Goal: Communication & Community: Answer question/provide support

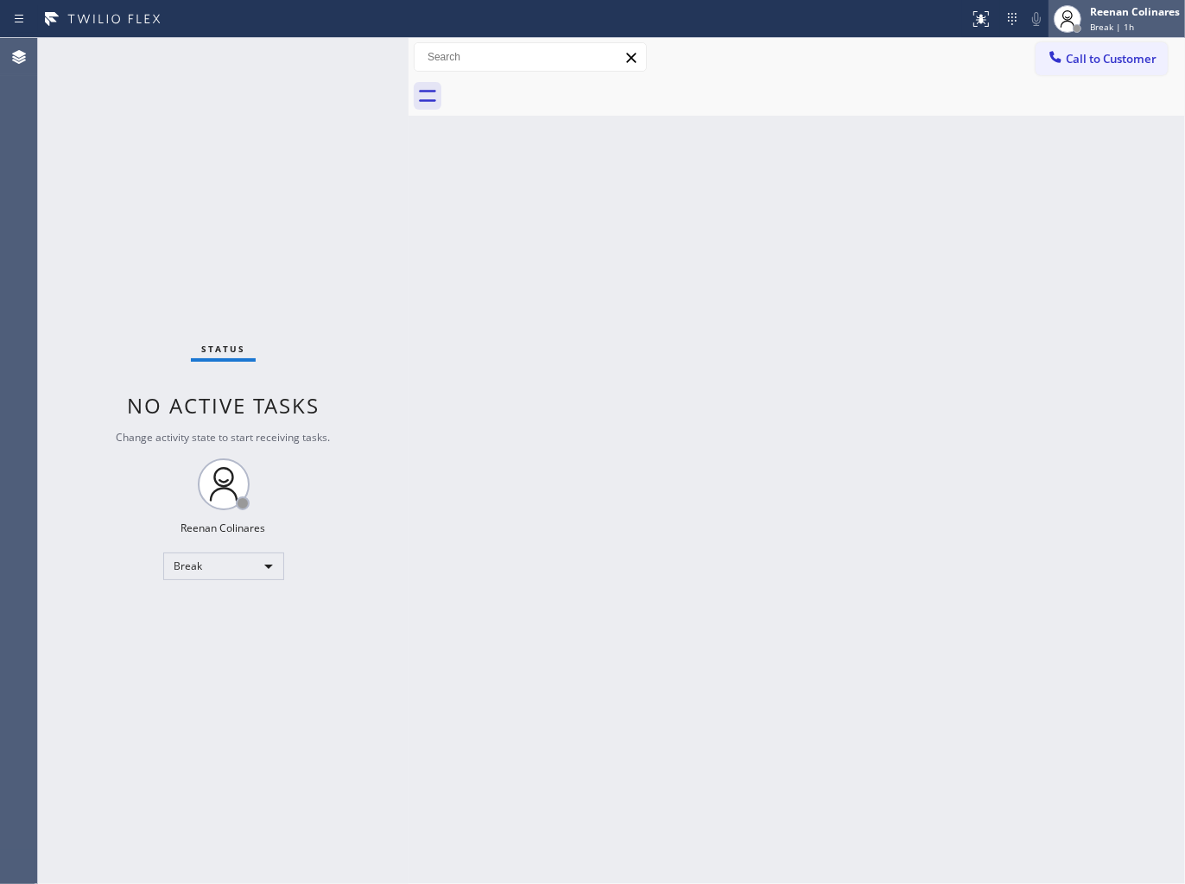
click at [1077, 19] on icon at bounding box center [1067, 19] width 21 height 21
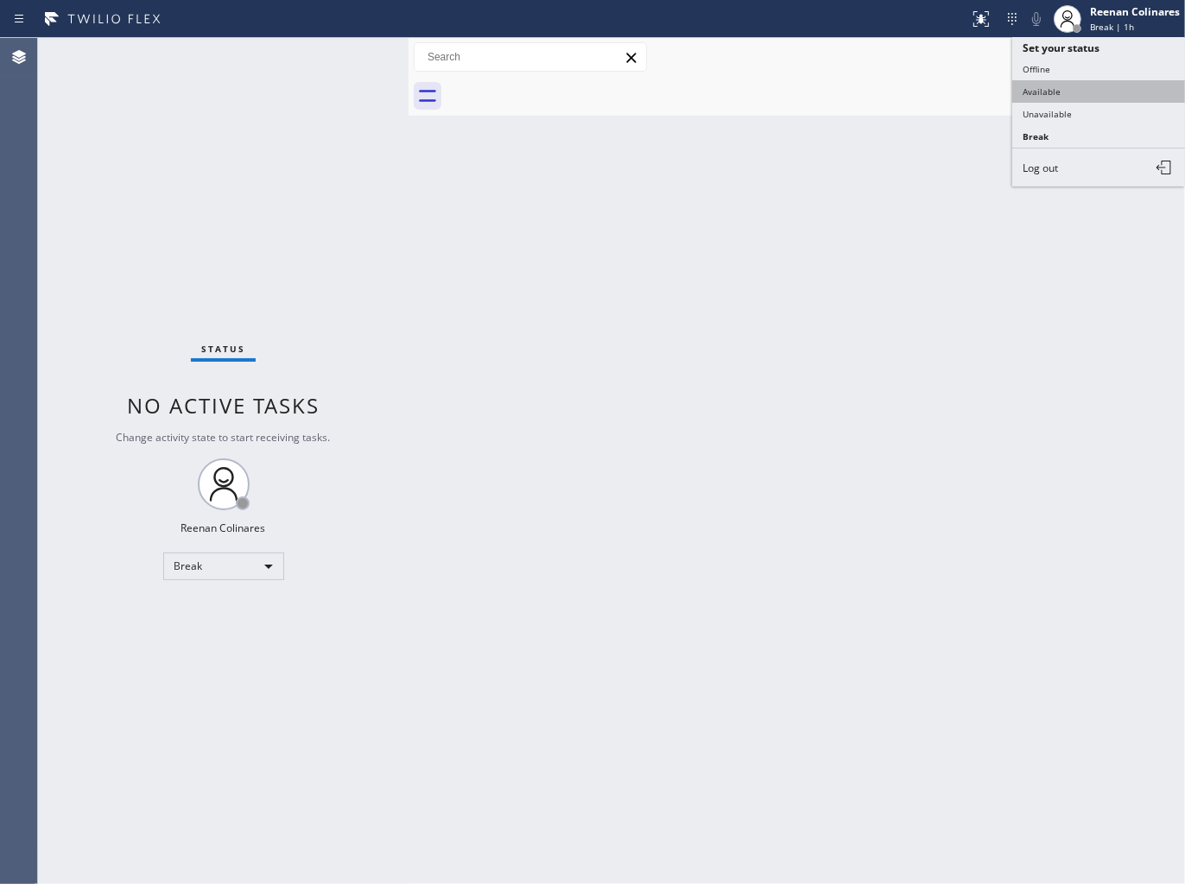
click at [1045, 91] on button "Available" at bounding box center [1098, 91] width 173 height 22
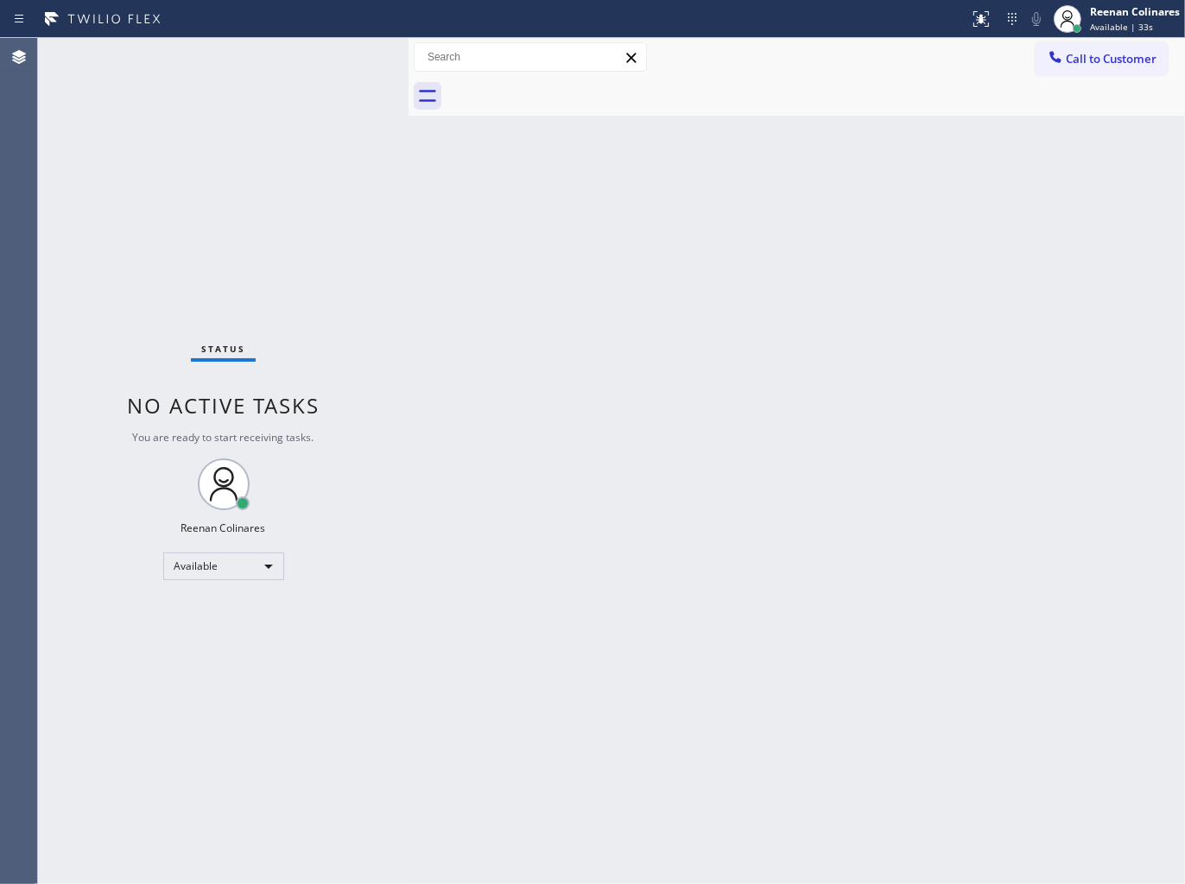
click at [774, 200] on div "Back to Dashboard Change Sender ID Customers Technicians Select a contact Outbo…" at bounding box center [796, 461] width 776 height 846
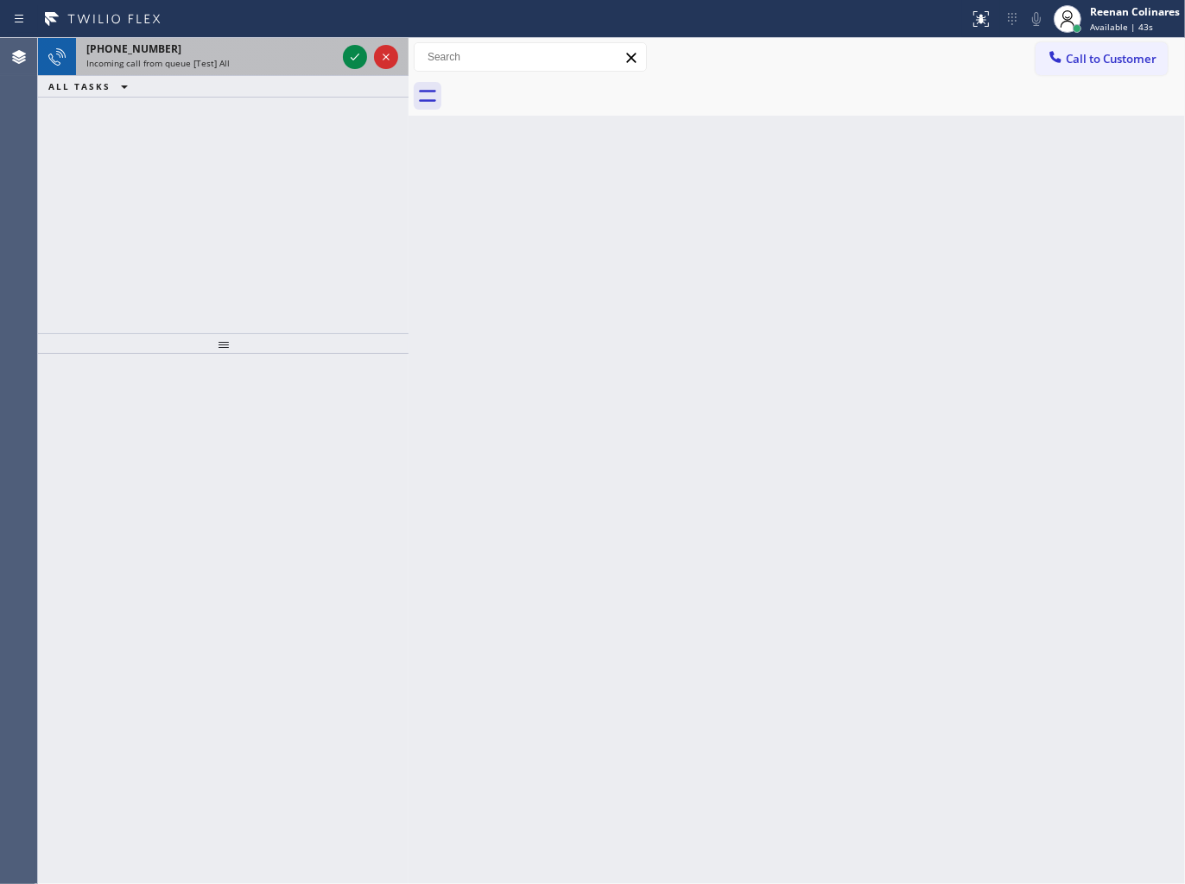
click at [223, 44] on div "[PHONE_NUMBER]" at bounding box center [211, 48] width 250 height 15
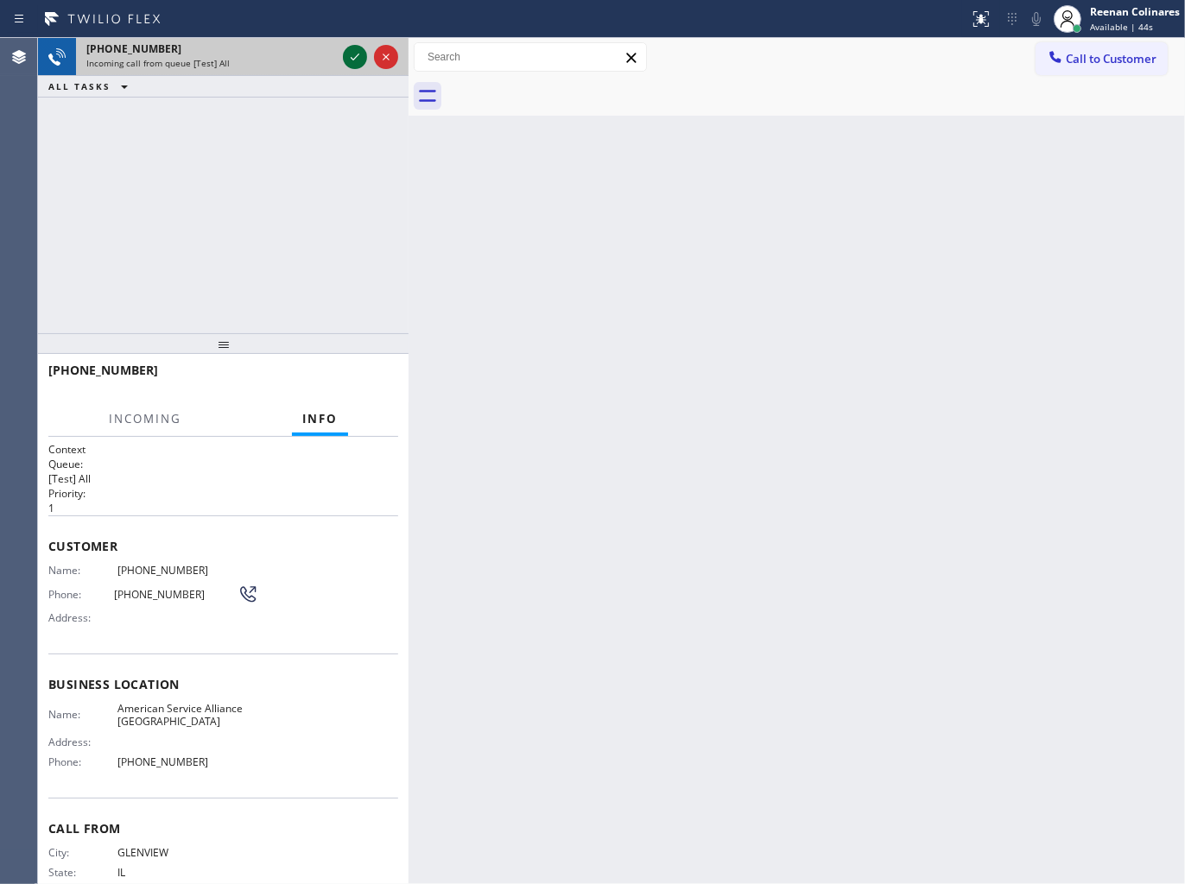
click at [343, 56] on div at bounding box center [355, 57] width 24 height 21
click at [339, 59] on div at bounding box center [370, 57] width 62 height 38
click at [341, 59] on div at bounding box center [370, 57] width 62 height 38
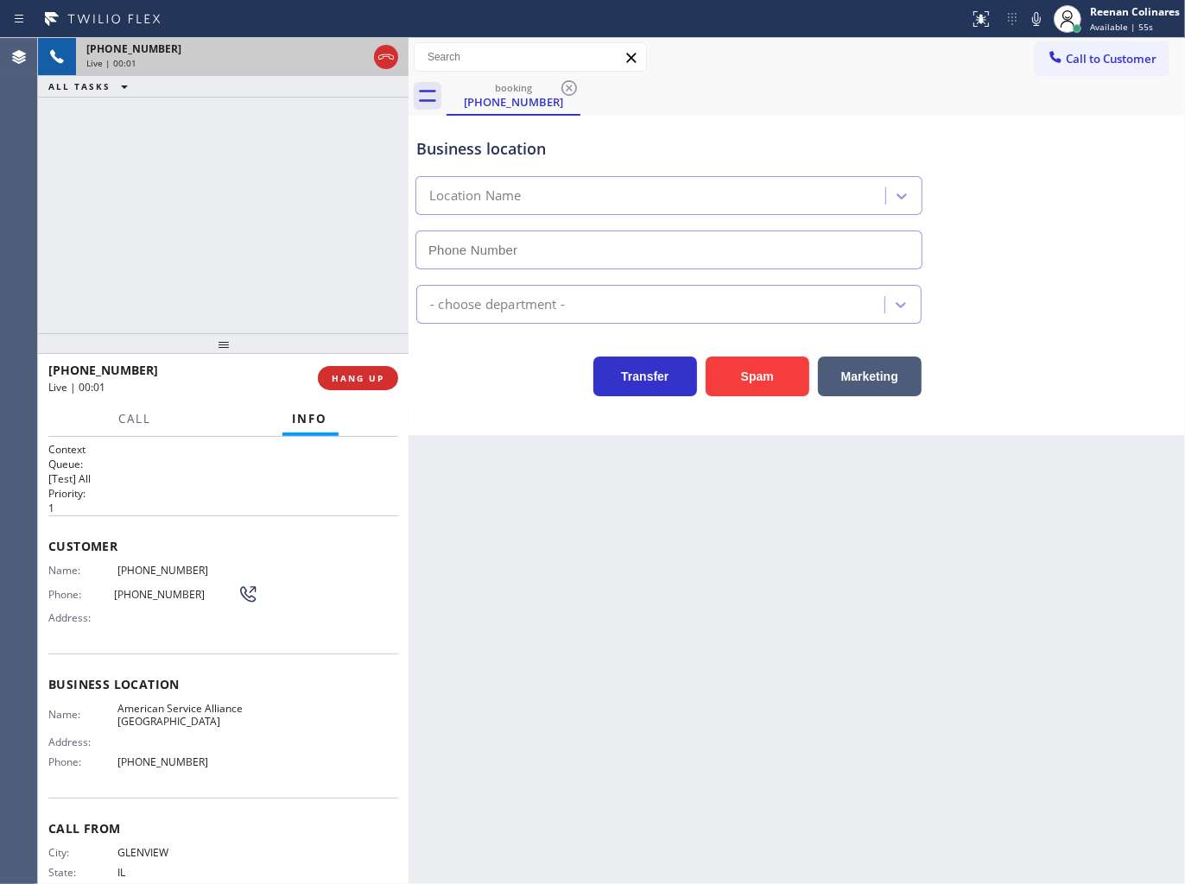
type input "[PHONE_NUMBER]"
click at [1038, 18] on icon at bounding box center [1036, 19] width 9 height 14
click at [368, 373] on span "HANG UP" at bounding box center [358, 378] width 53 height 12
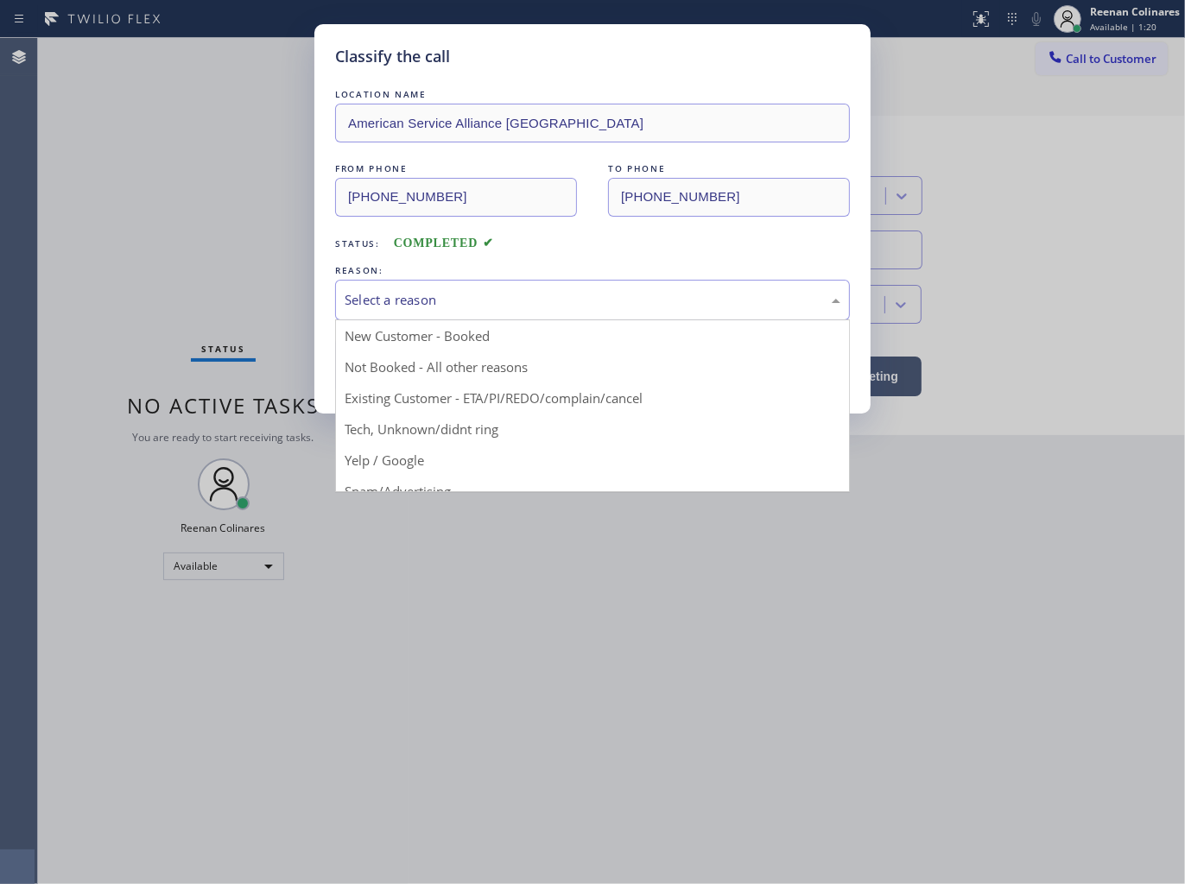
click at [433, 305] on div "Select a reason" at bounding box center [592, 300] width 496 height 20
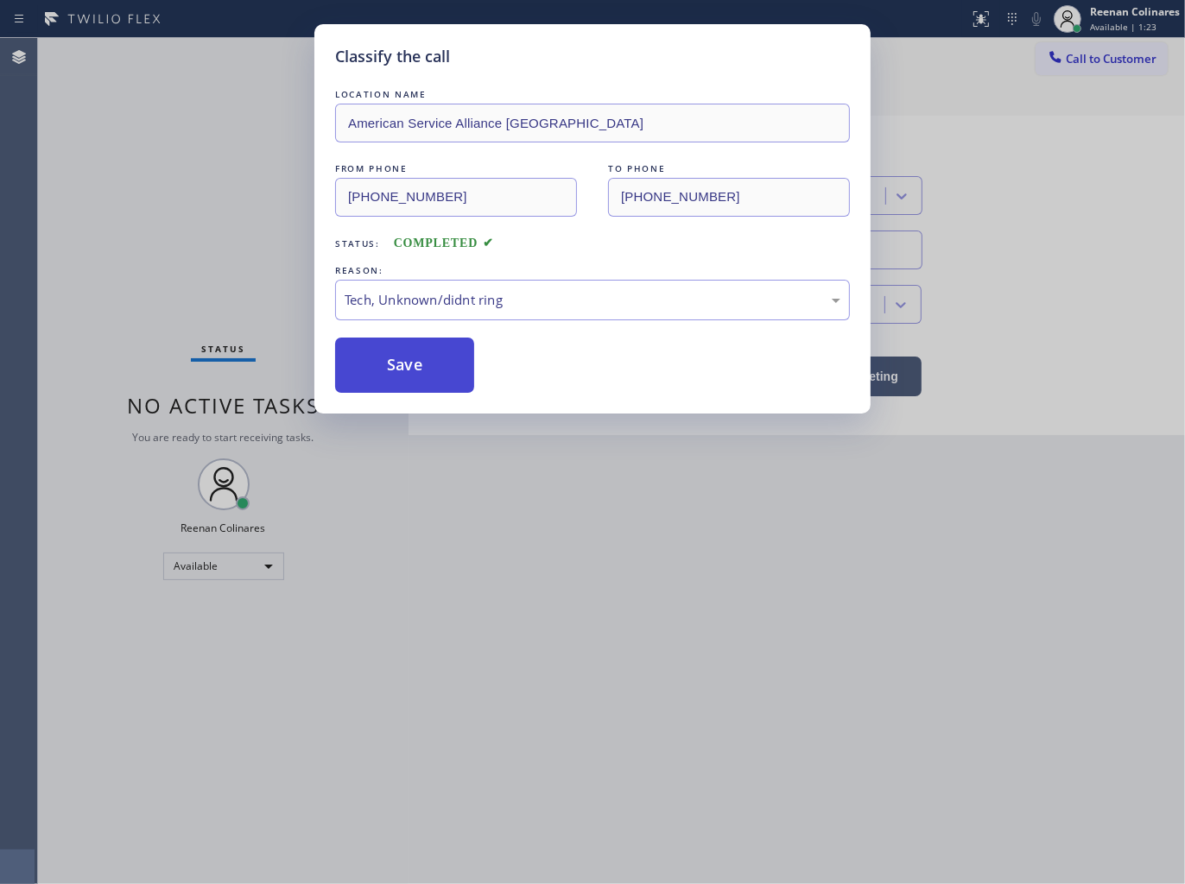
click at [382, 368] on button "Save" at bounding box center [404, 365] width 139 height 55
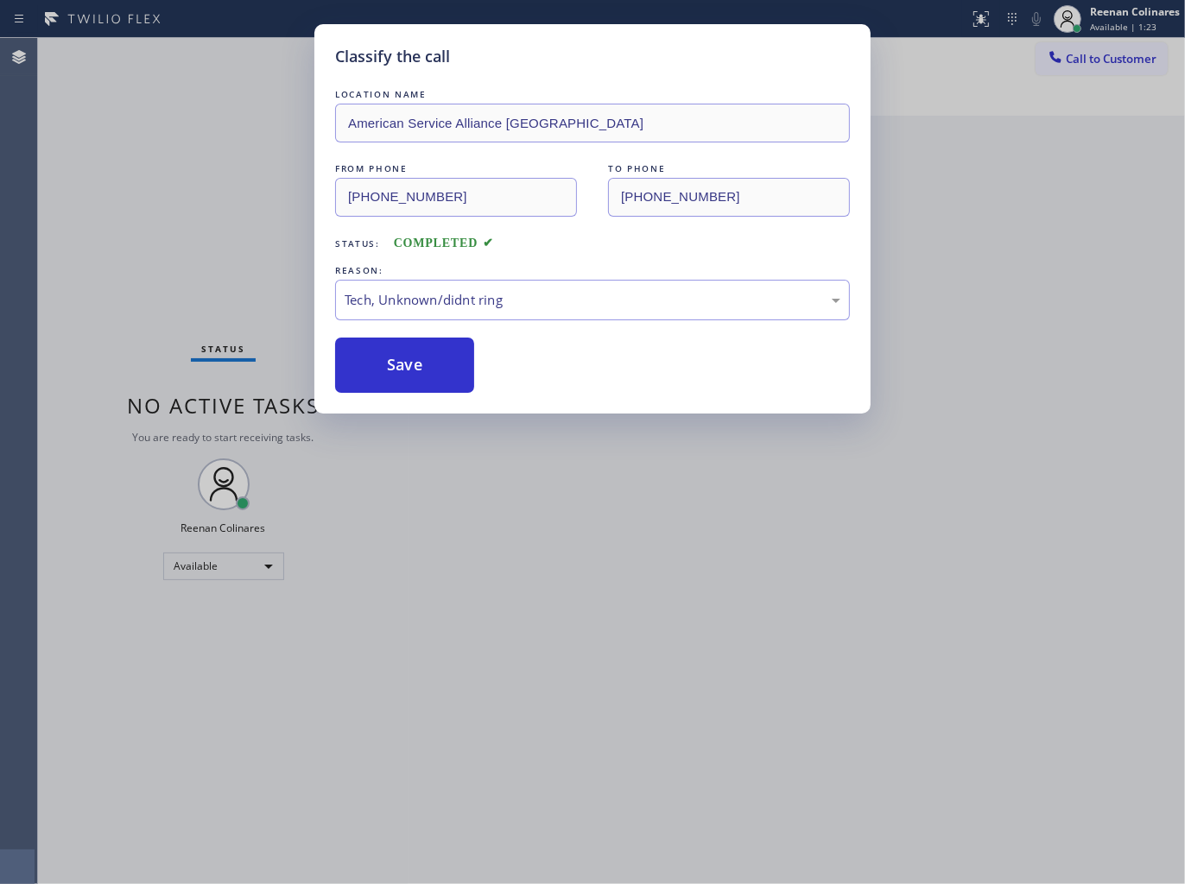
click at [144, 195] on div "Classify the call LOCATION NAME American Service Alliance Schaumburg FROM PHONE…" at bounding box center [592, 442] width 1185 height 884
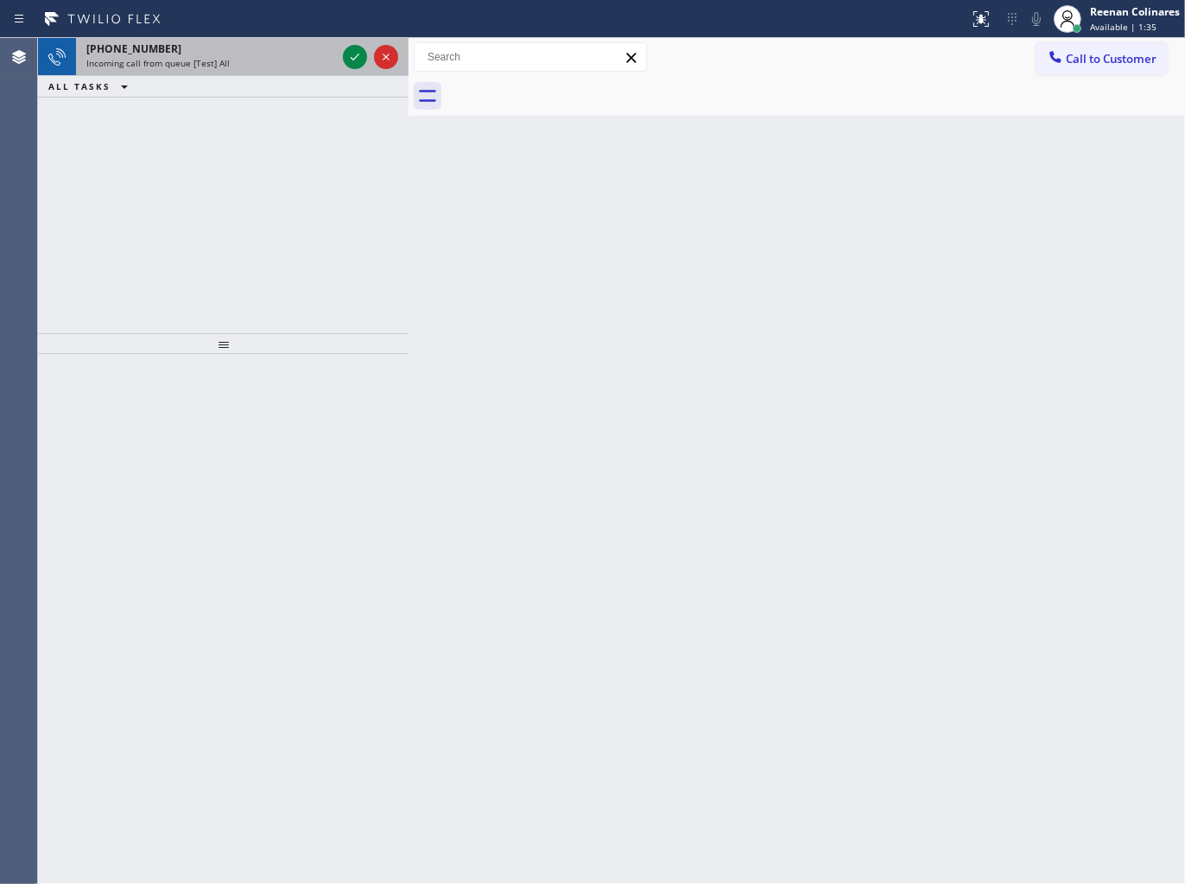
click at [249, 66] on div "Incoming call from queue [Test] All" at bounding box center [211, 63] width 250 height 12
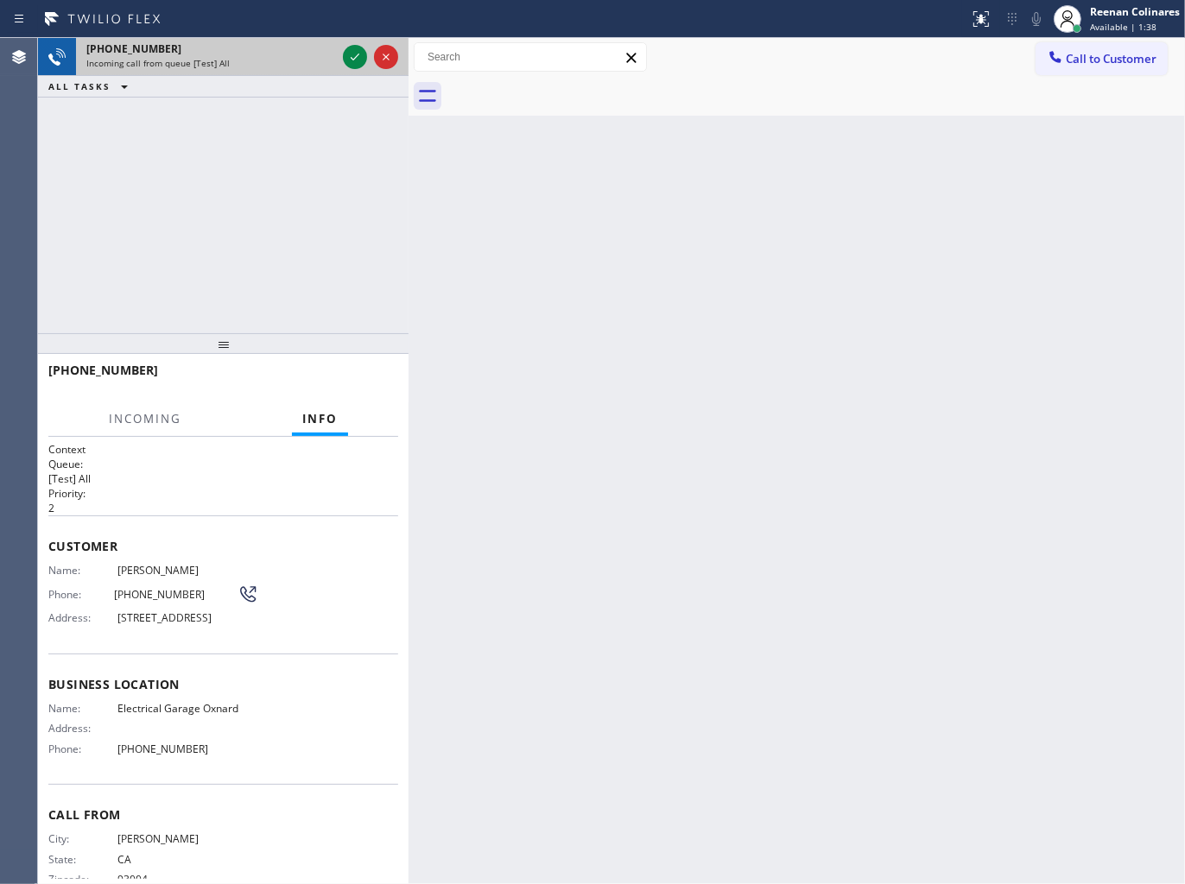
click at [314, 61] on div "Incoming call from queue [Test] All" at bounding box center [211, 63] width 250 height 12
click at [352, 54] on icon at bounding box center [354, 57] width 21 height 21
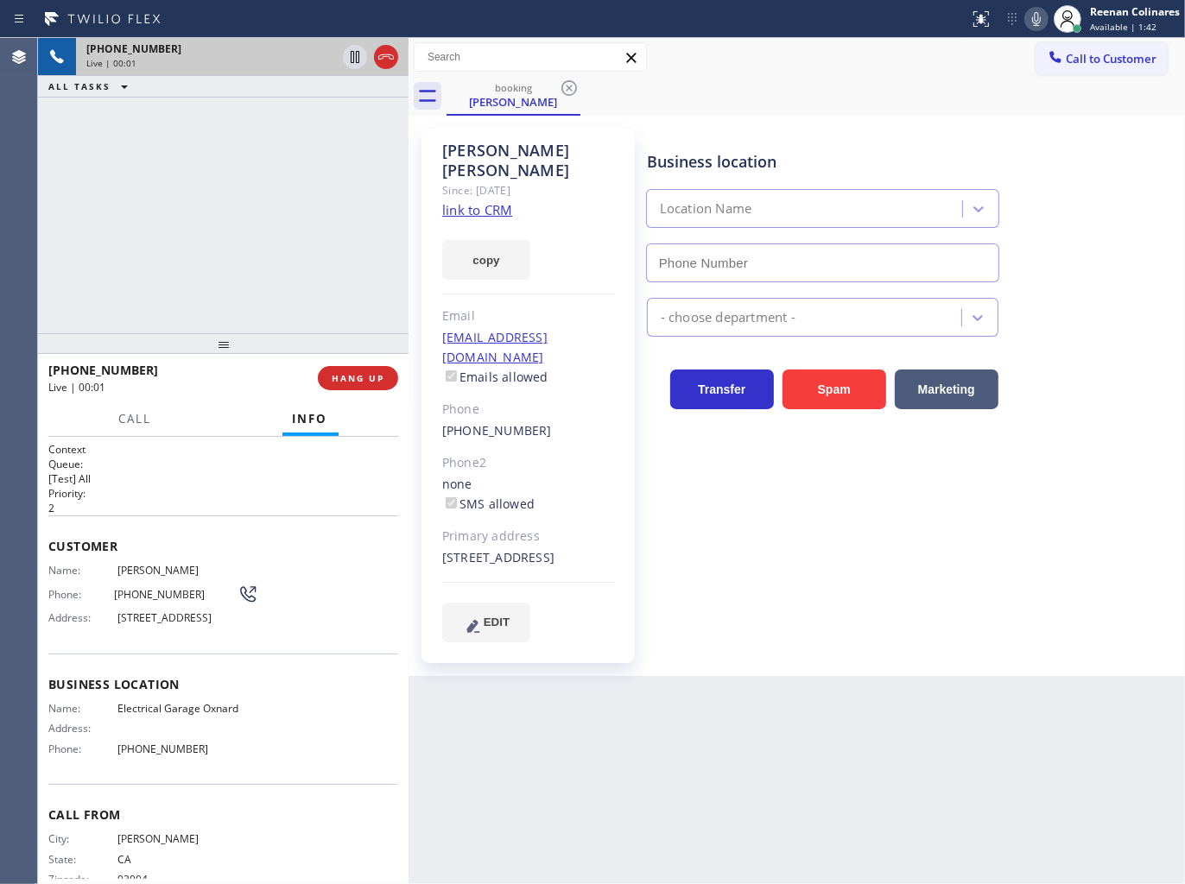
type input "[PHONE_NUMBER]"
click at [512, 243] on button "copy" at bounding box center [486, 260] width 88 height 40
click at [1039, 17] on icon at bounding box center [1036, 19] width 9 height 14
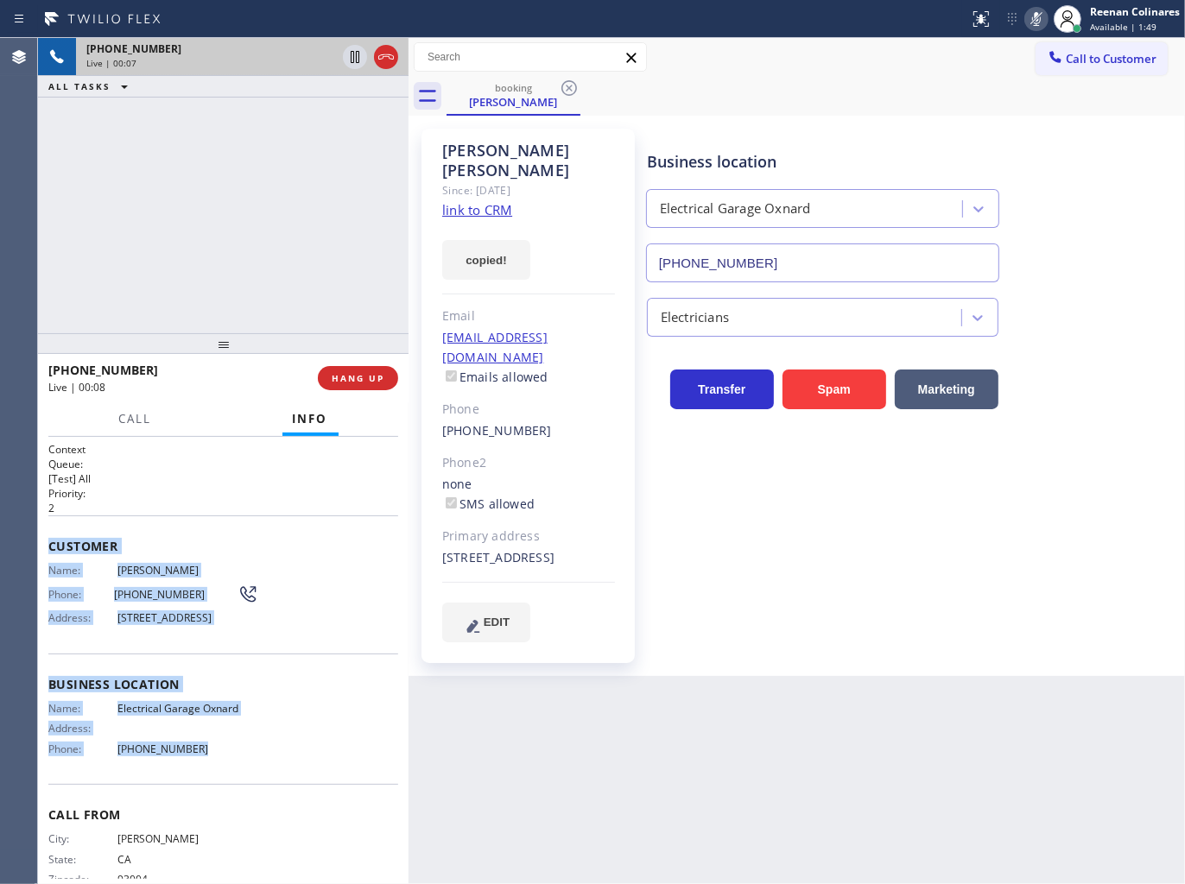
drag, startPoint x: 47, startPoint y: 534, endPoint x: 286, endPoint y: 770, distance: 335.8
click at [286, 770] on div "Context Queue: [Test] All Priority: 2 Customer Name: [PERSON_NAME] Phone: [PHON…" at bounding box center [223, 678] width 350 height 473
copy div "Customer Name: [PERSON_NAME] Phone: [PHONE_NUMBER] Address: [STREET_ADDRESS] Bu…"
click at [1032, 22] on rect at bounding box center [1036, 17] width 12 height 12
click at [1038, 7] on button at bounding box center [1036, 19] width 24 height 24
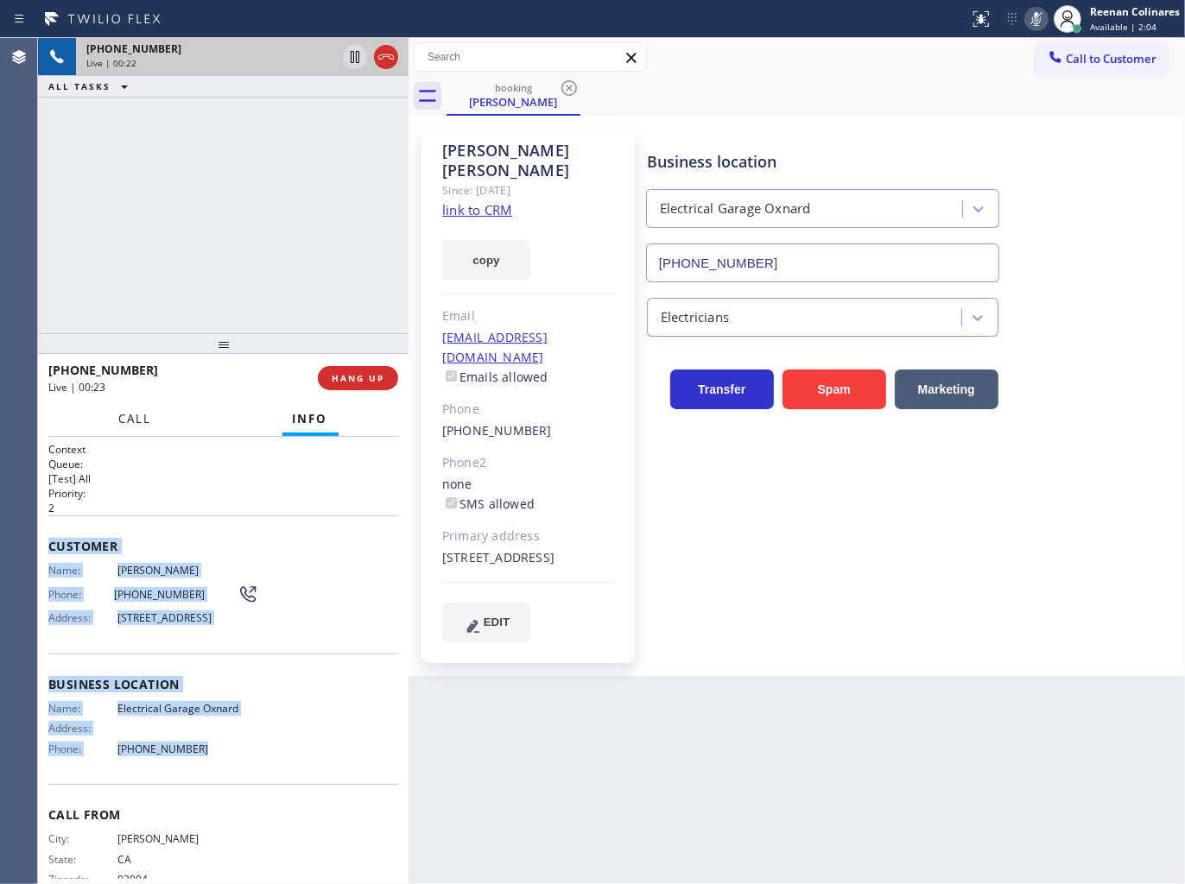
click at [130, 412] on span "Call" at bounding box center [135, 419] width 33 height 16
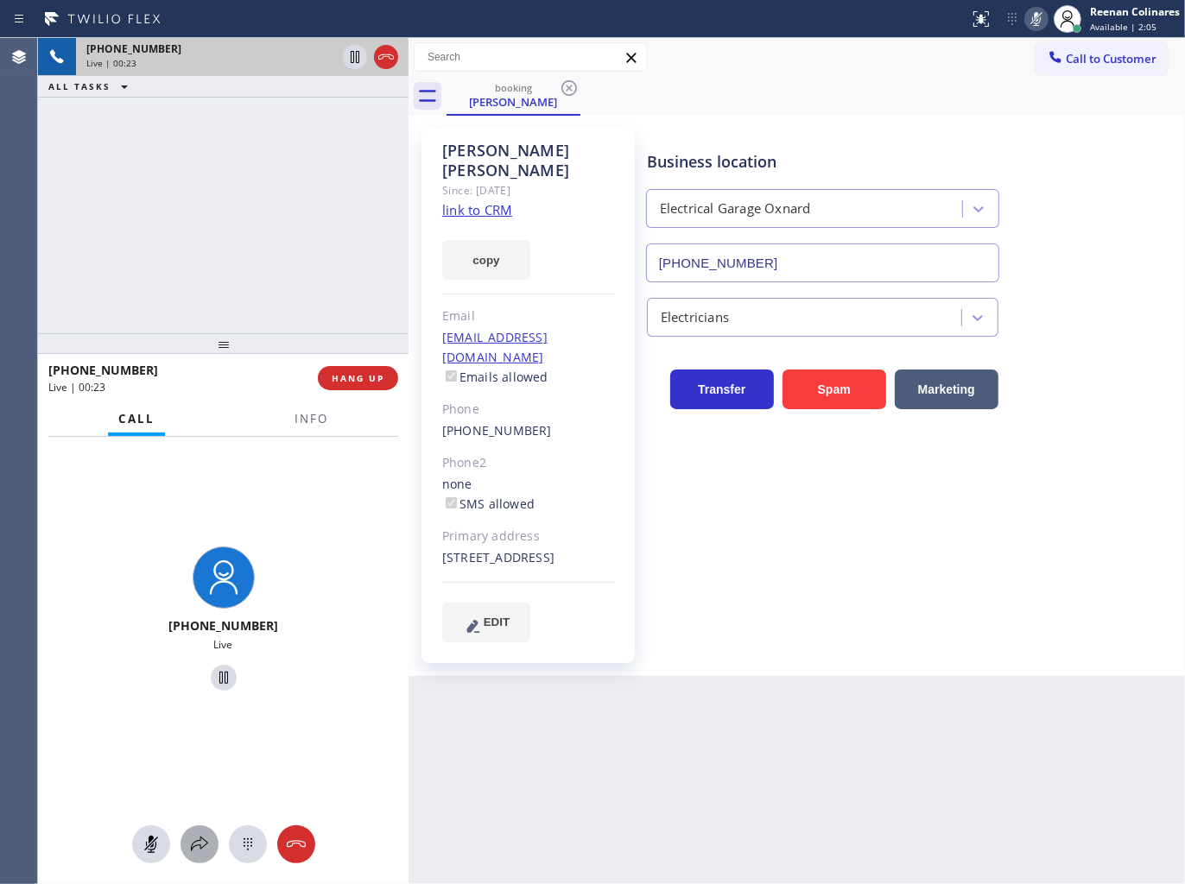
click at [200, 837] on icon at bounding box center [199, 844] width 21 height 21
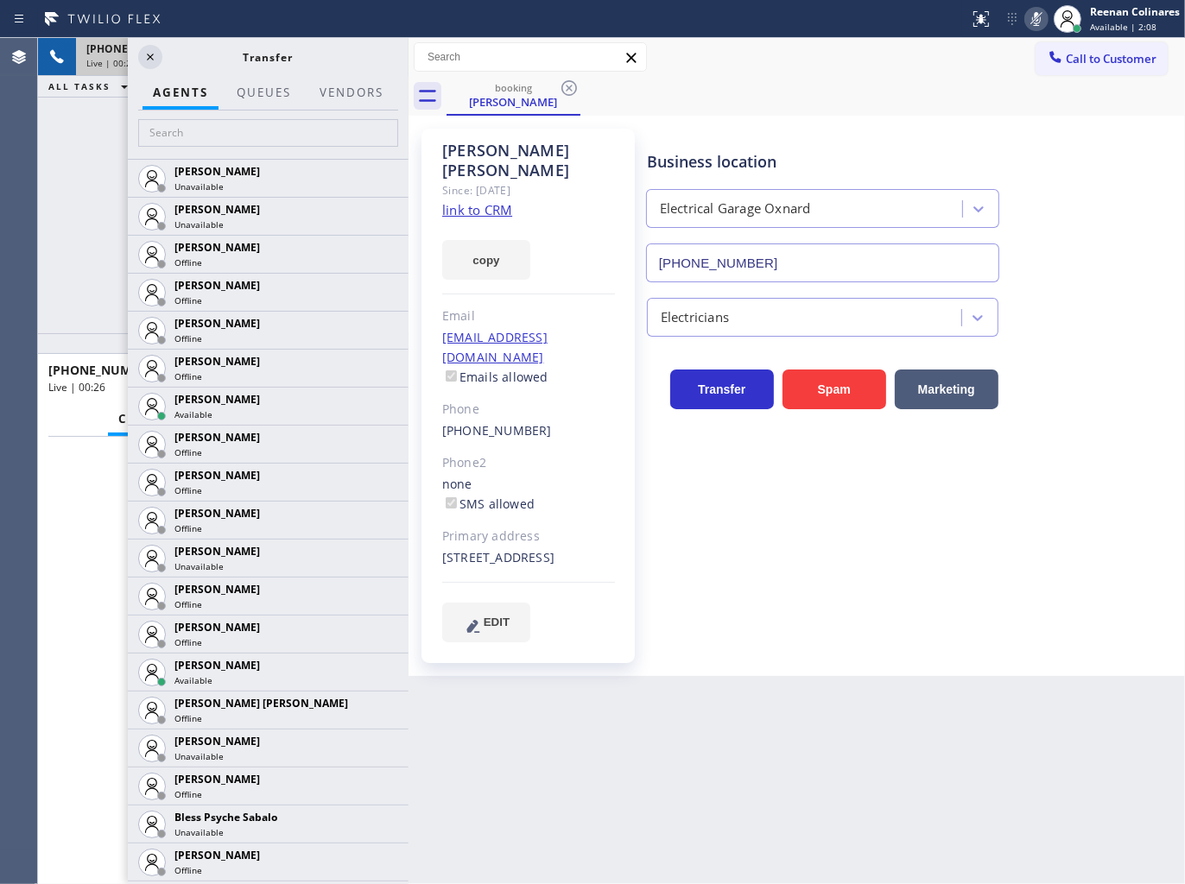
scroll to position [479, 0]
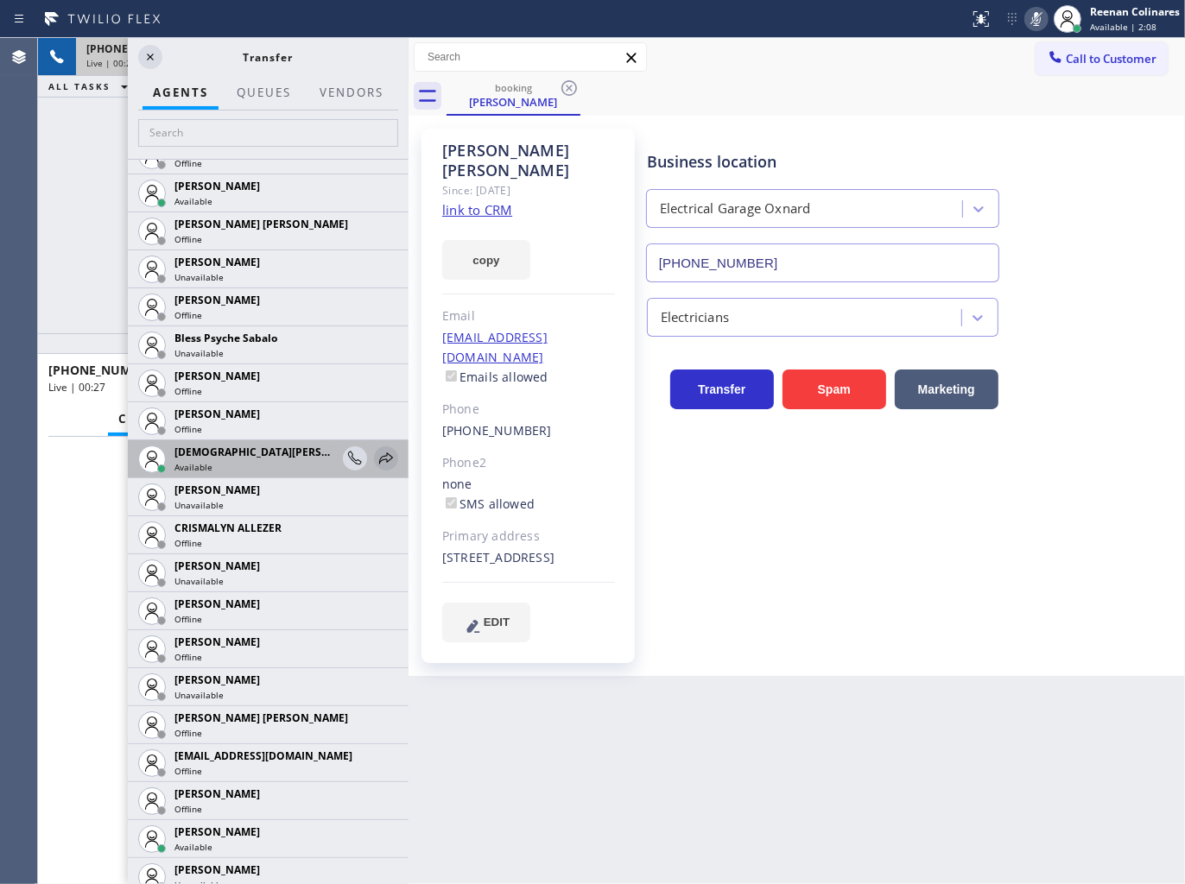
click at [376, 460] on icon at bounding box center [386, 458] width 21 height 21
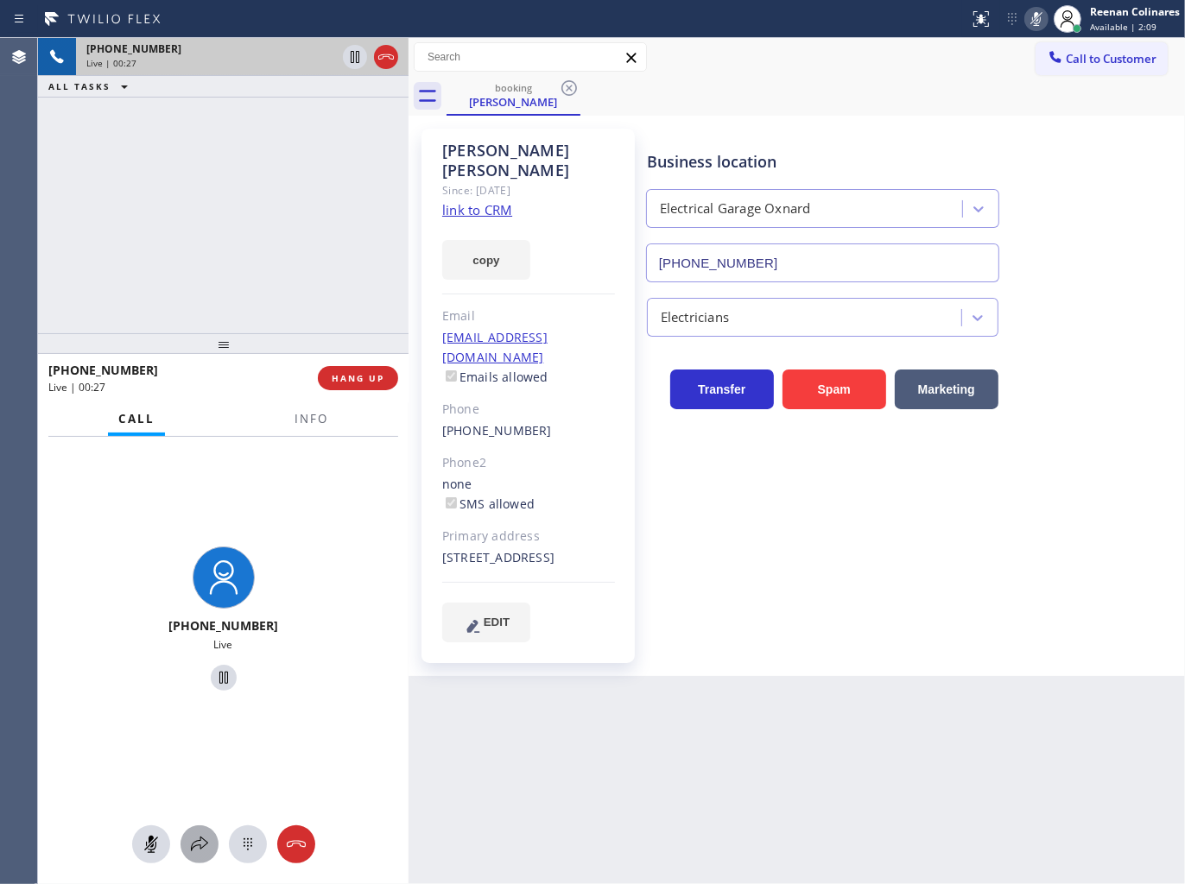
click at [193, 837] on icon at bounding box center [199, 844] width 21 height 21
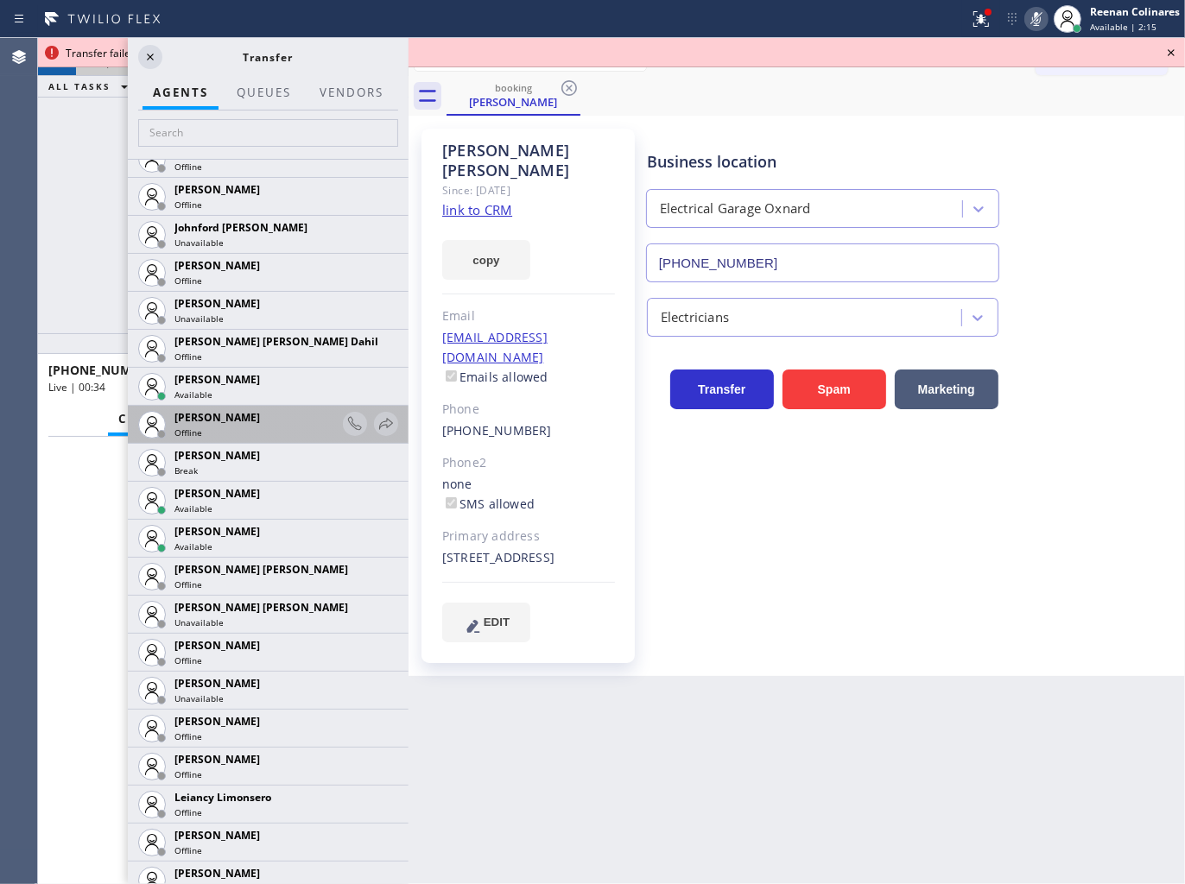
scroll to position [2110, 0]
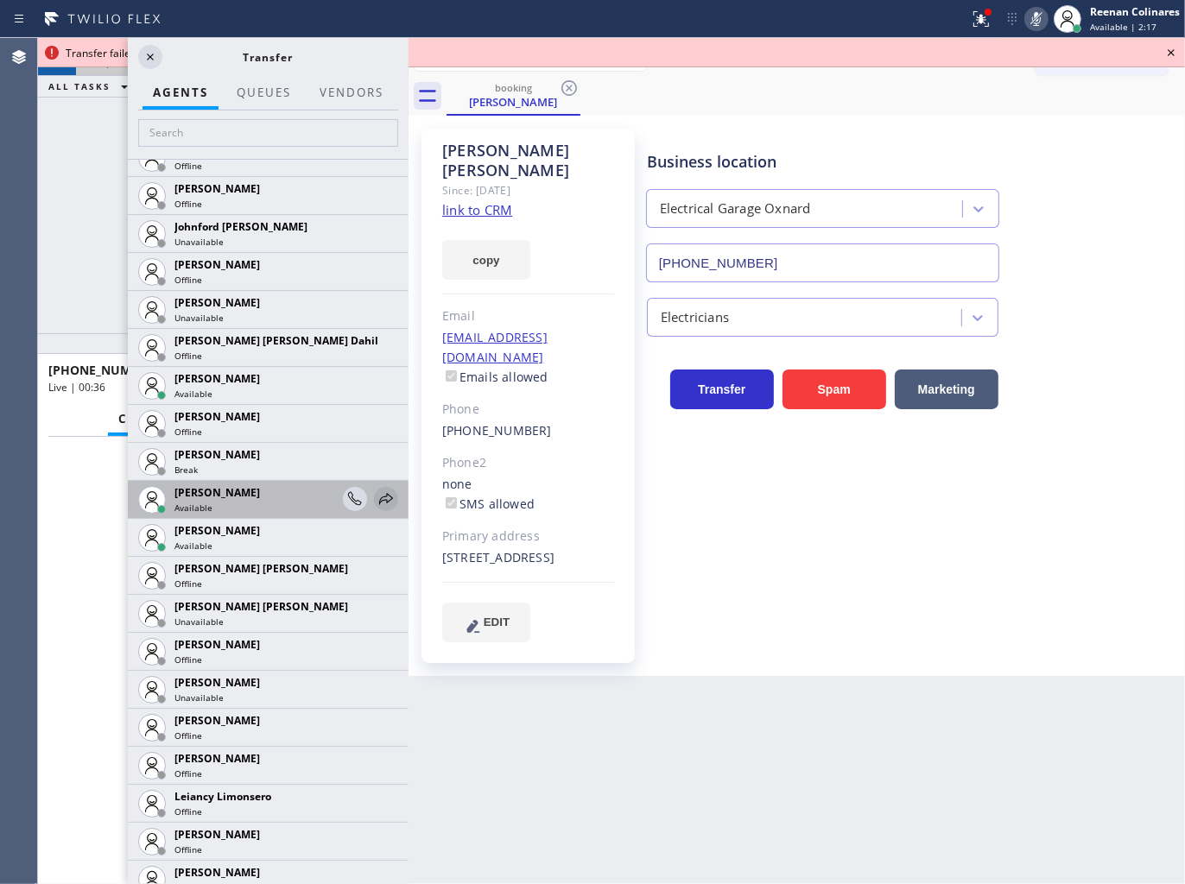
click at [376, 496] on icon at bounding box center [386, 499] width 21 height 21
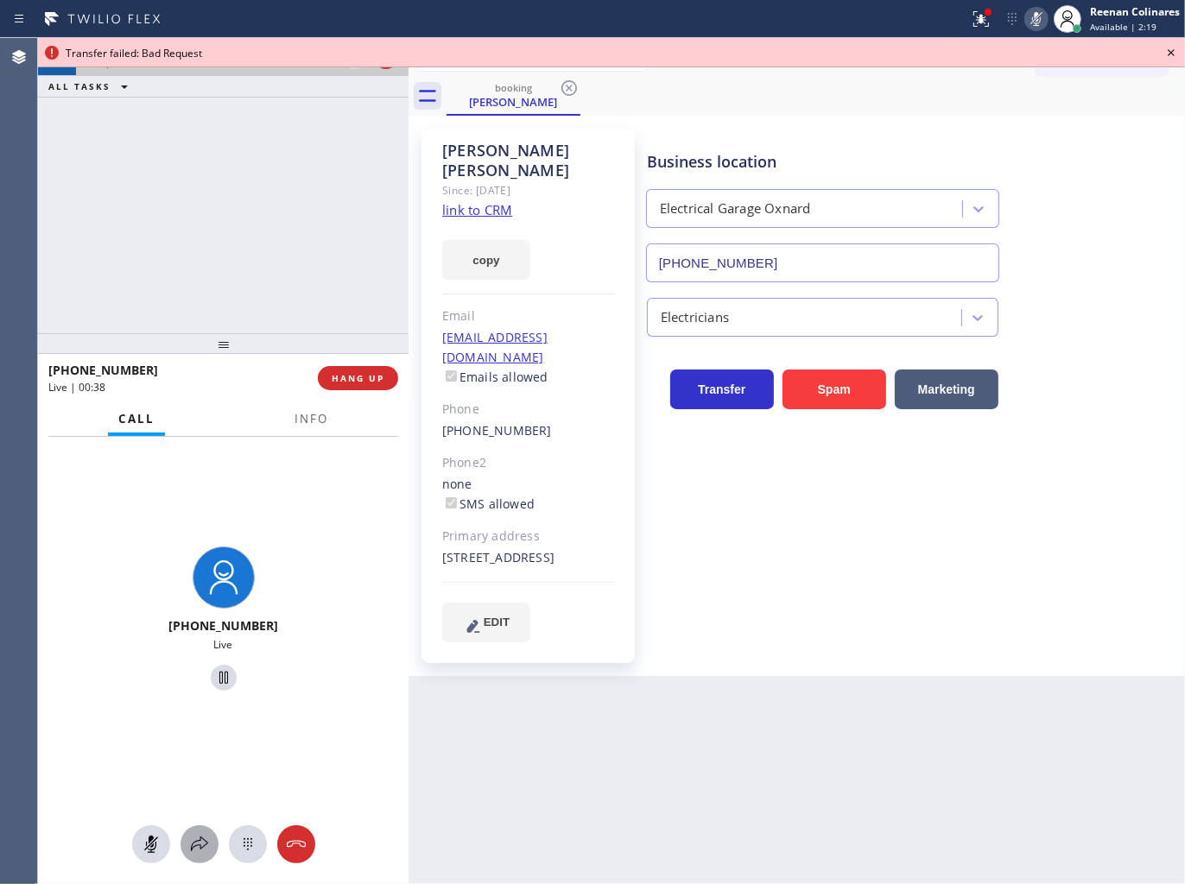
click at [200, 836] on icon at bounding box center [199, 844] width 21 height 21
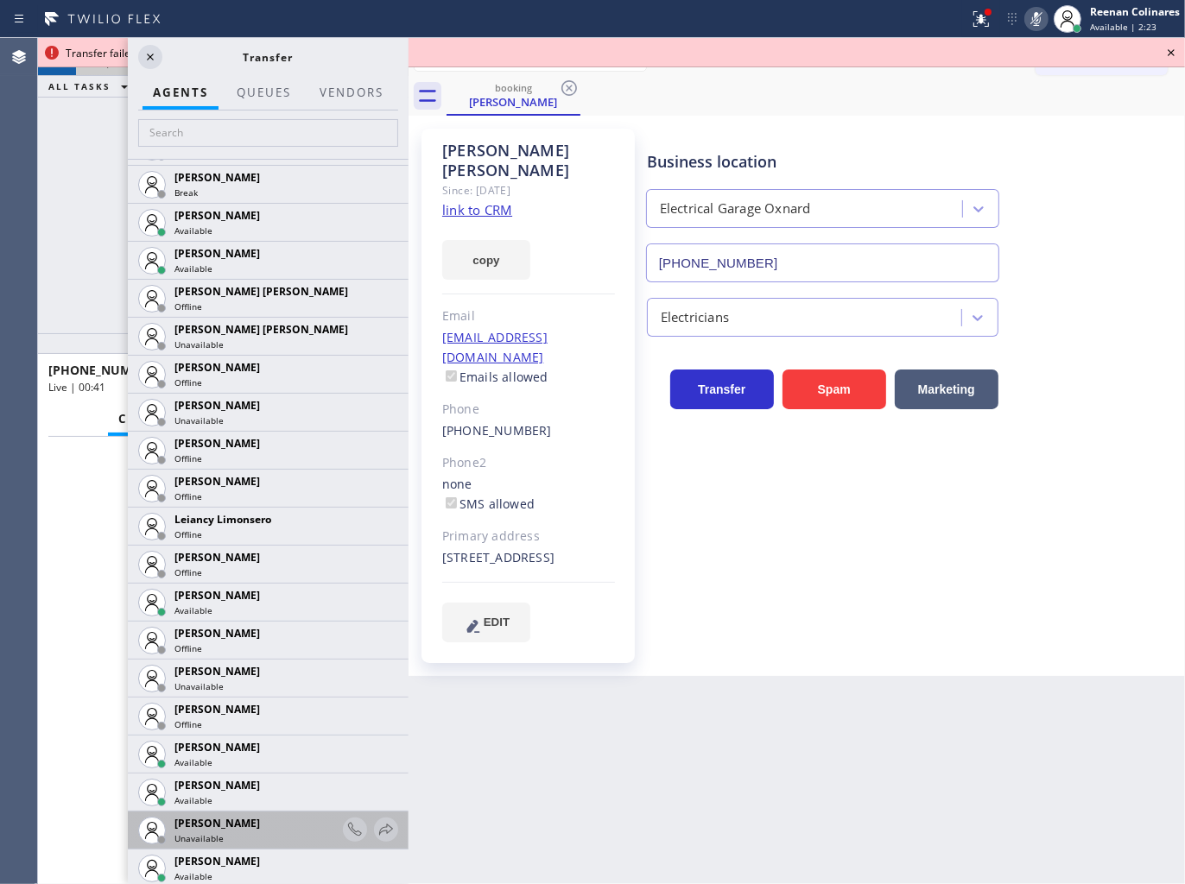
scroll to position [2493, 0]
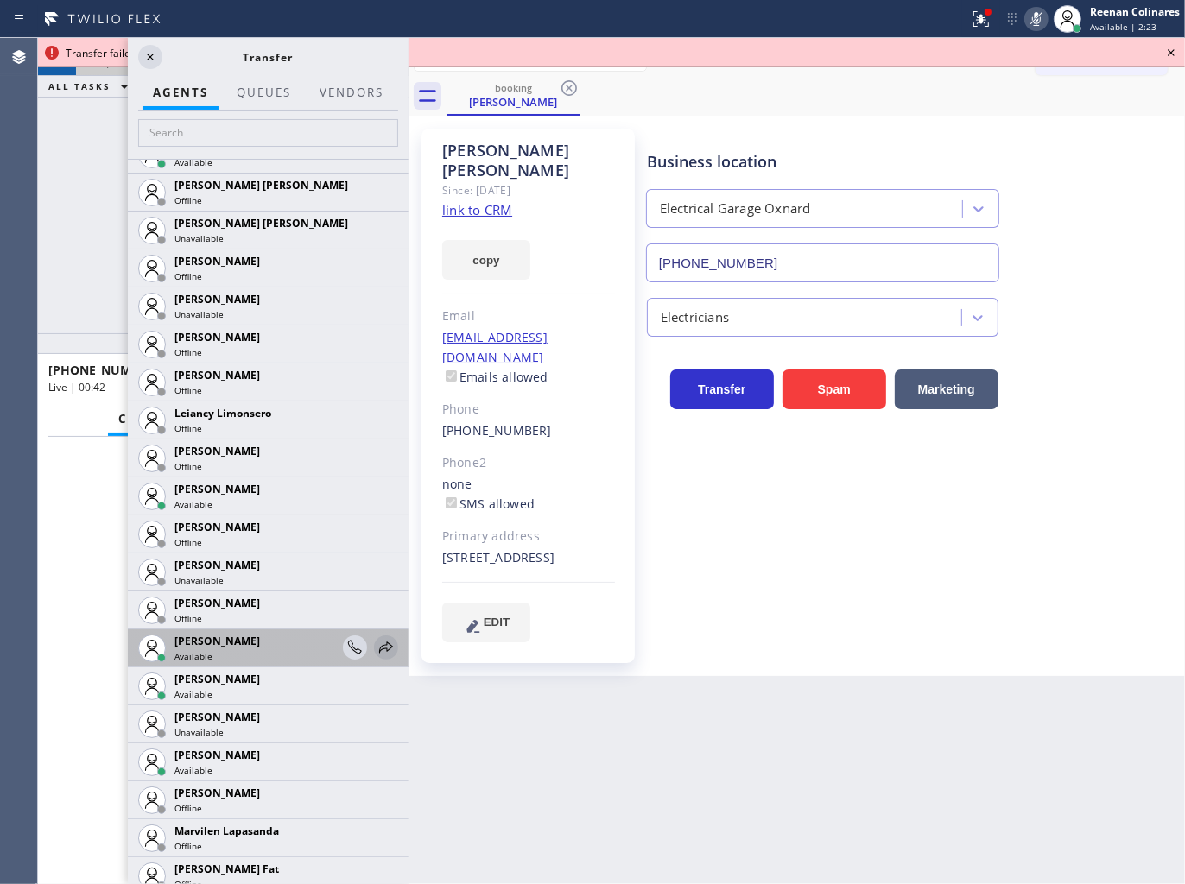
click at [376, 645] on icon at bounding box center [386, 647] width 21 height 21
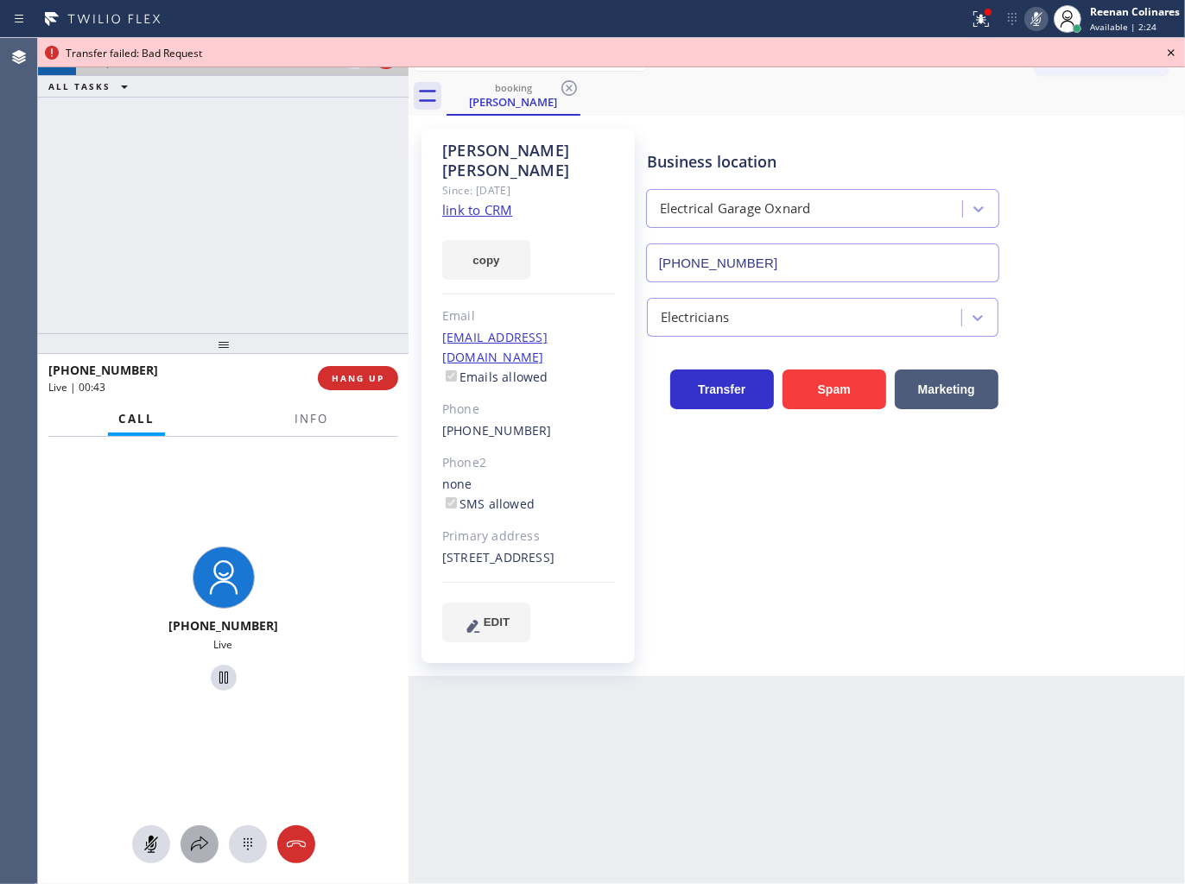
click at [188, 841] on div at bounding box center [199, 844] width 38 height 21
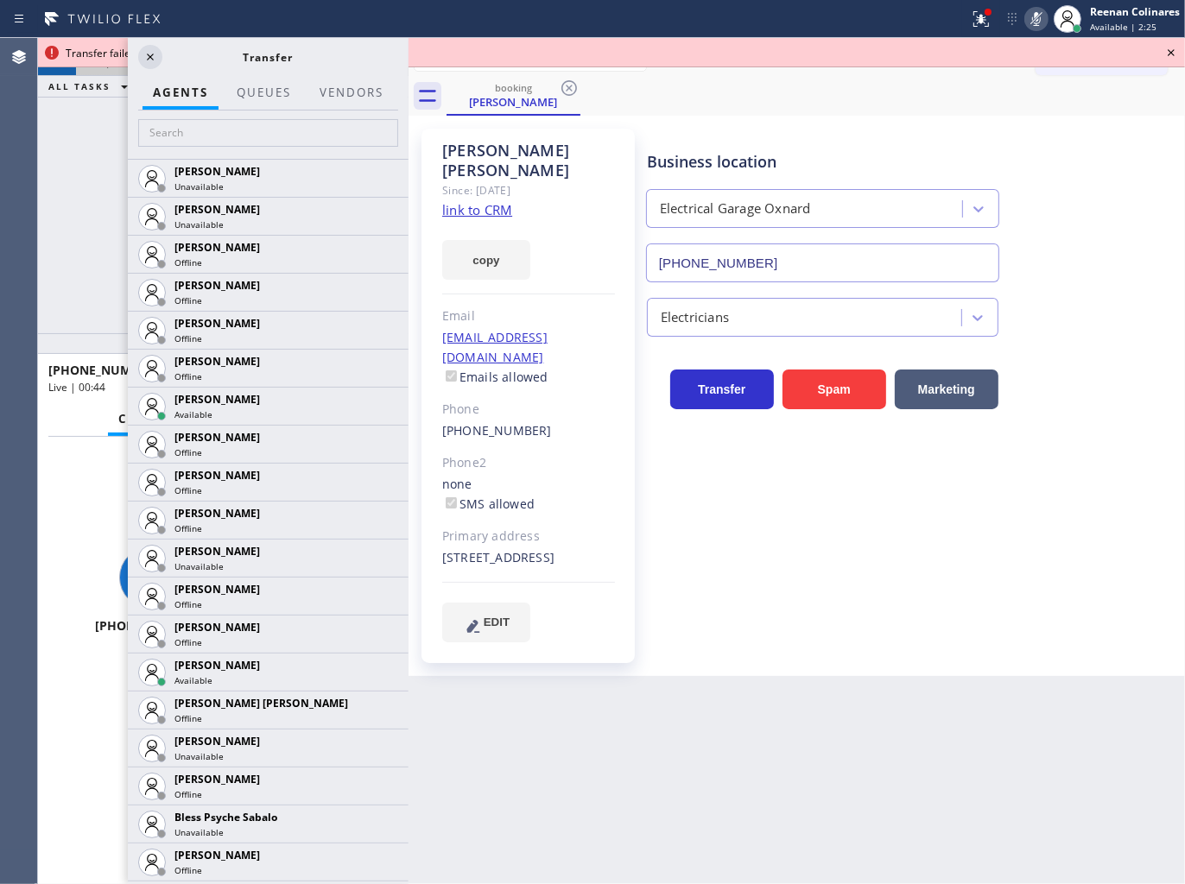
scroll to position [0, 0]
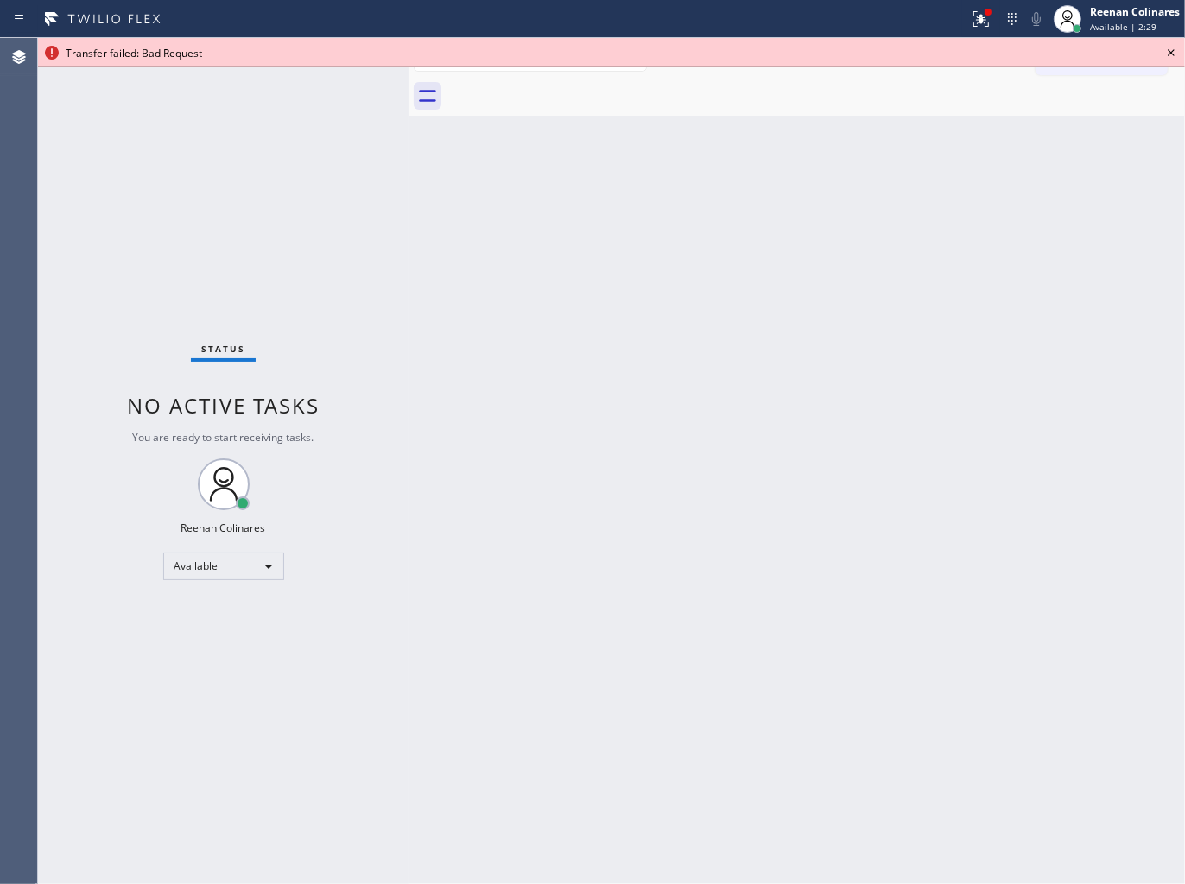
drag, startPoint x: 904, startPoint y: 570, endPoint x: 582, endPoint y: 493, distance: 331.1
click at [890, 570] on div "Back to Dashboard Change Sender ID Customers Technicians Select a contact Outbo…" at bounding box center [796, 461] width 776 height 846
click at [1171, 50] on icon at bounding box center [1170, 52] width 21 height 21
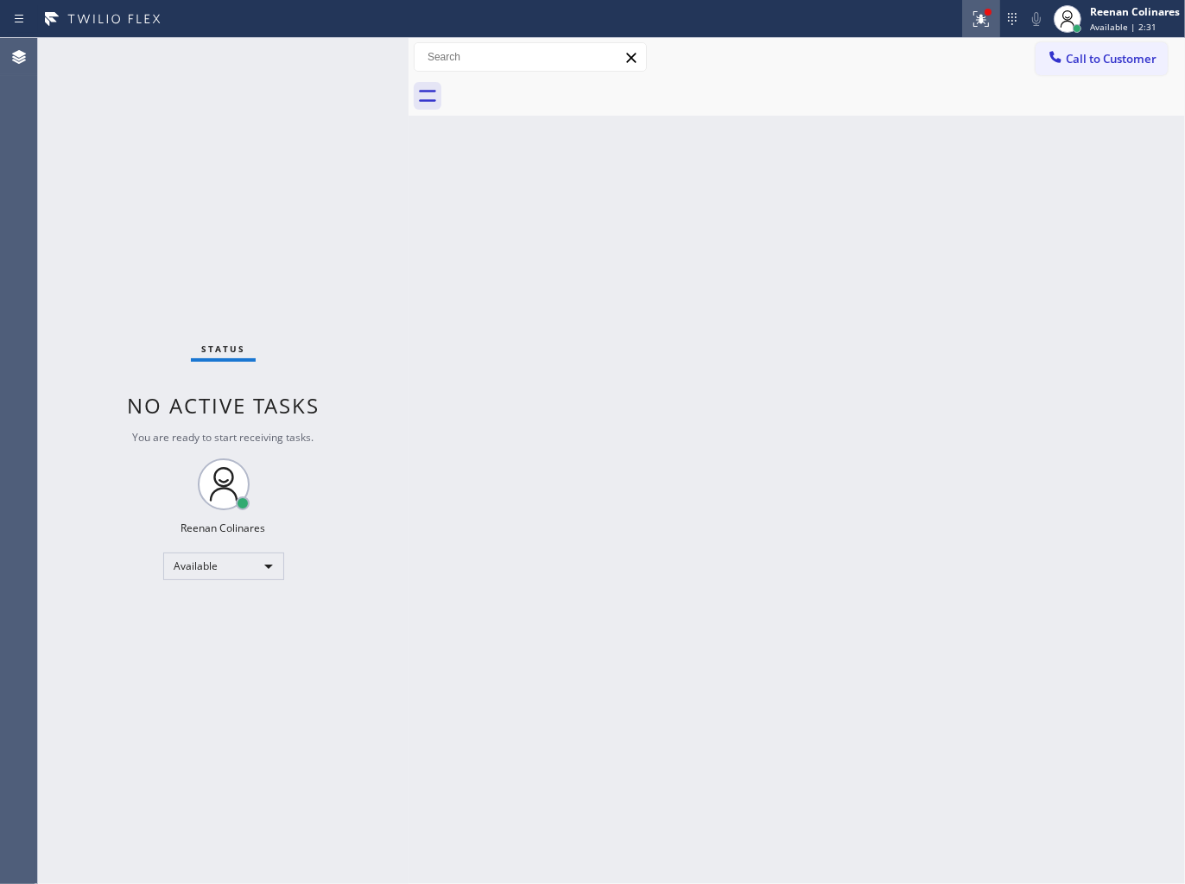
click at [983, 22] on icon at bounding box center [980, 19] width 21 height 21
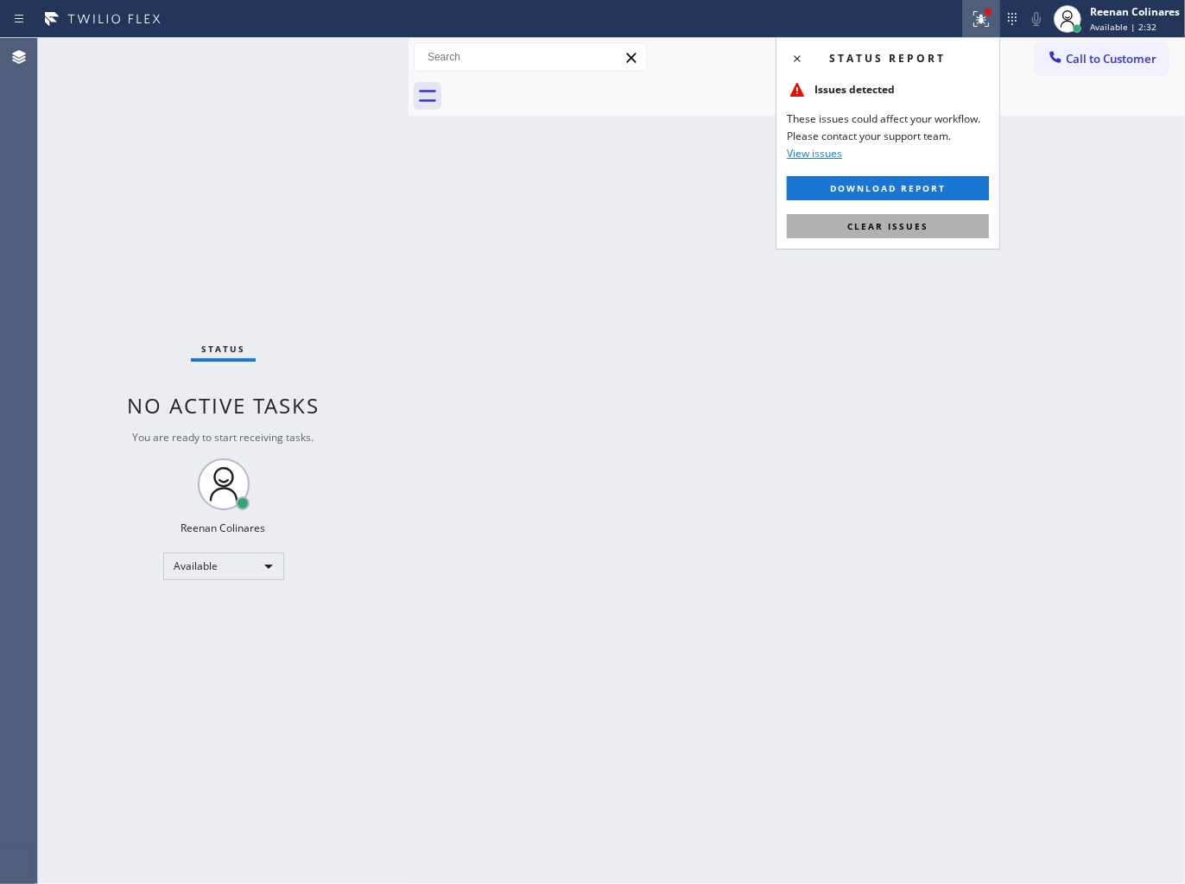
click at [912, 218] on button "Clear issues" at bounding box center [888, 226] width 202 height 24
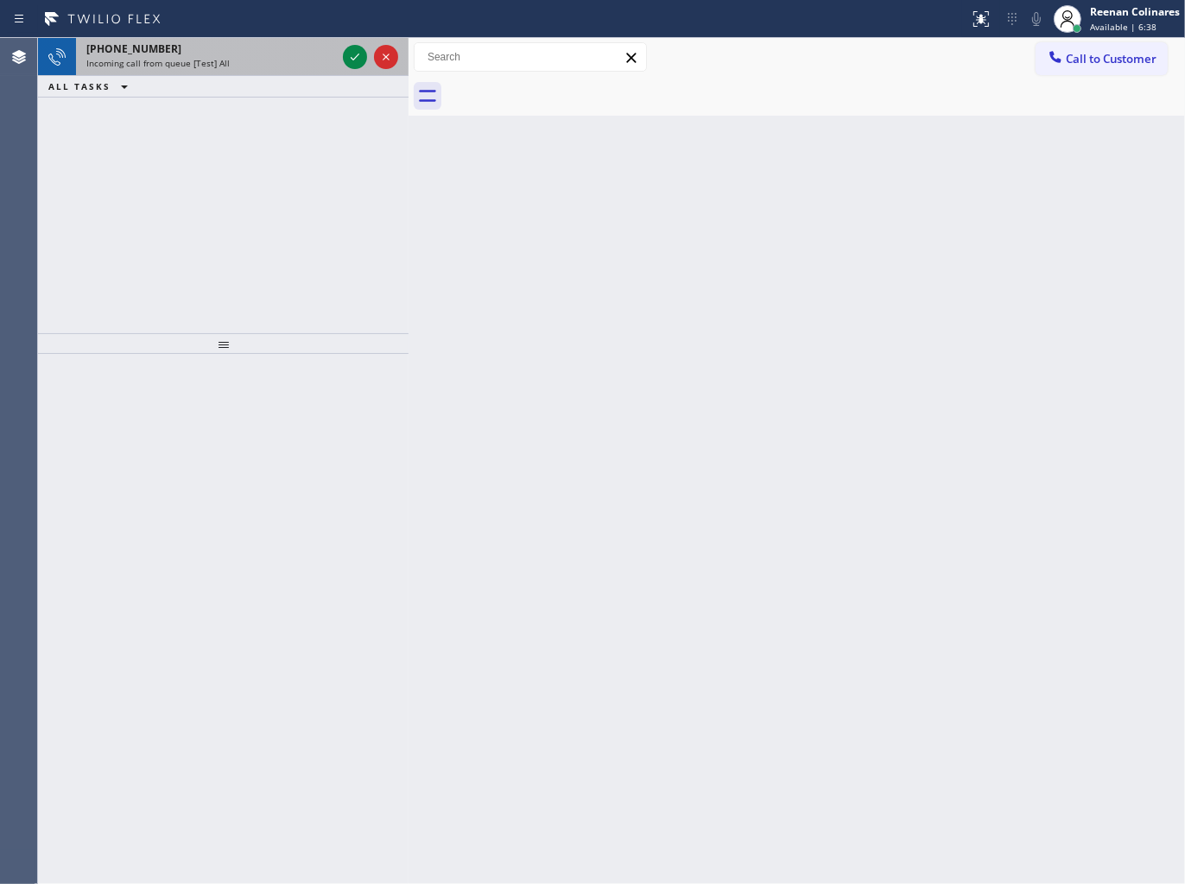
click at [213, 64] on span "Incoming call from queue [Test] All" at bounding box center [157, 63] width 143 height 12
click at [257, 70] on div "[PHONE_NUMBER] Incoming call from queue [Test] All" at bounding box center [207, 57] width 263 height 38
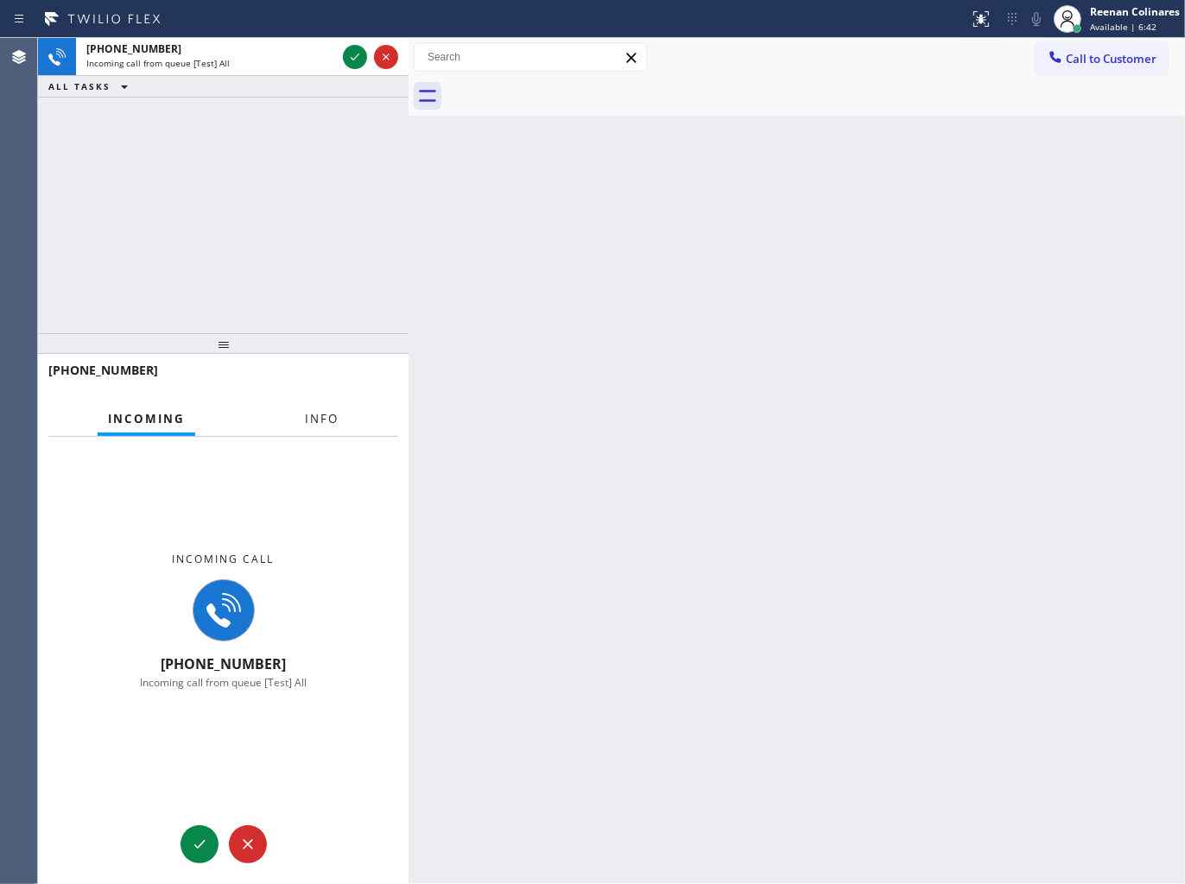
click at [312, 424] on span "Info" at bounding box center [322, 419] width 34 height 16
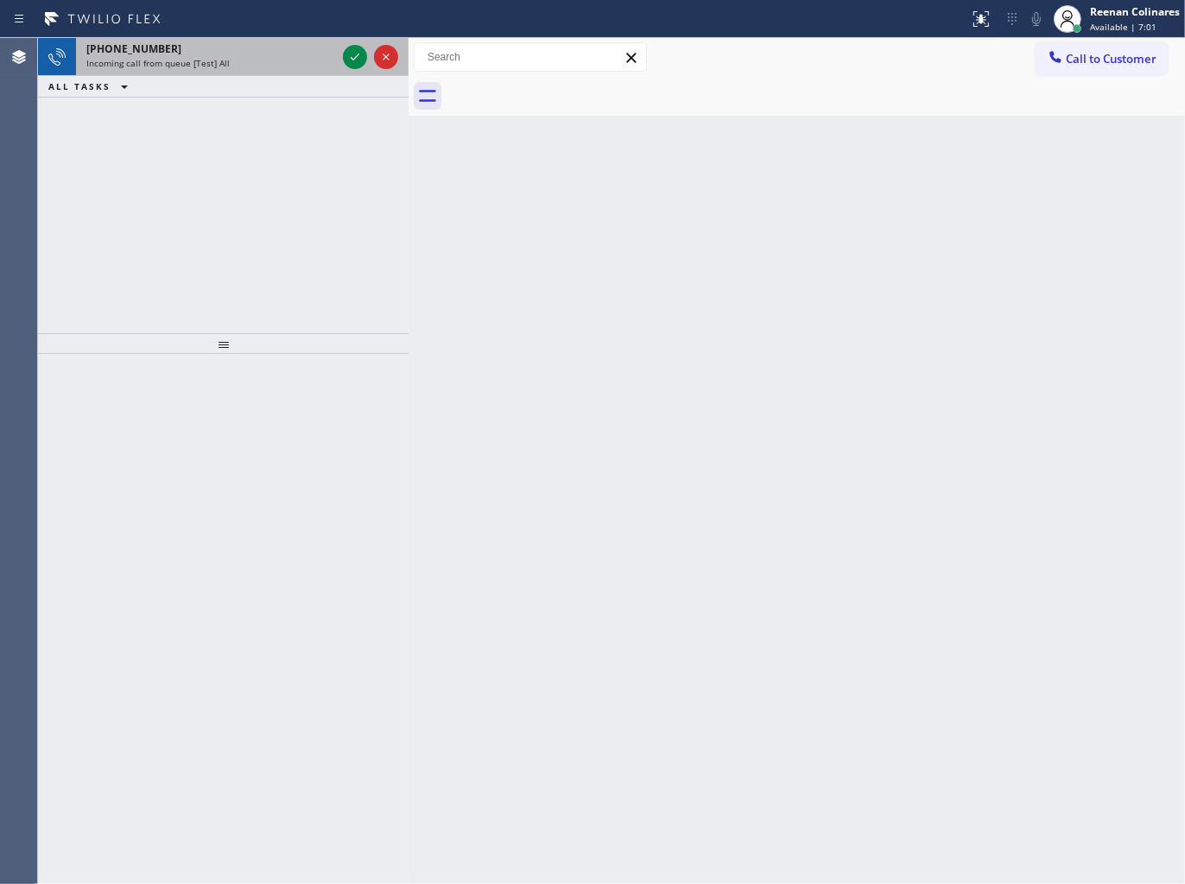
click at [216, 64] on span "Incoming call from queue [Test] All" at bounding box center [157, 63] width 143 height 12
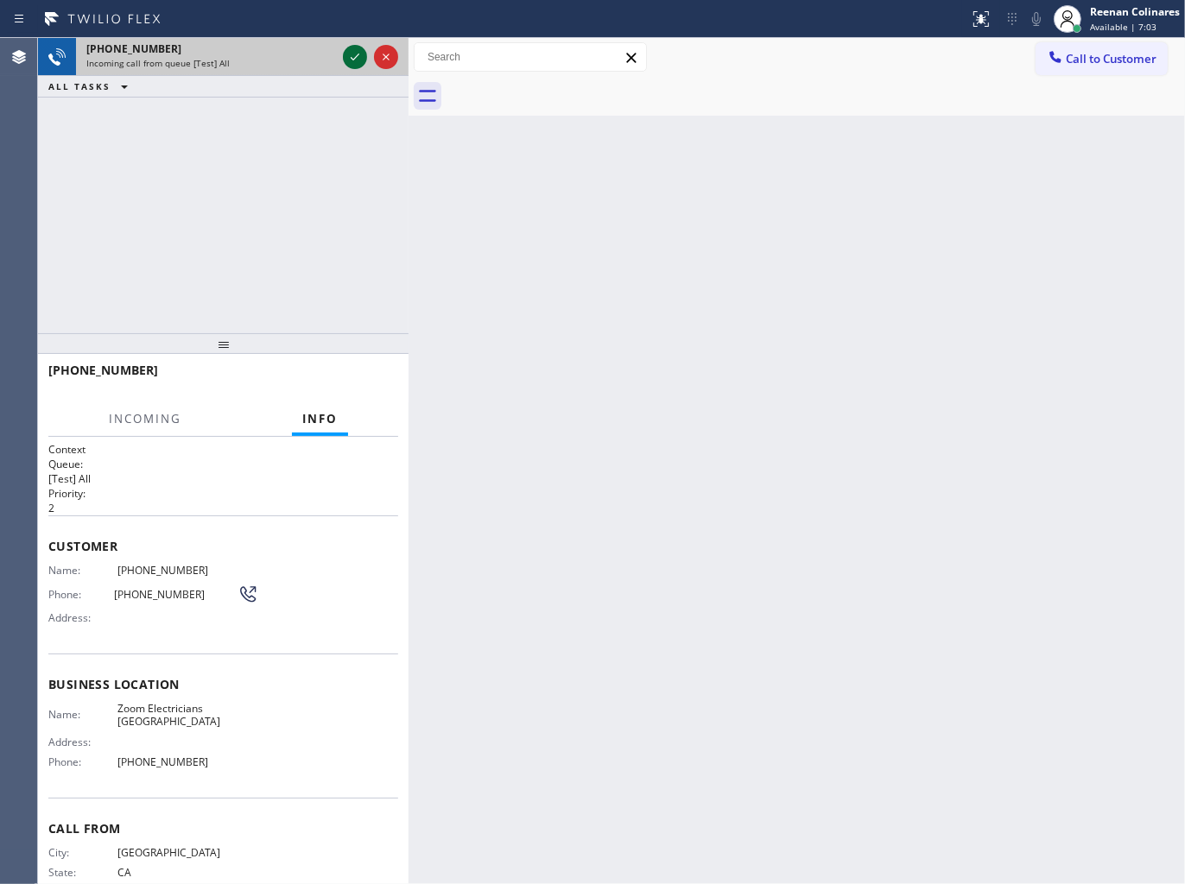
click at [356, 57] on icon at bounding box center [355, 57] width 9 height 7
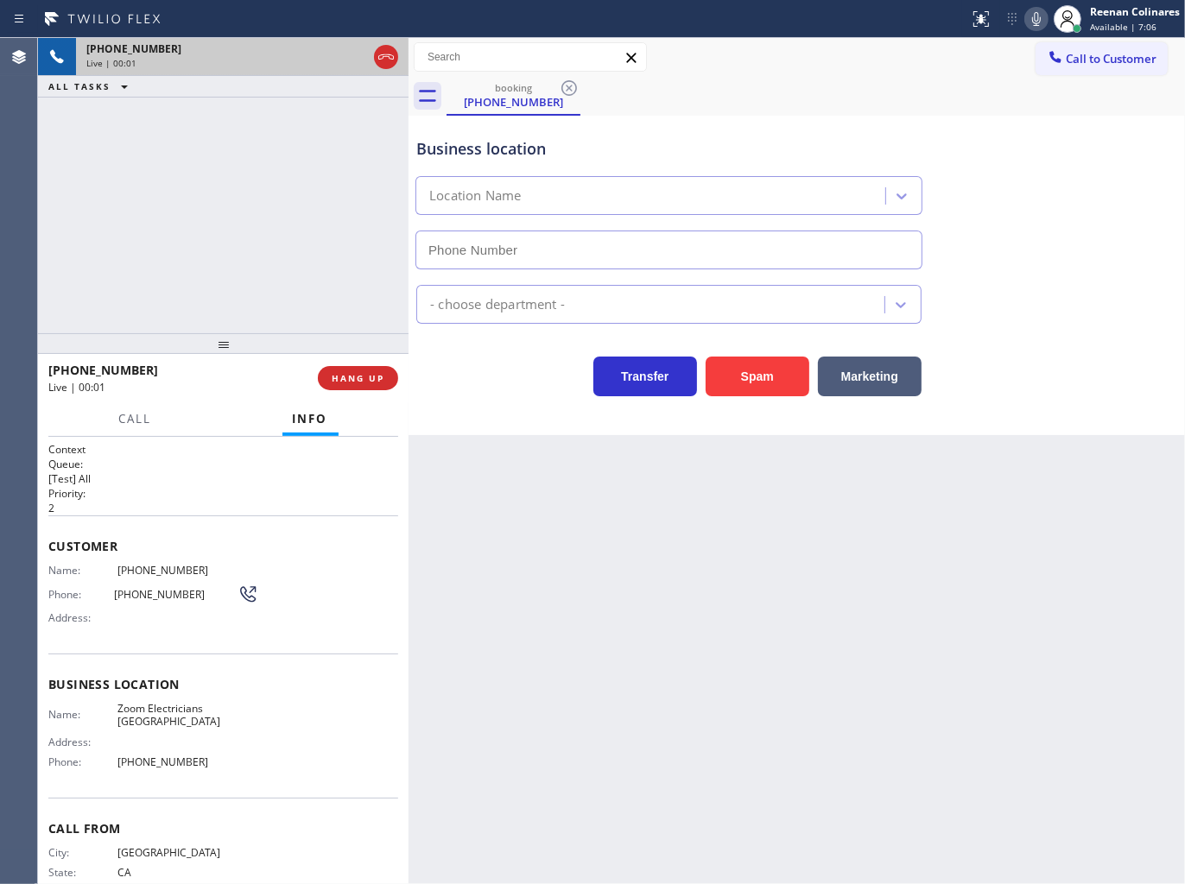
type input "[PHONE_NUMBER]"
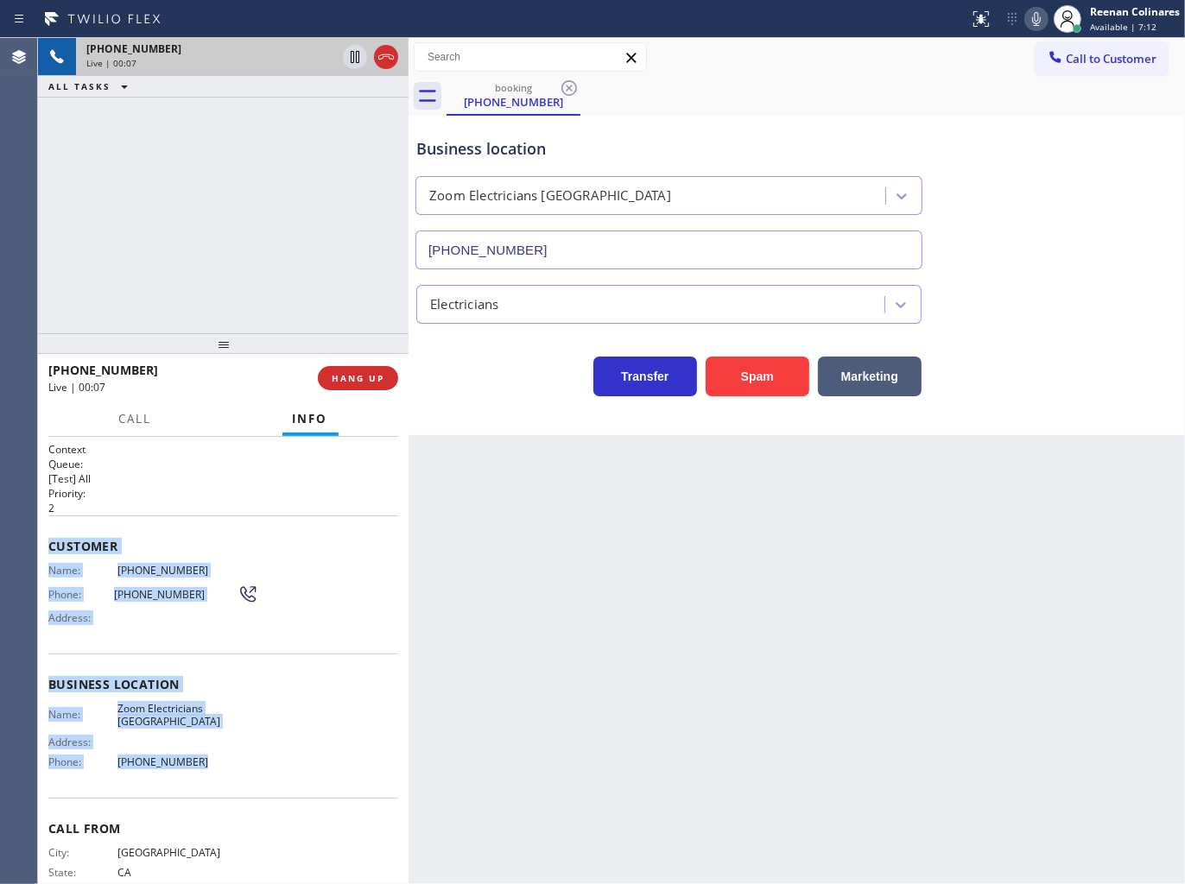
drag, startPoint x: 50, startPoint y: 540, endPoint x: 483, endPoint y: 760, distance: 485.7
click at [290, 761] on div "Context Queue: [Test] All Priority: 2 Customer Name: [PHONE_NUMBER] Phone: [PHO…" at bounding box center [223, 685] width 350 height 486
copy div "Customer Name: [PHONE_NUMBER] Phone: [PHONE_NUMBER] Address: Business location …"
click at [1036, 22] on icon at bounding box center [1036, 19] width 21 height 21
click at [1027, 22] on icon at bounding box center [1036, 19] width 21 height 21
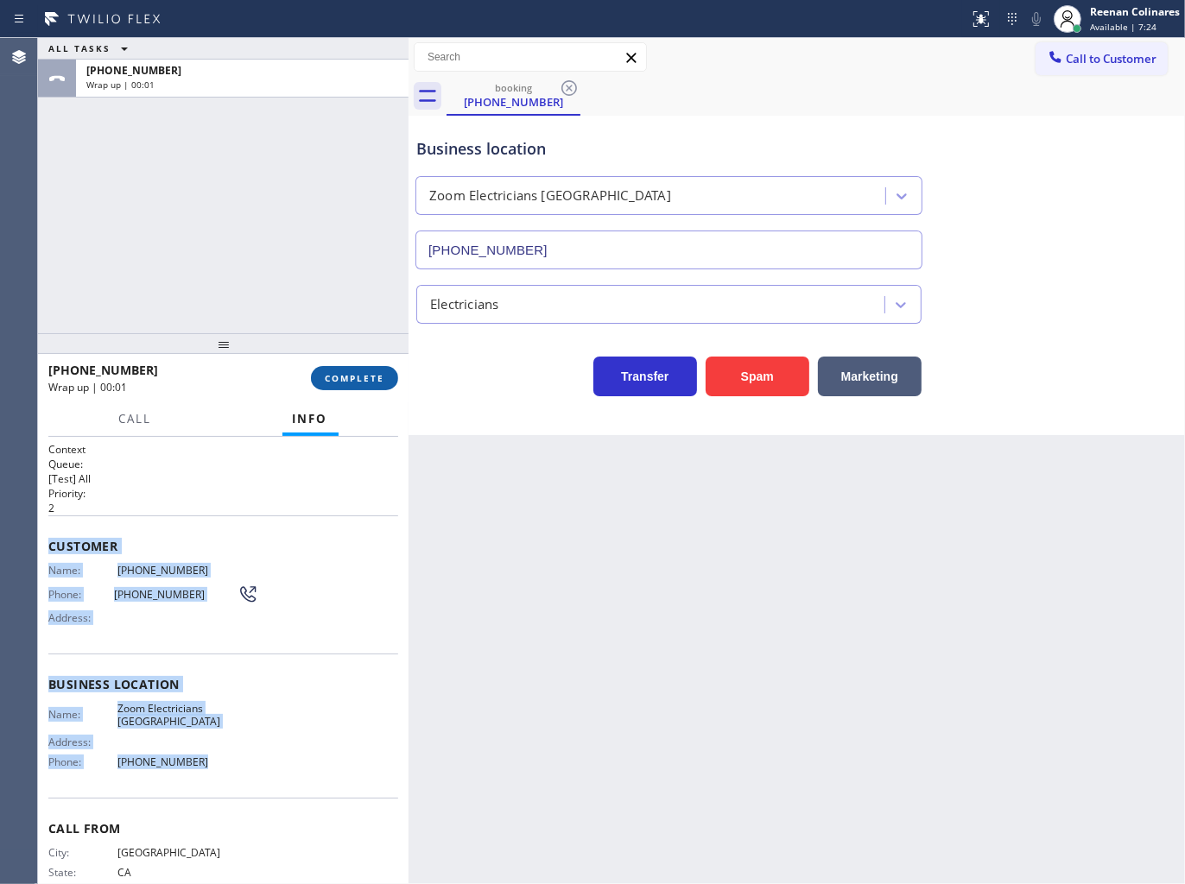
click at [365, 384] on button "COMPLETE" at bounding box center [354, 378] width 87 height 24
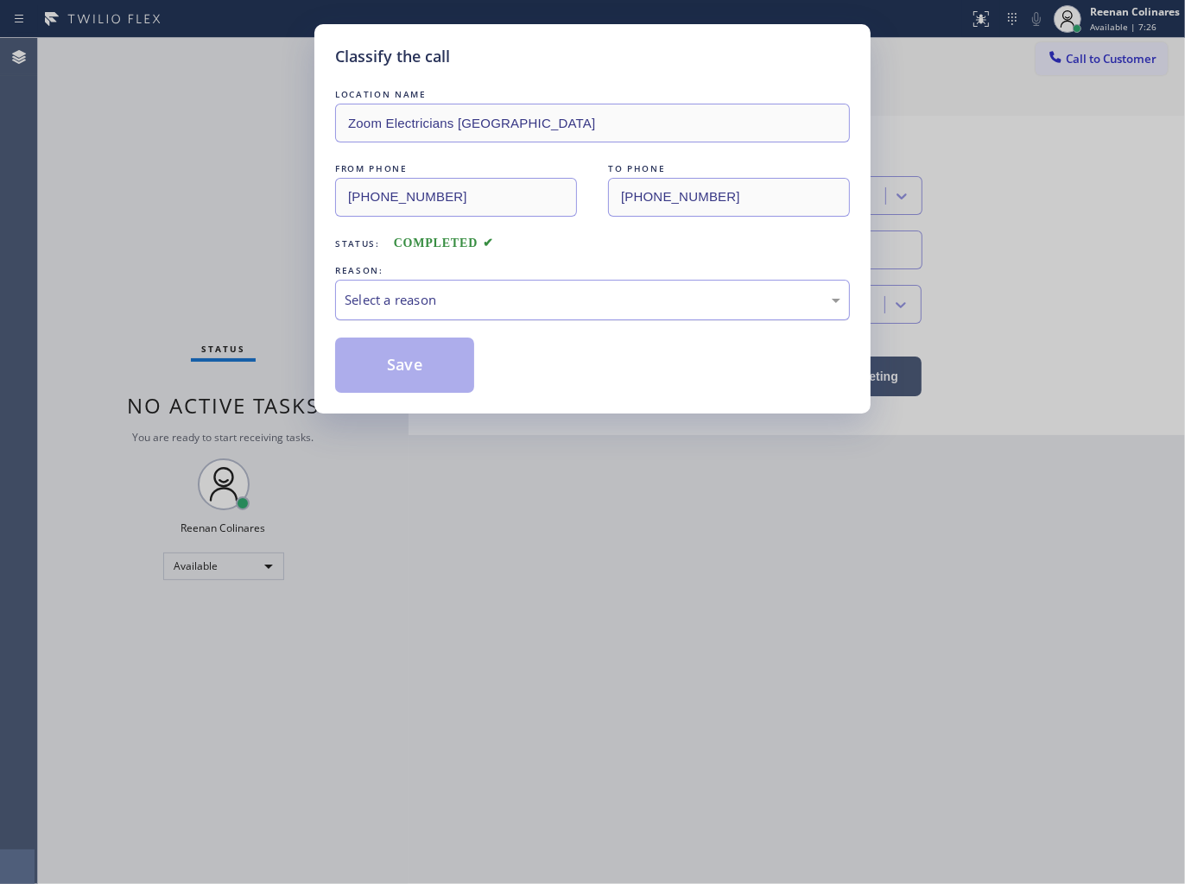
click at [441, 303] on div "Select a reason" at bounding box center [592, 300] width 496 height 20
click at [395, 368] on button "Save" at bounding box center [404, 365] width 139 height 55
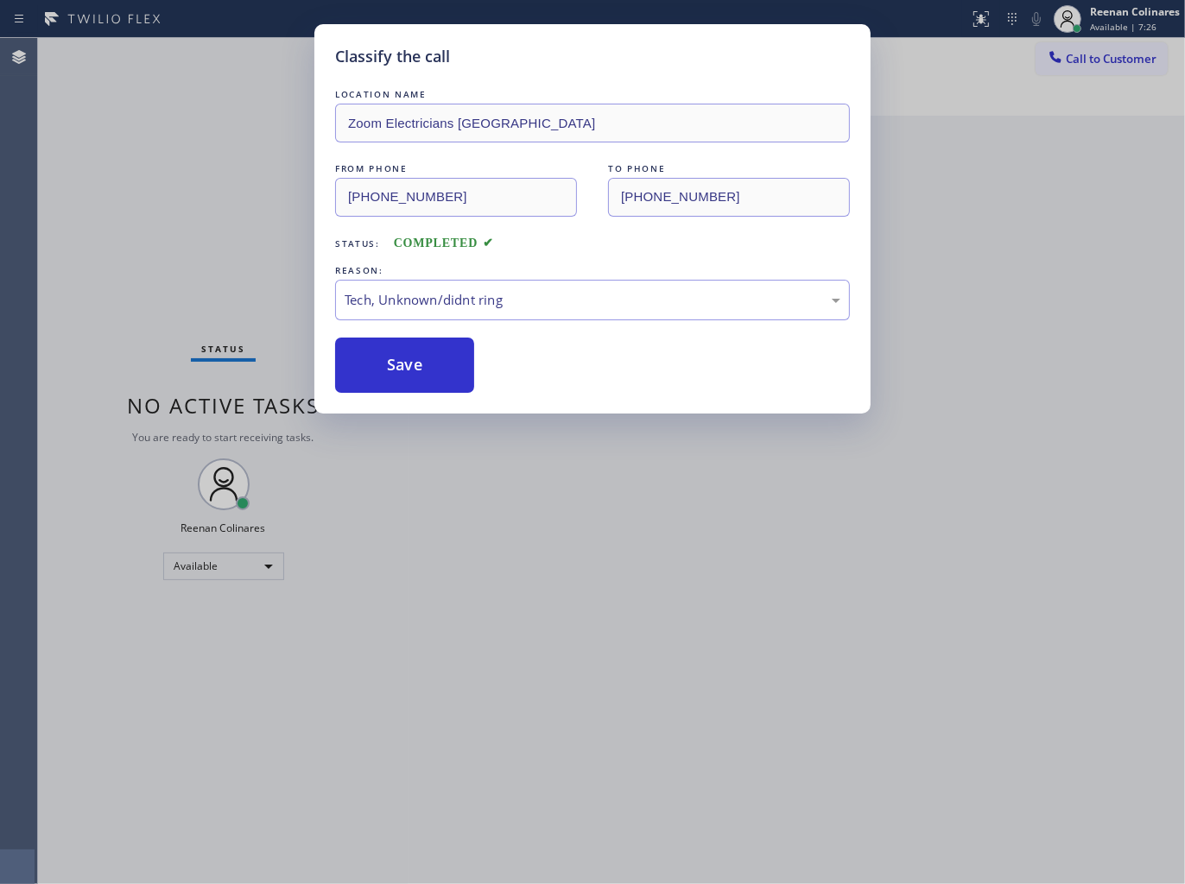
click at [138, 283] on div "Classify the call LOCATION NAME Zoom Electricians [GEOGRAPHIC_DATA] FROM PHONE …" at bounding box center [592, 442] width 1185 height 884
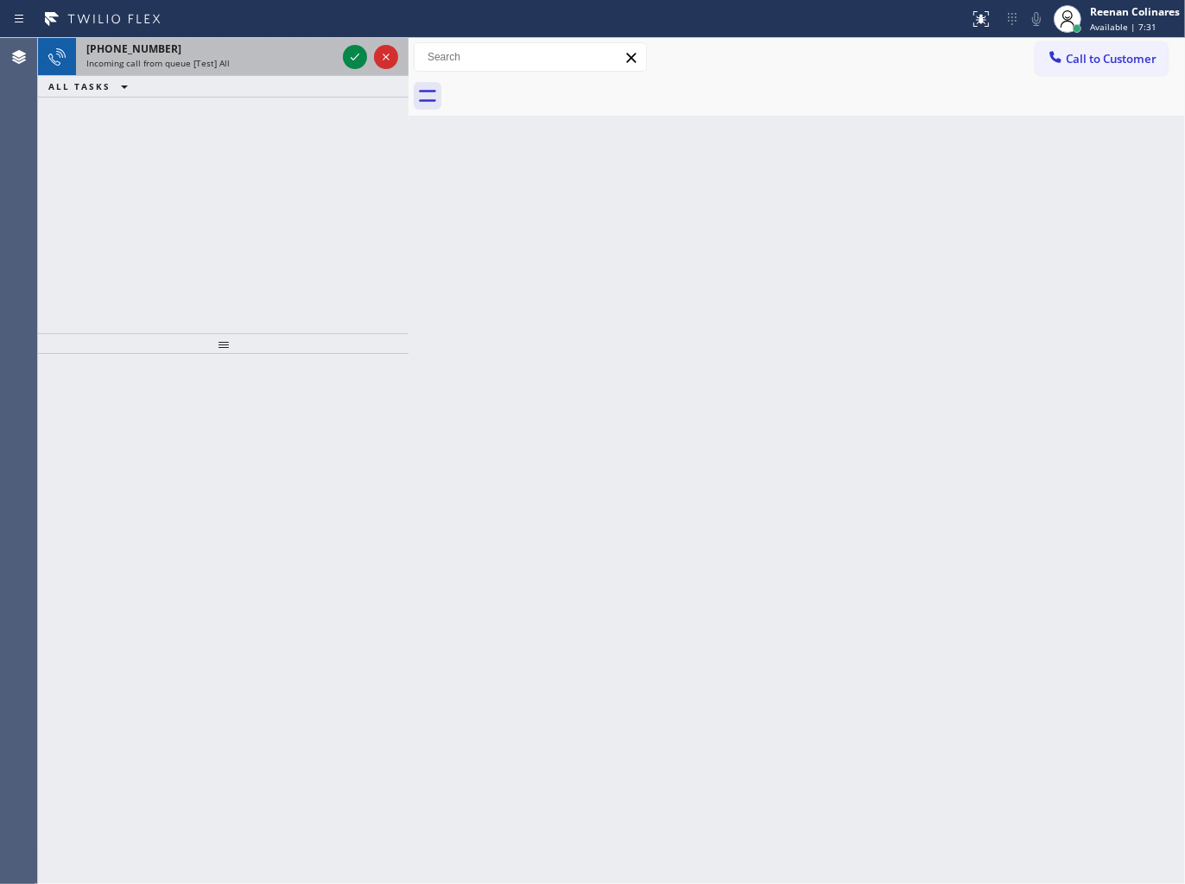
click at [233, 58] on div "Incoming call from queue [Test] All" at bounding box center [211, 63] width 250 height 12
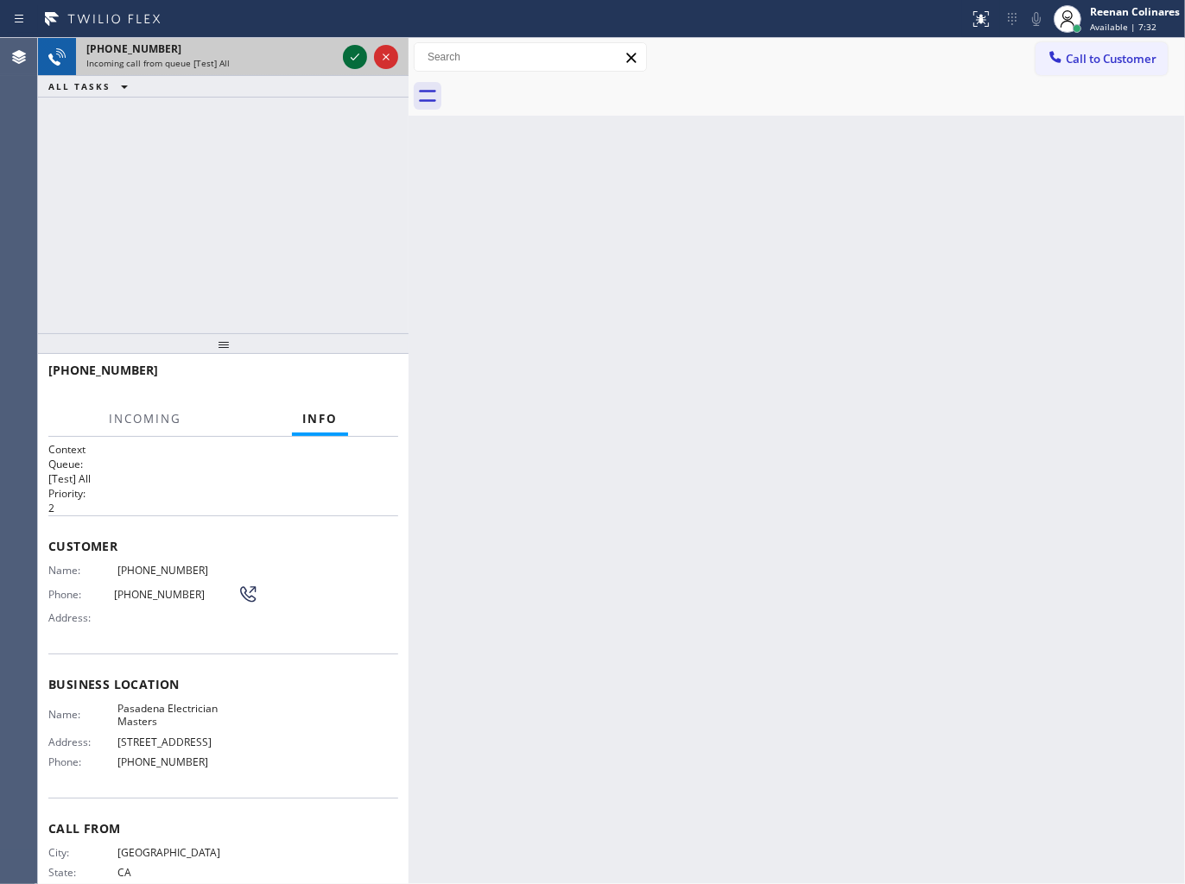
click at [351, 50] on icon at bounding box center [354, 57] width 21 height 21
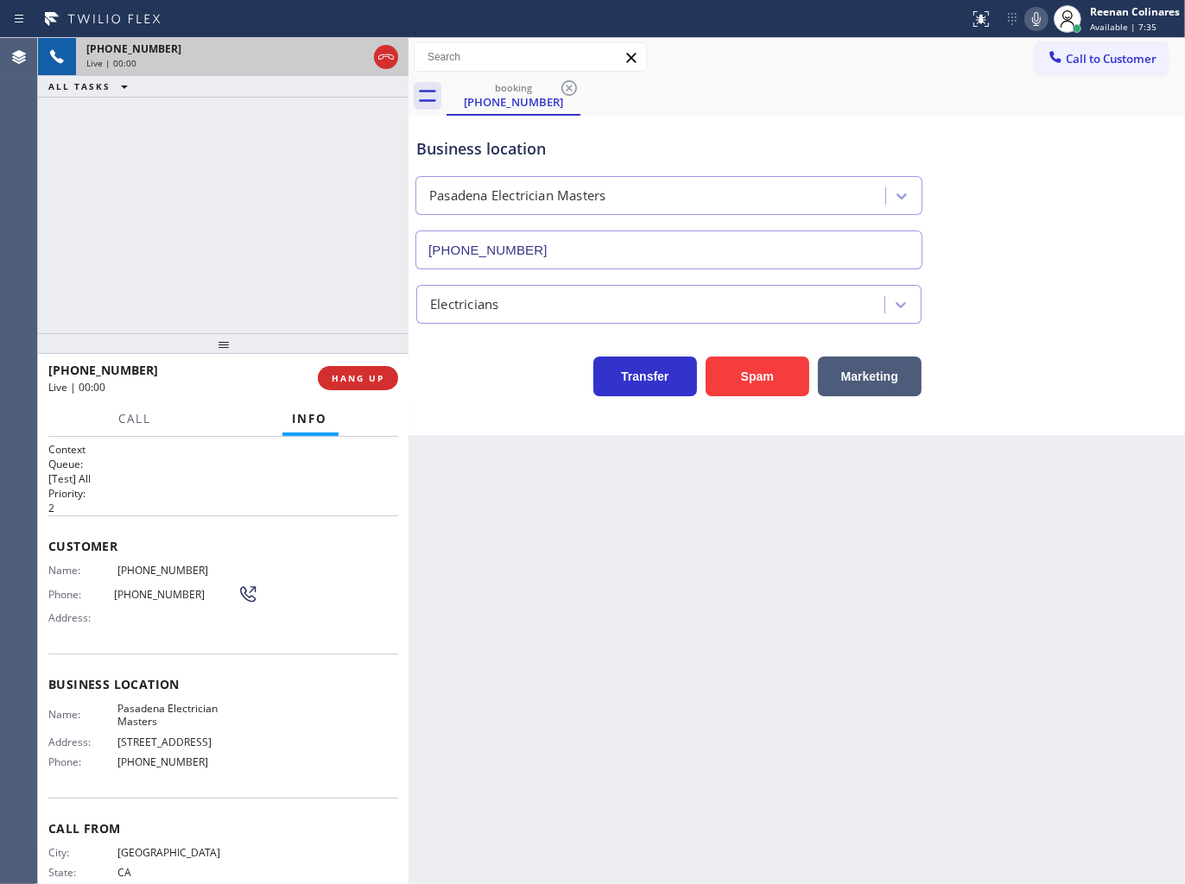
type input "[PHONE_NUMBER]"
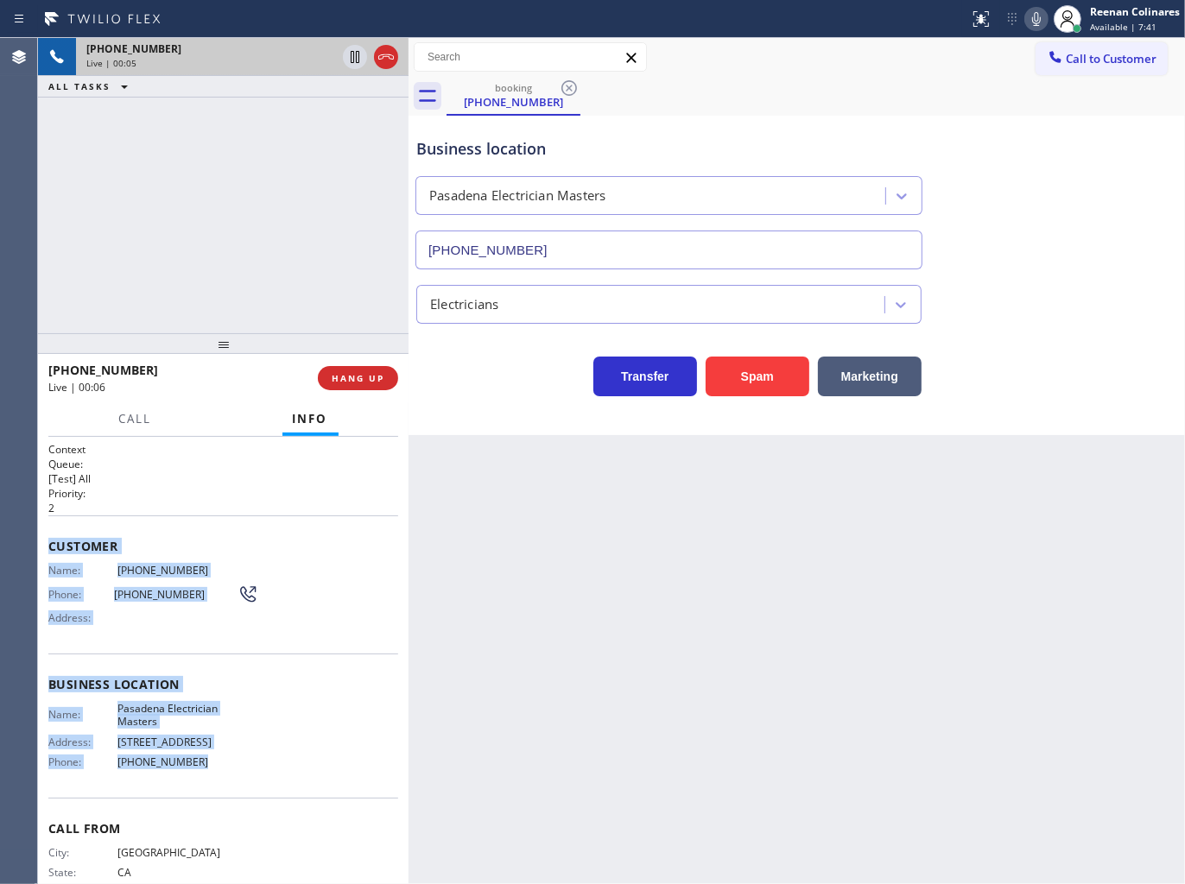
drag, startPoint x: 79, startPoint y: 566, endPoint x: 862, endPoint y: 843, distance: 829.8
click at [266, 771] on div "Context Queue: [Test] All Priority: 2 Customer Name: [PHONE_NUMBER] Phone: [PHO…" at bounding box center [223, 661] width 370 height 448
copy div "Customer Name: [PHONE_NUMBER] Phone: [PHONE_NUMBER] Address: Business location …"
drag, startPoint x: 1029, startPoint y: 21, endPoint x: 863, endPoint y: 105, distance: 186.1
click at [1029, 21] on icon at bounding box center [1036, 19] width 21 height 21
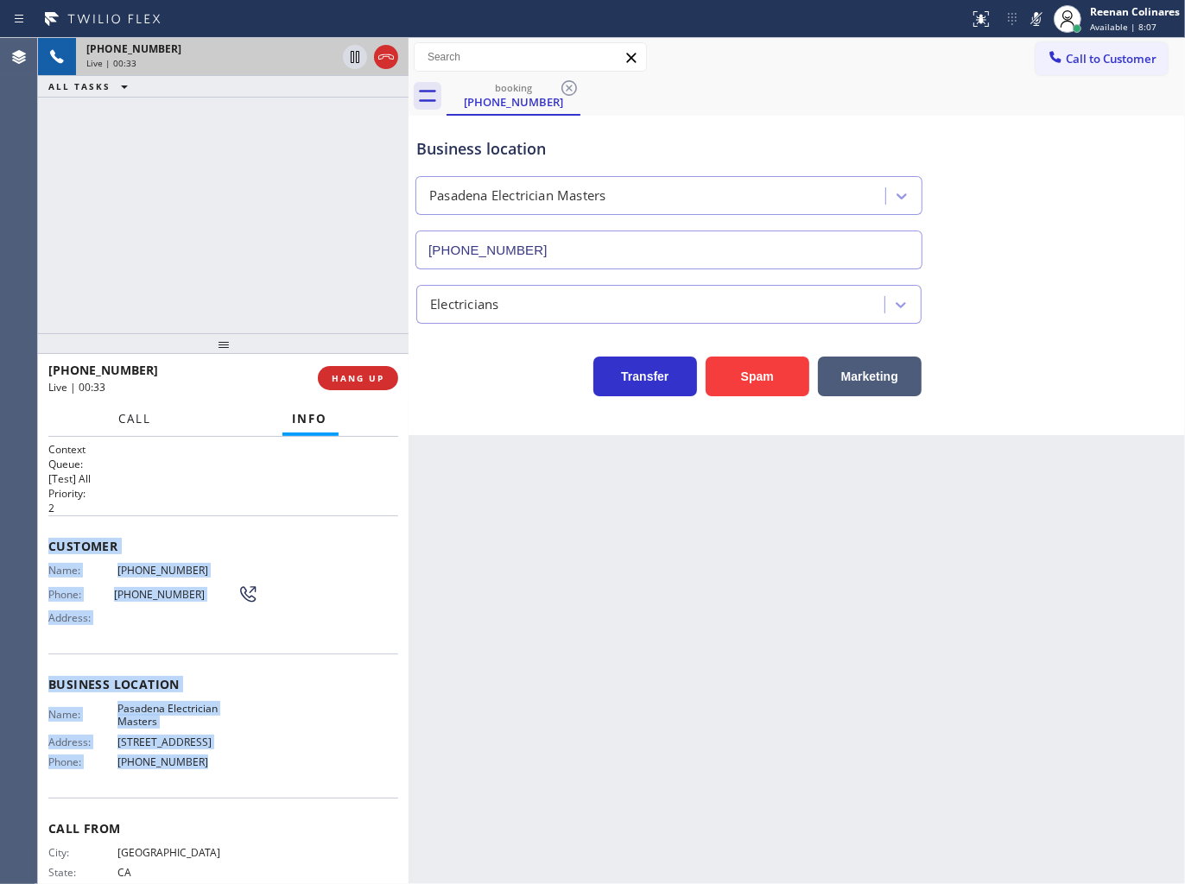
click at [144, 417] on span "Call" at bounding box center [135, 419] width 33 height 16
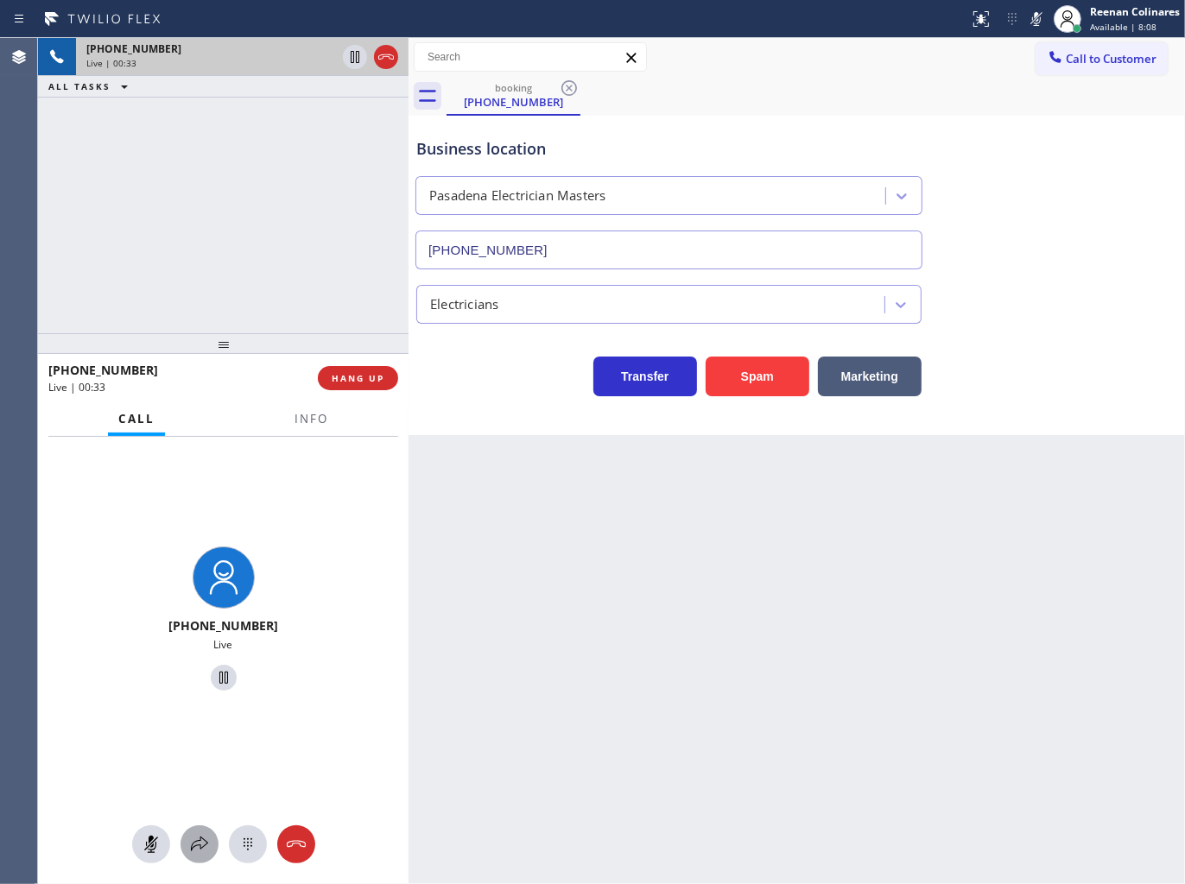
click at [191, 840] on icon at bounding box center [199, 844] width 21 height 21
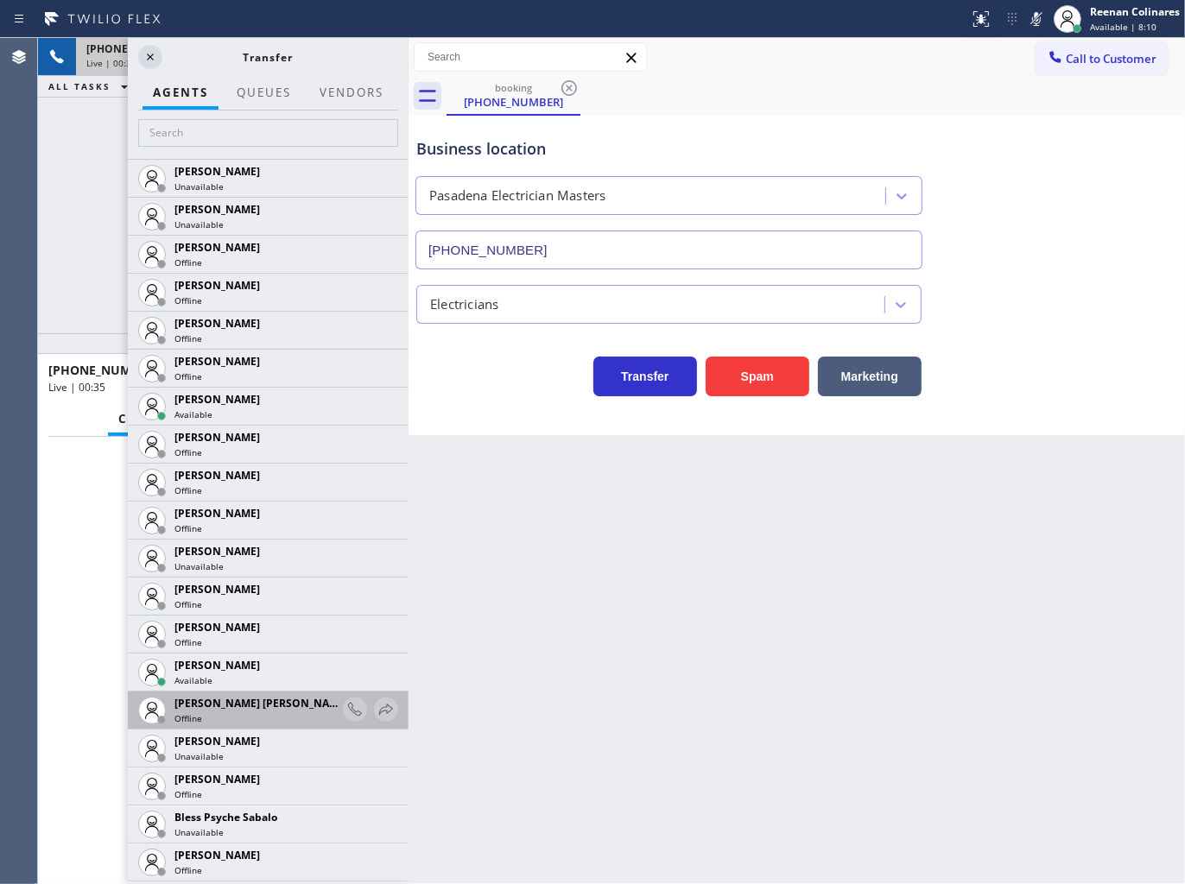
scroll to position [192, 0]
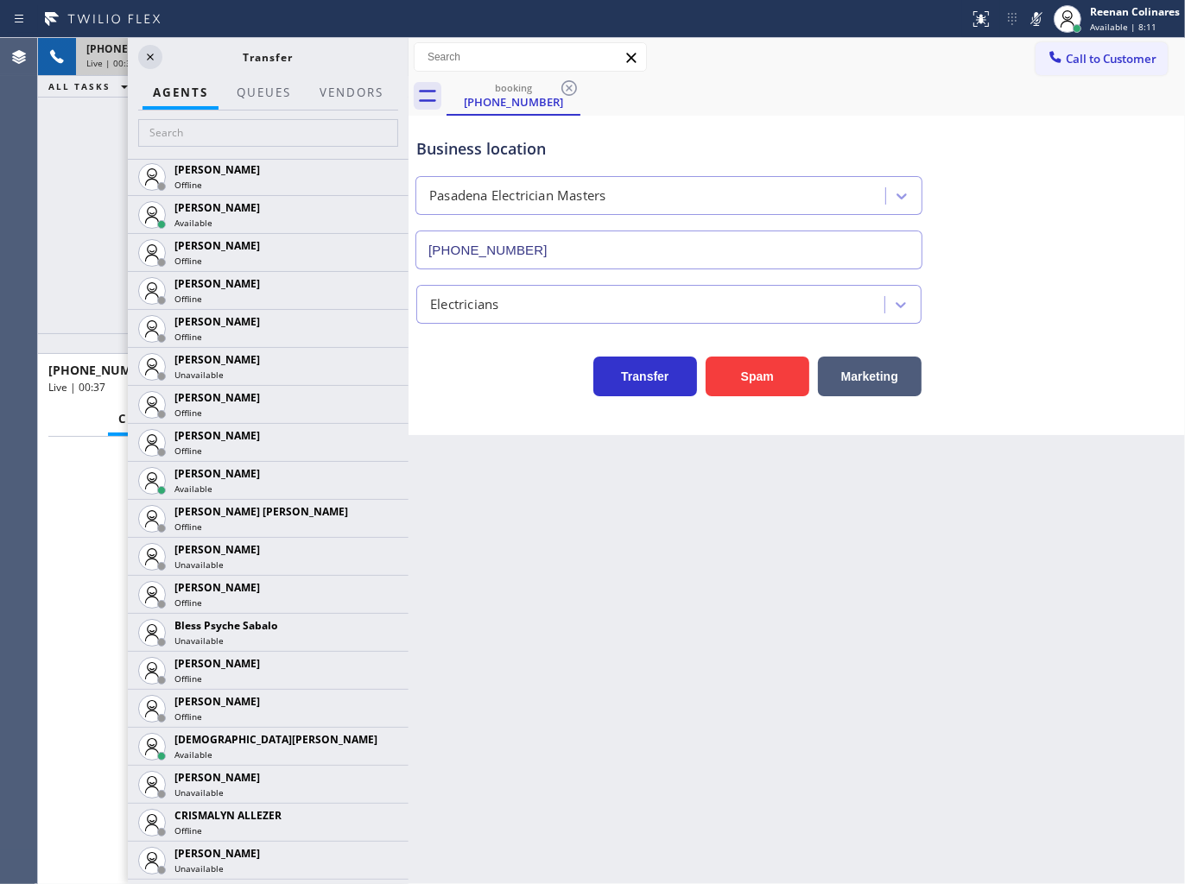
click at [0, 0] on icon at bounding box center [0, 0] width 0 height 0
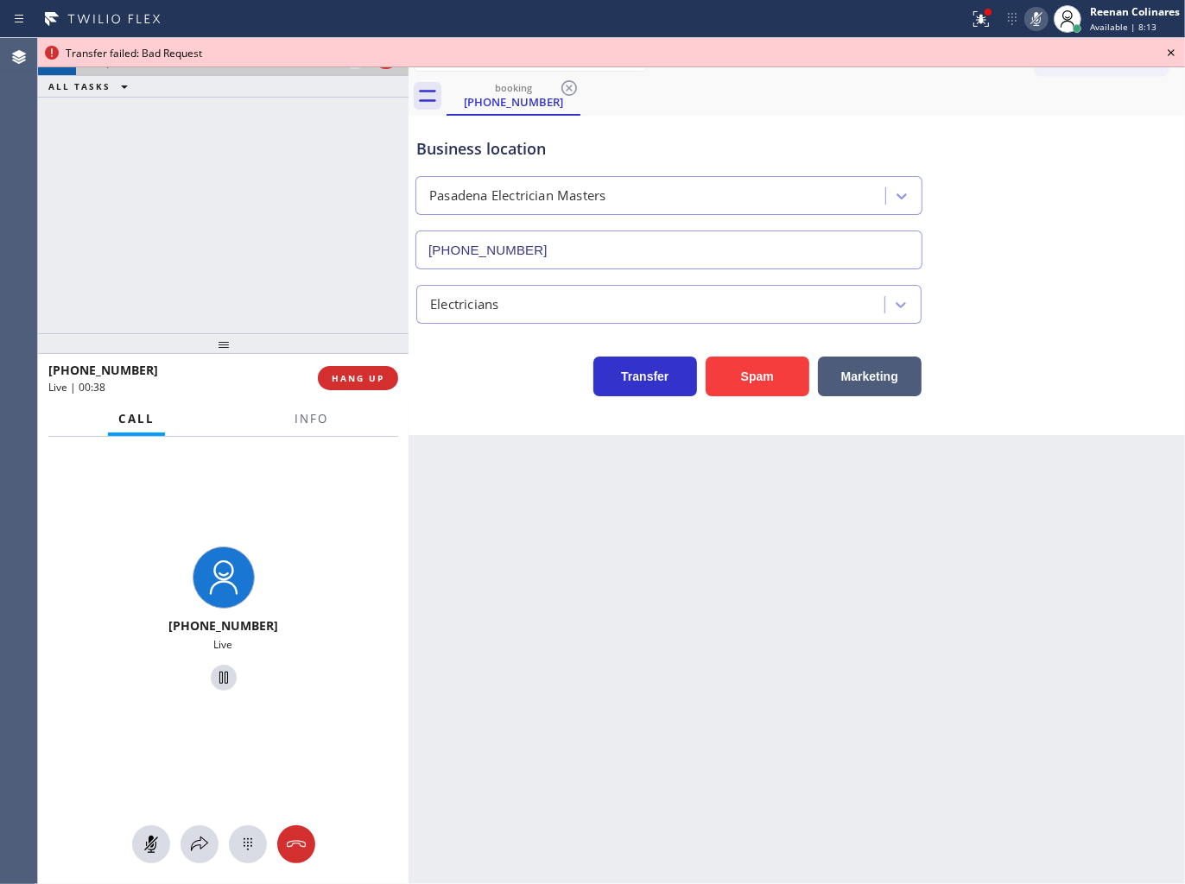
click at [1034, 21] on icon at bounding box center [1036, 19] width 21 height 21
click at [973, 26] on icon at bounding box center [980, 19] width 21 height 21
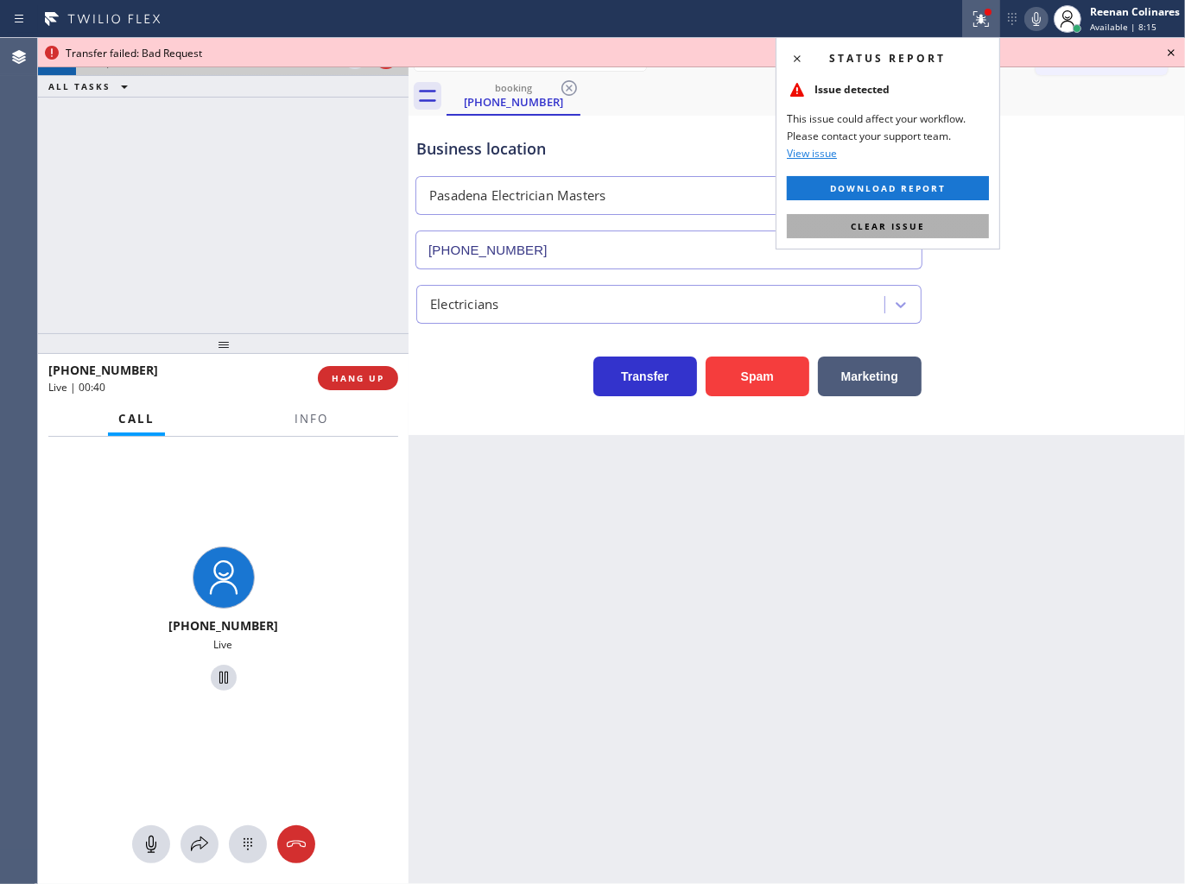
click at [968, 228] on button "Clear issue" at bounding box center [888, 226] width 202 height 24
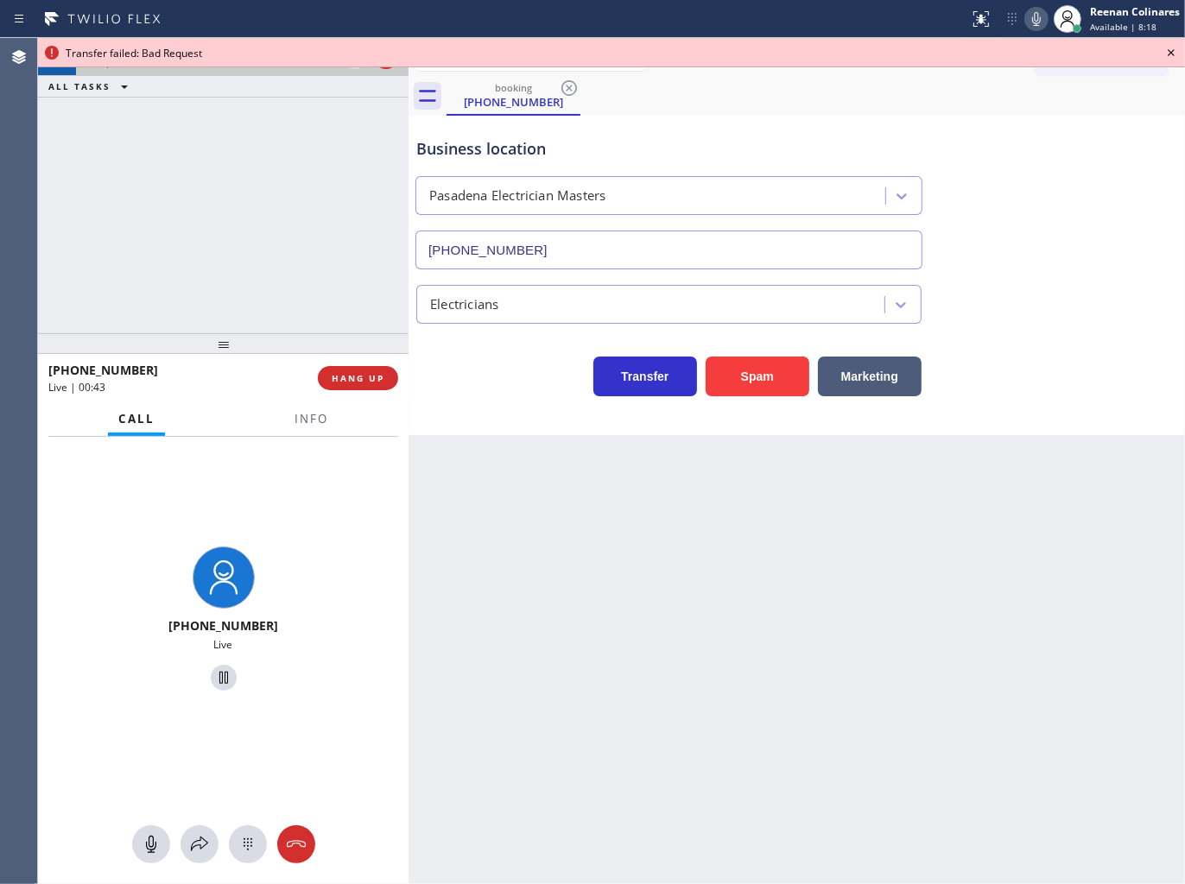
click at [1168, 52] on icon at bounding box center [1170, 52] width 21 height 21
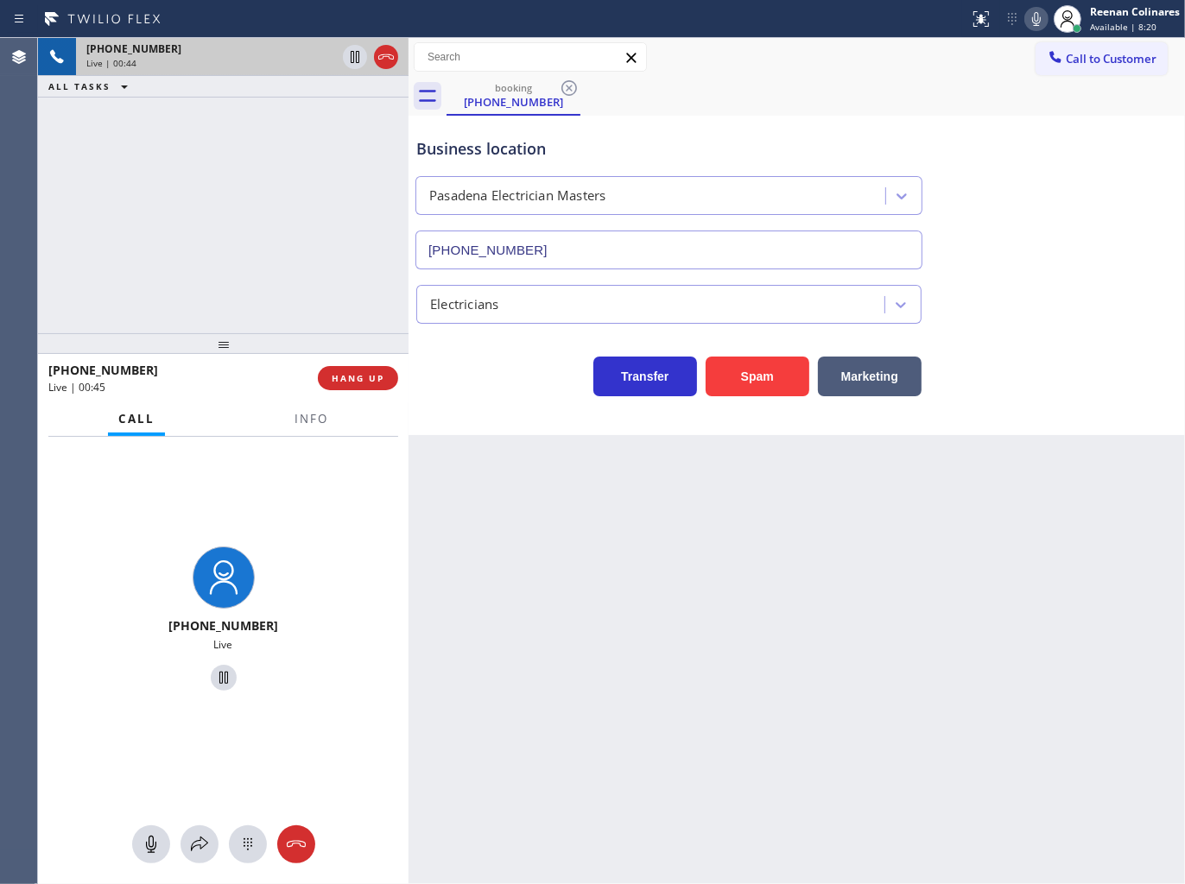
click at [1038, 19] on icon at bounding box center [1036, 19] width 9 height 14
click at [202, 853] on icon at bounding box center [199, 844] width 21 height 21
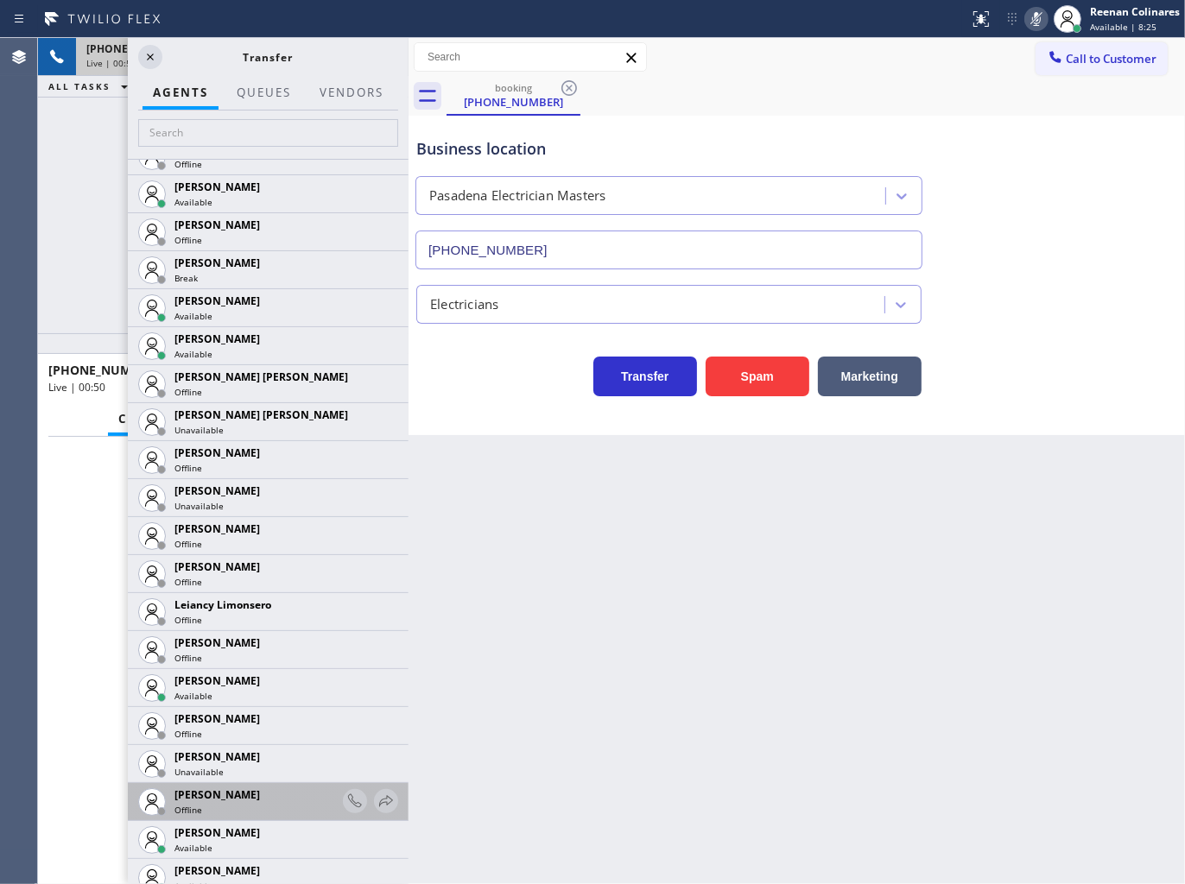
scroll to position [2398, 0]
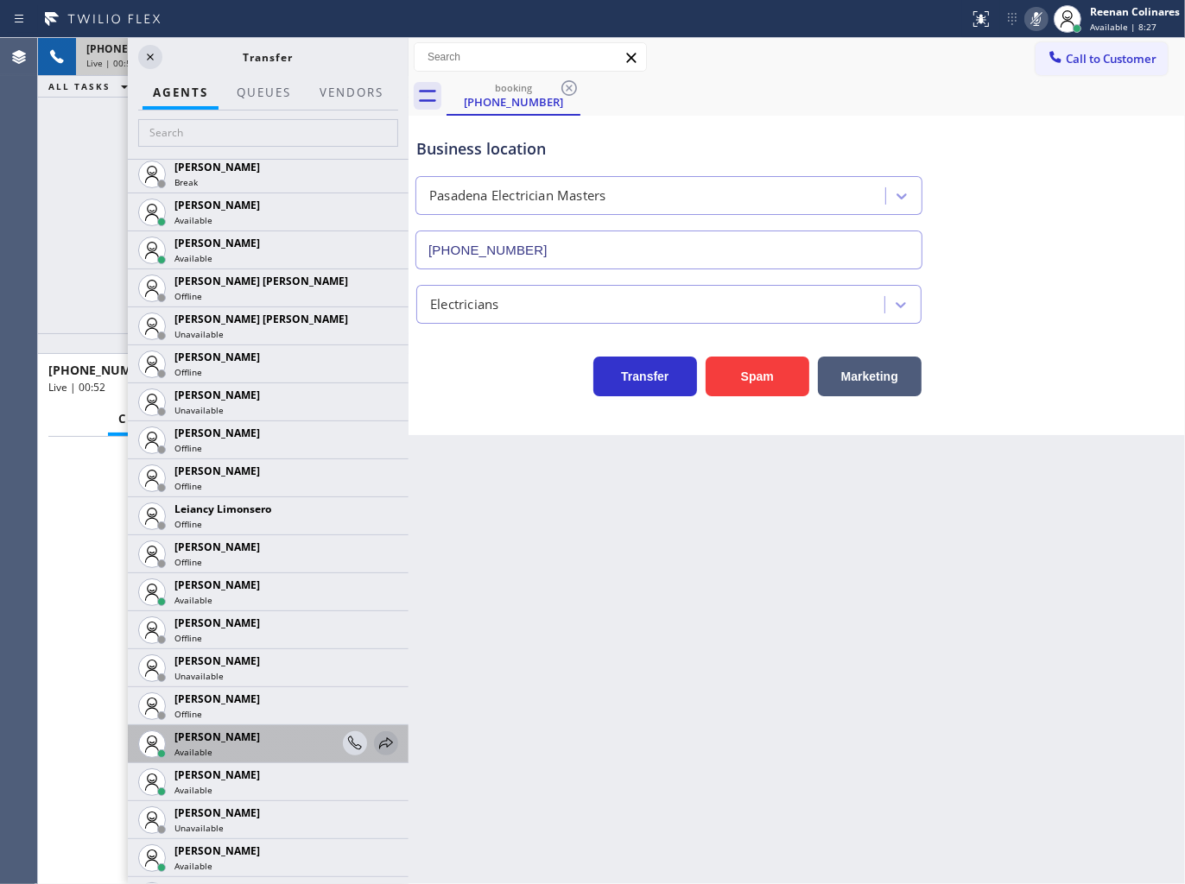
click at [379, 740] on icon at bounding box center [386, 742] width 14 height 11
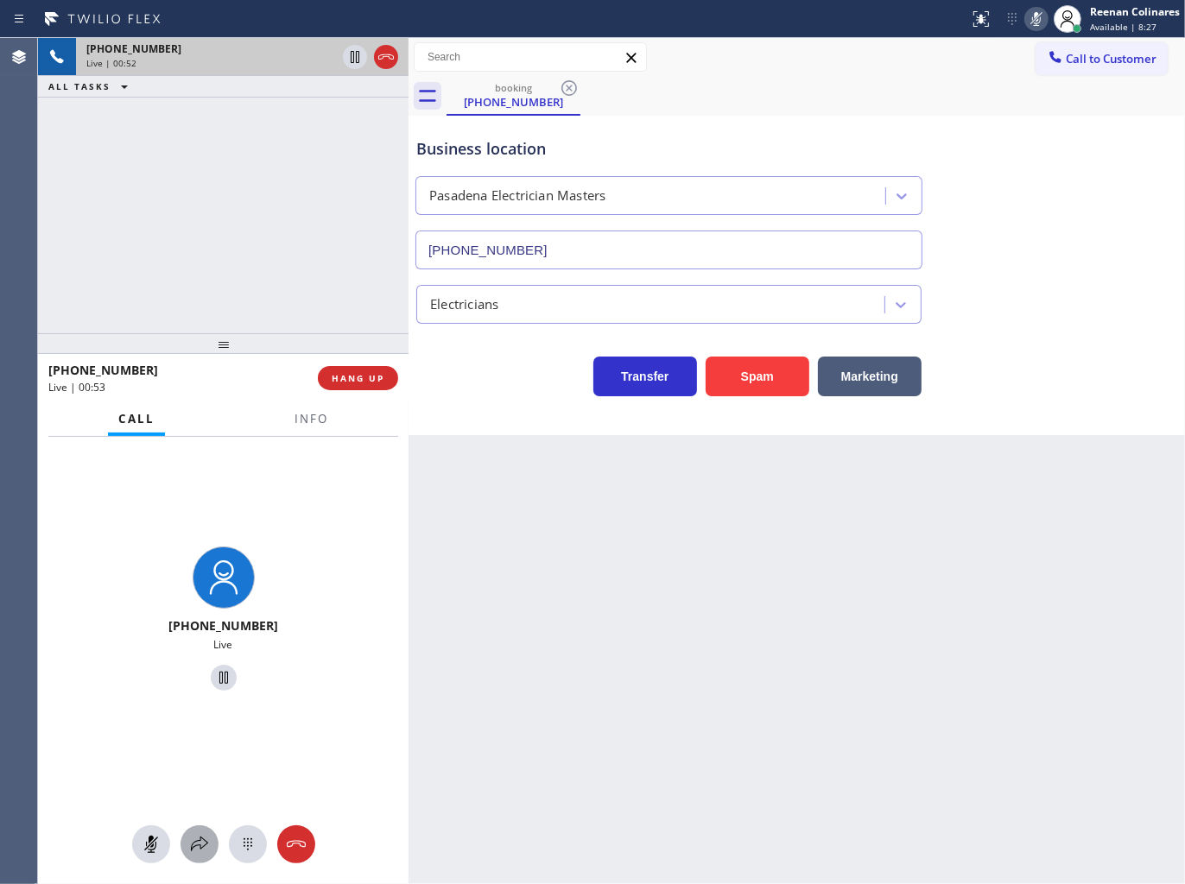
click at [209, 838] on icon at bounding box center [199, 844] width 21 height 21
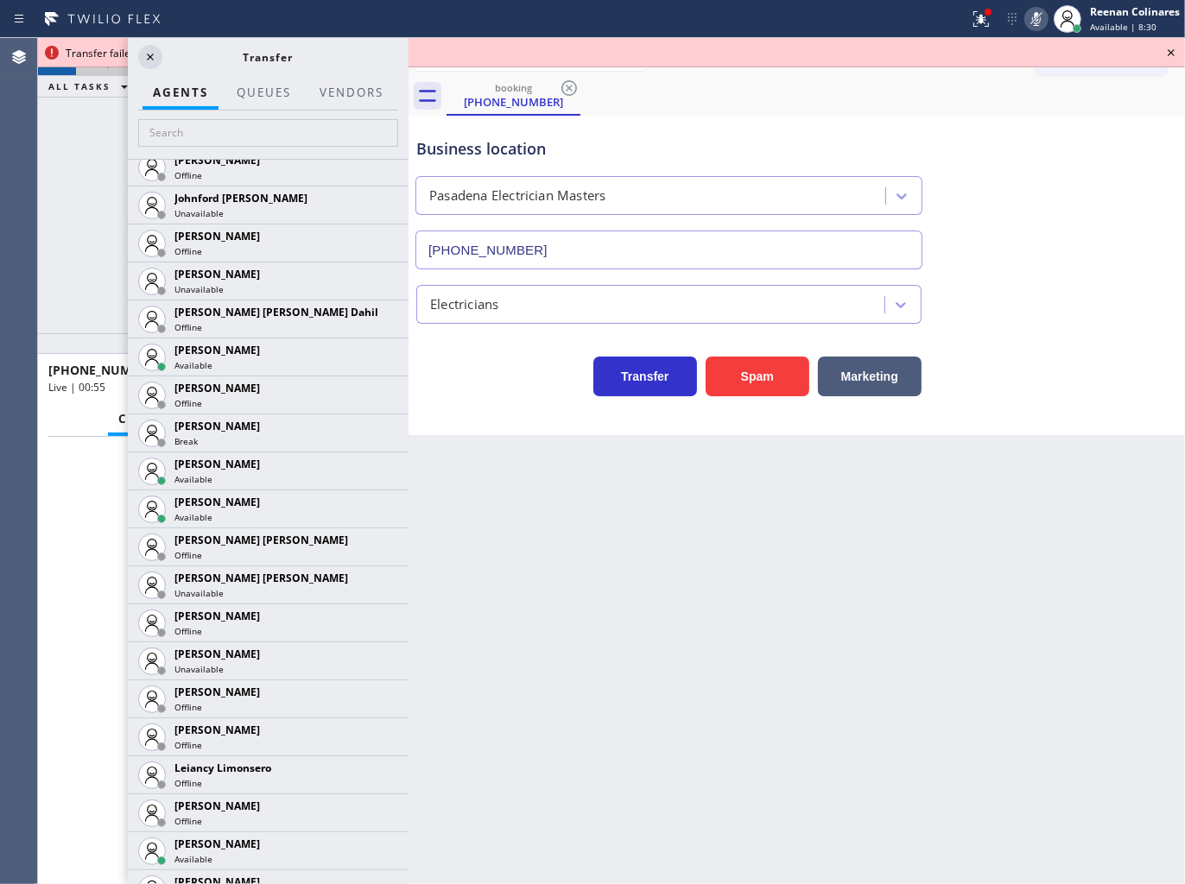
scroll to position [2590, 0]
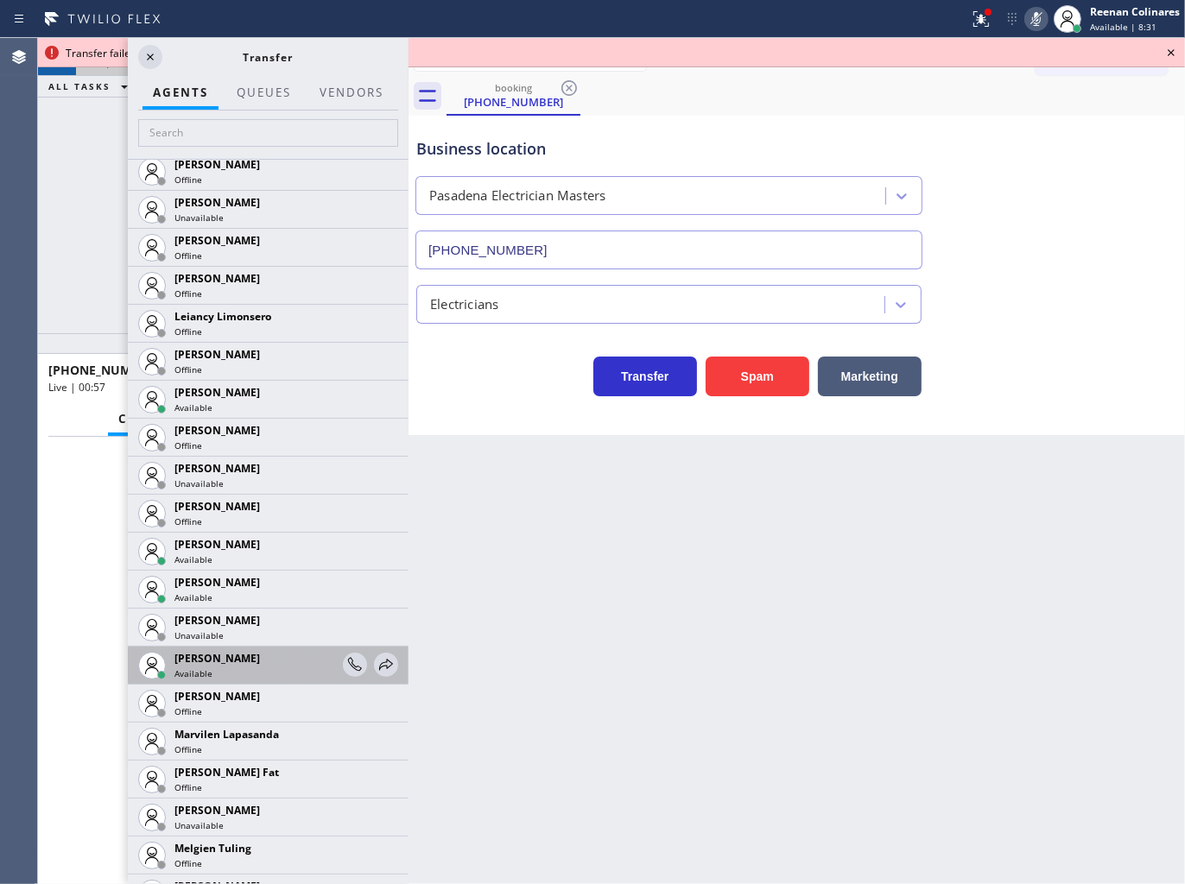
click at [383, 660] on div "[PERSON_NAME] Available" at bounding box center [268, 666] width 281 height 38
click at [379, 661] on icon at bounding box center [386, 664] width 14 height 11
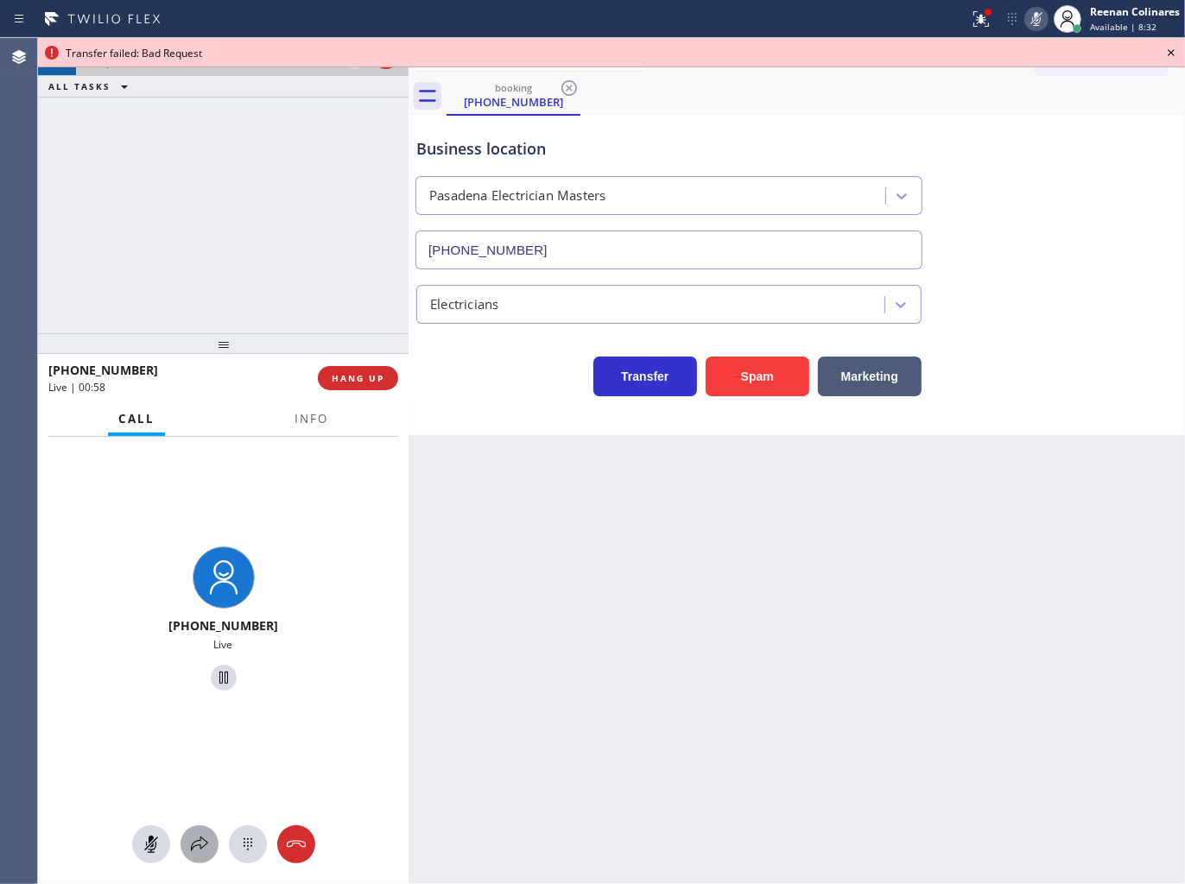
click at [199, 856] on button at bounding box center [199, 844] width 38 height 38
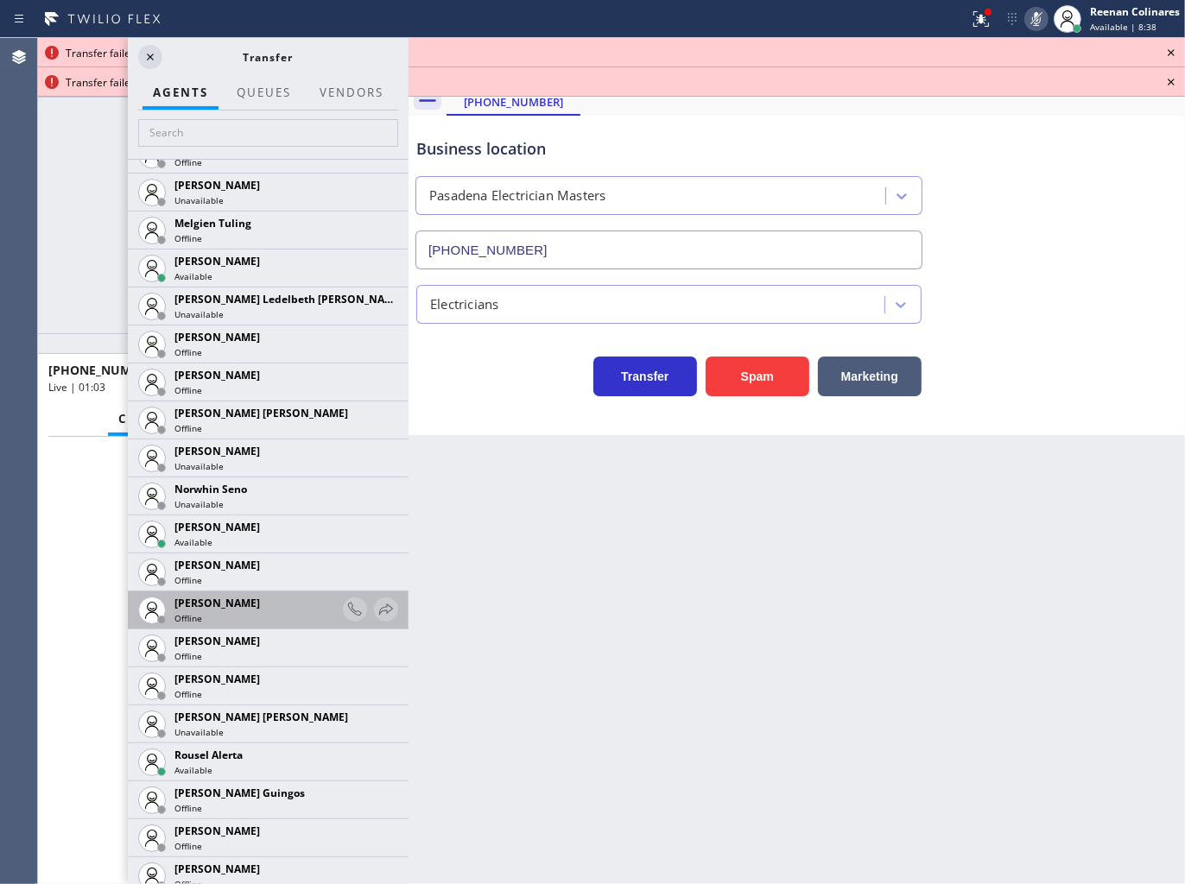
scroll to position [3261, 0]
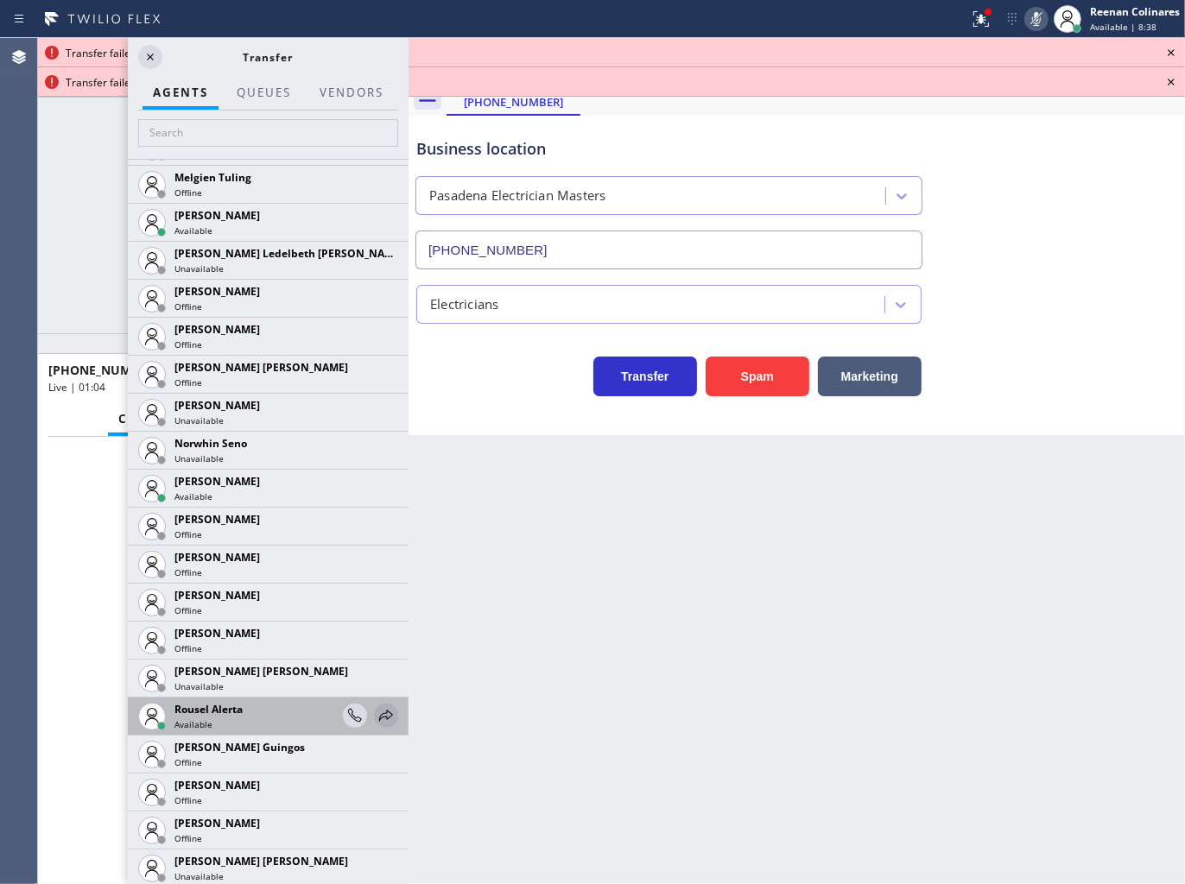
click at [379, 712] on icon at bounding box center [386, 715] width 14 height 11
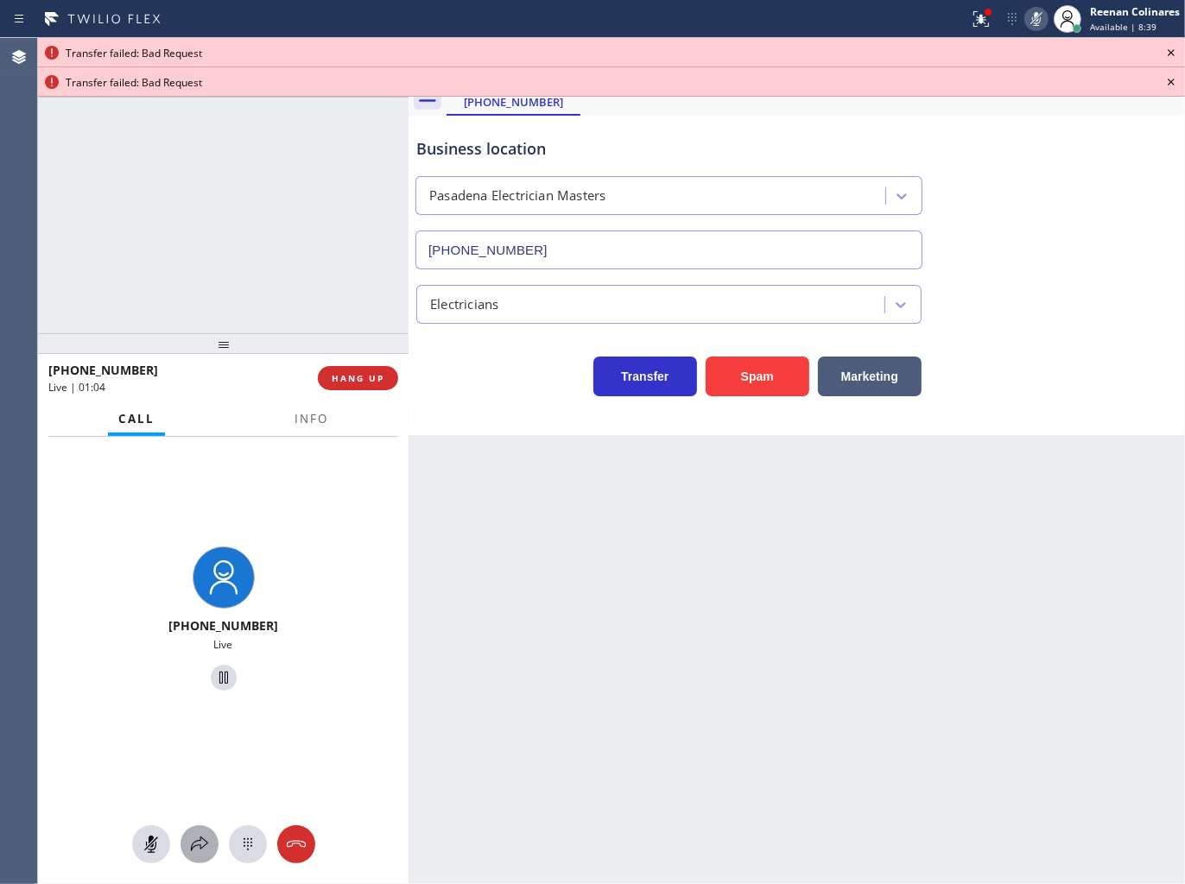
click at [191, 844] on icon at bounding box center [199, 844] width 21 height 21
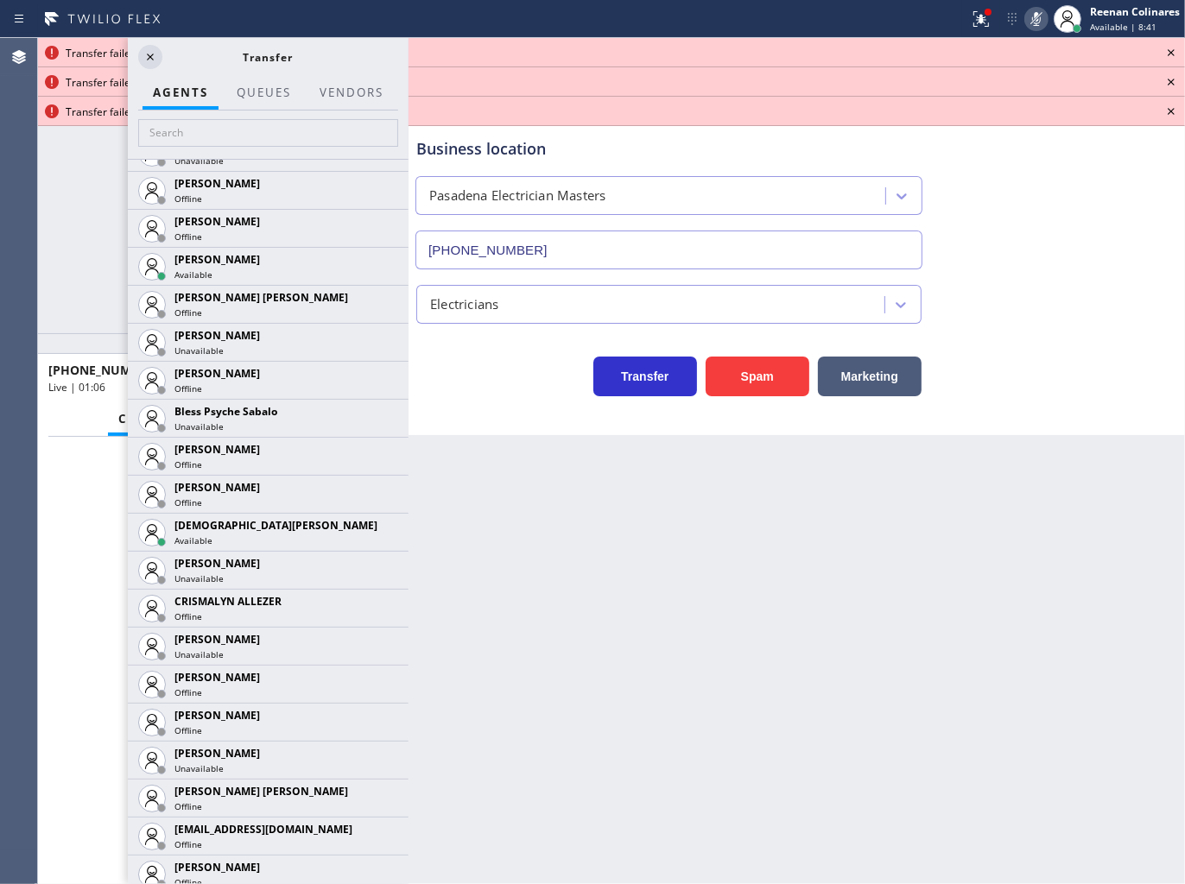
scroll to position [575, 0]
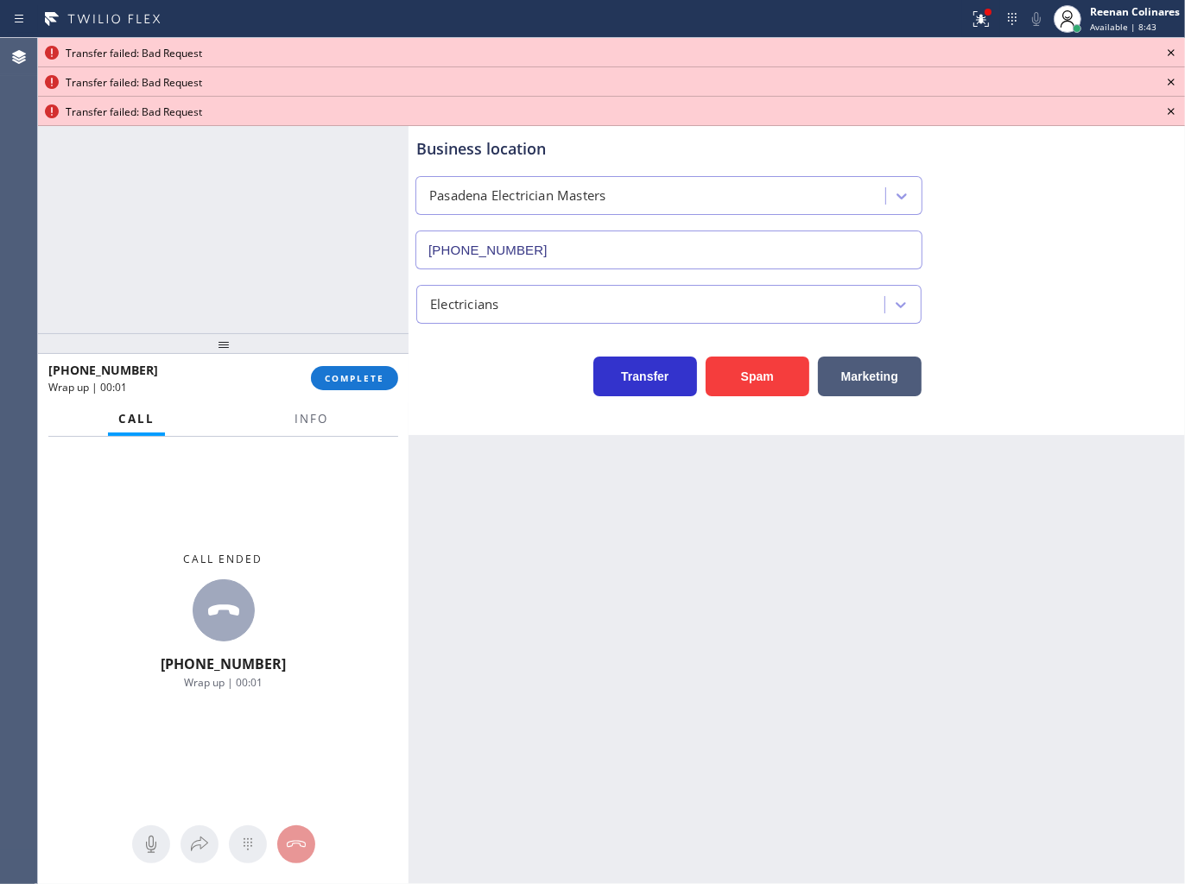
click at [1168, 47] on icon at bounding box center [1170, 52] width 21 height 21
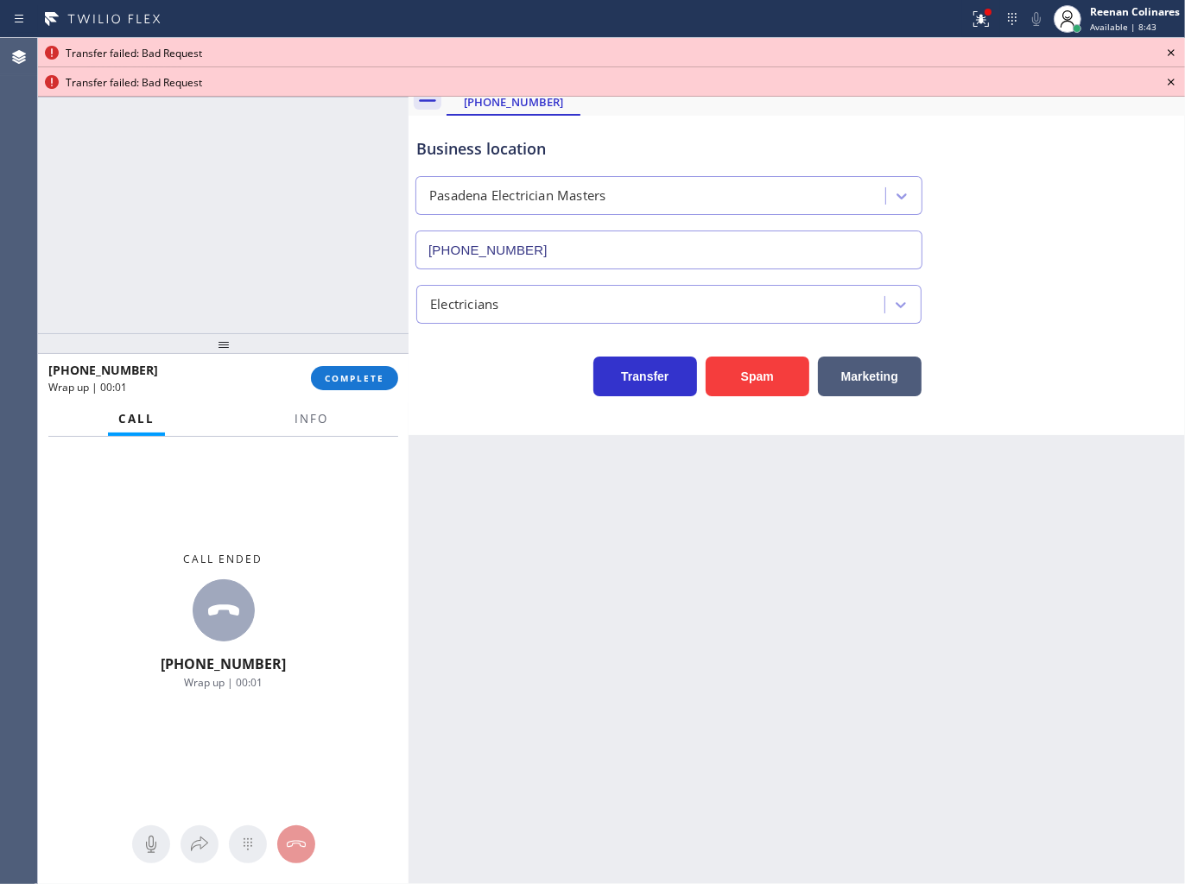
click at [1168, 47] on icon at bounding box center [1170, 52] width 21 height 21
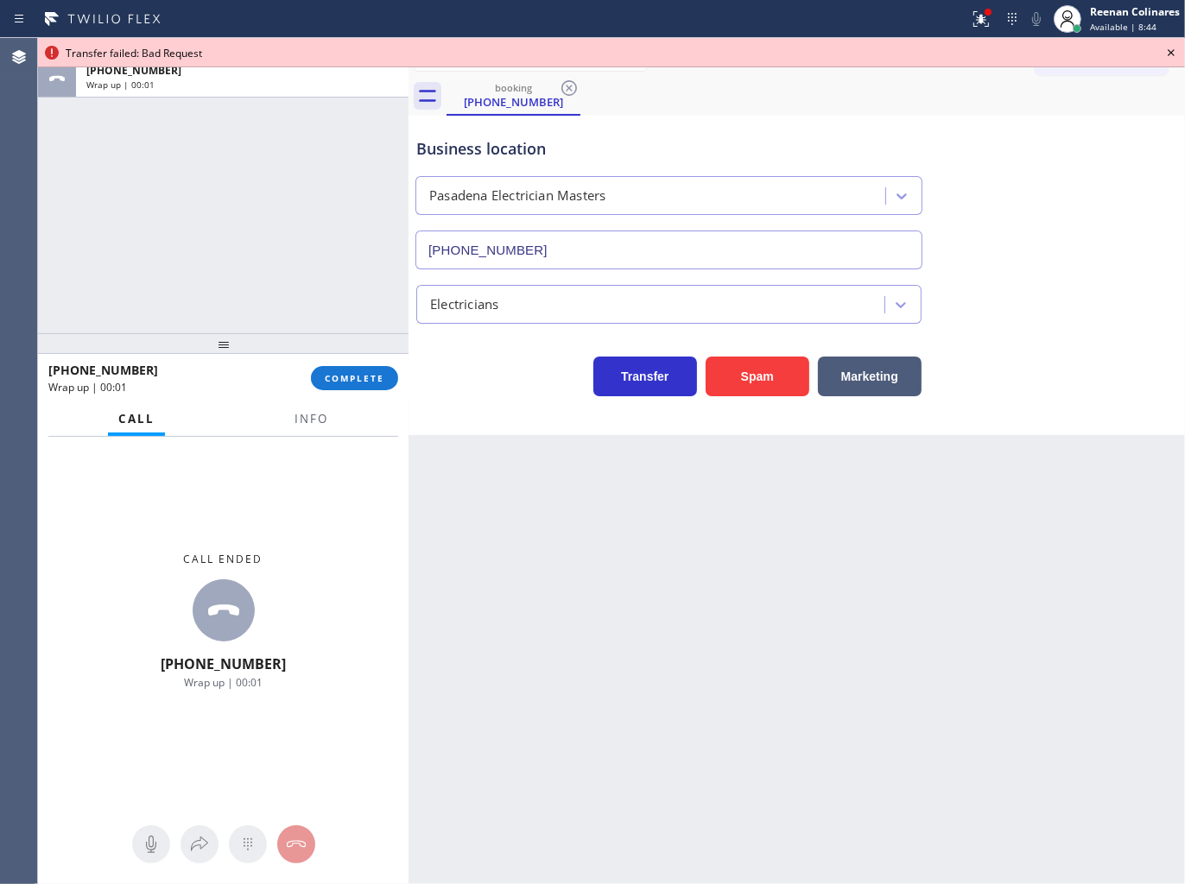
click at [1168, 47] on icon at bounding box center [1170, 52] width 21 height 21
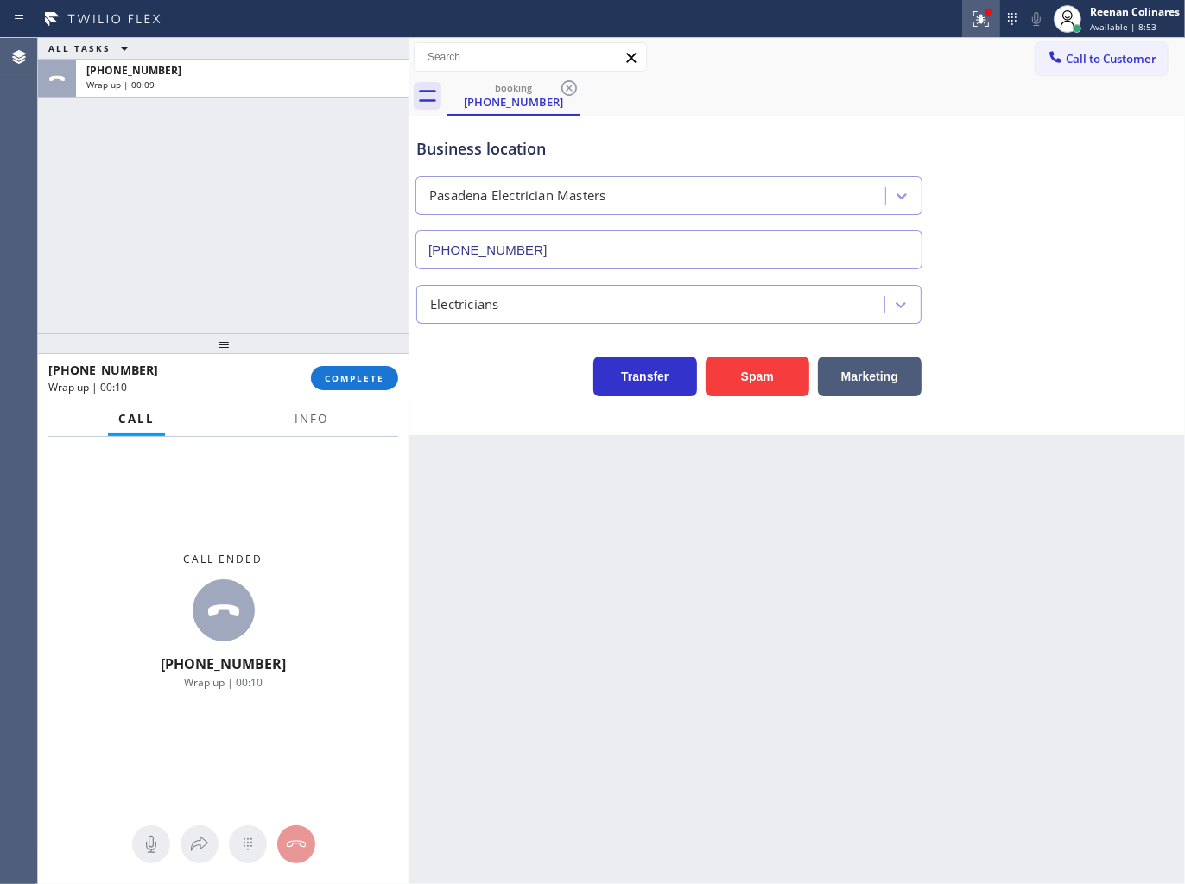
click at [989, 14] on div at bounding box center [988, 12] width 10 height 10
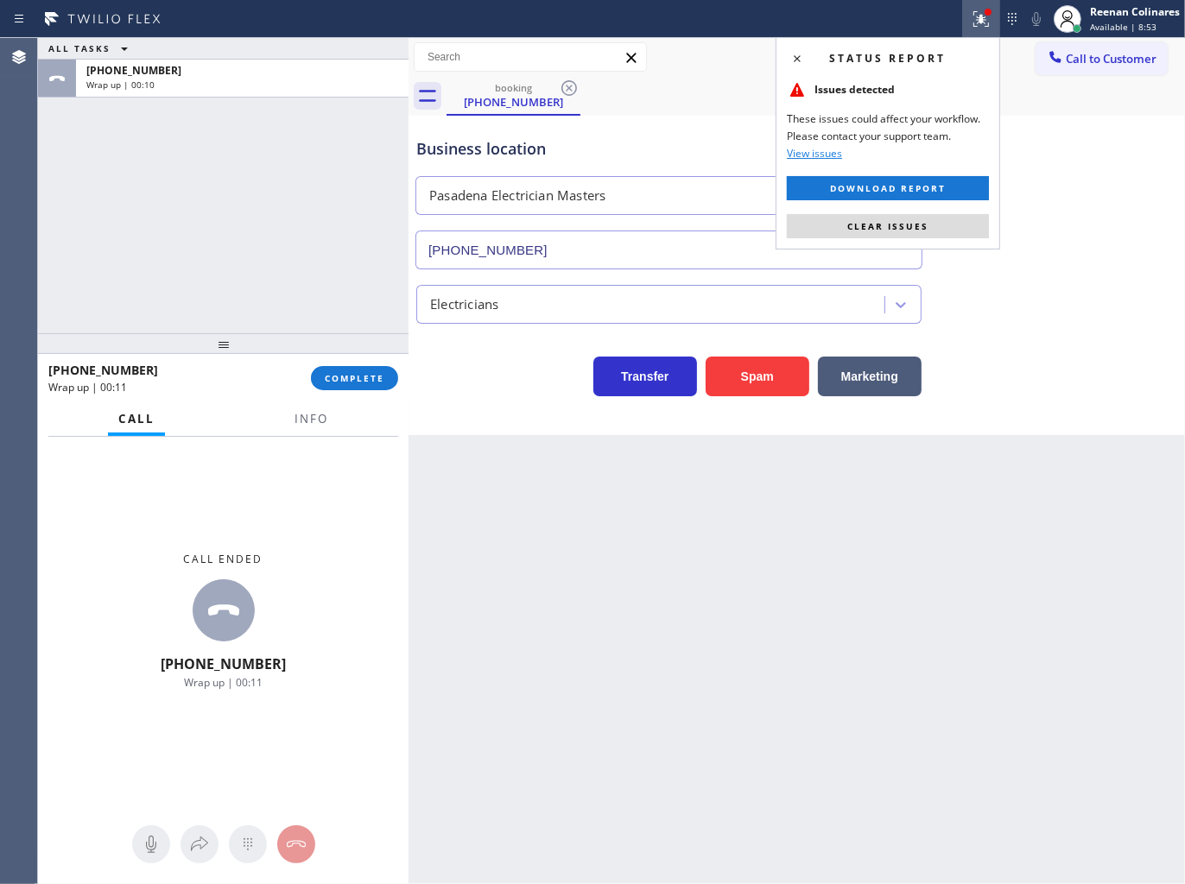
drag, startPoint x: 933, startPoint y: 229, endPoint x: 406, endPoint y: 309, distance: 533.6
click at [932, 229] on button "Clear issues" at bounding box center [888, 226] width 202 height 24
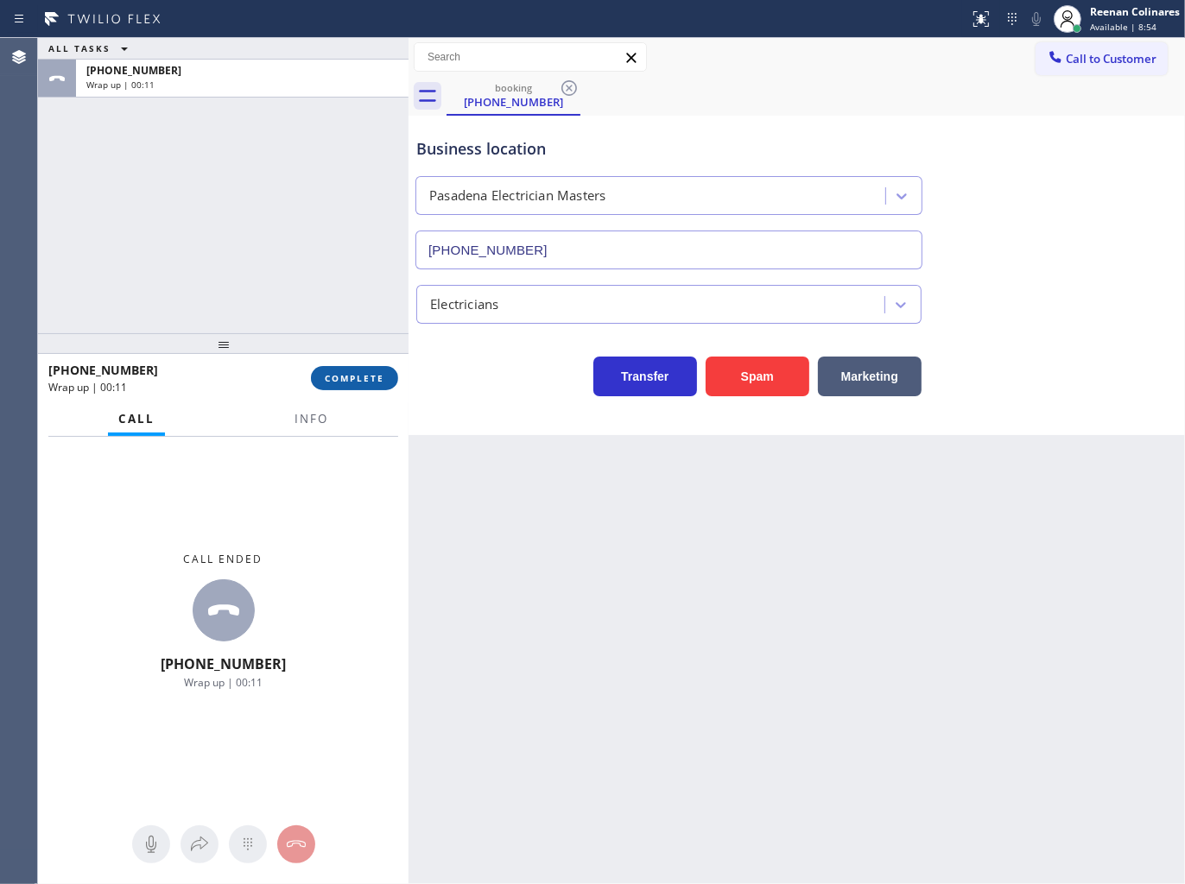
click at [359, 372] on span "COMPLETE" at bounding box center [355, 378] width 60 height 12
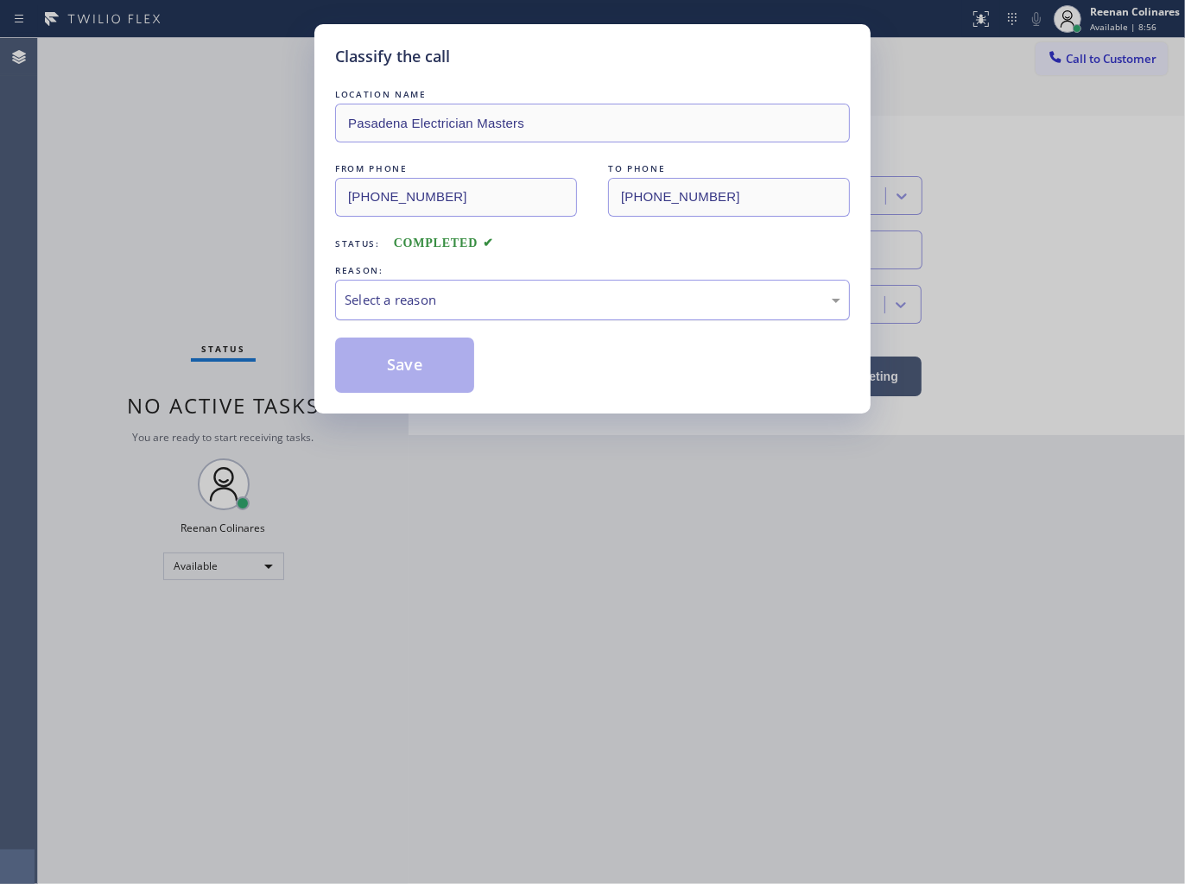
click at [406, 312] on div "Select a reason" at bounding box center [592, 300] width 515 height 41
drag, startPoint x: 372, startPoint y: 426, endPoint x: 373, endPoint y: 376, distance: 50.1
click at [376, 364] on button "Save" at bounding box center [404, 365] width 139 height 55
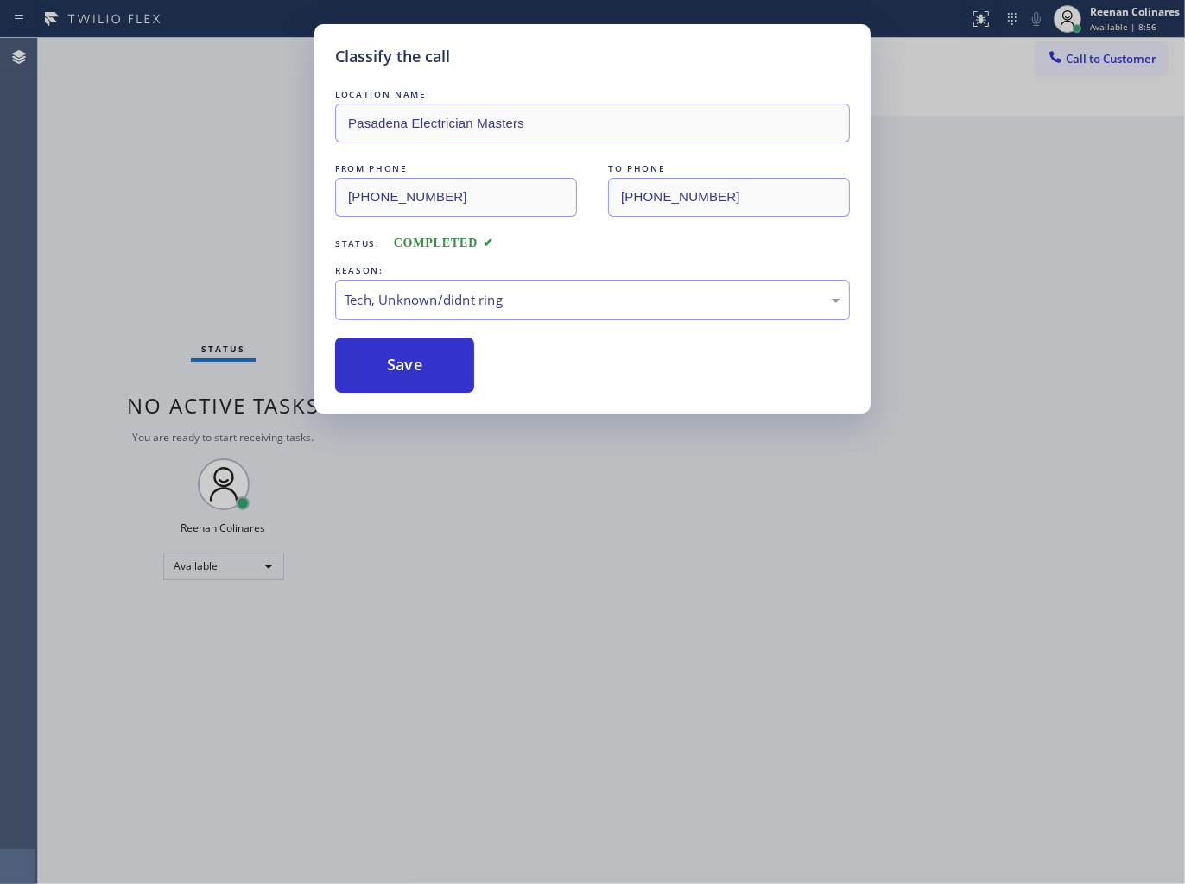
click at [130, 374] on div "Classify the call LOCATION NAME Pasadena Electrician Masters FROM PHONE [PHONE_…" at bounding box center [592, 442] width 1185 height 884
drag, startPoint x: 835, startPoint y: 834, endPoint x: 959, endPoint y: 815, distance: 125.8
click at [838, 834] on div "Classify the call LOCATION NAME Pasadena Electrician Masters FROM PHONE [PHONE_…" at bounding box center [592, 442] width 1185 height 884
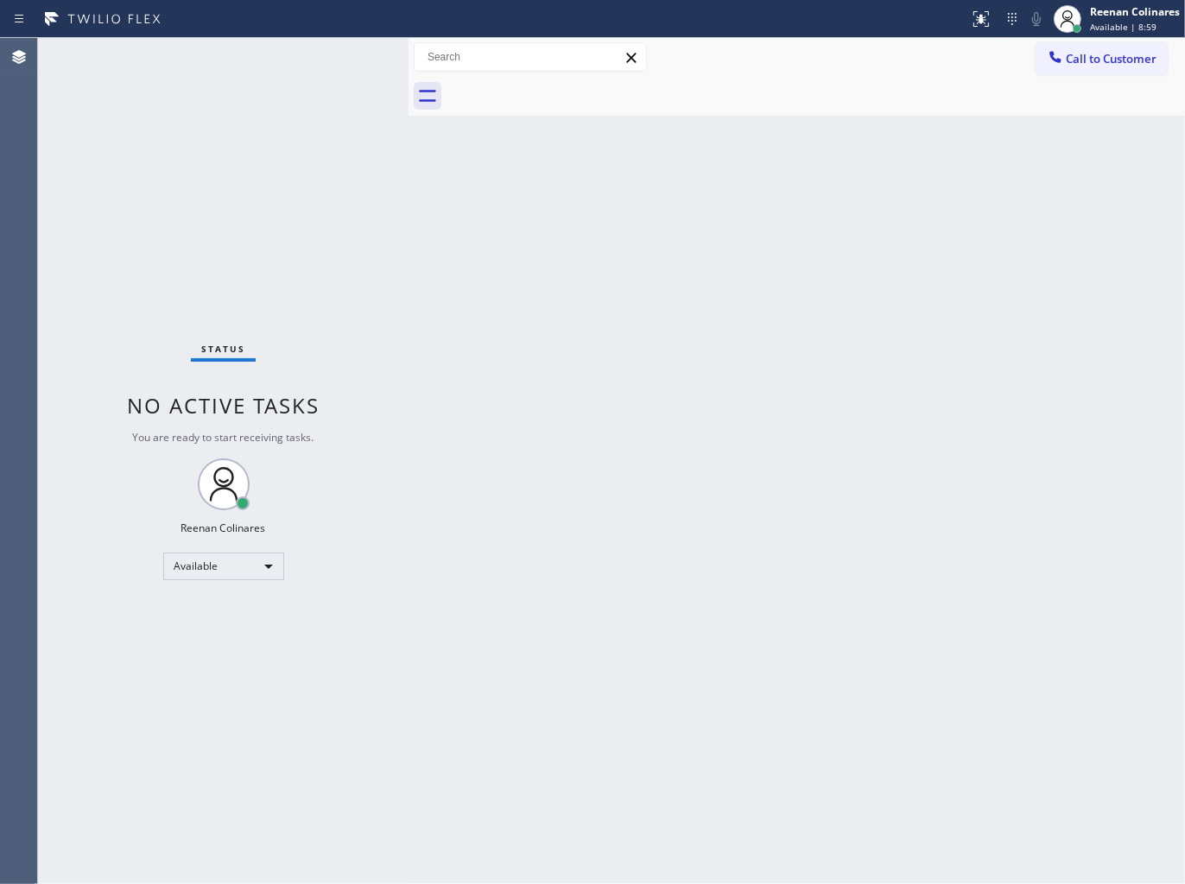
click at [843, 717] on div "Back to Dashboard Change Sender ID Customers Technicians Select a contact Outbo…" at bounding box center [796, 461] width 776 height 846
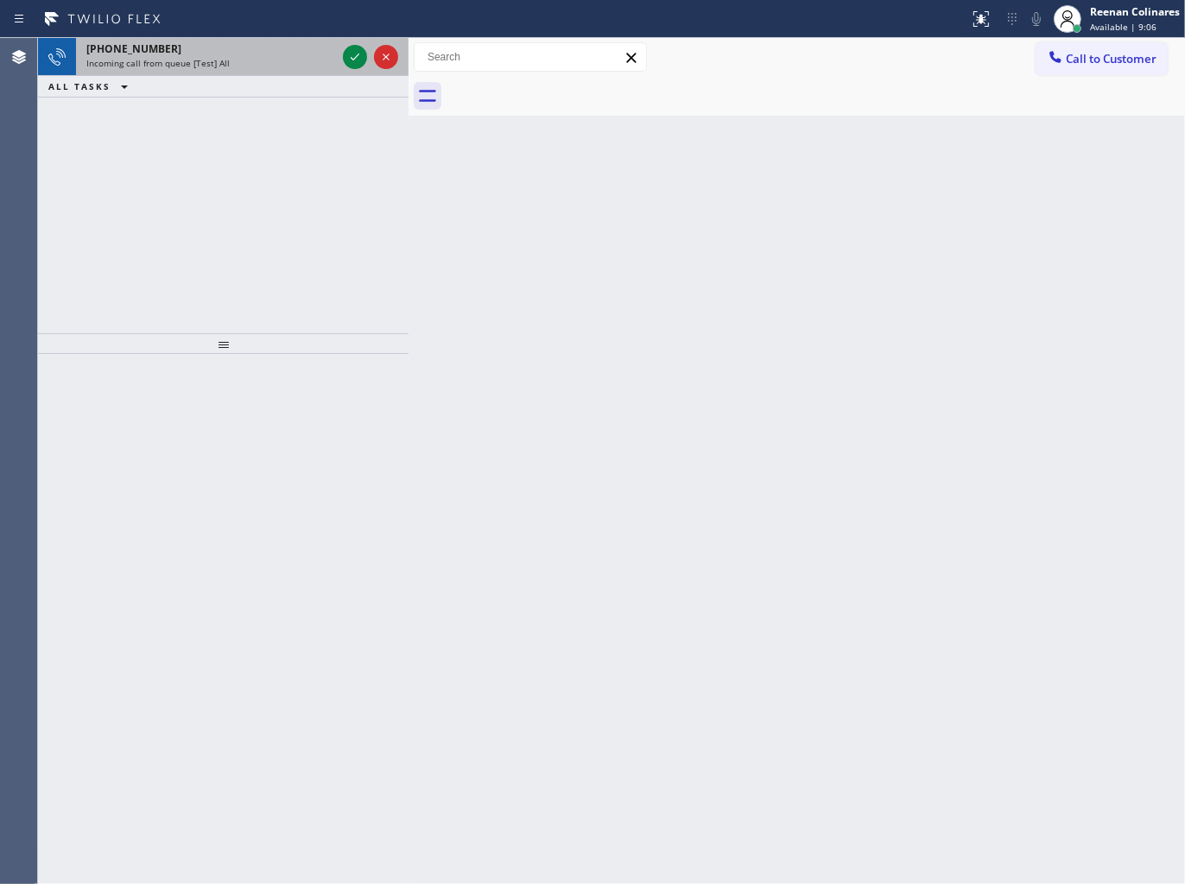
click at [280, 59] on div "Incoming call from queue [Test] All" at bounding box center [211, 63] width 250 height 12
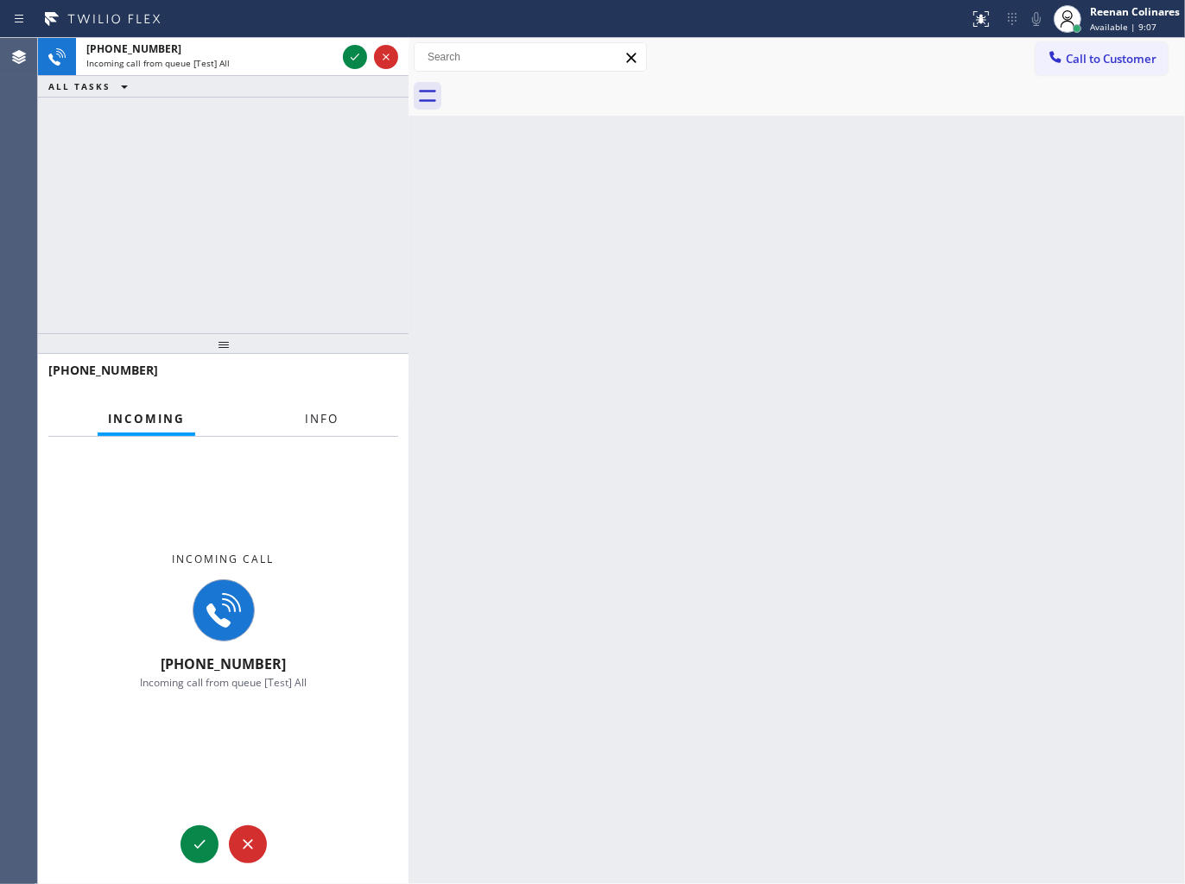
click at [325, 403] on button "Info" at bounding box center [321, 419] width 54 height 34
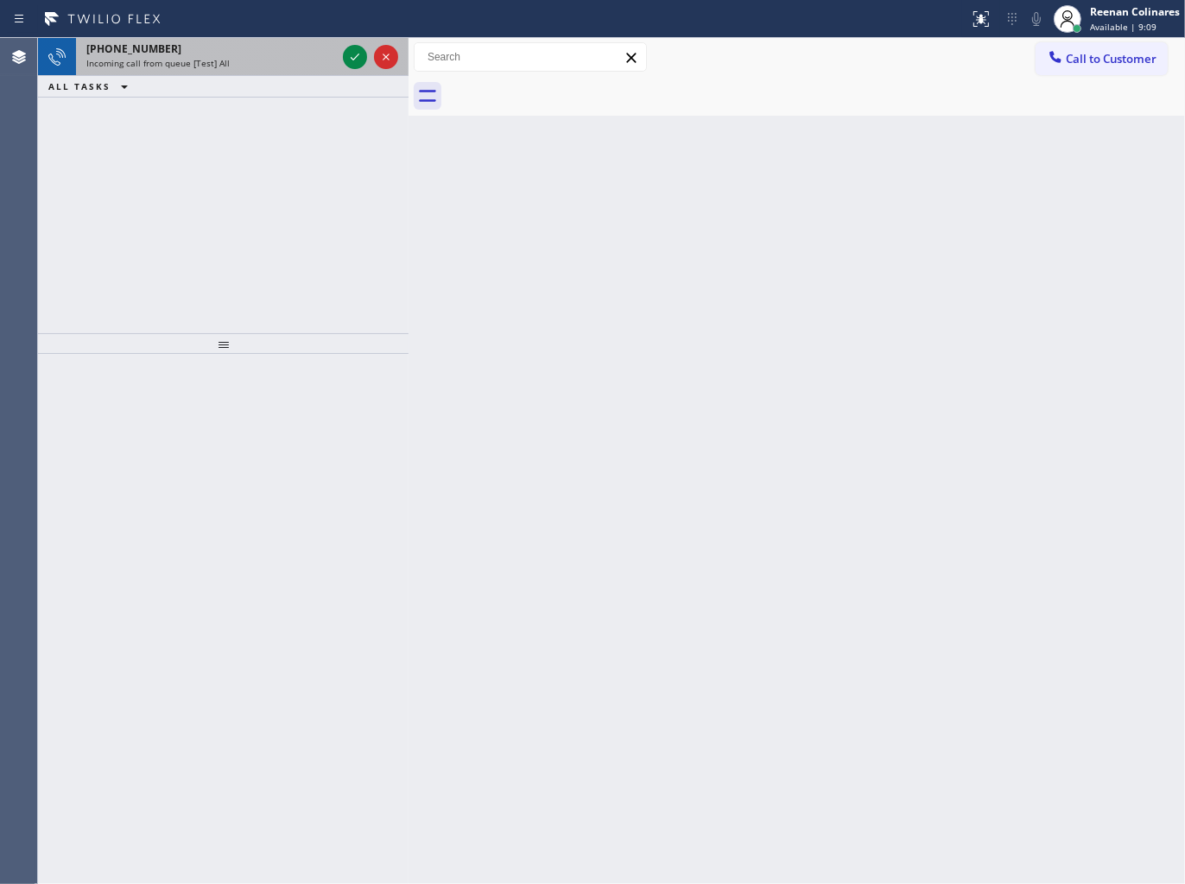
click at [262, 48] on div "[PHONE_NUMBER]" at bounding box center [211, 48] width 250 height 15
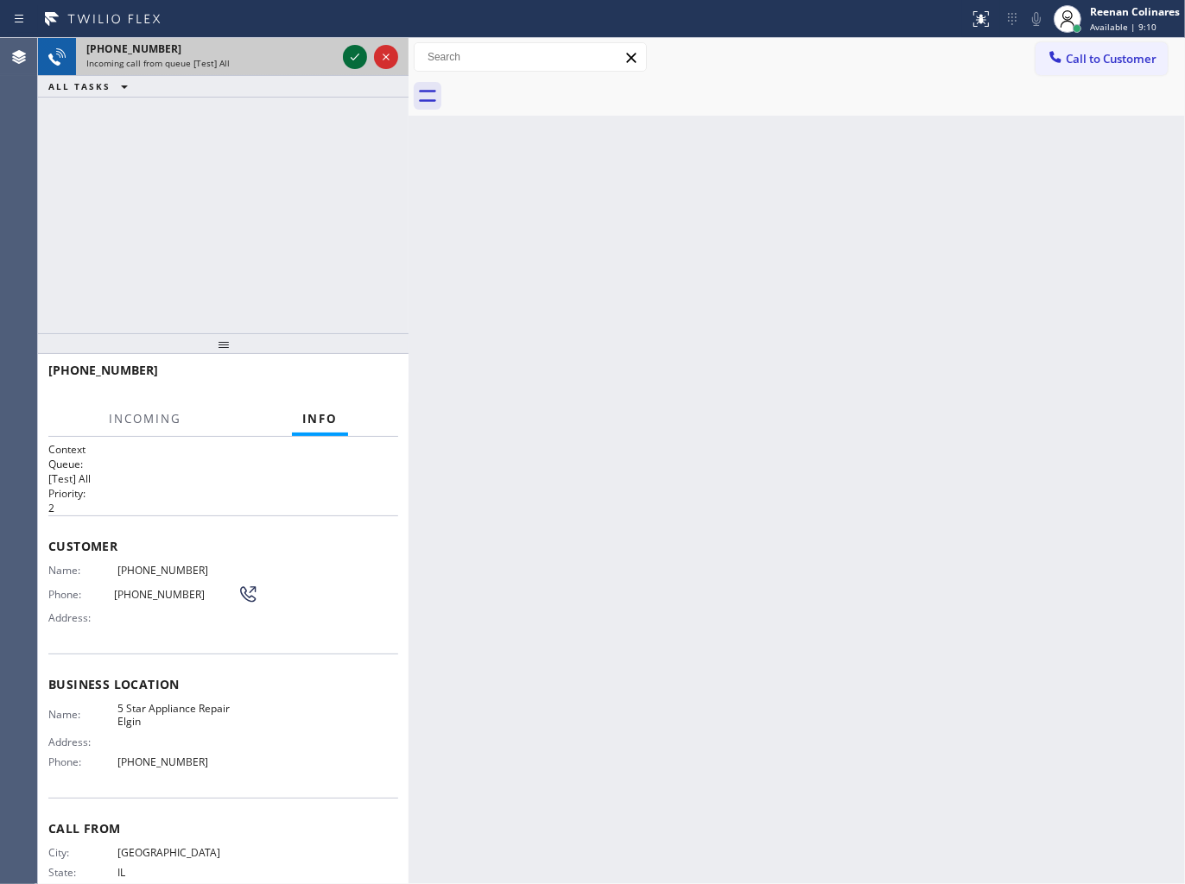
click at [347, 57] on icon at bounding box center [354, 57] width 21 height 21
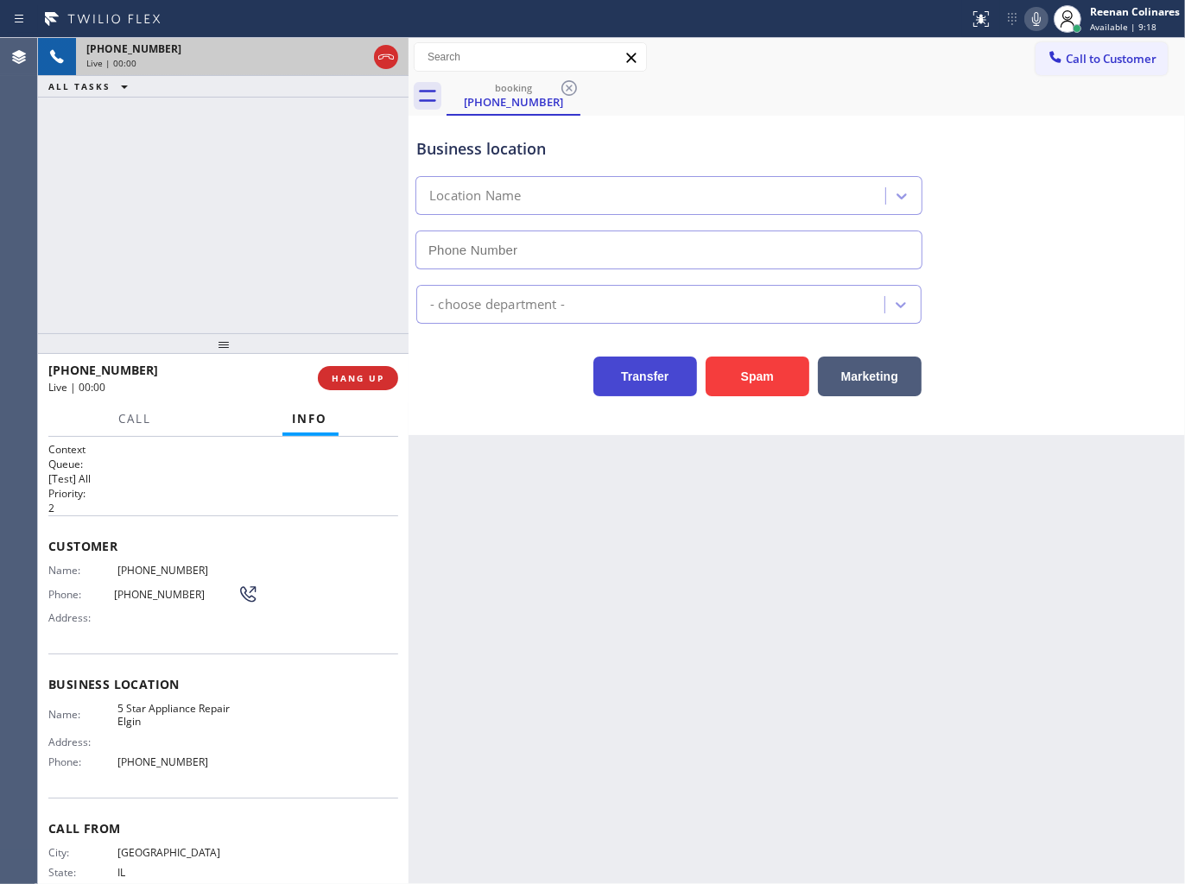
type input "[PHONE_NUMBER]"
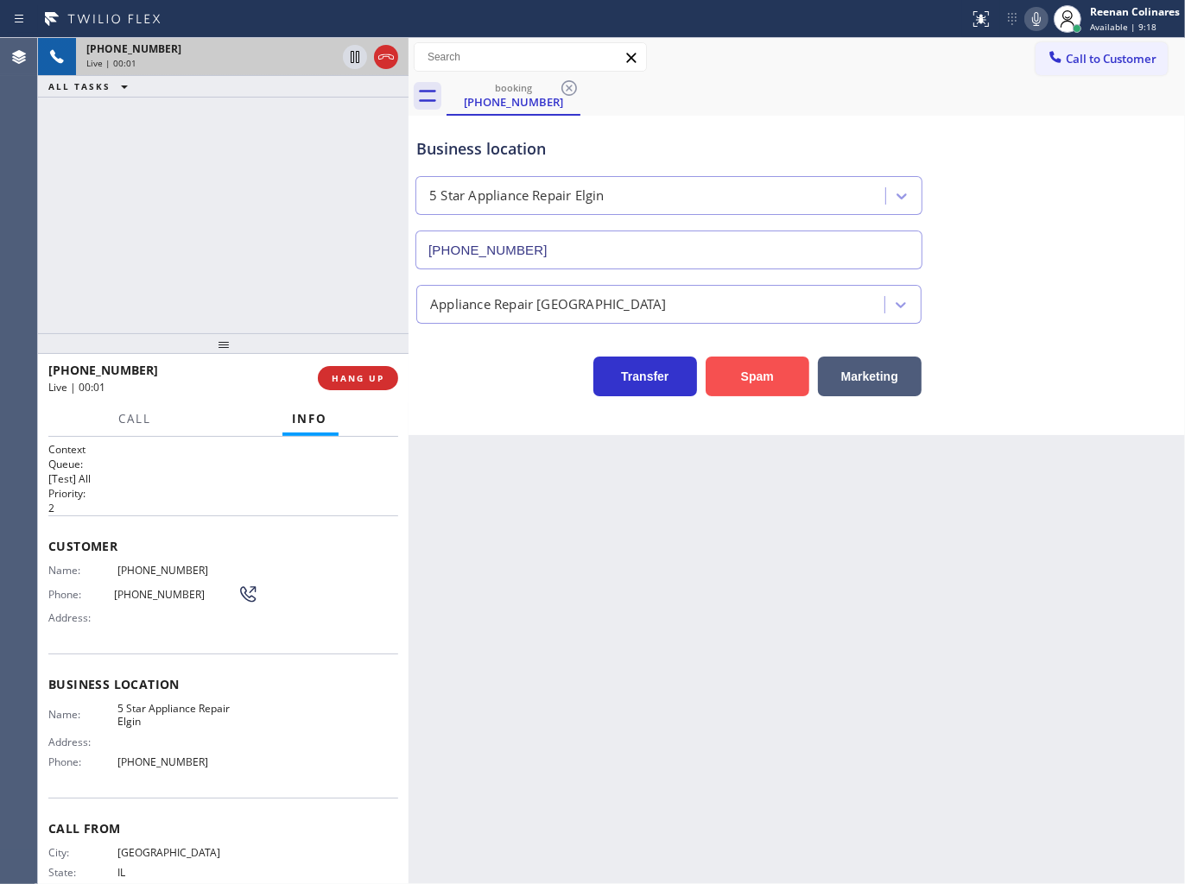
click at [756, 377] on button "Spam" at bounding box center [757, 377] width 104 height 40
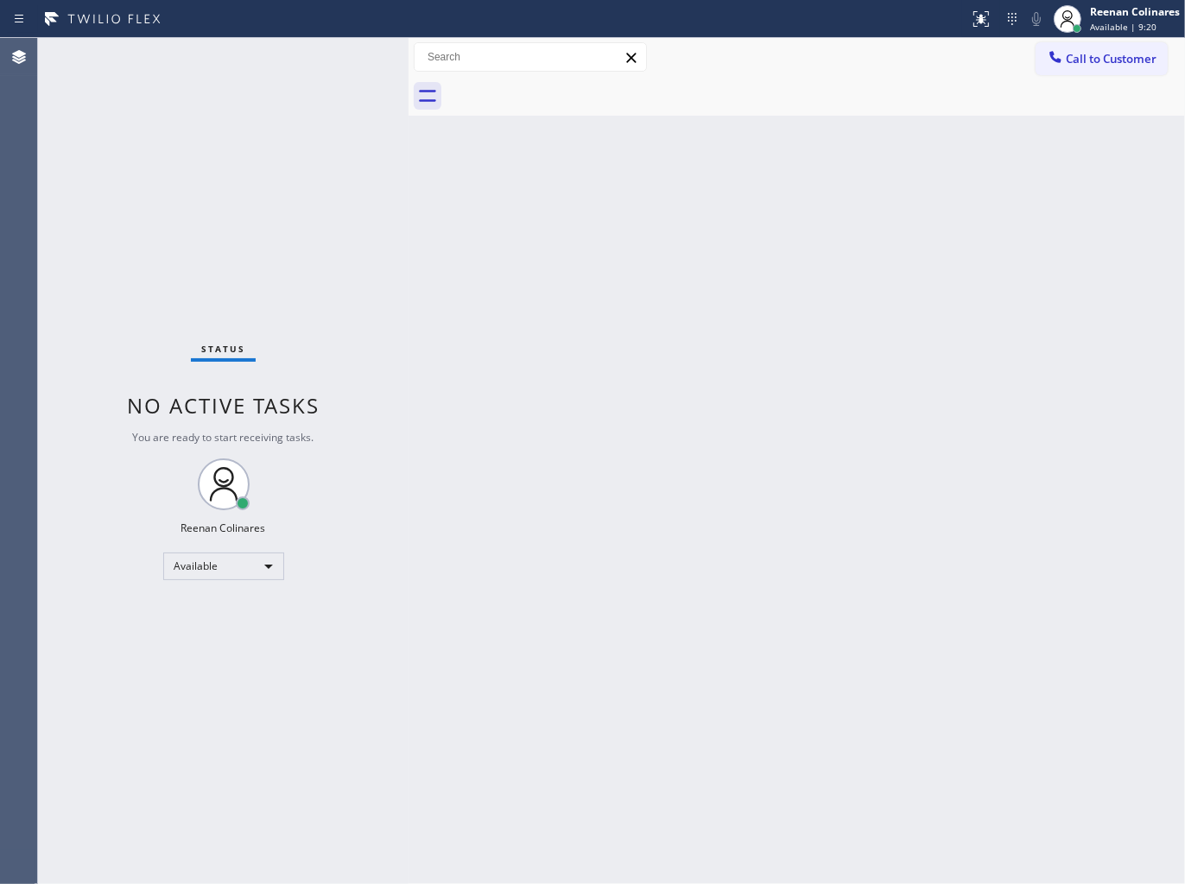
click at [692, 521] on div "Back to Dashboard Change Sender ID Customers Technicians Select a contact Outbo…" at bounding box center [796, 461] width 776 height 846
click at [256, 65] on div "Status No active tasks You are ready to start receiving tasks. Reenan Colinares…" at bounding box center [223, 461] width 370 height 846
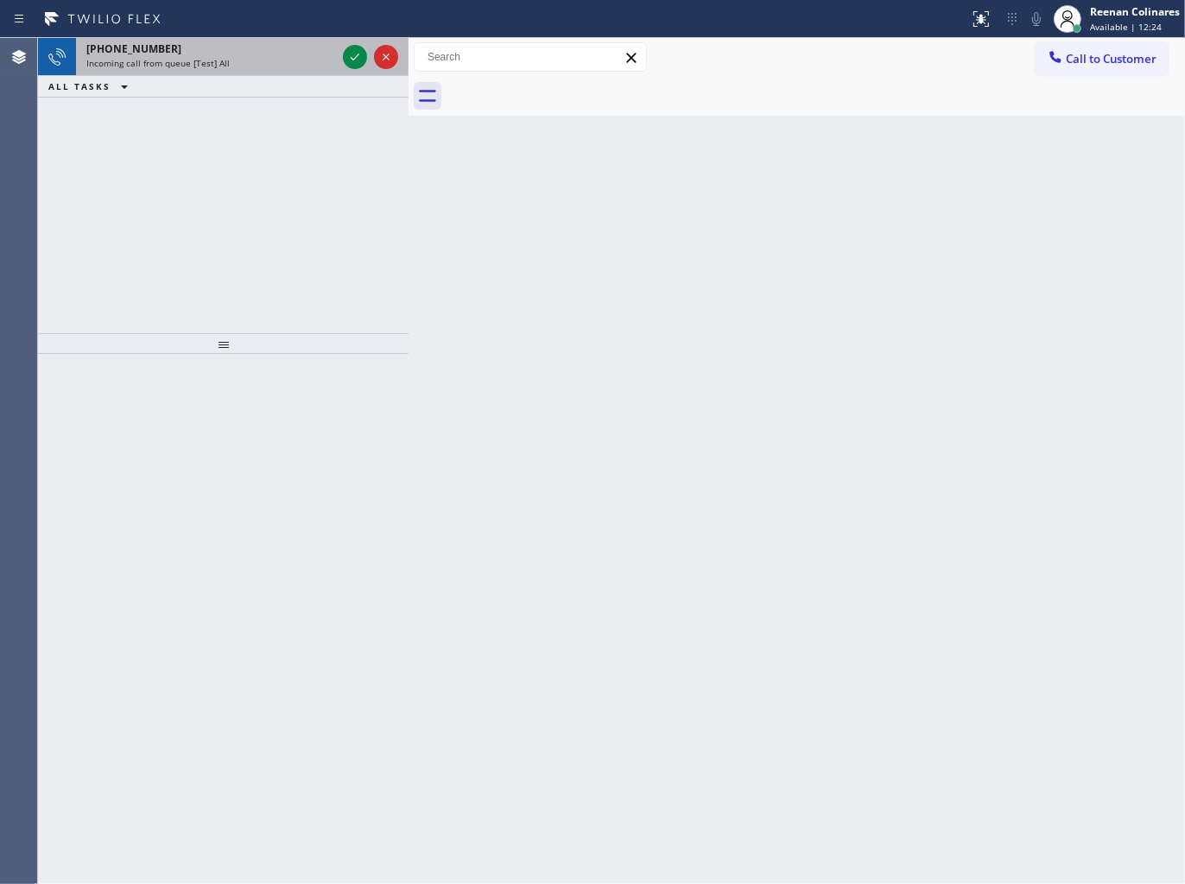
click at [228, 50] on div "[PHONE_NUMBER]" at bounding box center [211, 48] width 250 height 15
click at [294, 46] on div "[PHONE_NUMBER]" at bounding box center [211, 48] width 250 height 15
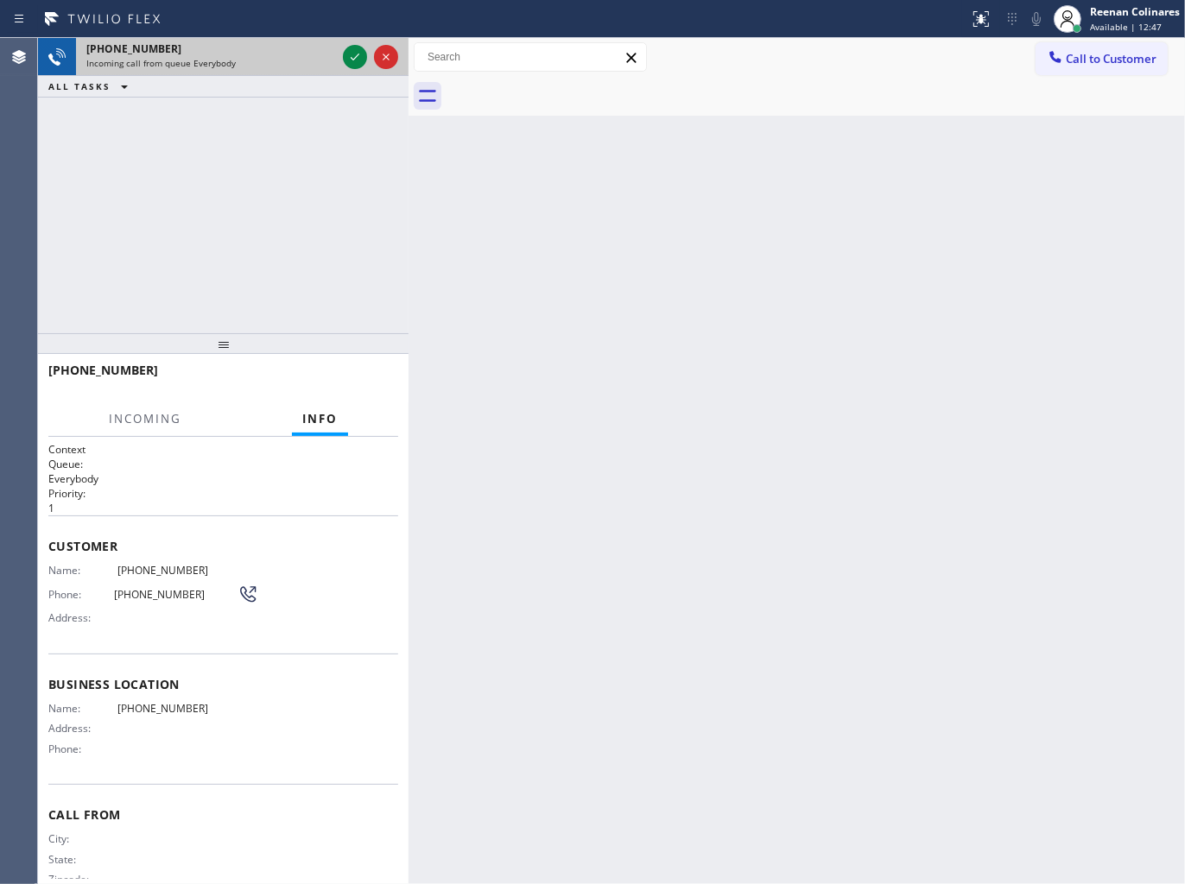
click at [289, 48] on div "[PHONE_NUMBER]" at bounding box center [211, 48] width 250 height 15
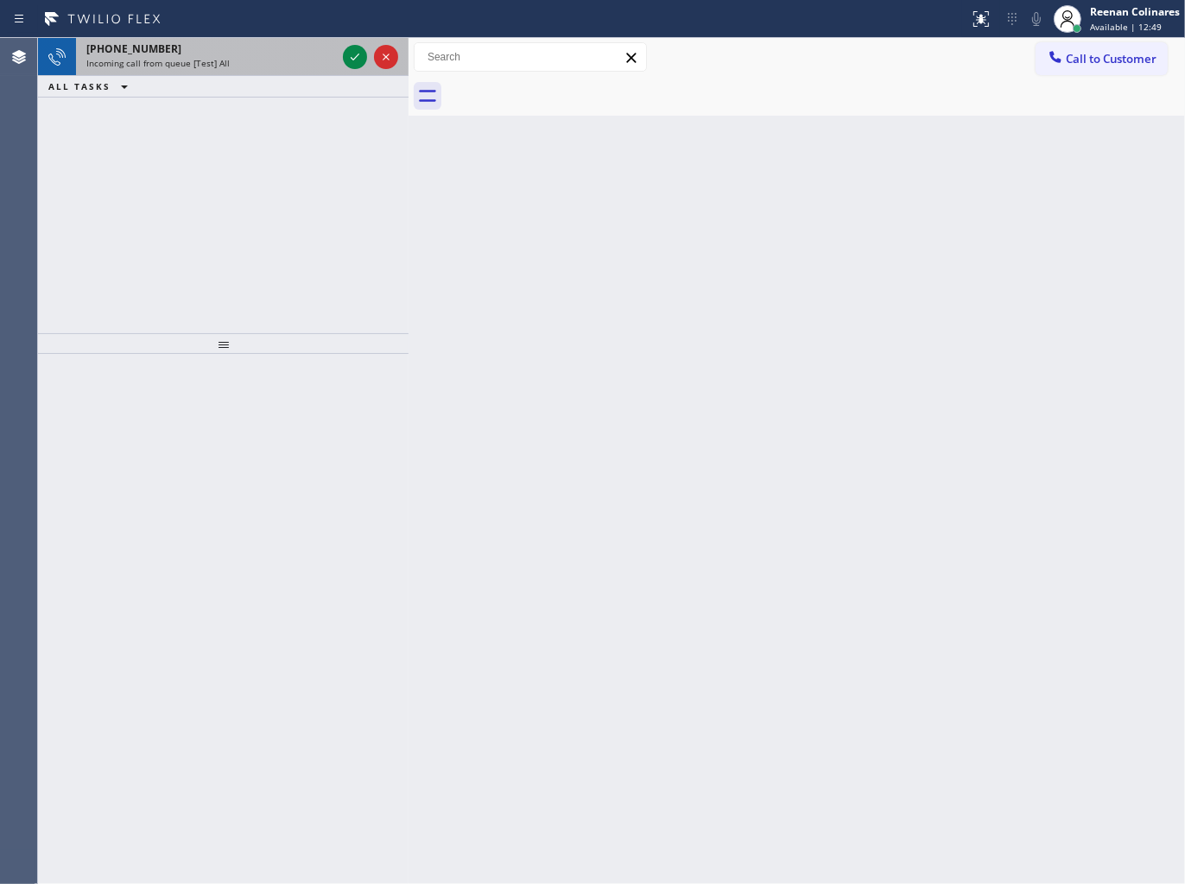
click at [288, 57] on div "Incoming call from queue [Test] All" at bounding box center [211, 63] width 250 height 12
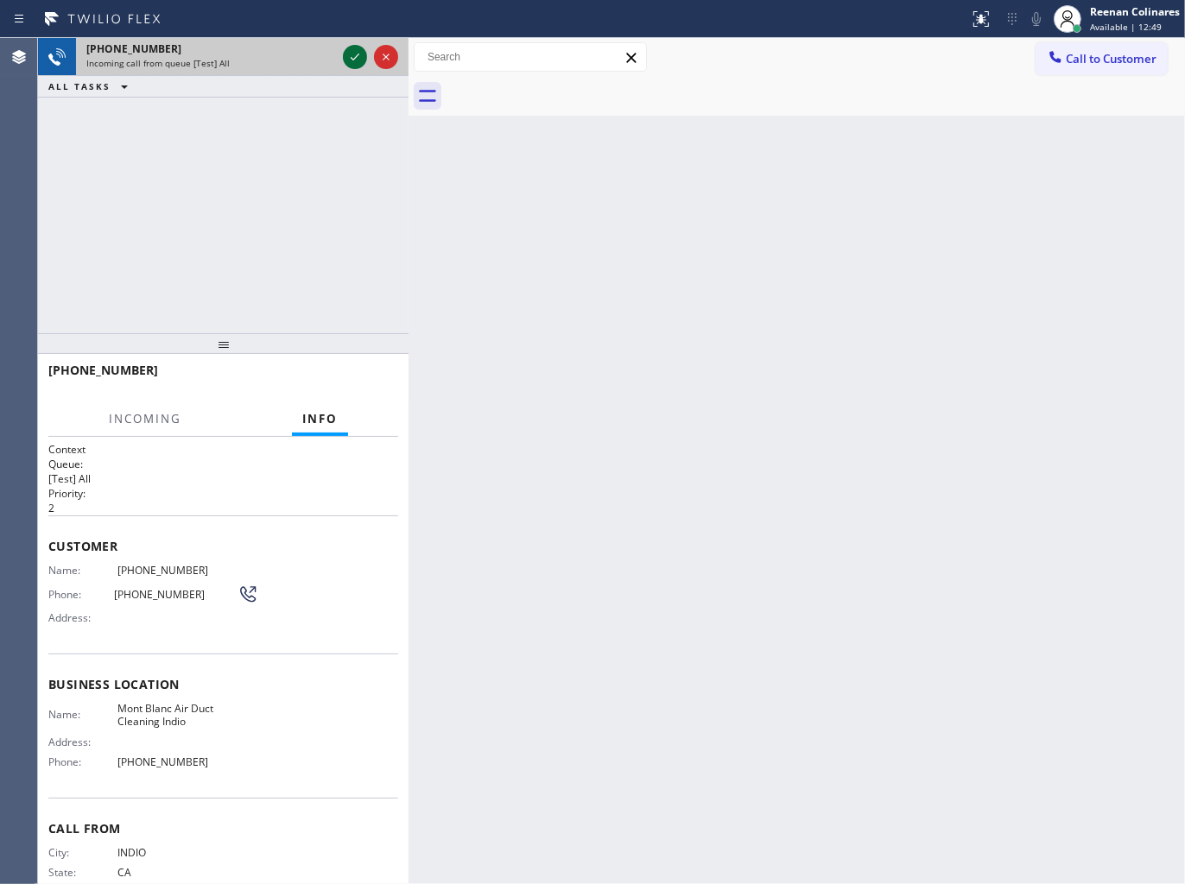
click at [345, 52] on icon at bounding box center [354, 57] width 21 height 21
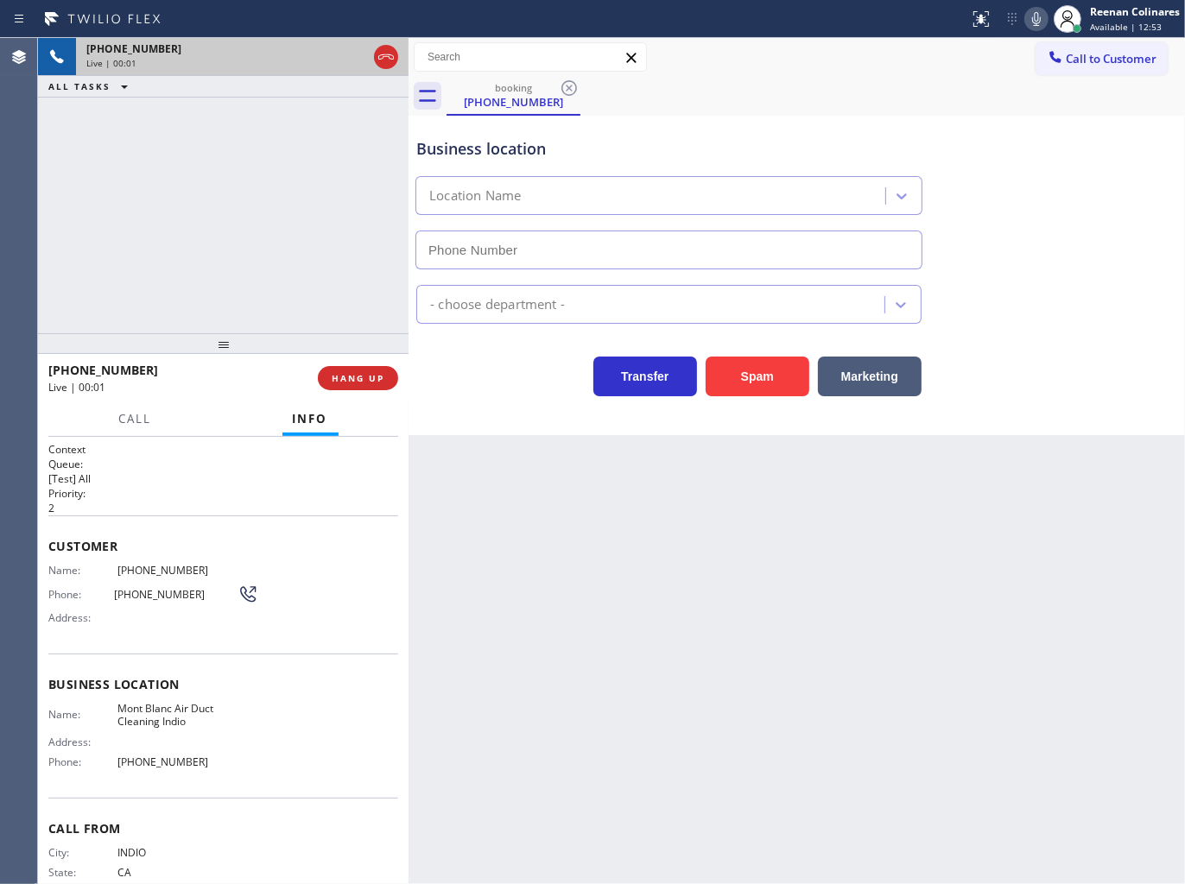
type input "[PHONE_NUMBER]"
click at [760, 363] on button "Spam" at bounding box center [757, 377] width 104 height 40
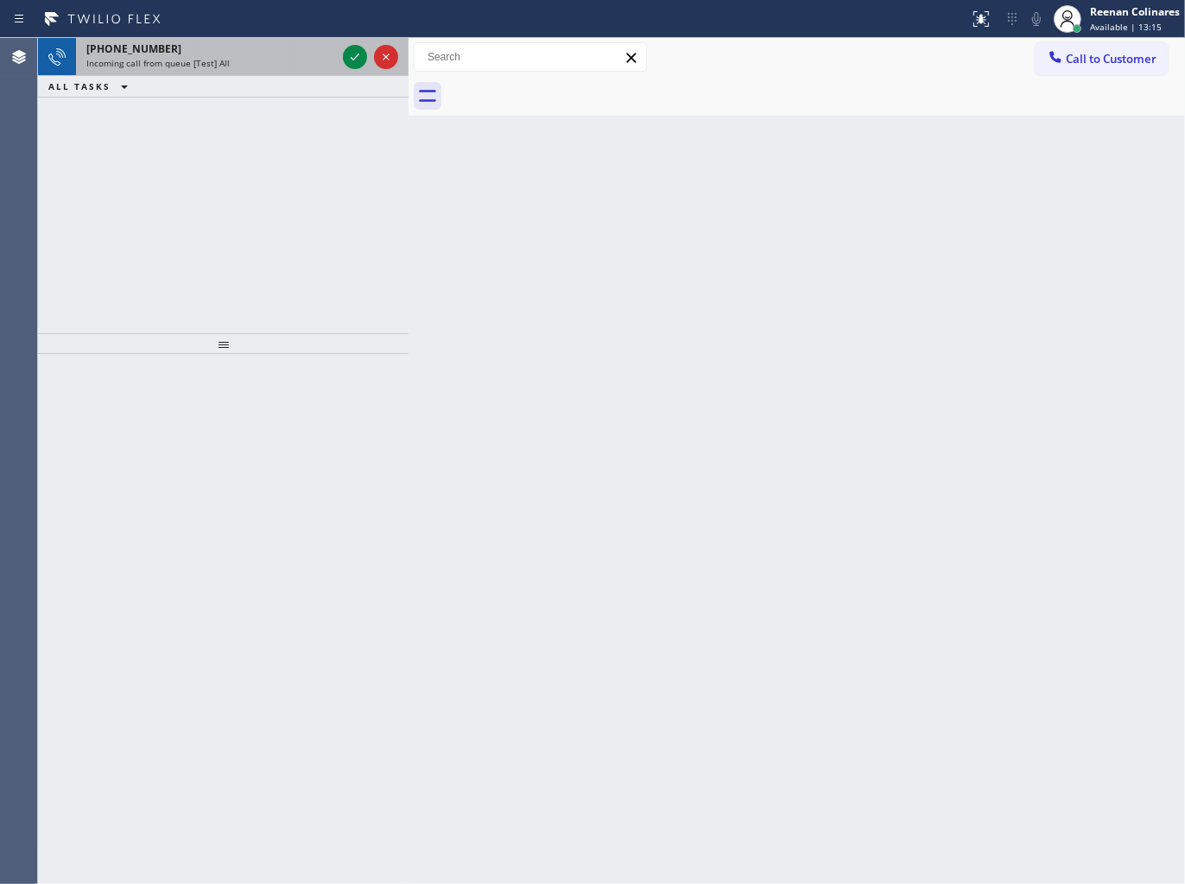
click at [291, 71] on div "[PHONE_NUMBER] Incoming call from queue [Test] All" at bounding box center [207, 57] width 263 height 38
click at [295, 48] on div "[PHONE_NUMBER]" at bounding box center [211, 48] width 250 height 15
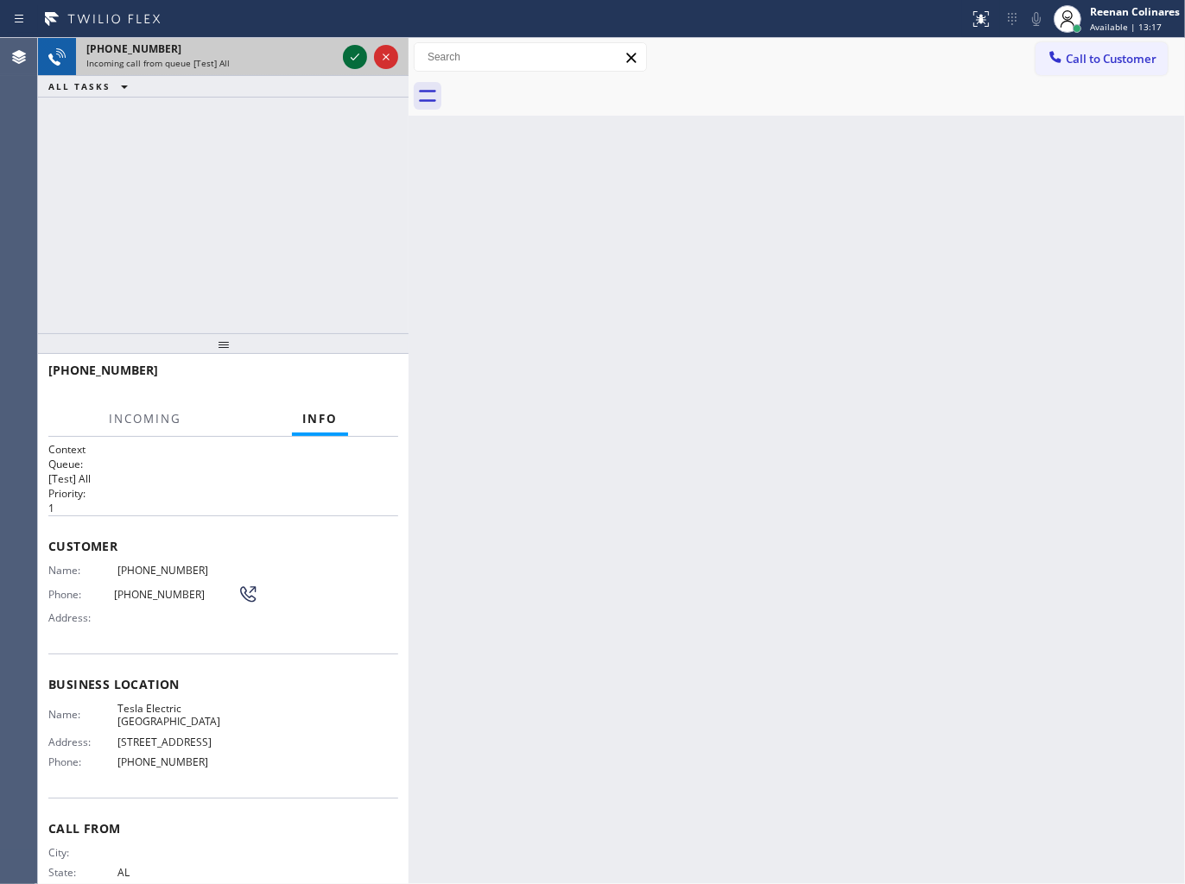
click at [351, 55] on icon at bounding box center [354, 57] width 21 height 21
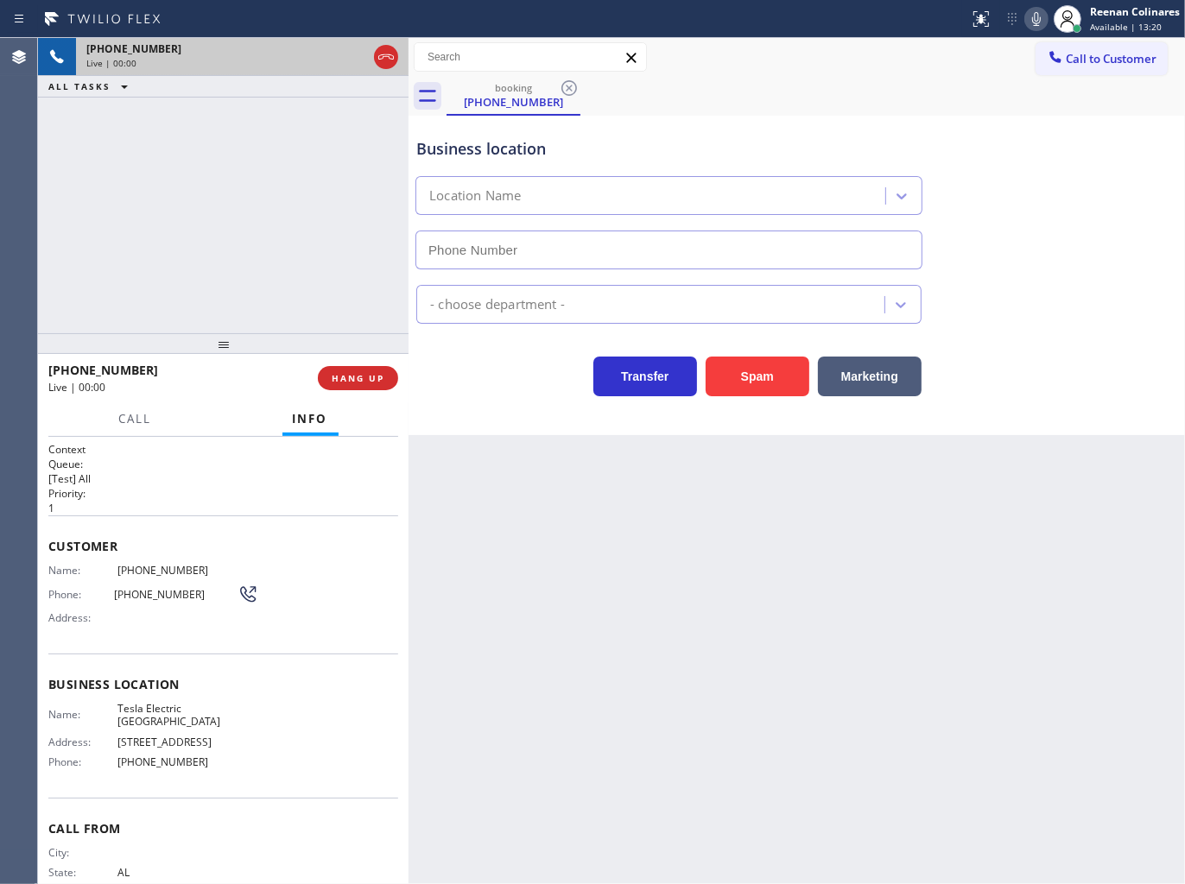
type input "[PHONE_NUMBER]"
click at [1031, 22] on icon at bounding box center [1036, 19] width 21 height 21
click at [1032, 18] on icon at bounding box center [1036, 19] width 9 height 14
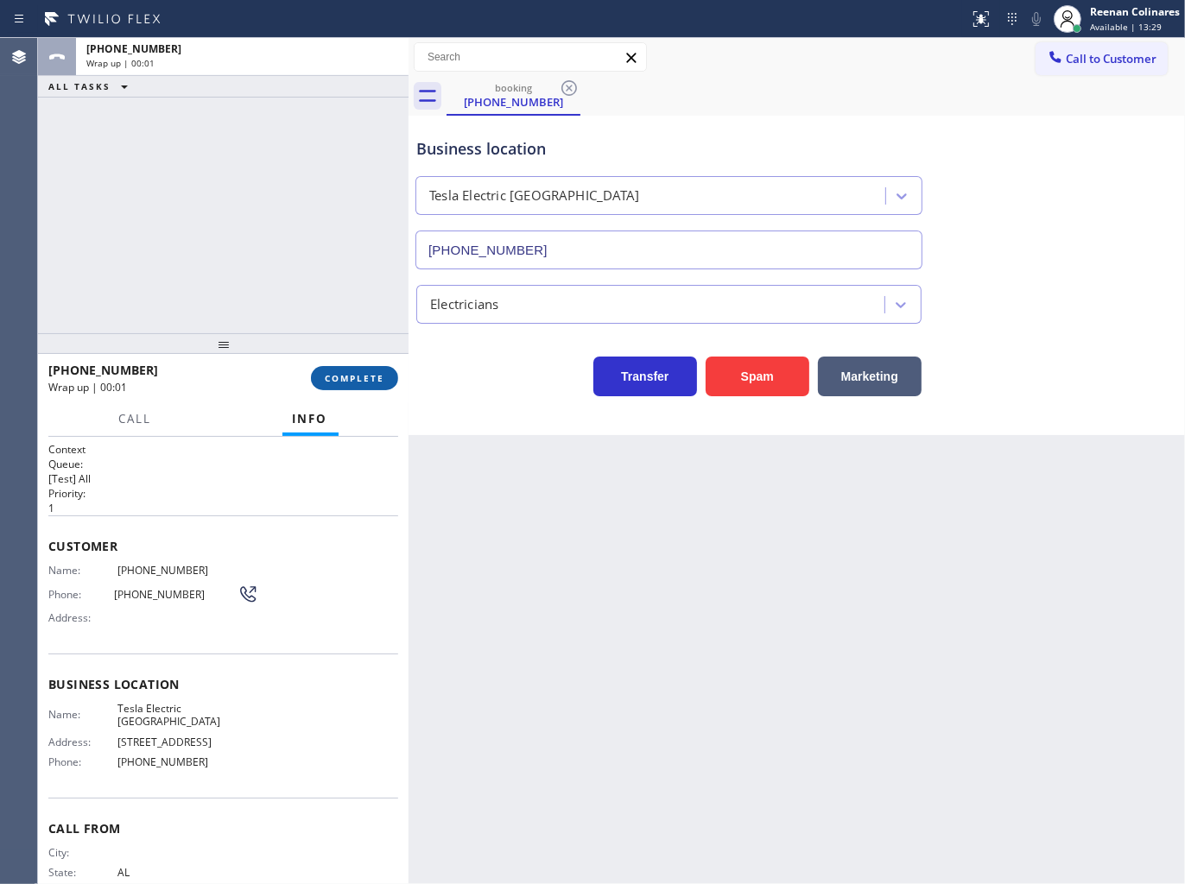
click at [382, 382] on span "COMPLETE" at bounding box center [355, 378] width 60 height 12
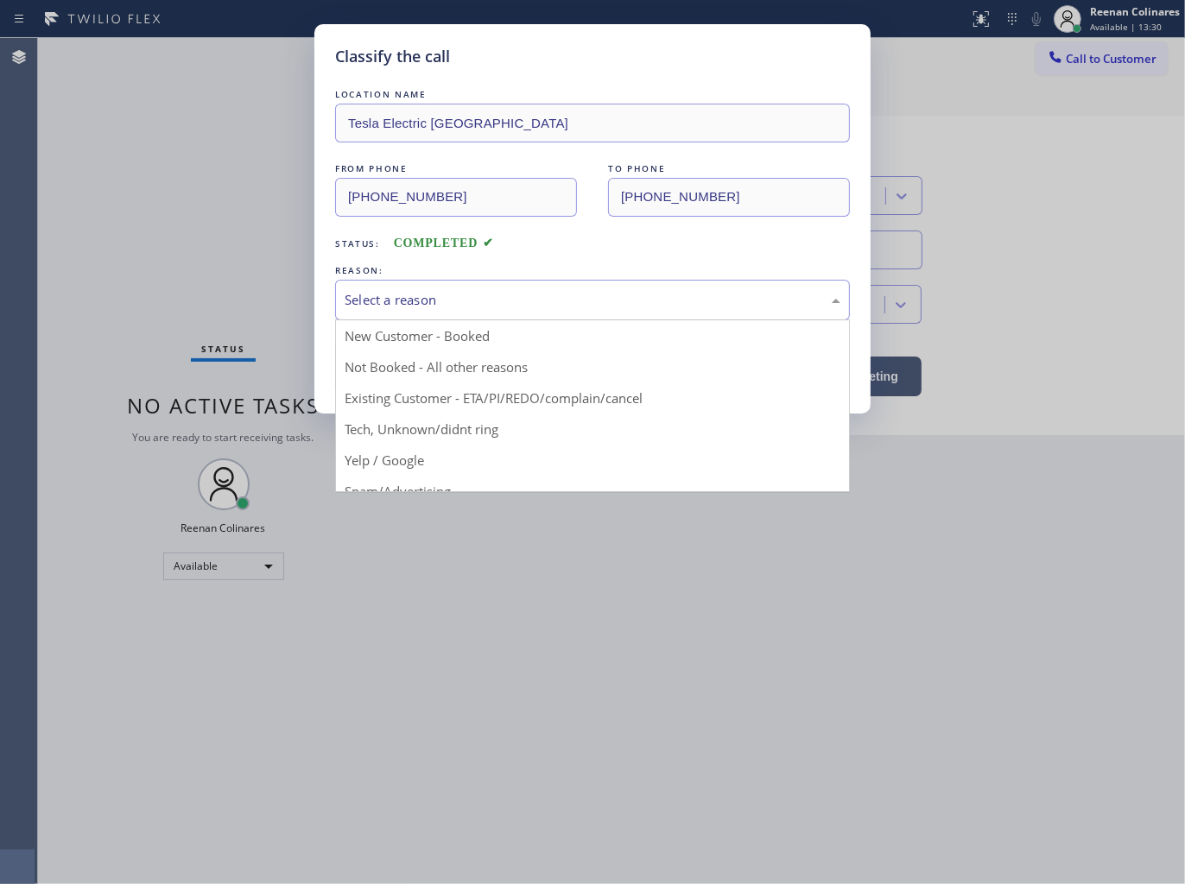
click at [418, 303] on div "Select a reason" at bounding box center [592, 300] width 496 height 20
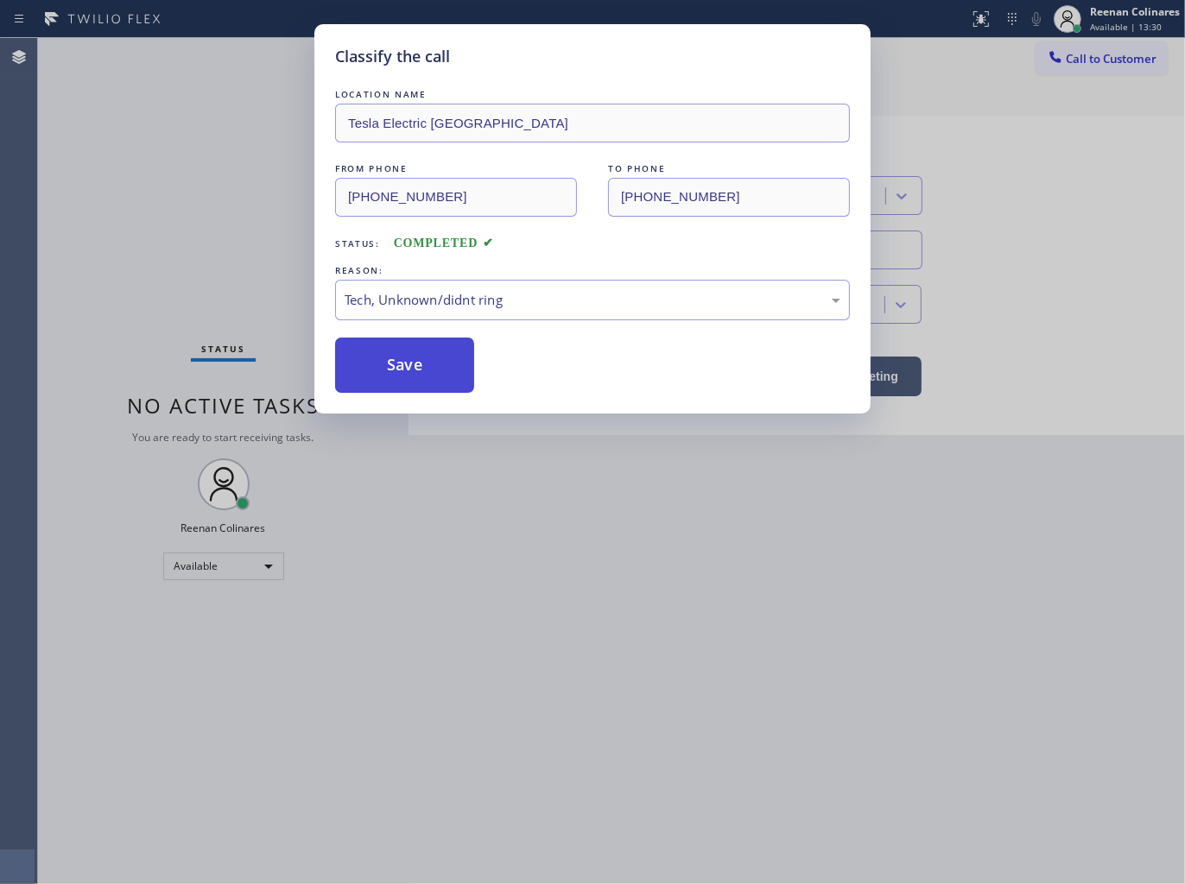
click at [402, 381] on button "Save" at bounding box center [404, 365] width 139 height 55
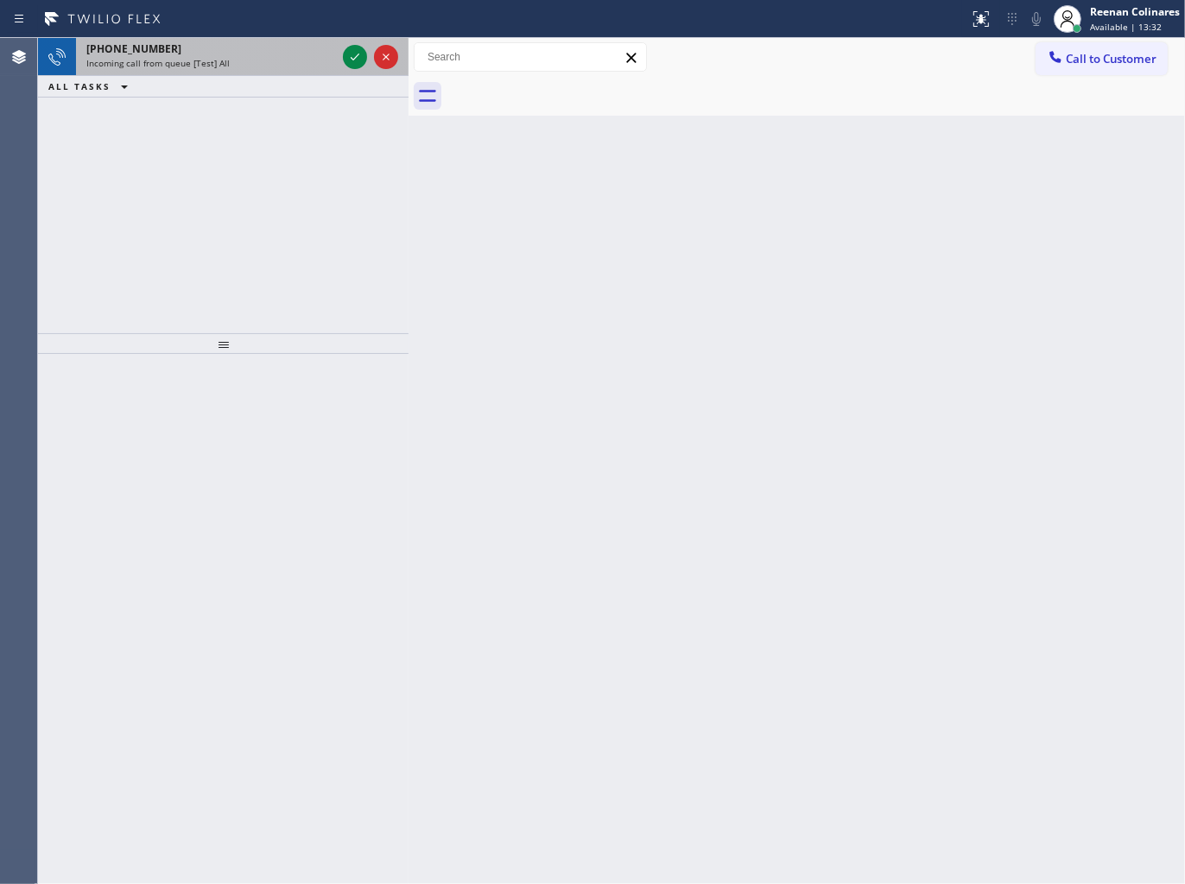
drag, startPoint x: 274, startPoint y: 46, endPoint x: 319, endPoint y: 55, distance: 46.7
click at [273, 46] on div "[PHONE_NUMBER]" at bounding box center [211, 48] width 250 height 15
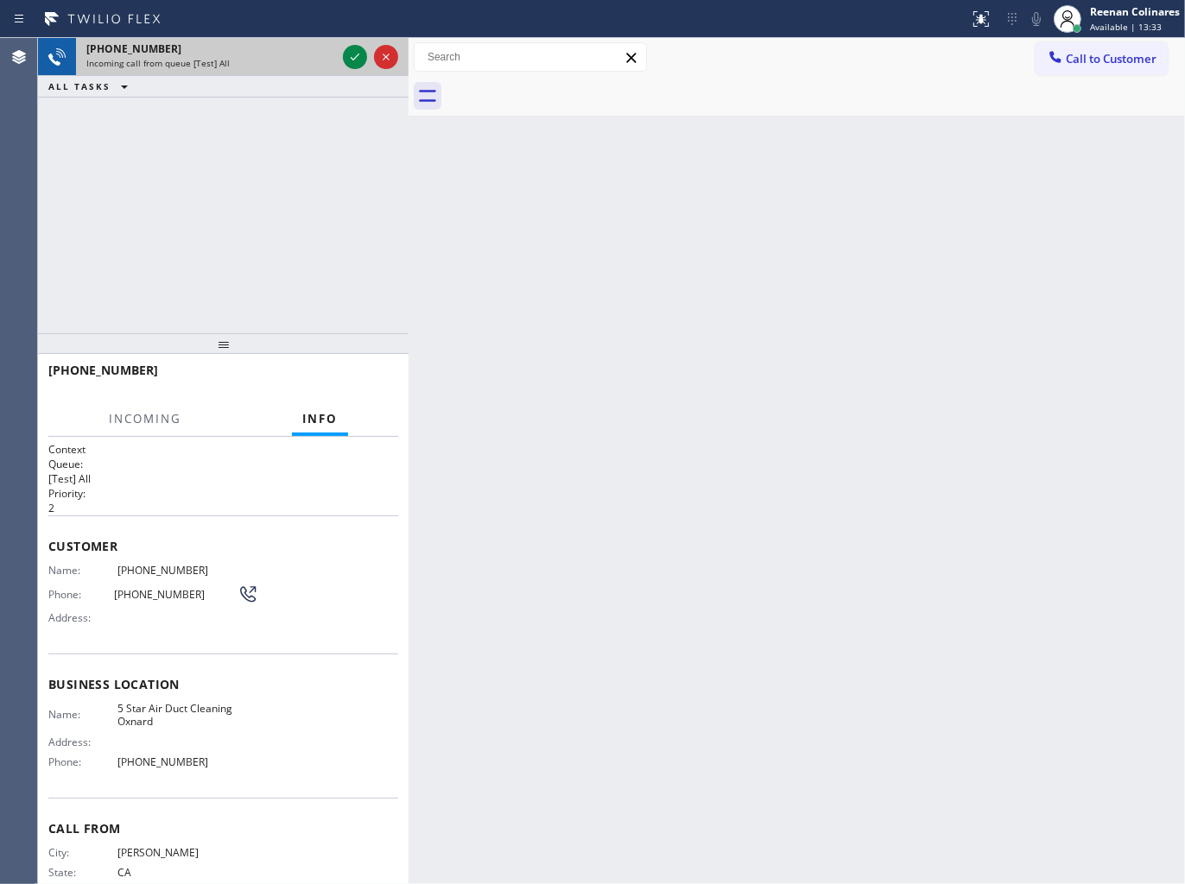
click at [341, 57] on div at bounding box center [370, 57] width 62 height 38
click at [345, 55] on icon at bounding box center [354, 57] width 21 height 21
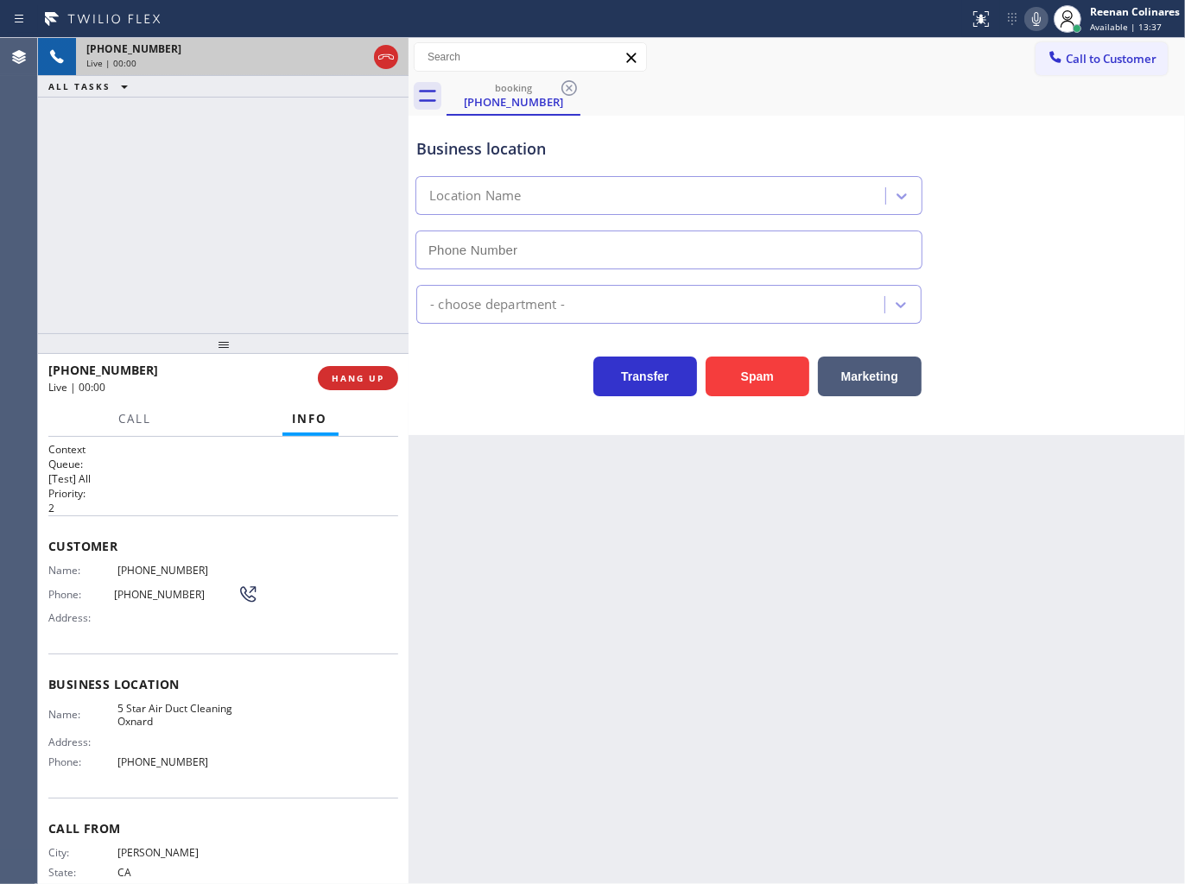
type input "[PHONE_NUMBER]"
click at [768, 389] on button "Spam" at bounding box center [757, 377] width 104 height 40
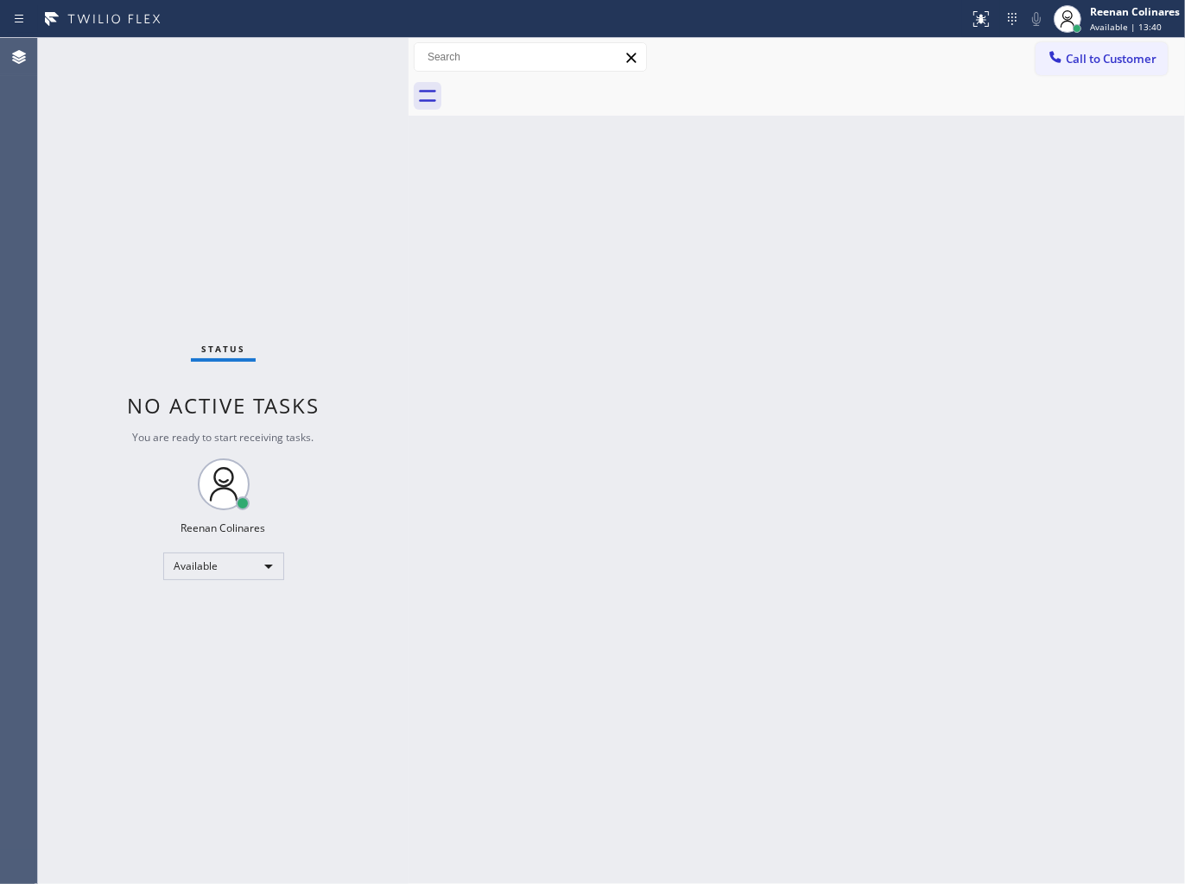
click at [579, 187] on div "Back to Dashboard Change Sender ID Customers Technicians Select a contact Outbo…" at bounding box center [796, 461] width 776 height 846
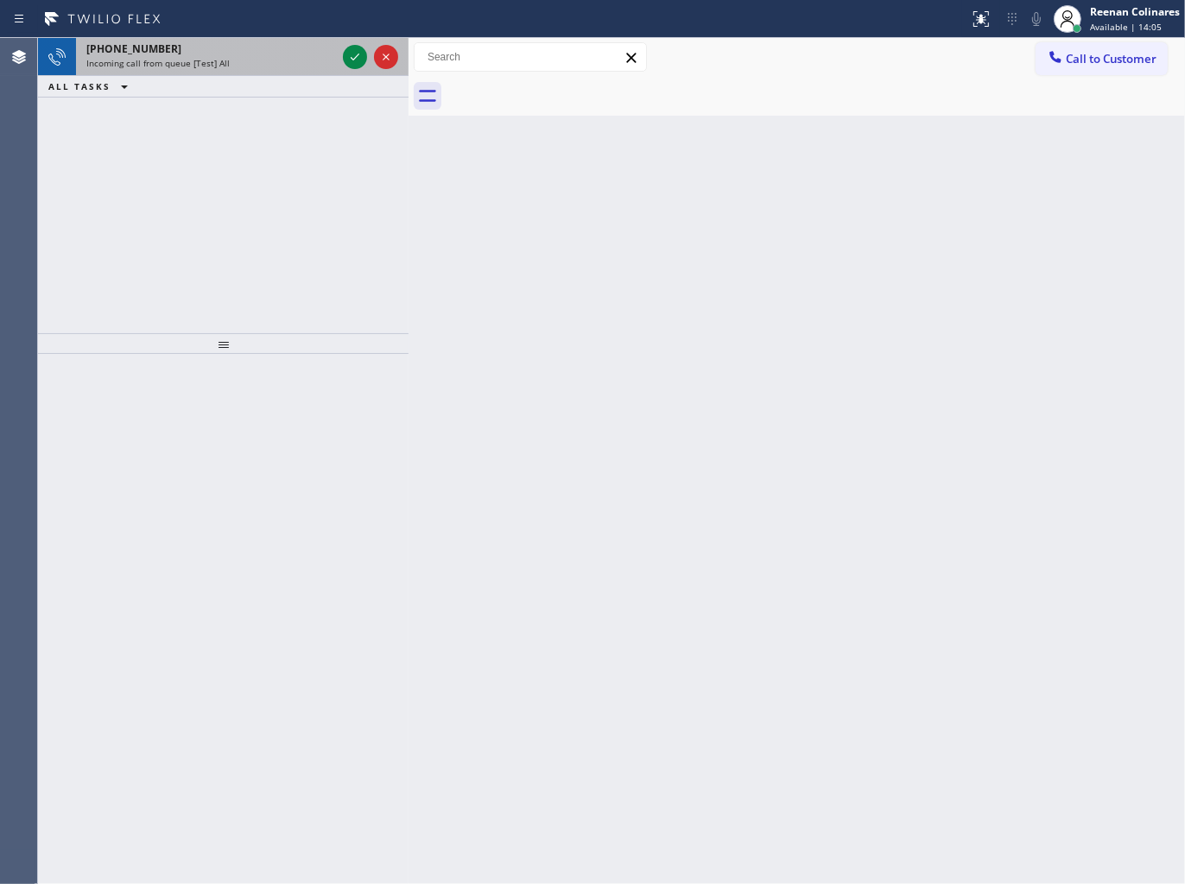
click at [259, 47] on div "[PHONE_NUMBER]" at bounding box center [211, 48] width 250 height 15
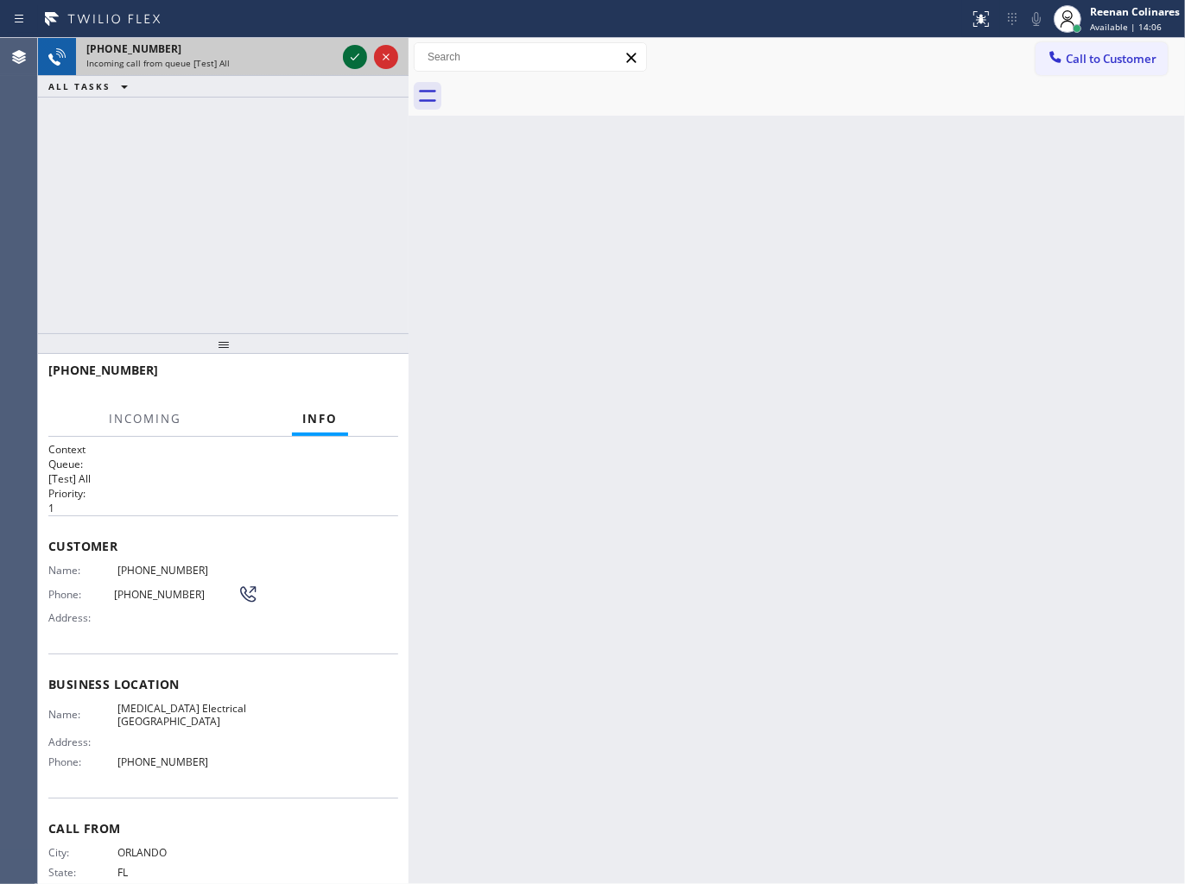
click at [345, 56] on icon at bounding box center [354, 57] width 21 height 21
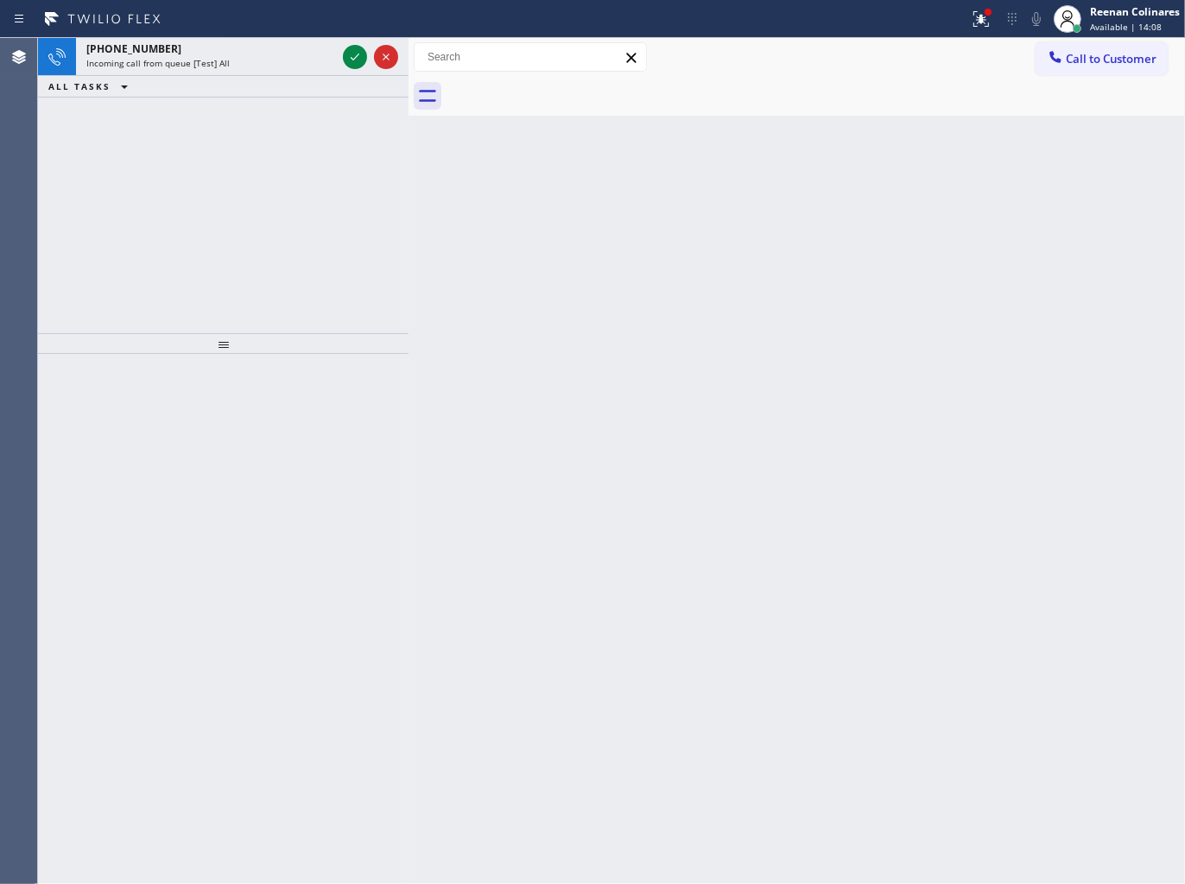
click at [298, 76] on div "ALL TASKS ALL TASKS ACTIVE TASKS TASKS IN WRAP UP" at bounding box center [223, 87] width 370 height 22
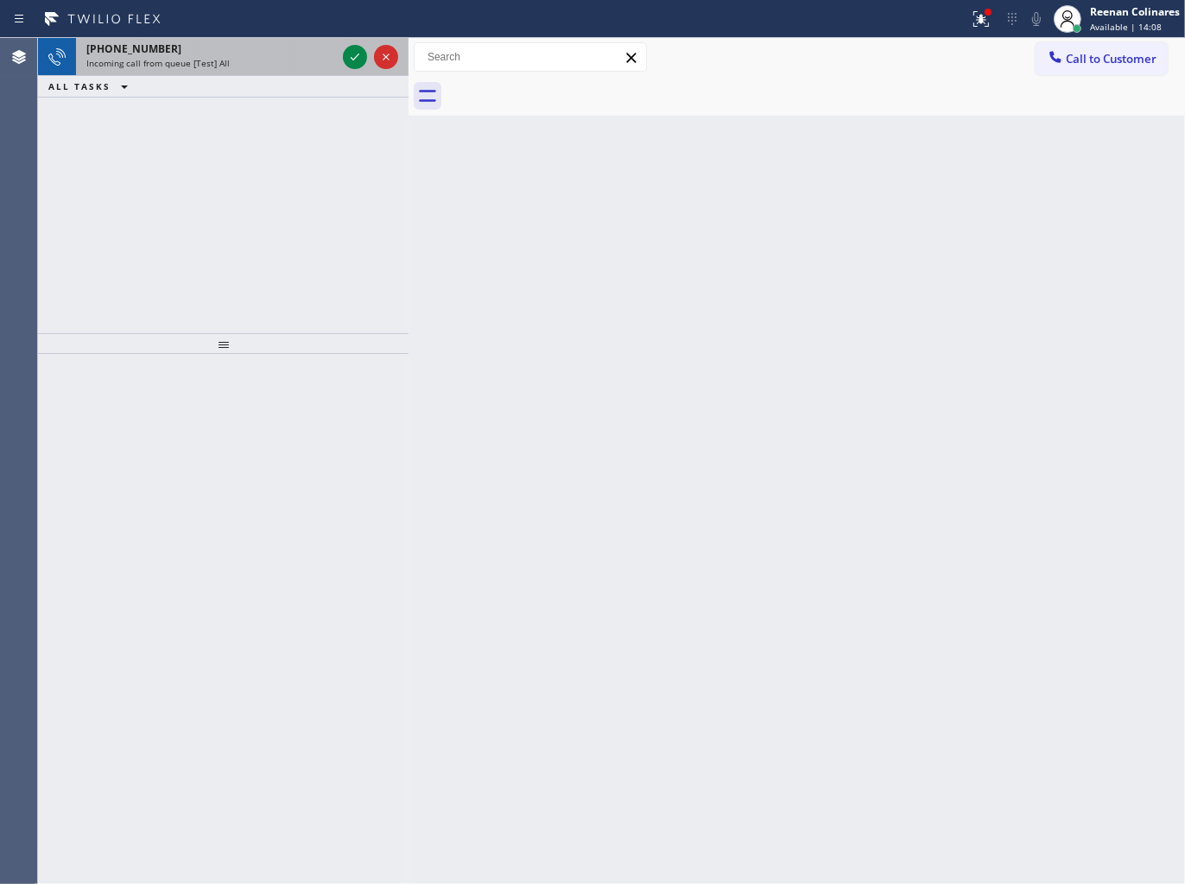
click at [303, 67] on div "Incoming call from queue [Test] All" at bounding box center [211, 63] width 250 height 12
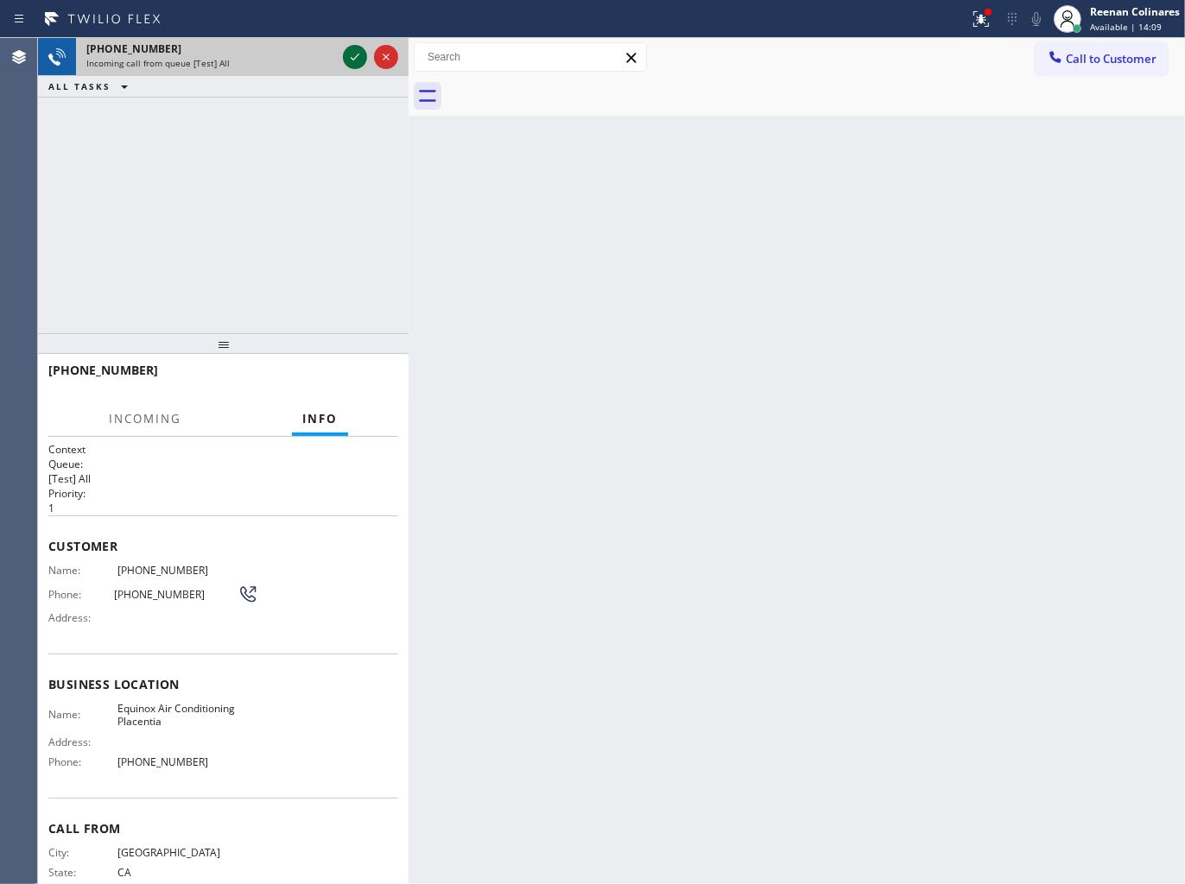
click at [349, 54] on icon at bounding box center [354, 57] width 21 height 21
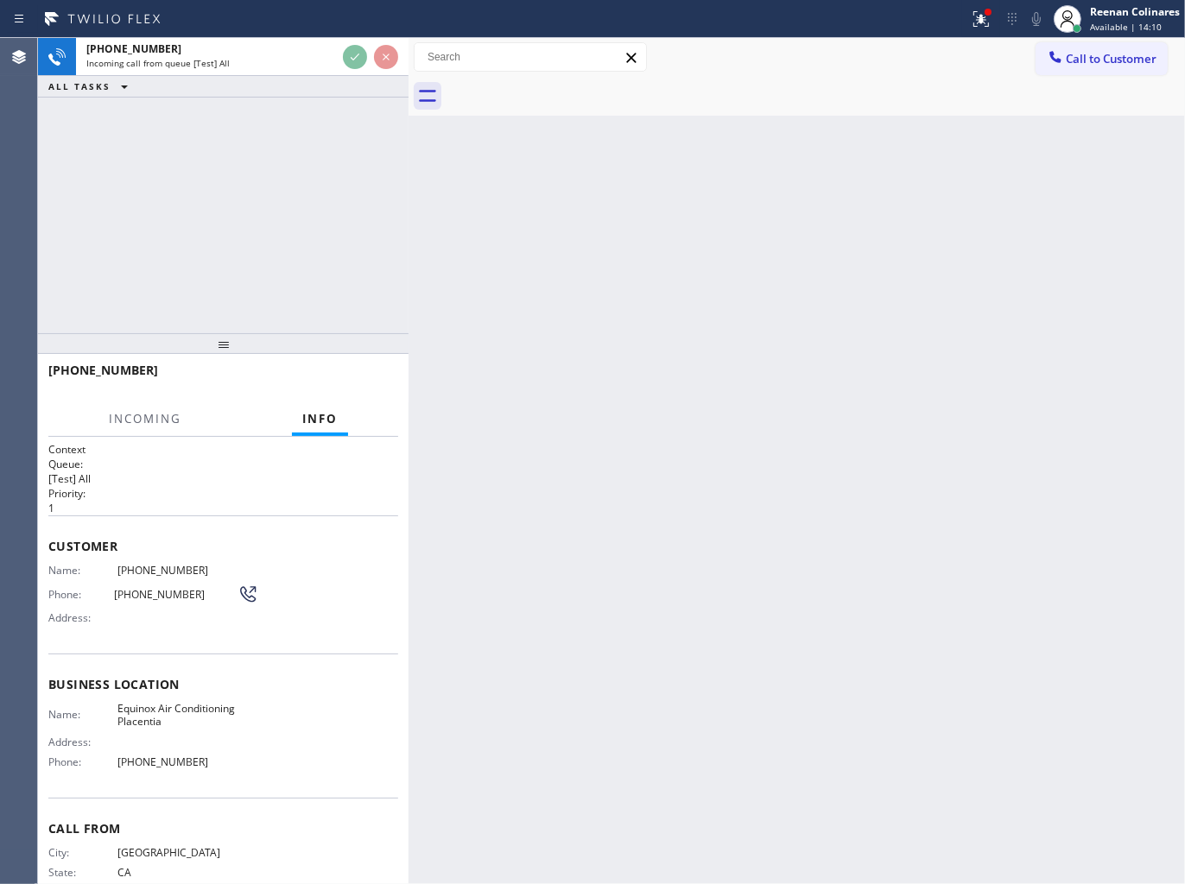
drag, startPoint x: 967, startPoint y: 22, endPoint x: 938, endPoint y: 153, distance: 133.4
click at [968, 22] on div at bounding box center [981, 19] width 38 height 21
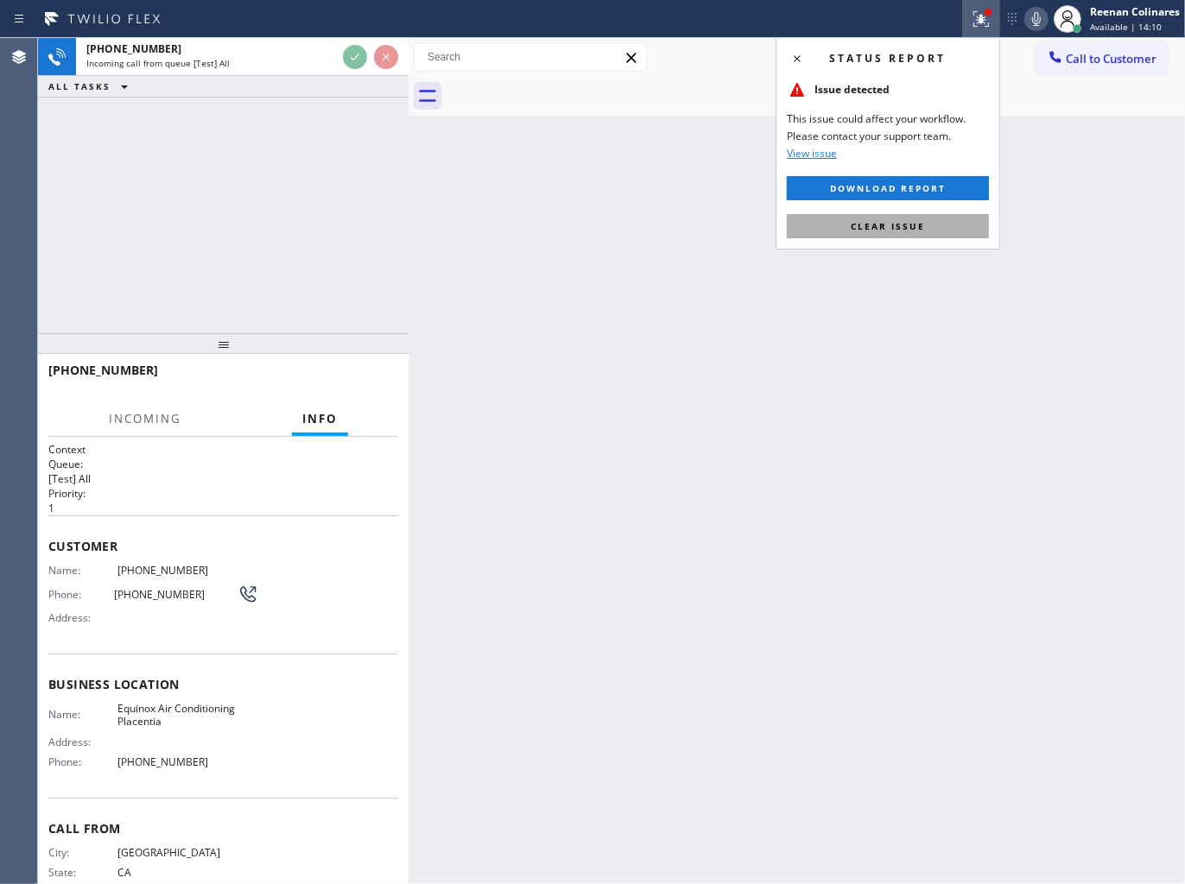
drag, startPoint x: 907, startPoint y: 236, endPoint x: 723, endPoint y: 481, distance: 306.0
click at [907, 236] on button "Clear issue" at bounding box center [888, 226] width 202 height 24
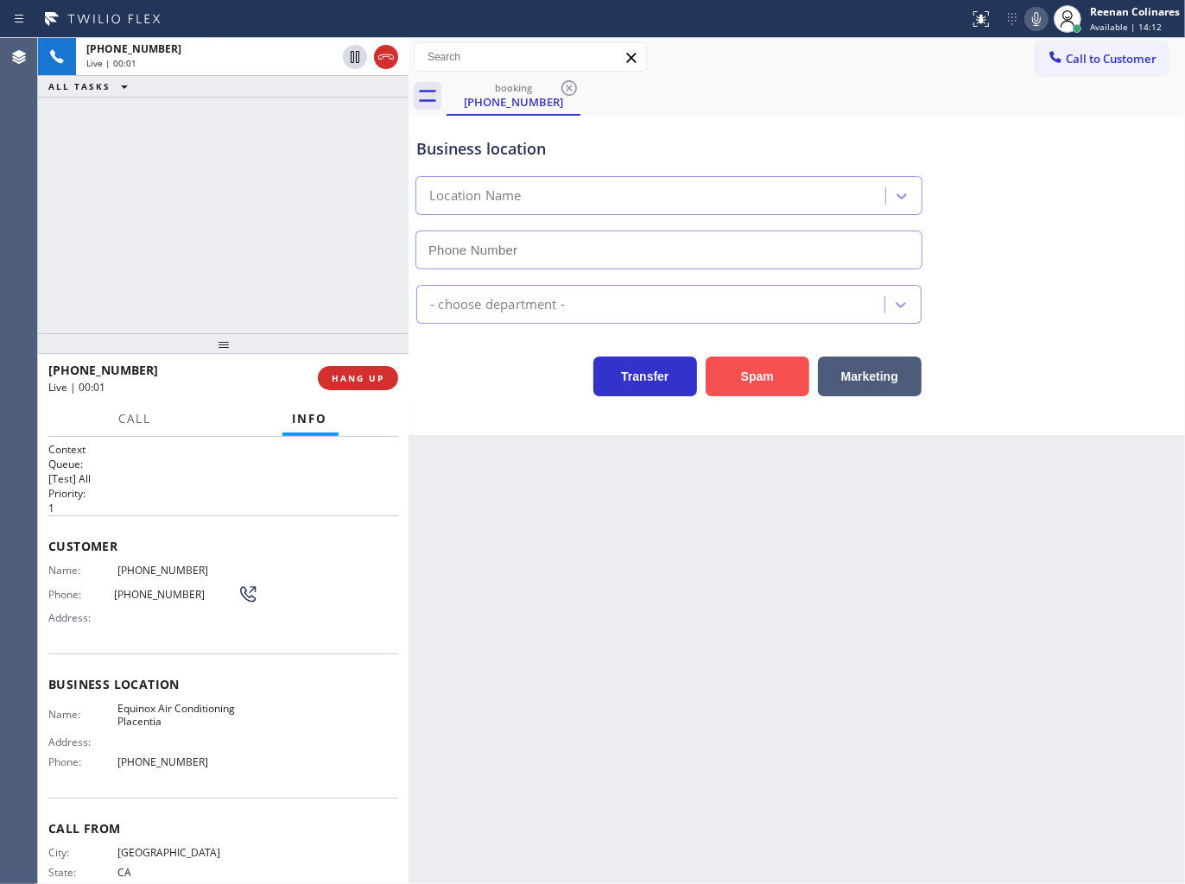
type input "[PHONE_NUMBER]"
drag, startPoint x: 758, startPoint y: 385, endPoint x: 1162, endPoint y: 127, distance: 479.5
click at [760, 385] on button "Spam" at bounding box center [757, 377] width 104 height 40
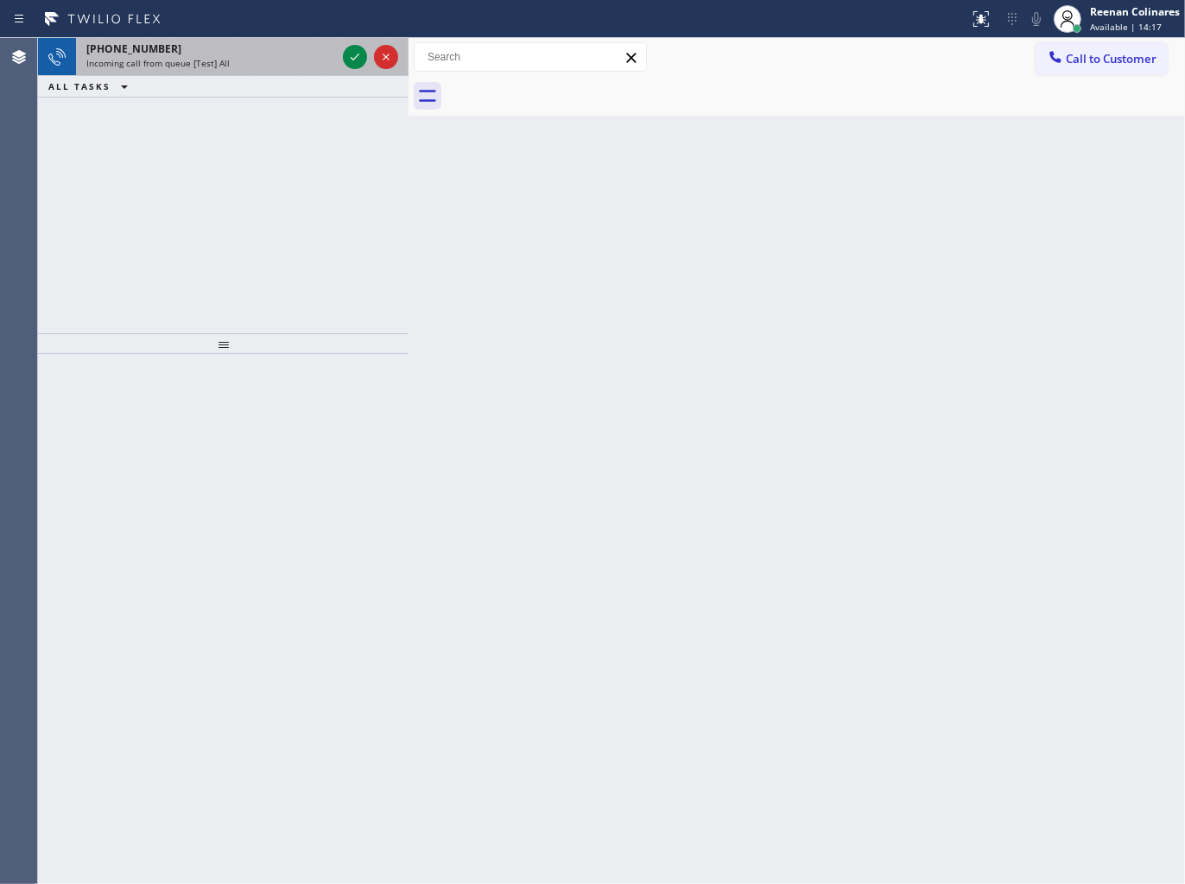
click at [253, 76] on div "ALL TASKS ALL TASKS ACTIVE TASKS TASKS IN WRAP UP" at bounding box center [223, 87] width 370 height 22
click at [260, 54] on div "[PHONE_NUMBER]" at bounding box center [211, 48] width 250 height 15
click at [242, 49] on div "[PHONE_NUMBER]" at bounding box center [211, 48] width 250 height 15
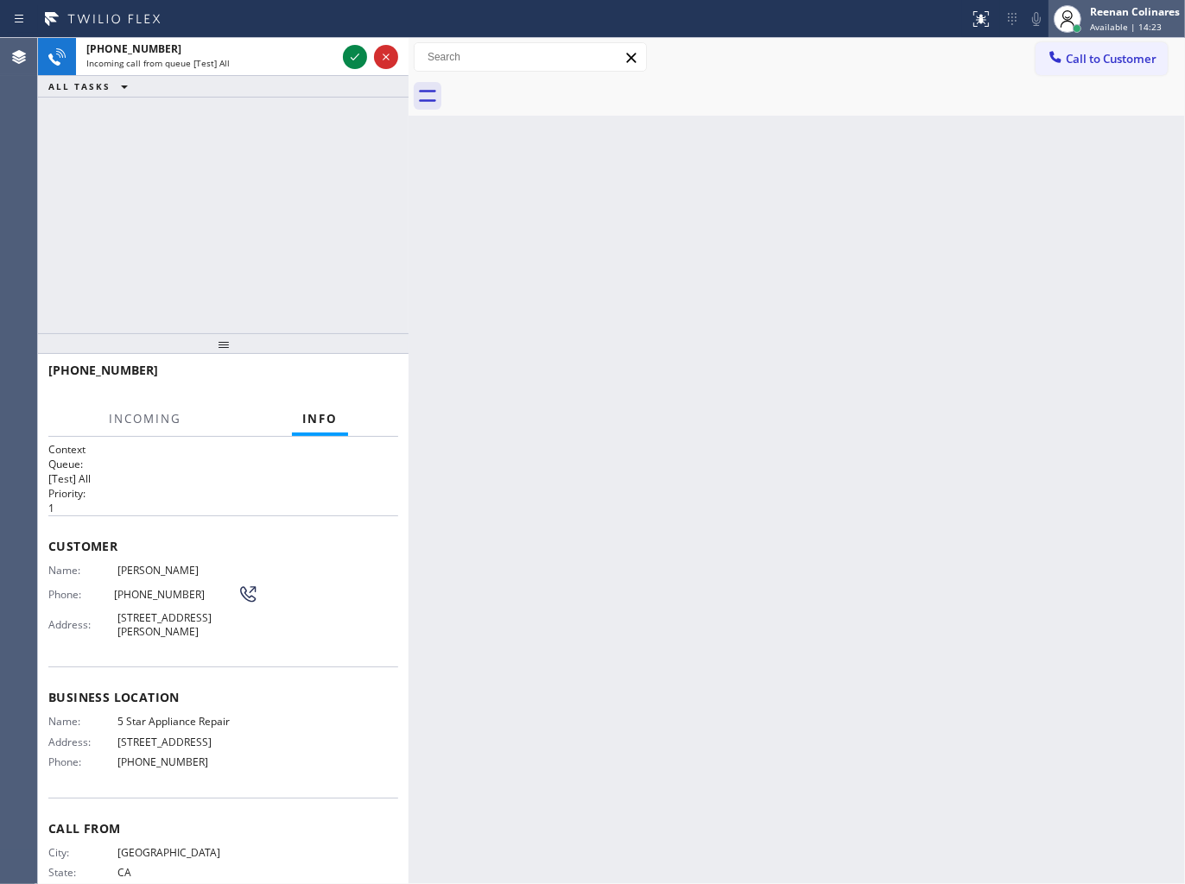
click at [1115, 9] on div "Reenan Colinares" at bounding box center [1135, 11] width 90 height 15
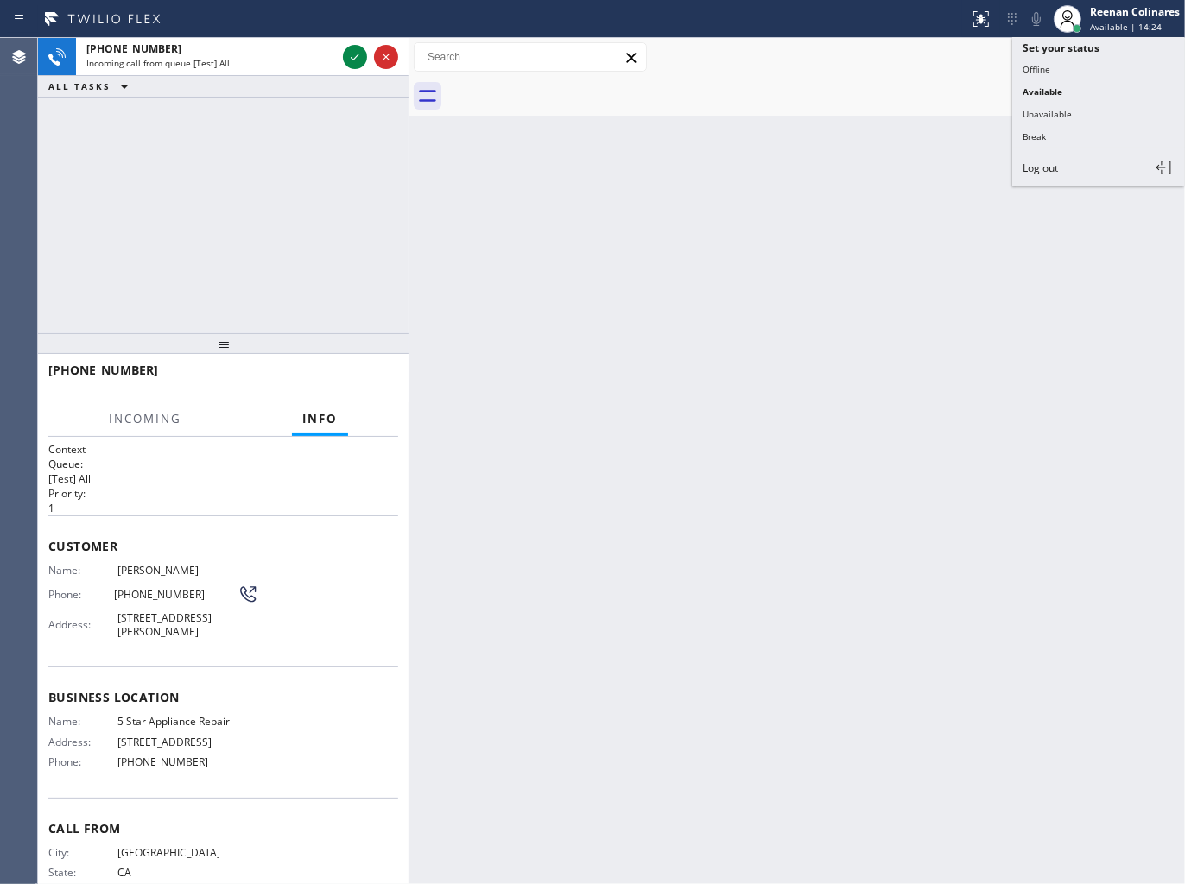
click at [1053, 110] on button "Unavailable" at bounding box center [1098, 114] width 173 height 22
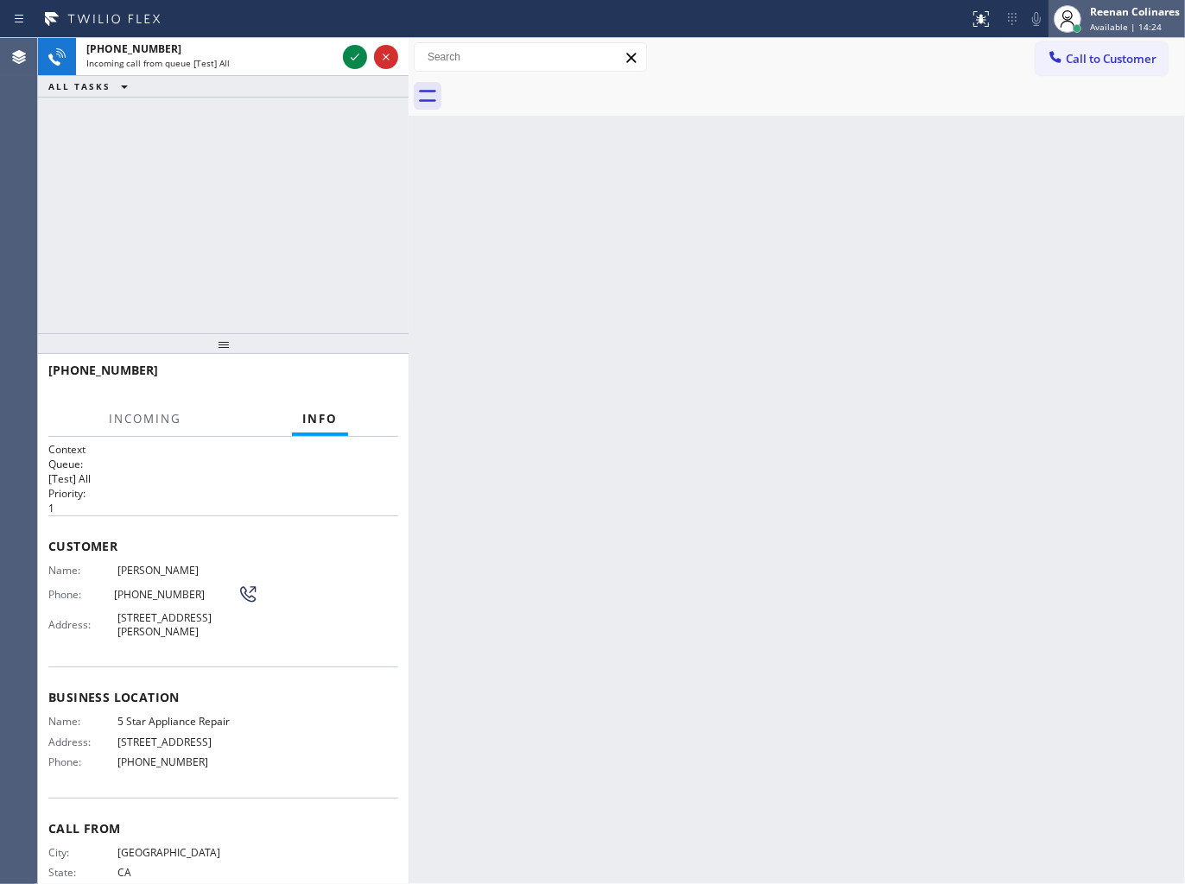
click at [1123, 22] on span "Available | 14:24" at bounding box center [1126, 27] width 72 height 12
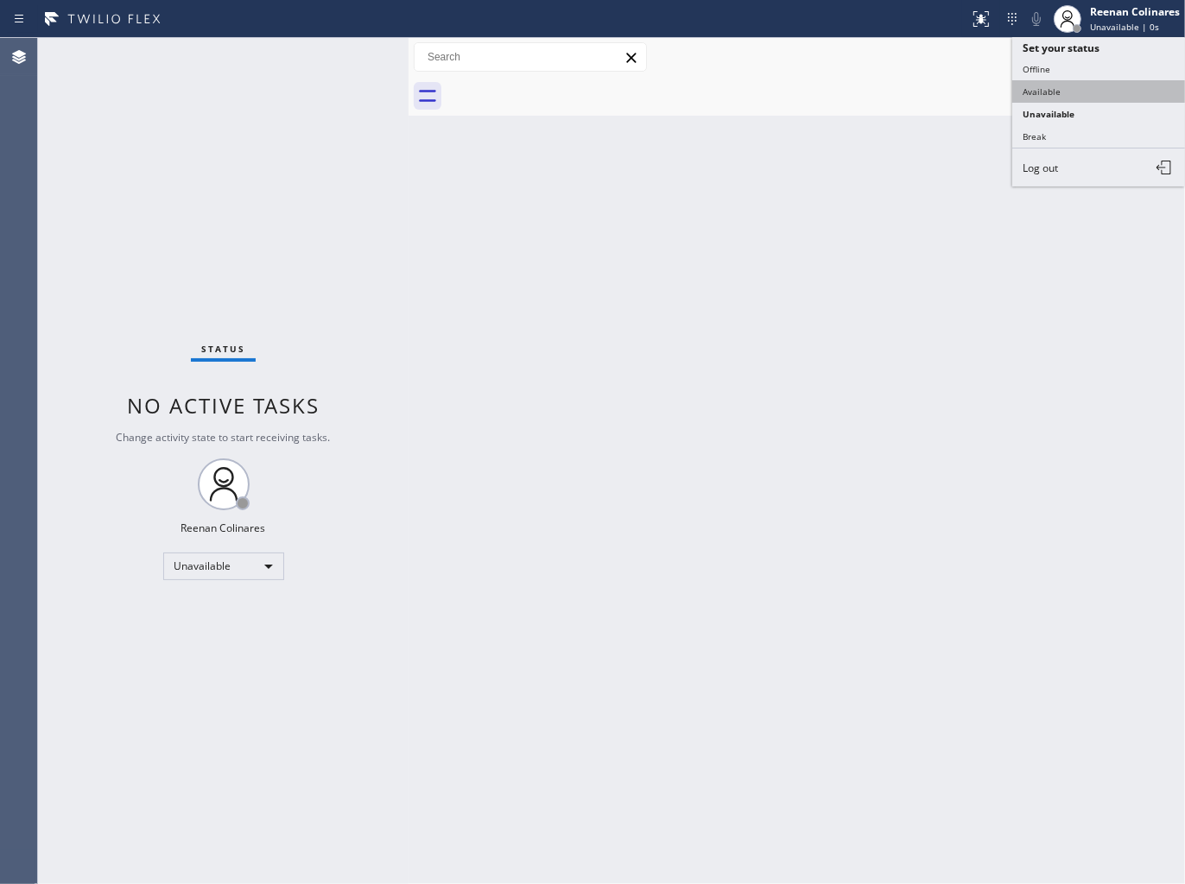
click at [1041, 95] on button "Available" at bounding box center [1098, 91] width 173 height 22
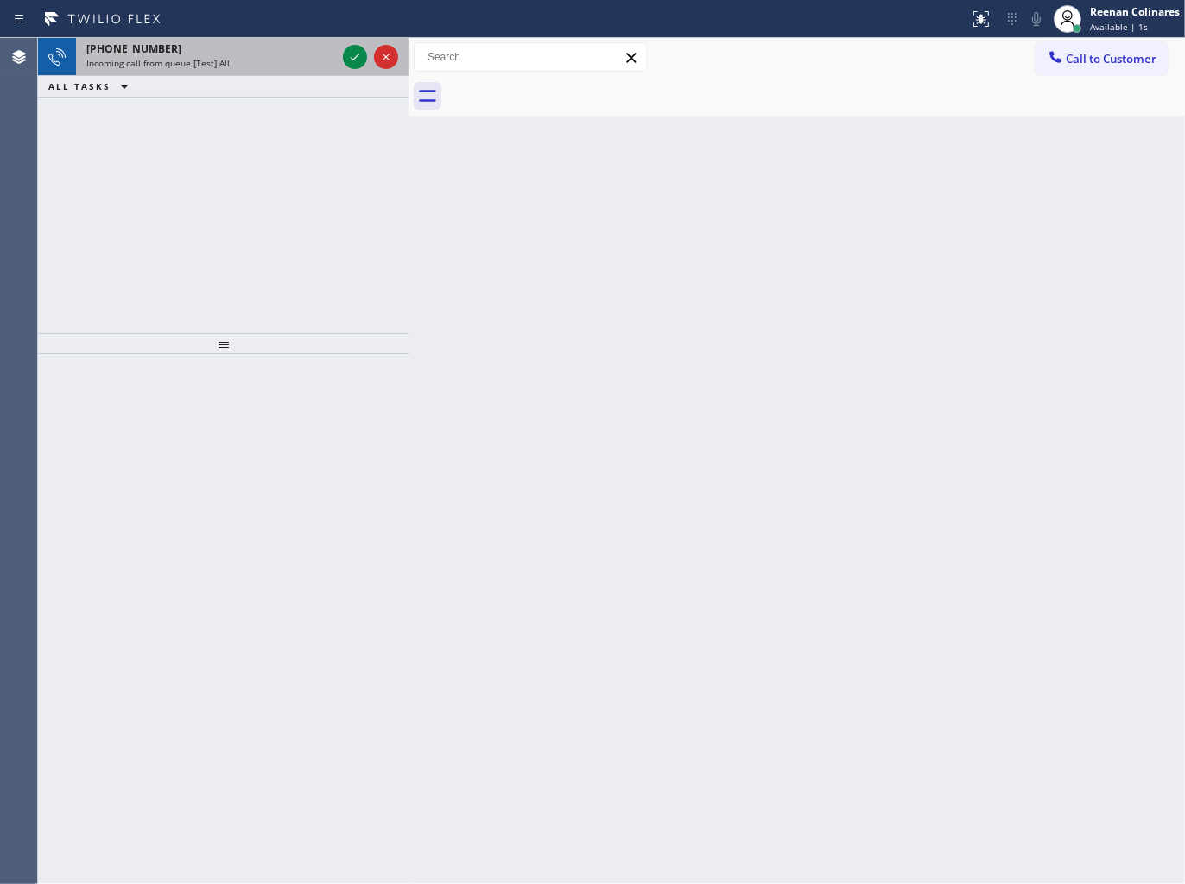
click at [194, 46] on div "[PHONE_NUMBER]" at bounding box center [211, 48] width 250 height 15
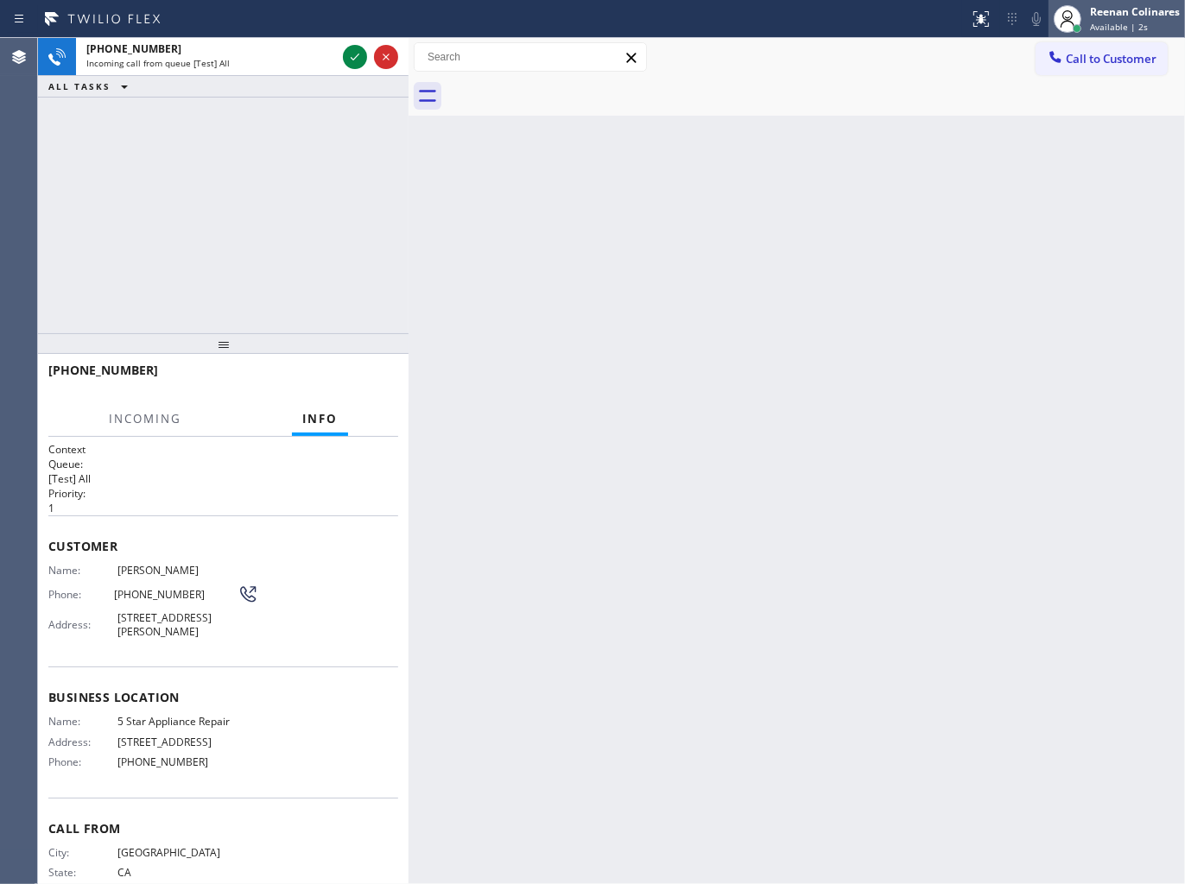
click at [1149, 13] on div "Reenan Colinares" at bounding box center [1135, 11] width 90 height 15
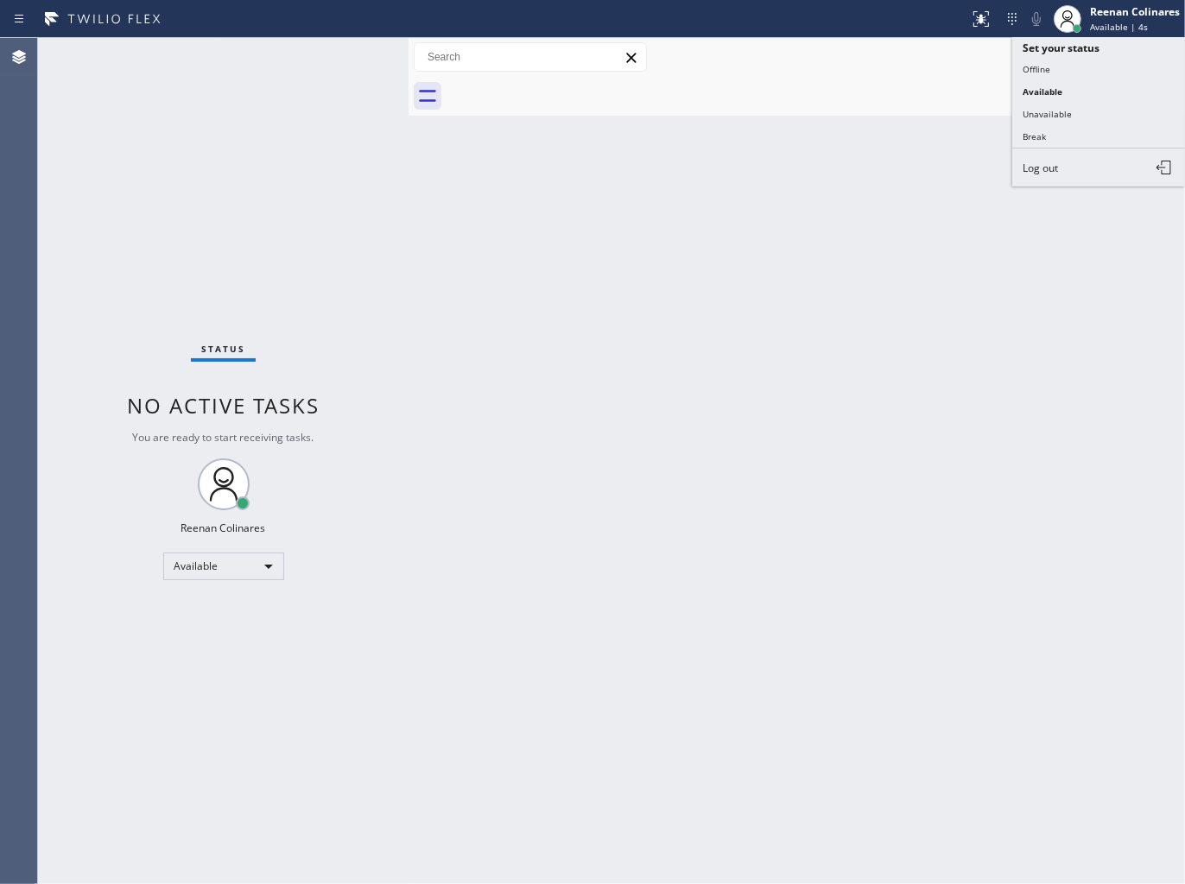
drag, startPoint x: 1041, startPoint y: 113, endPoint x: 1042, endPoint y: 104, distance: 9.5
click at [1040, 113] on button "Unavailable" at bounding box center [1098, 114] width 173 height 22
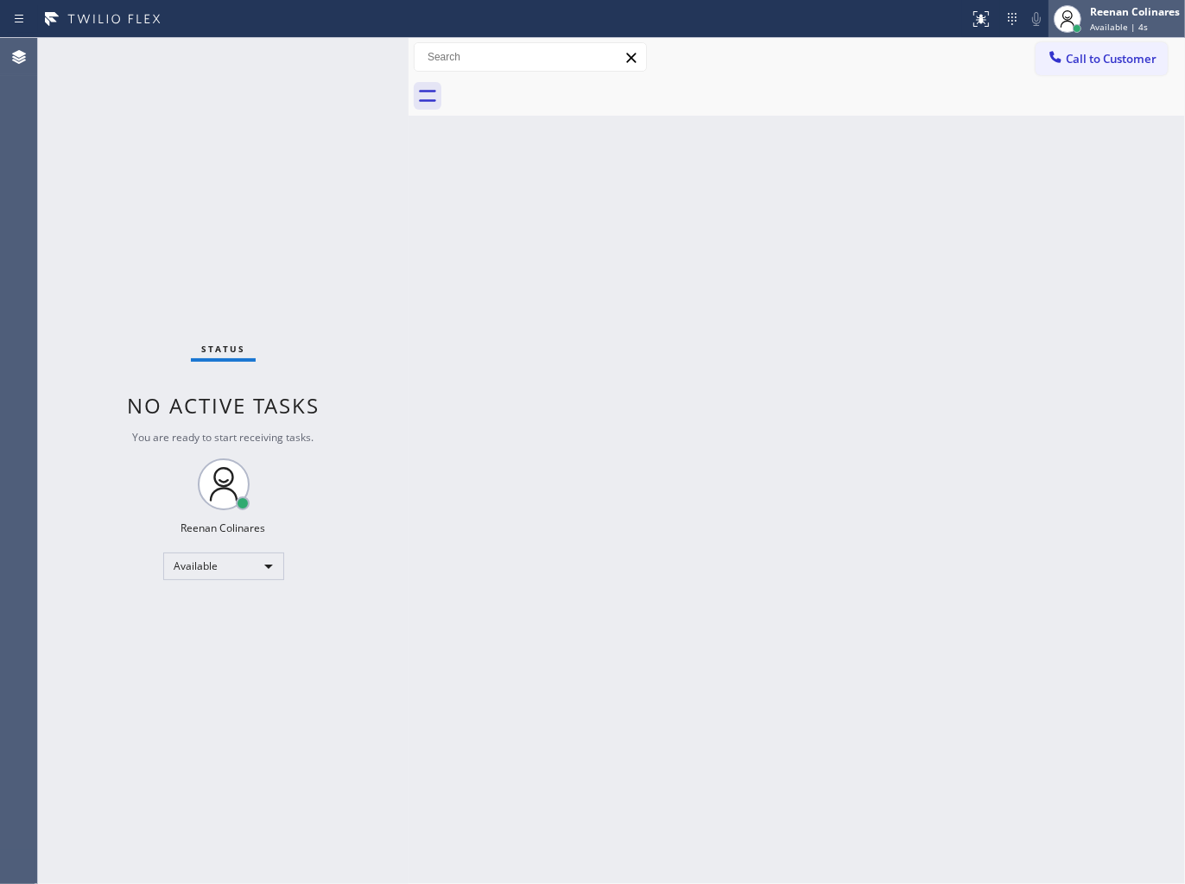
click at [1112, 10] on div "Reenan Colinares" at bounding box center [1135, 11] width 90 height 15
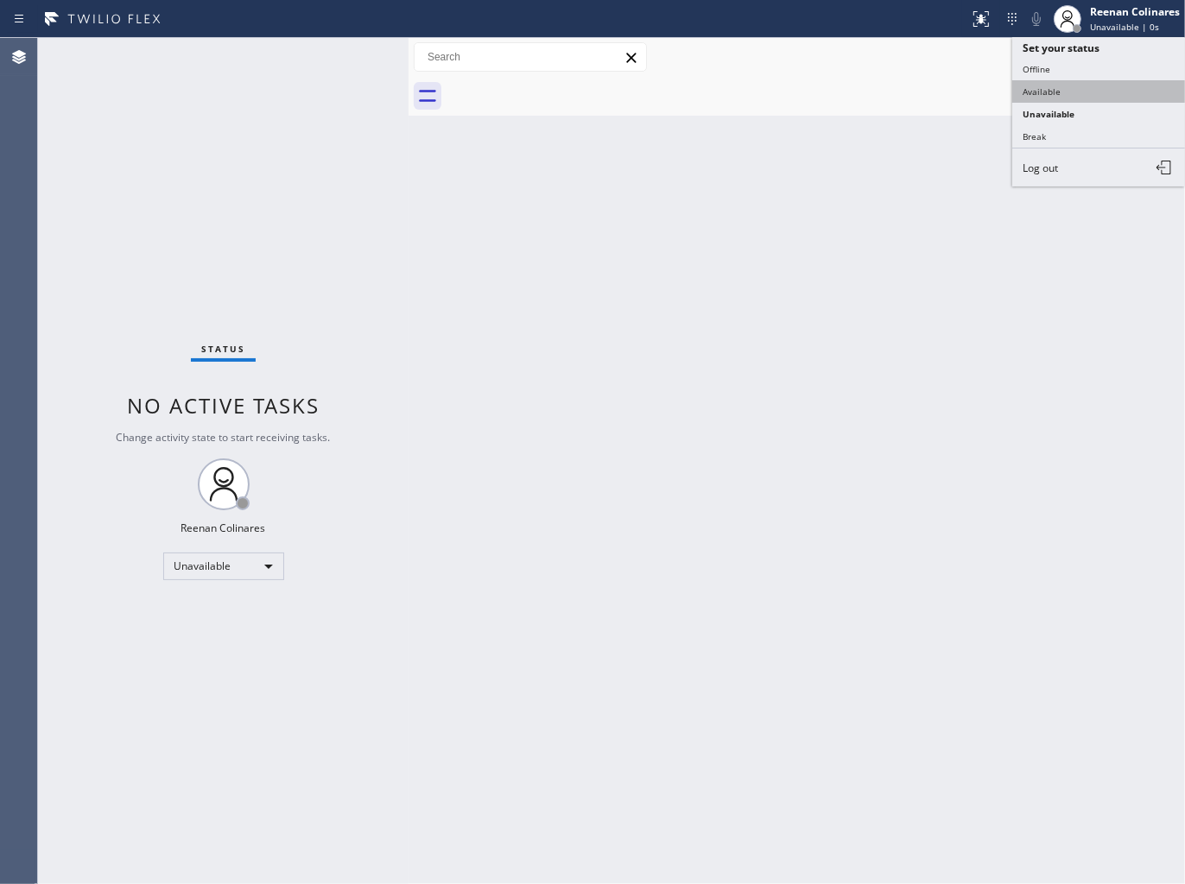
click at [1049, 83] on button "Available" at bounding box center [1098, 91] width 173 height 22
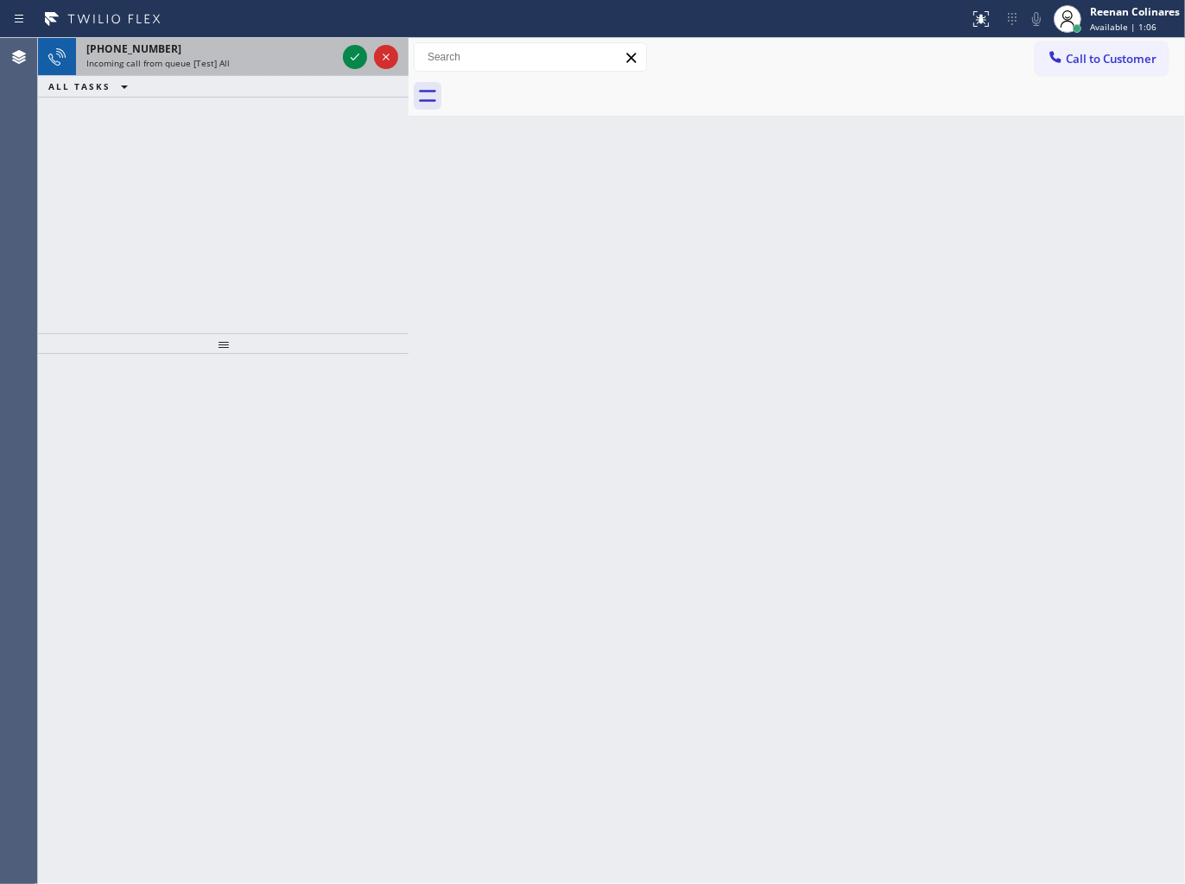
drag, startPoint x: 225, startPoint y: 66, endPoint x: 235, endPoint y: 60, distance: 11.3
click at [226, 66] on div "Incoming call from queue [Test] All" at bounding box center [211, 63] width 250 height 12
click at [233, 67] on div "Incoming call from queue [Test] All" at bounding box center [211, 63] width 250 height 12
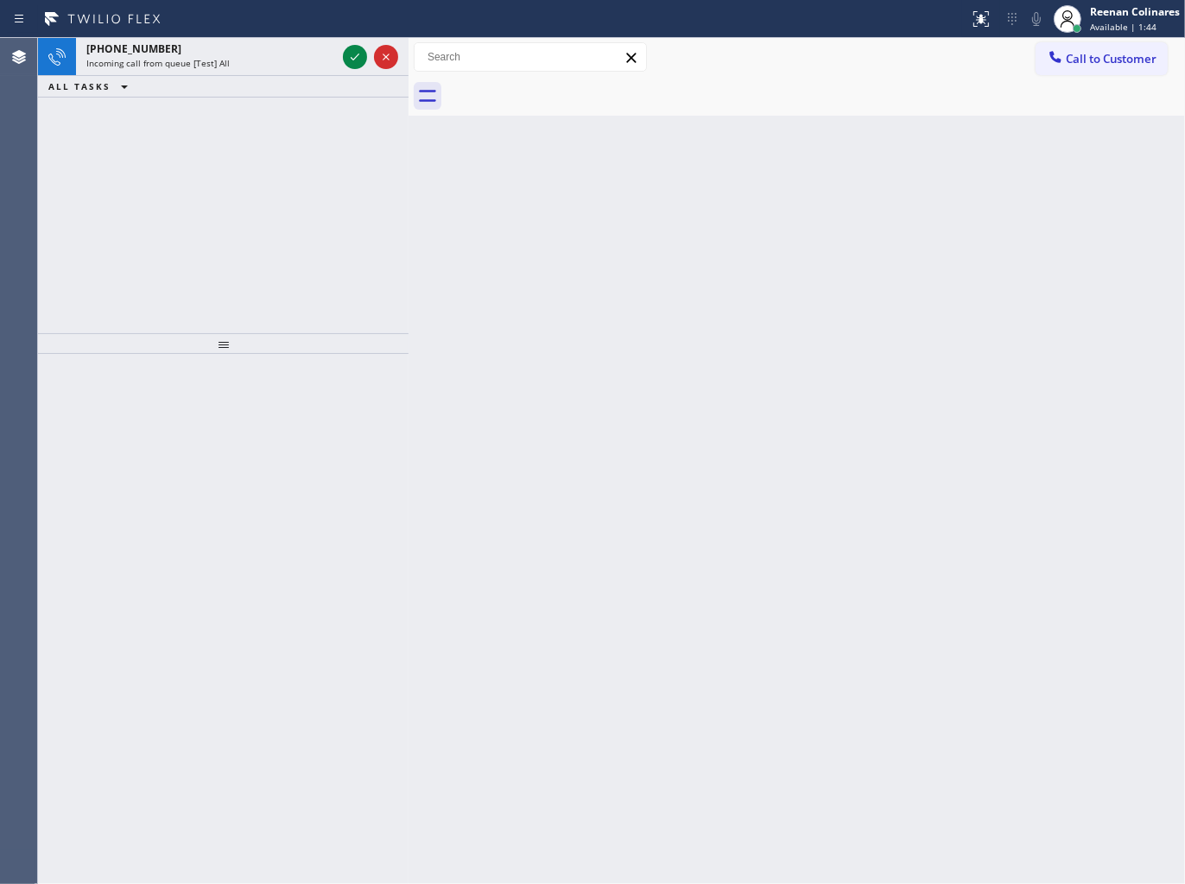
click at [234, 79] on div "ALL TASKS ALL TASKS ACTIVE TASKS TASKS IN WRAP UP" at bounding box center [223, 87] width 370 height 22
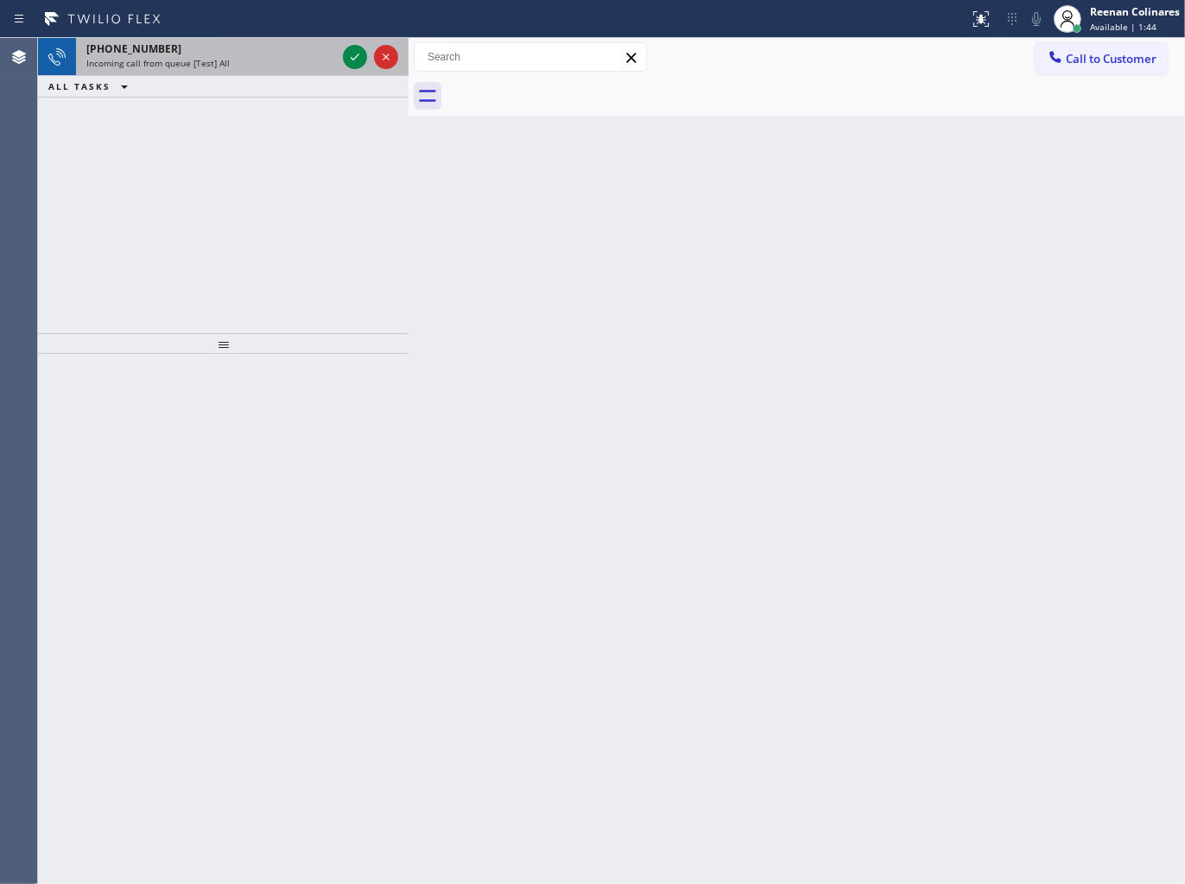
click at [246, 65] on div "Incoming call from queue [Test] All" at bounding box center [211, 63] width 250 height 12
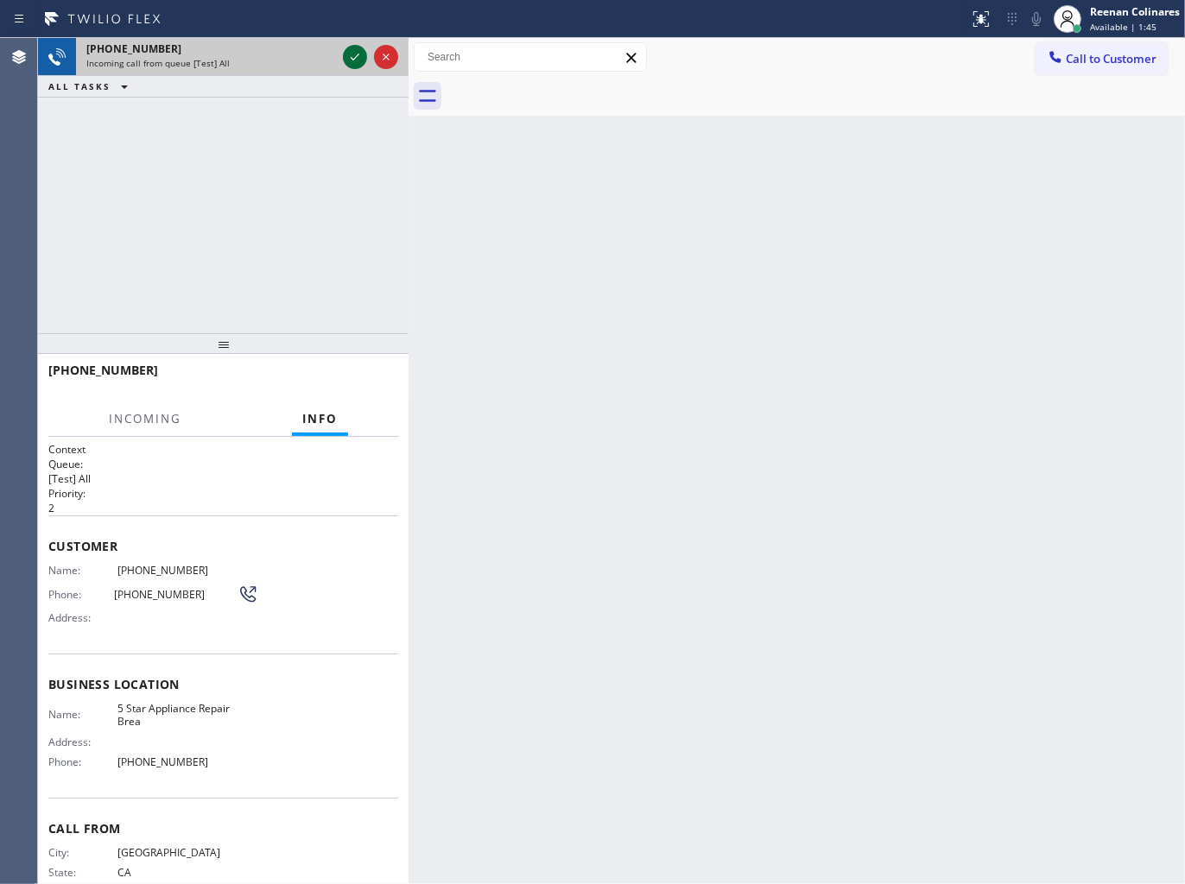
click at [351, 61] on icon at bounding box center [354, 57] width 21 height 21
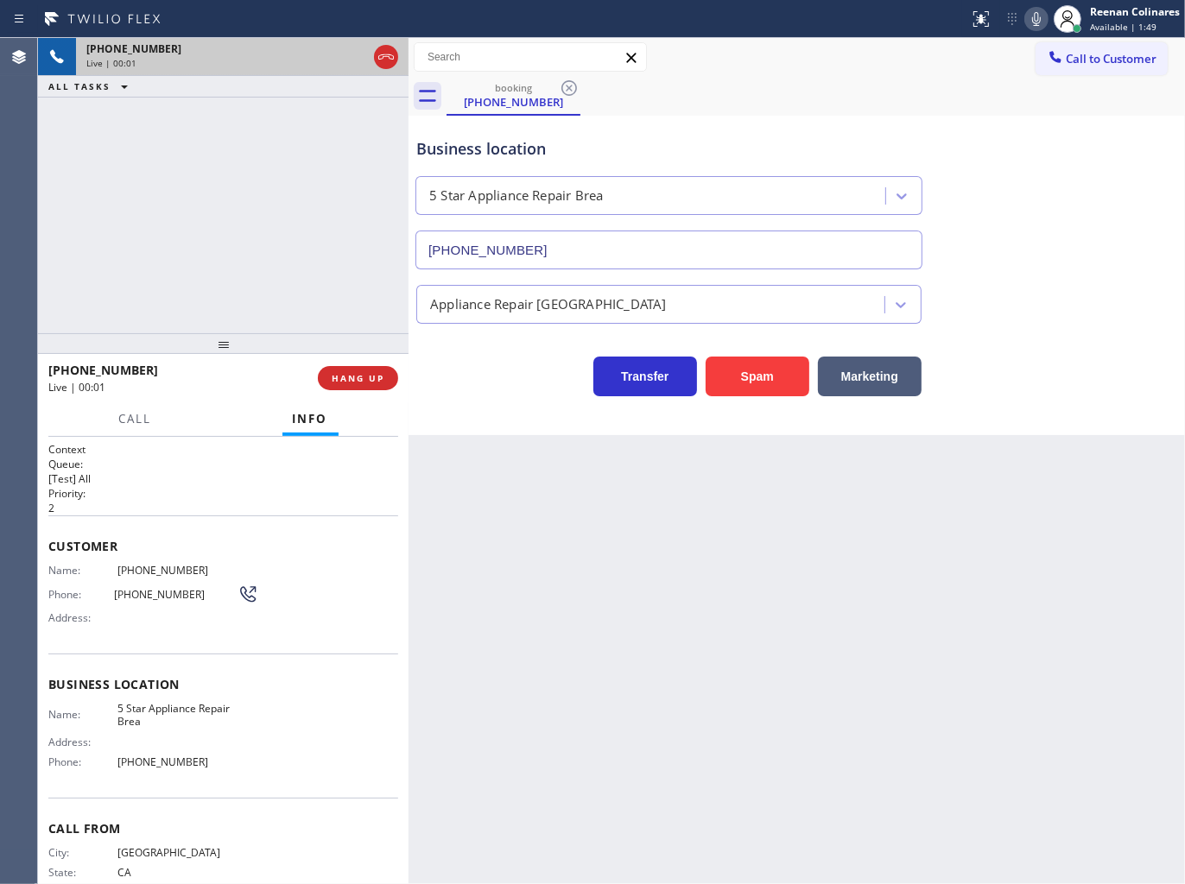
type input "[PHONE_NUMBER]"
click at [760, 376] on button "Spam" at bounding box center [757, 377] width 104 height 40
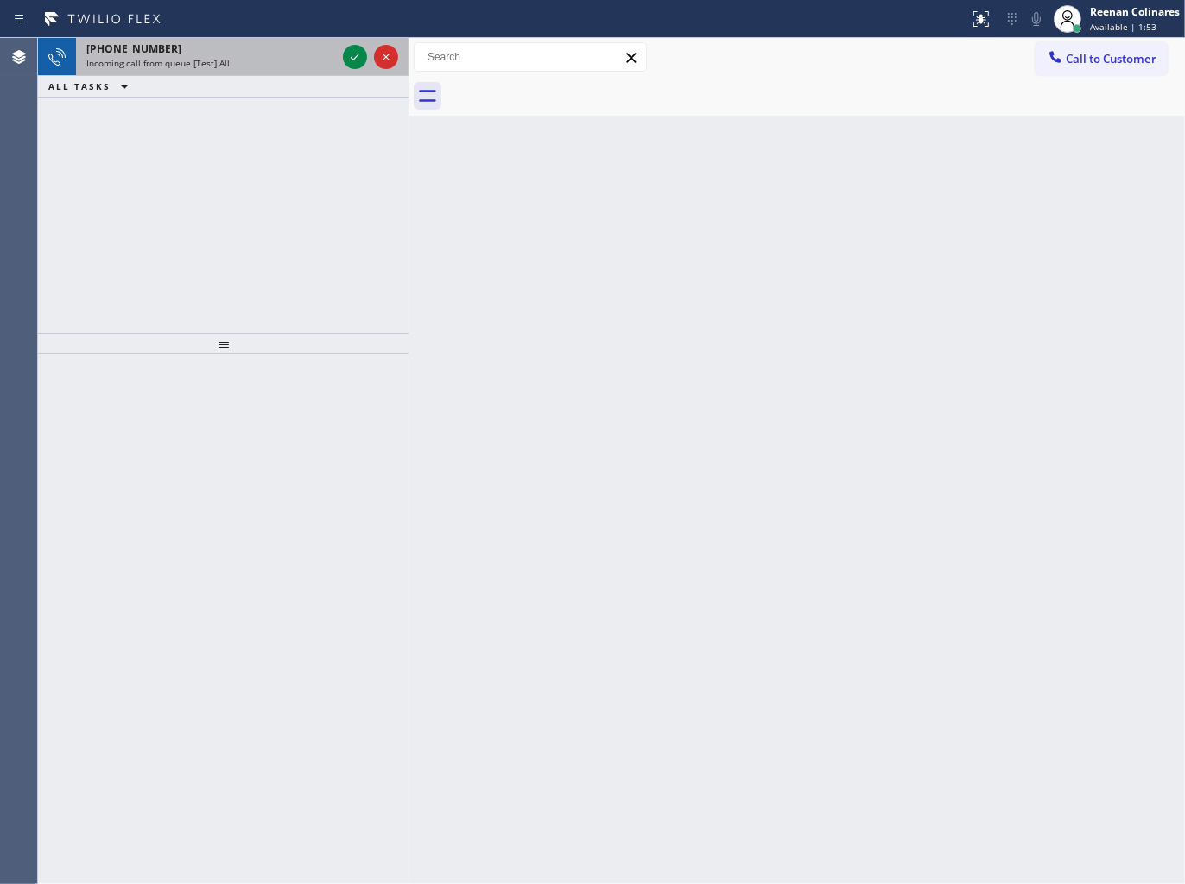
click at [292, 52] on div "[PHONE_NUMBER]" at bounding box center [211, 48] width 250 height 15
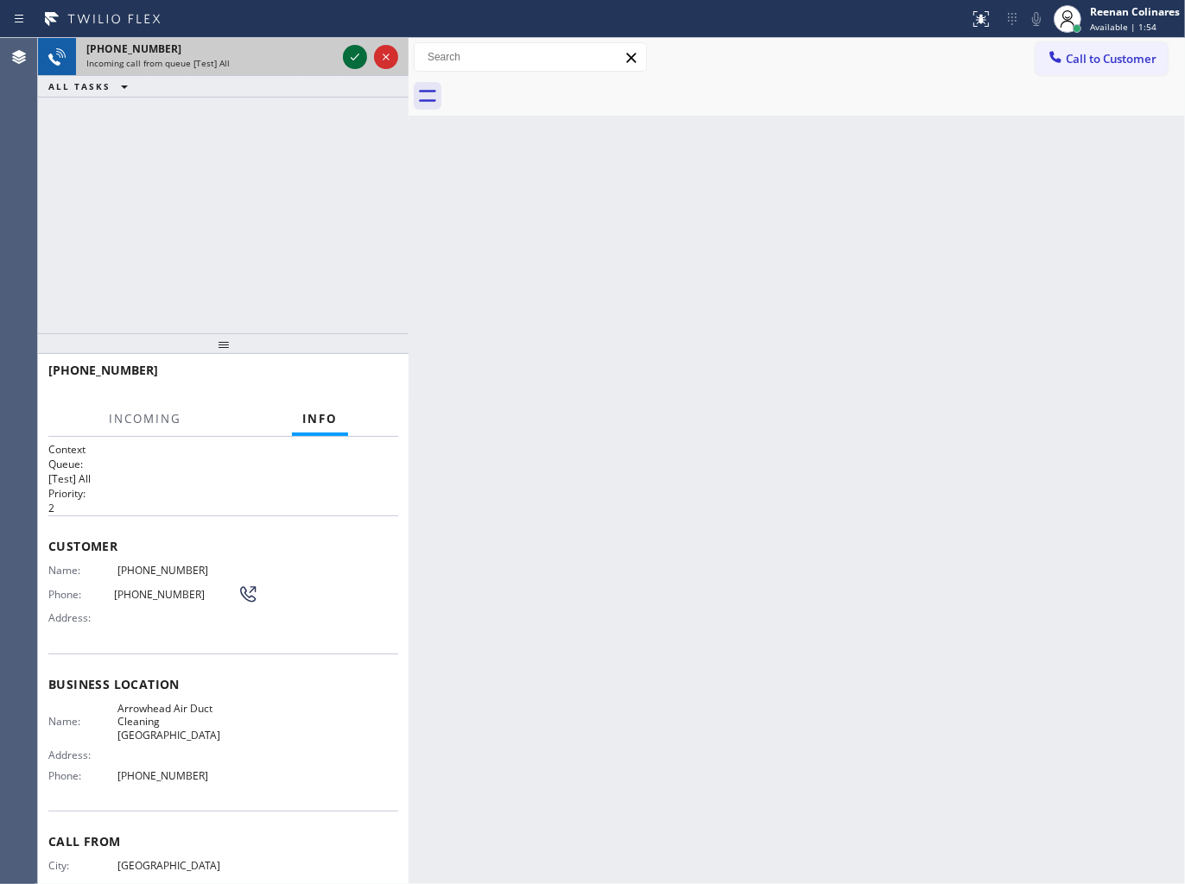
click at [351, 67] on button at bounding box center [355, 57] width 24 height 24
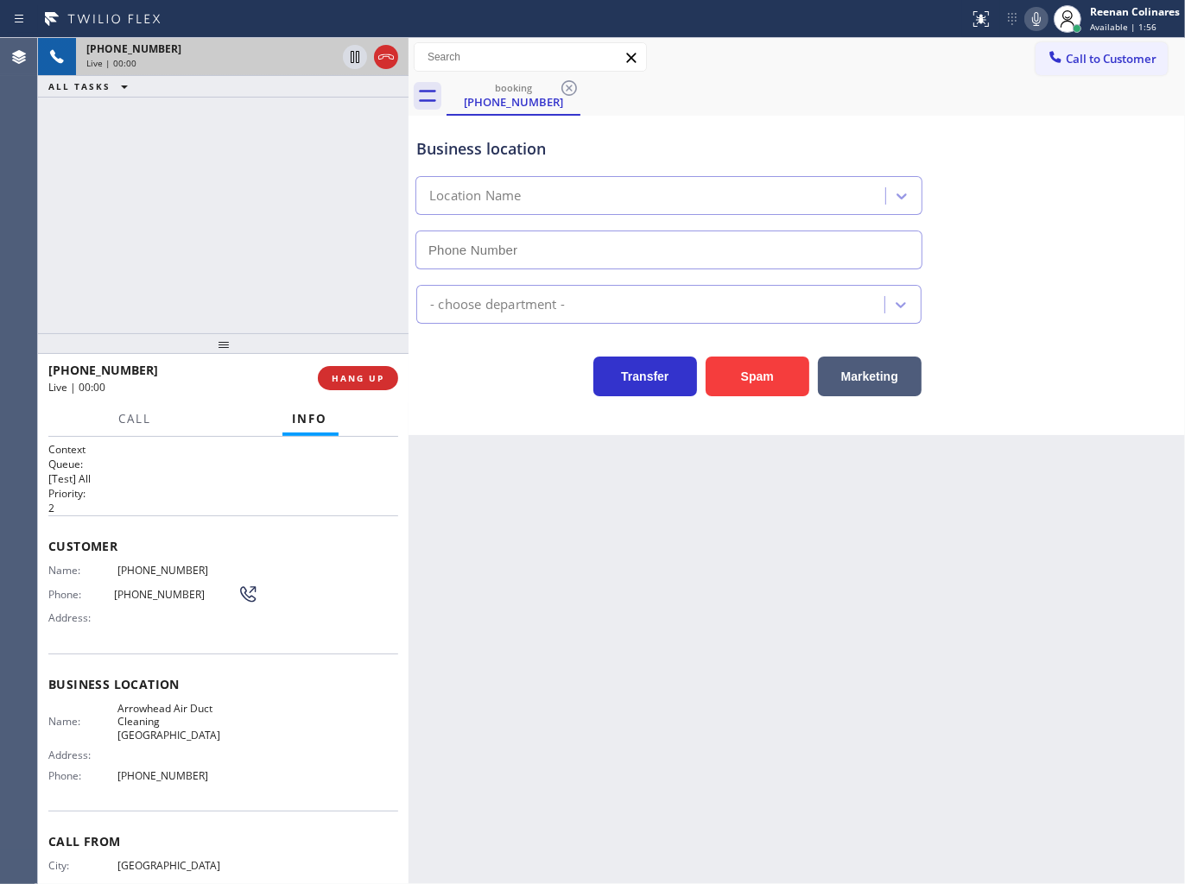
type input "[PHONE_NUMBER]"
click at [731, 378] on button "Spam" at bounding box center [757, 377] width 104 height 40
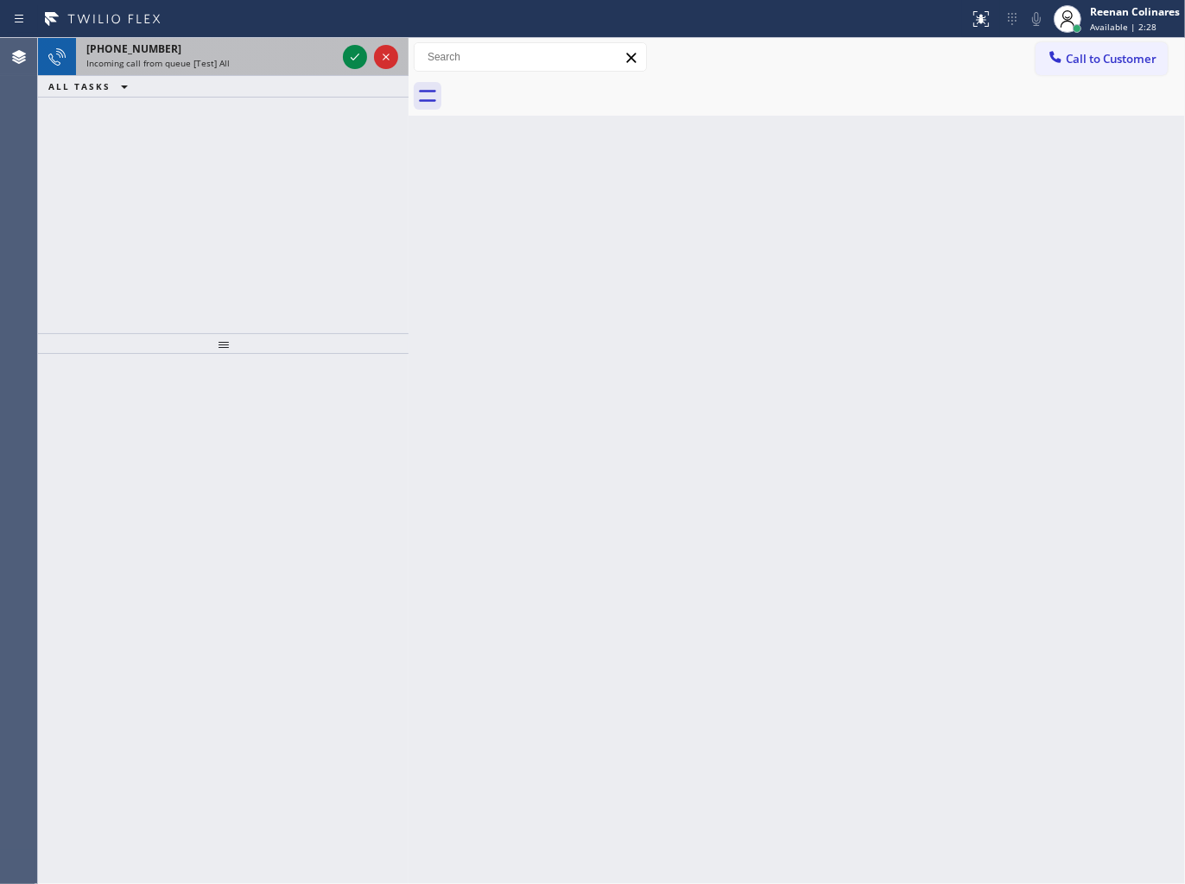
click at [282, 45] on div "[PHONE_NUMBER]" at bounding box center [211, 48] width 250 height 15
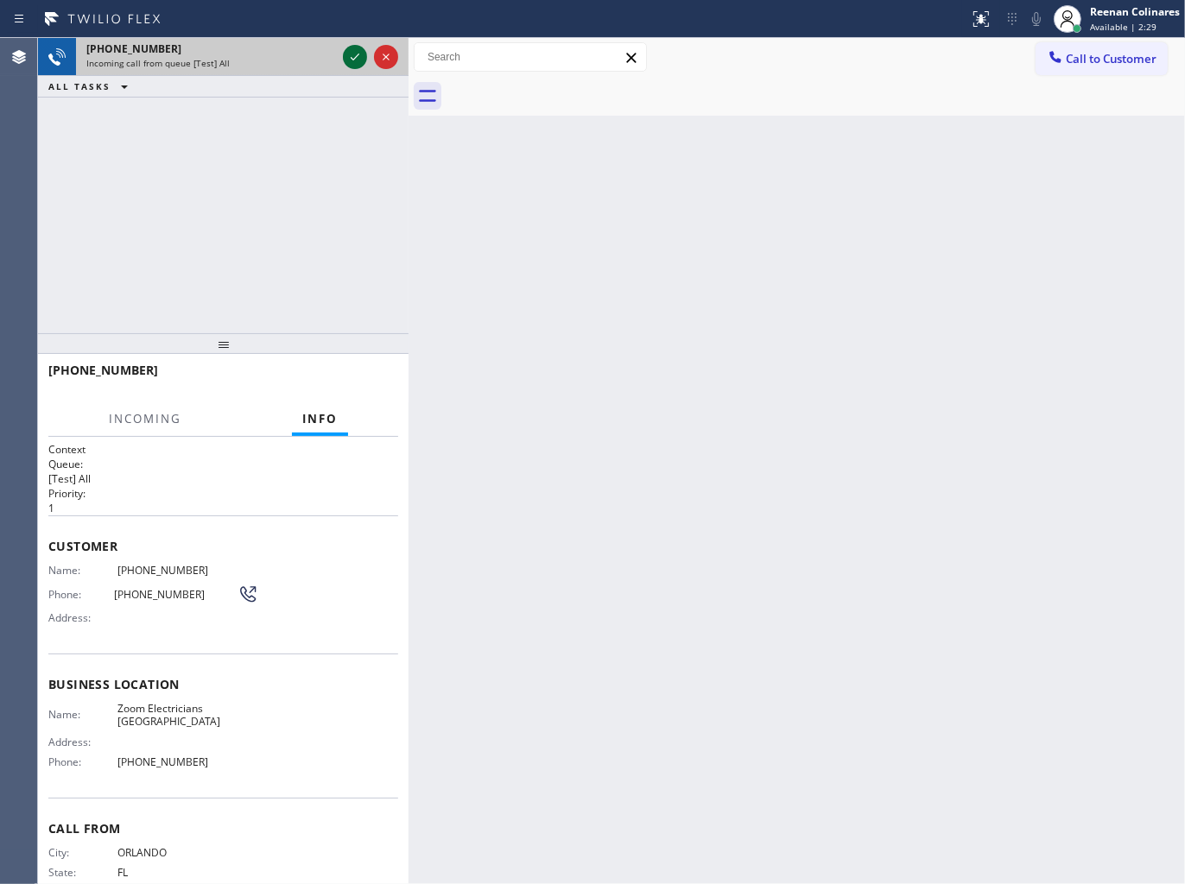
click at [352, 60] on icon at bounding box center [354, 57] width 21 height 21
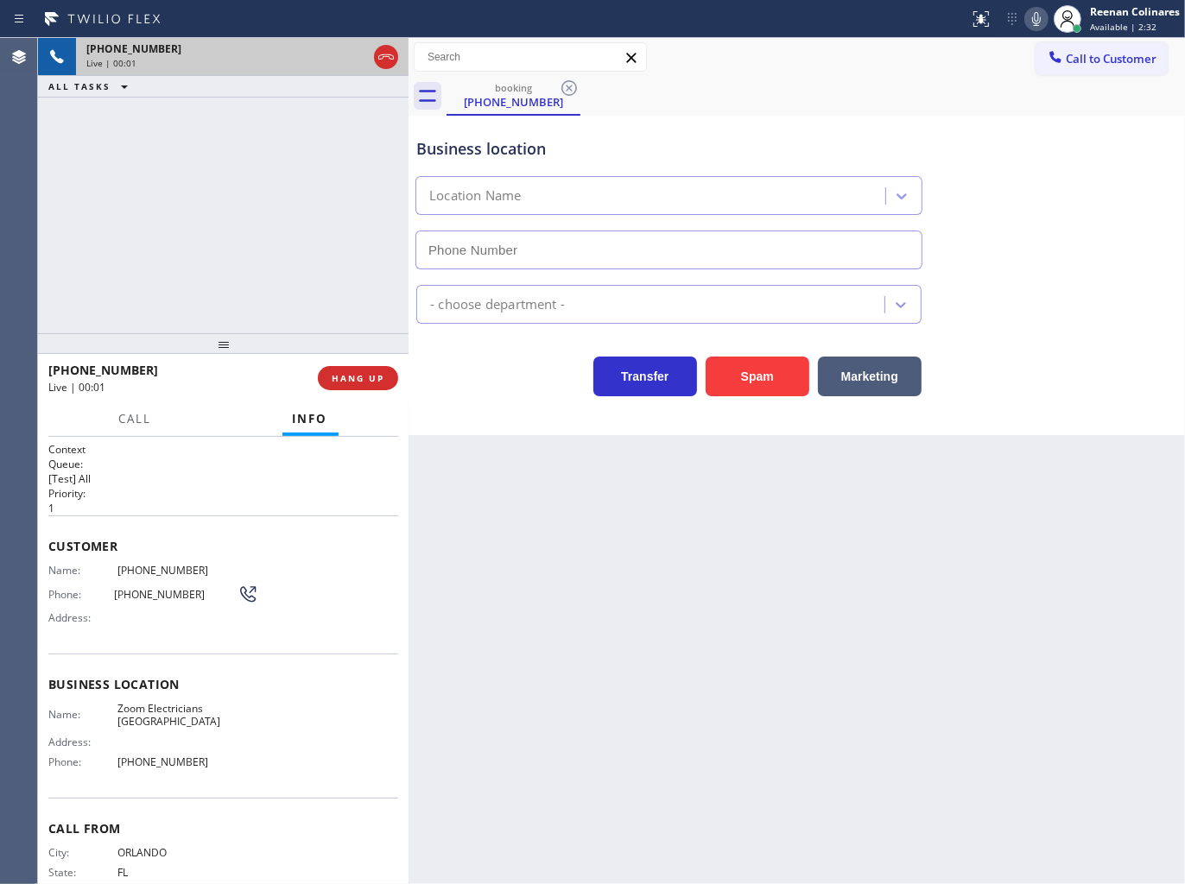
type input "[PHONE_NUMBER]"
click at [1034, 22] on icon at bounding box center [1036, 19] width 21 height 21
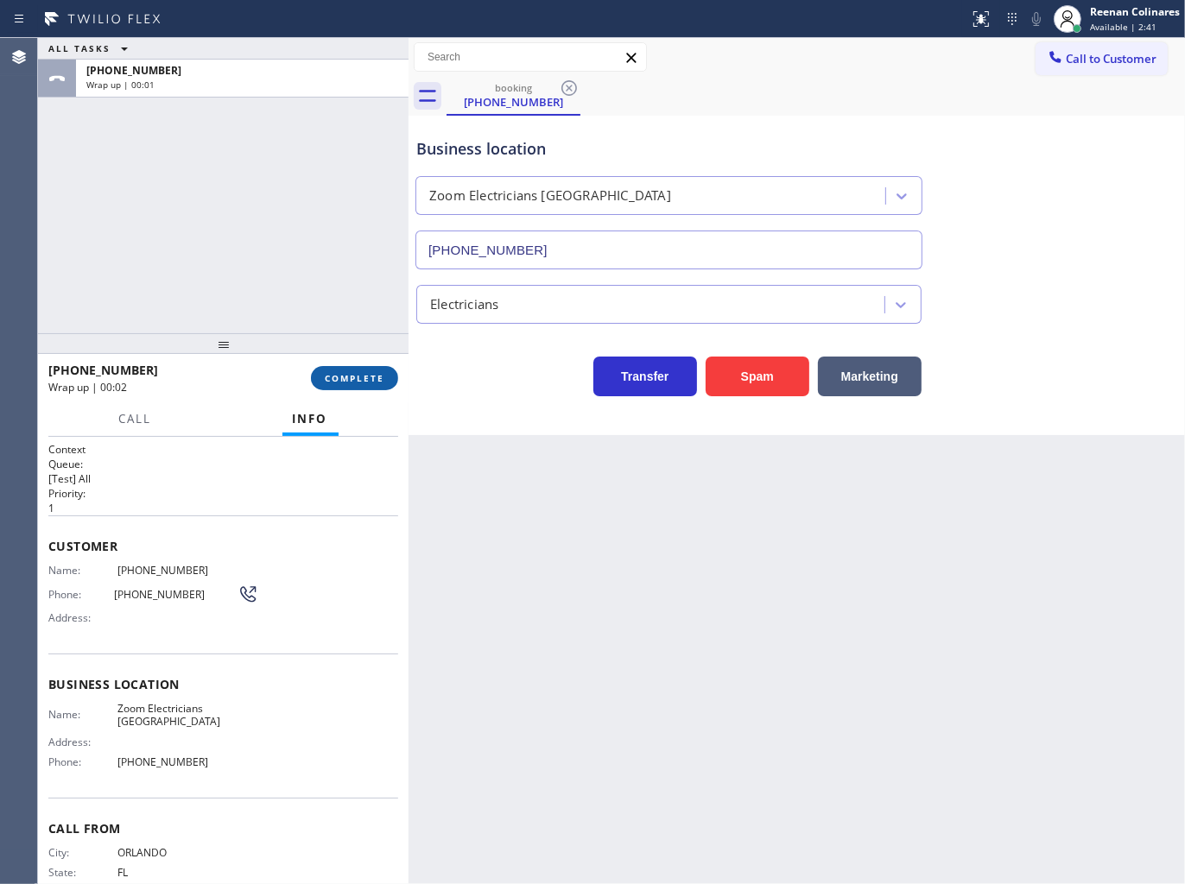
click at [357, 378] on span "COMPLETE" at bounding box center [355, 378] width 60 height 12
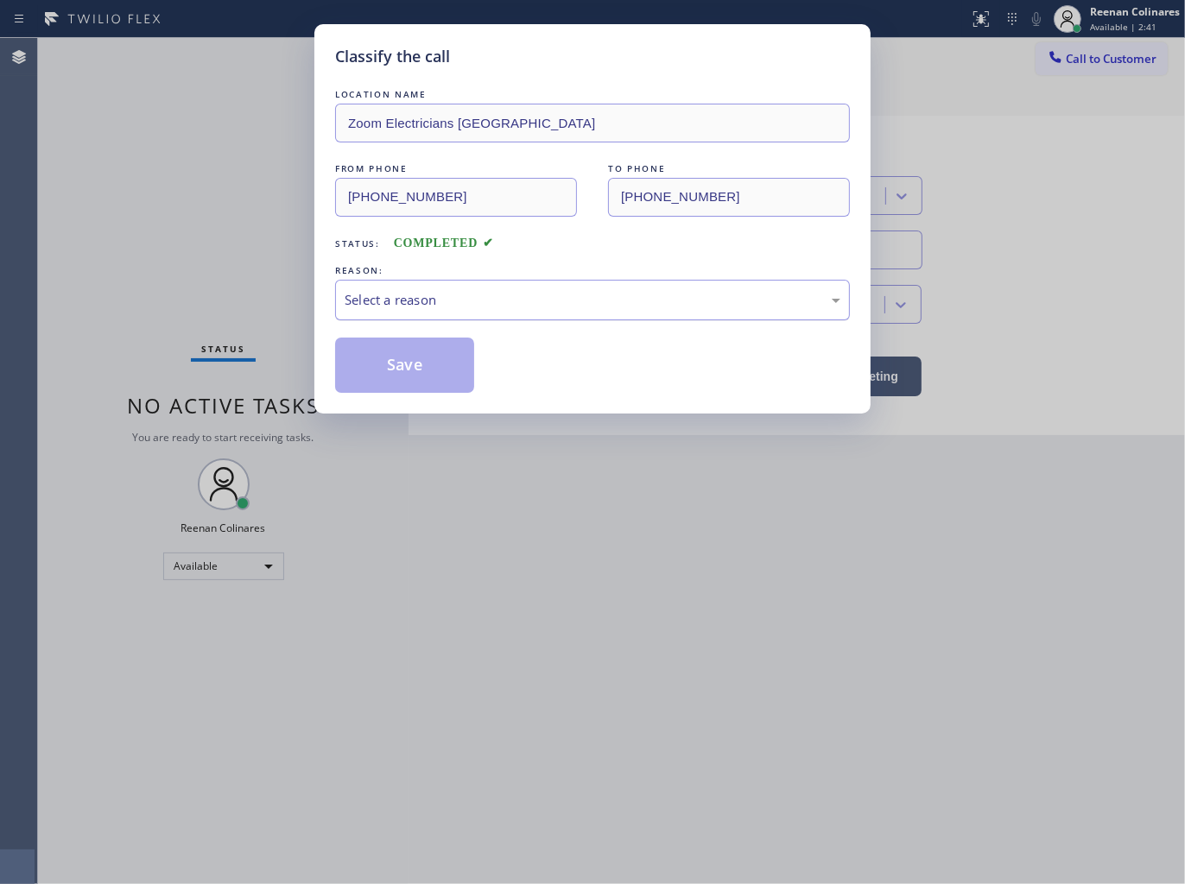
click at [450, 297] on div "Select a reason" at bounding box center [592, 300] width 496 height 20
click at [401, 368] on button "Save" at bounding box center [404, 365] width 139 height 55
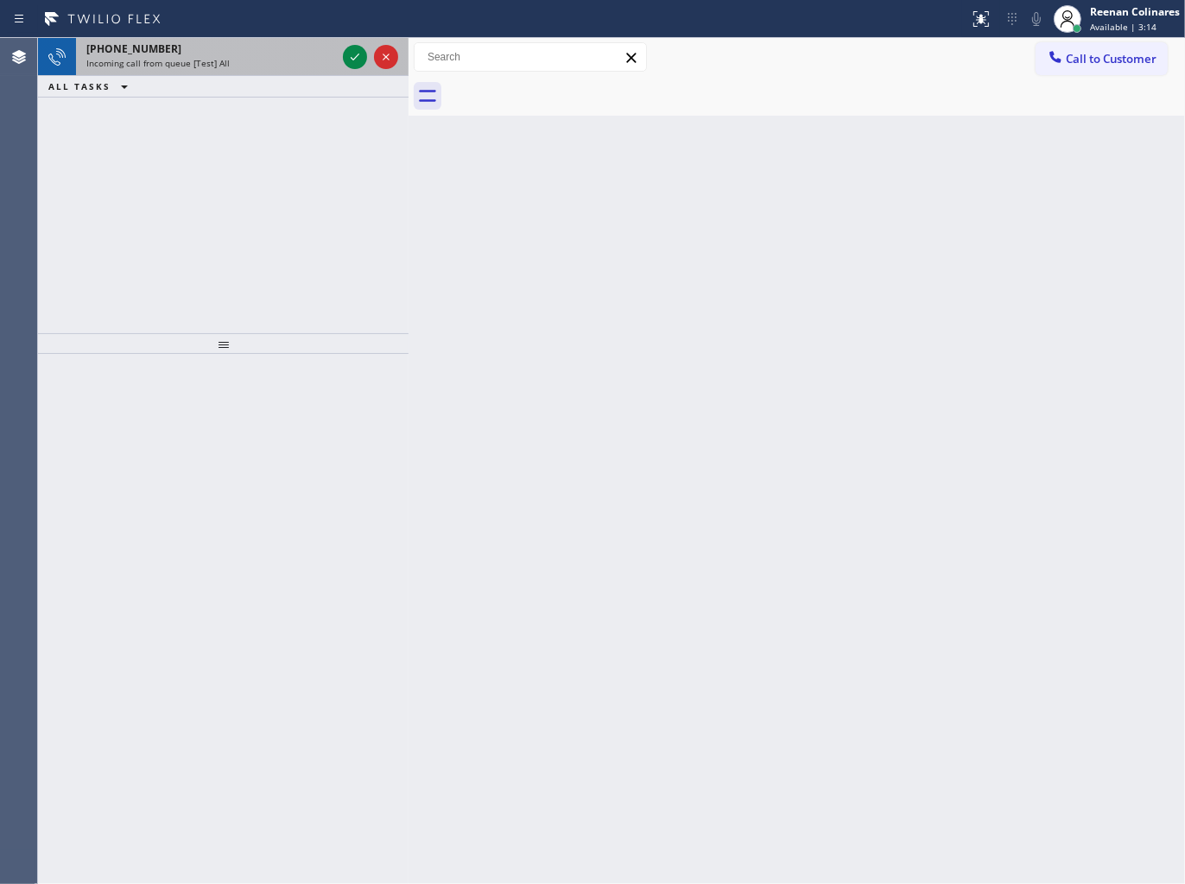
drag, startPoint x: 255, startPoint y: 65, endPoint x: 279, endPoint y: 58, distance: 25.1
click at [255, 64] on div "Incoming call from queue [Test] All" at bounding box center [211, 63] width 250 height 12
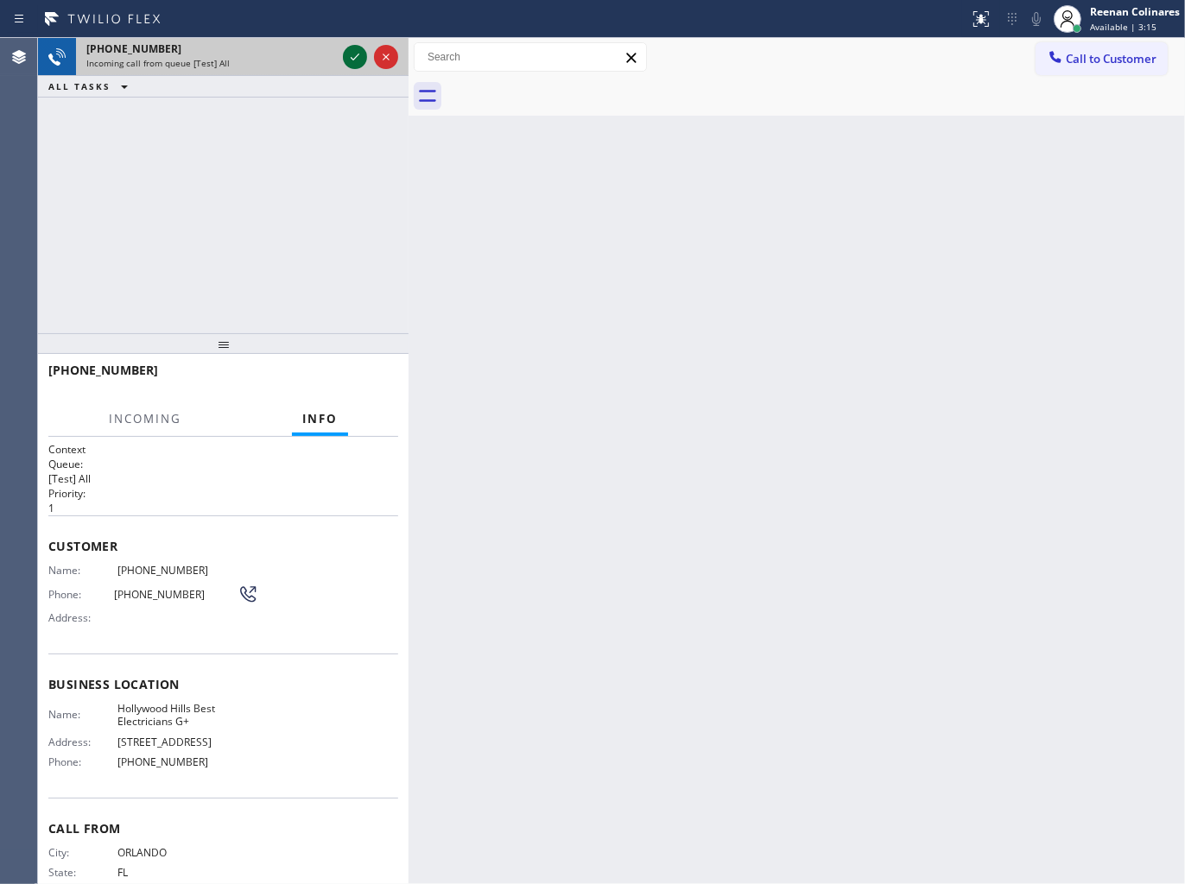
click at [349, 58] on icon at bounding box center [354, 57] width 21 height 21
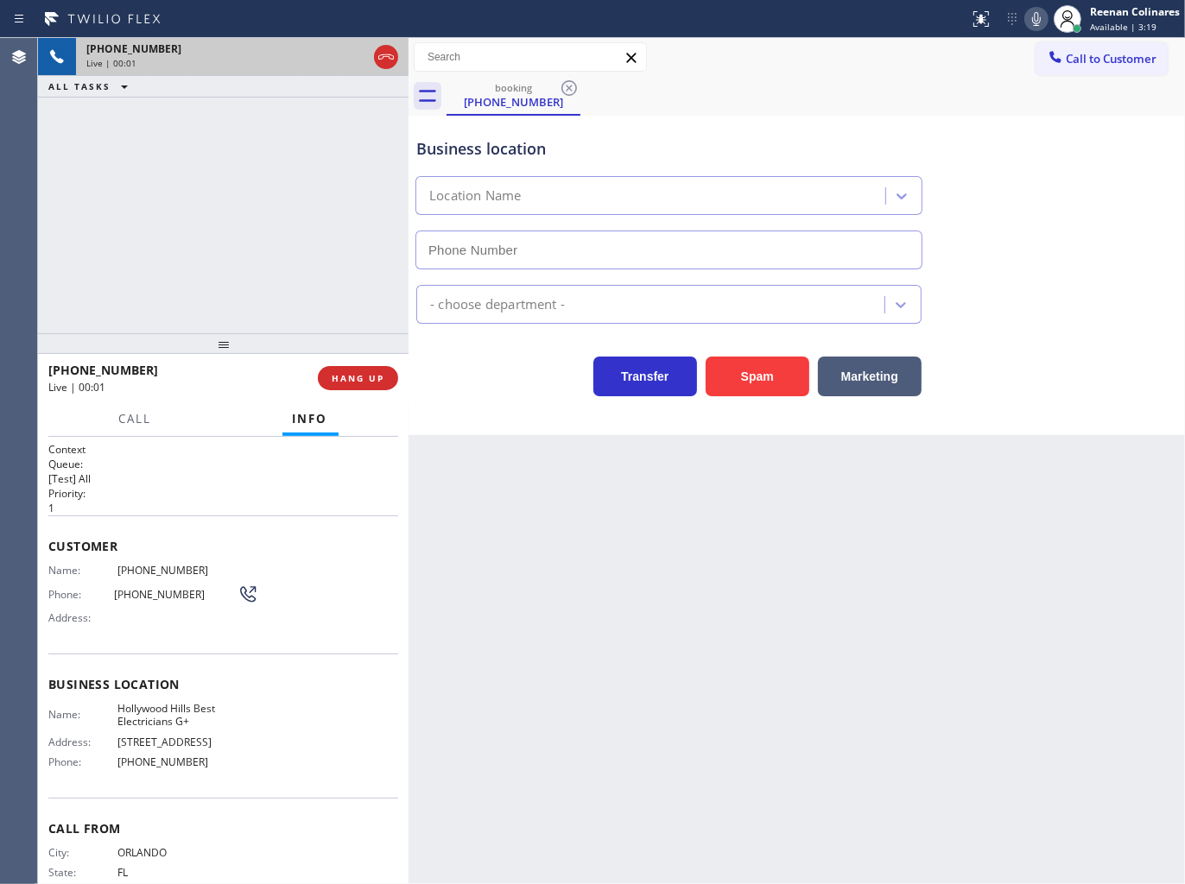
type input "[PHONE_NUMBER]"
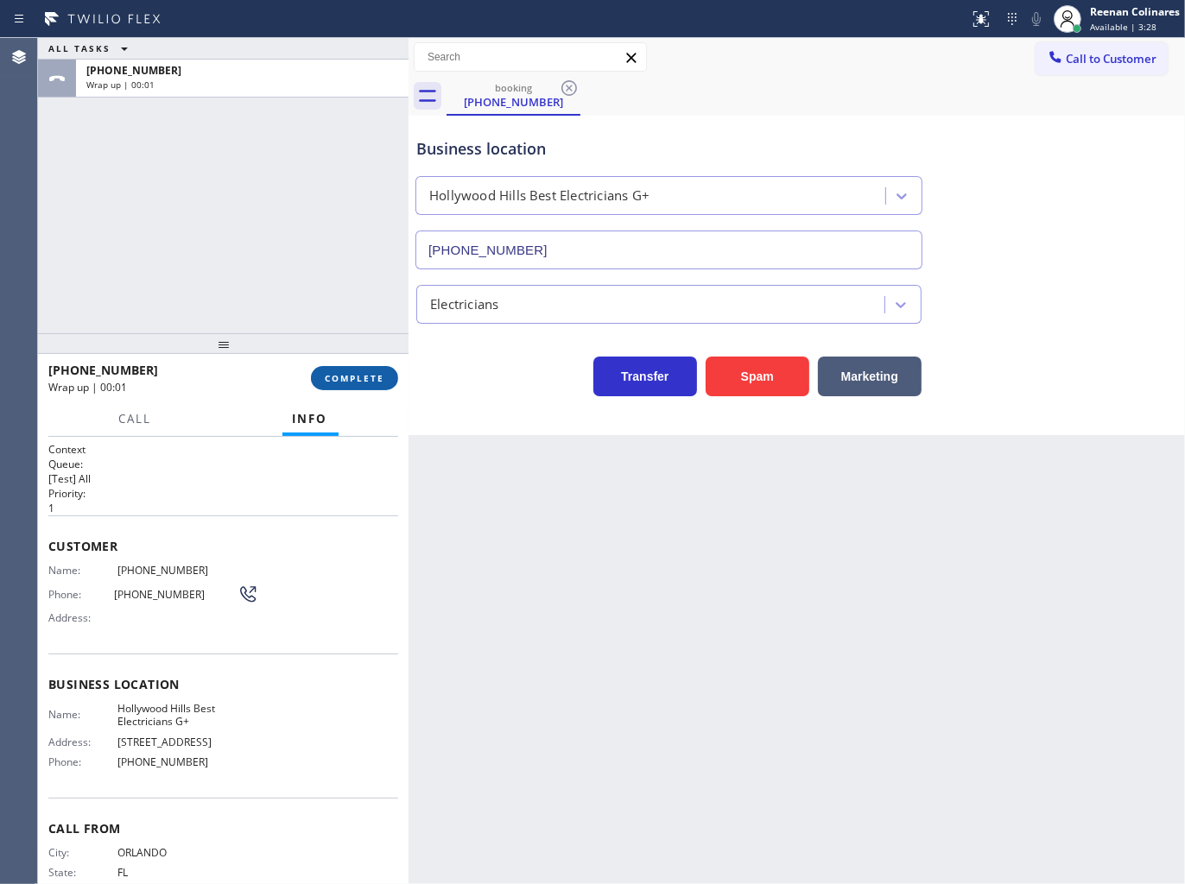
click at [332, 375] on span "COMPLETE" at bounding box center [355, 378] width 60 height 12
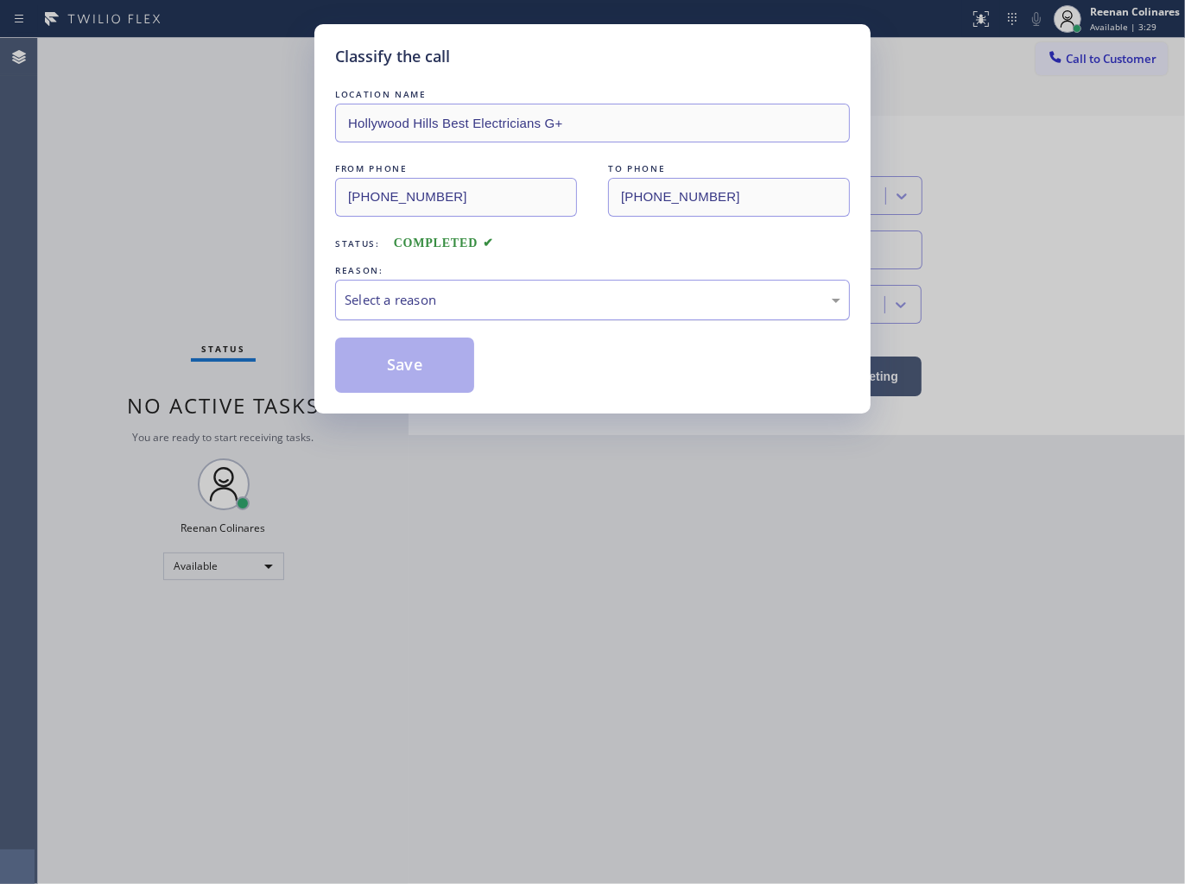
click at [426, 290] on div "Select a reason" at bounding box center [592, 300] width 496 height 20
drag, startPoint x: 407, startPoint y: 369, endPoint x: 1056, endPoint y: 123, distance: 694.0
click at [413, 365] on button "Save" at bounding box center [404, 365] width 139 height 55
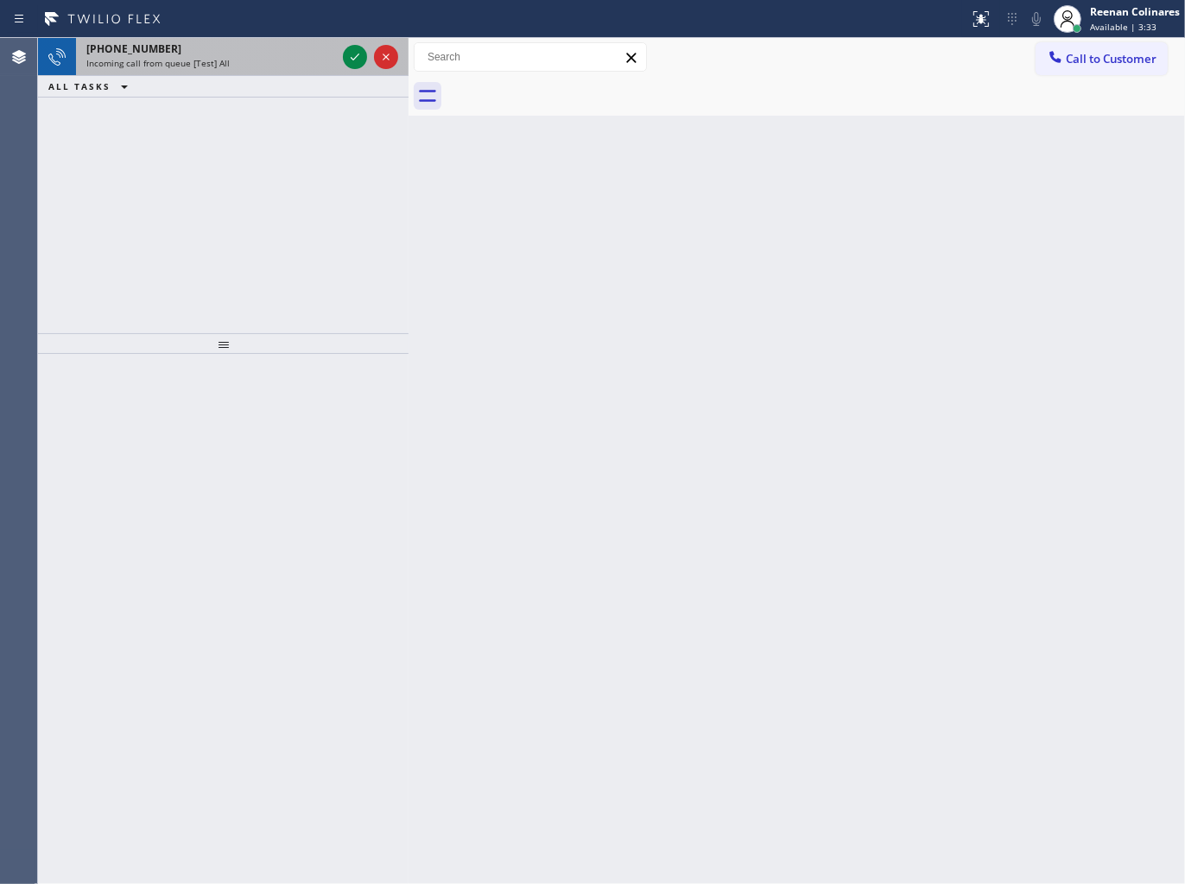
click at [332, 54] on div "[PHONE_NUMBER] Incoming call from queue [Test] All" at bounding box center [223, 57] width 370 height 38
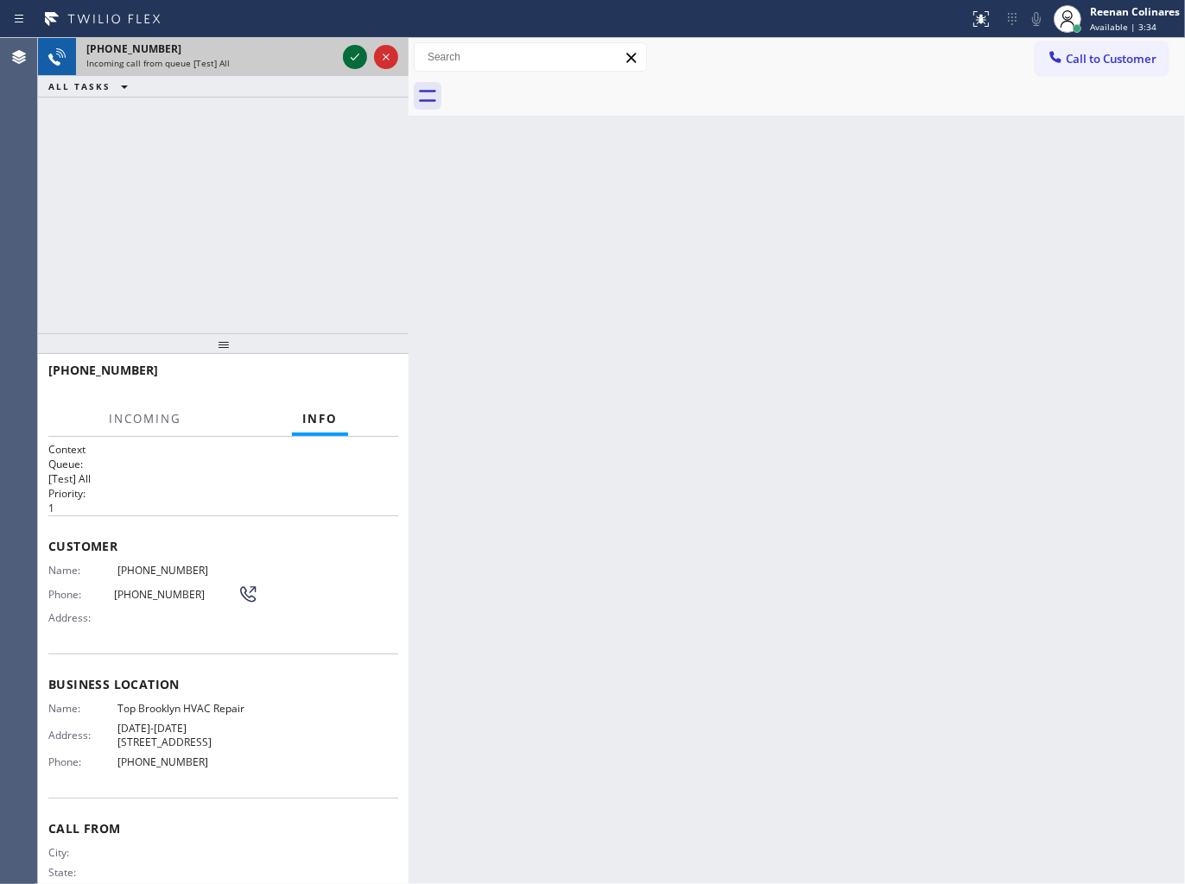
click at [350, 59] on icon at bounding box center [354, 57] width 21 height 21
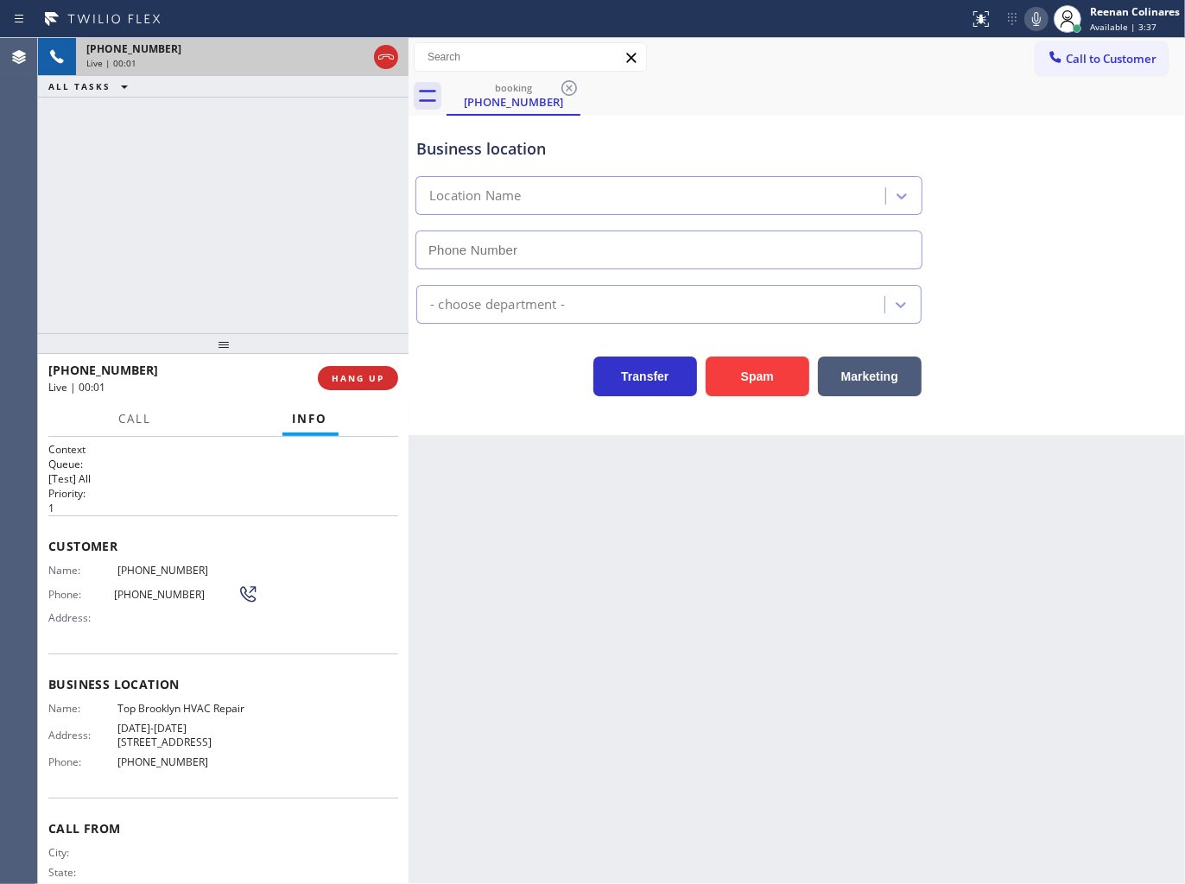
type input "[PHONE_NUMBER]"
click at [1034, 16] on icon at bounding box center [1036, 19] width 21 height 21
click at [1039, 18] on icon at bounding box center [1036, 19] width 9 height 14
click at [1037, 16] on icon at bounding box center [1036, 19] width 21 height 21
drag, startPoint x: 879, startPoint y: 376, endPoint x: 1140, endPoint y: 192, distance: 320.3
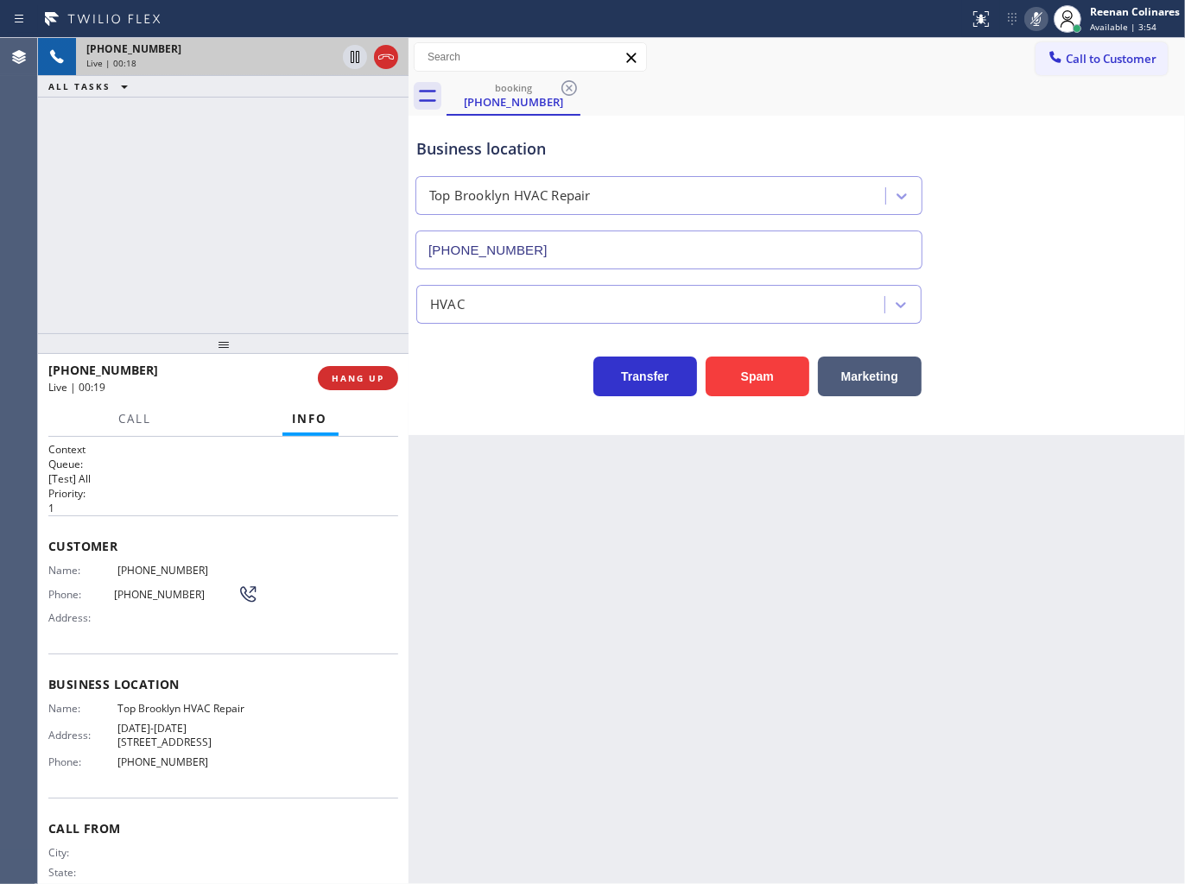
click at [881, 376] on button "Marketing" at bounding box center [870, 377] width 104 height 40
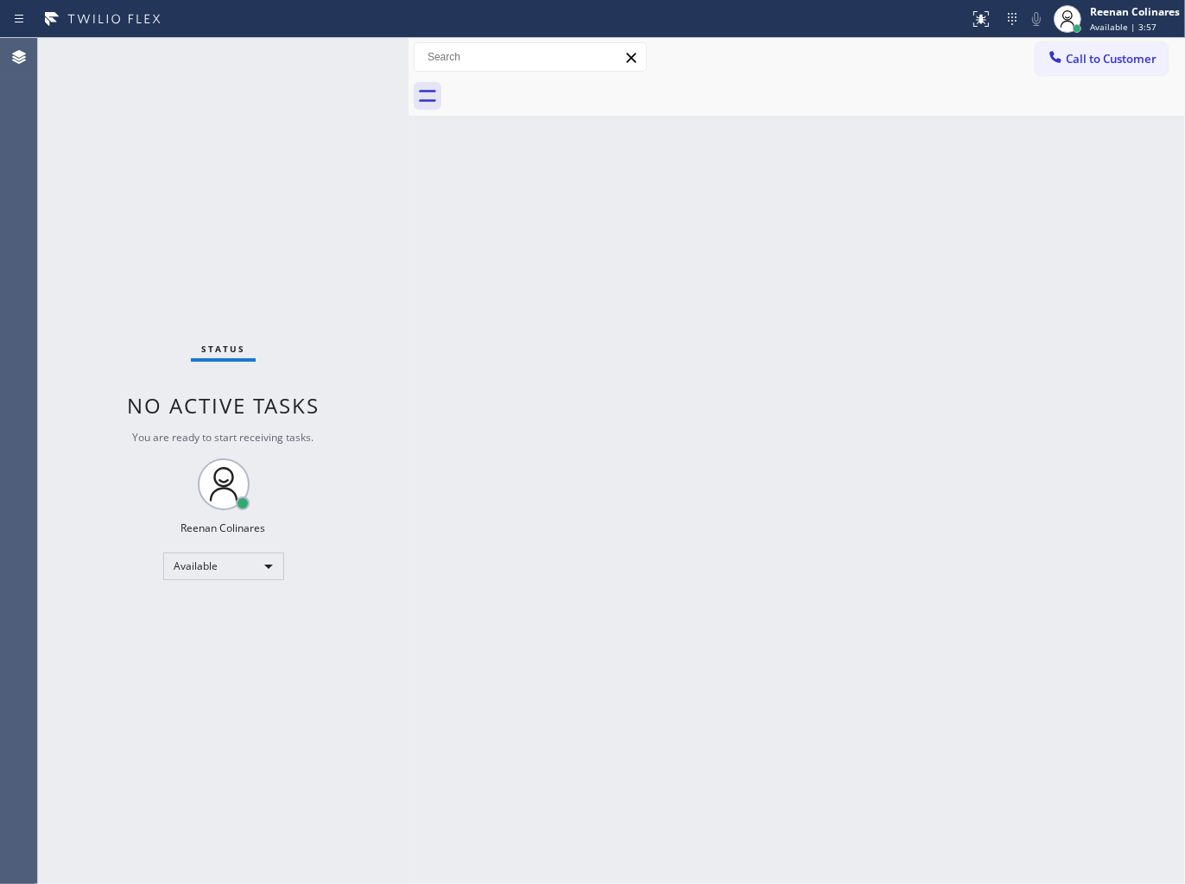
click at [728, 350] on div "Back to Dashboard Change Sender ID Customers Technicians Select a contact Outbo…" at bounding box center [796, 461] width 776 height 846
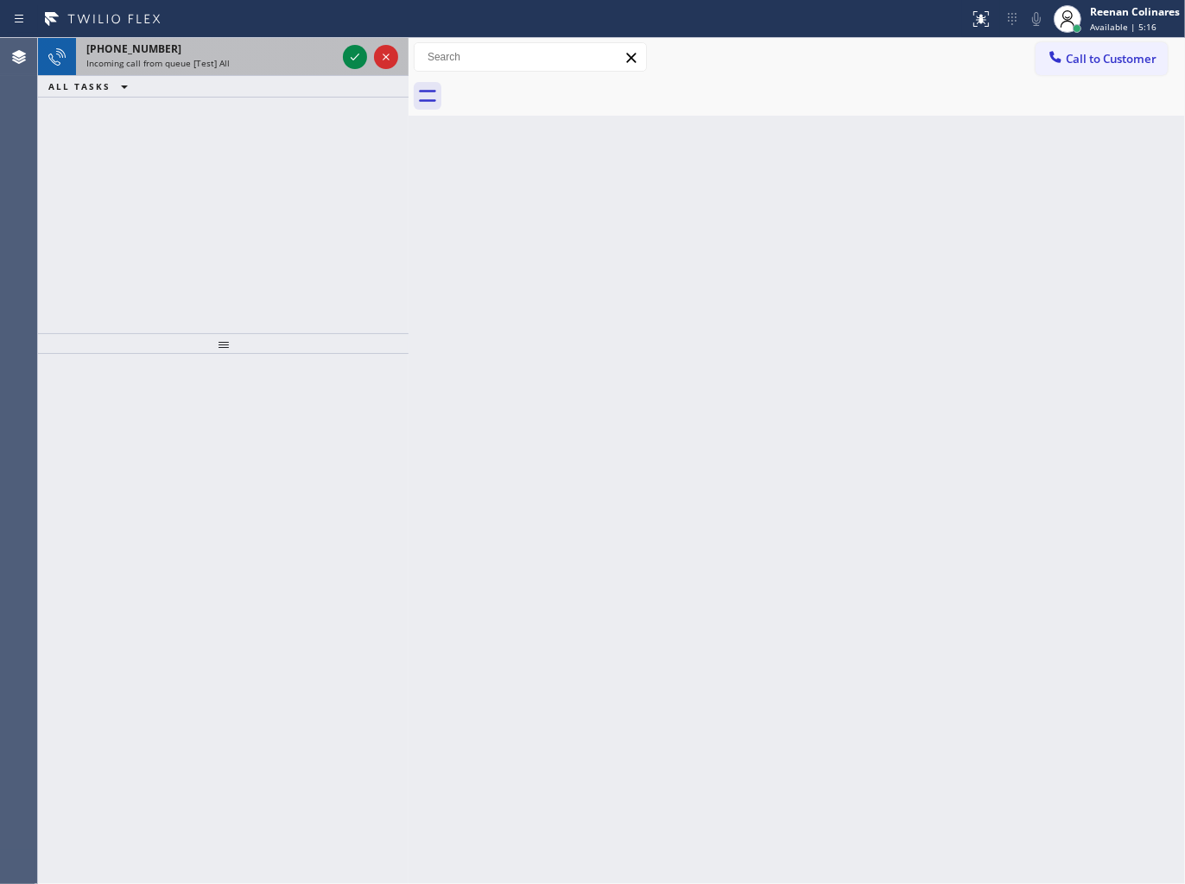
click at [251, 60] on div "Incoming call from queue [Test] All" at bounding box center [211, 63] width 250 height 12
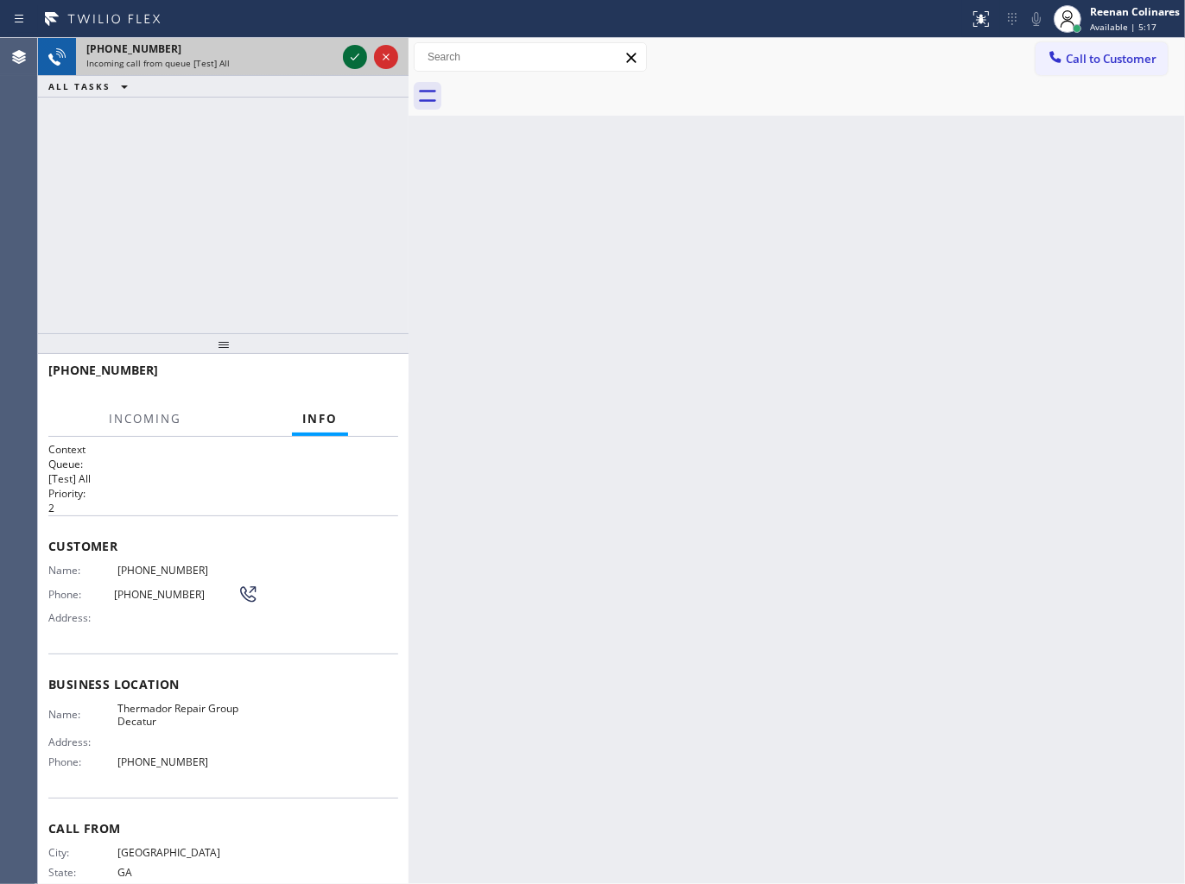
click at [354, 56] on icon at bounding box center [354, 57] width 21 height 21
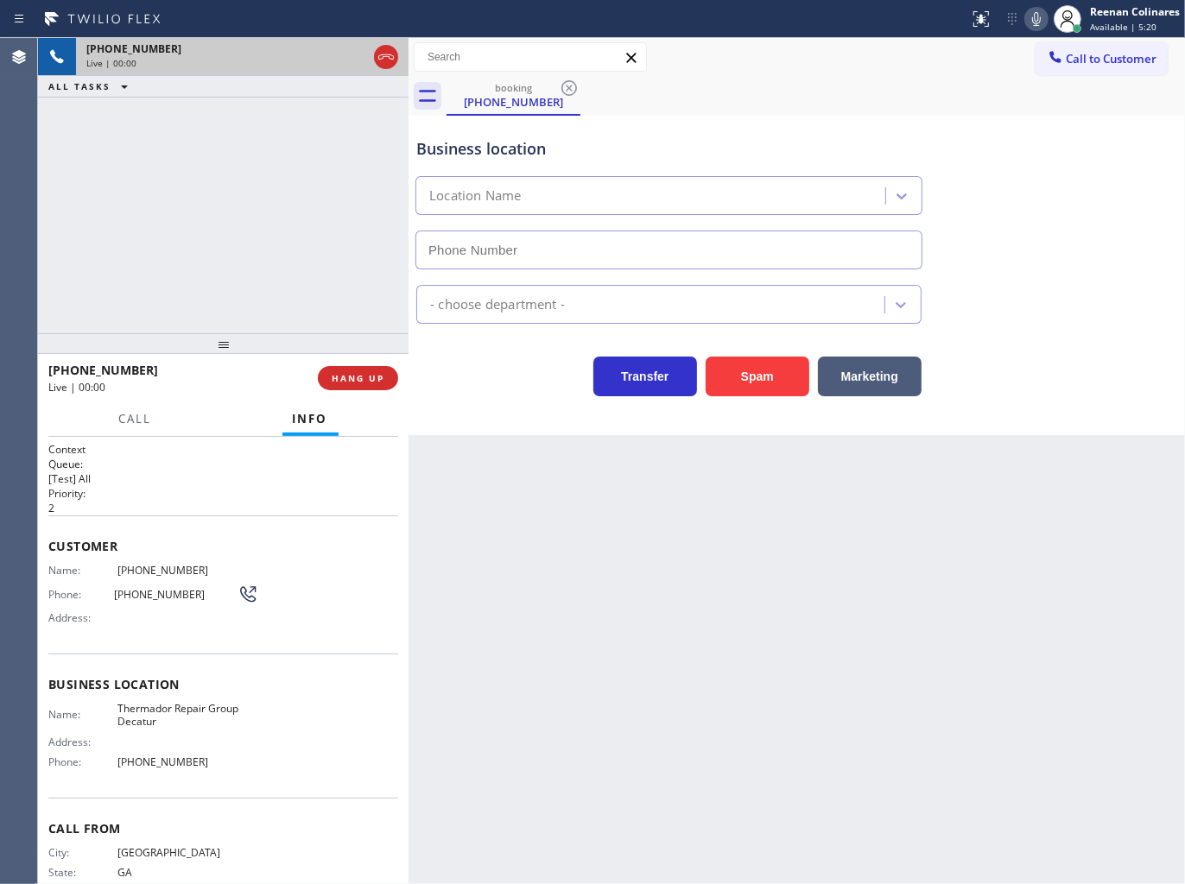
type input "[PHONE_NUMBER]"
click at [782, 364] on button "Spam" at bounding box center [757, 377] width 104 height 40
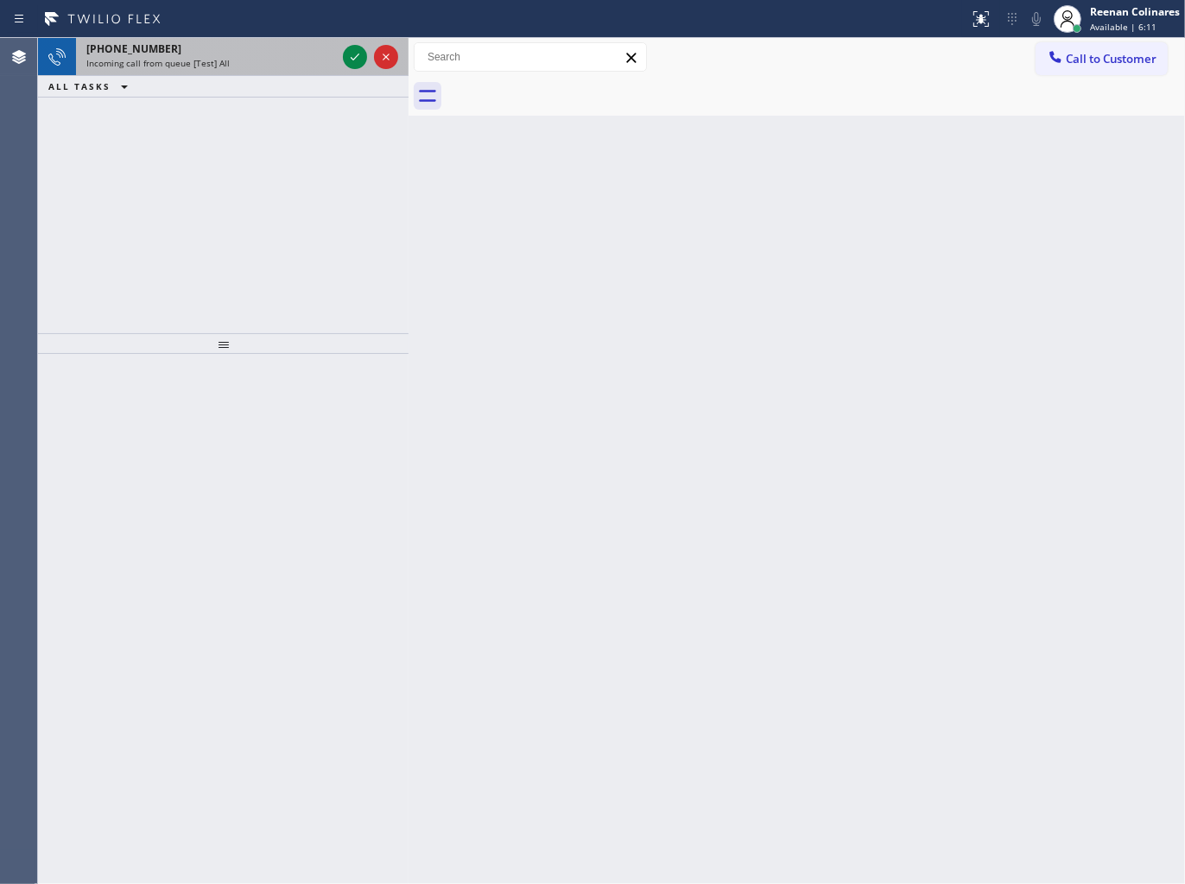
click at [331, 61] on div "Incoming call from queue [Test] All" at bounding box center [211, 63] width 250 height 12
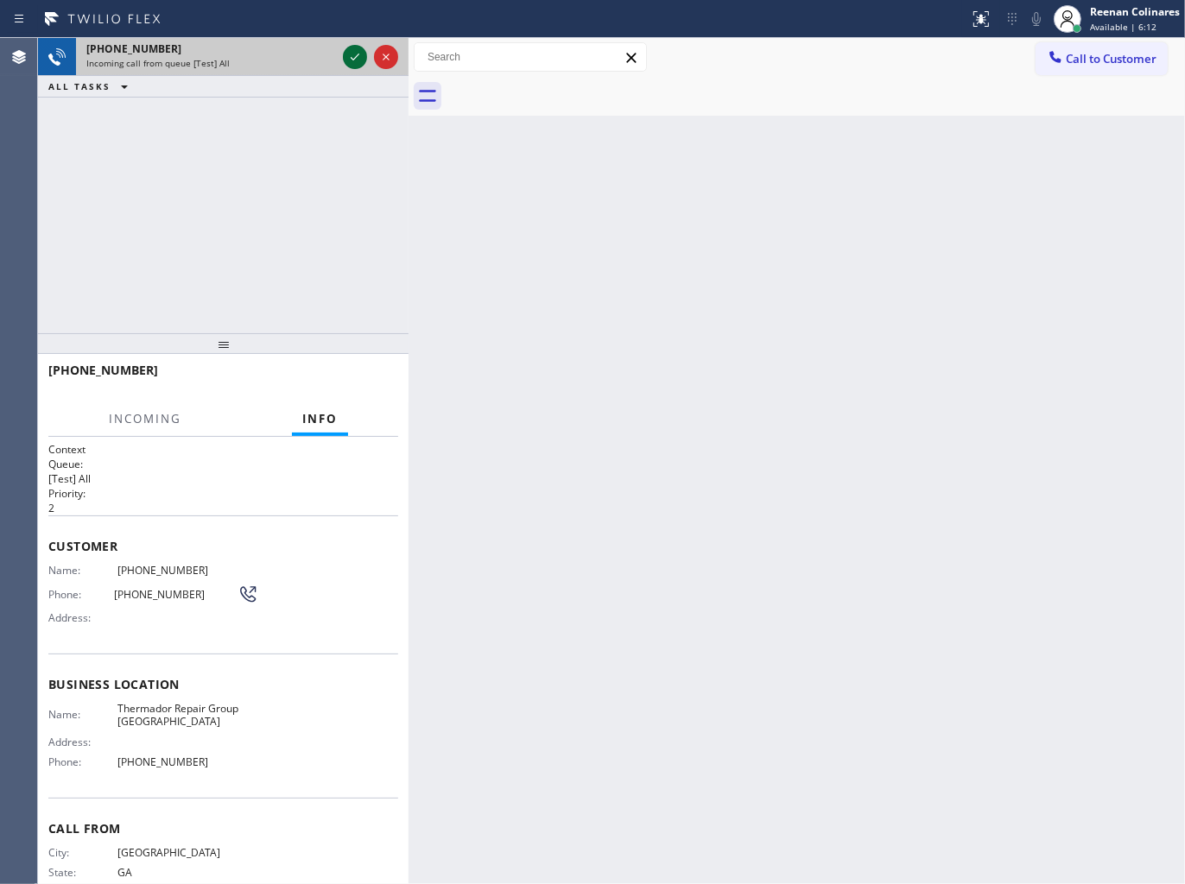
click at [345, 59] on icon at bounding box center [354, 57] width 21 height 21
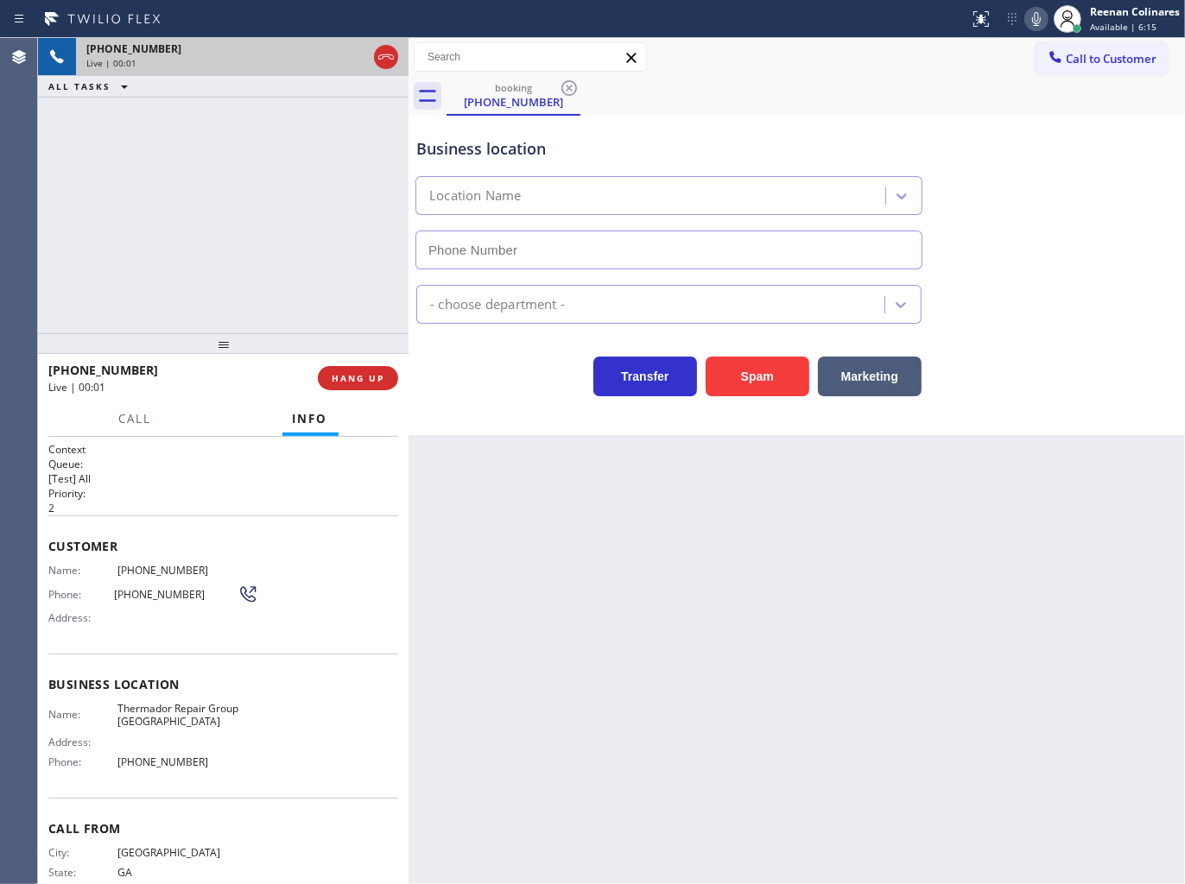
type input "[PHONE_NUMBER]"
click at [1030, 22] on icon at bounding box center [1036, 19] width 21 height 21
click at [1034, 16] on icon at bounding box center [1036, 19] width 9 height 14
click at [1036, 22] on icon at bounding box center [1036, 19] width 9 height 14
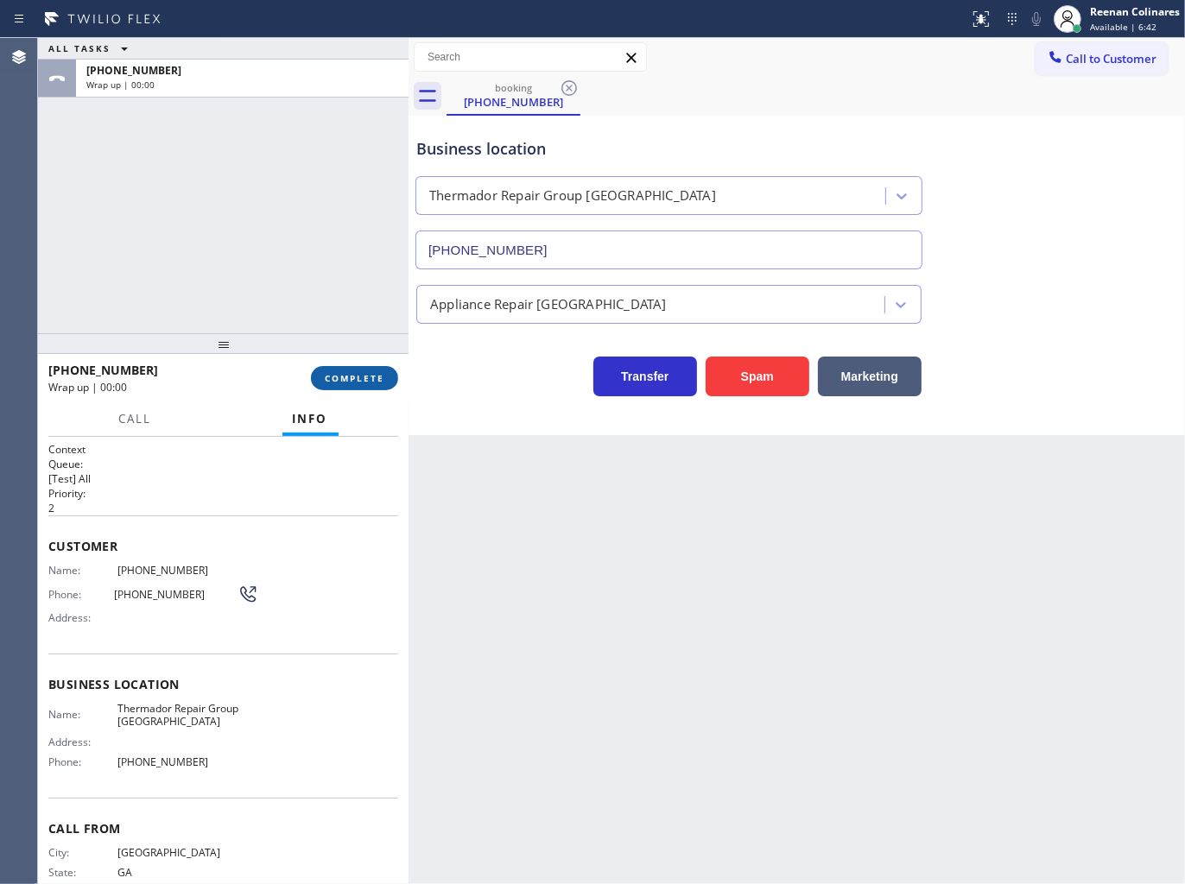
click at [376, 380] on span "COMPLETE" at bounding box center [355, 378] width 60 height 12
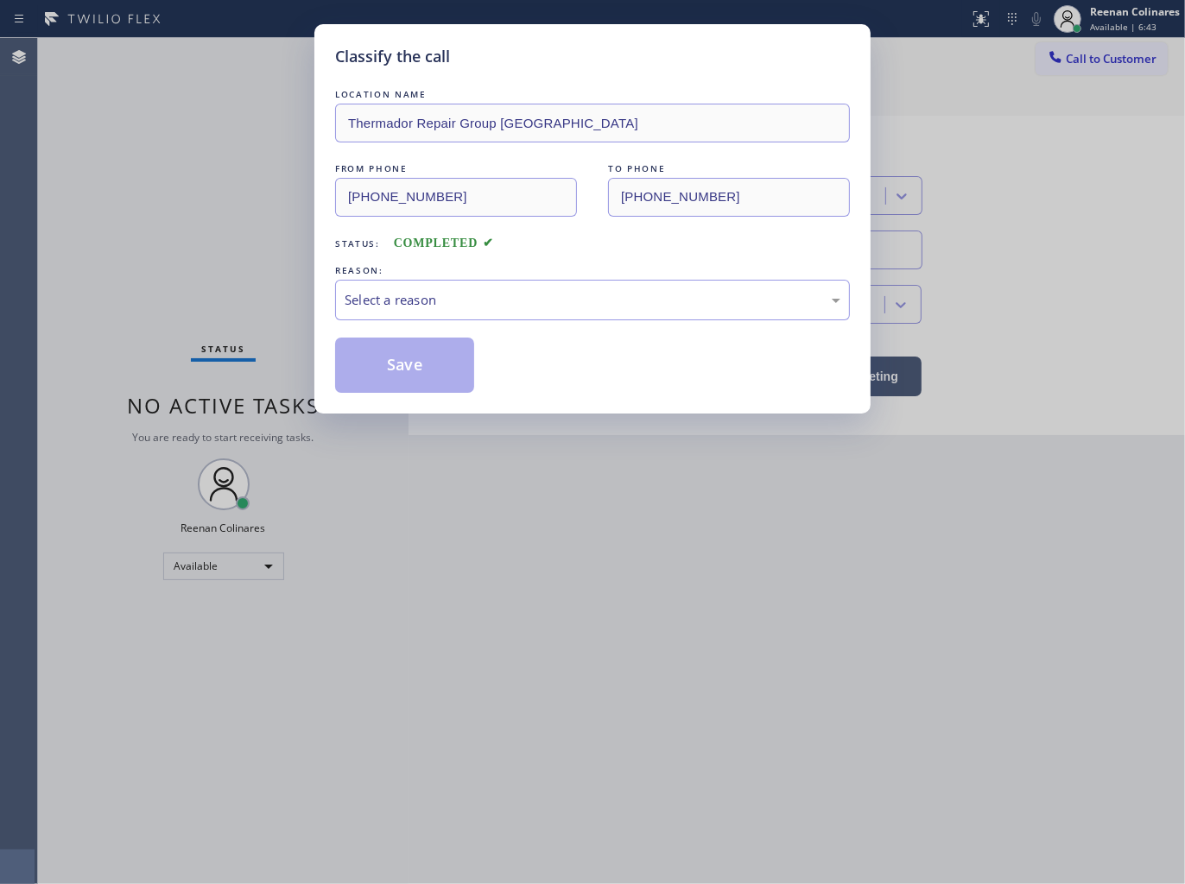
click at [426, 275] on div "REASON:" at bounding box center [592, 271] width 515 height 18
click at [424, 312] on div "Select a reason" at bounding box center [592, 300] width 515 height 41
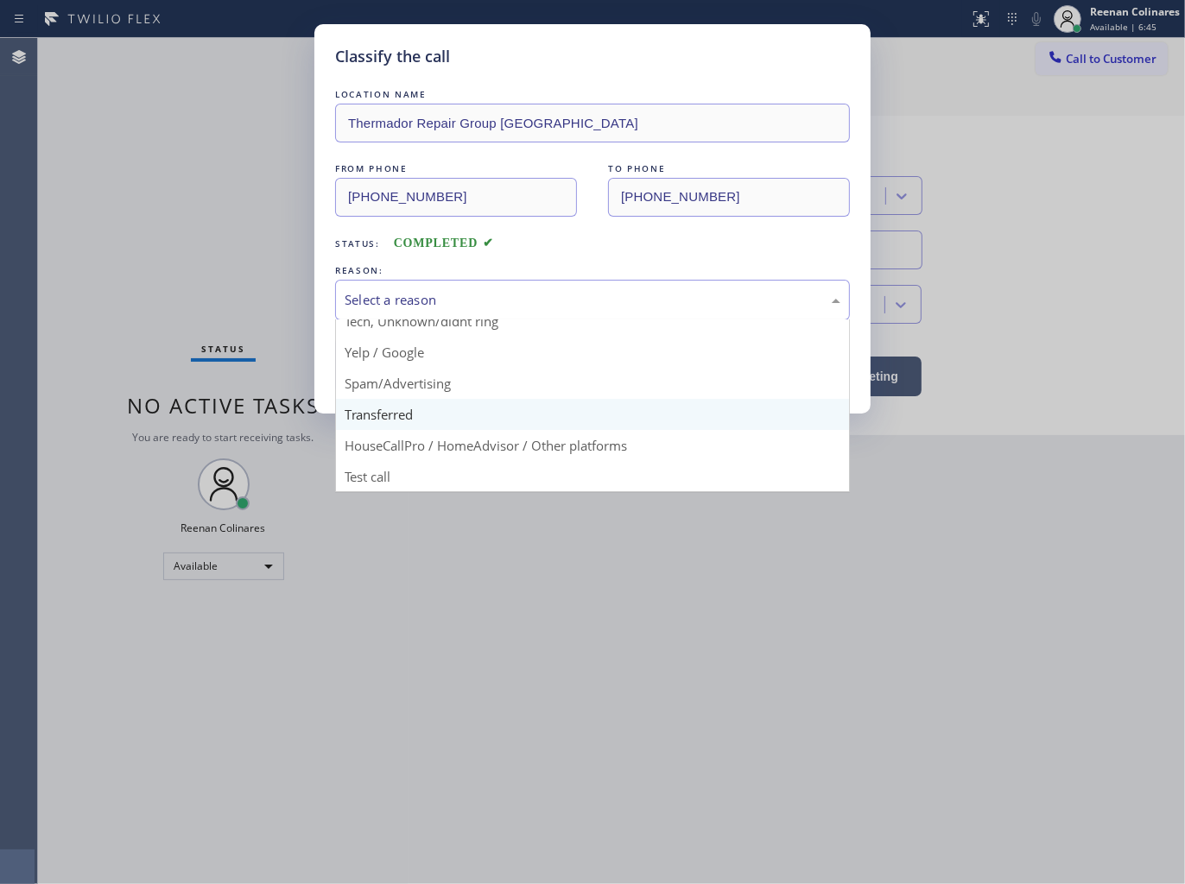
scroll to position [13, 0]
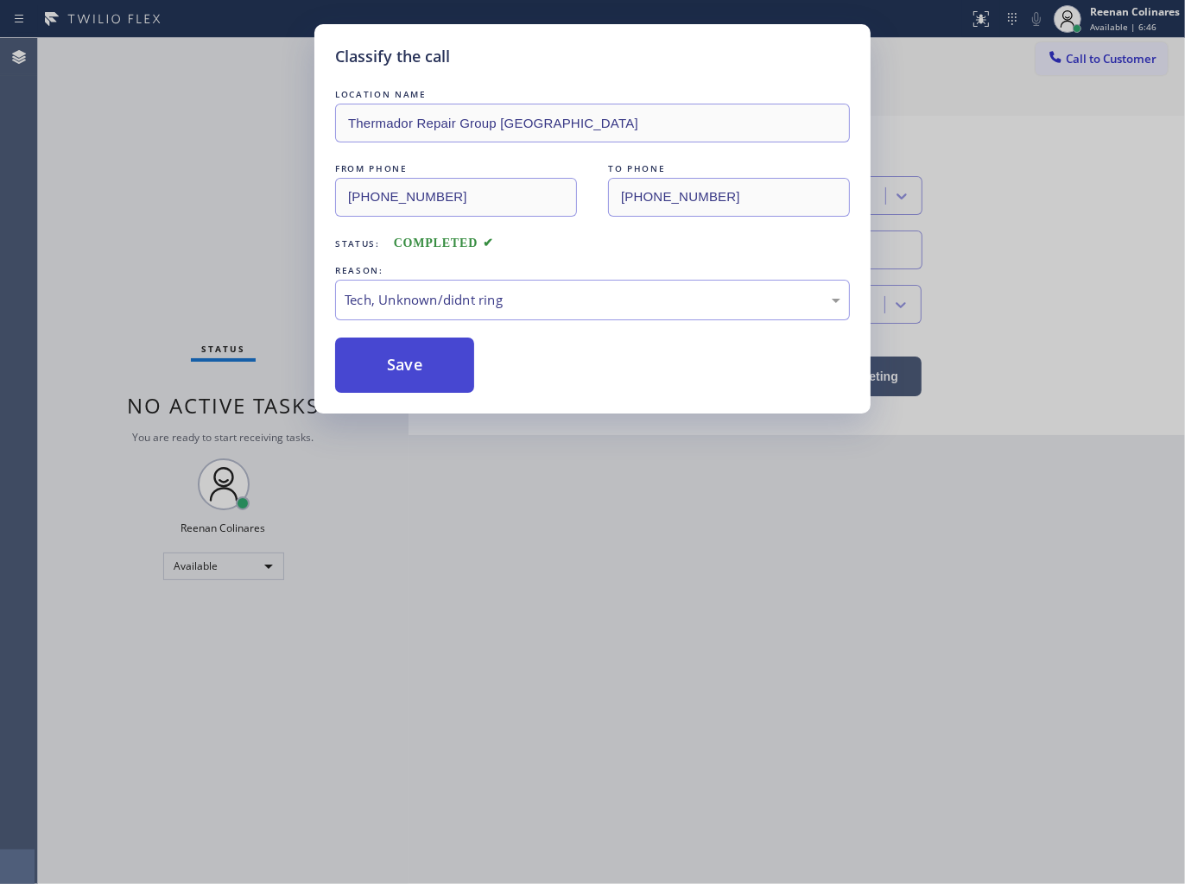
click at [392, 370] on button "Save" at bounding box center [404, 365] width 139 height 55
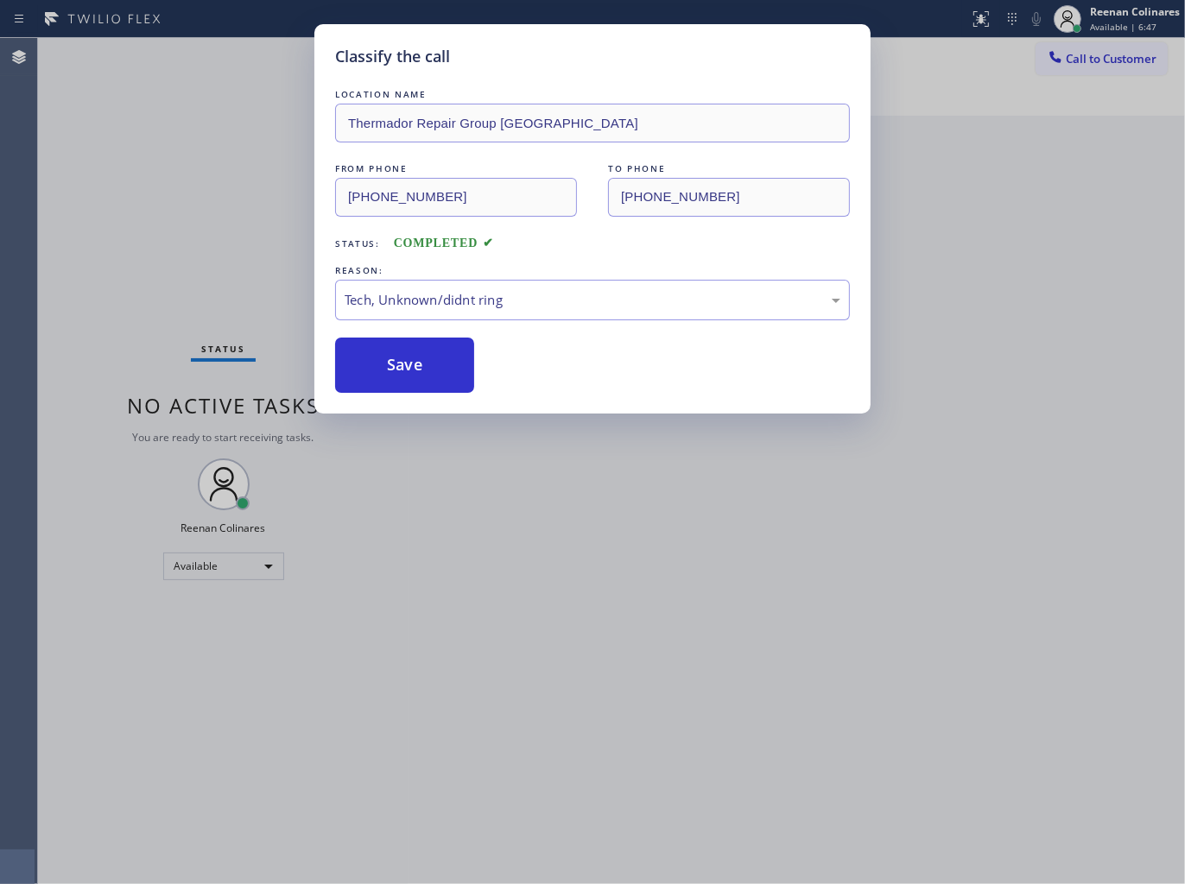
click at [135, 98] on div "Classify the call LOCATION NAME Thermador Repair Group [GEOGRAPHIC_DATA] FROM P…" at bounding box center [592, 442] width 1185 height 884
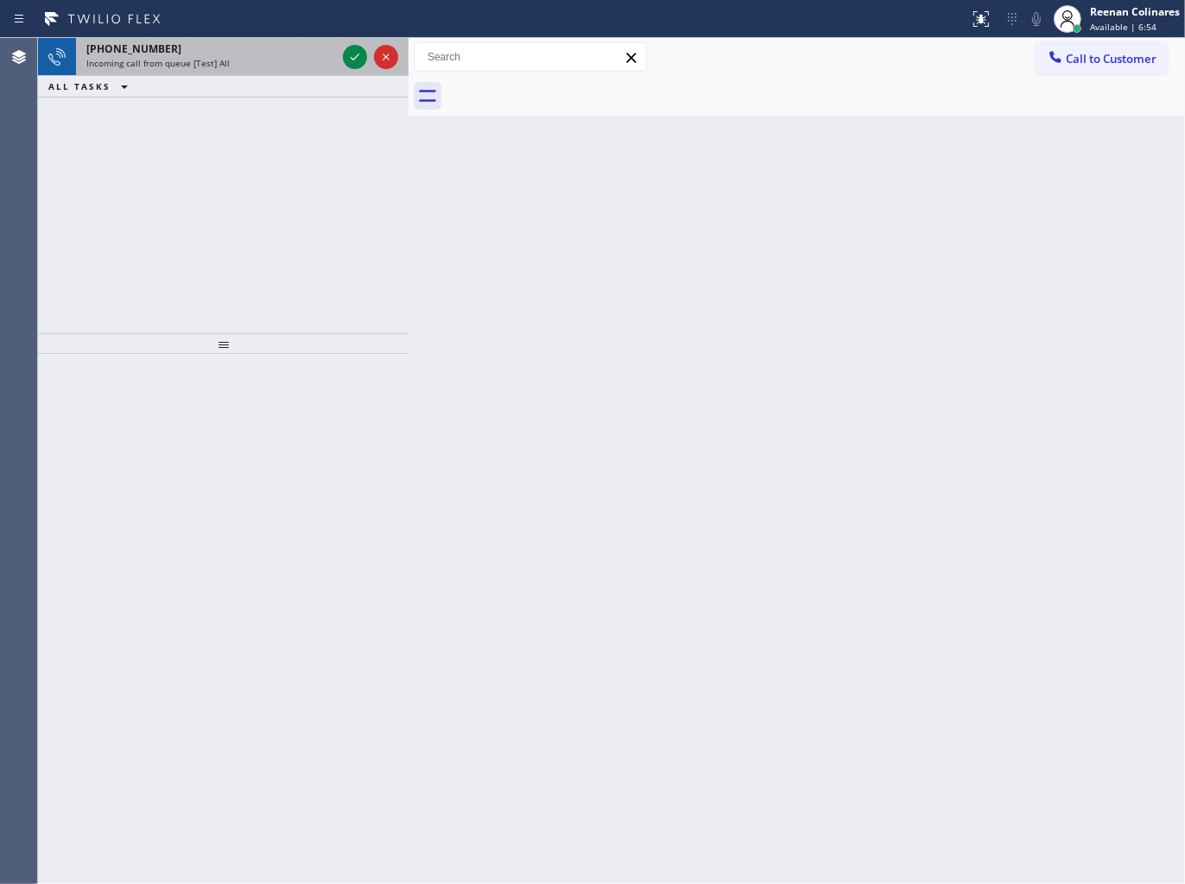
click at [290, 62] on div "Incoming call from queue [Test] All" at bounding box center [211, 63] width 250 height 12
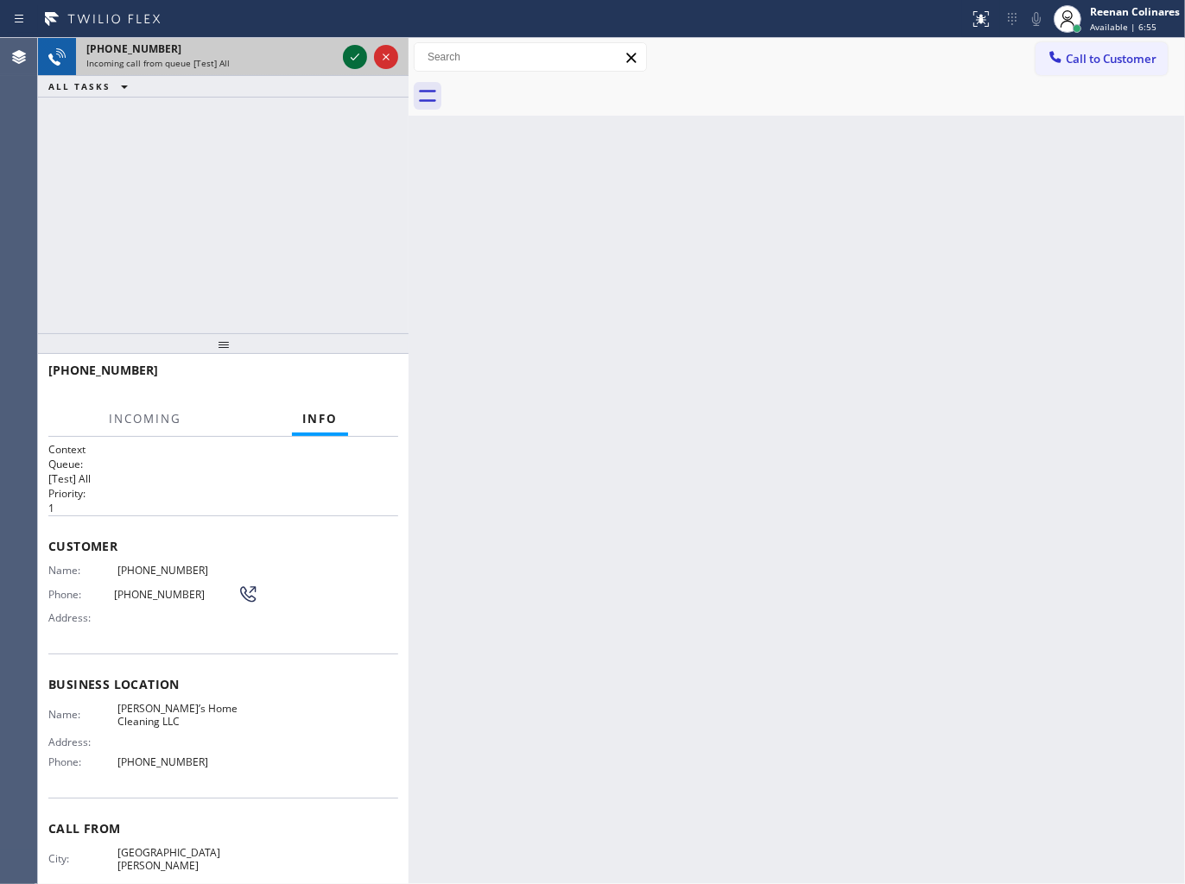
click at [351, 56] on icon at bounding box center [354, 57] width 21 height 21
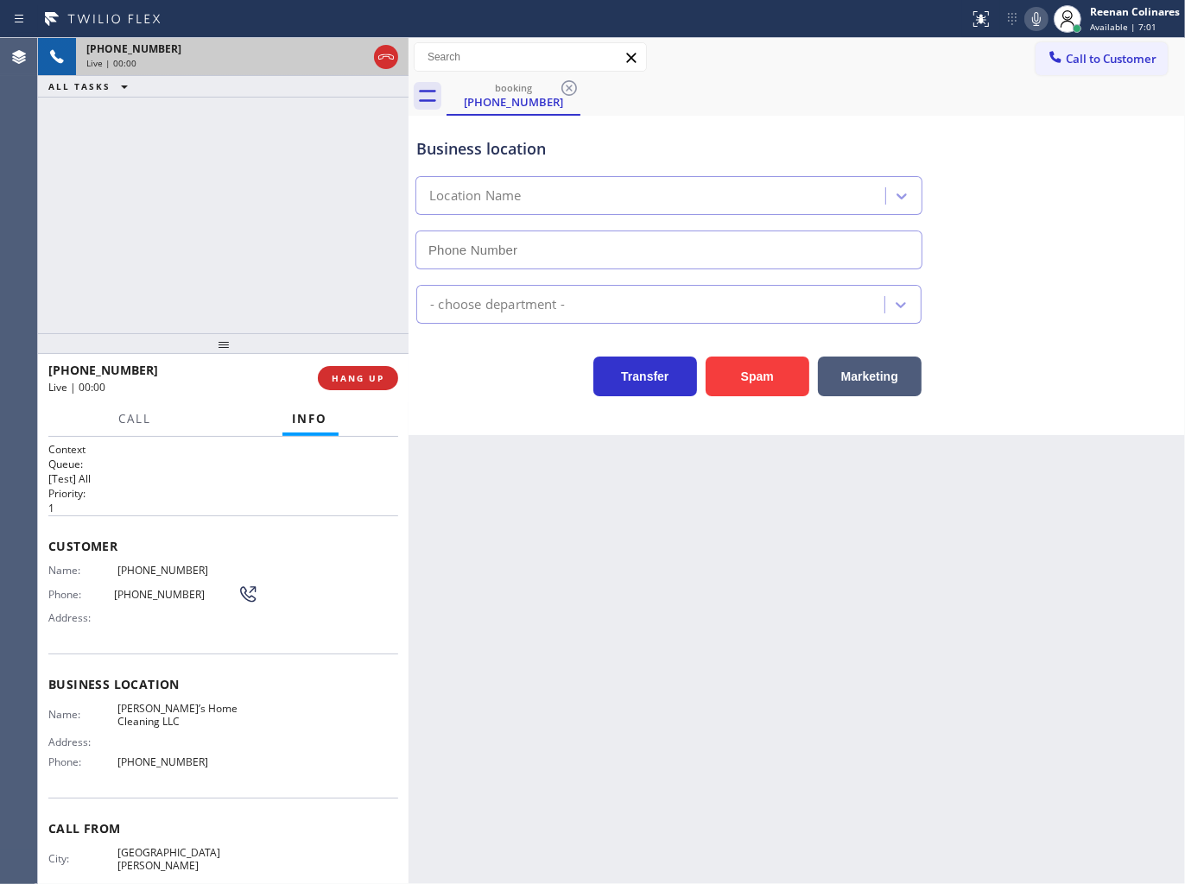
type input "[PHONE_NUMBER]"
click at [1038, 21] on icon at bounding box center [1036, 19] width 21 height 21
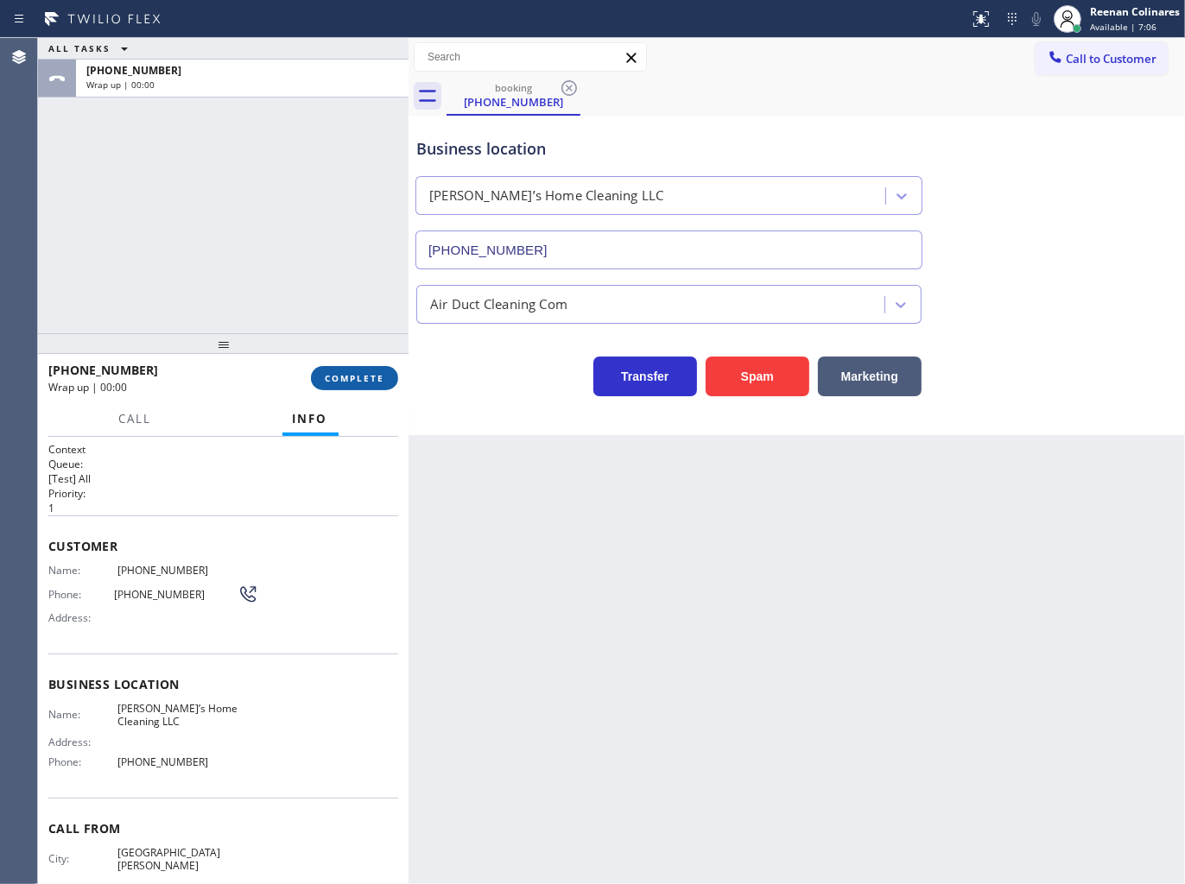
click at [351, 380] on span "COMPLETE" at bounding box center [355, 378] width 60 height 12
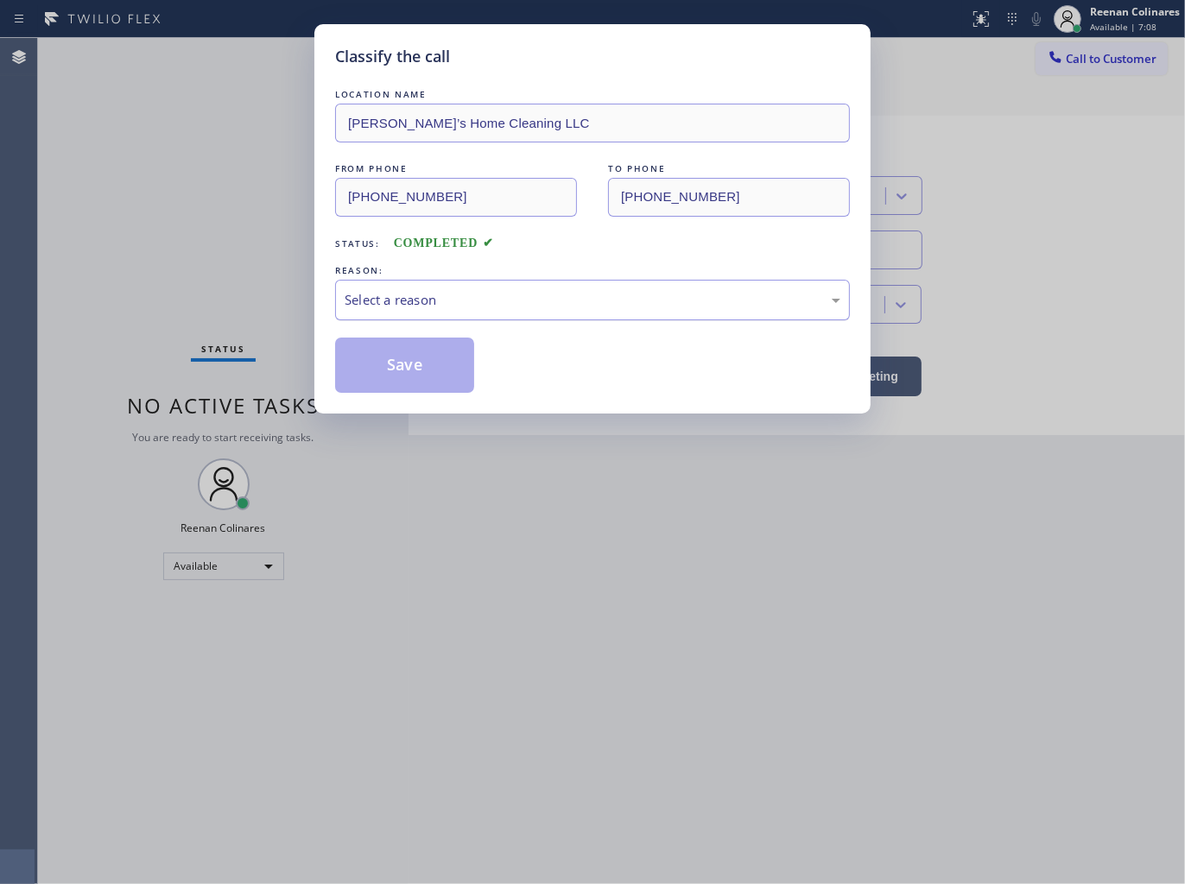
click at [436, 295] on div "Select a reason" at bounding box center [592, 300] width 496 height 20
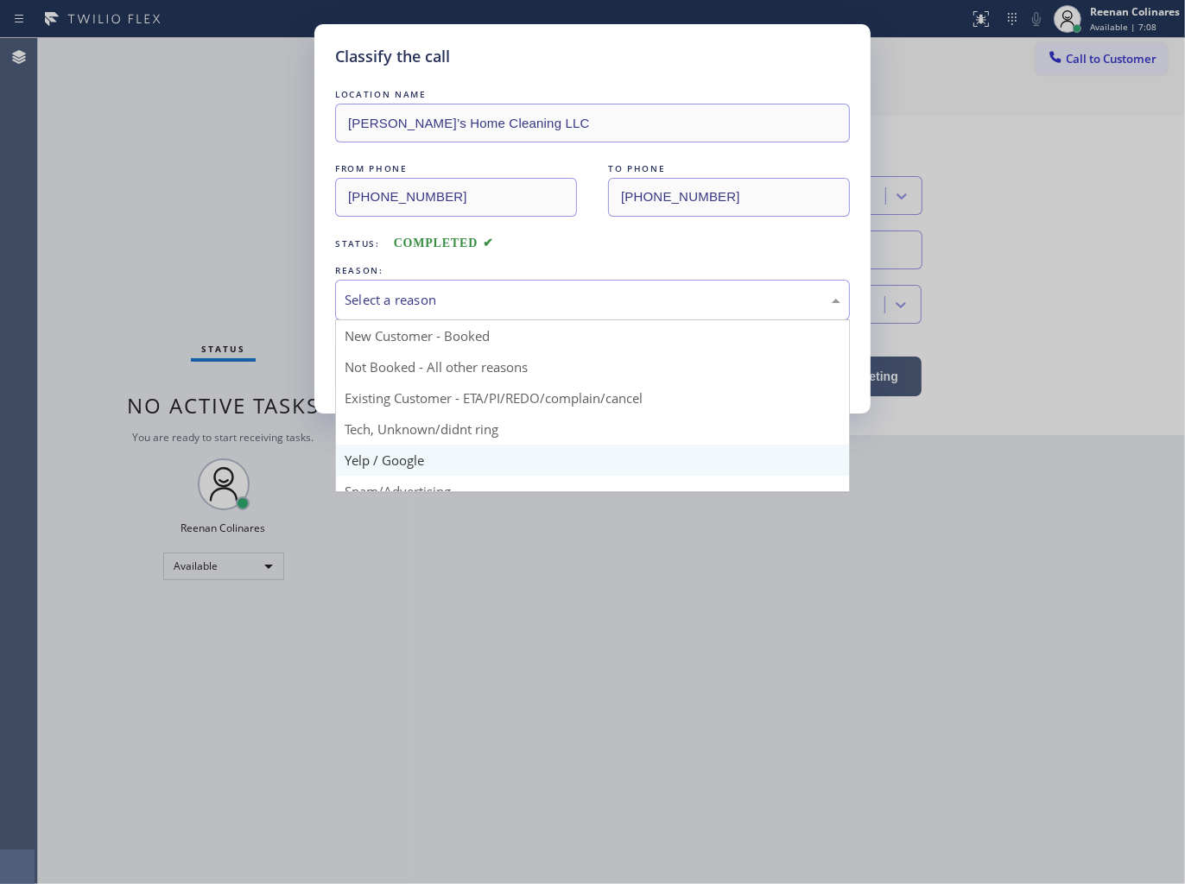
scroll to position [96, 0]
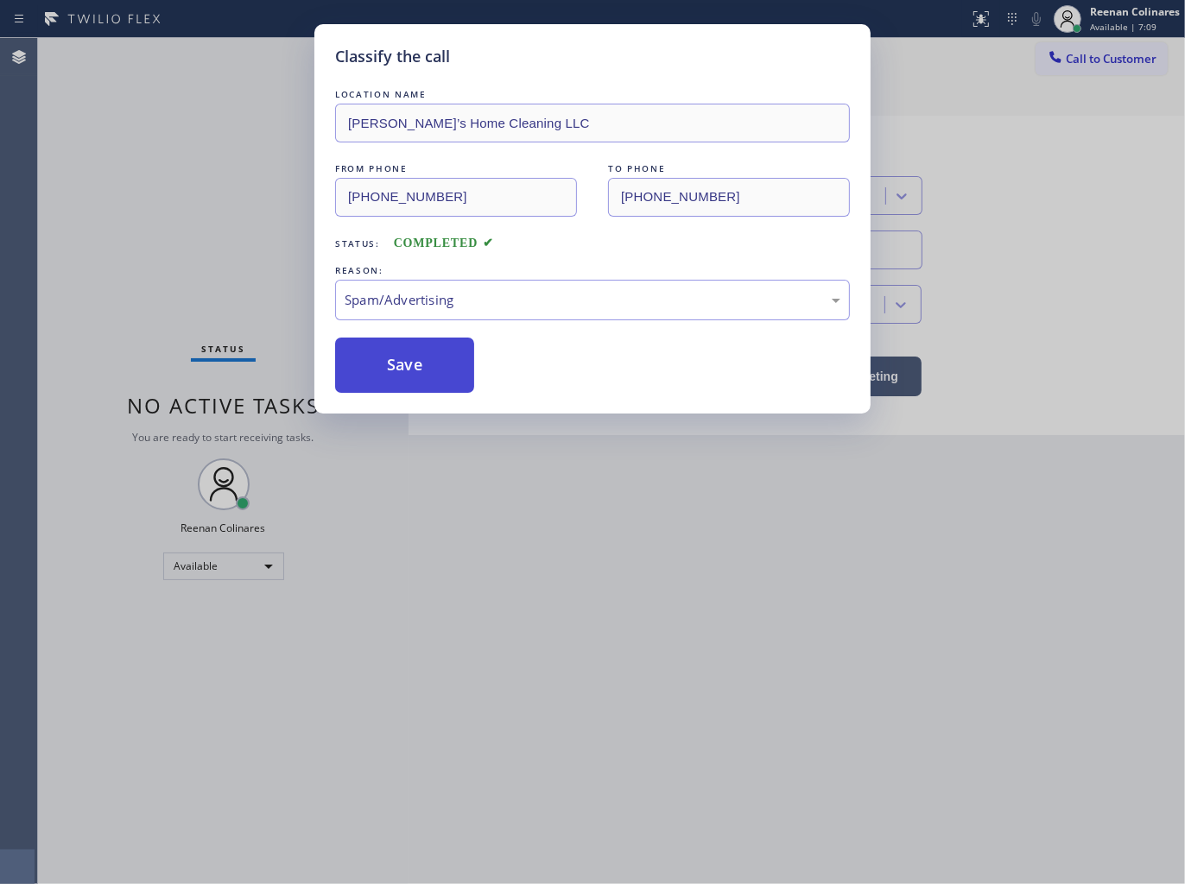
click at [397, 375] on button "Save" at bounding box center [404, 365] width 139 height 55
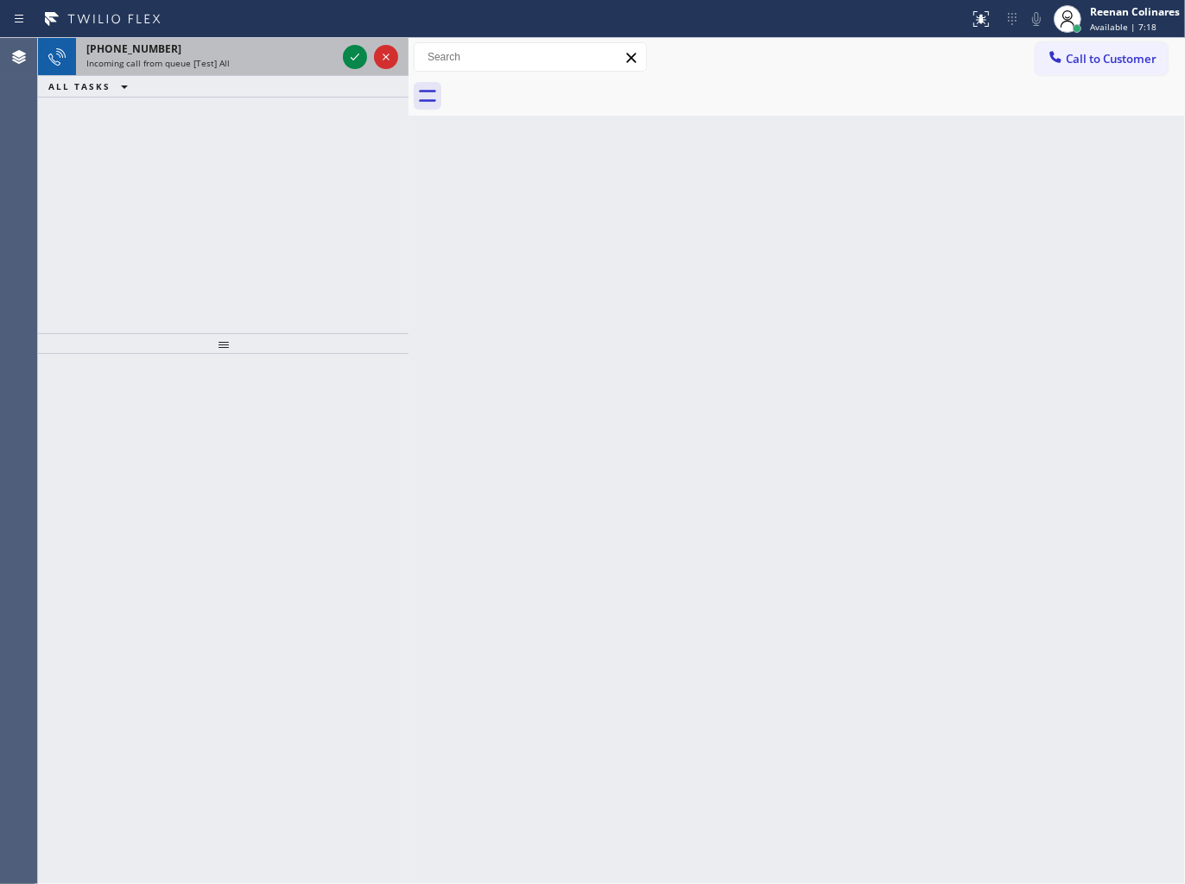
click at [222, 73] on div "[PHONE_NUMBER] Incoming call from queue [Test] All" at bounding box center [207, 57] width 263 height 38
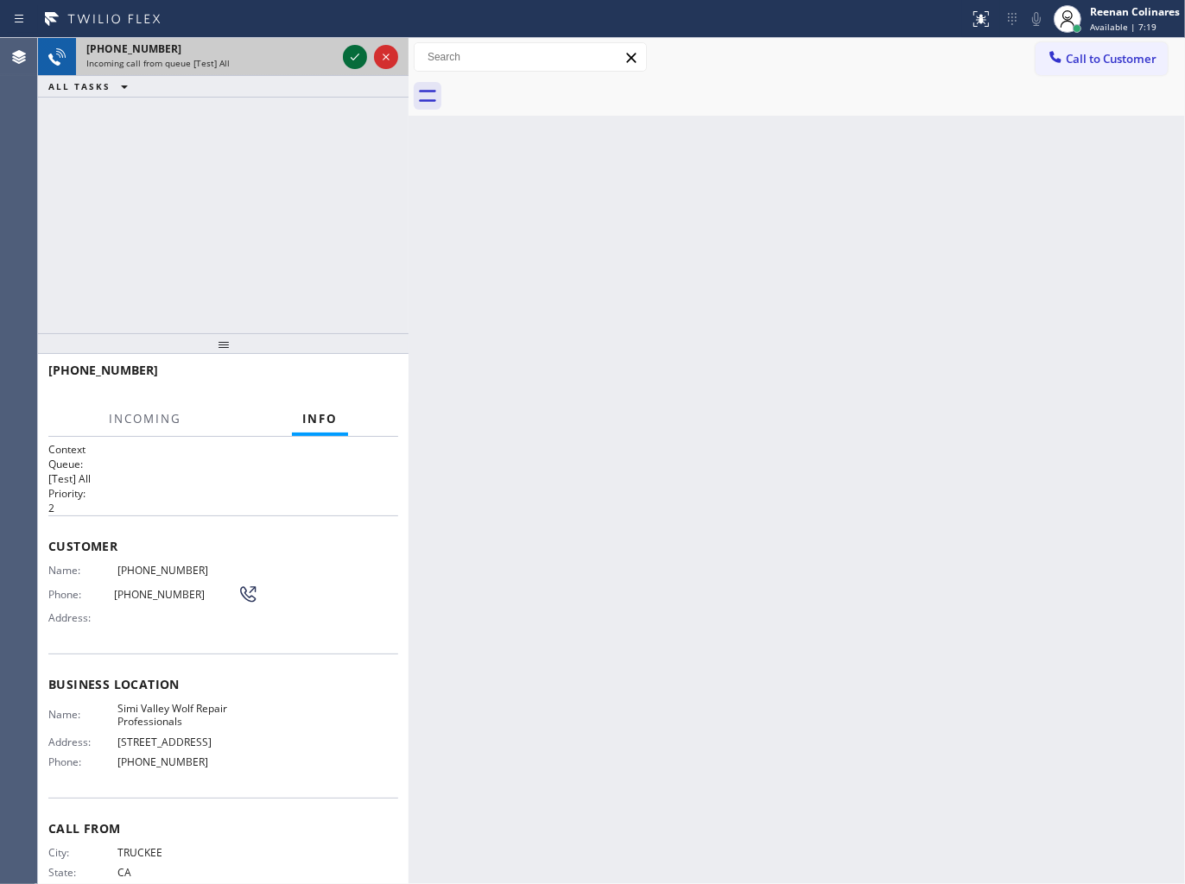
click at [351, 60] on icon at bounding box center [354, 57] width 21 height 21
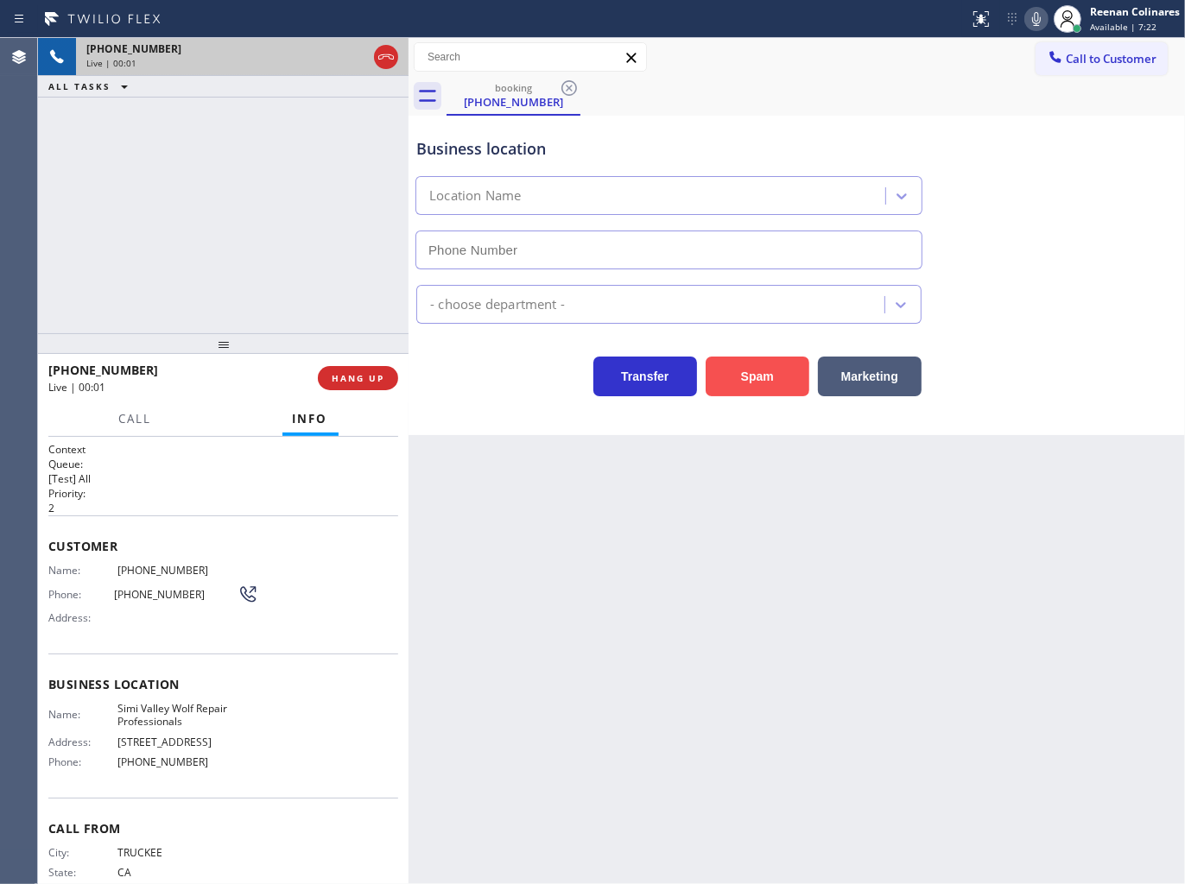
type input "[PHONE_NUMBER]"
click at [771, 367] on button "Spam" at bounding box center [757, 377] width 104 height 40
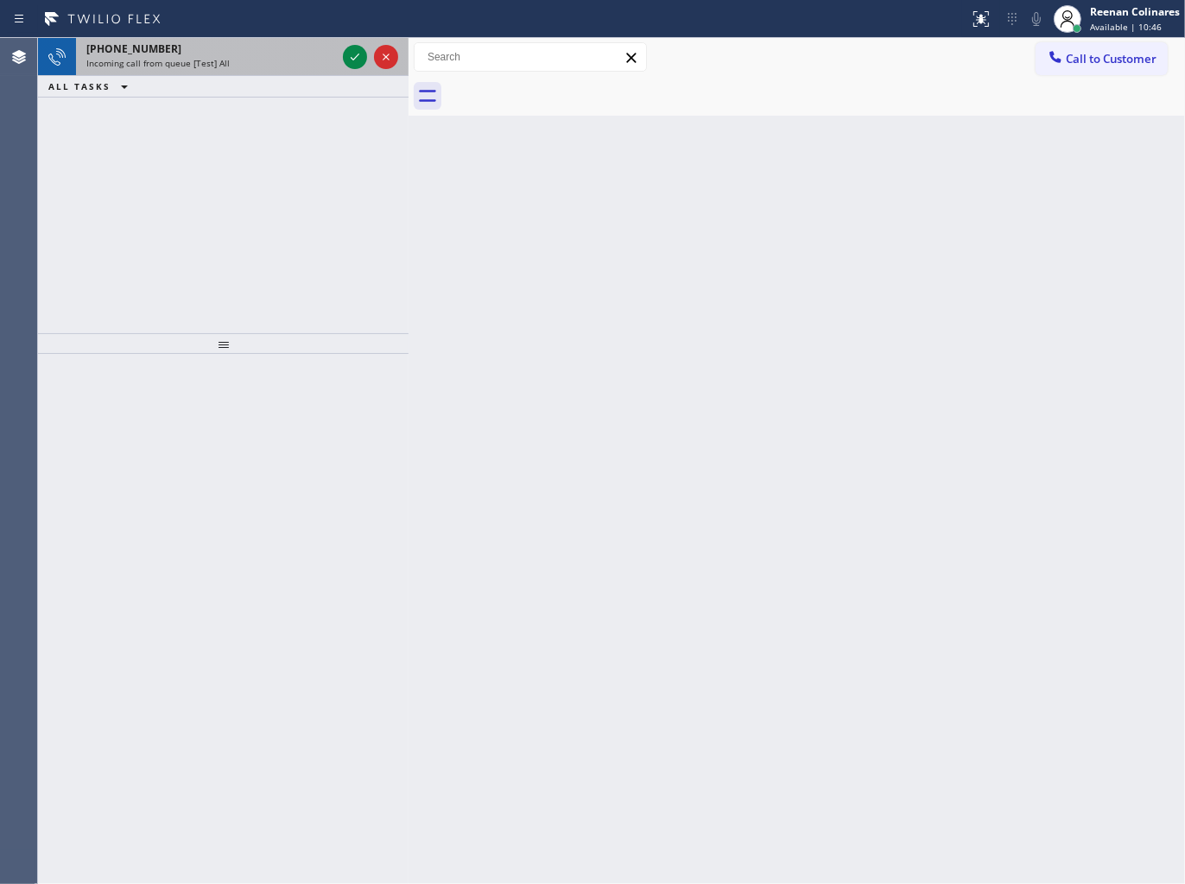
click at [286, 66] on div "Incoming call from queue [Test] All" at bounding box center [211, 63] width 250 height 12
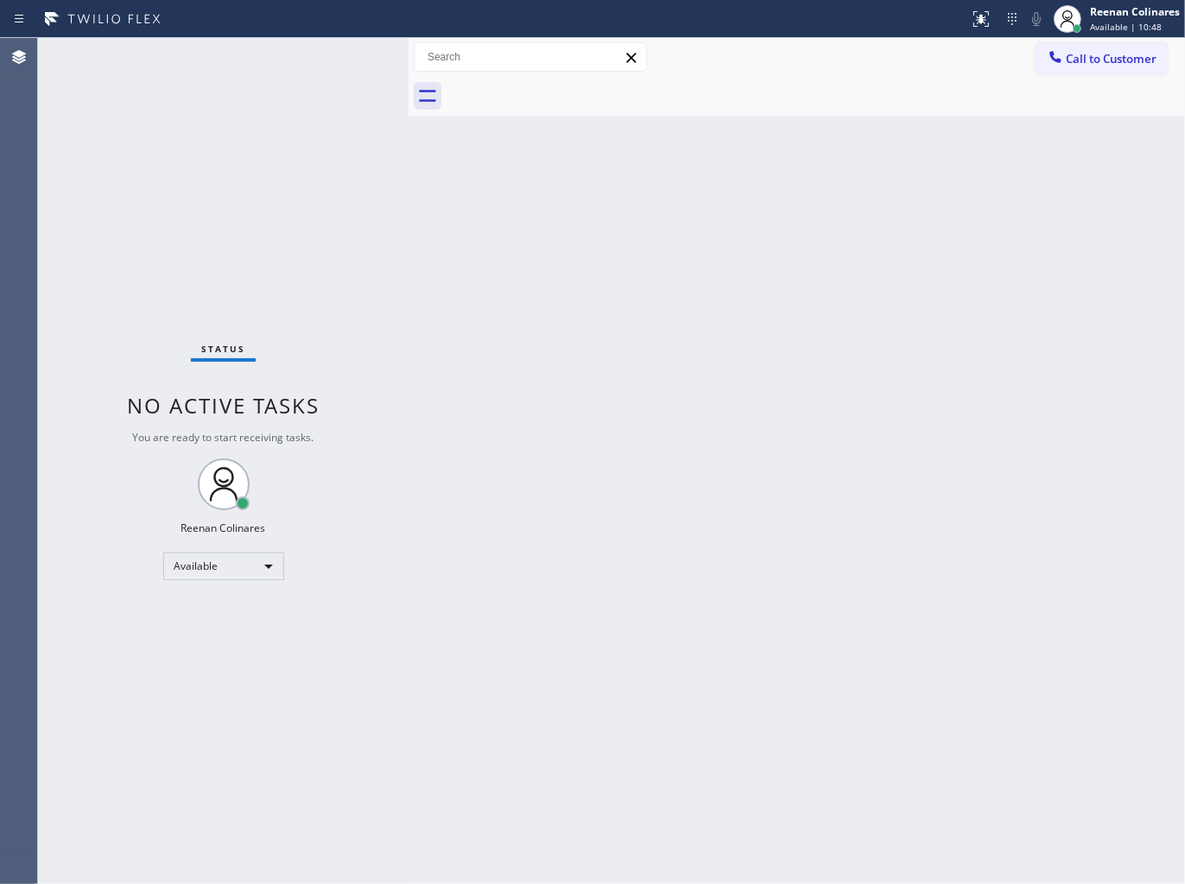
click at [318, 58] on div "Status No active tasks You are ready to start receiving tasks. Reenan Colinares…" at bounding box center [223, 461] width 370 height 846
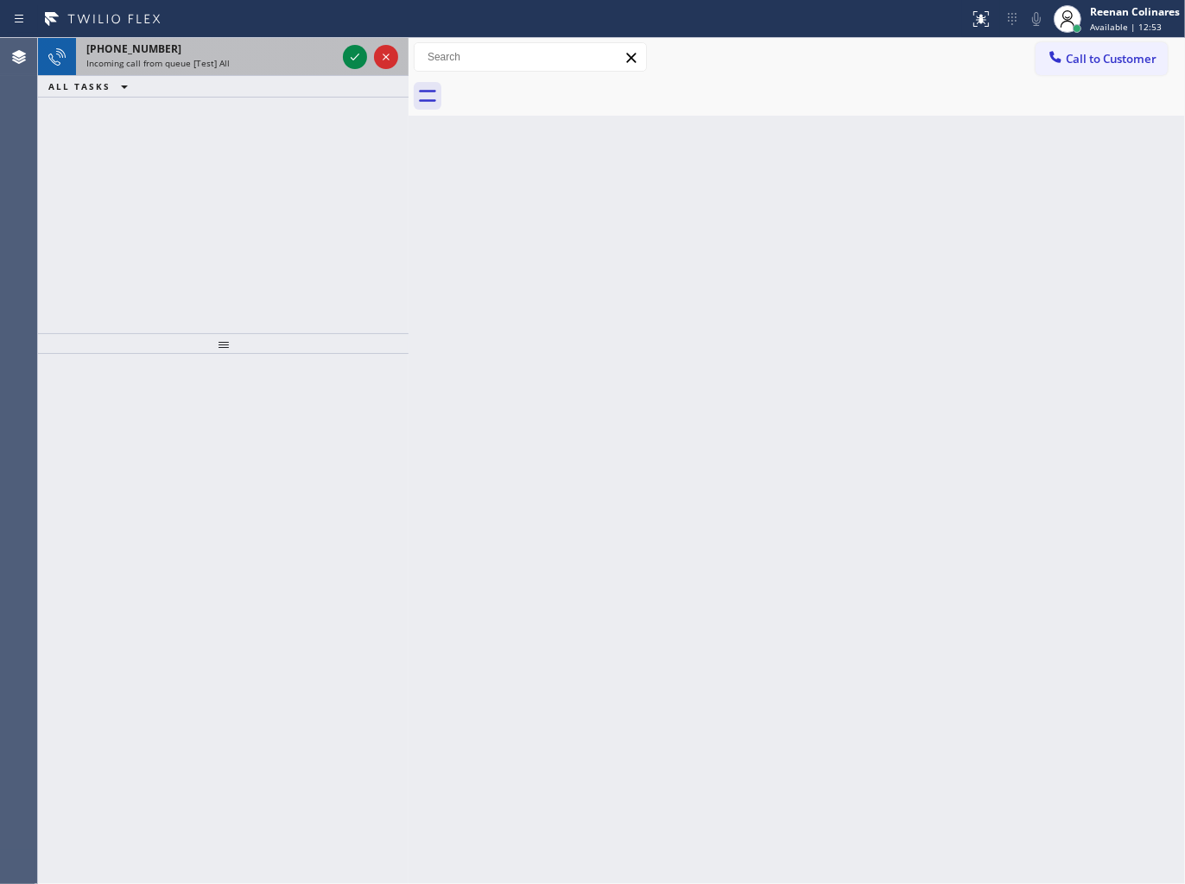
click at [256, 55] on div "[PHONE_NUMBER]" at bounding box center [211, 48] width 250 height 15
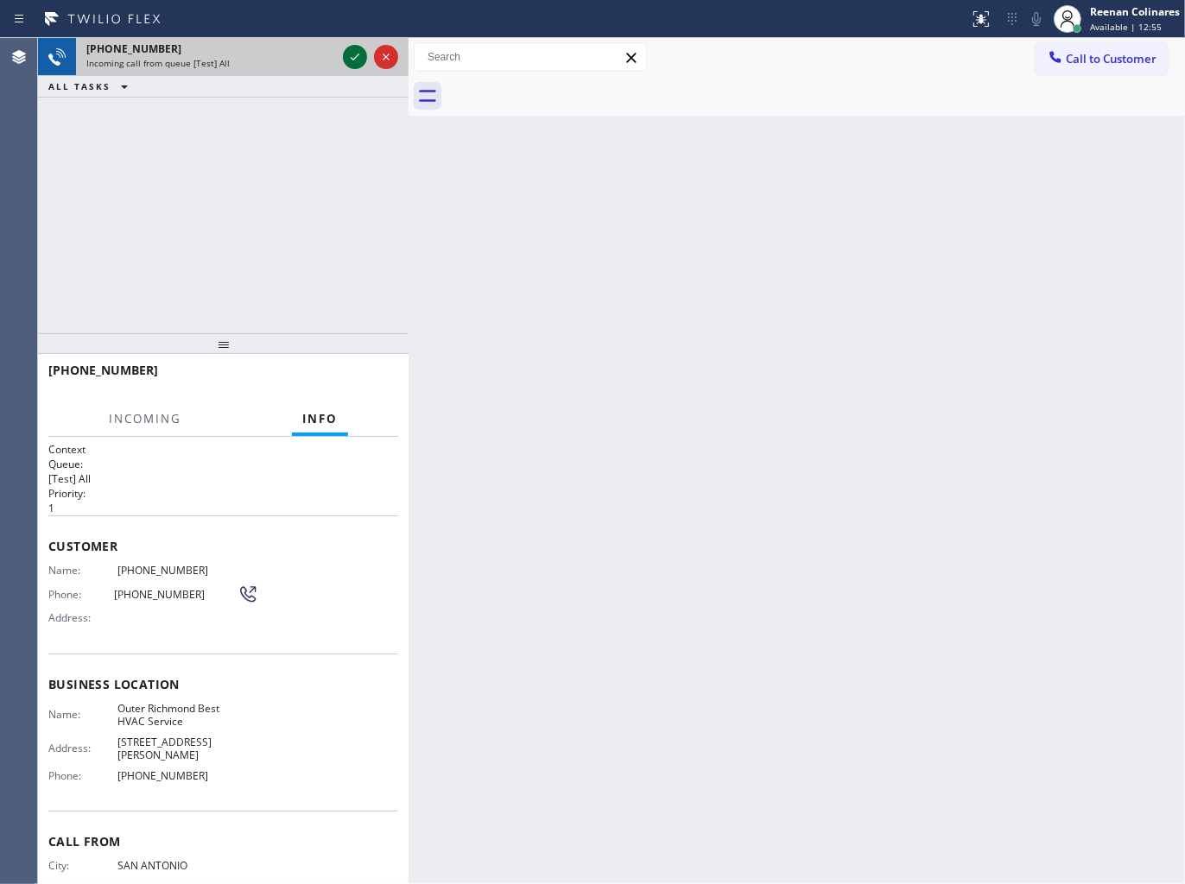
click at [355, 57] on icon at bounding box center [355, 57] width 9 height 7
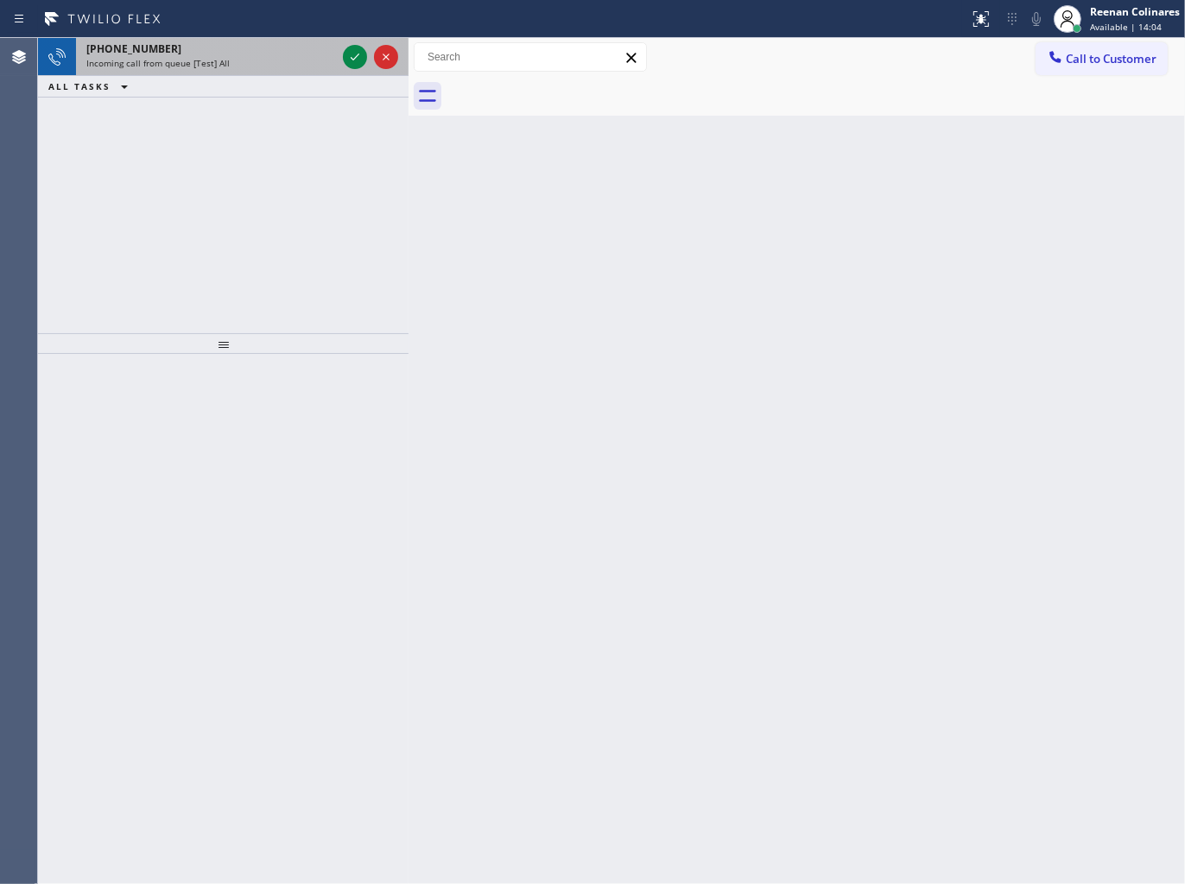
click at [264, 55] on div "[PHONE_NUMBER]" at bounding box center [211, 48] width 250 height 15
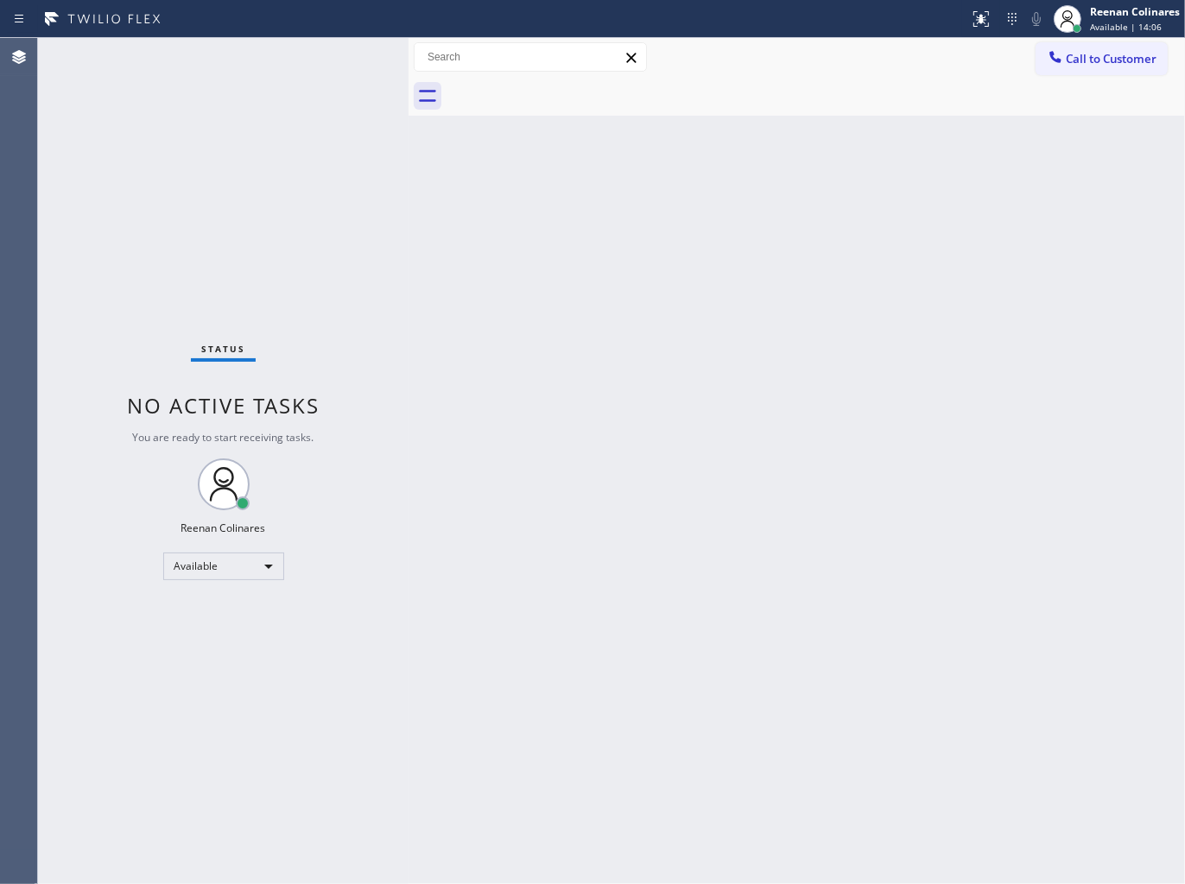
click at [313, 60] on div "Status No active tasks You are ready to start receiving tasks. Reenan Colinares…" at bounding box center [223, 461] width 370 height 846
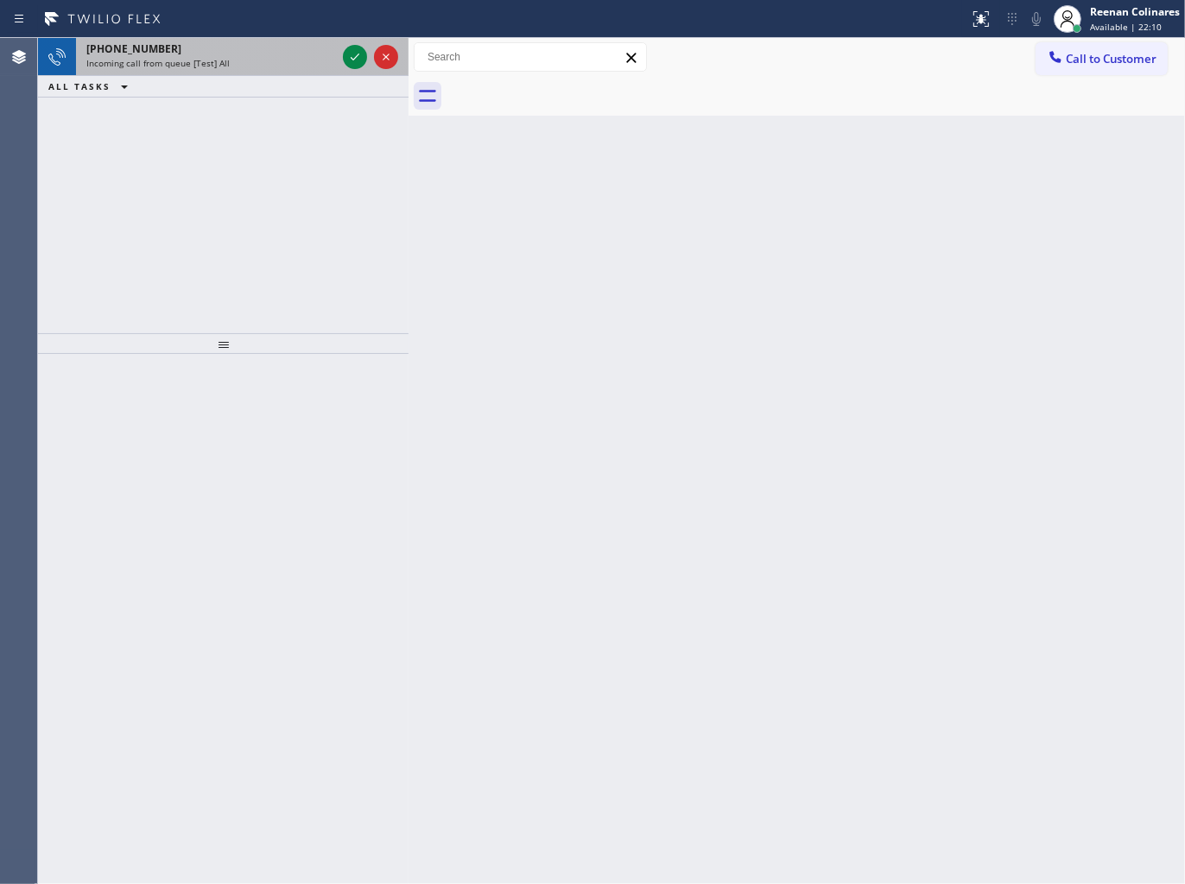
click at [182, 65] on span "Incoming call from queue [Test] All" at bounding box center [157, 63] width 143 height 12
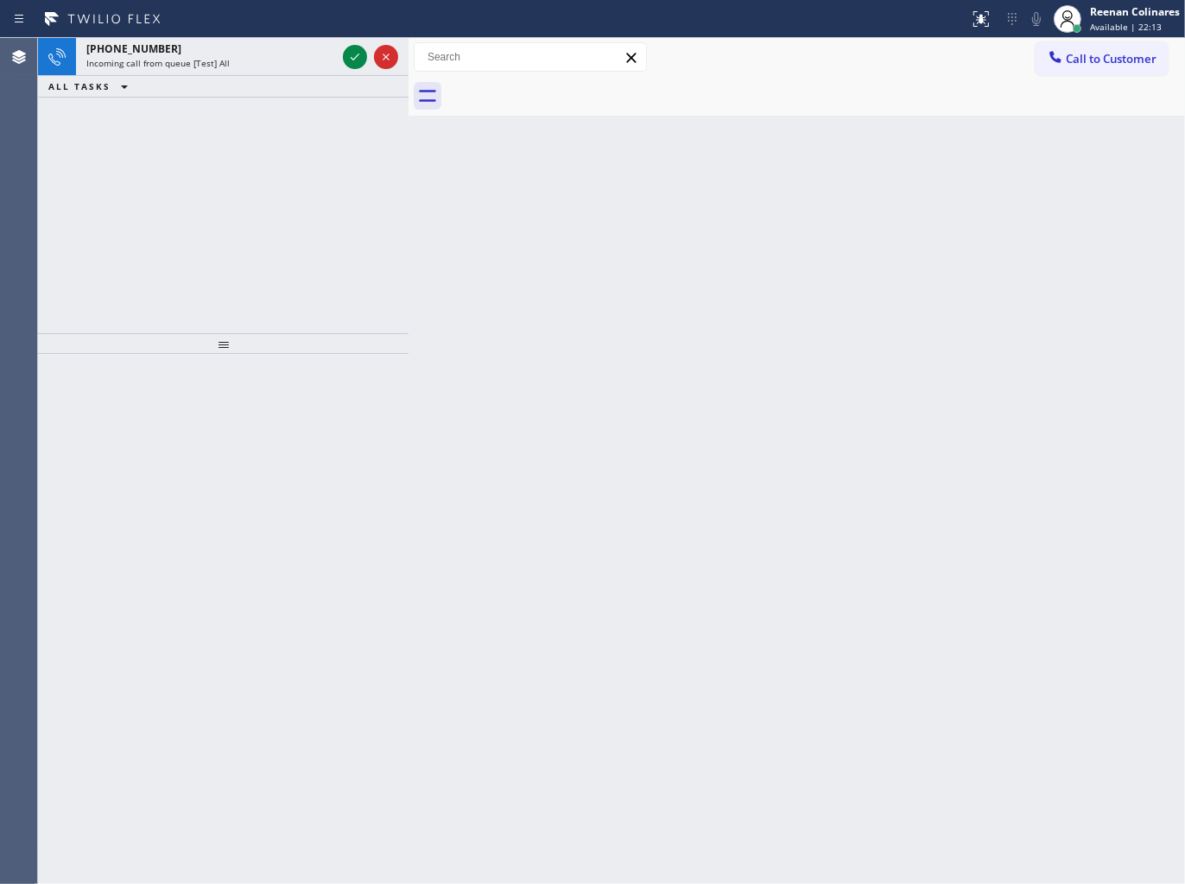
click at [180, 66] on span "Incoming call from queue [Test] All" at bounding box center [157, 63] width 143 height 12
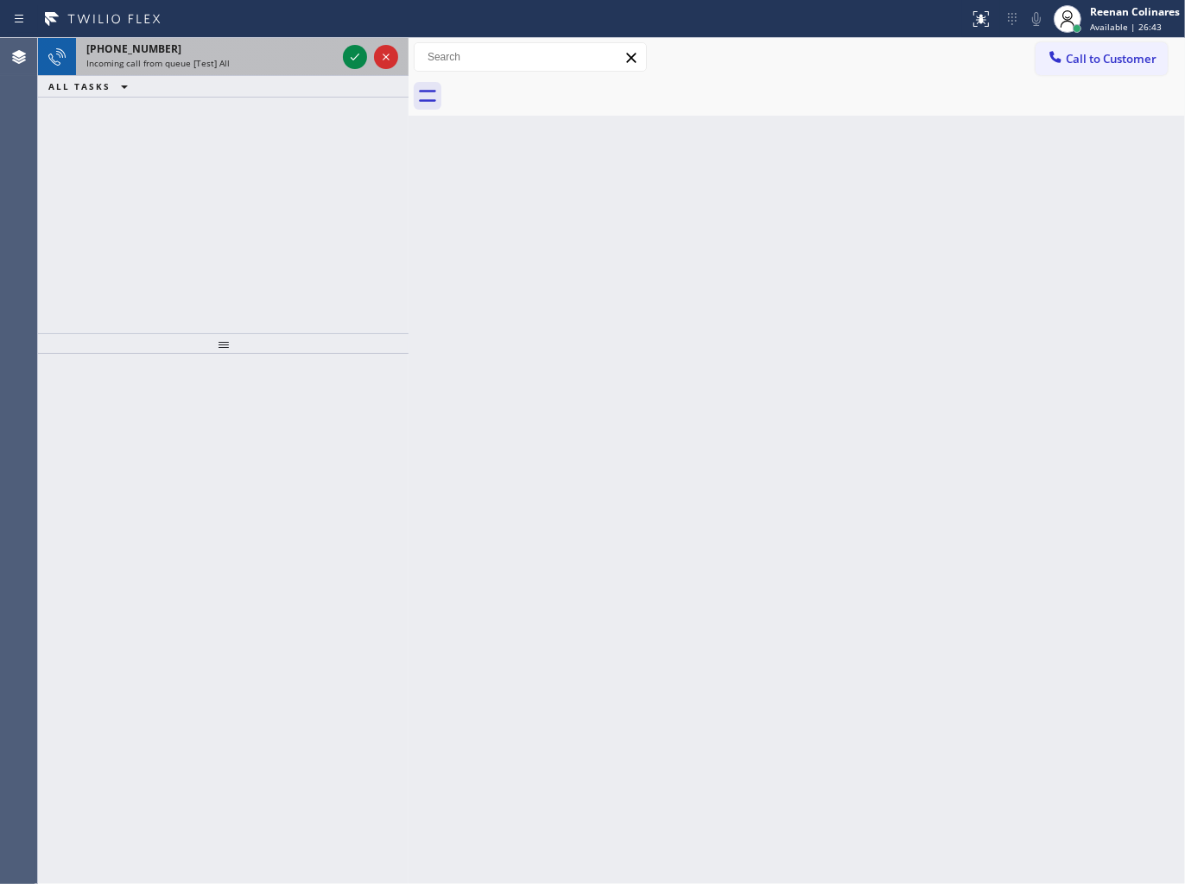
click at [289, 63] on div "Incoming call from queue [Test] All" at bounding box center [211, 63] width 250 height 12
drag, startPoint x: 209, startPoint y: 50, endPoint x: 225, endPoint y: 58, distance: 18.2
click at [210, 53] on div "[PHONE_NUMBER]" at bounding box center [211, 48] width 250 height 15
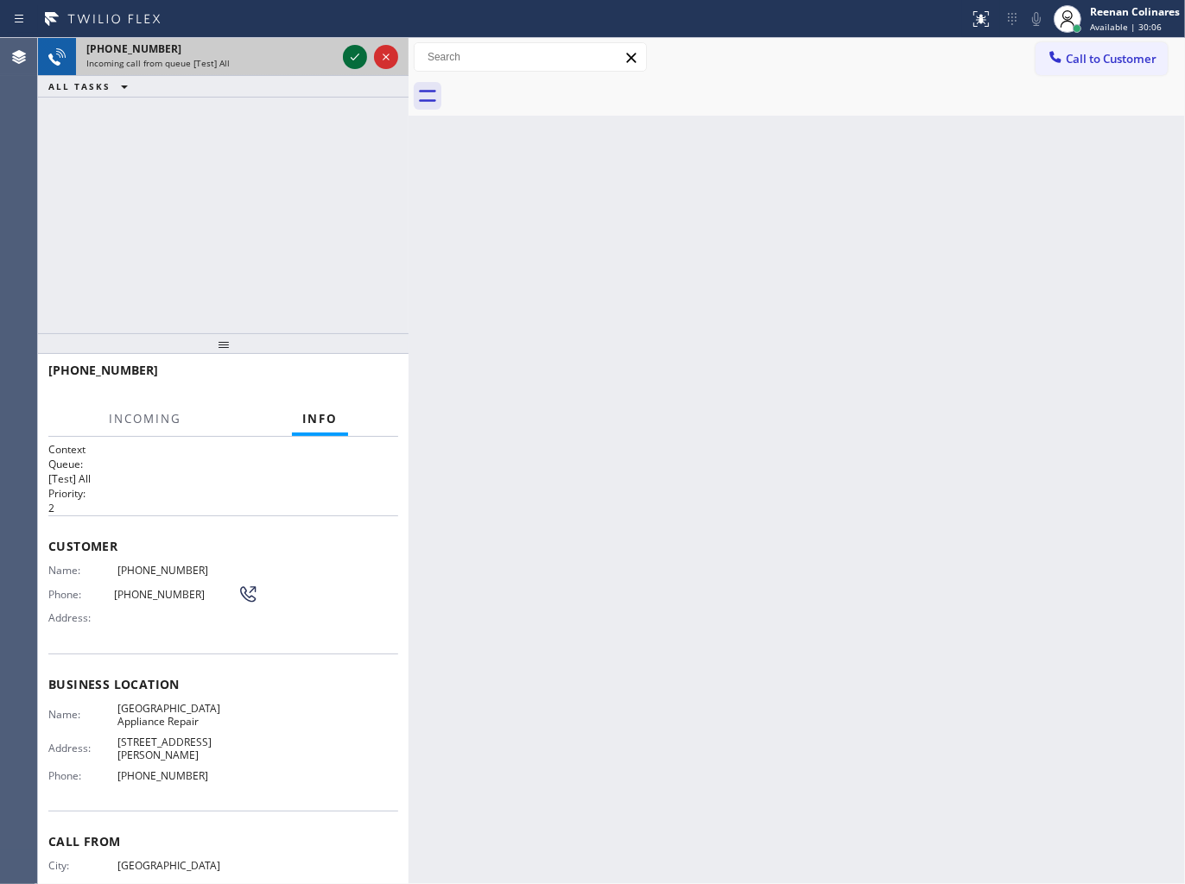
click at [352, 58] on icon at bounding box center [354, 57] width 21 height 21
click at [300, 43] on div "[PHONE_NUMBER]" at bounding box center [211, 48] width 250 height 15
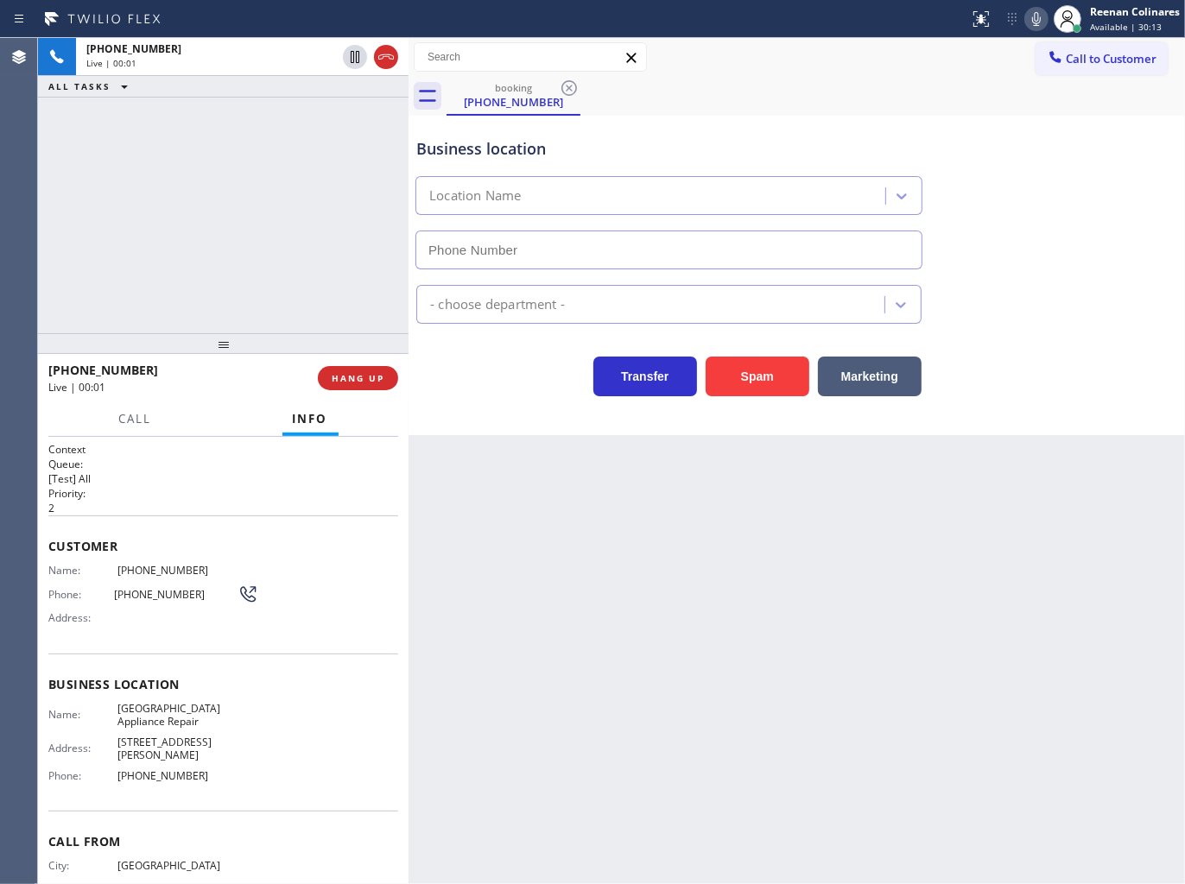
type input "[PHONE_NUMBER]"
click at [1036, 15] on icon at bounding box center [1036, 19] width 21 height 21
drag, startPoint x: 1038, startPoint y: 14, endPoint x: 968, endPoint y: 54, distance: 80.4
click at [1038, 14] on icon at bounding box center [1036, 19] width 21 height 21
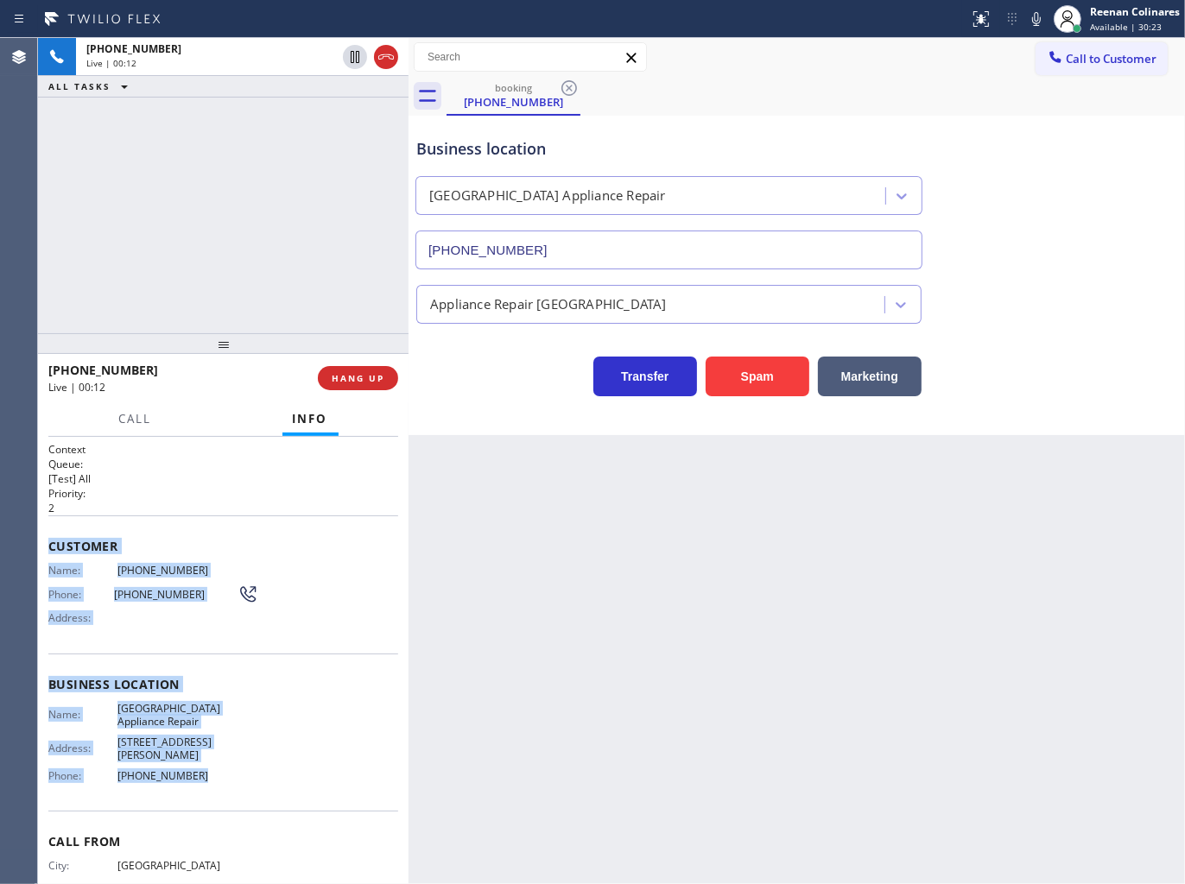
drag, startPoint x: 48, startPoint y: 541, endPoint x: 343, endPoint y: 775, distance: 376.1
click at [329, 775] on div "Context Queue: [Test] All Priority: 2 Customer Name: [PHONE_NUMBER] Phone: [PHO…" at bounding box center [223, 692] width 350 height 500
click at [1030, 22] on icon at bounding box center [1036, 19] width 21 height 21
click at [155, 426] on button "Call" at bounding box center [136, 419] width 54 height 34
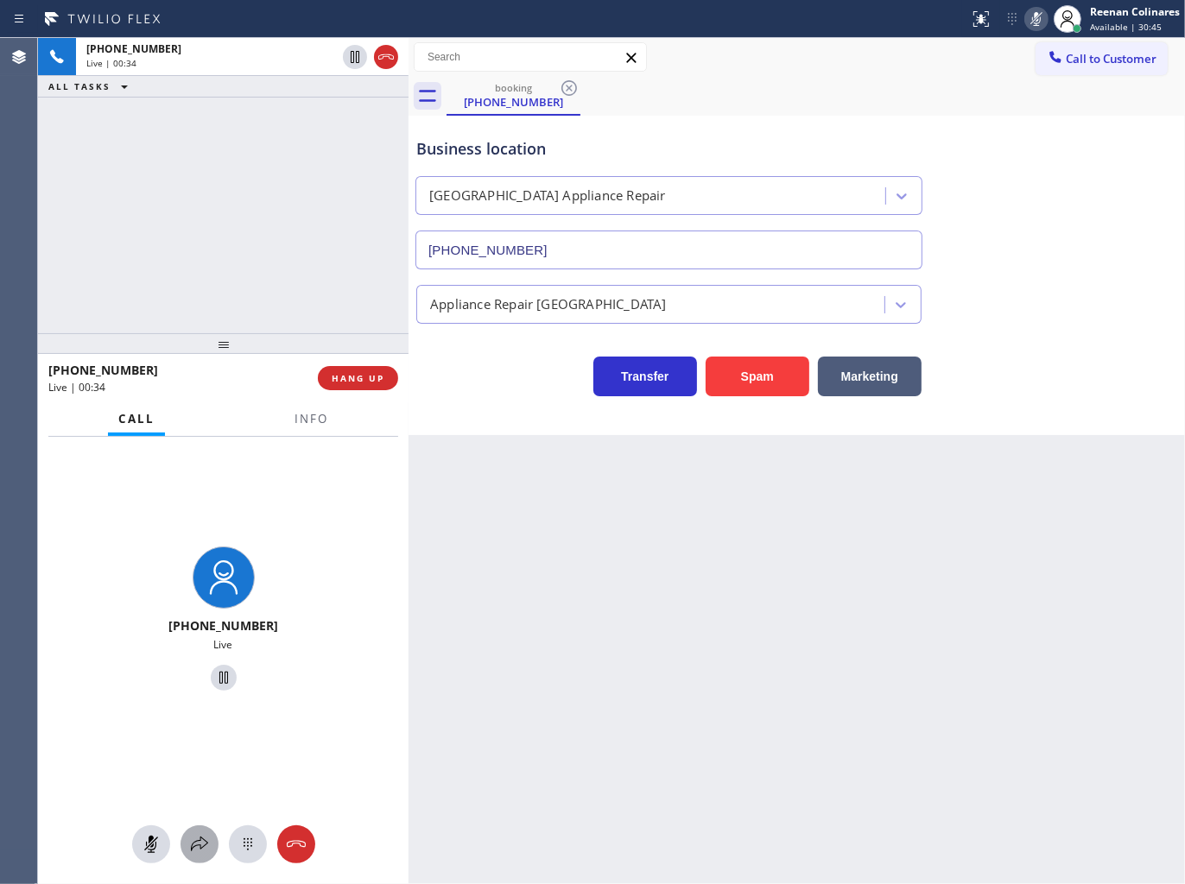
drag, startPoint x: 199, startPoint y: 865, endPoint x: 199, endPoint y: 846, distance: 19.0
click at [200, 865] on div "[PHONE_NUMBER] Live" at bounding box center [223, 661] width 370 height 448
click at [207, 843] on icon at bounding box center [199, 844] width 21 height 21
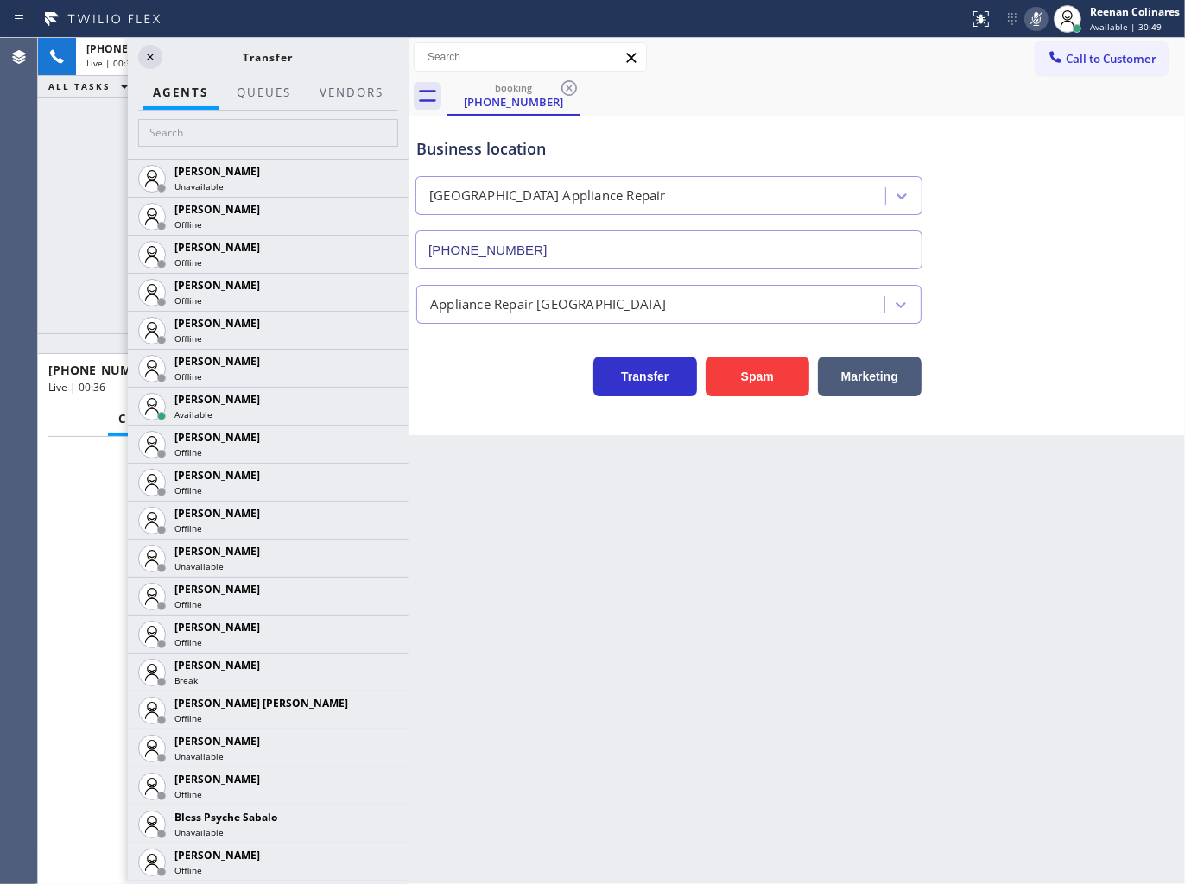
scroll to position [383, 0]
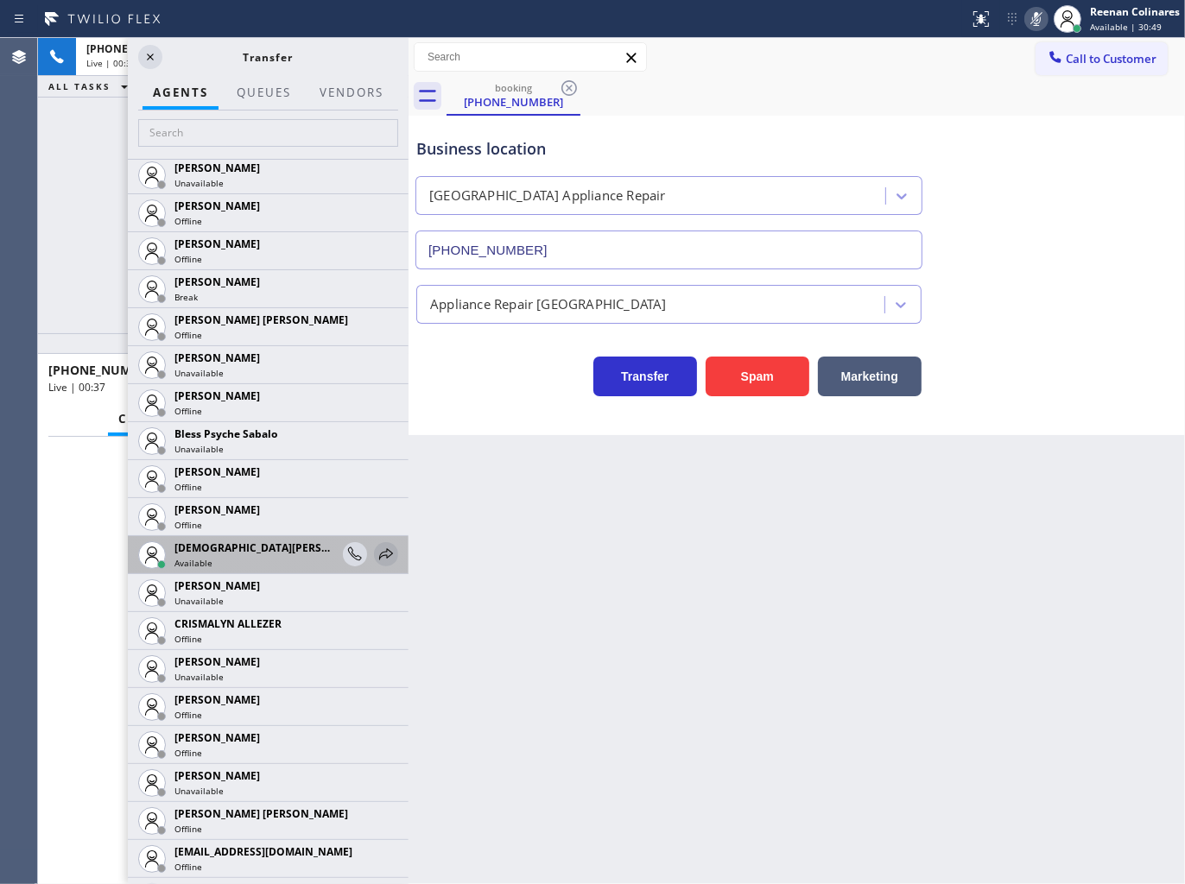
click at [376, 549] on icon at bounding box center [386, 554] width 21 height 21
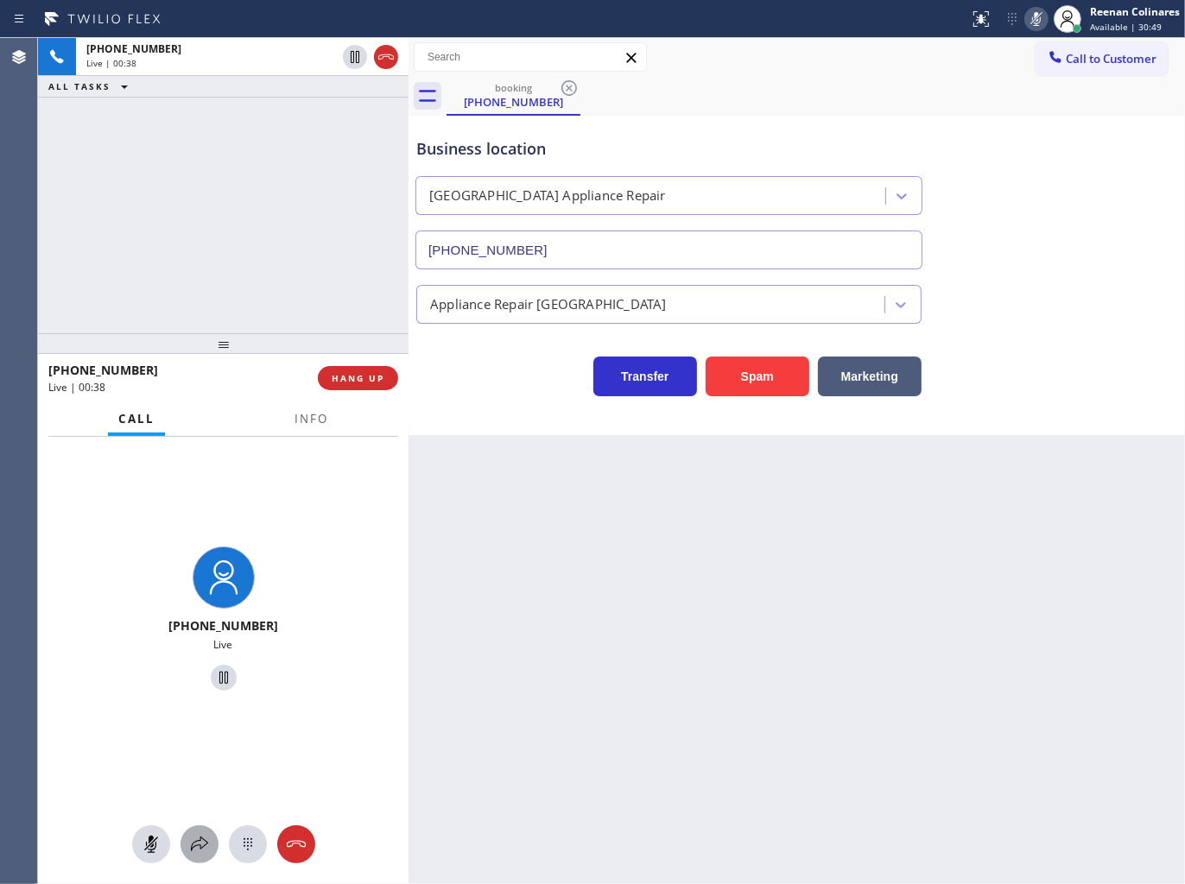
click at [194, 849] on icon at bounding box center [199, 844] width 21 height 21
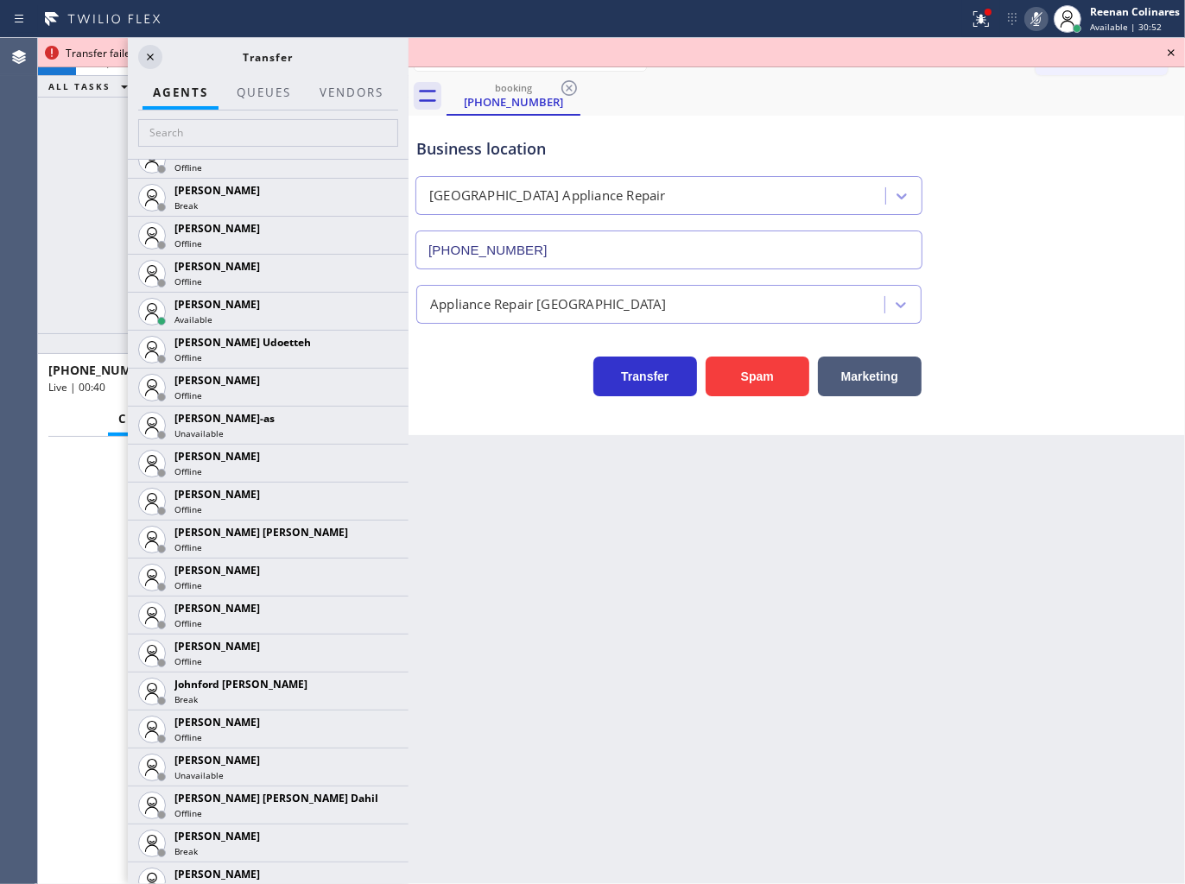
scroll to position [1823, 0]
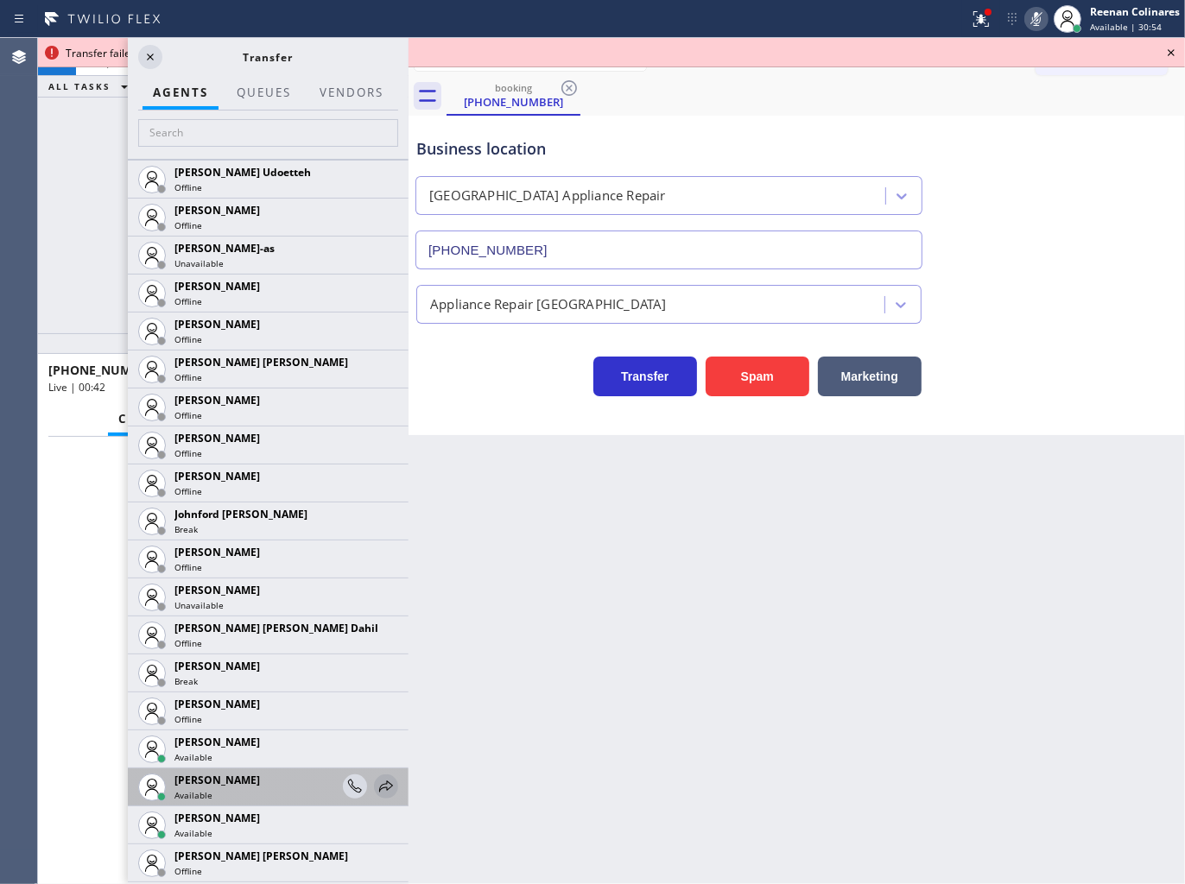
click at [379, 782] on icon at bounding box center [386, 785] width 14 height 11
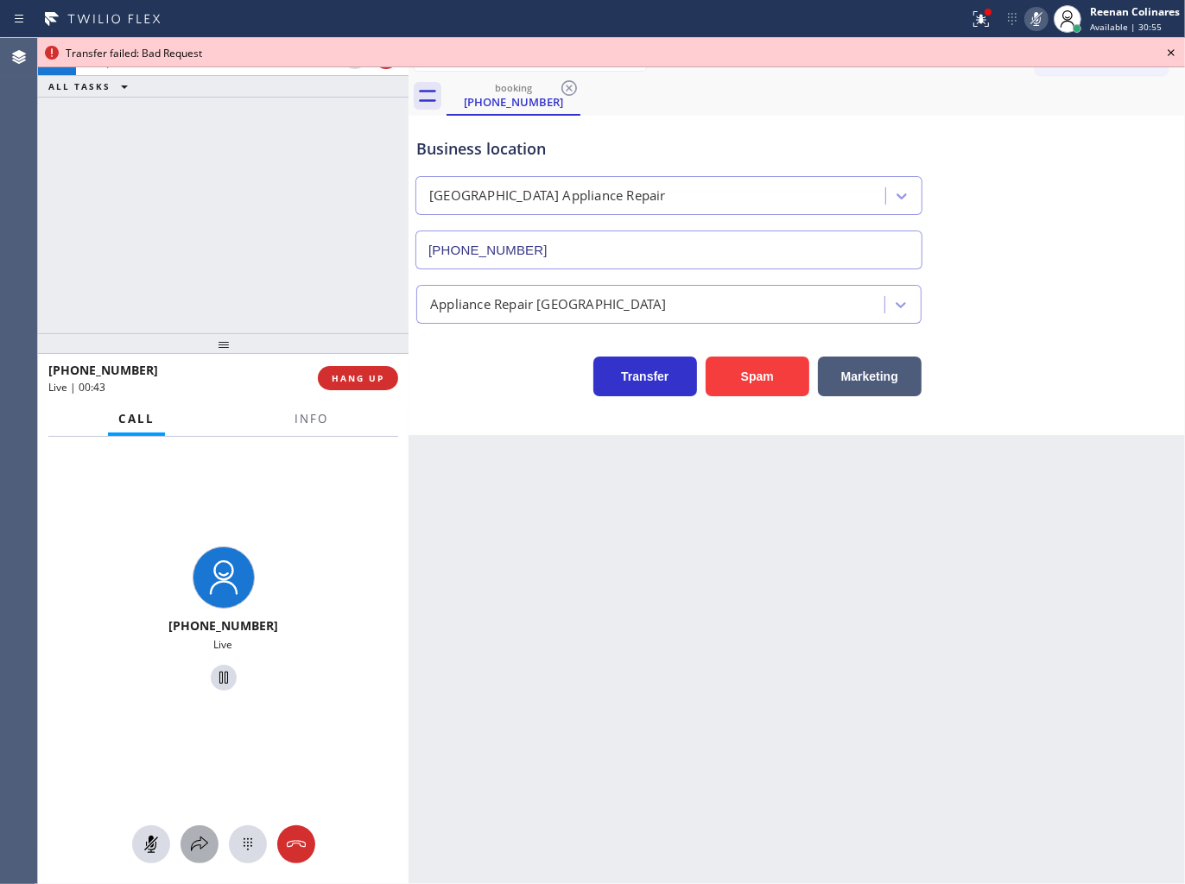
click at [195, 842] on icon at bounding box center [199, 844] width 21 height 21
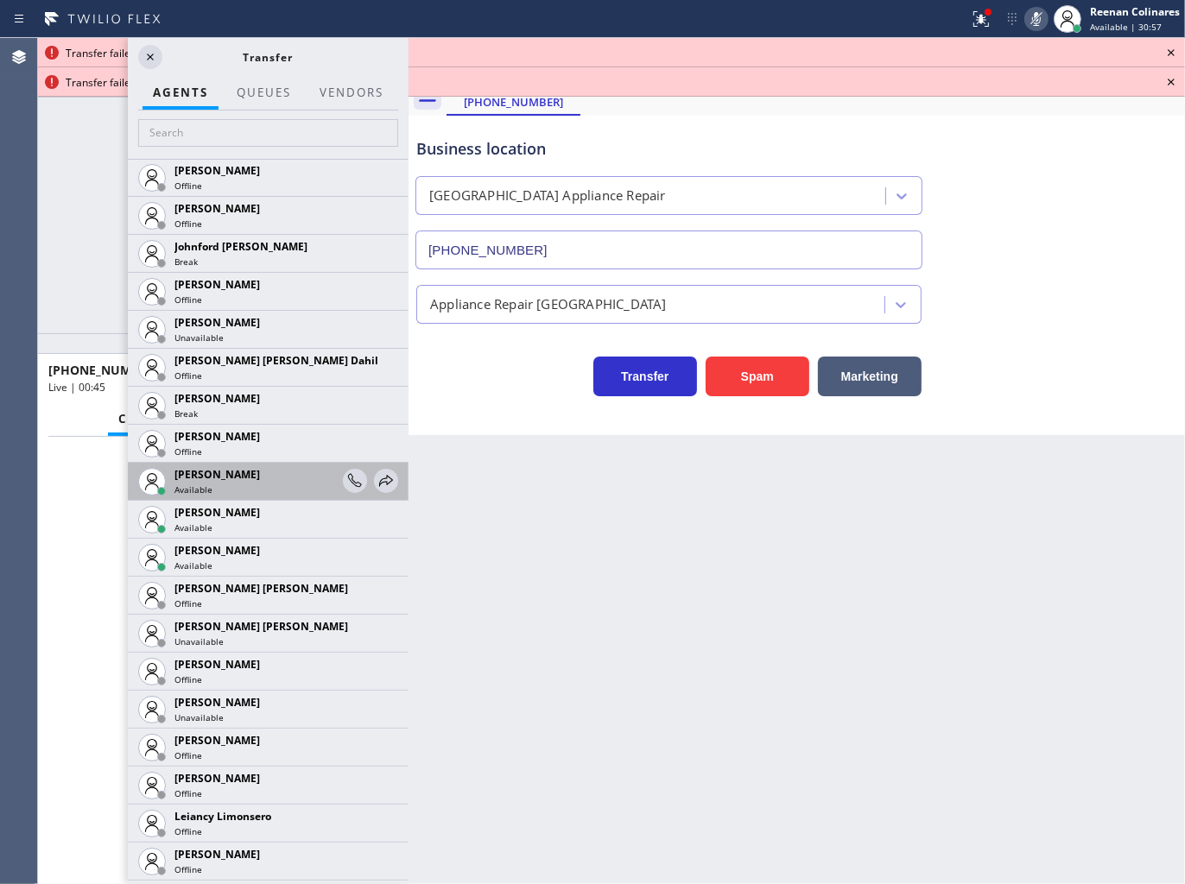
scroll to position [2302, 0]
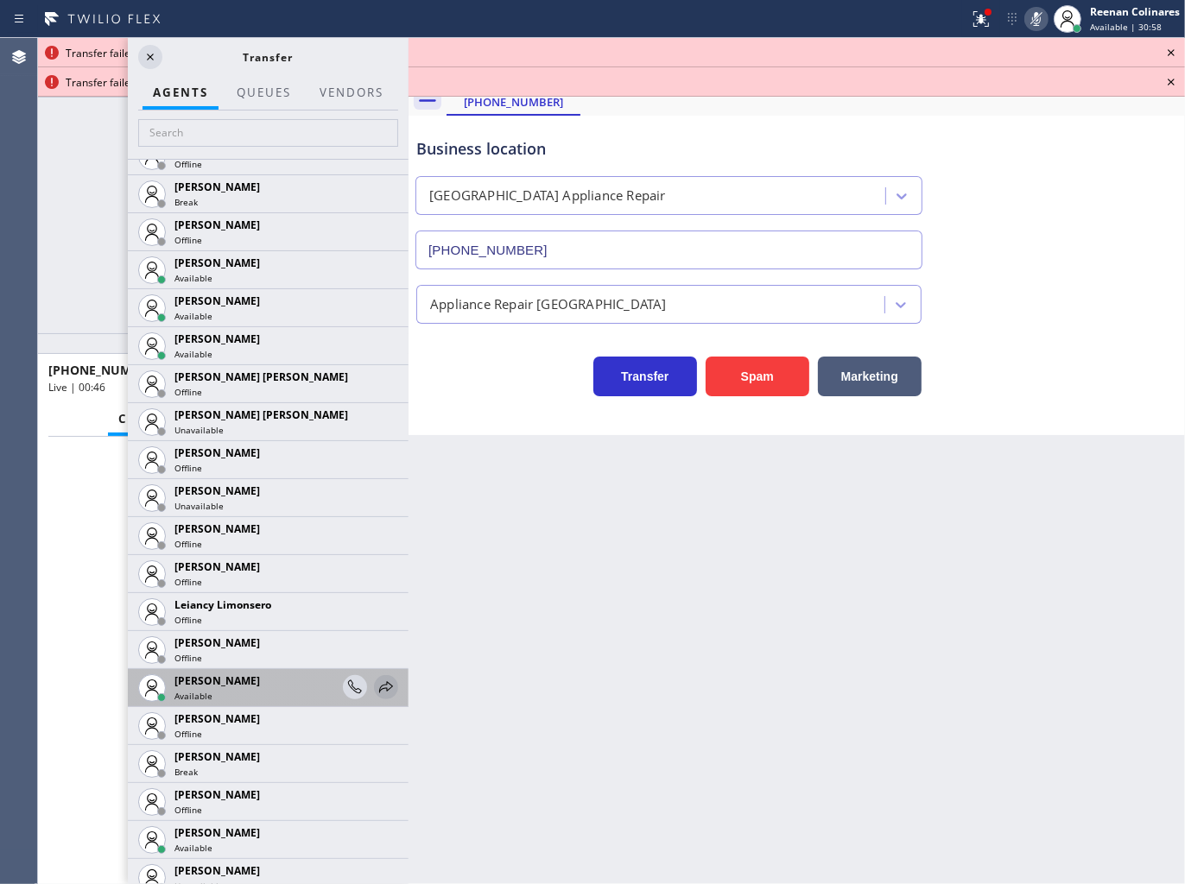
click at [376, 687] on icon at bounding box center [386, 687] width 21 height 21
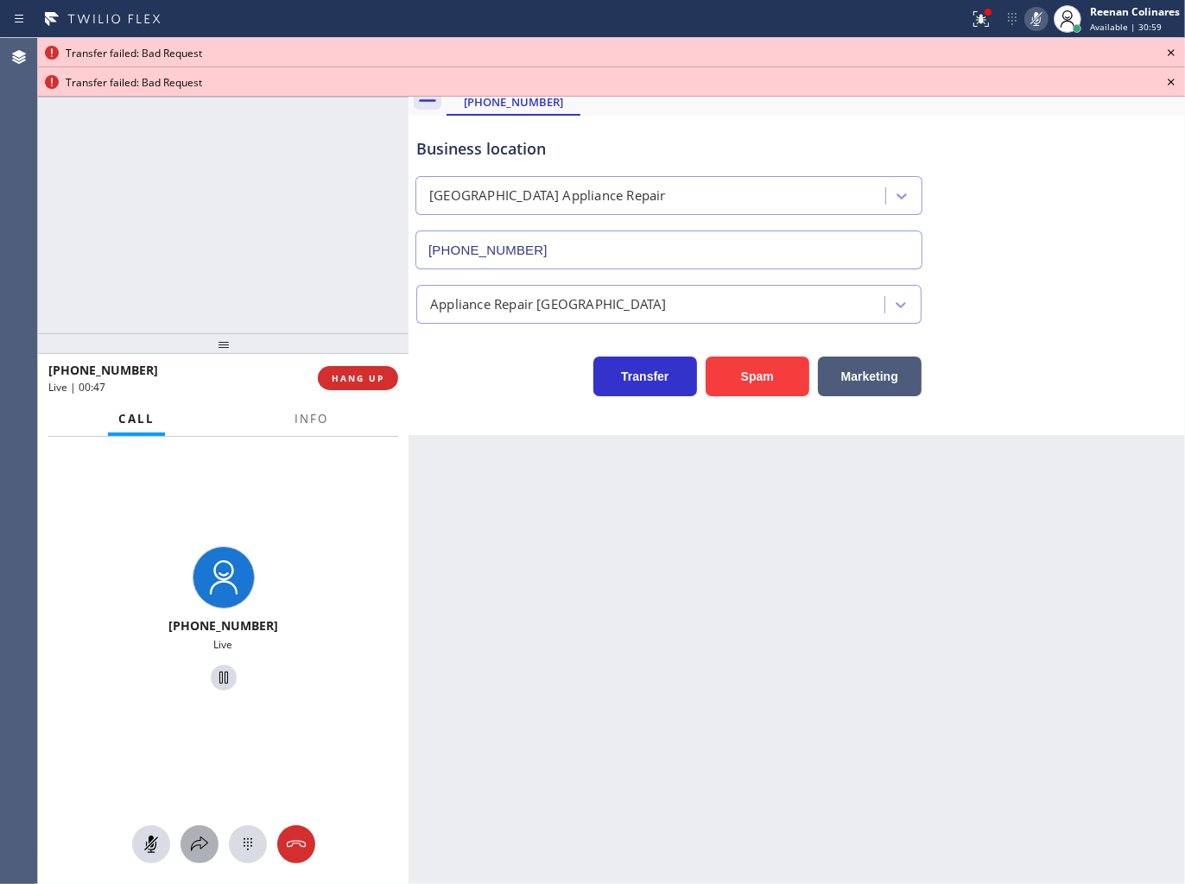
click at [186, 852] on div at bounding box center [199, 844] width 38 height 21
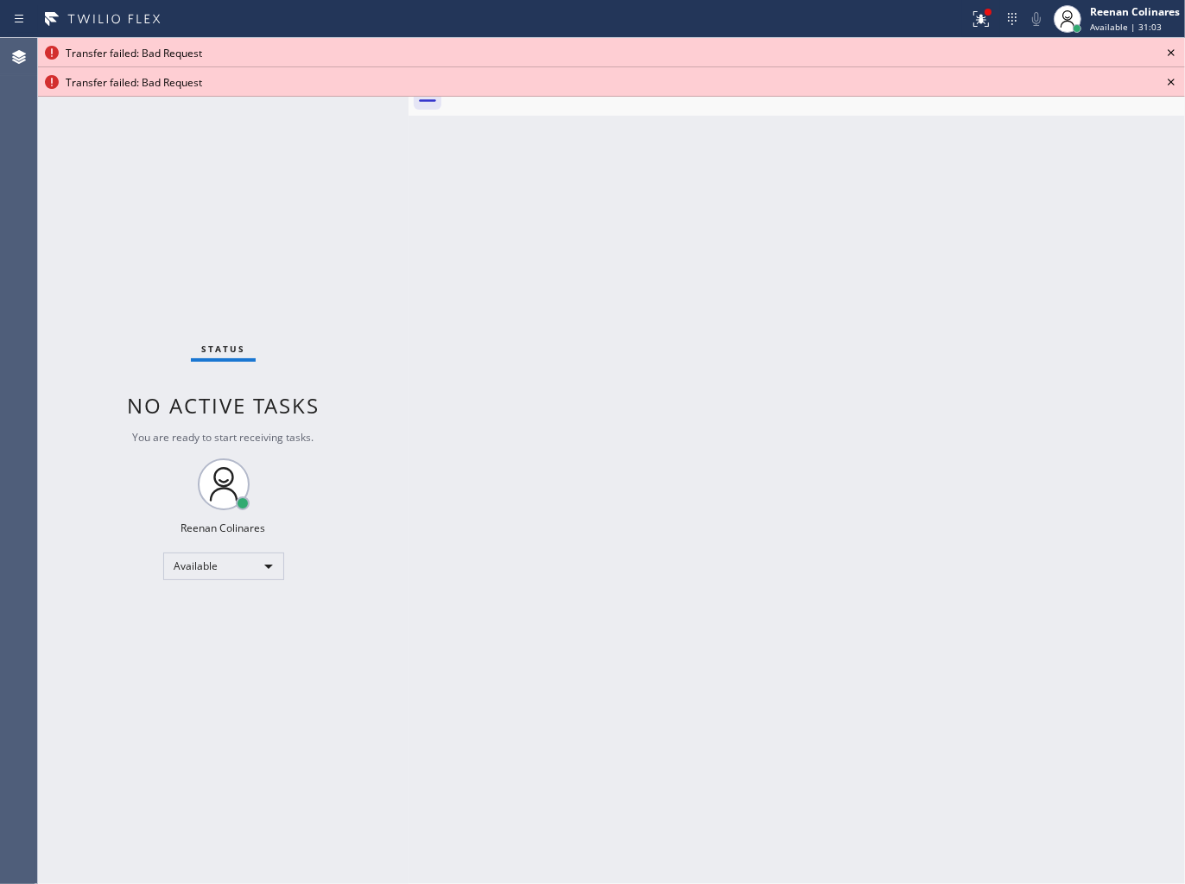
drag, startPoint x: 938, startPoint y: 553, endPoint x: 903, endPoint y: 524, distance: 45.3
click at [930, 545] on div "Back to Dashboard Change Sender ID Customers Technicians Select a contact Outbo…" at bounding box center [796, 461] width 776 height 846
click at [985, 22] on icon at bounding box center [980, 19] width 21 height 21
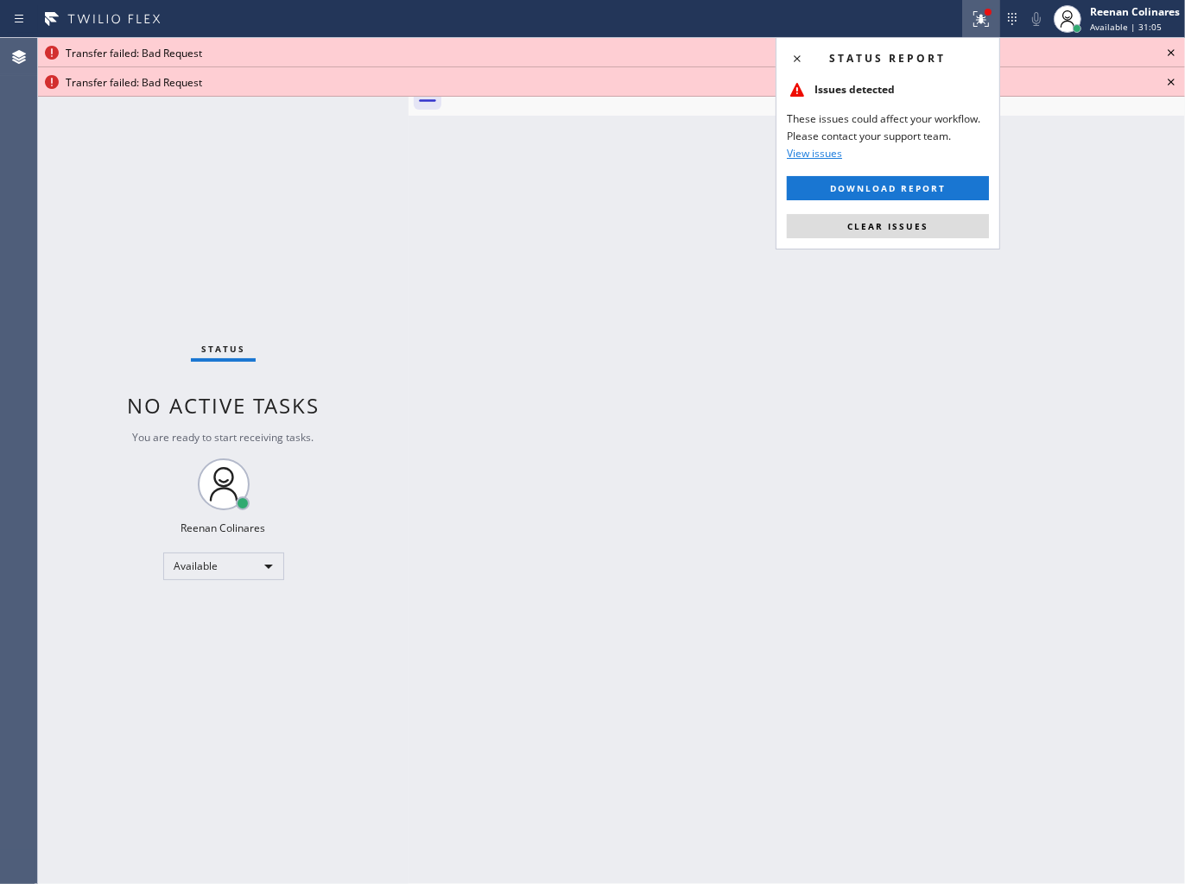
click at [905, 231] on span "Clear issues" at bounding box center [887, 226] width 81 height 12
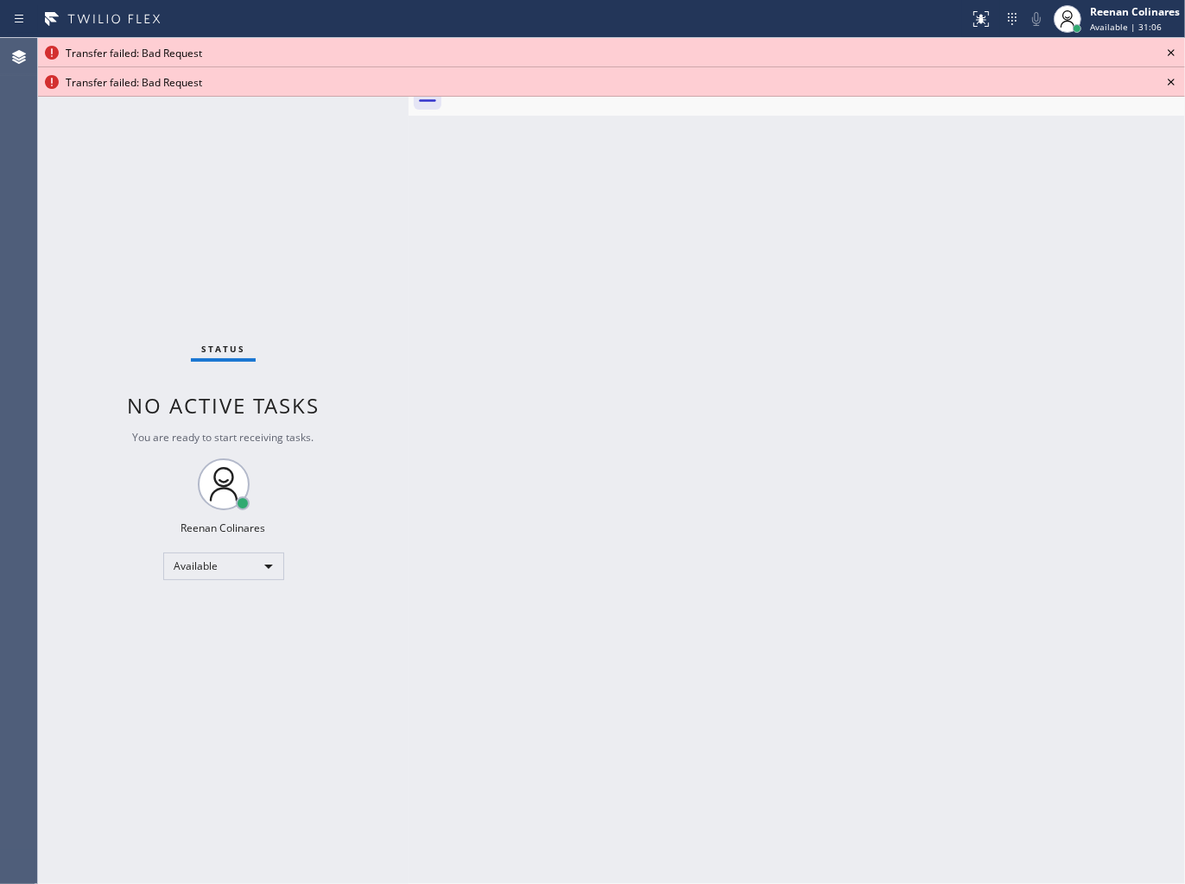
click at [1171, 52] on icon at bounding box center [1170, 52] width 7 height 7
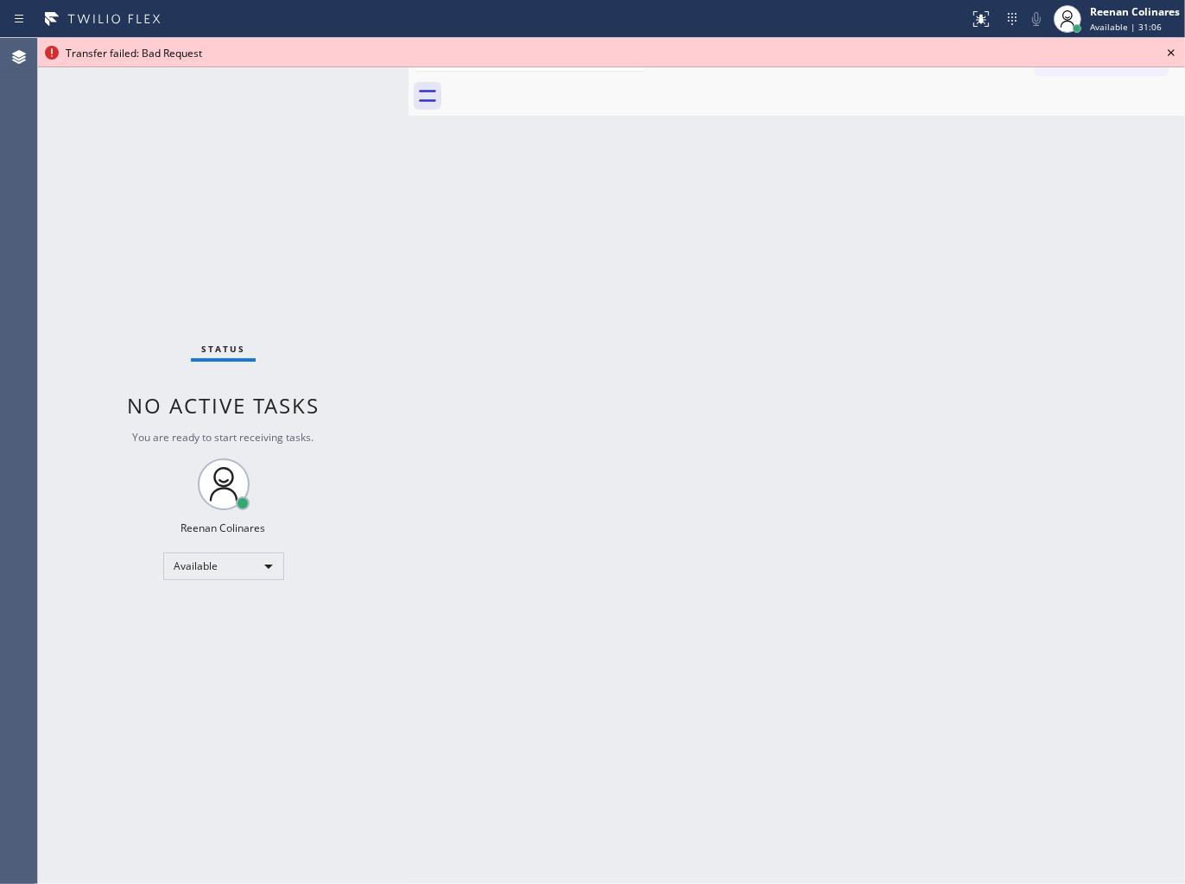
drag, startPoint x: 1172, startPoint y: 53, endPoint x: 1080, endPoint y: 98, distance: 101.9
click at [1172, 52] on icon at bounding box center [1170, 52] width 21 height 21
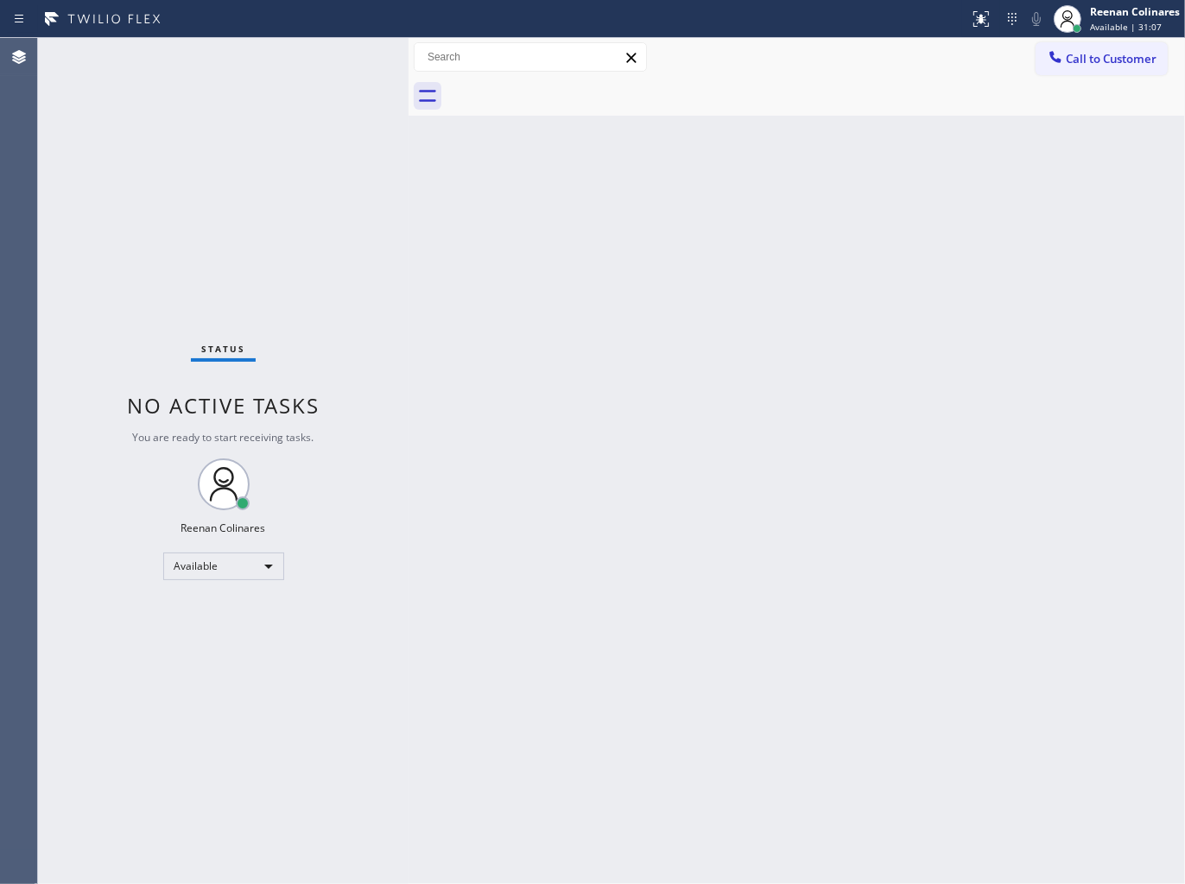
click at [696, 371] on div "Back to Dashboard Change Sender ID Customers Technicians Select a contact Outbo…" at bounding box center [796, 461] width 776 height 846
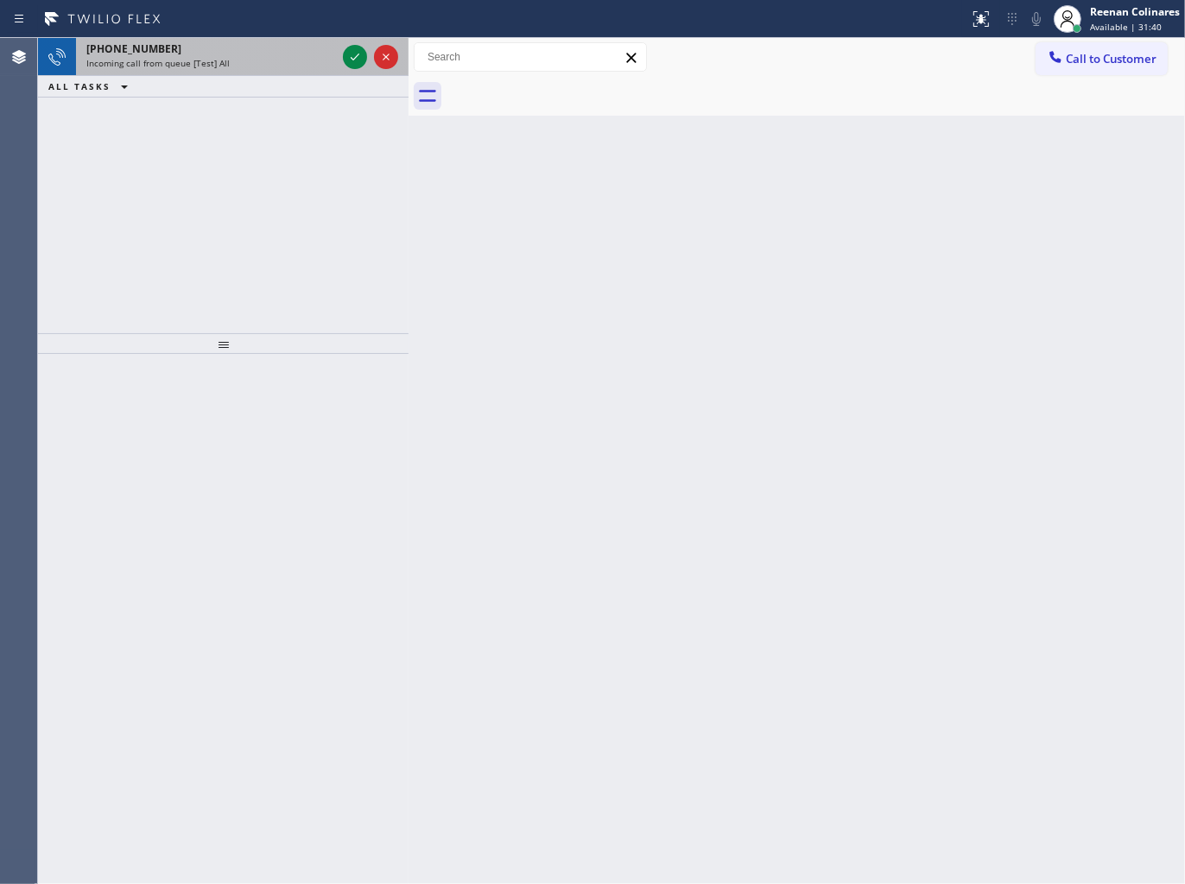
click at [248, 58] on div "Incoming call from queue [Test] All" at bounding box center [211, 63] width 250 height 12
drag, startPoint x: 262, startPoint y: 73, endPoint x: 271, endPoint y: 67, distance: 10.8
click at [262, 72] on div "[PHONE_NUMBER] Incoming call from queue [Test] All" at bounding box center [207, 57] width 263 height 38
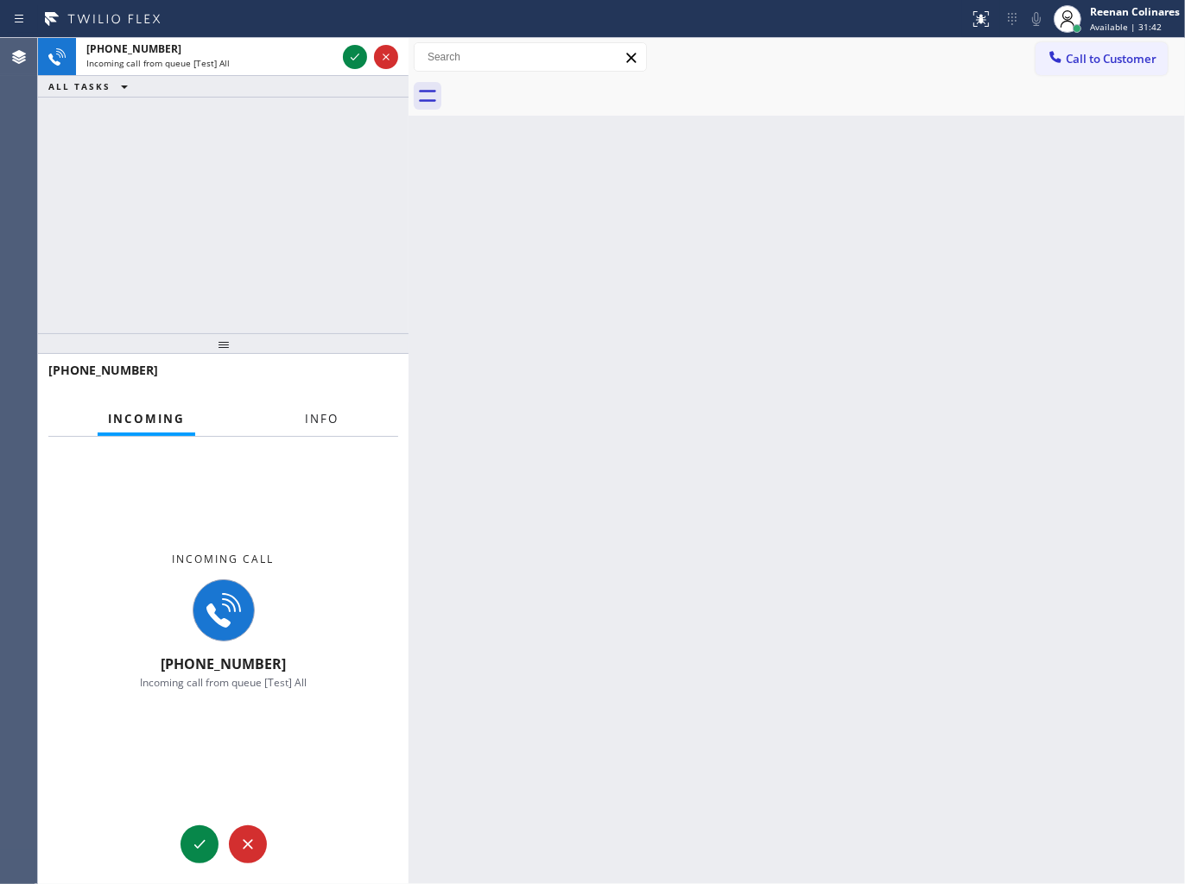
click at [316, 421] on span "Info" at bounding box center [322, 419] width 34 height 16
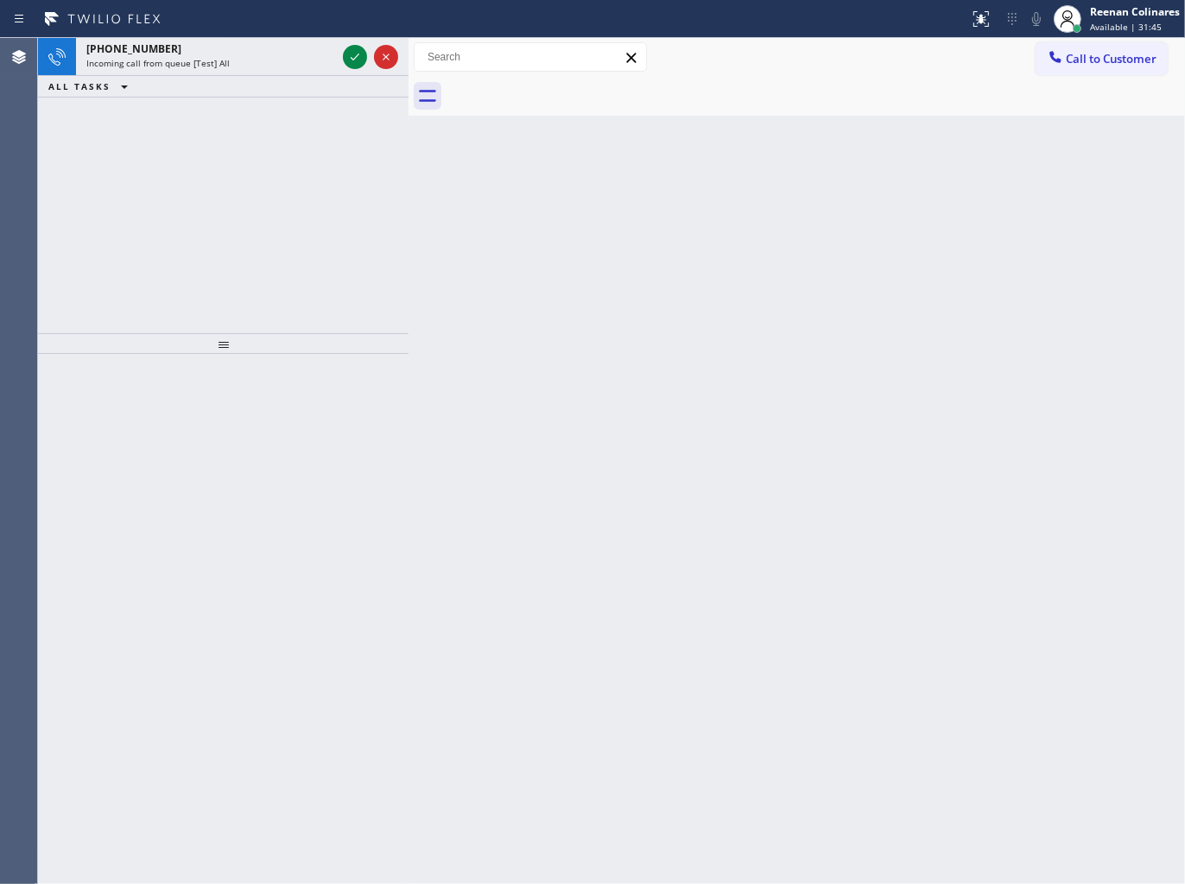
click at [399, 449] on div at bounding box center [223, 619] width 370 height 530
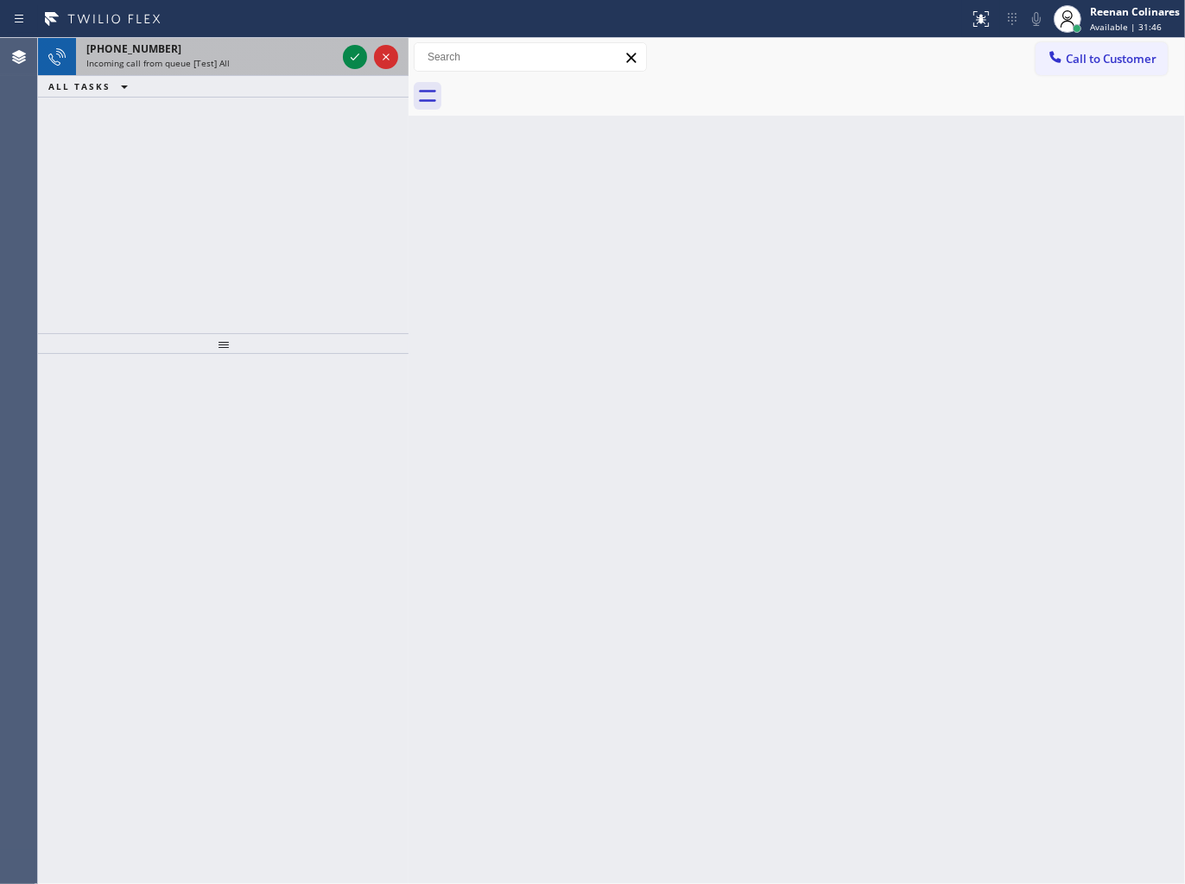
click at [278, 69] on div "Incoming call from queue [Test] All" at bounding box center [211, 63] width 250 height 12
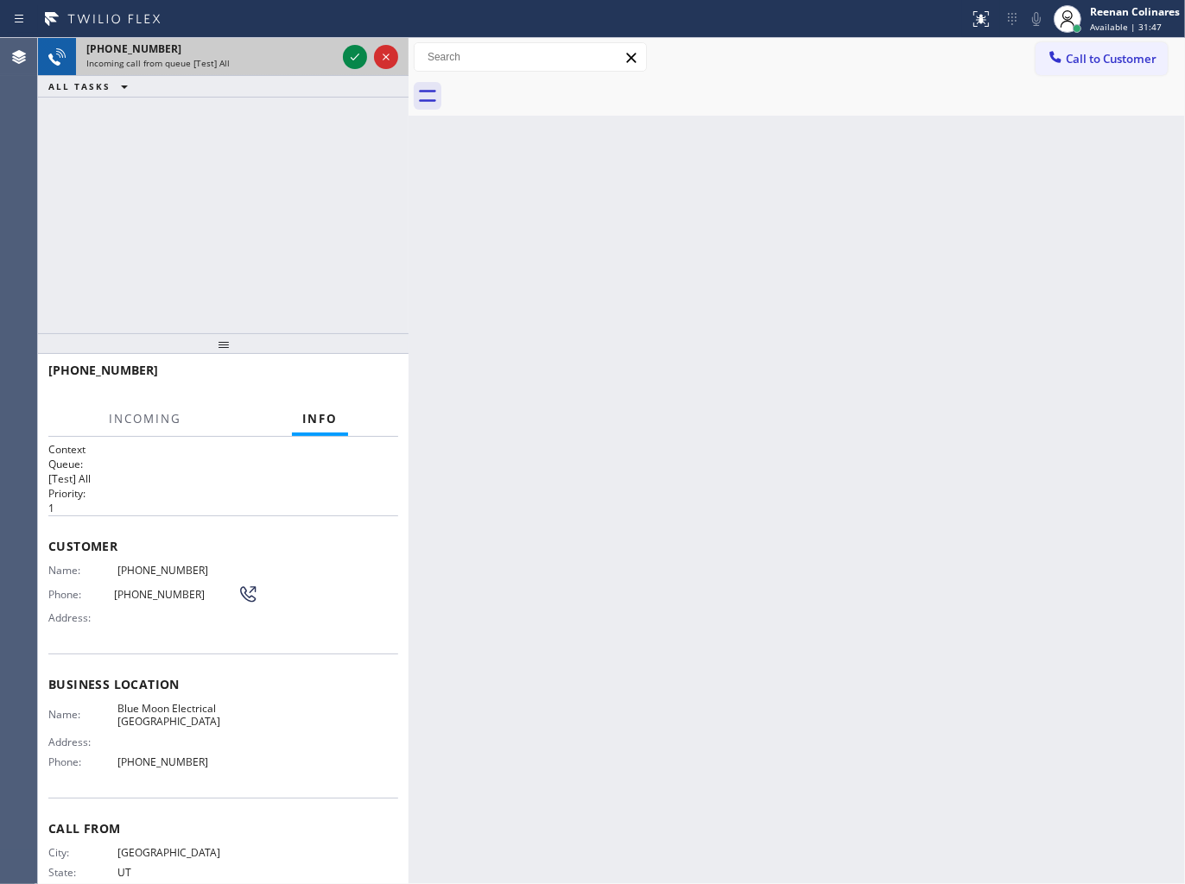
click at [324, 61] on div "Incoming call from queue [Test] All" at bounding box center [211, 63] width 250 height 12
click at [306, 61] on div "Incoming call from queue [Test] All" at bounding box center [211, 63] width 250 height 12
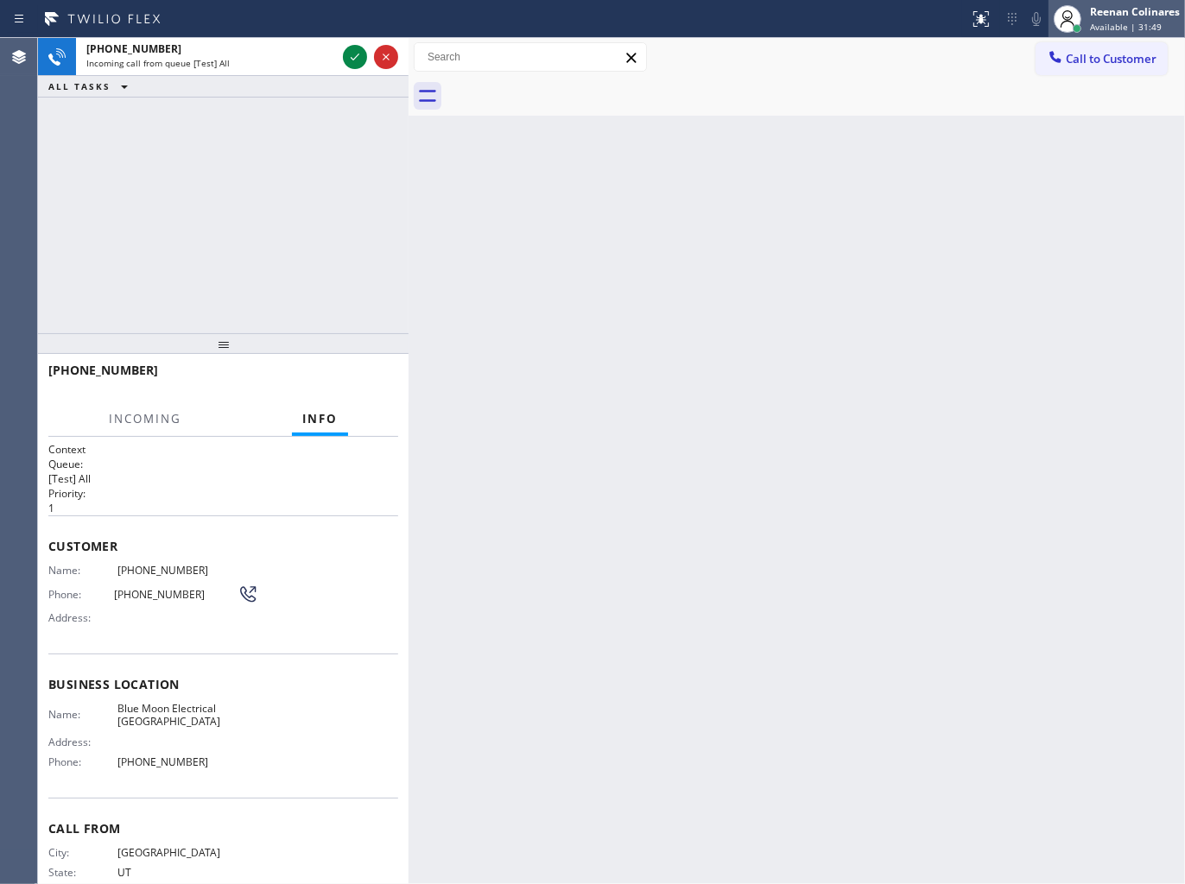
click at [1170, 12] on div "Reenan Colinares" at bounding box center [1135, 11] width 90 height 15
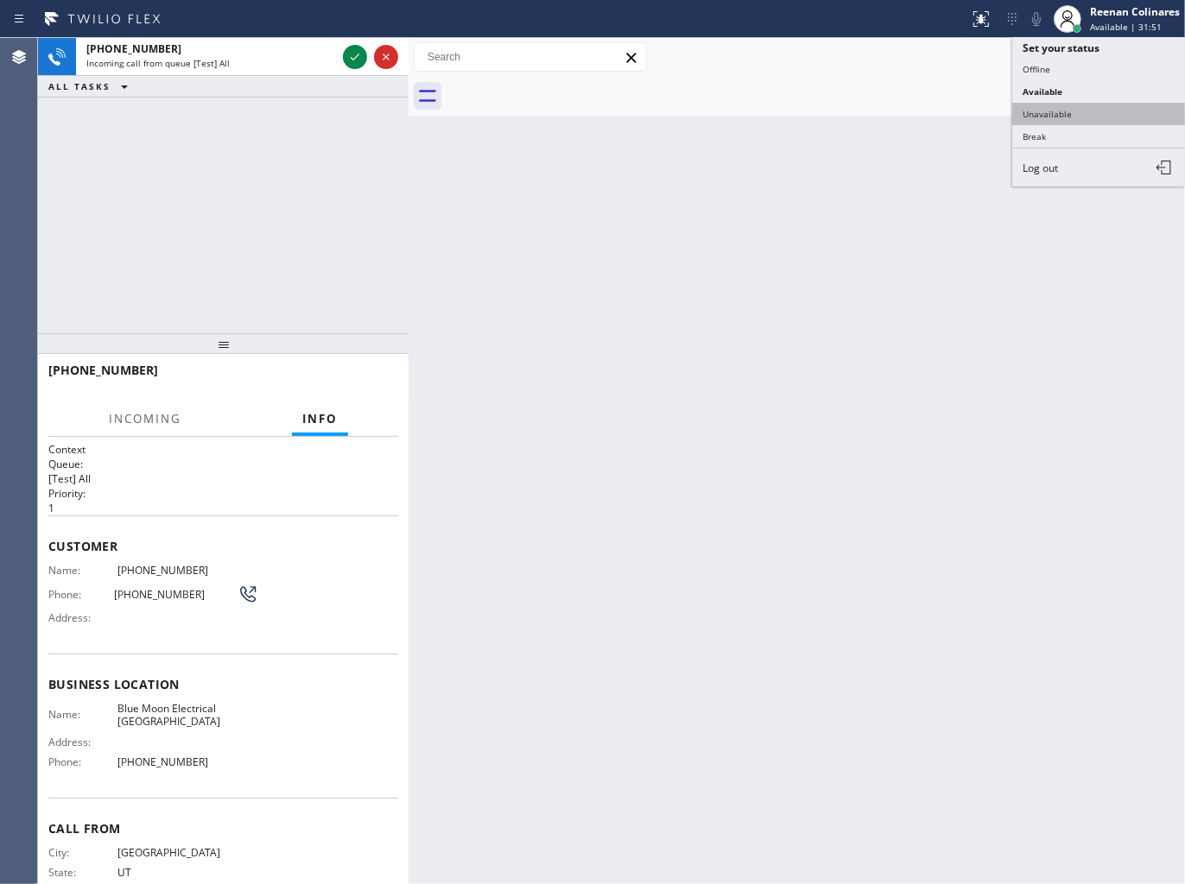
click at [1043, 110] on button "Unavailable" at bounding box center [1098, 114] width 173 height 22
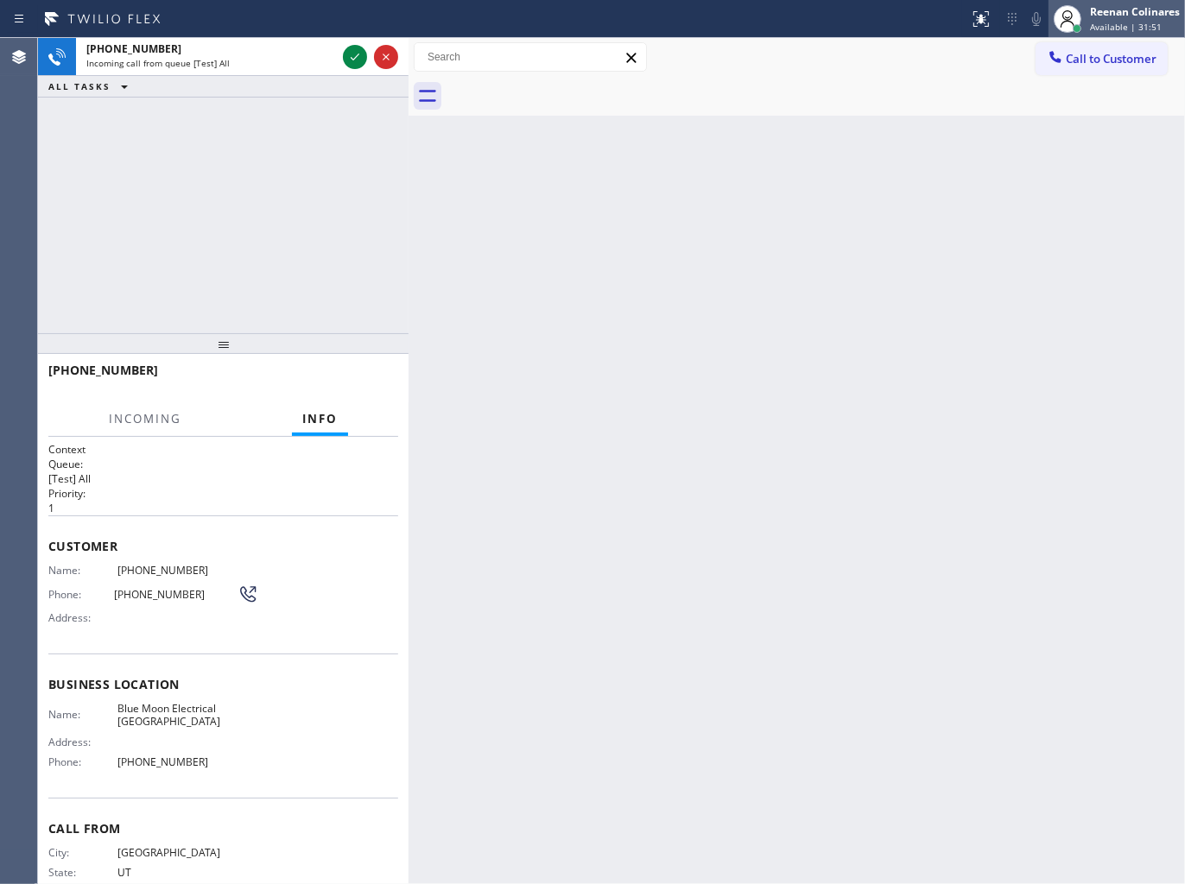
click at [1102, 15] on div "Reenan Colinares" at bounding box center [1135, 11] width 90 height 15
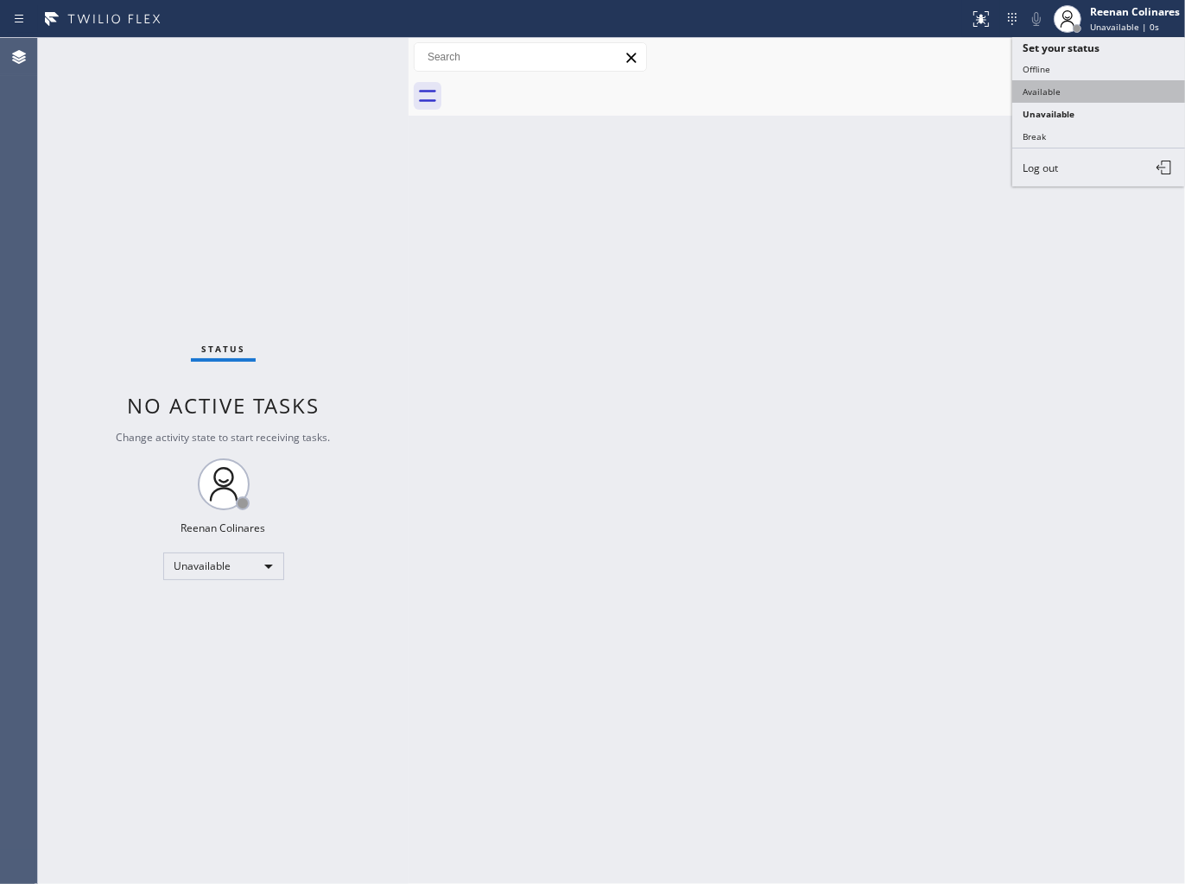
click at [1046, 90] on button "Available" at bounding box center [1098, 91] width 173 height 22
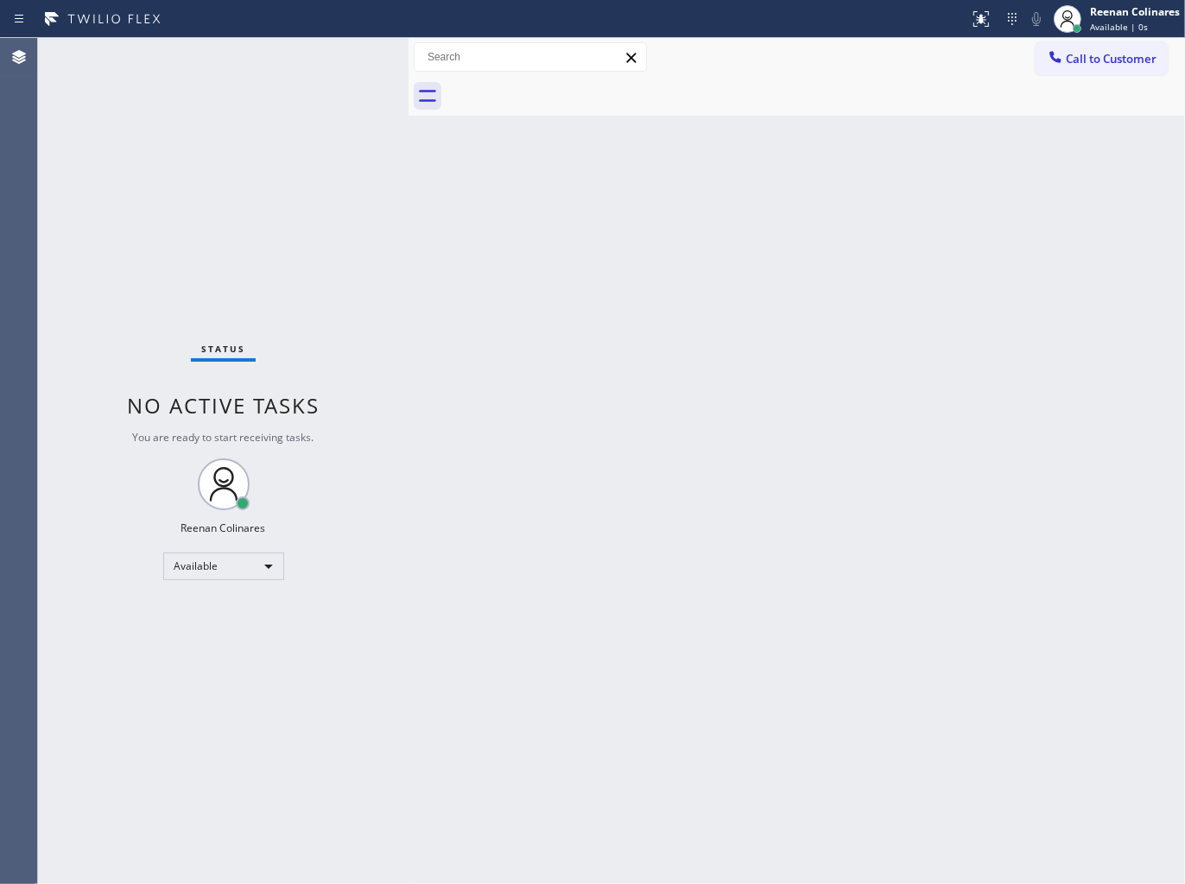
click at [254, 56] on div "Status No active tasks You are ready to start receiving tasks. Reenan Colinares…" at bounding box center [223, 461] width 370 height 846
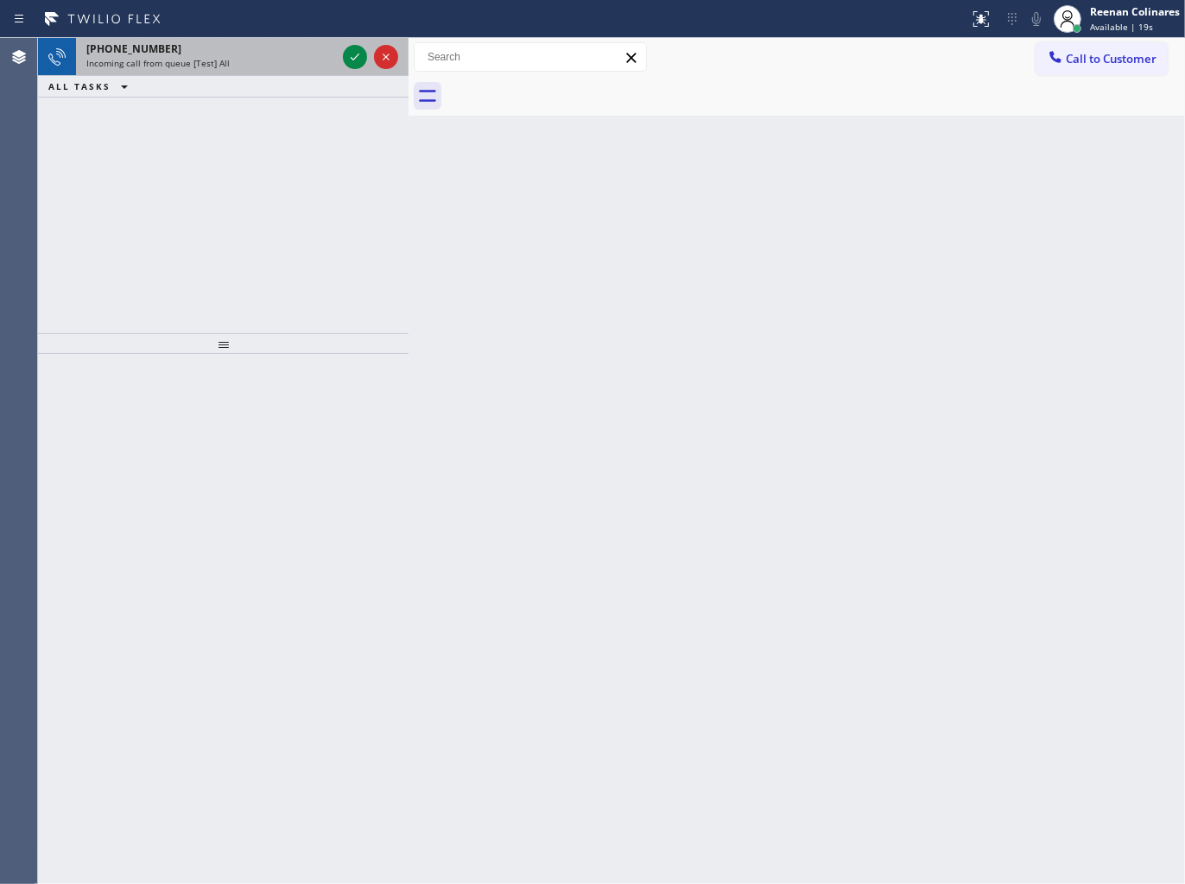
click at [269, 62] on div "Incoming call from queue [Test] All" at bounding box center [211, 63] width 250 height 12
click at [263, 59] on div "Incoming call from queue [Test] All" at bounding box center [211, 63] width 250 height 12
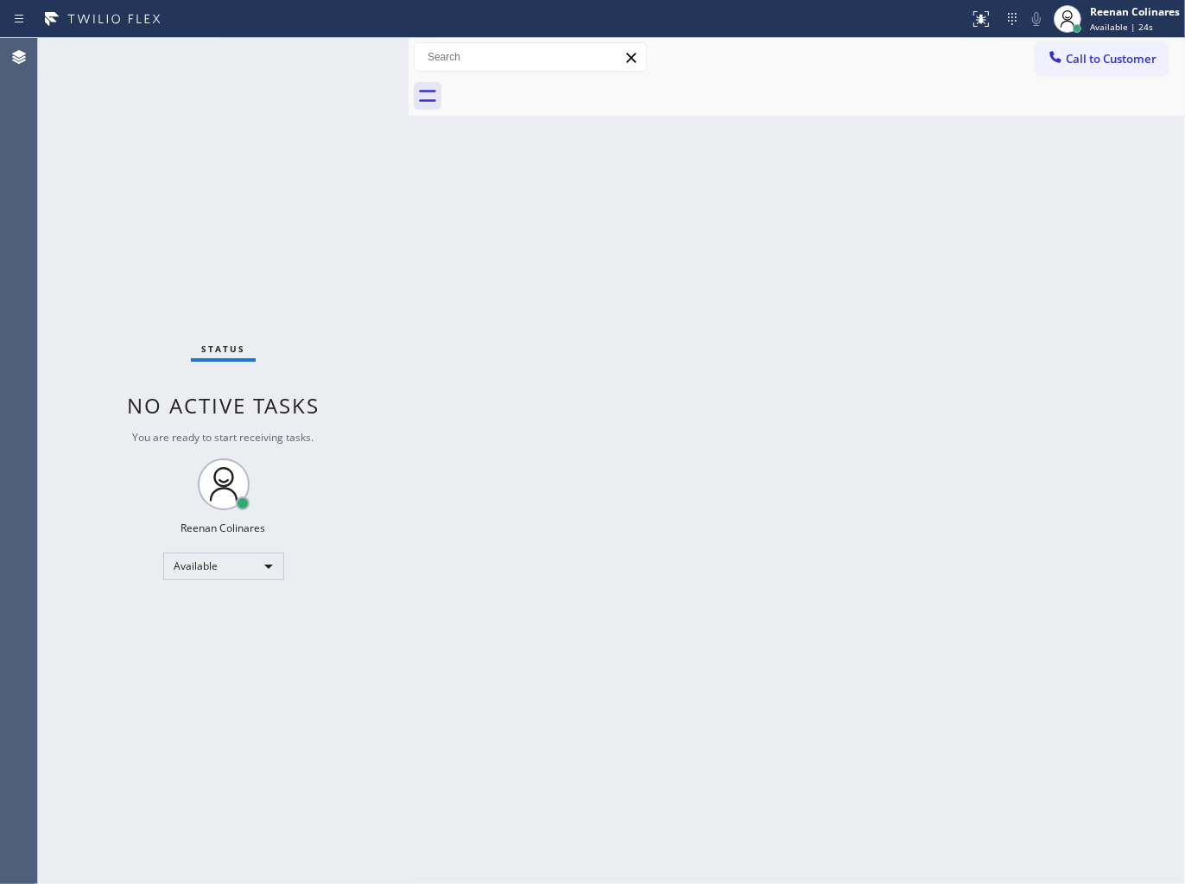
click at [275, 45] on div "Status No active tasks You are ready to start receiving tasks. Reenan Colinares…" at bounding box center [223, 461] width 370 height 846
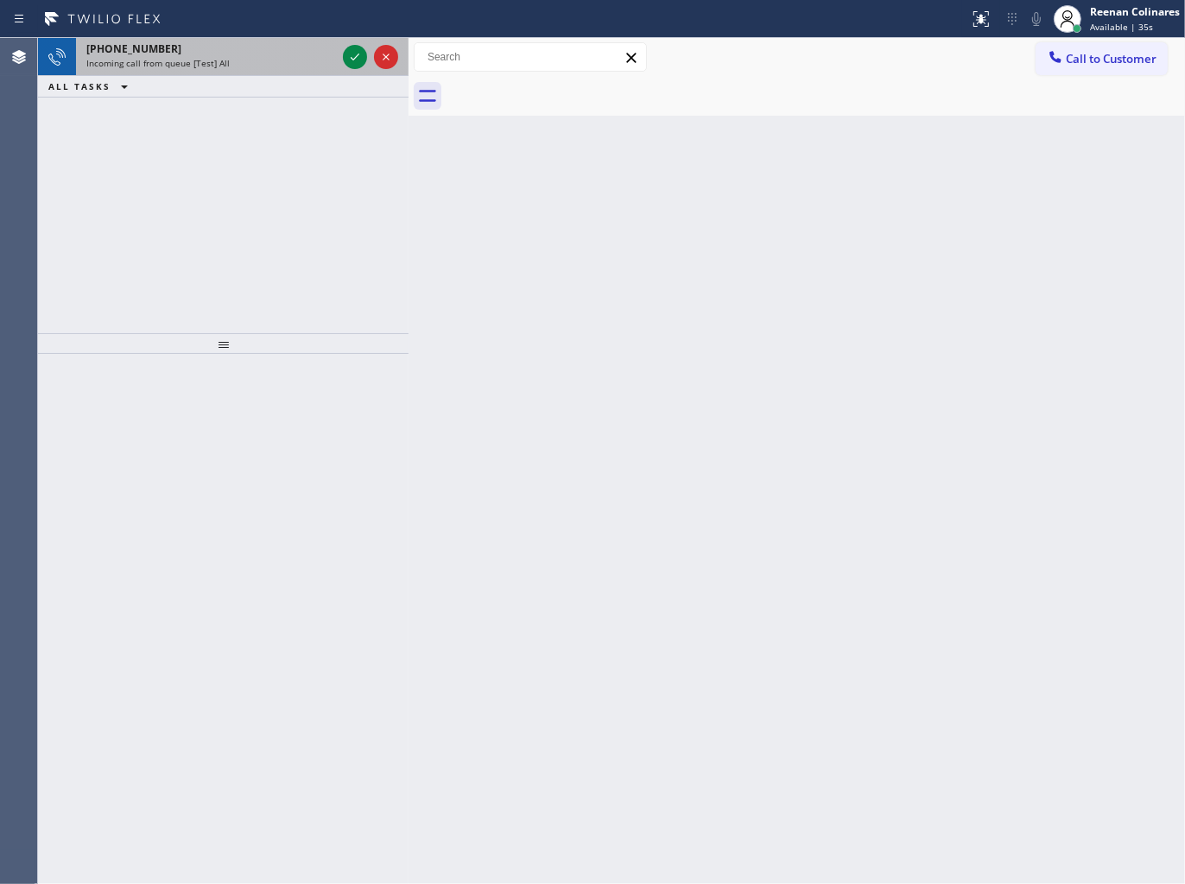
click at [235, 57] on div "Incoming call from queue [Test] All" at bounding box center [211, 63] width 250 height 12
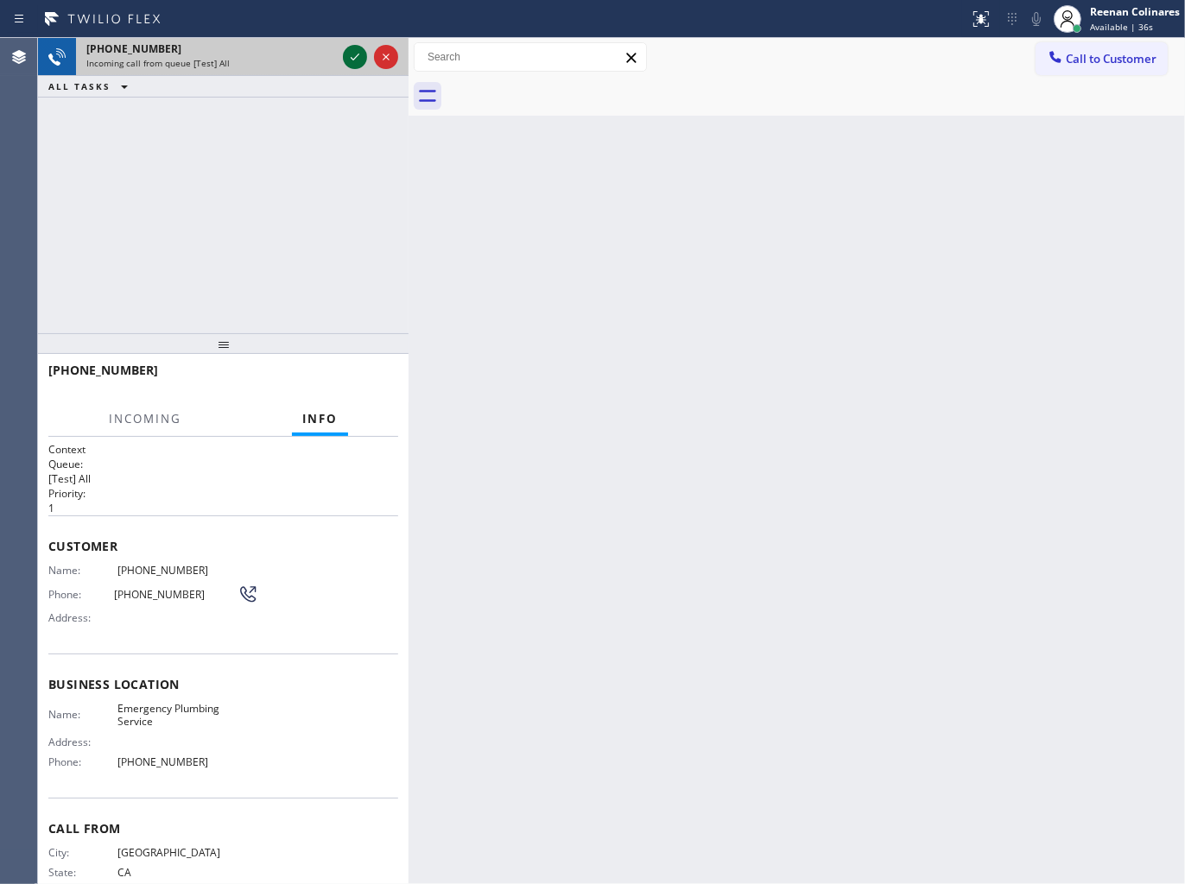
click at [351, 60] on icon at bounding box center [354, 57] width 21 height 21
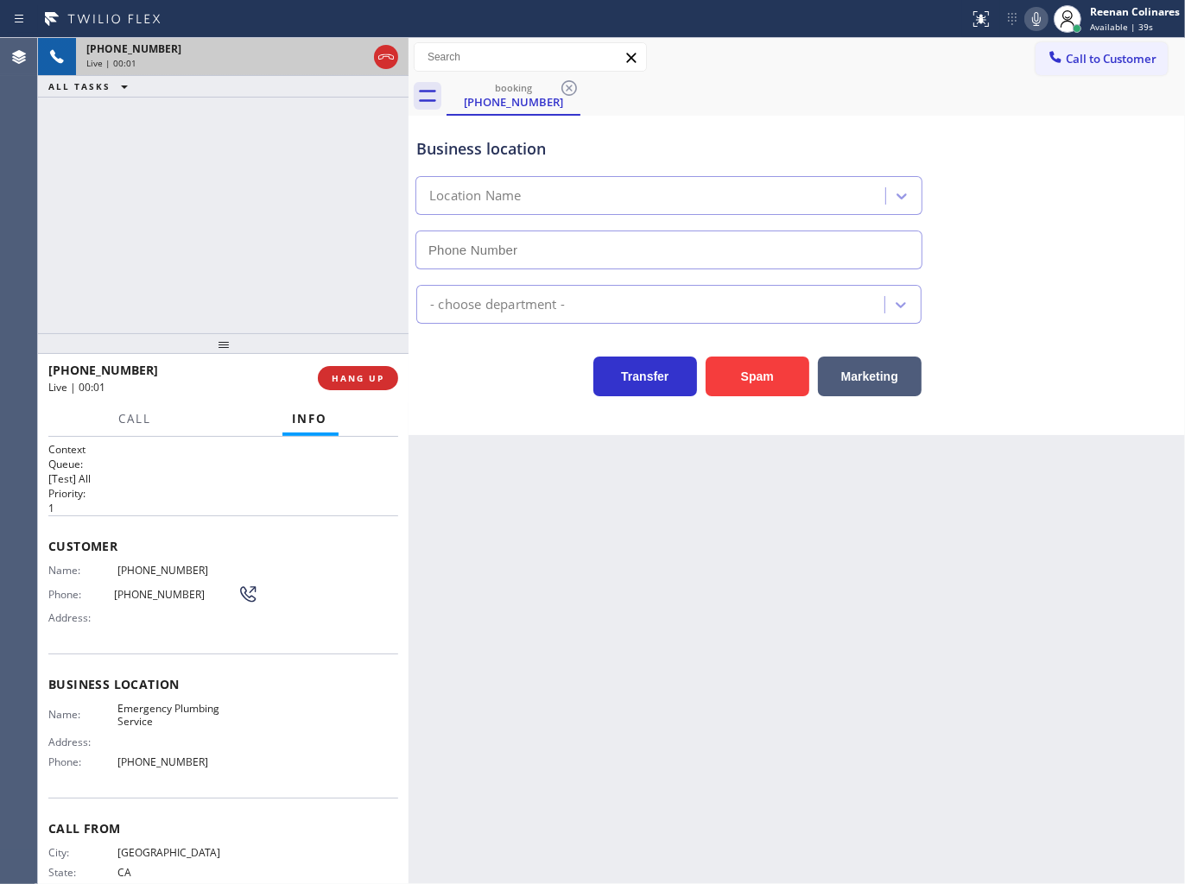
type input "[PHONE_NUMBER]"
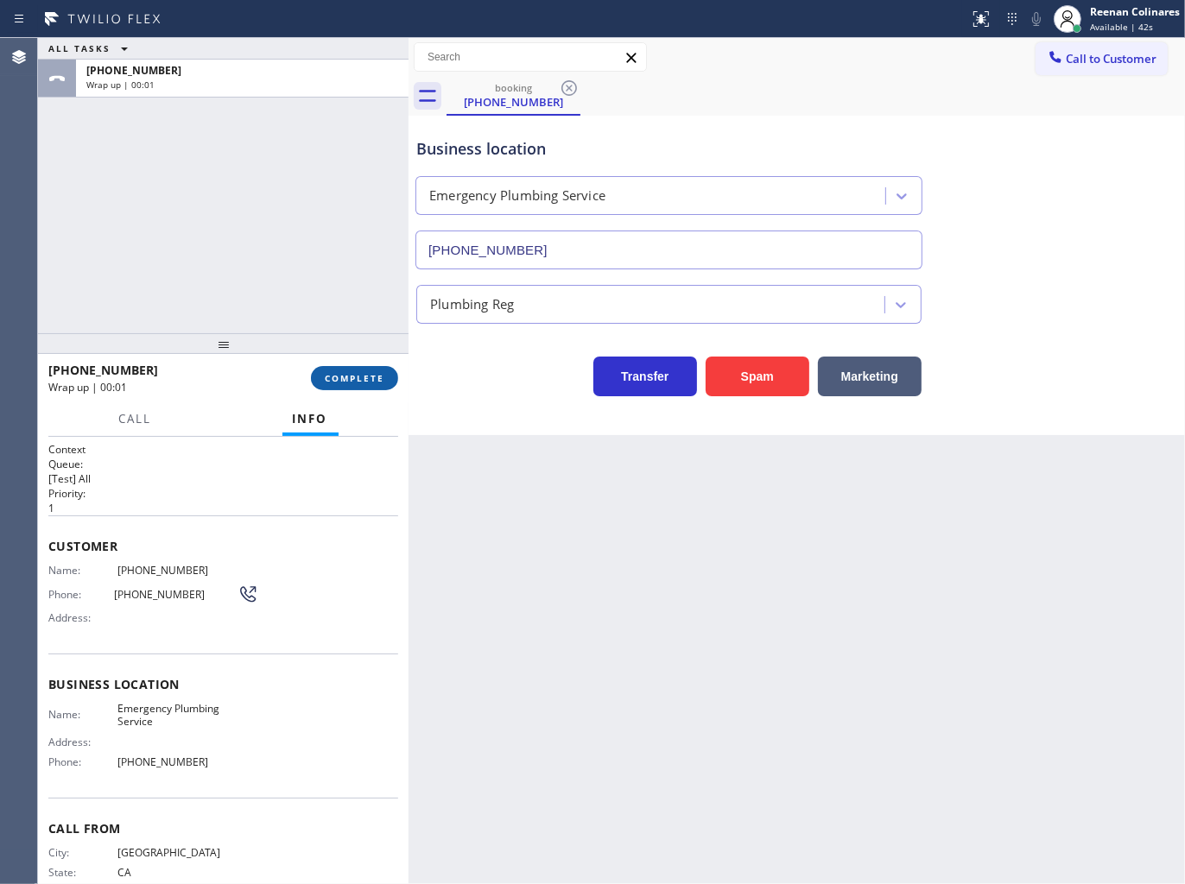
click at [371, 372] on span "COMPLETE" at bounding box center [355, 378] width 60 height 12
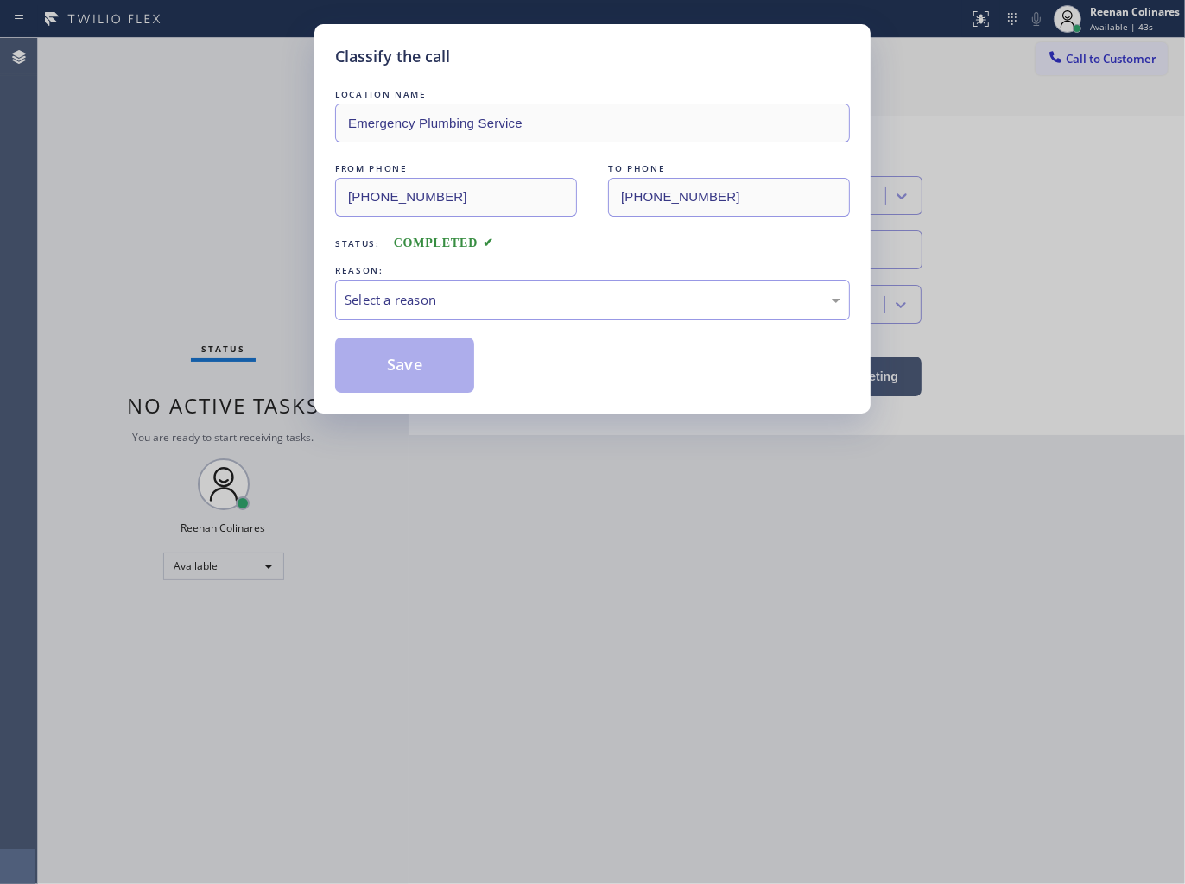
click at [415, 298] on div "Select a reason" at bounding box center [592, 300] width 496 height 20
click at [395, 370] on button "Save" at bounding box center [404, 365] width 139 height 55
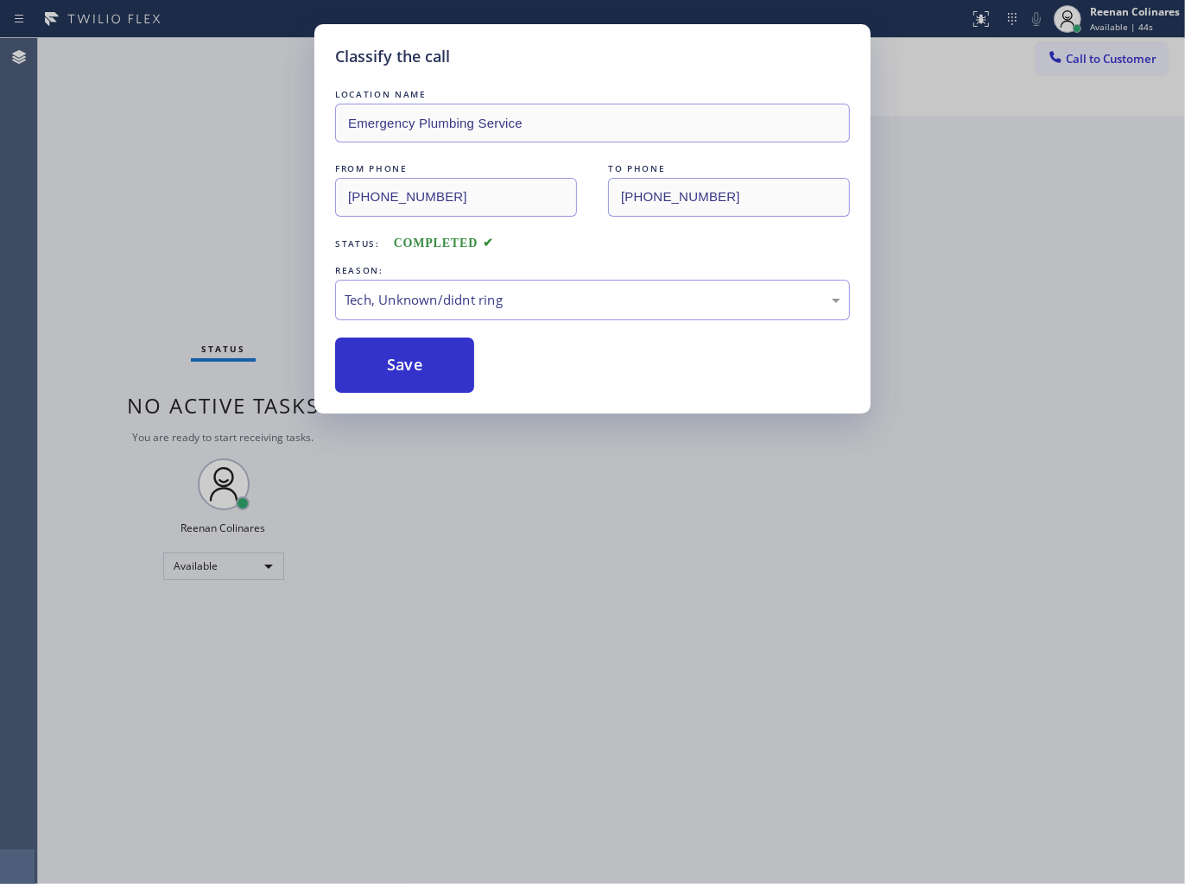
drag, startPoint x: 143, startPoint y: 255, endPoint x: 147, endPoint y: 227, distance: 27.8
click at [143, 248] on div "Classify the call LOCATION NAME Emergency Plumbing Service FROM PHONE [PHONE_NU…" at bounding box center [592, 442] width 1185 height 884
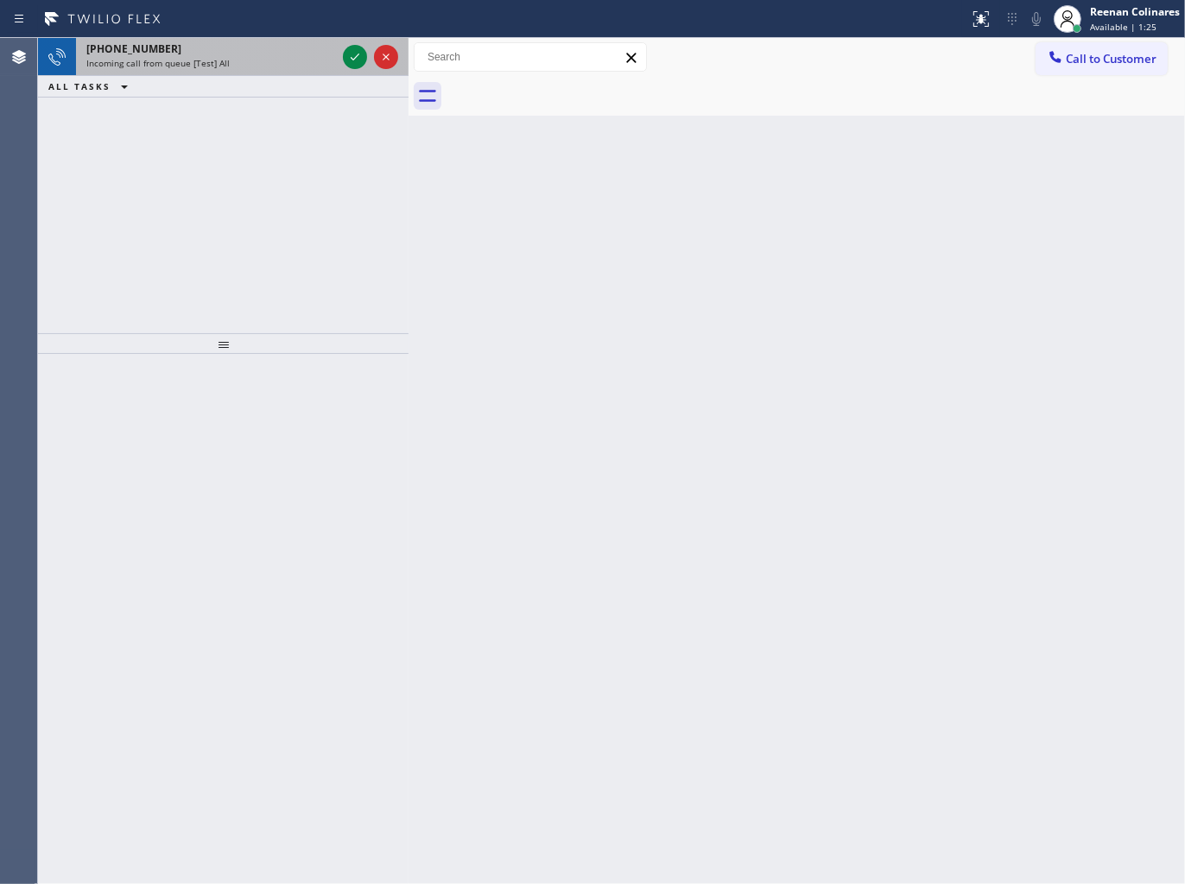
click at [248, 67] on div "Incoming call from queue [Test] All" at bounding box center [211, 63] width 250 height 12
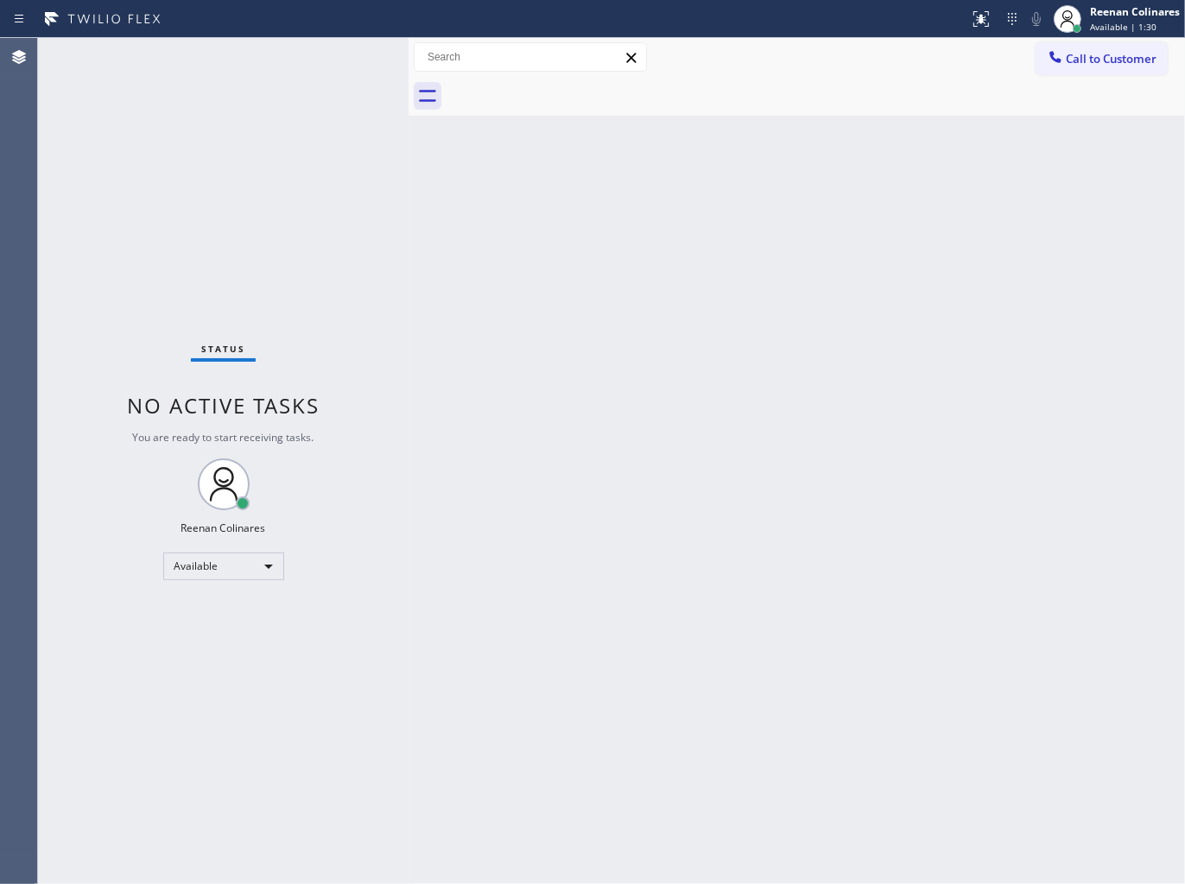
click at [297, 73] on div "Status No active tasks You are ready to start receiving tasks. Reenan Colinares…" at bounding box center [223, 461] width 370 height 846
click at [578, 261] on div "Back to Dashboard Change Sender ID Customers Technicians Select a contact Outbo…" at bounding box center [796, 461] width 776 height 846
click at [272, 69] on div "Status No active tasks You are ready to start receiving tasks. Reenan Colinares…" at bounding box center [223, 461] width 370 height 846
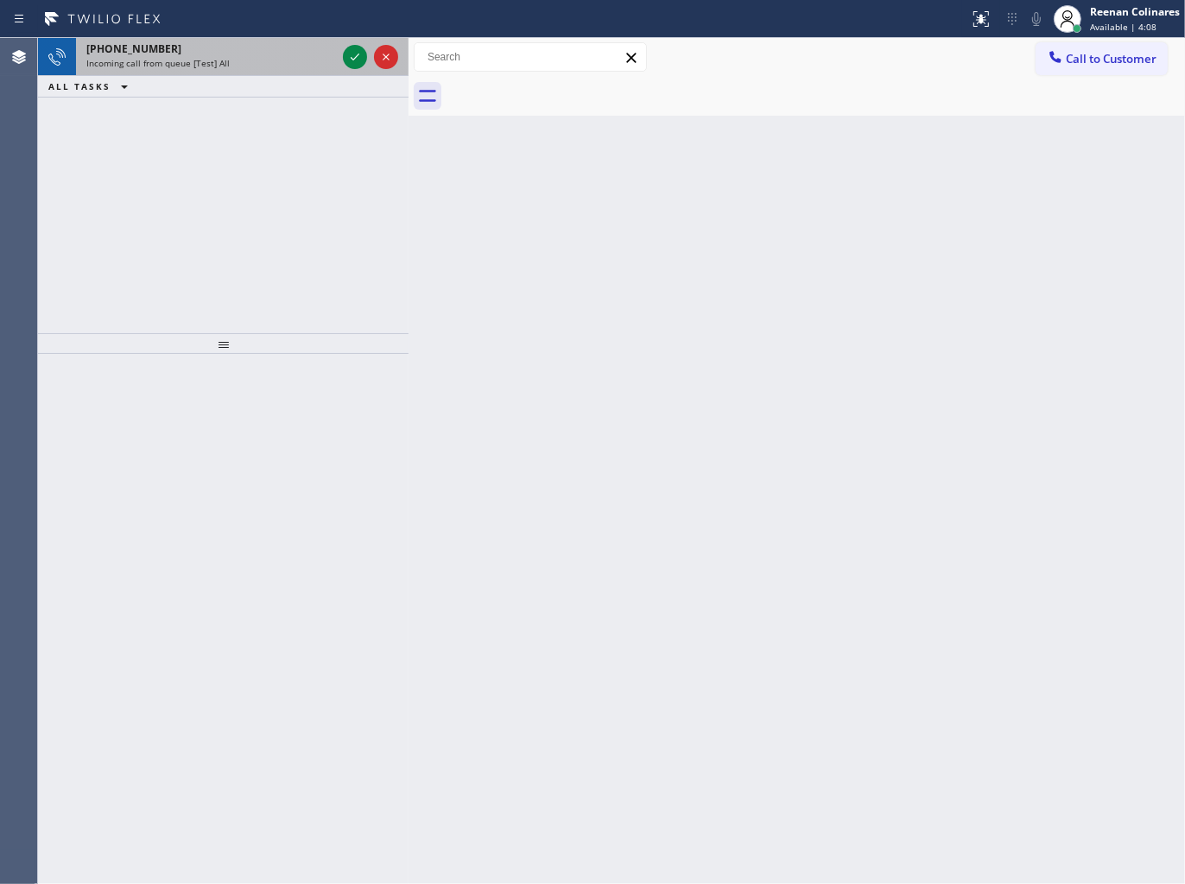
click at [250, 60] on div "Incoming call from queue [Test] All" at bounding box center [211, 63] width 250 height 12
drag, startPoint x: 281, startPoint y: 58, endPoint x: 290, endPoint y: 61, distance: 9.3
click at [285, 61] on div "[PHONE_NUMBER] Incoming call from queue [Test] All" at bounding box center [207, 57] width 263 height 38
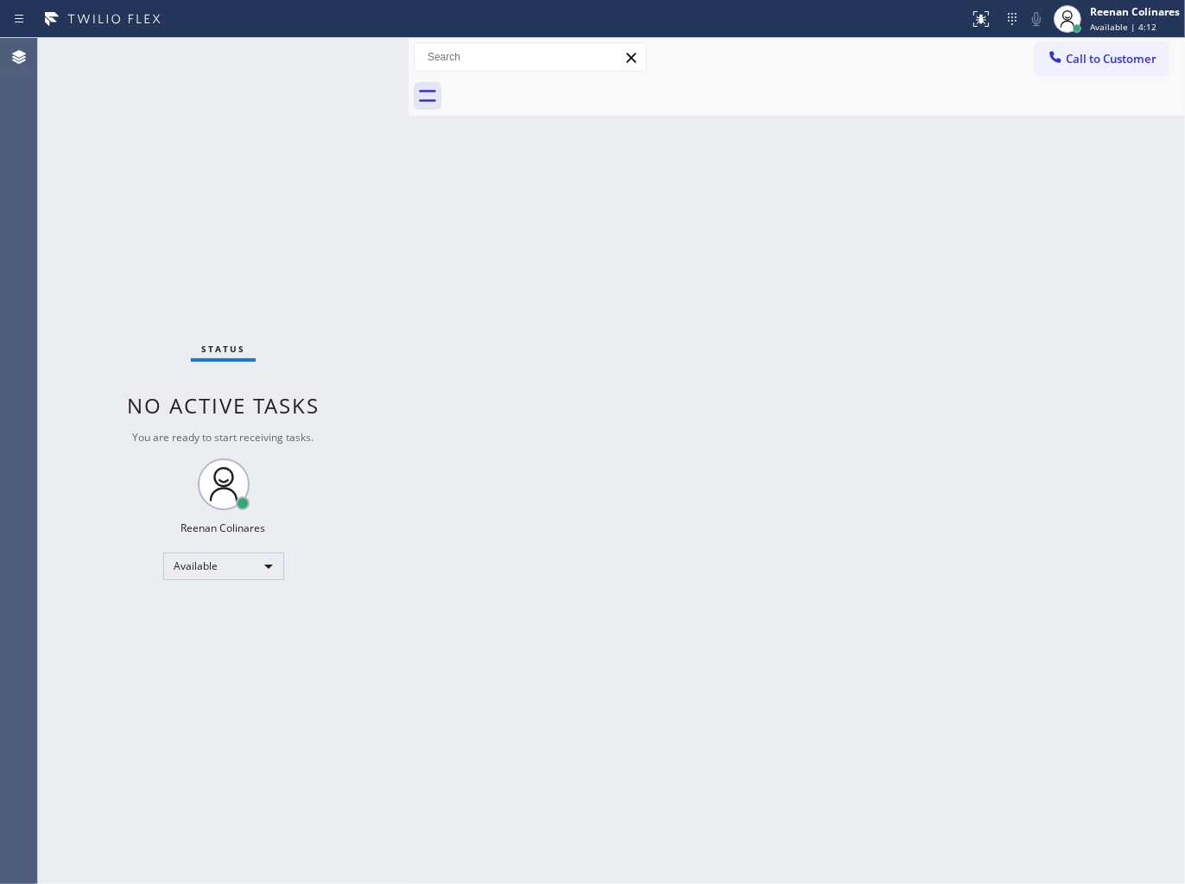
click at [304, 60] on div "Status No active tasks You are ready to start receiving tasks. Reenan Colinares…" at bounding box center [223, 461] width 370 height 846
click at [290, 64] on div "Status No active tasks You are ready to start receiving tasks. Reenan Colinares…" at bounding box center [223, 461] width 370 height 846
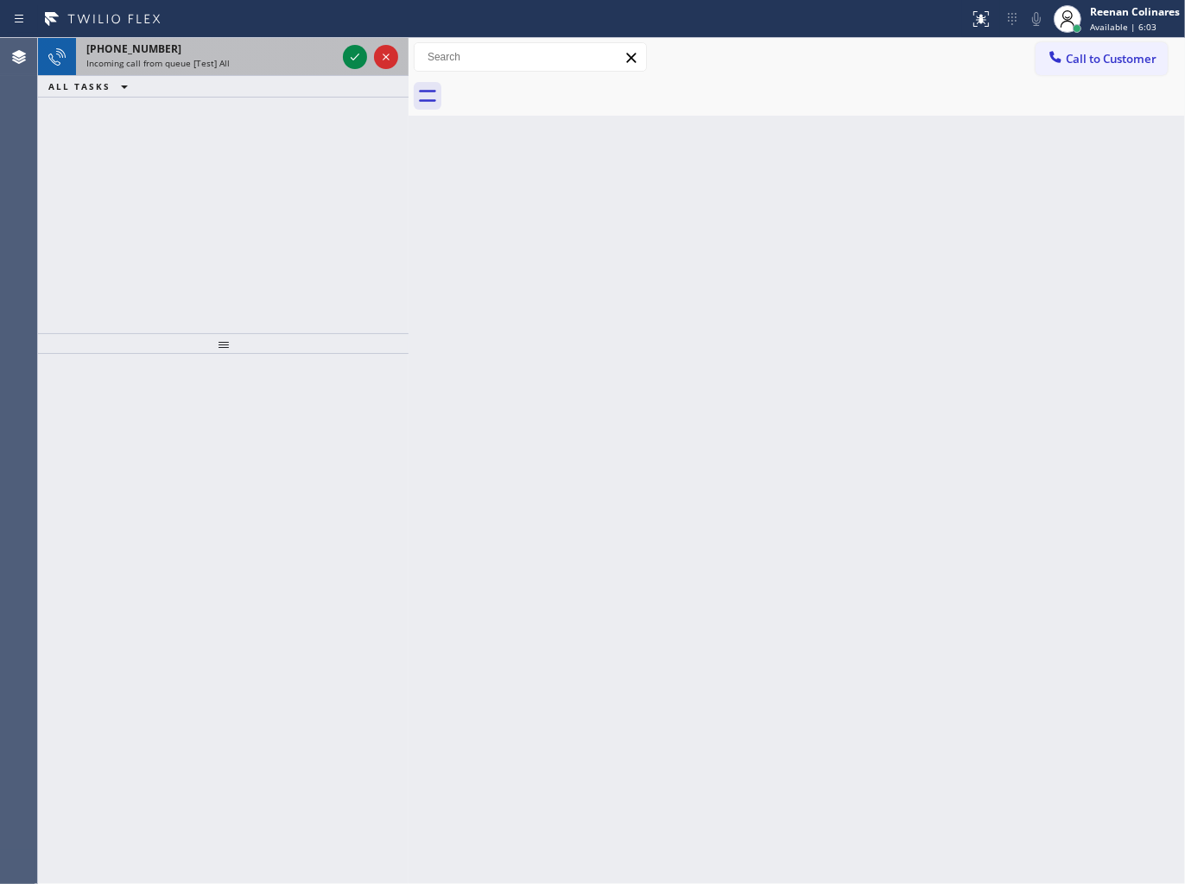
click at [216, 57] on span "Incoming call from queue [Test] All" at bounding box center [157, 63] width 143 height 12
click at [309, 60] on div "Incoming call from queue [Test] All" at bounding box center [211, 63] width 250 height 12
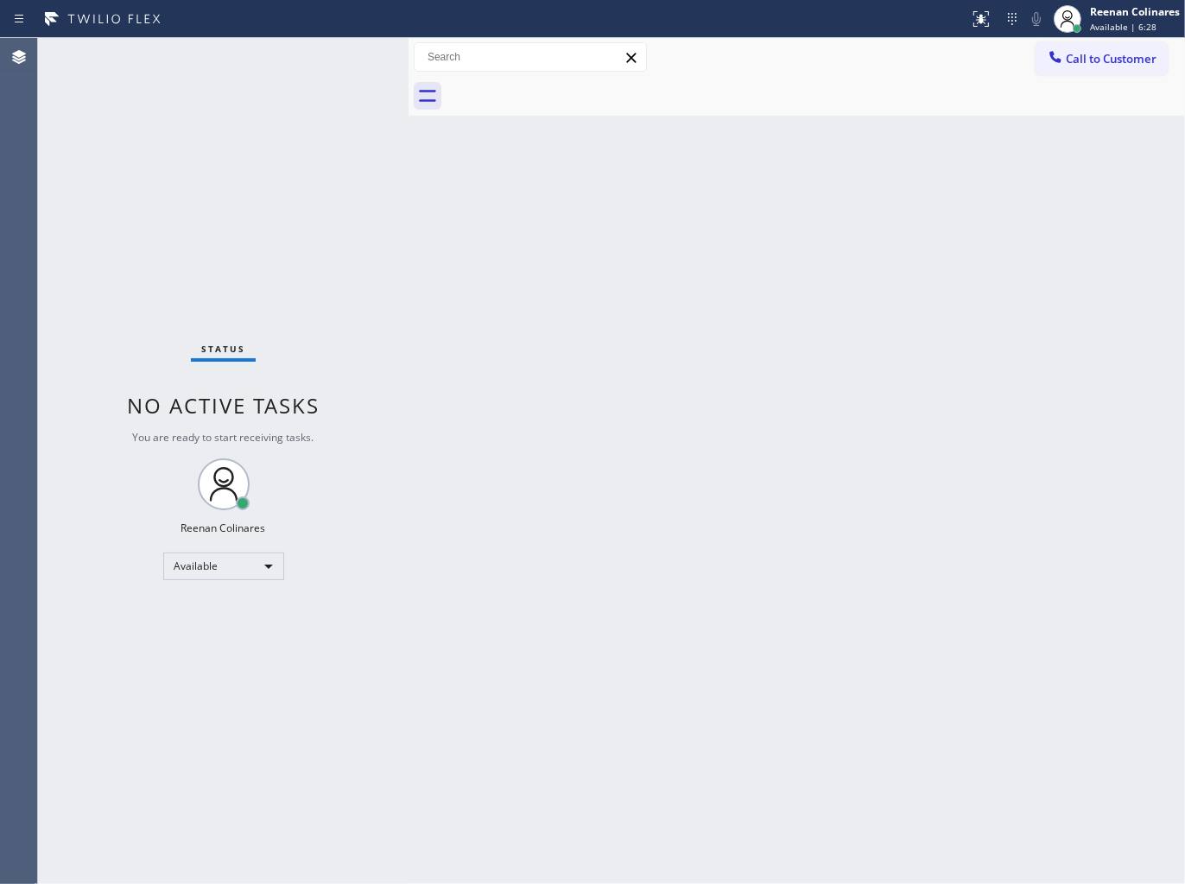
click at [203, 60] on div "Status No active tasks You are ready to start receiving tasks. Reenan Colinares…" at bounding box center [223, 461] width 370 height 846
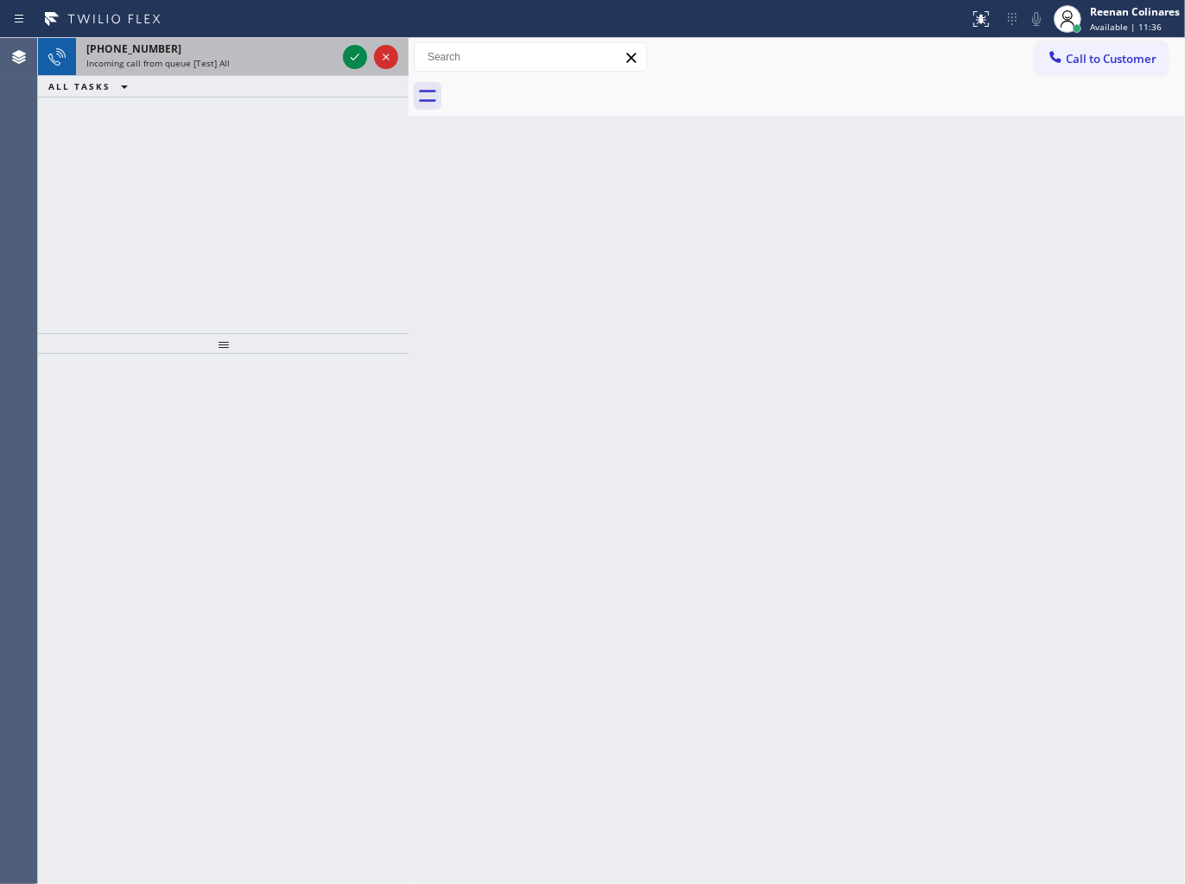
click at [188, 60] on span "Incoming call from queue [Test] All" at bounding box center [157, 63] width 143 height 12
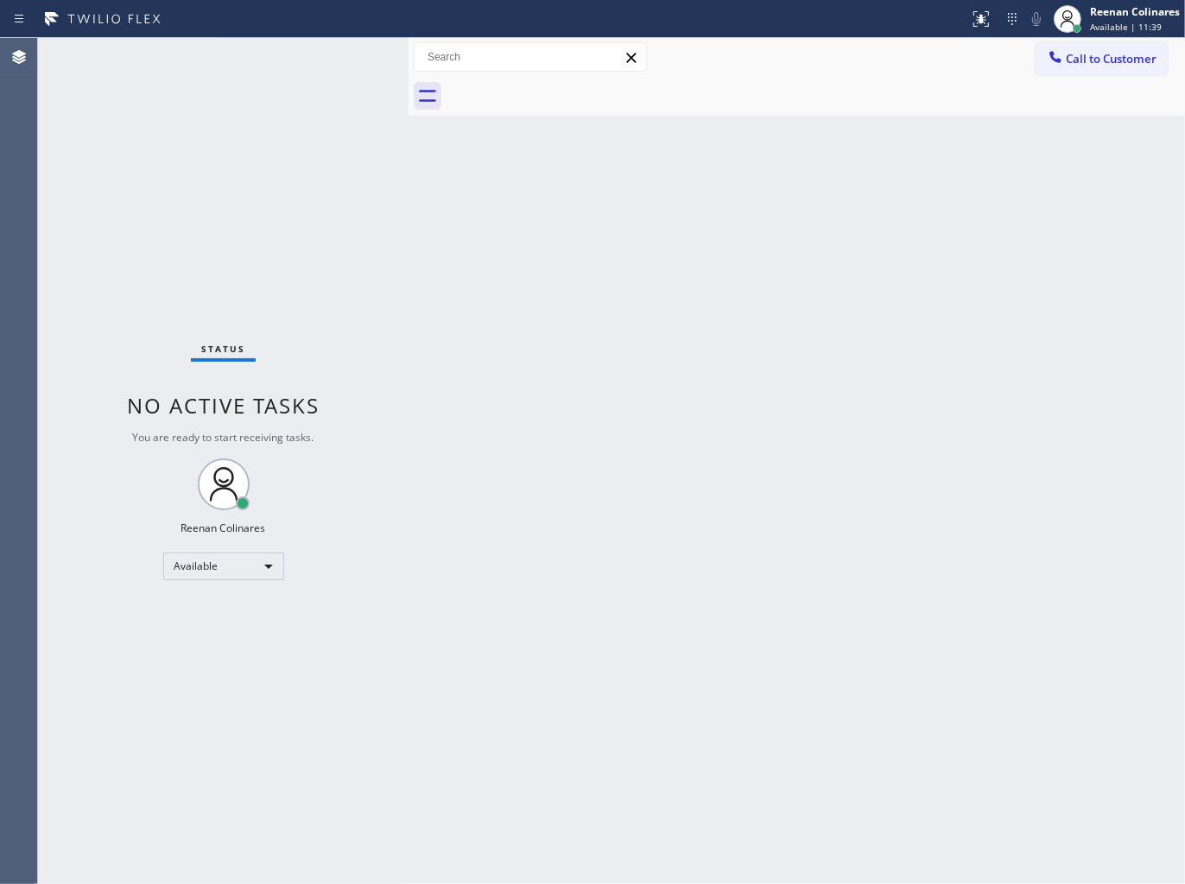
click at [298, 71] on div "Status No active tasks You are ready to start receiving tasks. Reenan Colinares…" at bounding box center [223, 461] width 370 height 846
click at [309, 54] on div "Status No active tasks You are ready to start receiving tasks. Reenan Colinares…" at bounding box center [223, 461] width 370 height 846
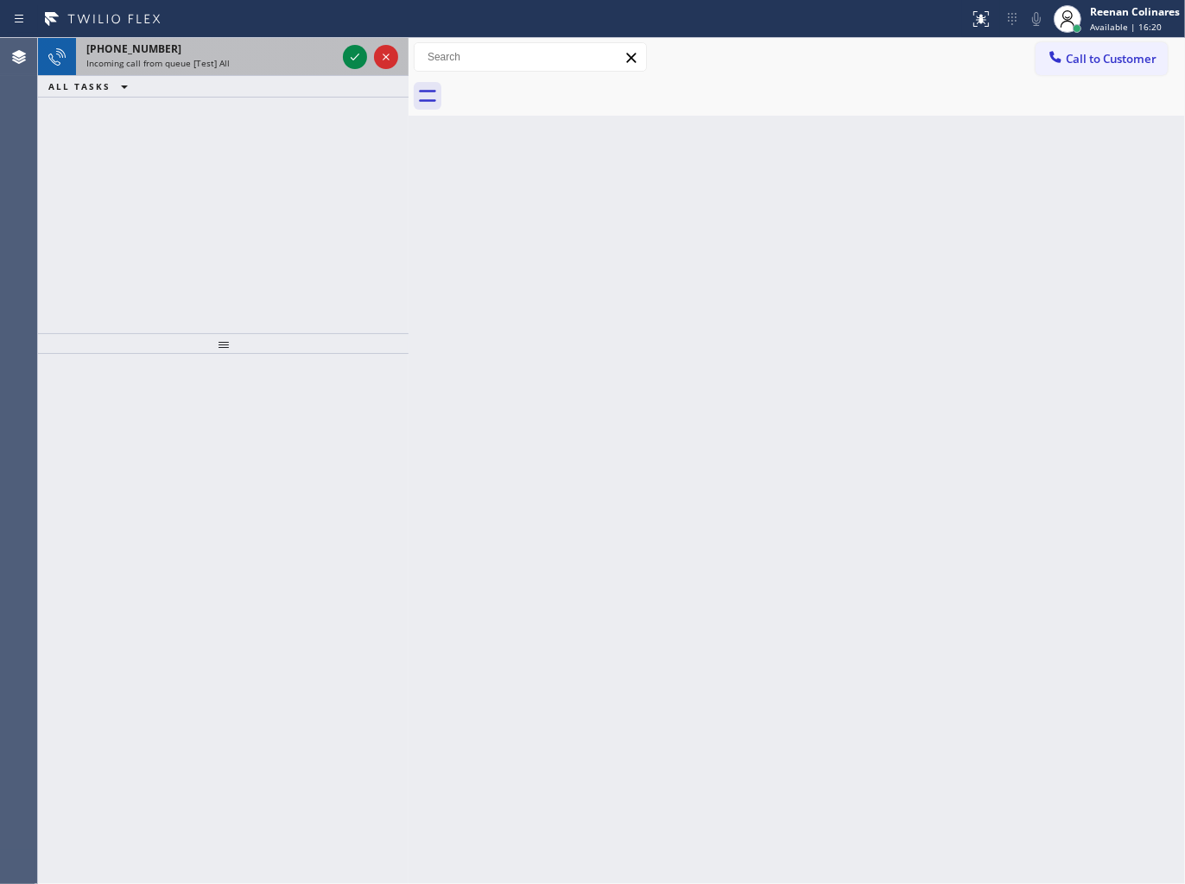
click at [292, 62] on div "Incoming call from queue [Test] All" at bounding box center [211, 63] width 250 height 12
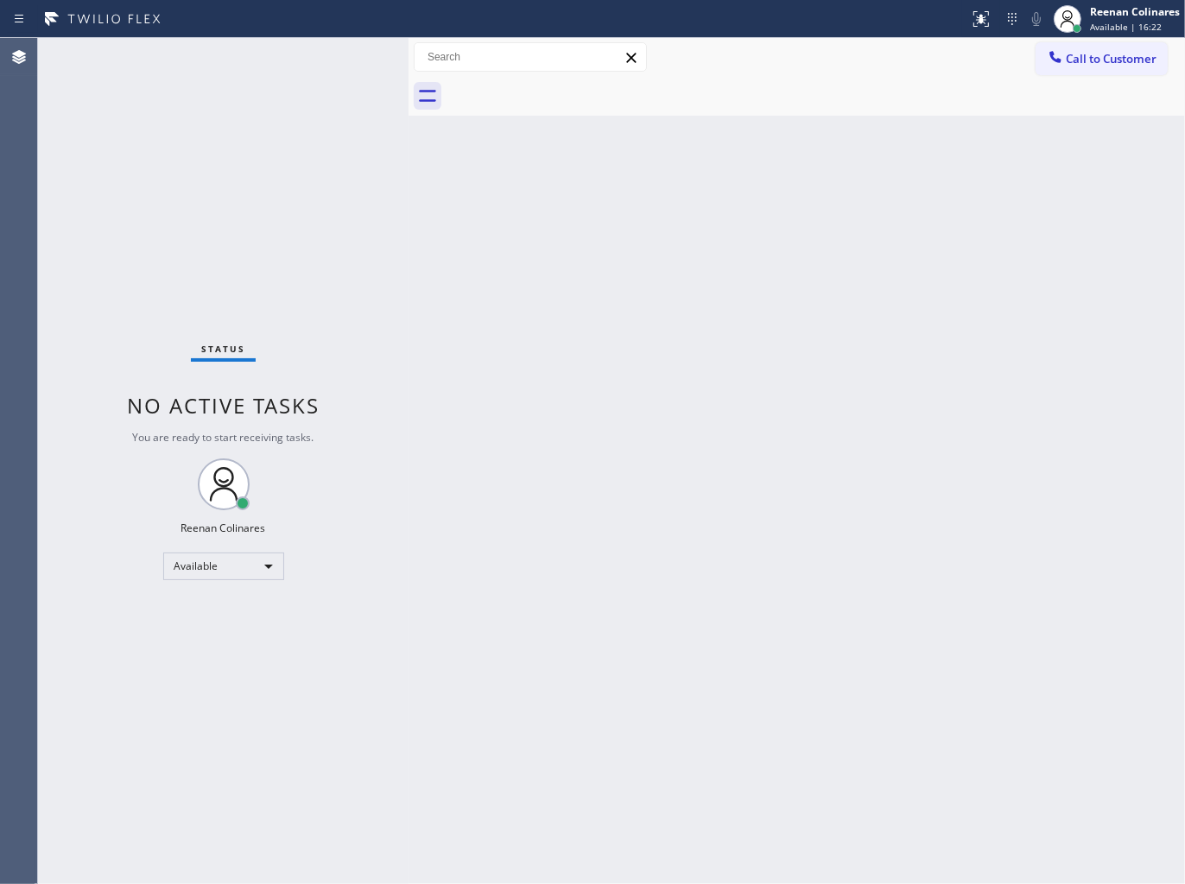
click at [312, 52] on div "Status No active tasks You are ready to start receiving tasks. Reenan Colinares…" at bounding box center [223, 461] width 370 height 846
click at [312, 54] on div "Status No active tasks You are ready to start receiving tasks. Reenan Colinares…" at bounding box center [223, 461] width 370 height 846
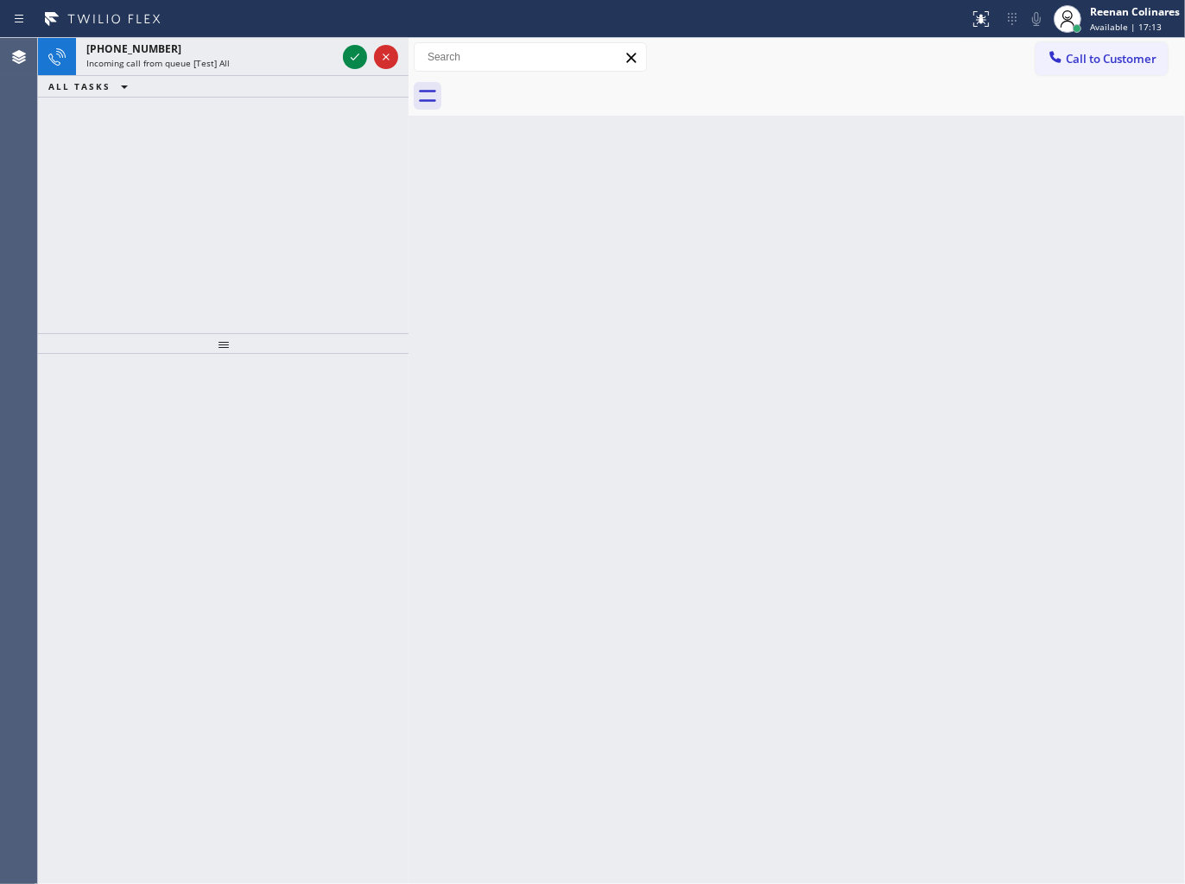
click at [311, 59] on div "Incoming call from queue [Test] All" at bounding box center [211, 63] width 250 height 12
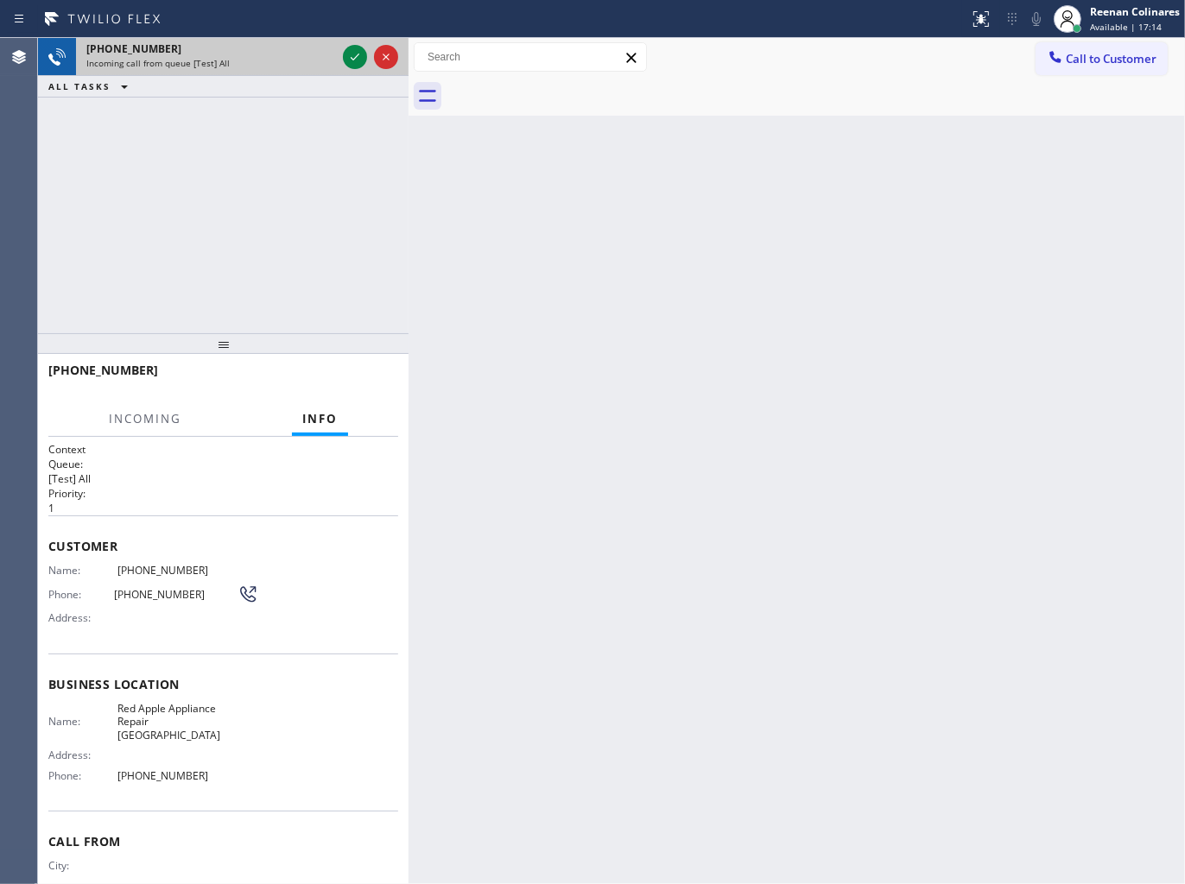
click at [291, 73] on div "[PHONE_NUMBER] Incoming call from queue [Test] All" at bounding box center [207, 57] width 263 height 38
click at [351, 60] on icon at bounding box center [354, 57] width 21 height 21
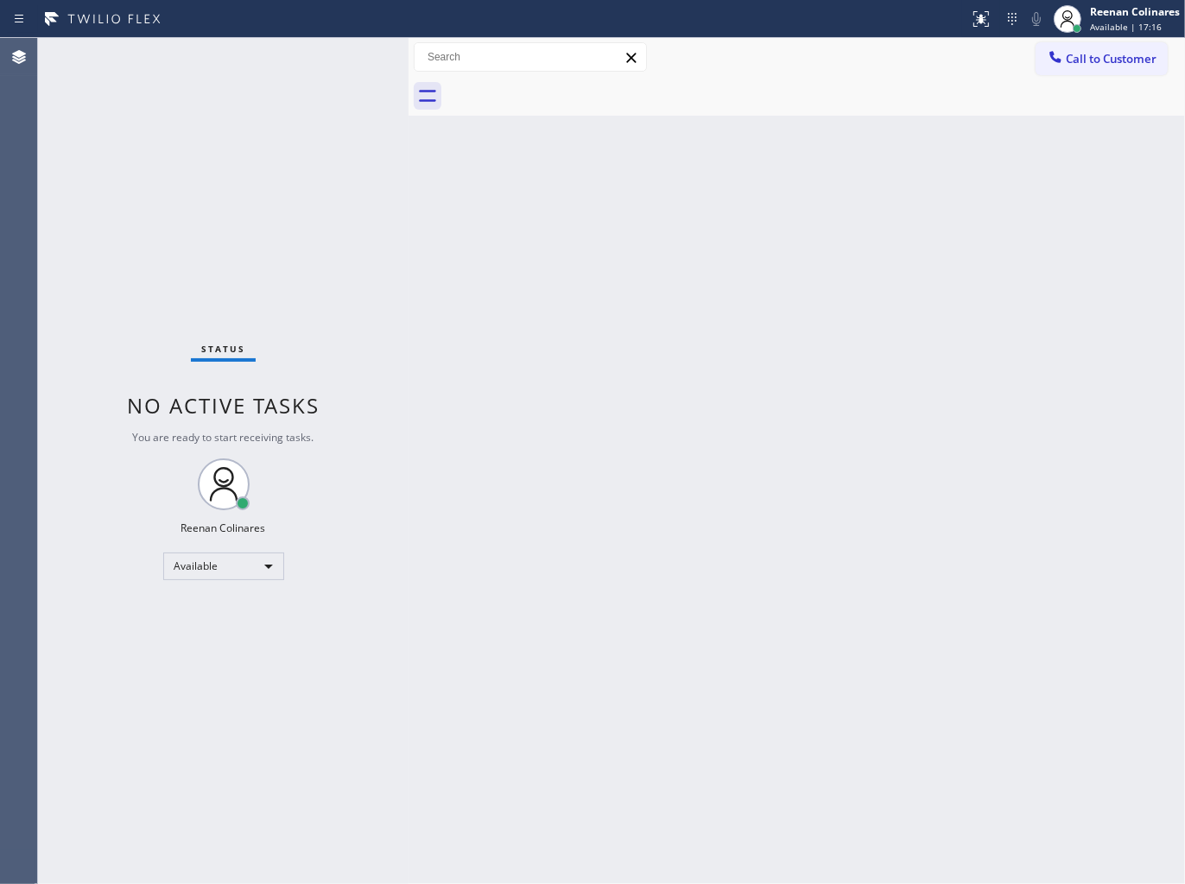
click at [300, 117] on div "Status No active tasks You are ready to start receiving tasks. Reenan Colinares…" at bounding box center [223, 461] width 370 height 846
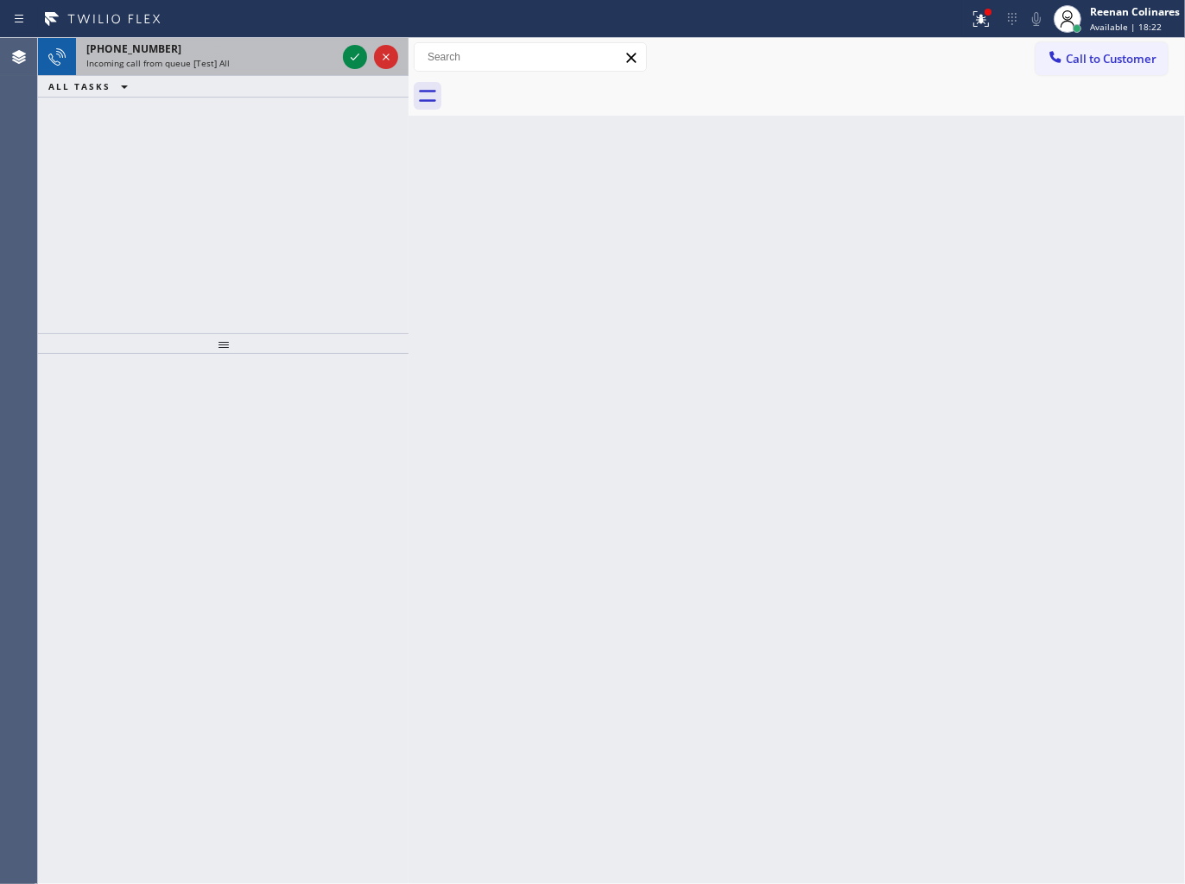
click at [243, 62] on div "Incoming call from queue [Test] All" at bounding box center [211, 63] width 250 height 12
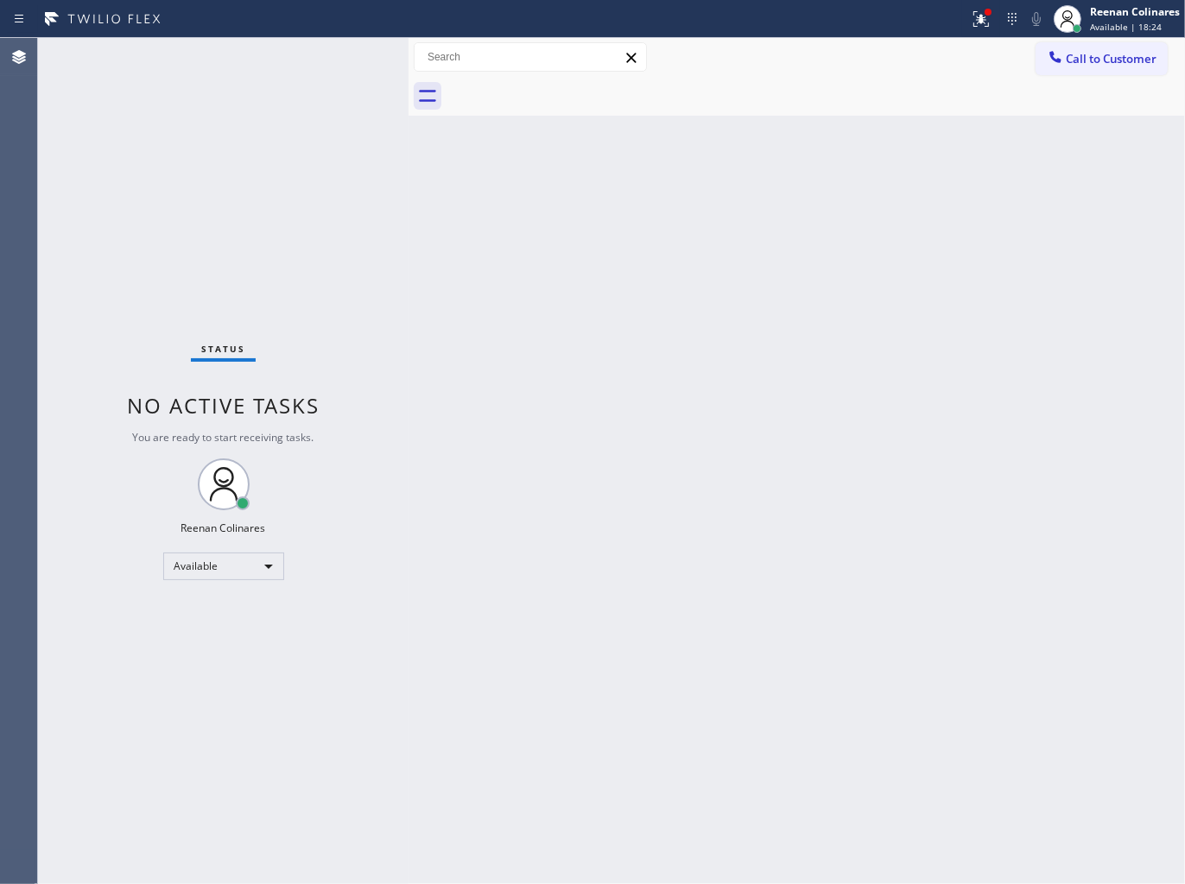
click at [300, 49] on div "Status No active tasks You are ready to start receiving tasks. Reenan Colinares…" at bounding box center [223, 461] width 370 height 846
click at [300, 50] on div "Status No active tasks You are ready to start receiving tasks. Reenan Colinares…" at bounding box center [223, 461] width 370 height 846
click at [300, 53] on div "Status No active tasks You are ready to start receiving tasks. Reenan Colinares…" at bounding box center [223, 461] width 370 height 846
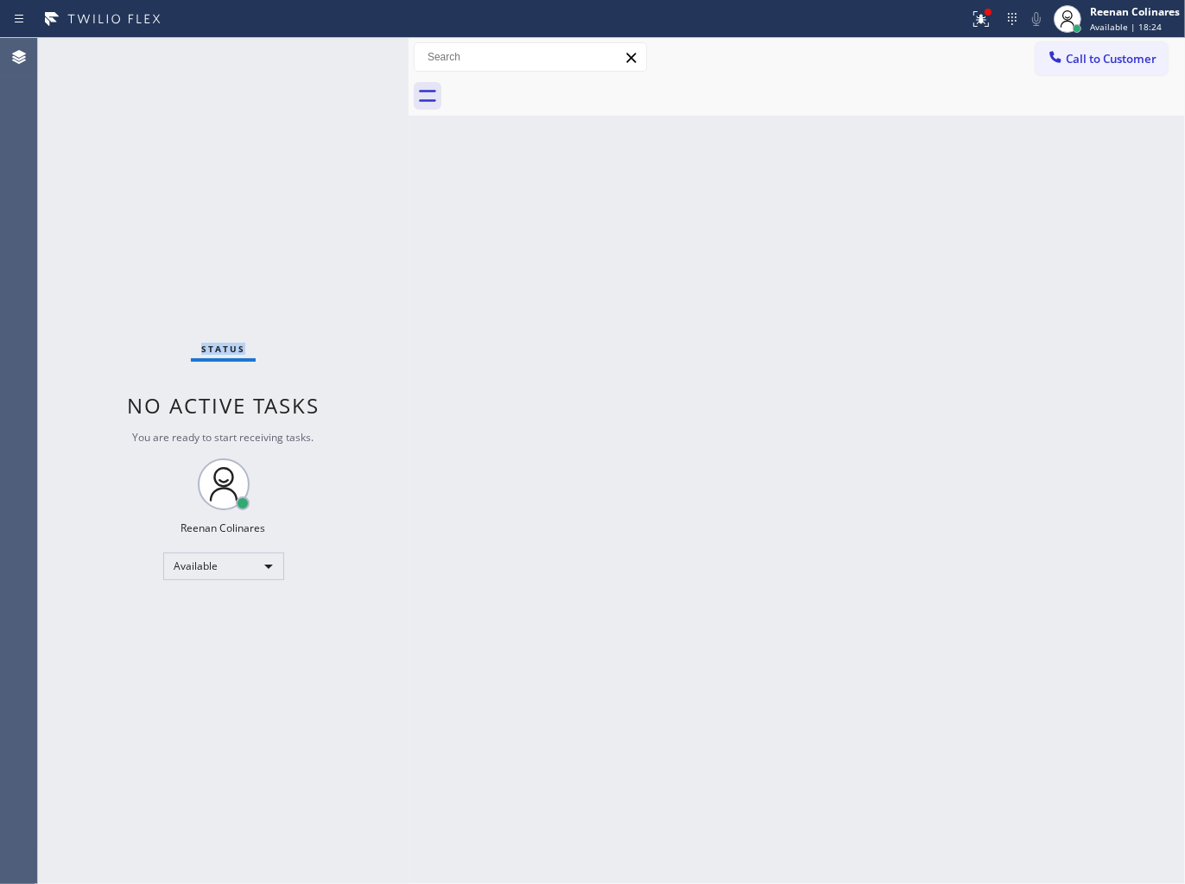
click at [300, 53] on div "Status No active tasks You are ready to start receiving tasks. Reenan Colinares…" at bounding box center [223, 461] width 370 height 846
click at [320, 176] on div "Status No active tasks You are ready to start receiving tasks. Reenan Colinares…" at bounding box center [223, 461] width 370 height 846
click at [320, 179] on div "Status No active tasks You are ready to start receiving tasks. Reenan Colinares…" at bounding box center [223, 461] width 370 height 846
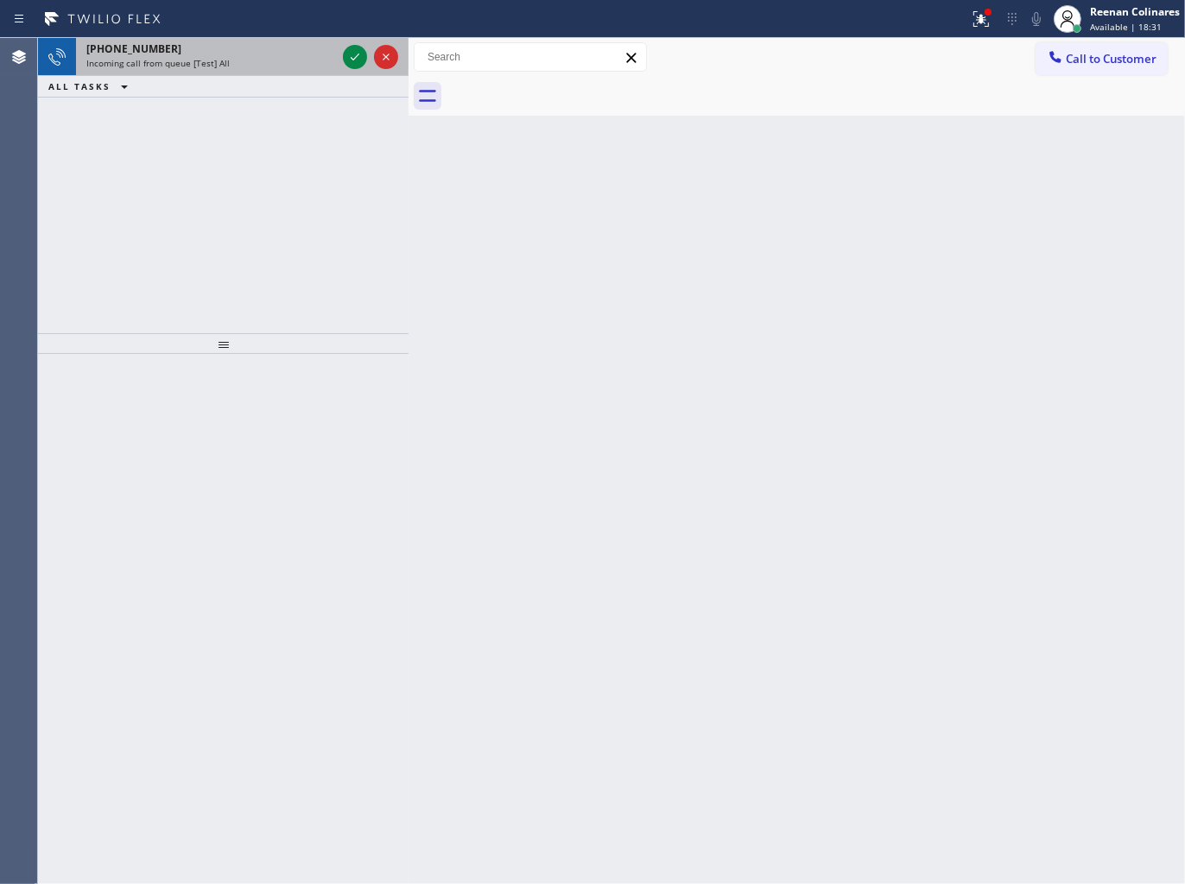
click at [296, 41] on div "[PHONE_NUMBER]" at bounding box center [211, 48] width 250 height 15
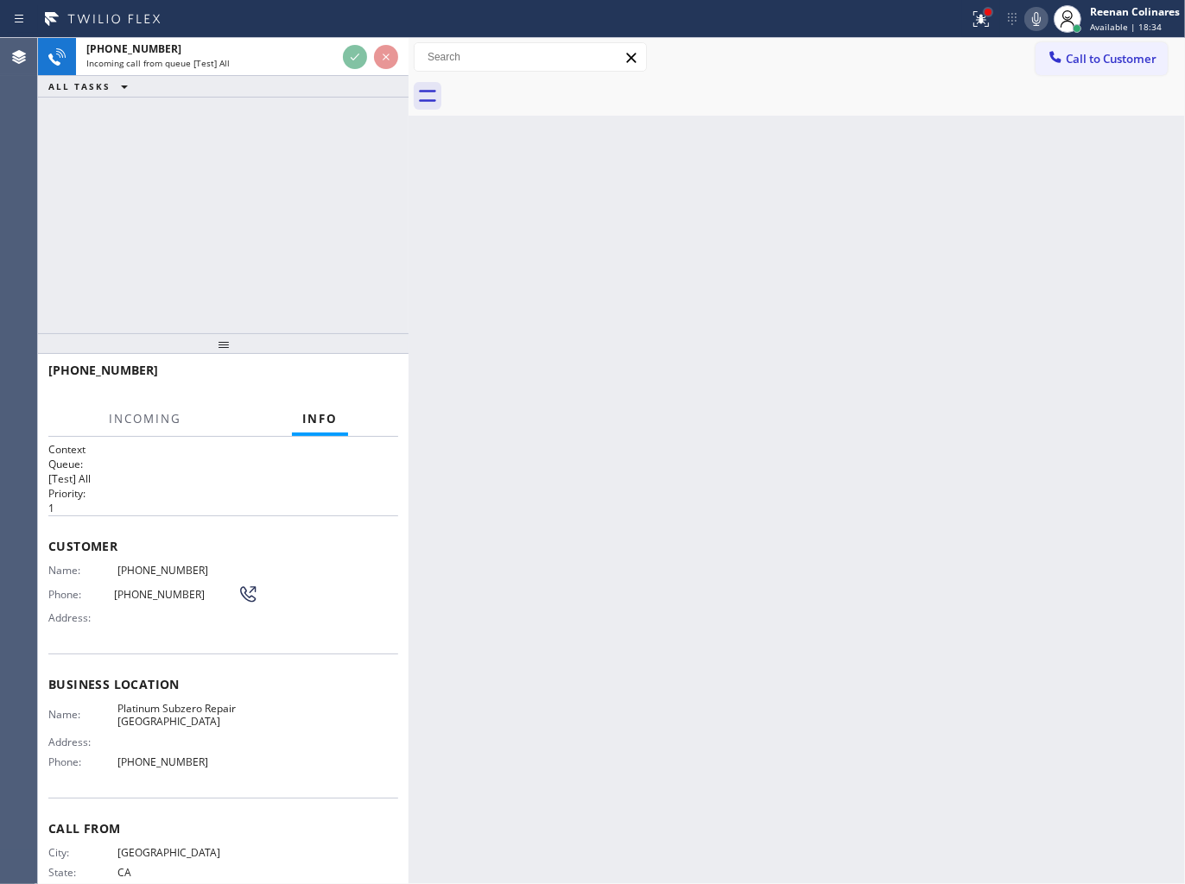
click at [987, 11] on div at bounding box center [987, 12] width 7 height 7
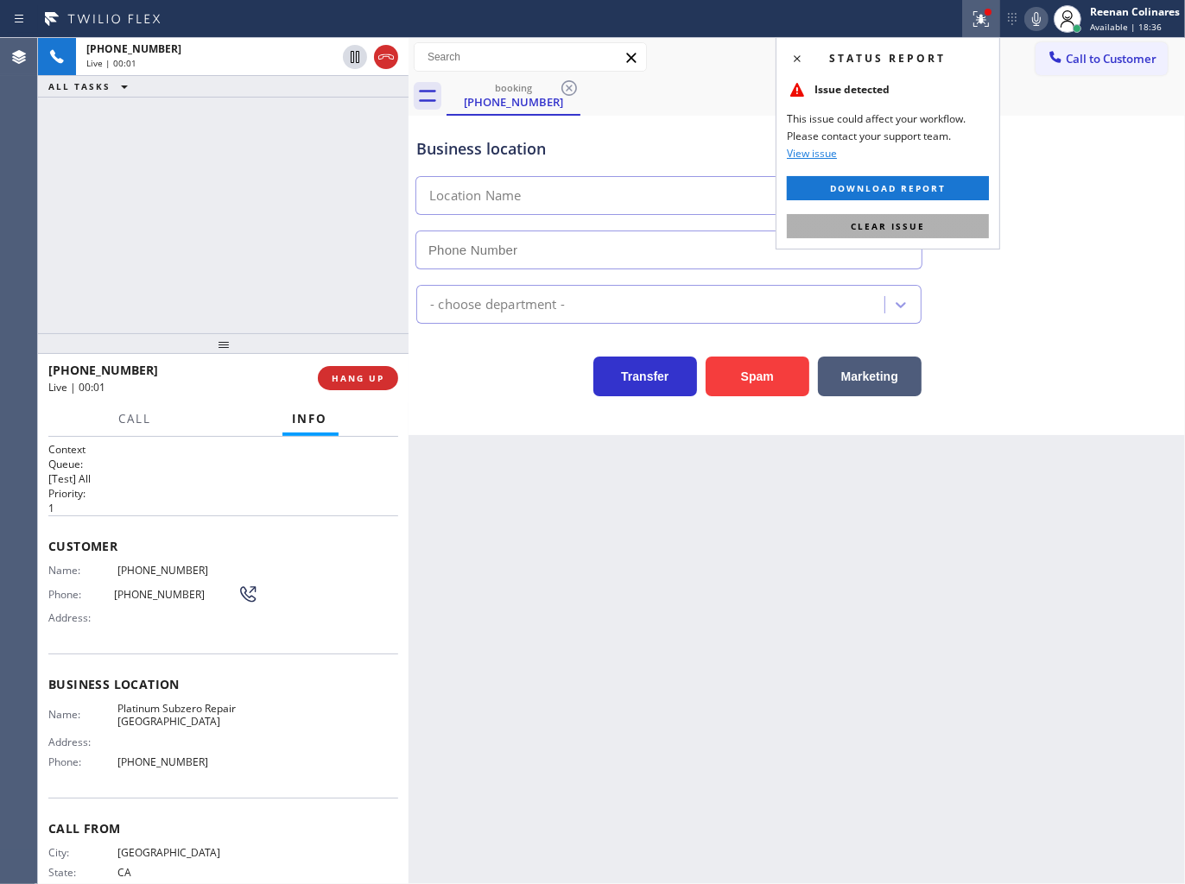
click at [851, 228] on span "Clear issue" at bounding box center [887, 226] width 74 height 12
type input "[PHONE_NUMBER]"
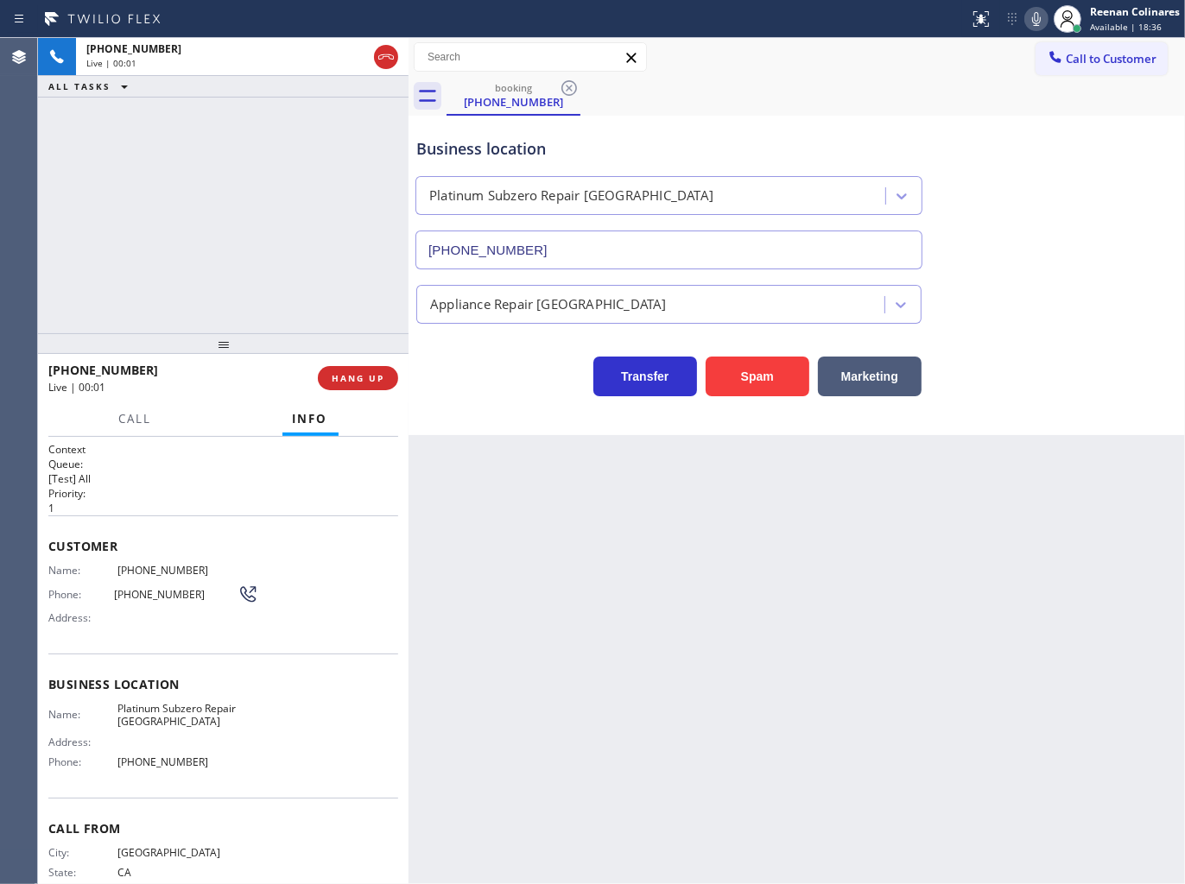
click at [738, 378] on button "Spam" at bounding box center [757, 377] width 104 height 40
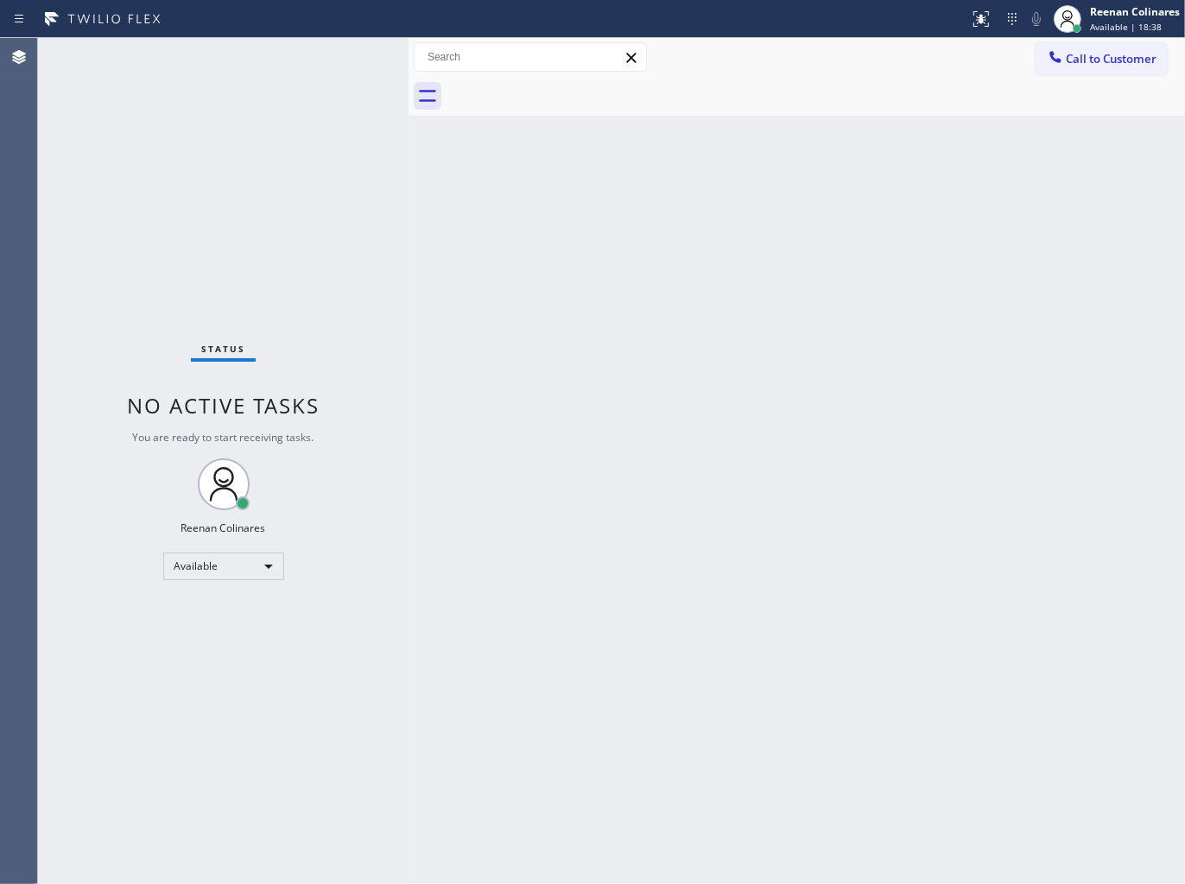
click at [734, 311] on div "Back to Dashboard Change Sender ID Customers Technicians Select a contact Outbo…" at bounding box center [796, 461] width 776 height 846
click at [204, 56] on div "Status No active tasks You are ready to start receiving tasks. Reenan Colinares…" at bounding box center [223, 461] width 370 height 846
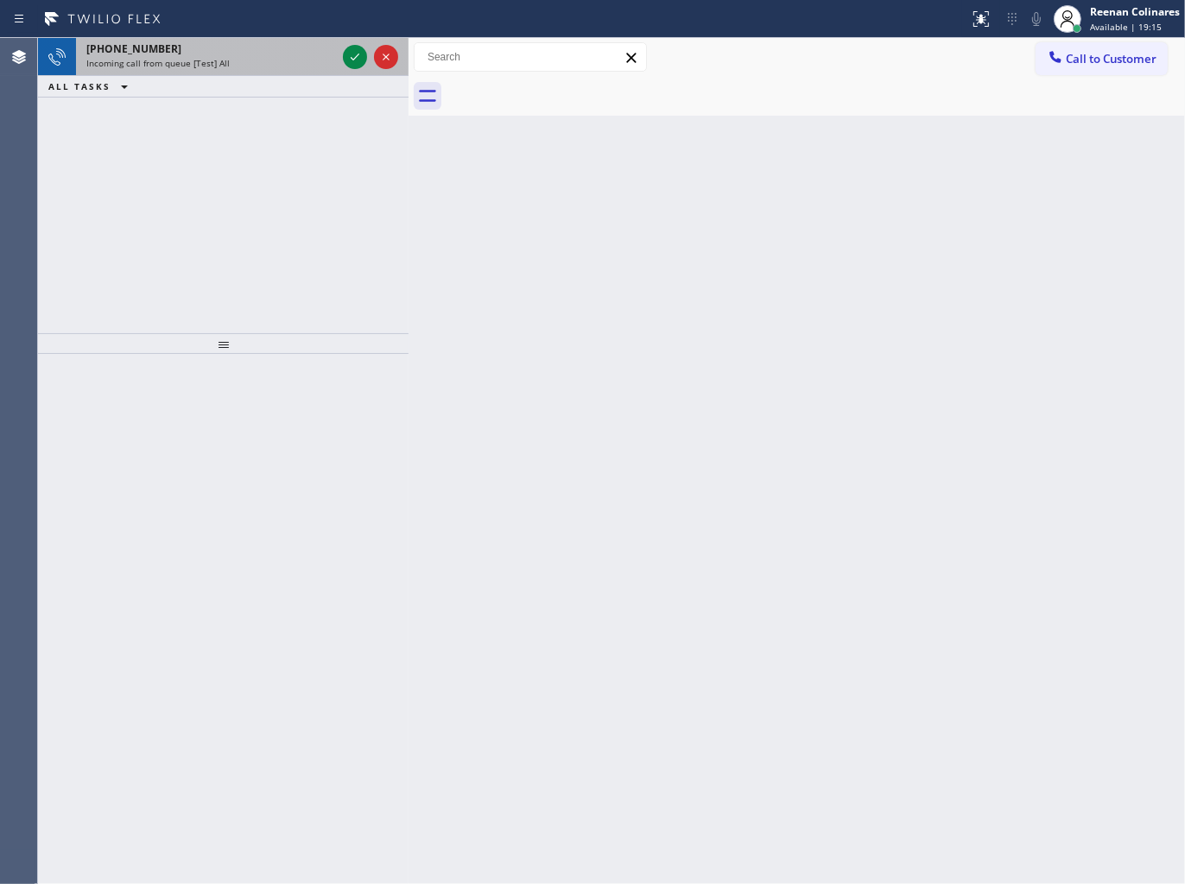
click at [203, 54] on div "[PHONE_NUMBER]" at bounding box center [211, 48] width 250 height 15
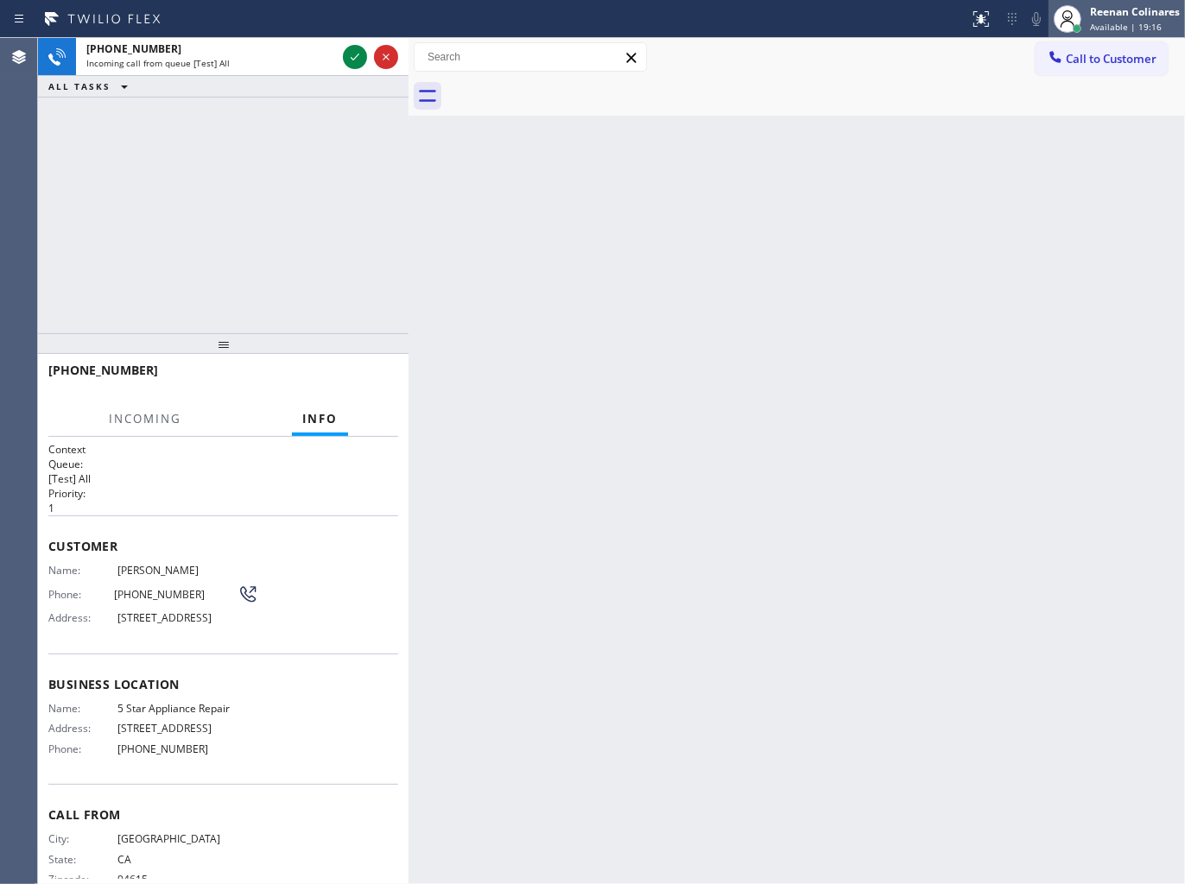
click at [1134, 23] on span "Available | 19:16" at bounding box center [1126, 27] width 72 height 12
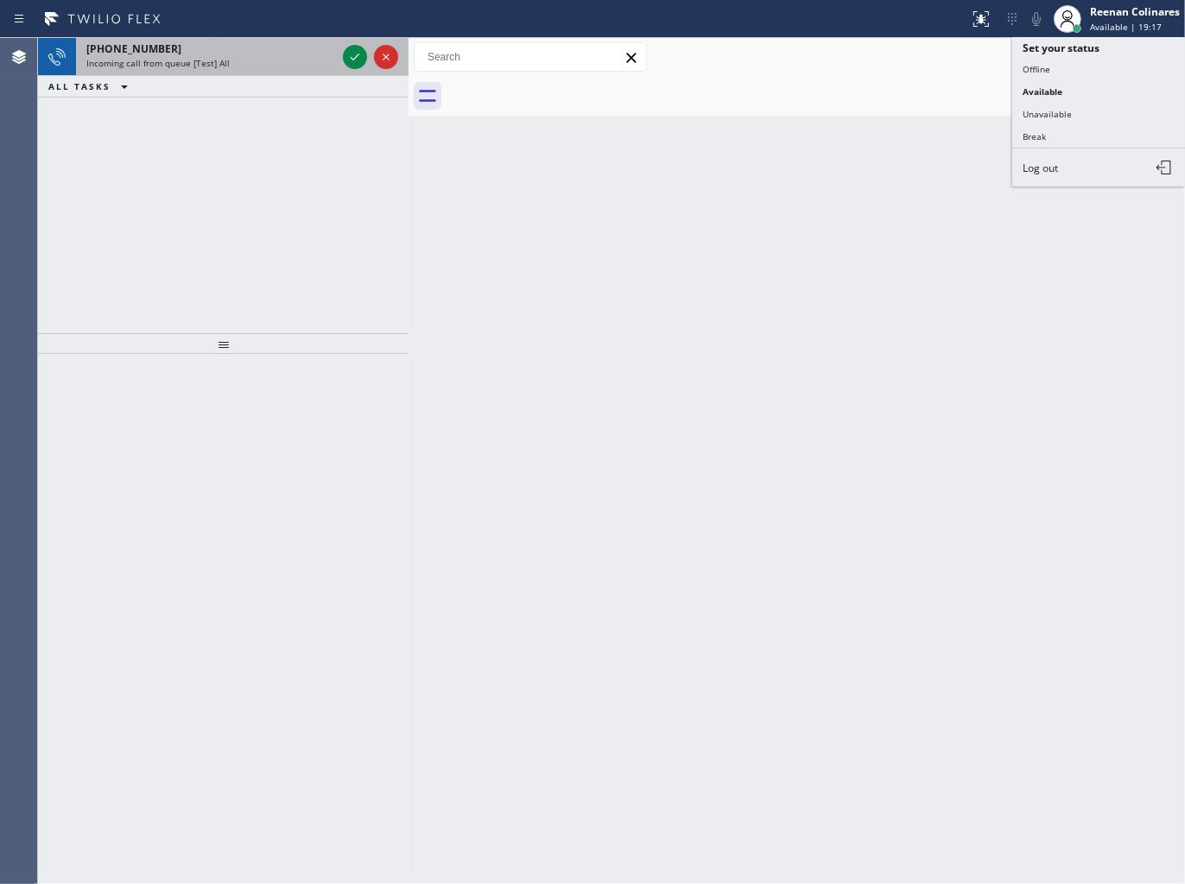
click at [273, 73] on div "[PHONE_NUMBER] Incoming call from queue [Test] All" at bounding box center [207, 57] width 263 height 38
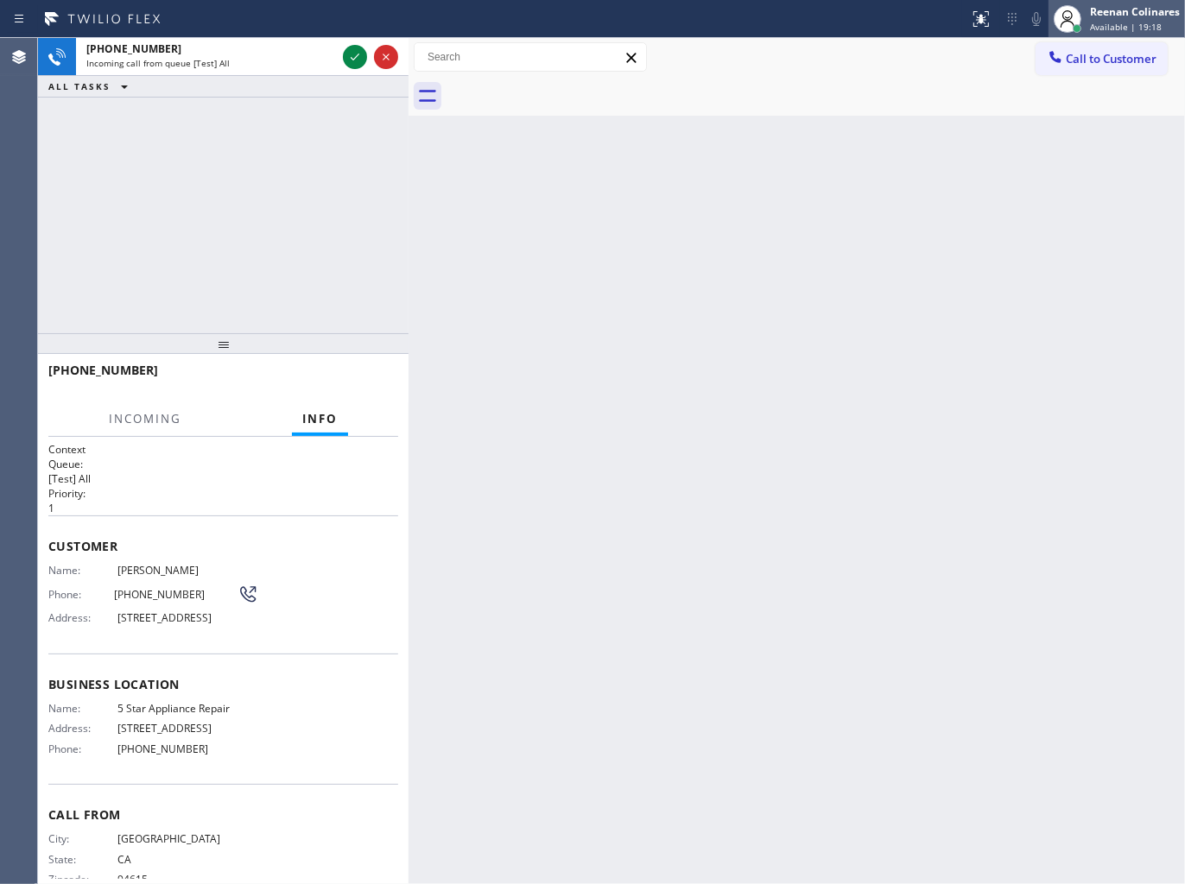
click at [1123, 16] on div "Reenan Colinares" at bounding box center [1135, 11] width 90 height 15
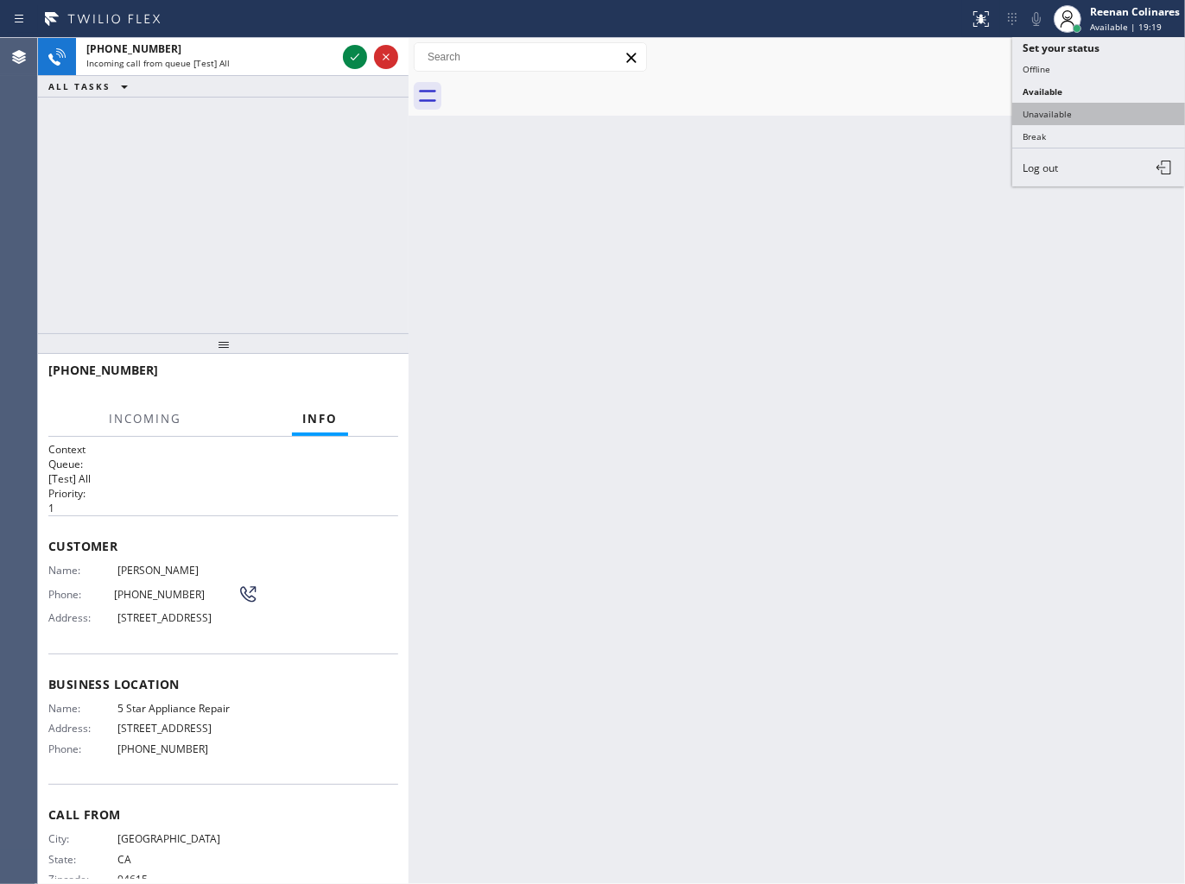
click at [1054, 117] on button "Unavailable" at bounding box center [1098, 114] width 173 height 22
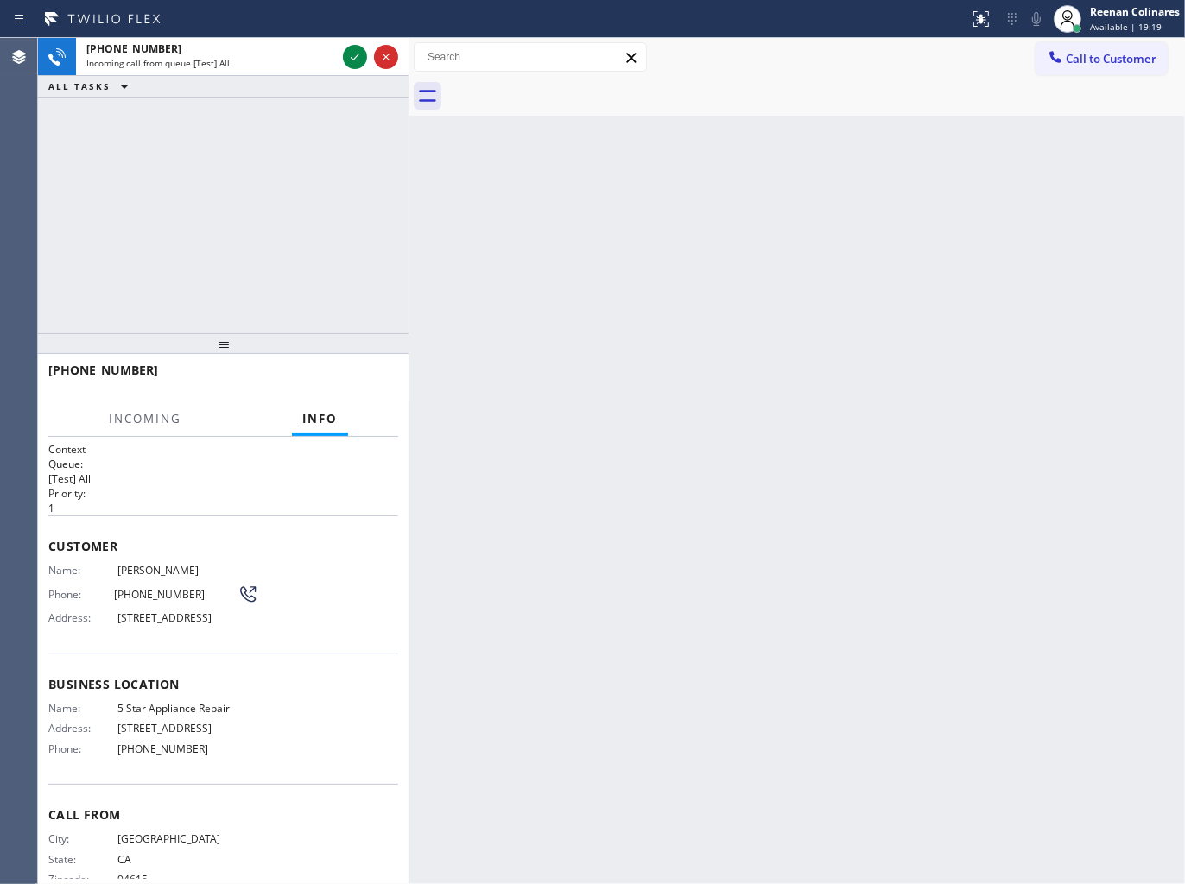
drag, startPoint x: 1117, startPoint y: 13, endPoint x: 1034, endPoint y: 131, distance: 144.4
click at [1117, 14] on div "Reenan Colinares" at bounding box center [1135, 11] width 90 height 15
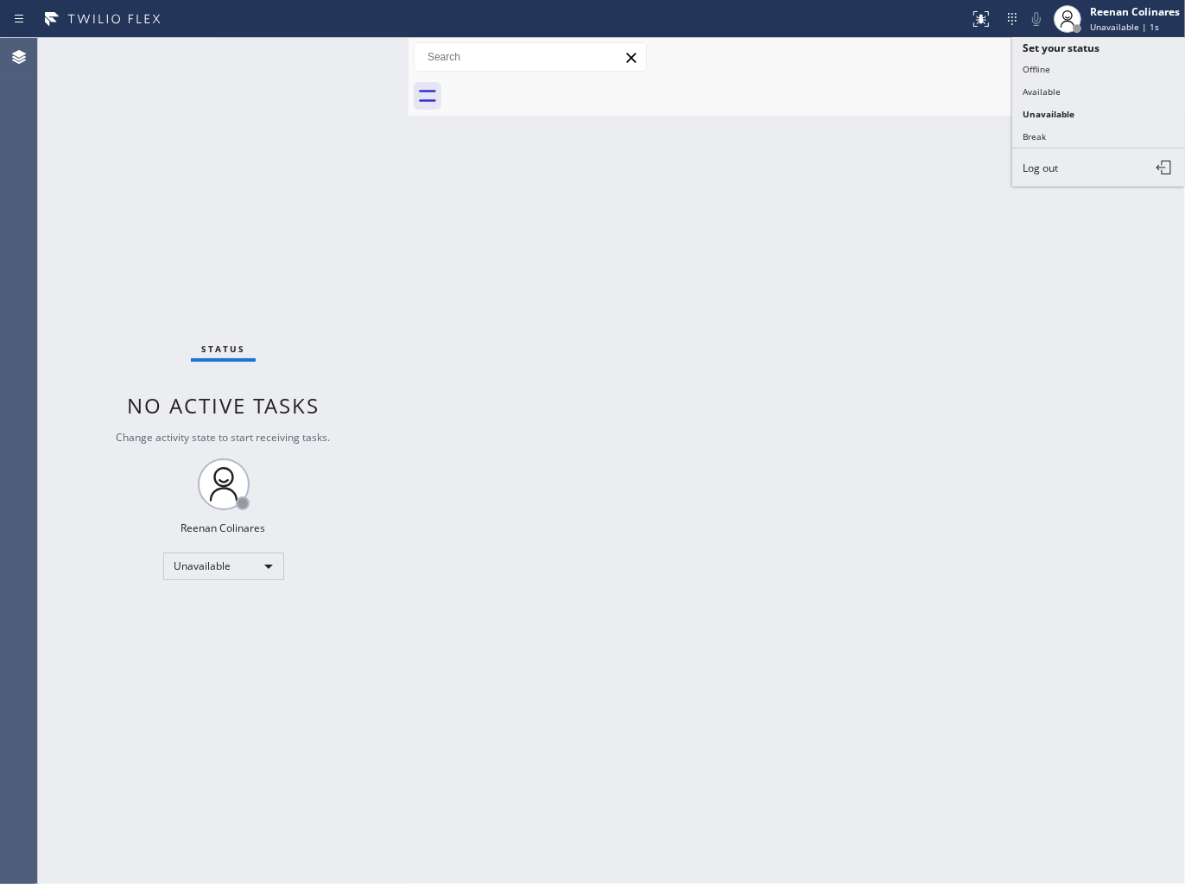
click at [1041, 97] on button "Available" at bounding box center [1098, 91] width 173 height 22
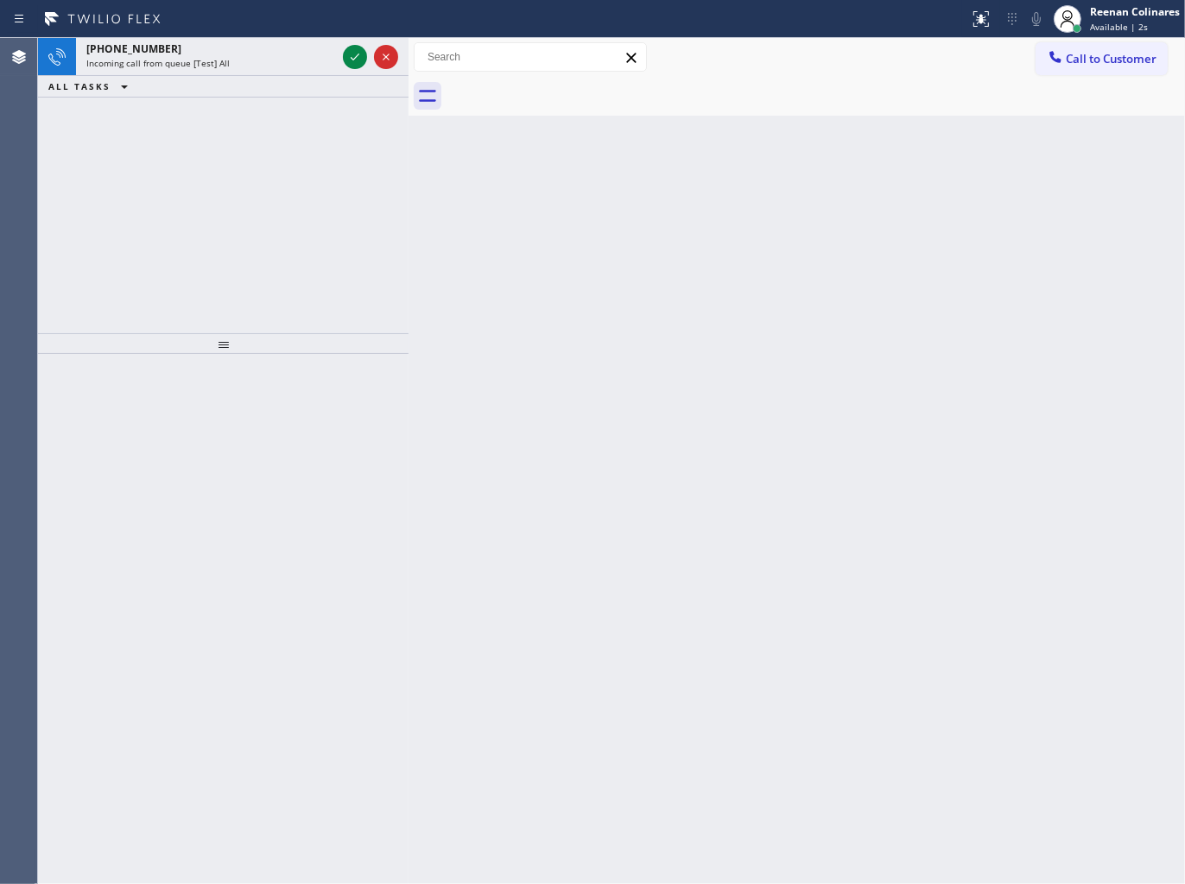
click at [219, 79] on div "ALL TASKS ALL TASKS ACTIVE TASKS TASKS IN WRAP UP" at bounding box center [223, 87] width 370 height 22
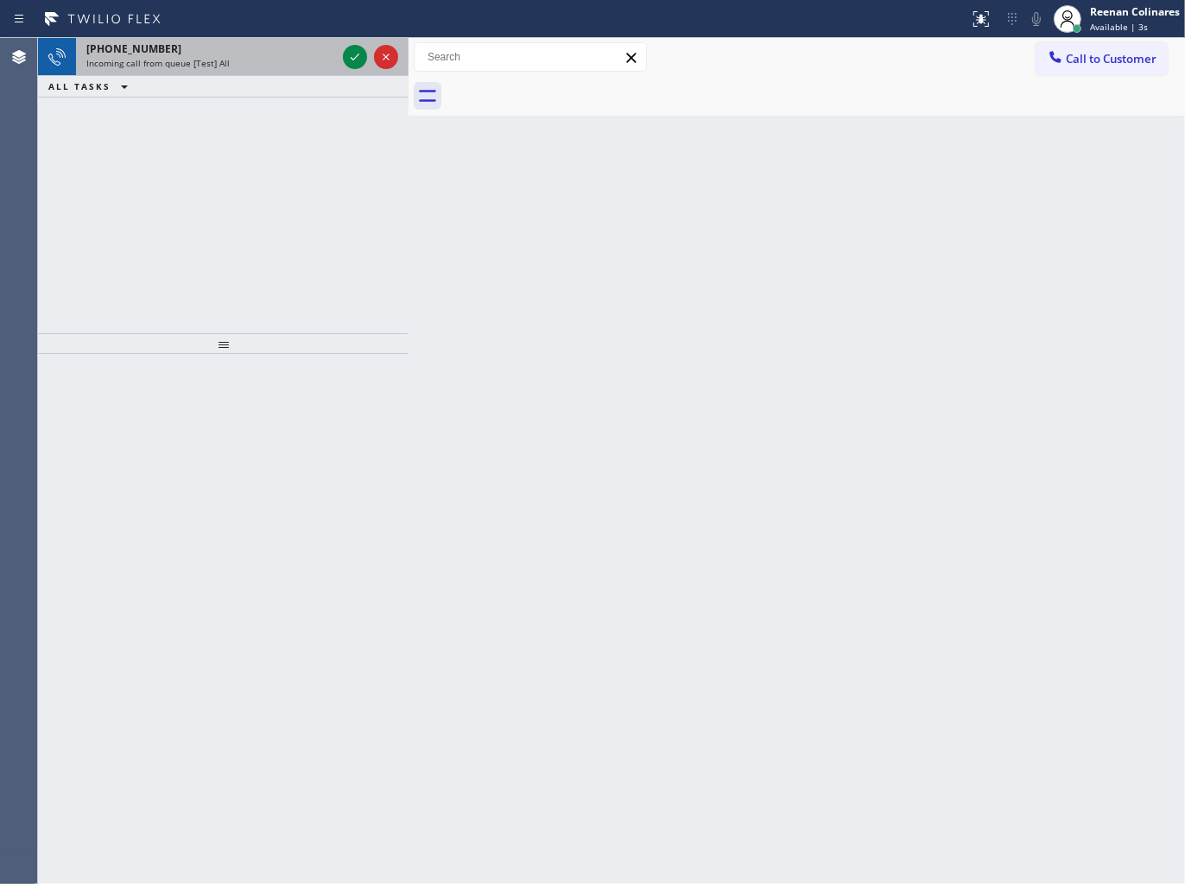
click at [222, 70] on div "[PHONE_NUMBER] Incoming call from queue [Test] All" at bounding box center [207, 57] width 263 height 38
click at [197, 64] on span "Incoming call from queue [Test] All" at bounding box center [157, 63] width 143 height 12
click at [260, 74] on div "[PHONE_NUMBER] Incoming call from queue [Test] All" at bounding box center [207, 57] width 263 height 38
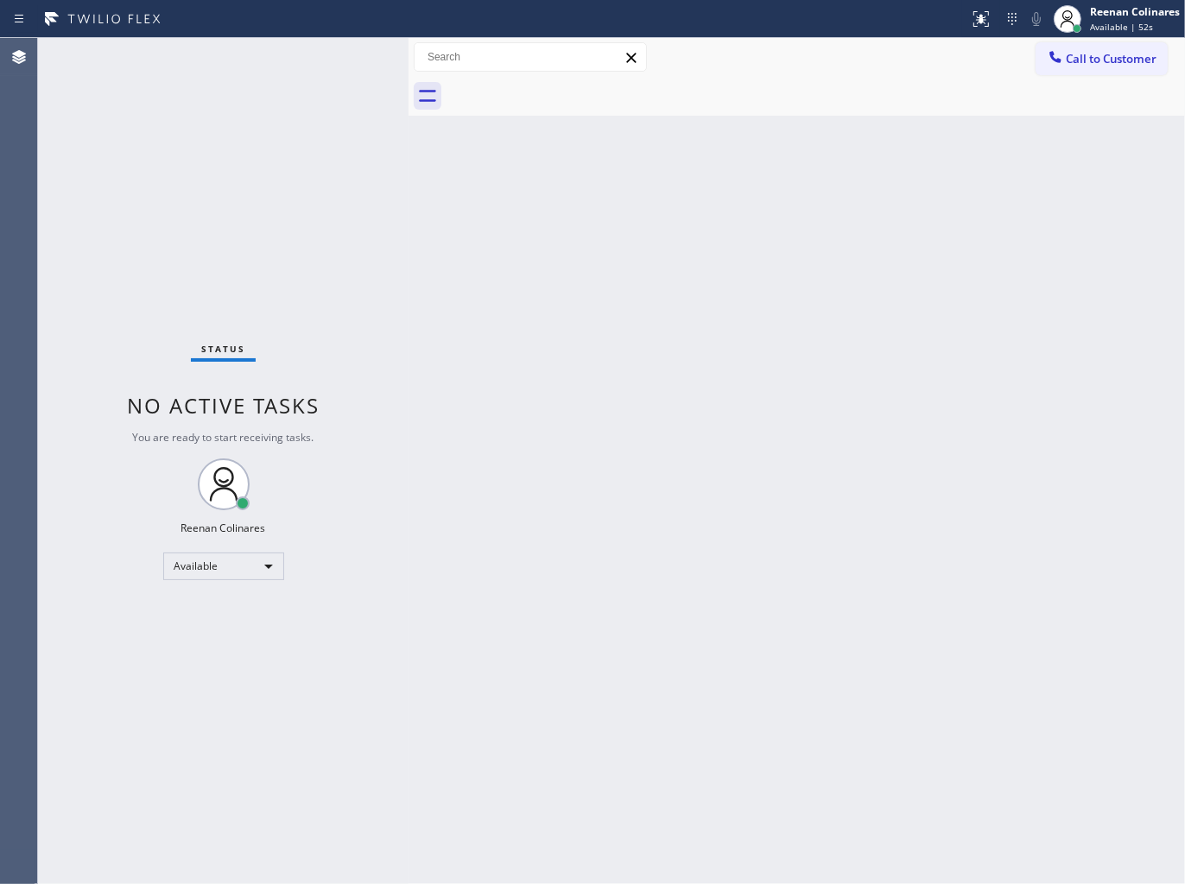
click at [311, 66] on div "Status No active tasks You are ready to start receiving tasks. Reenan Colinares…" at bounding box center [223, 461] width 370 height 846
click at [319, 69] on div "Status No active tasks You are ready to start receiving tasks. Reenan Colinares…" at bounding box center [223, 461] width 370 height 846
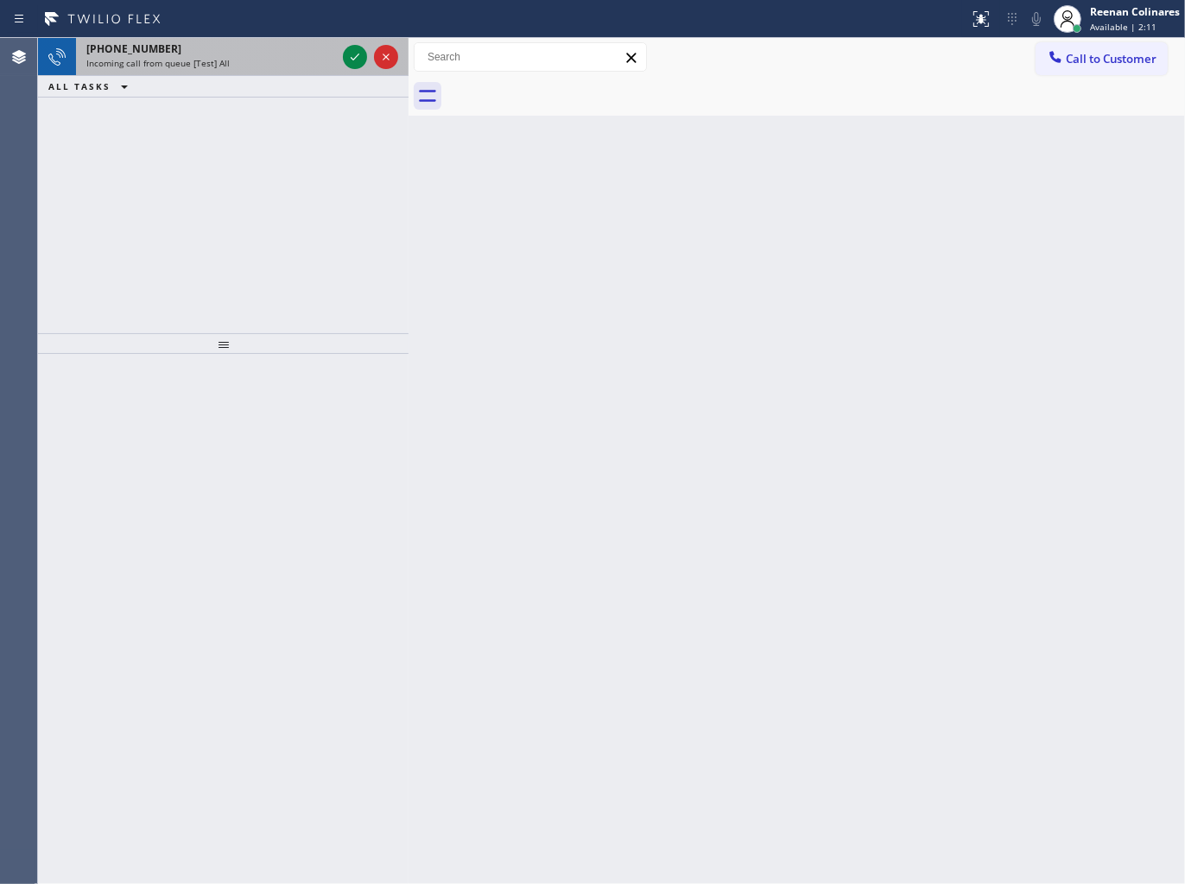
click at [272, 48] on div "[PHONE_NUMBER]" at bounding box center [211, 48] width 250 height 15
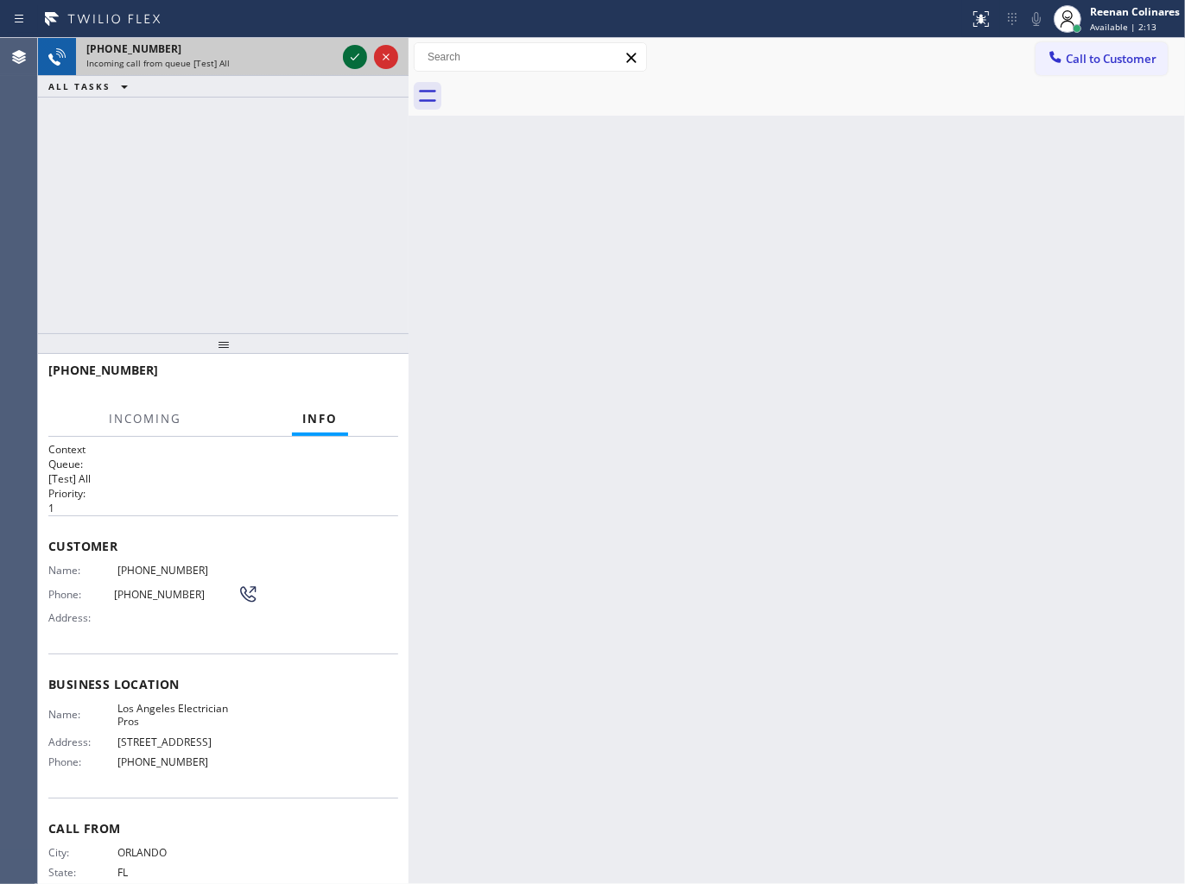
click at [349, 61] on icon at bounding box center [354, 57] width 21 height 21
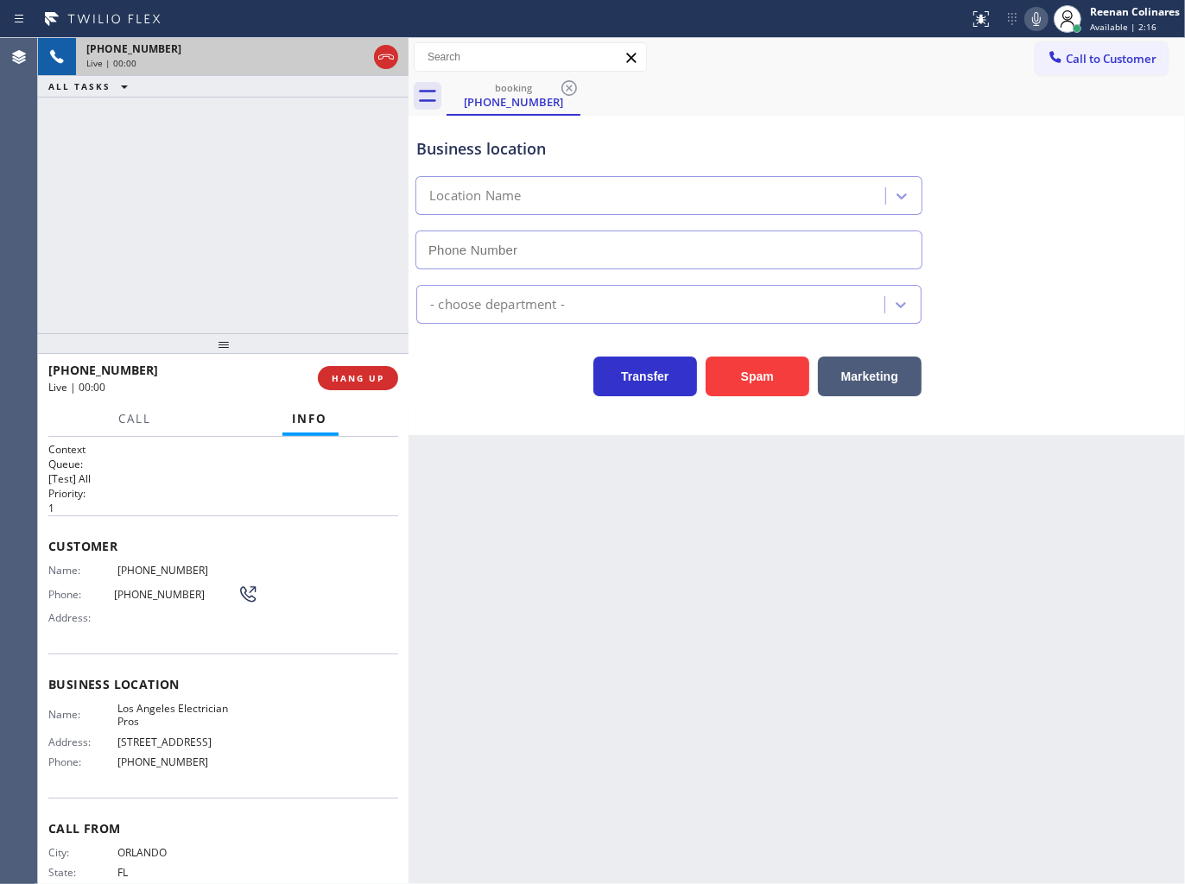
type input "[PHONE_NUMBER]"
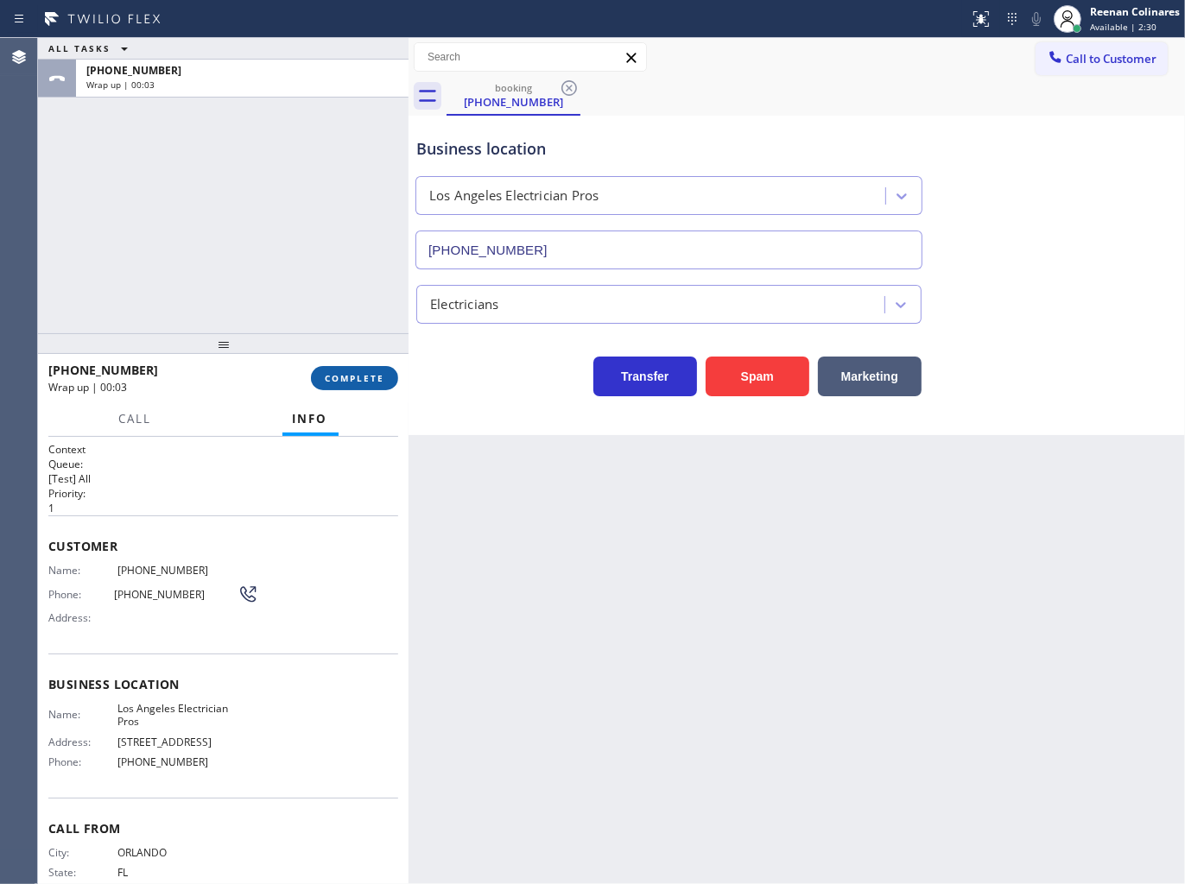
click at [346, 389] on button "COMPLETE" at bounding box center [354, 378] width 87 height 24
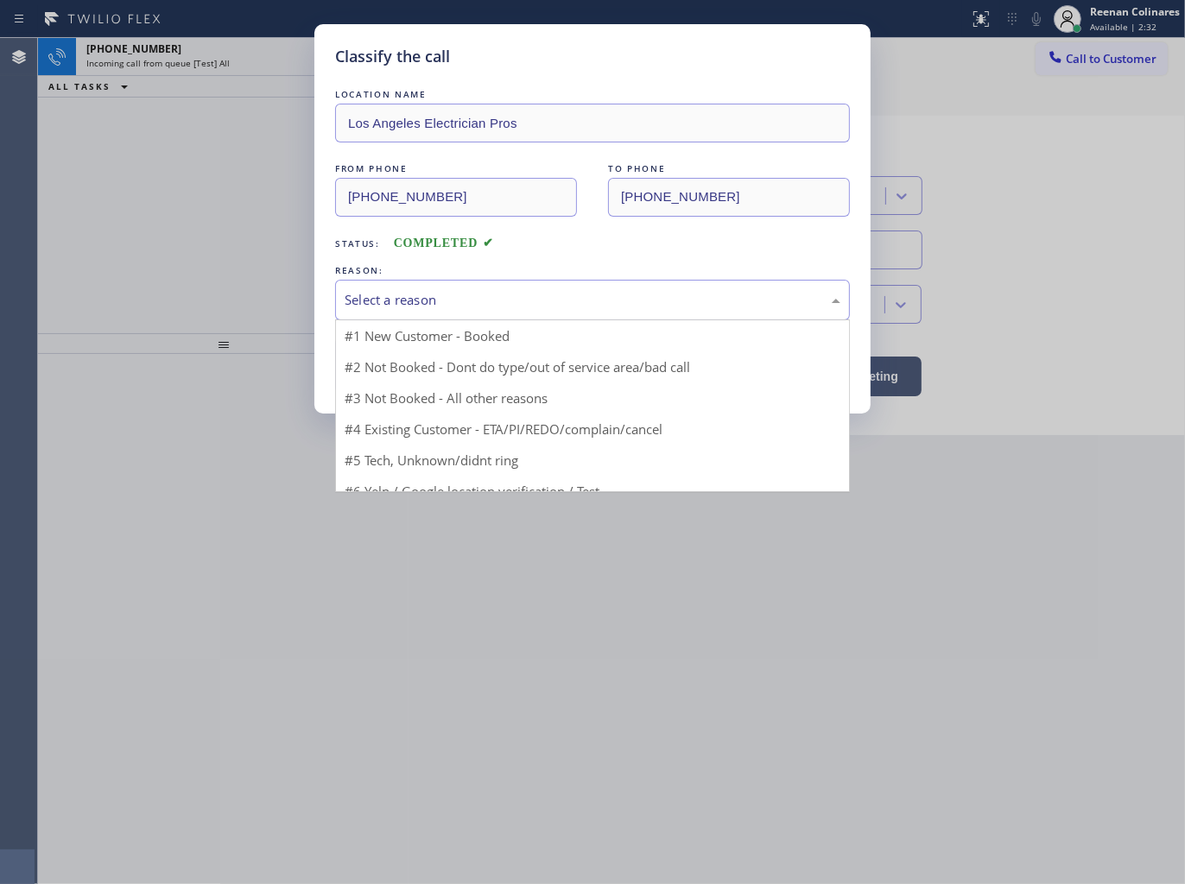
click at [452, 302] on div "Select a reason" at bounding box center [592, 300] width 496 height 20
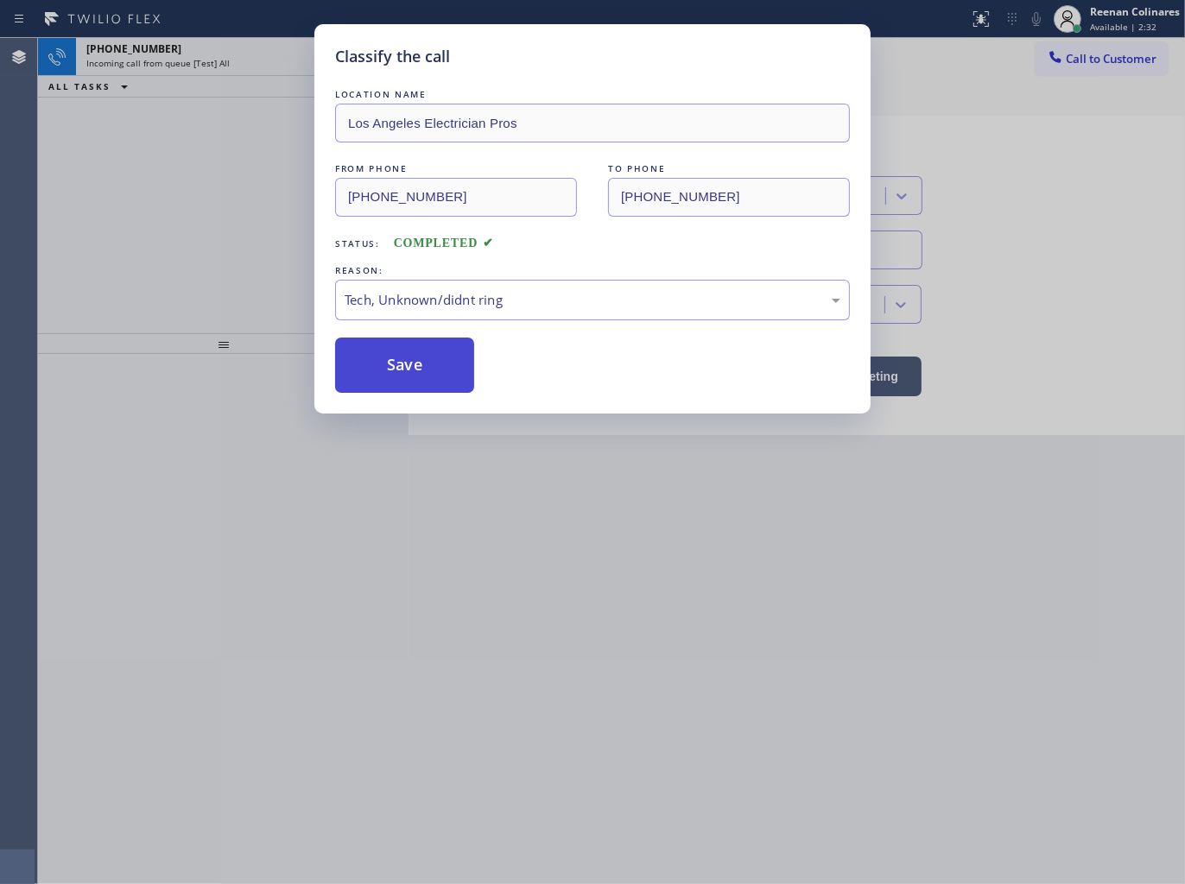
click at [369, 370] on button "Save" at bounding box center [404, 365] width 139 height 55
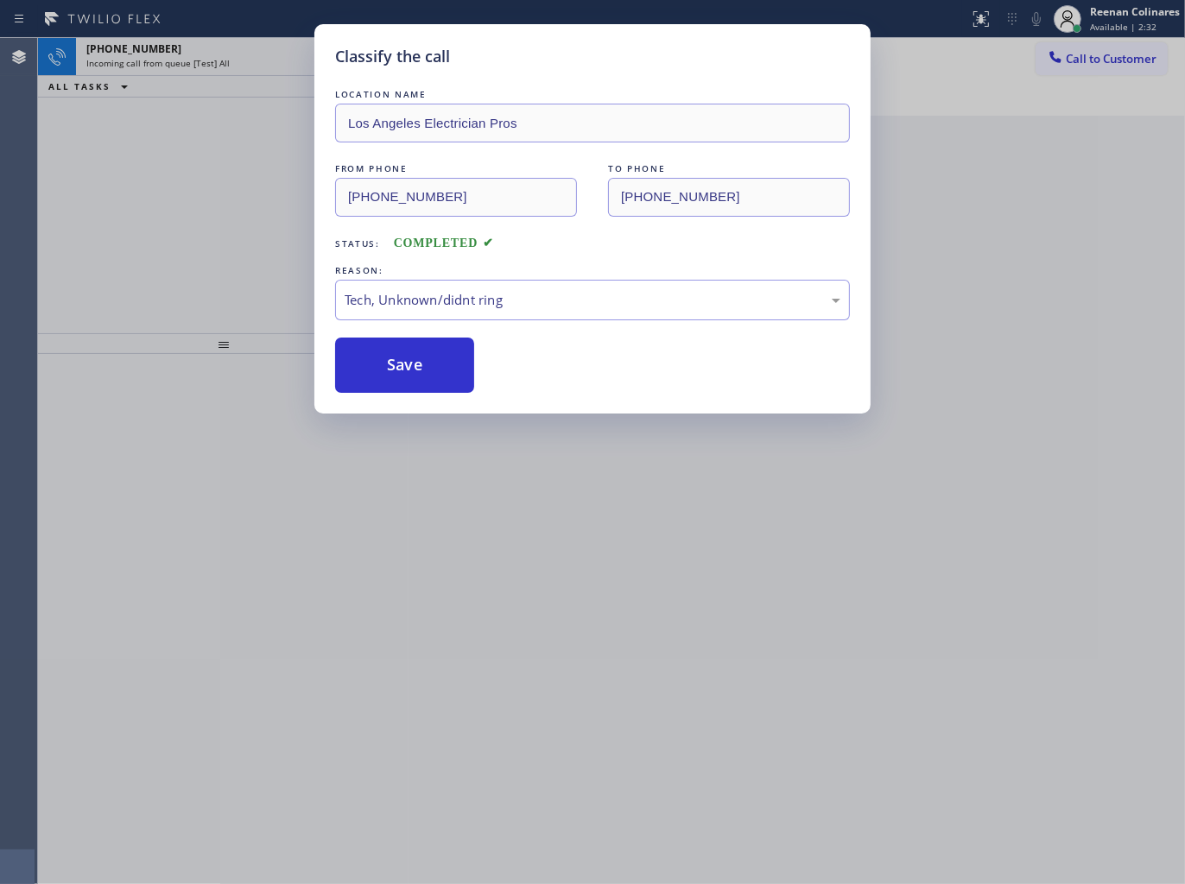
drag, startPoint x: 246, startPoint y: 142, endPoint x: 244, endPoint y: 119, distance: 22.5
click at [246, 141] on div "Classify the call LOCATION NAME Los Angeles Electrician Pros FROM PHONE [PHONE_…" at bounding box center [592, 442] width 1185 height 884
click at [224, 63] on div "Classify the call LOCATION NAME Los Angeles Electrician Pros FROM PHONE [PHONE_…" at bounding box center [592, 442] width 1185 height 884
click at [224, 63] on div "Classify the call LOCATION NAME American Alliance FROM PHONE [PHONE_NUMBER] TO …" at bounding box center [611, 461] width 1147 height 846
click at [224, 63] on span "Incoming call from queue [Test] All" at bounding box center [157, 63] width 143 height 12
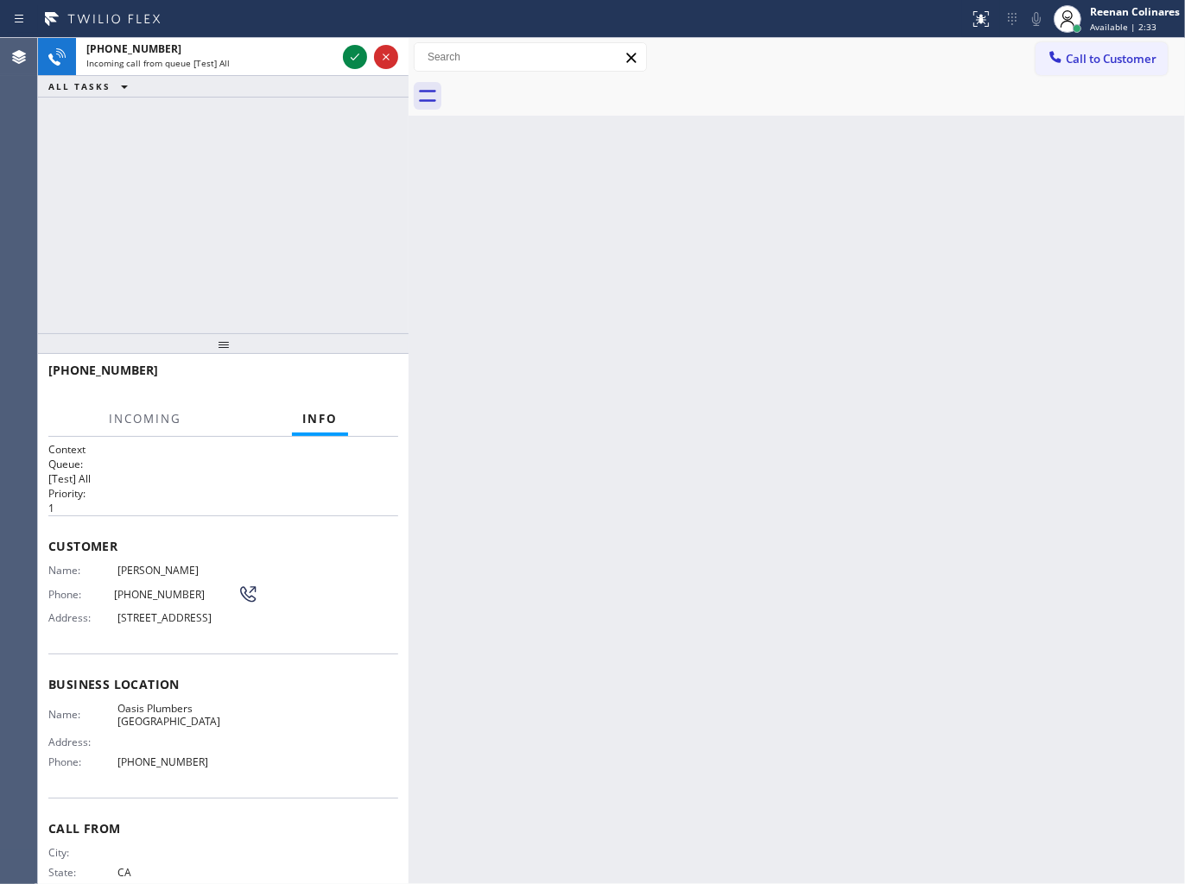
click at [224, 63] on span "Incoming call from queue [Test] All" at bounding box center [157, 63] width 143 height 12
click at [1103, 19] on div "[PERSON_NAME] Available | 2:34" at bounding box center [1135, 18] width 98 height 30
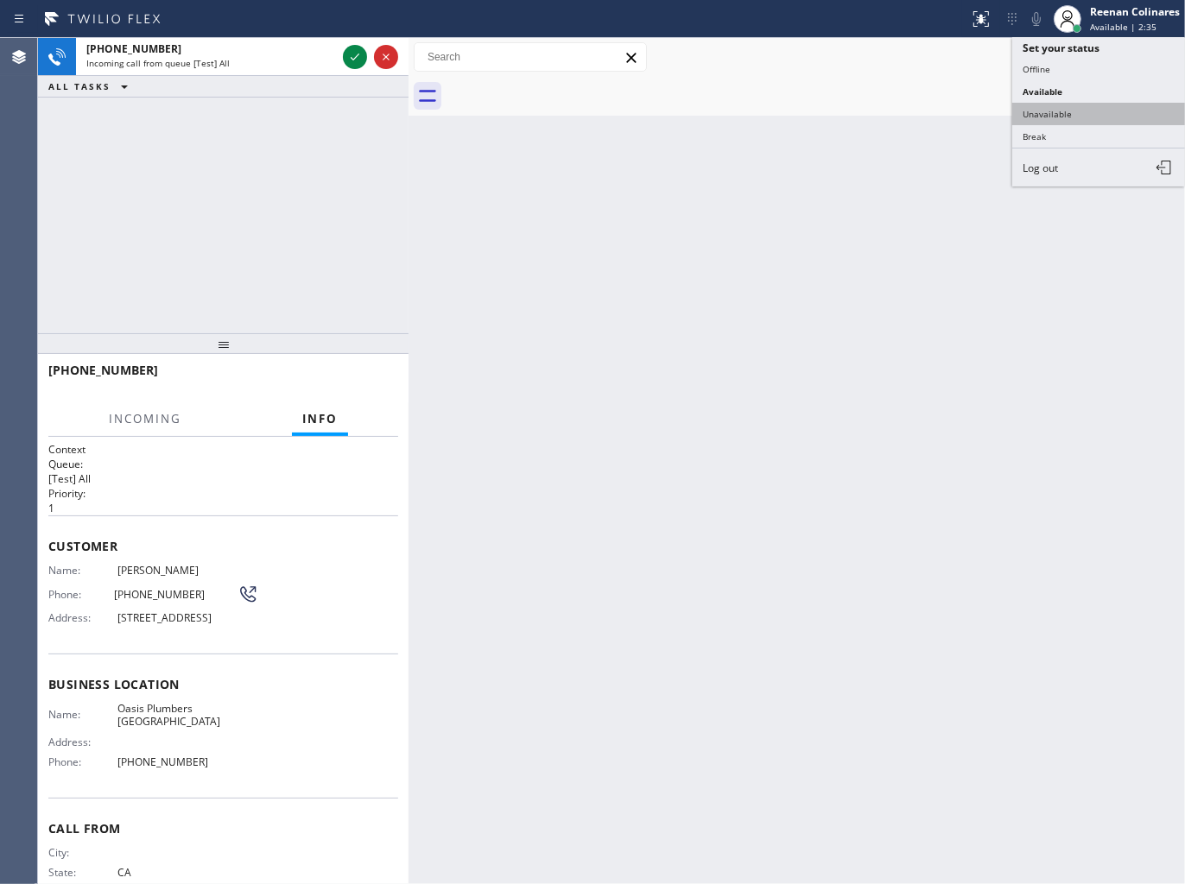
click at [1043, 112] on button "Unavailable" at bounding box center [1098, 114] width 173 height 22
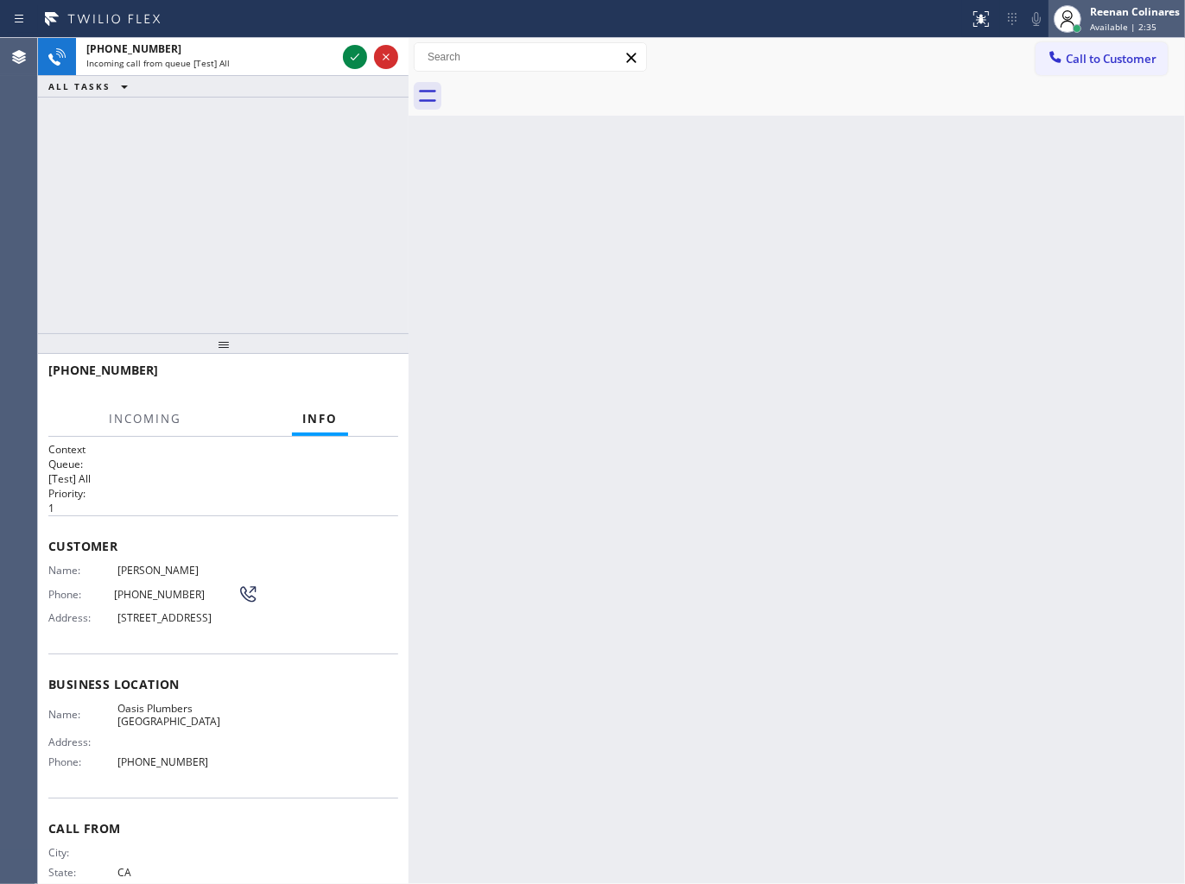
click at [1093, 19] on div "Reenan Colinares Available | 2:35" at bounding box center [1135, 18] width 98 height 30
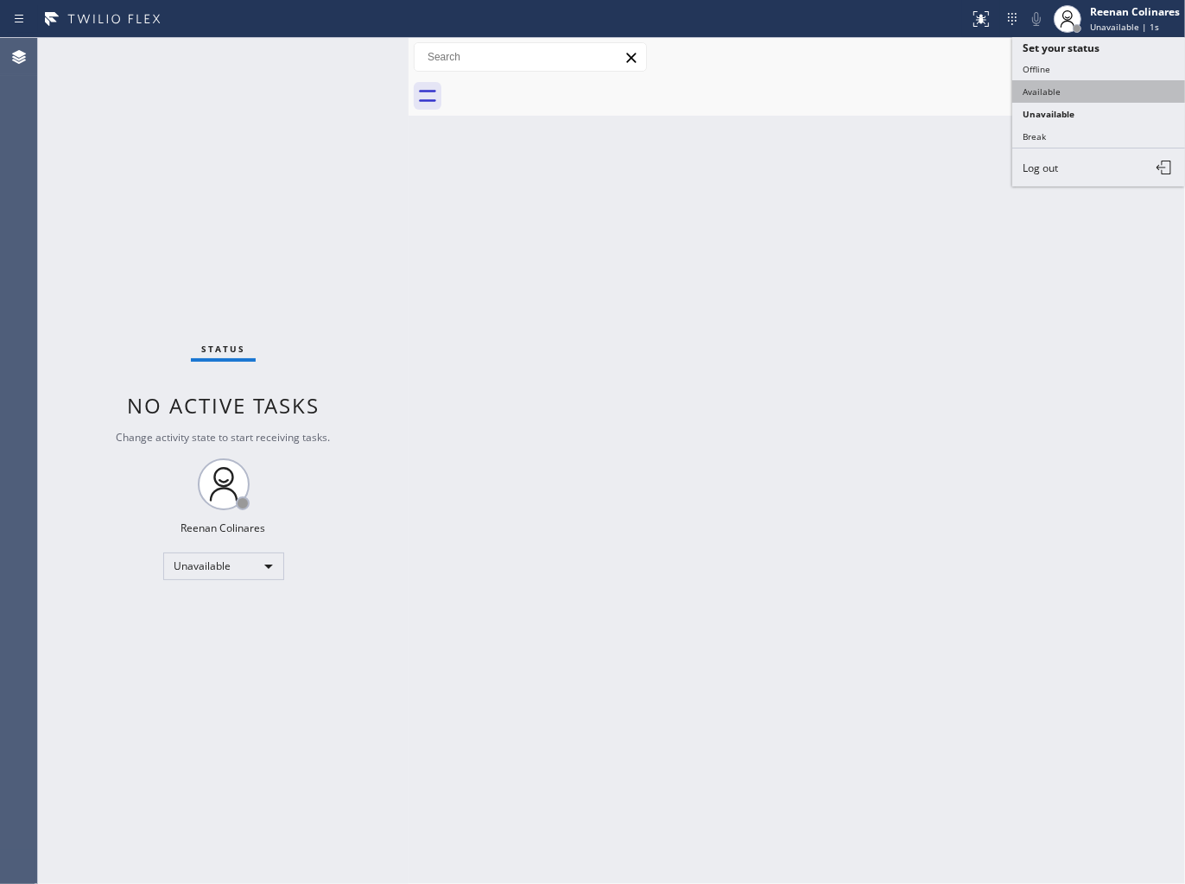
click at [1038, 89] on button "Available" at bounding box center [1098, 91] width 173 height 22
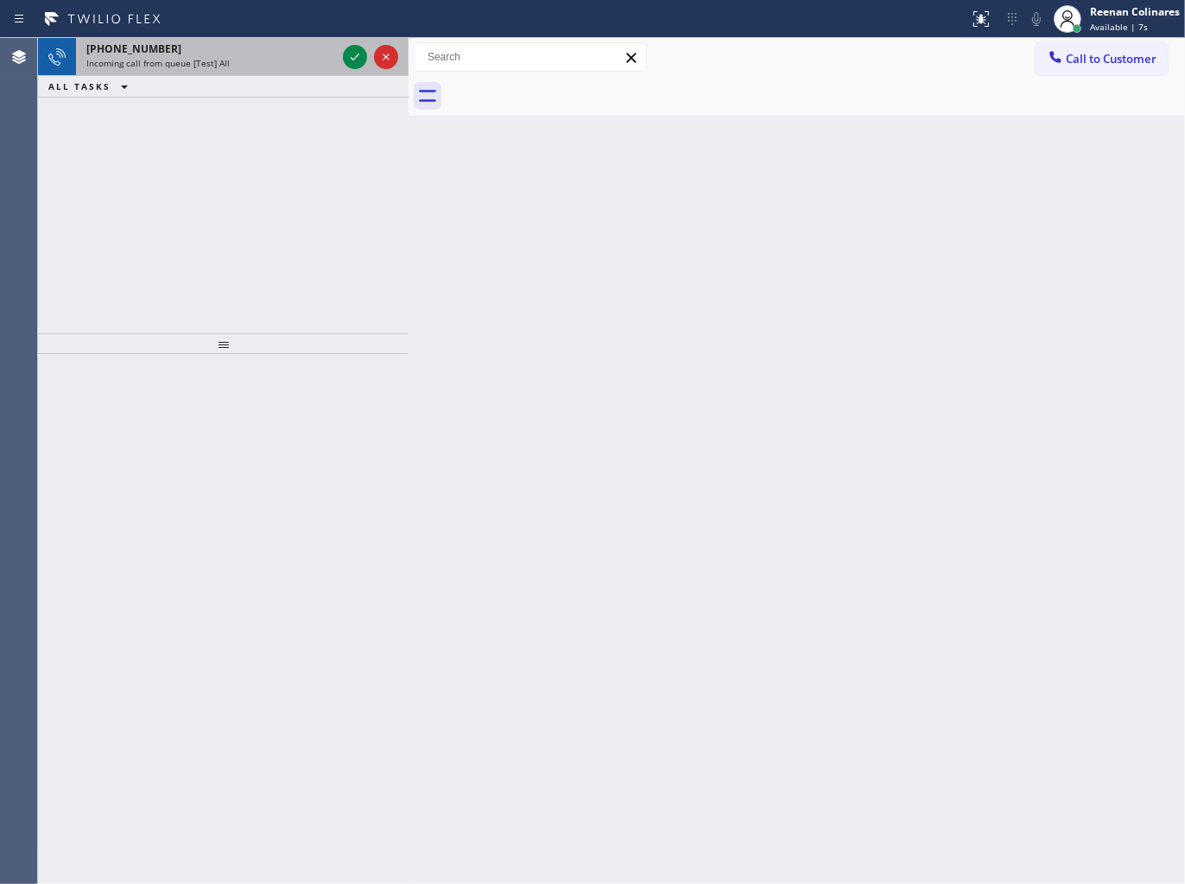
click at [218, 64] on span "Incoming call from queue [Test] All" at bounding box center [157, 63] width 143 height 12
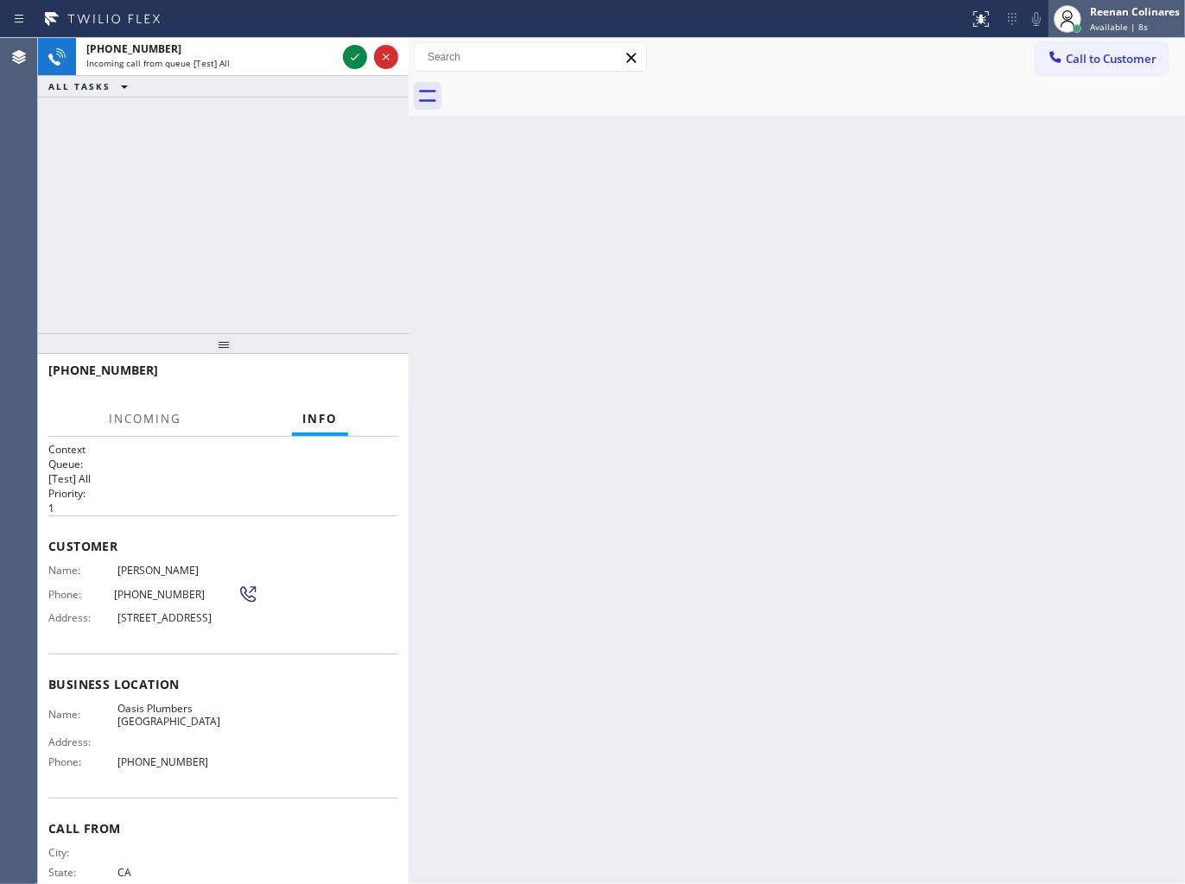
click at [1111, 16] on div "Reenan Colinares" at bounding box center [1135, 11] width 90 height 15
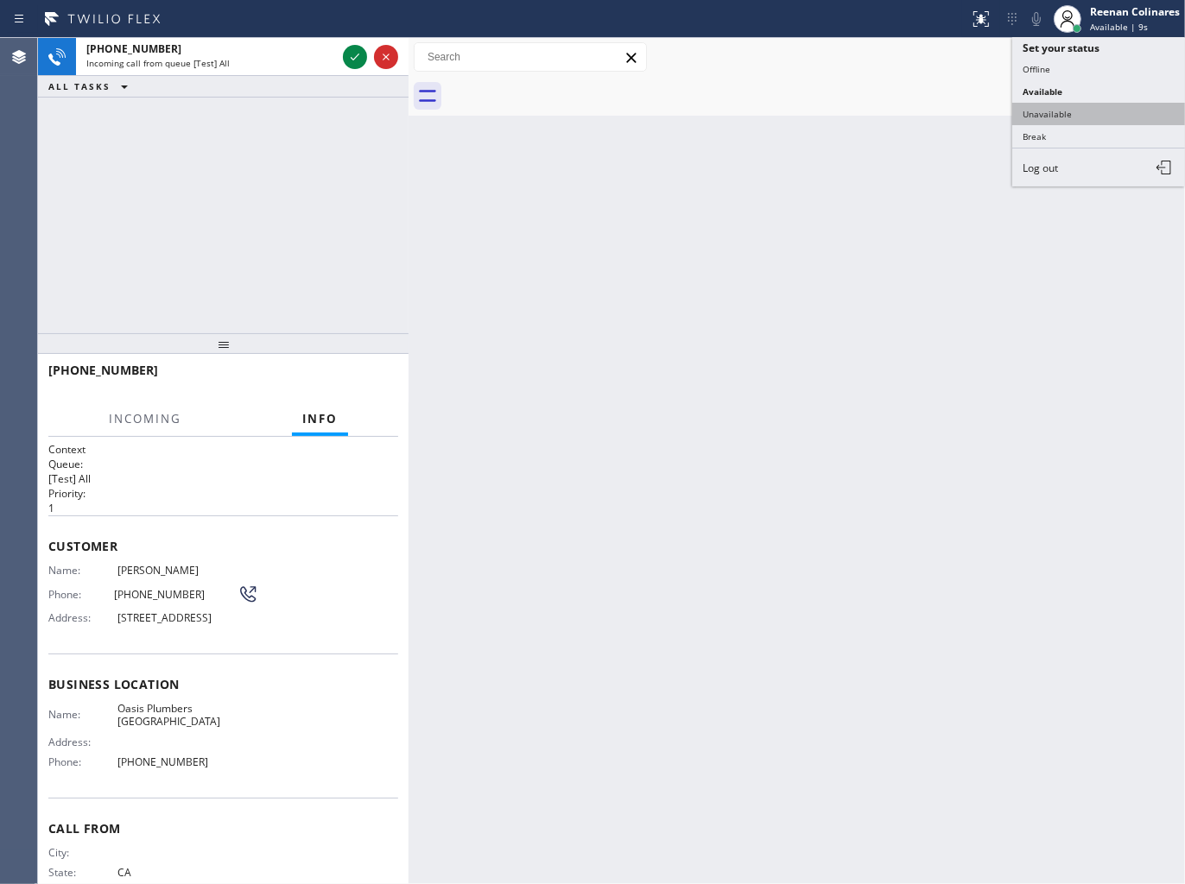
click at [1046, 106] on button "Unavailable" at bounding box center [1098, 114] width 173 height 22
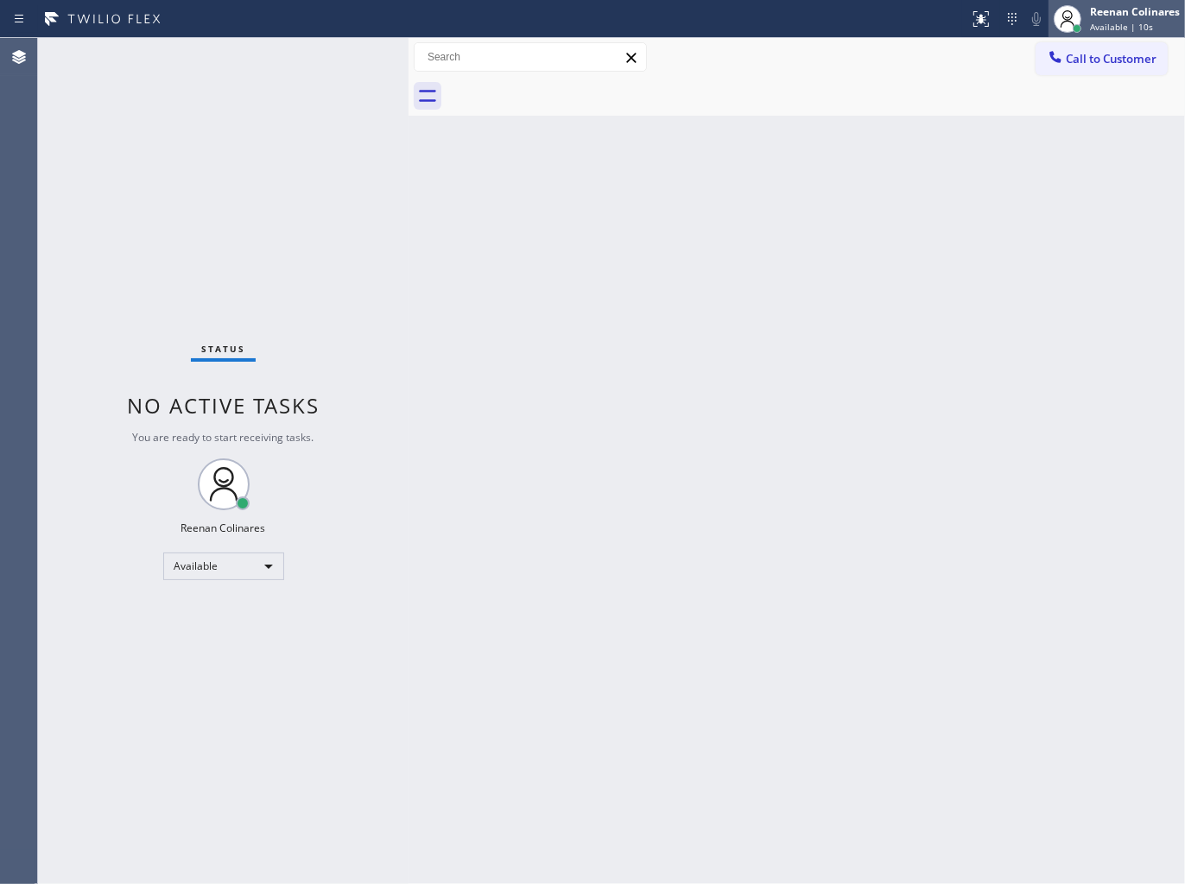
click at [1128, 21] on span "Available | 10s" at bounding box center [1121, 27] width 63 height 12
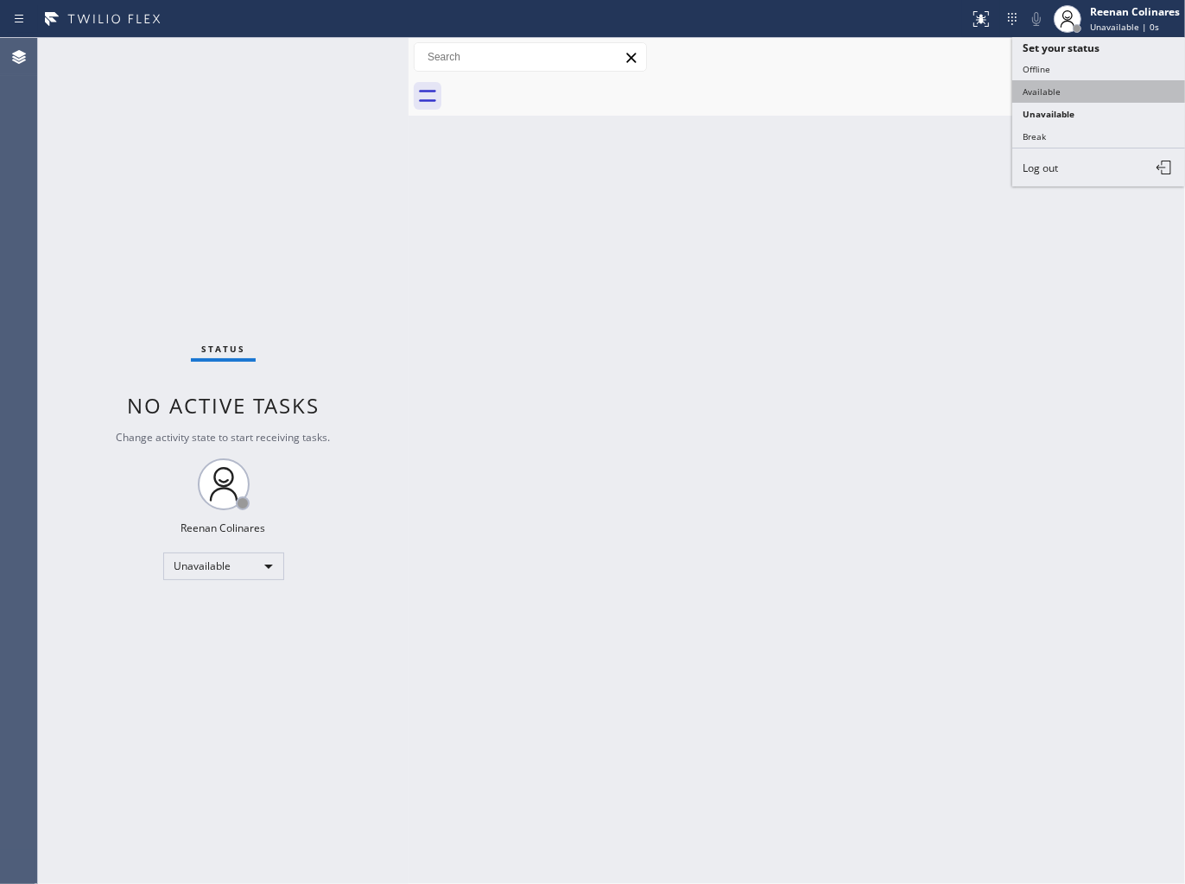
click at [1047, 90] on button "Available" at bounding box center [1098, 91] width 173 height 22
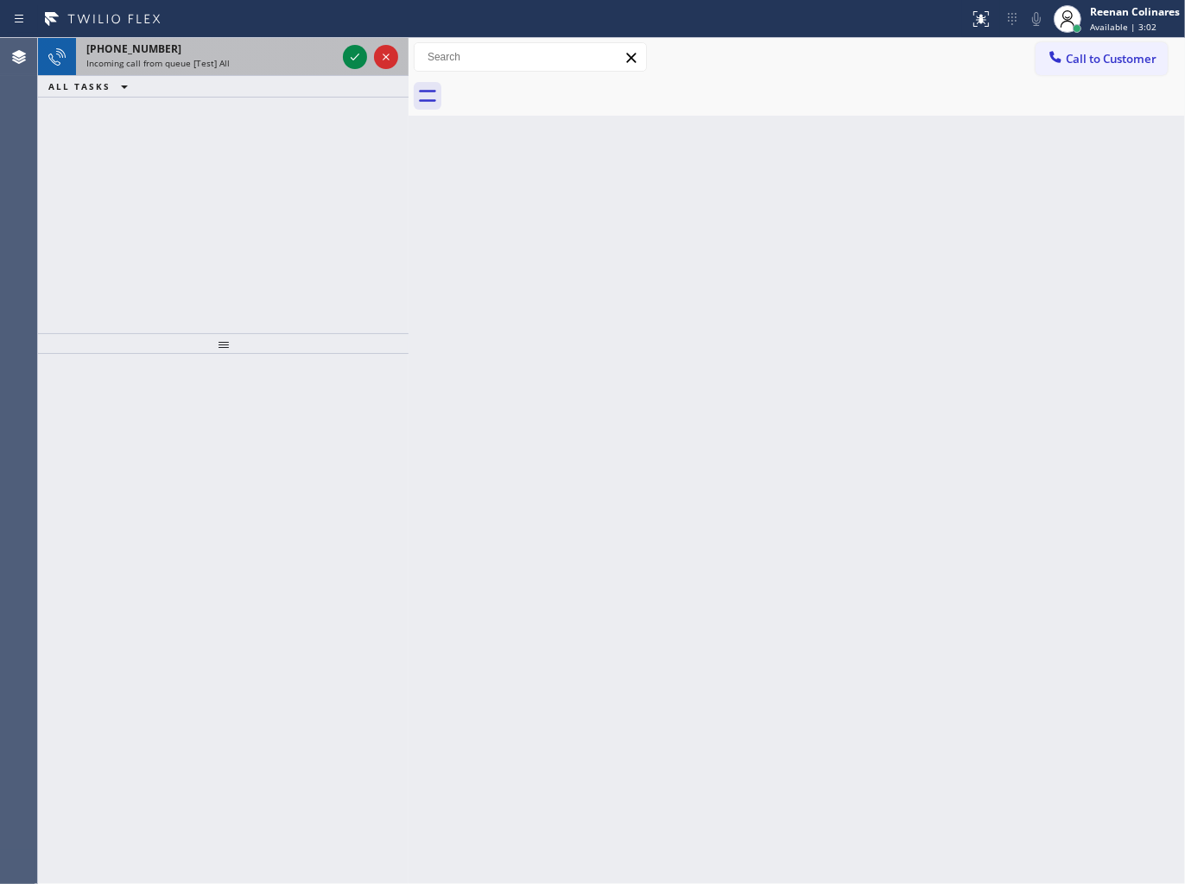
click at [266, 71] on div "[PHONE_NUMBER] Incoming call from queue [Test] All" at bounding box center [207, 57] width 263 height 38
click at [281, 66] on div "Incoming call from queue [Test] All" at bounding box center [211, 63] width 250 height 12
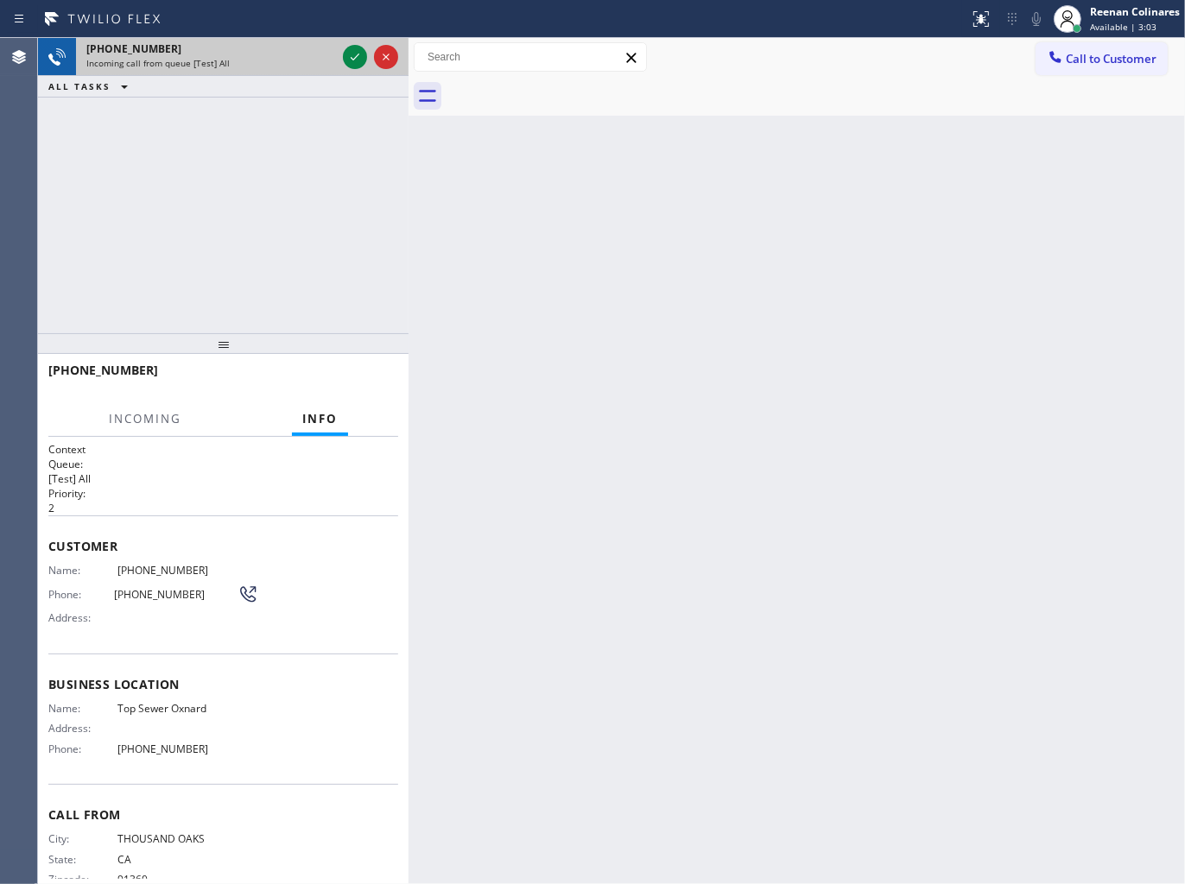
click at [281, 67] on div "Incoming call from queue [Test] All" at bounding box center [211, 63] width 250 height 12
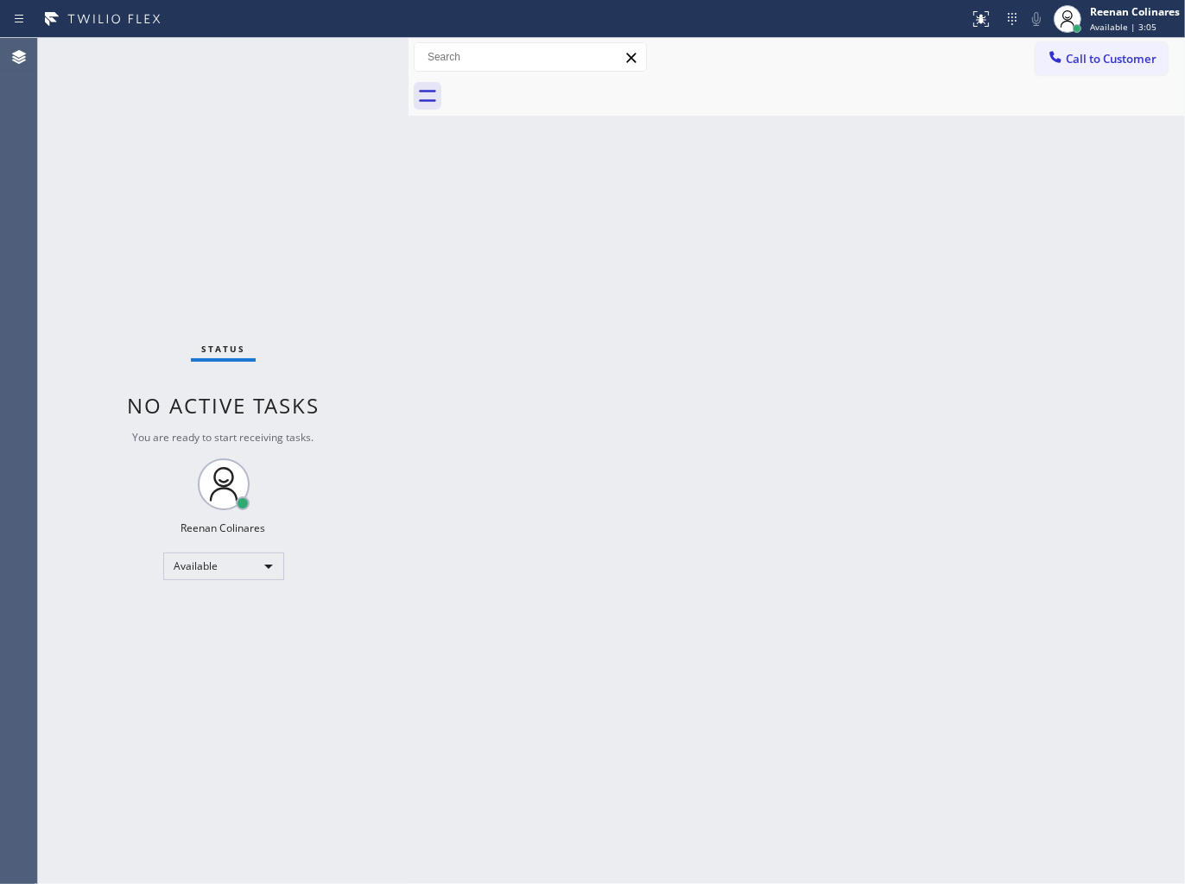
click at [315, 66] on div "Status No active tasks You are ready to start receiving tasks. Reenan Colinares…" at bounding box center [223, 461] width 370 height 846
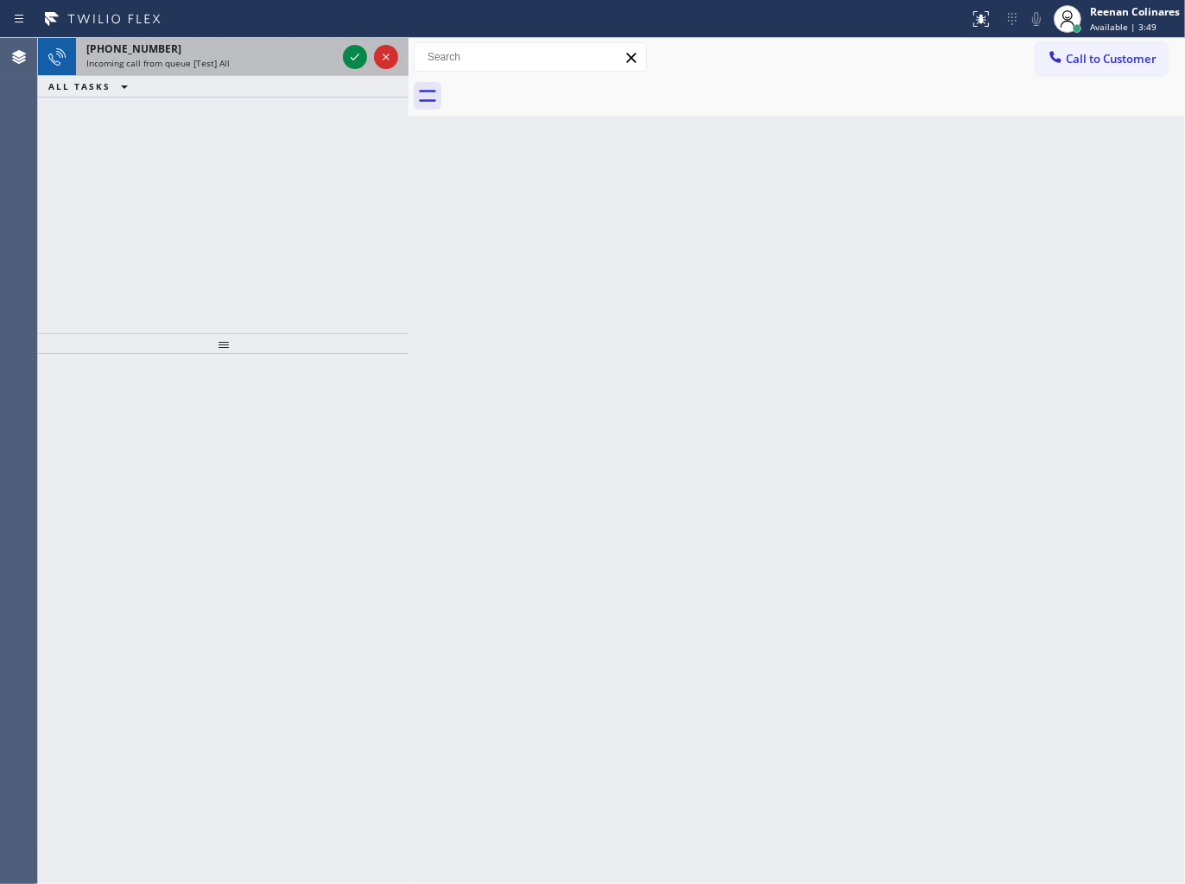
click at [261, 60] on div "Incoming call from queue [Test] All" at bounding box center [211, 63] width 250 height 12
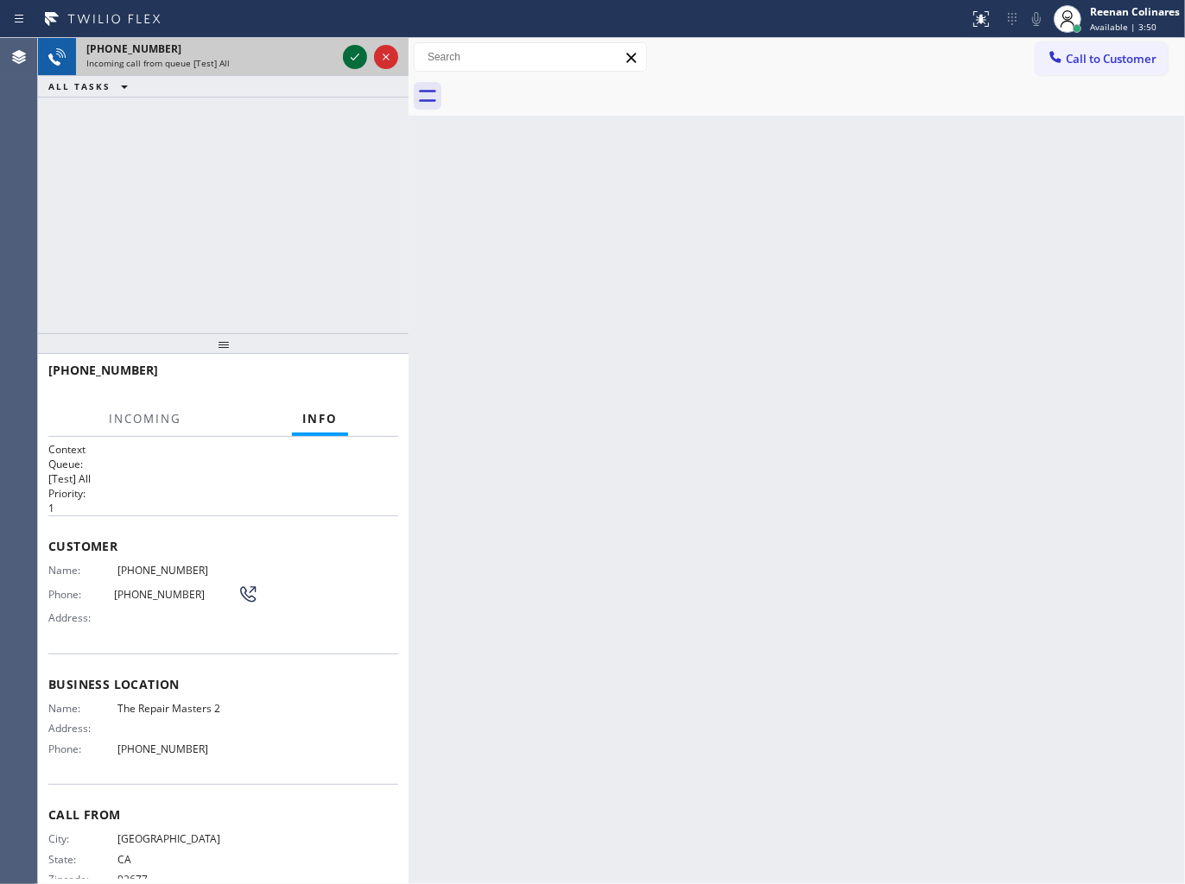
click at [348, 53] on icon at bounding box center [354, 57] width 21 height 21
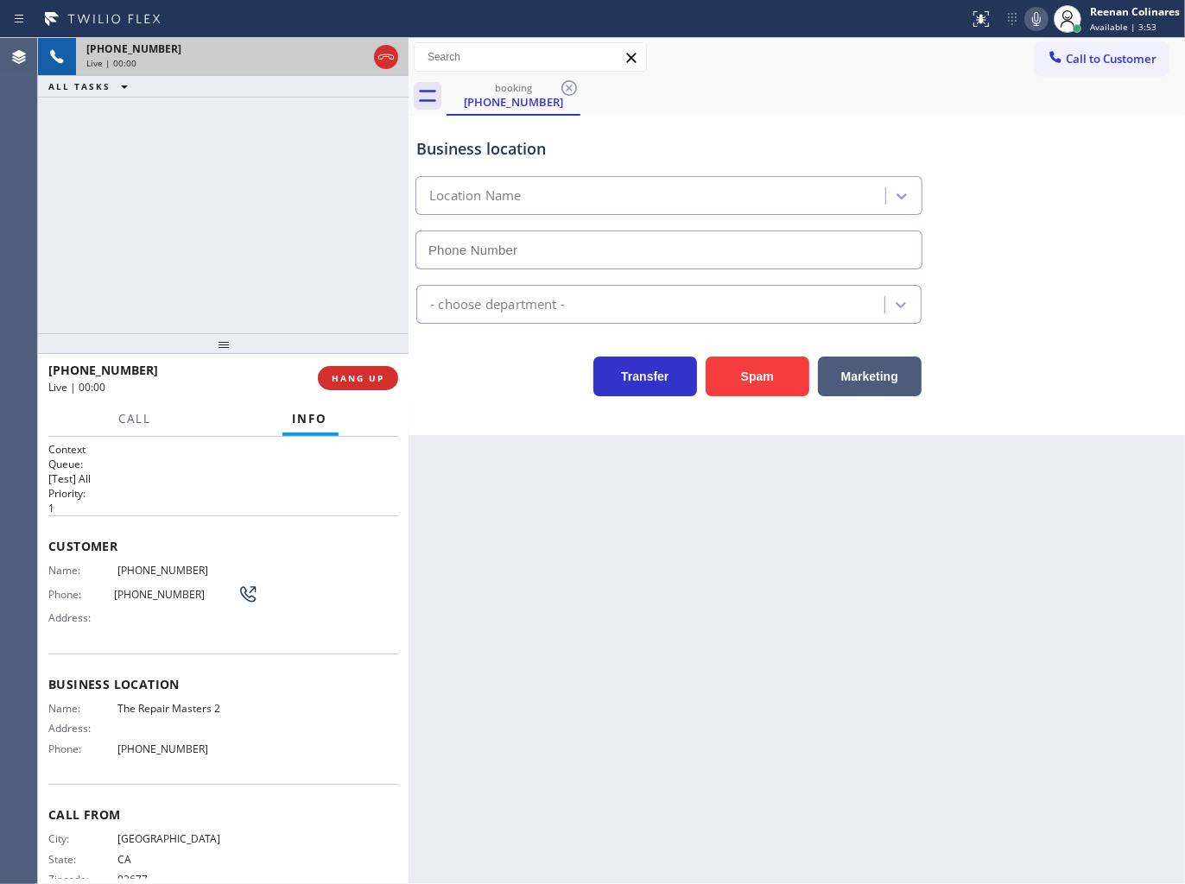
type input "[PHONE_NUMBER]"
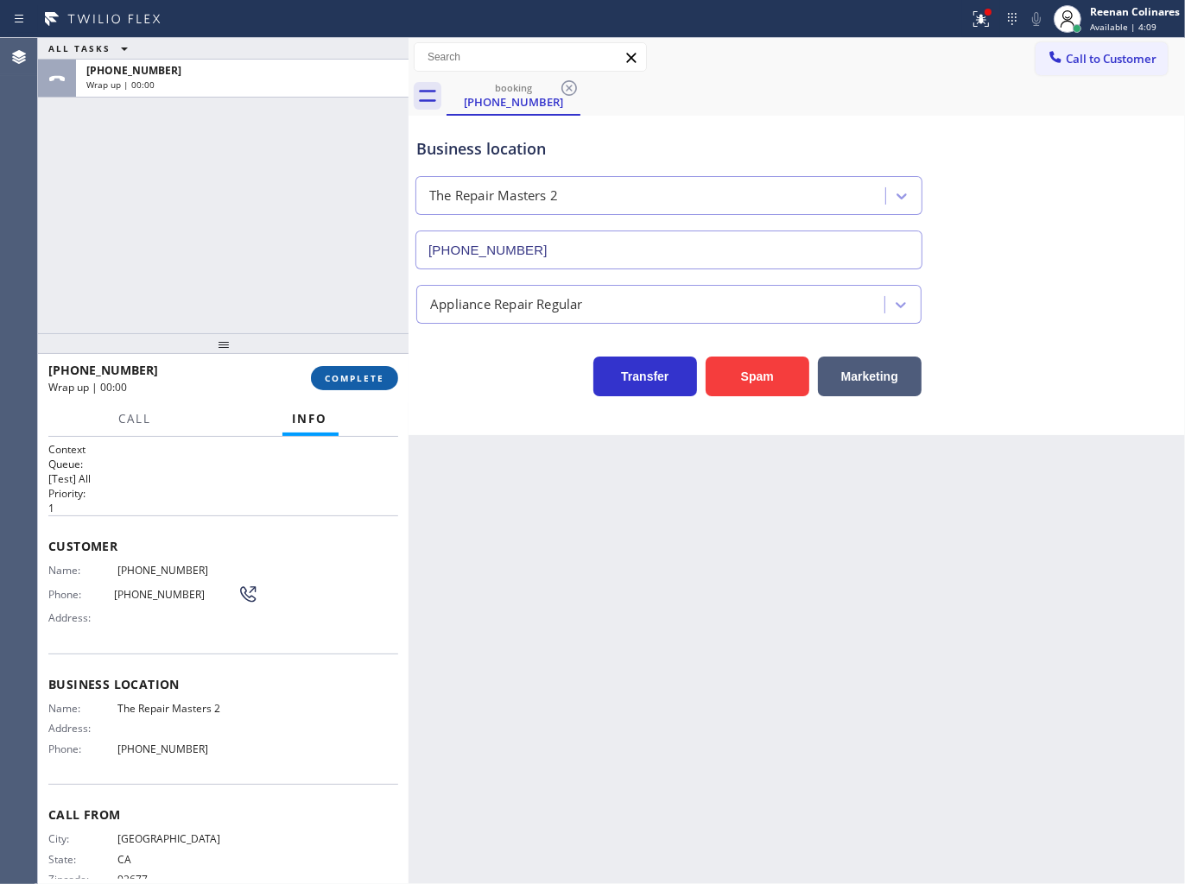
click at [350, 378] on span "COMPLETE" at bounding box center [355, 378] width 60 height 12
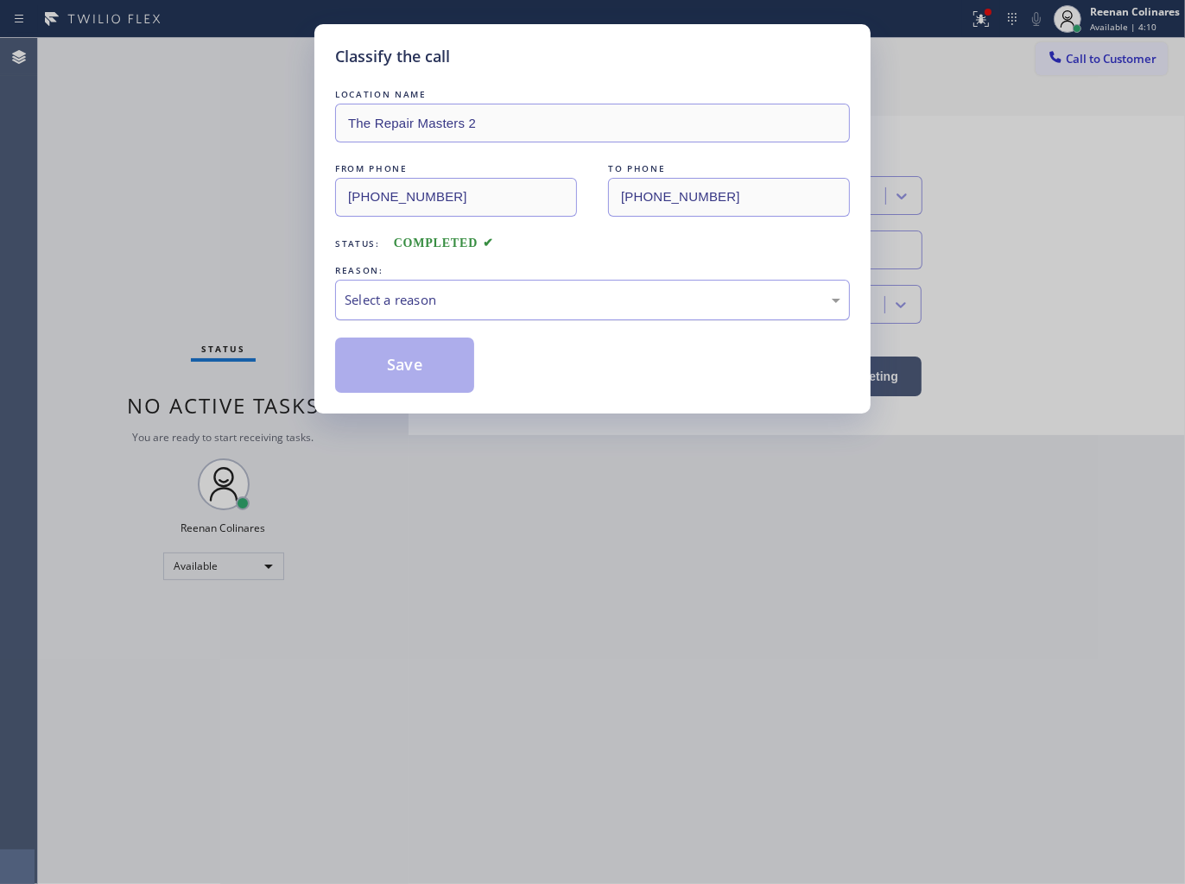
click at [408, 300] on div "Select a reason" at bounding box center [592, 300] width 496 height 20
drag, startPoint x: 382, startPoint y: 372, endPoint x: 53, endPoint y: 257, distance: 349.2
click at [374, 371] on button "Save" at bounding box center [404, 365] width 139 height 55
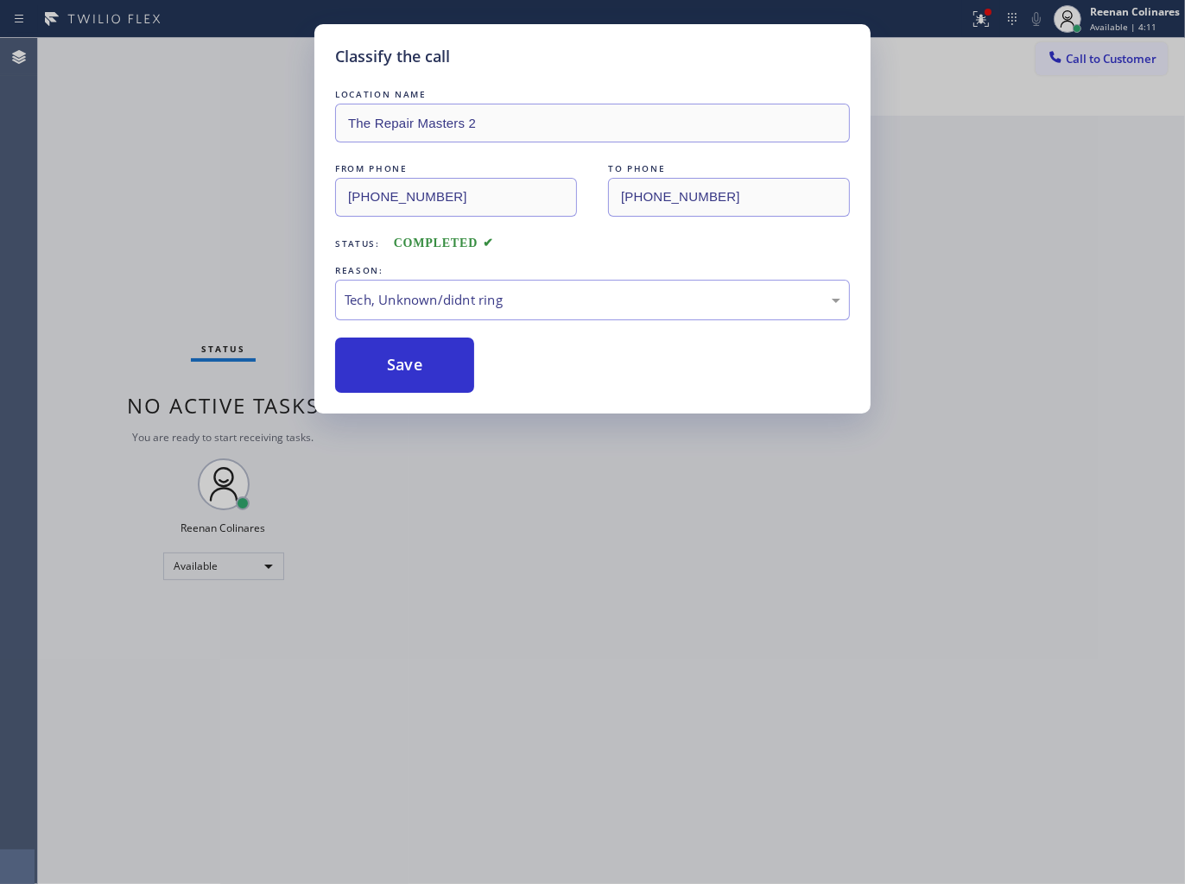
click at [53, 257] on div "Classify the call LOCATION NAME The Repair Masters 2 FROM PHONE [PHONE_NUMBER] …" at bounding box center [592, 442] width 1185 height 884
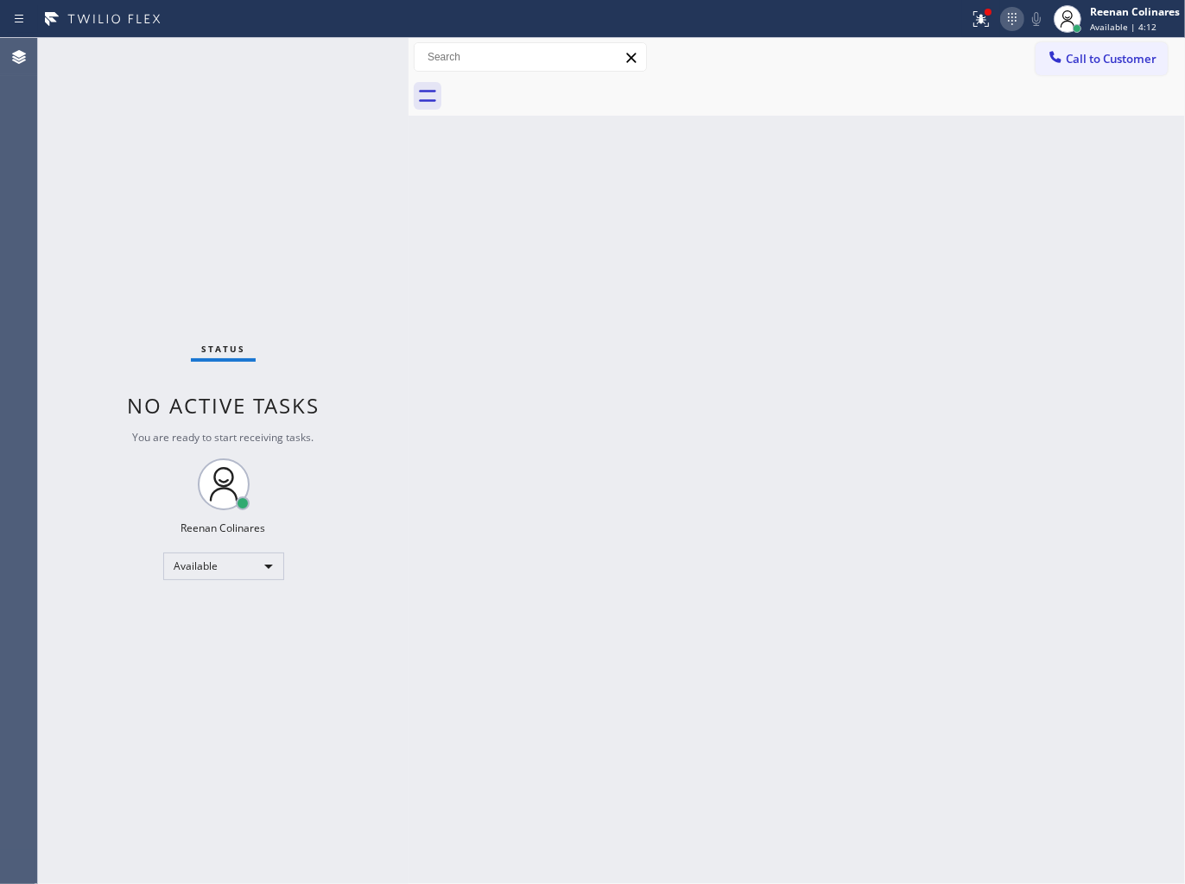
click at [1008, 15] on icon at bounding box center [1011, 19] width 21 height 21
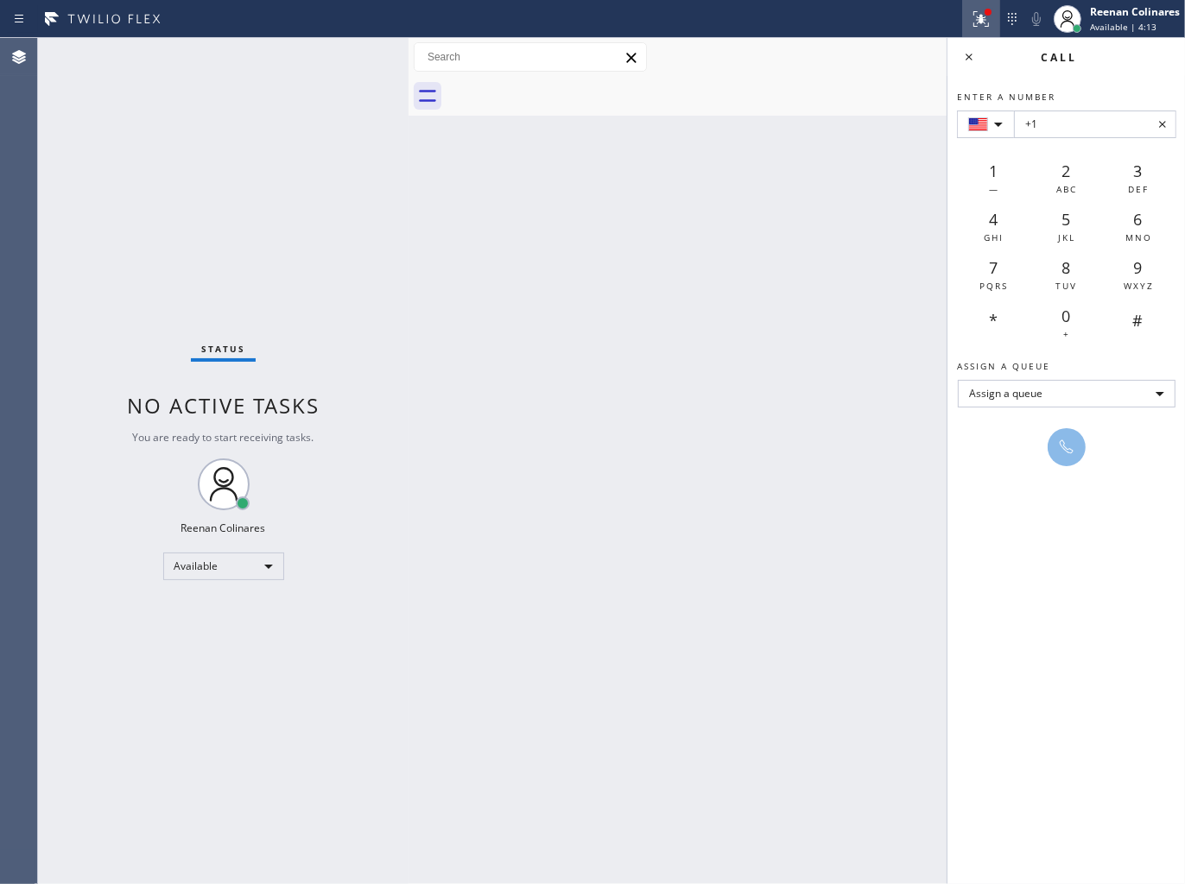
click at [972, 16] on icon at bounding box center [980, 19] width 21 height 21
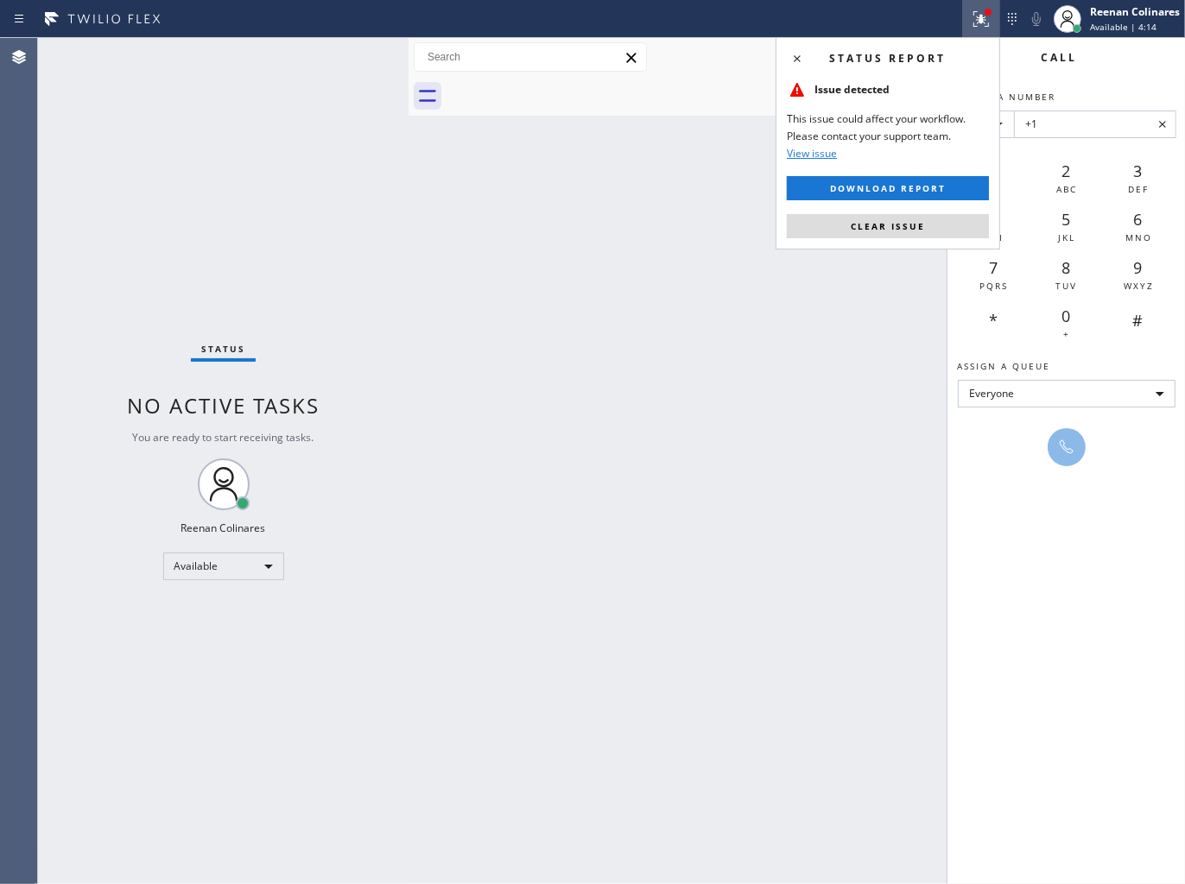
drag, startPoint x: 896, startPoint y: 231, endPoint x: 1133, endPoint y: 125, distance: 258.9
click at [904, 228] on span "Clear issue" at bounding box center [887, 226] width 74 height 12
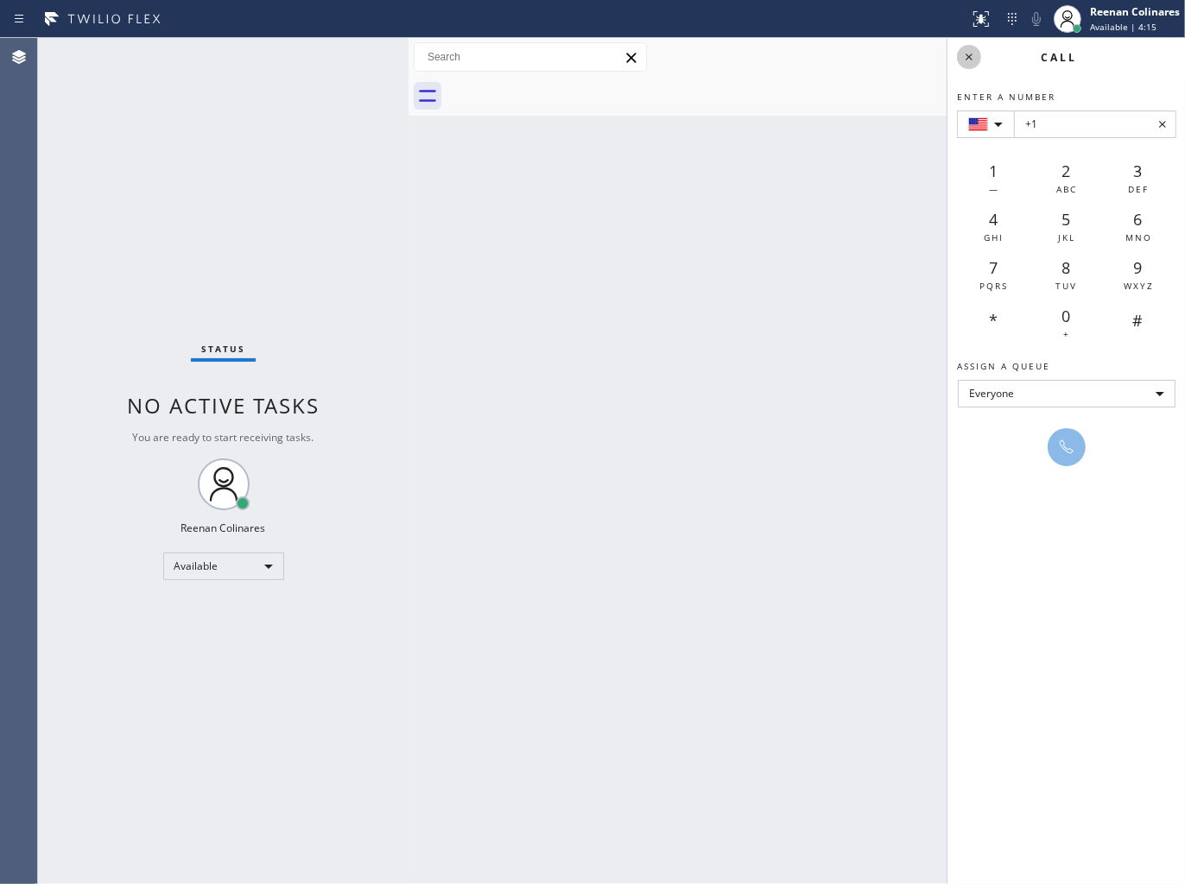
click at [971, 54] on icon at bounding box center [968, 57] width 21 height 21
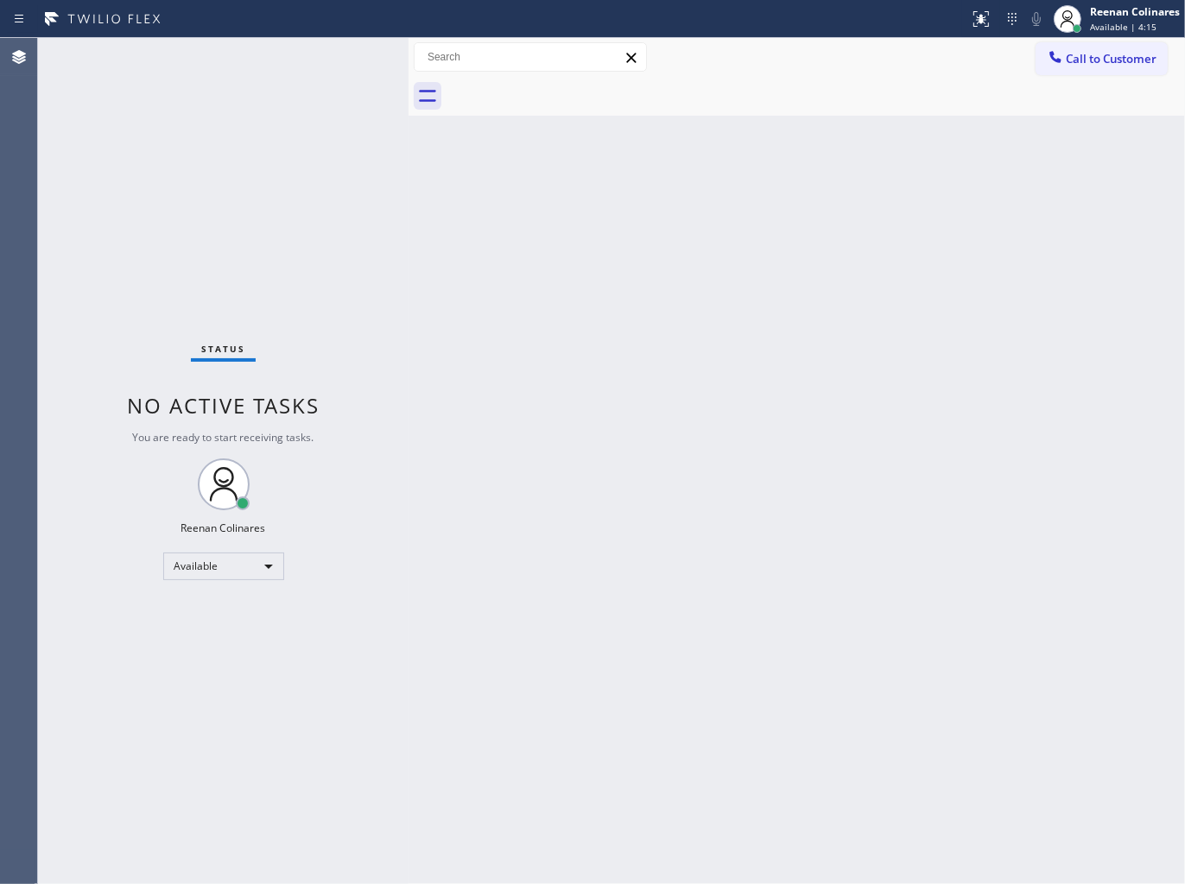
click at [591, 269] on div "Back to Dashboard Change Sender ID Customers Technicians Select a contact Outbo…" at bounding box center [796, 461] width 776 height 846
click at [266, 73] on div "Status No active tasks You are ready to start receiving tasks. Reenan Colinares…" at bounding box center [223, 461] width 370 height 846
click at [259, 82] on div "Status No active tasks You are ready to start receiving tasks. Reenan Colinares…" at bounding box center [223, 461] width 370 height 846
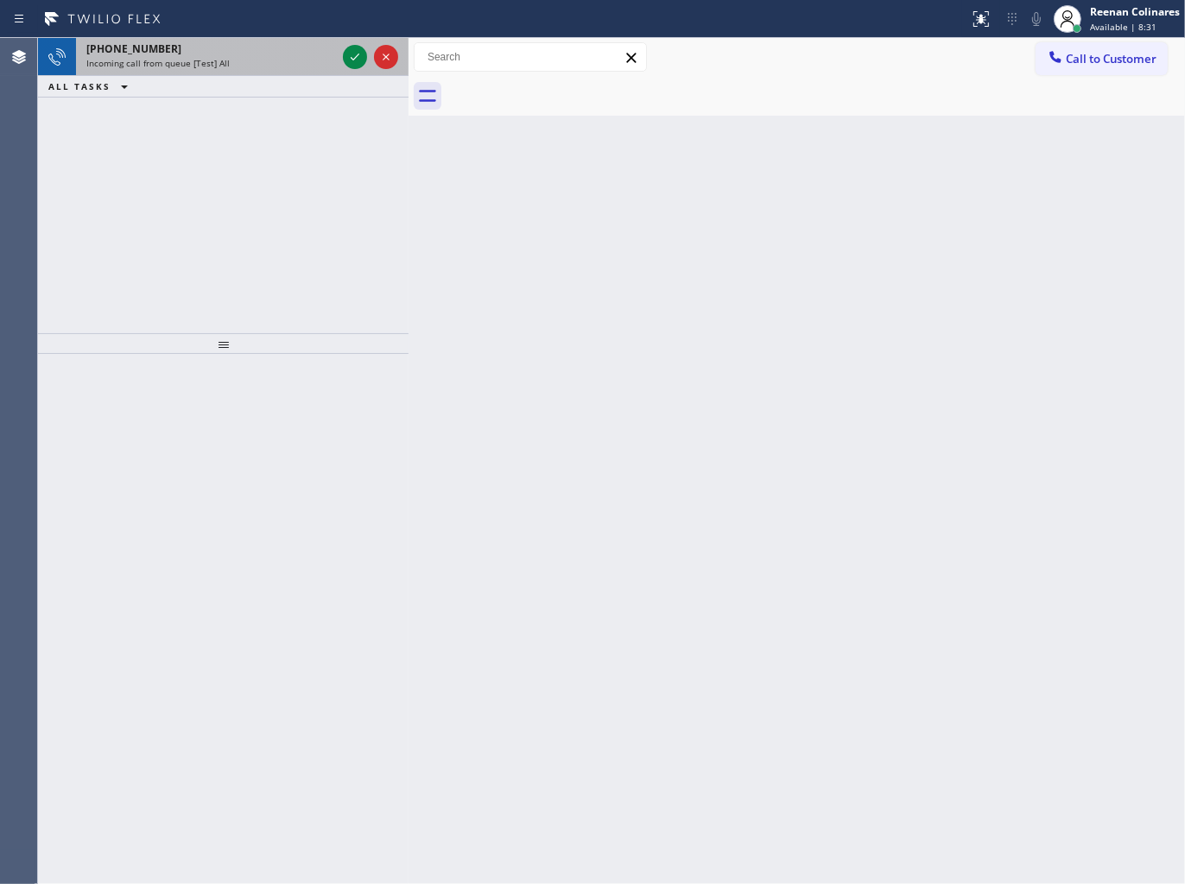
click at [278, 70] on div "[PHONE_NUMBER] Incoming call from queue [Test] All" at bounding box center [207, 57] width 263 height 38
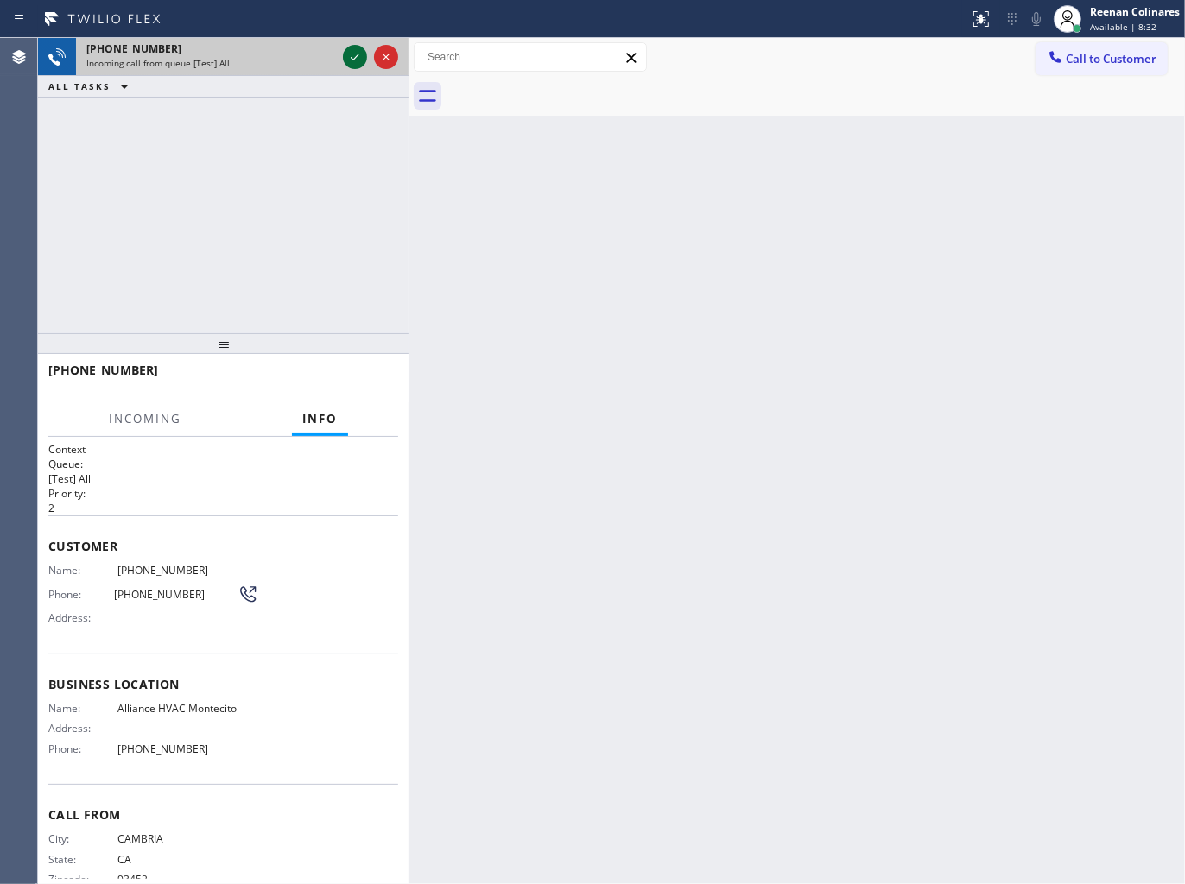
click at [354, 55] on icon at bounding box center [354, 57] width 21 height 21
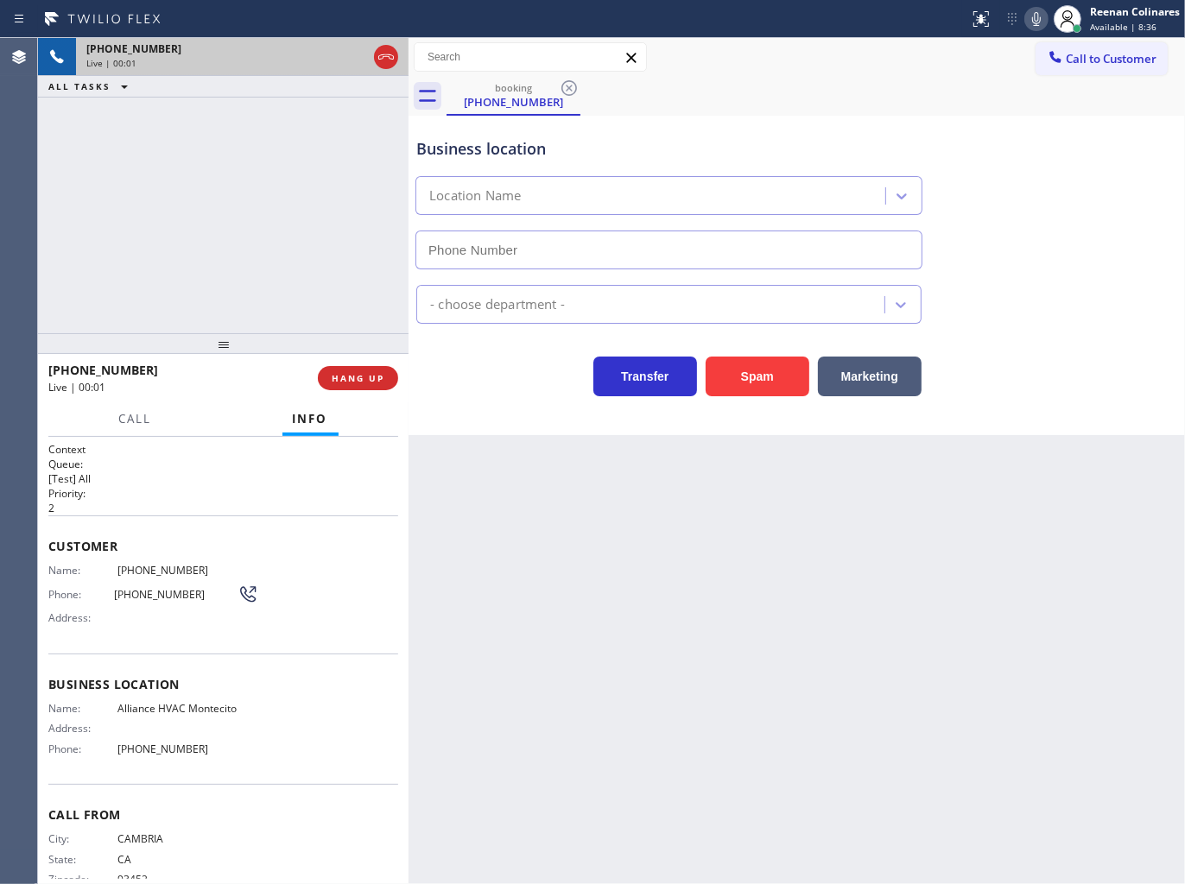
type input "[PHONE_NUMBER]"
click at [771, 376] on button "Spam" at bounding box center [757, 377] width 104 height 40
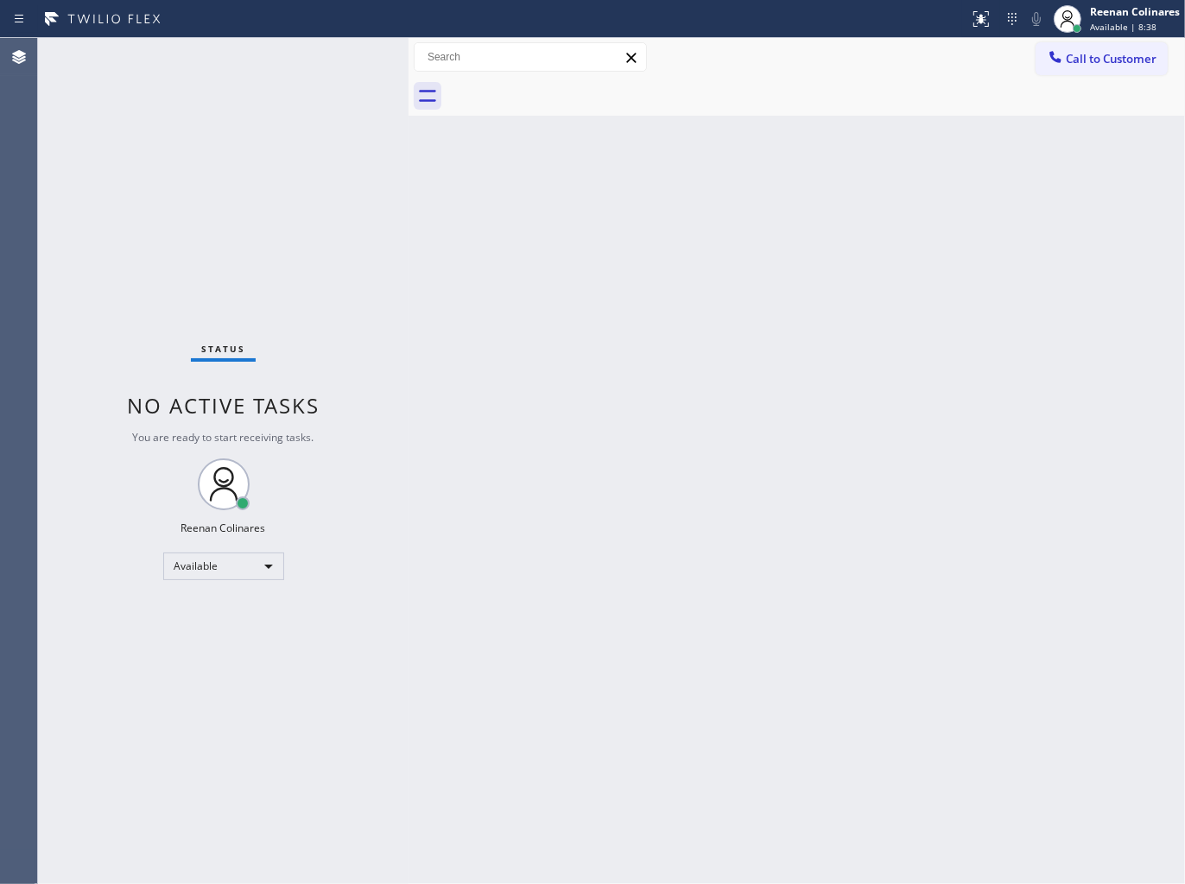
click at [738, 361] on div "Back to Dashboard Change Sender ID Customers Technicians Select a contact Outbo…" at bounding box center [796, 461] width 776 height 846
click at [261, 58] on div "Status No active tasks You are ready to start receiving tasks. Reenan Colinares…" at bounding box center [223, 461] width 370 height 846
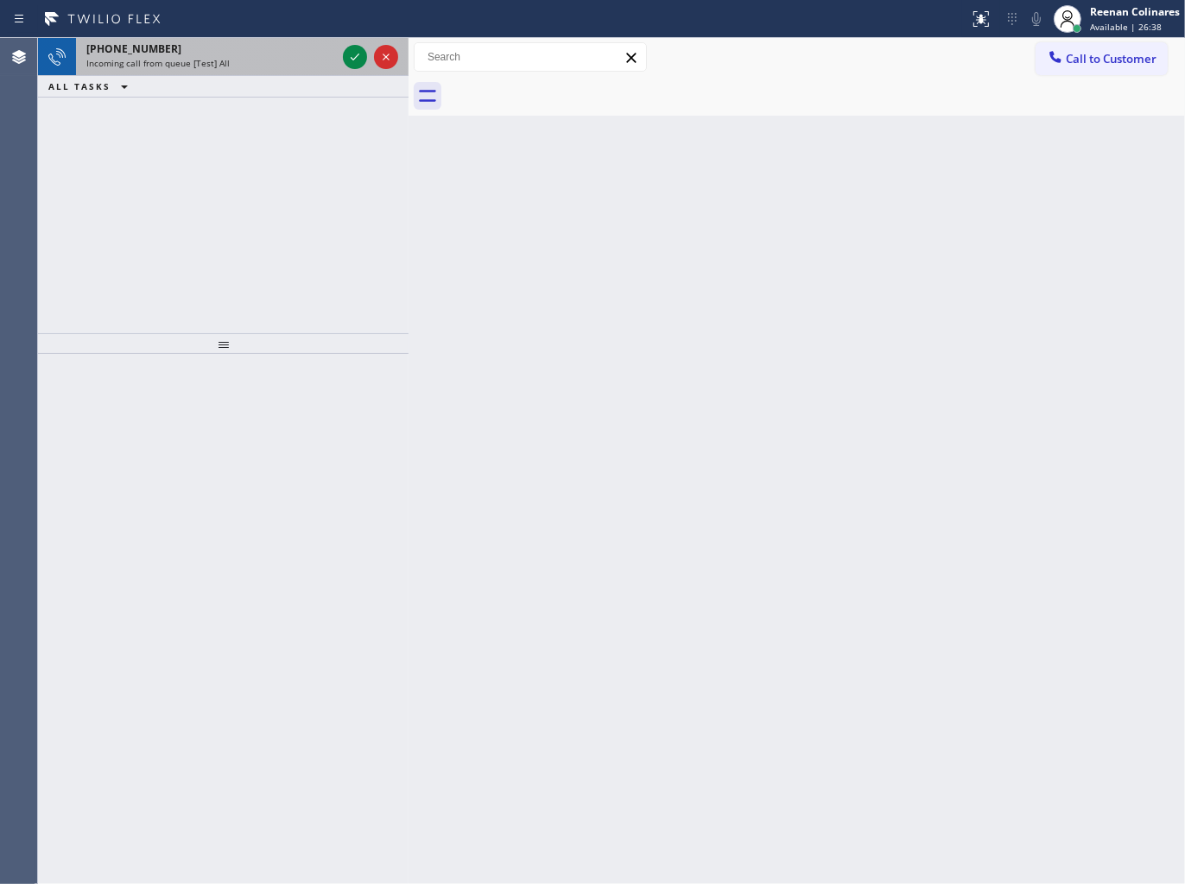
click at [209, 48] on div "[PHONE_NUMBER]" at bounding box center [211, 48] width 250 height 15
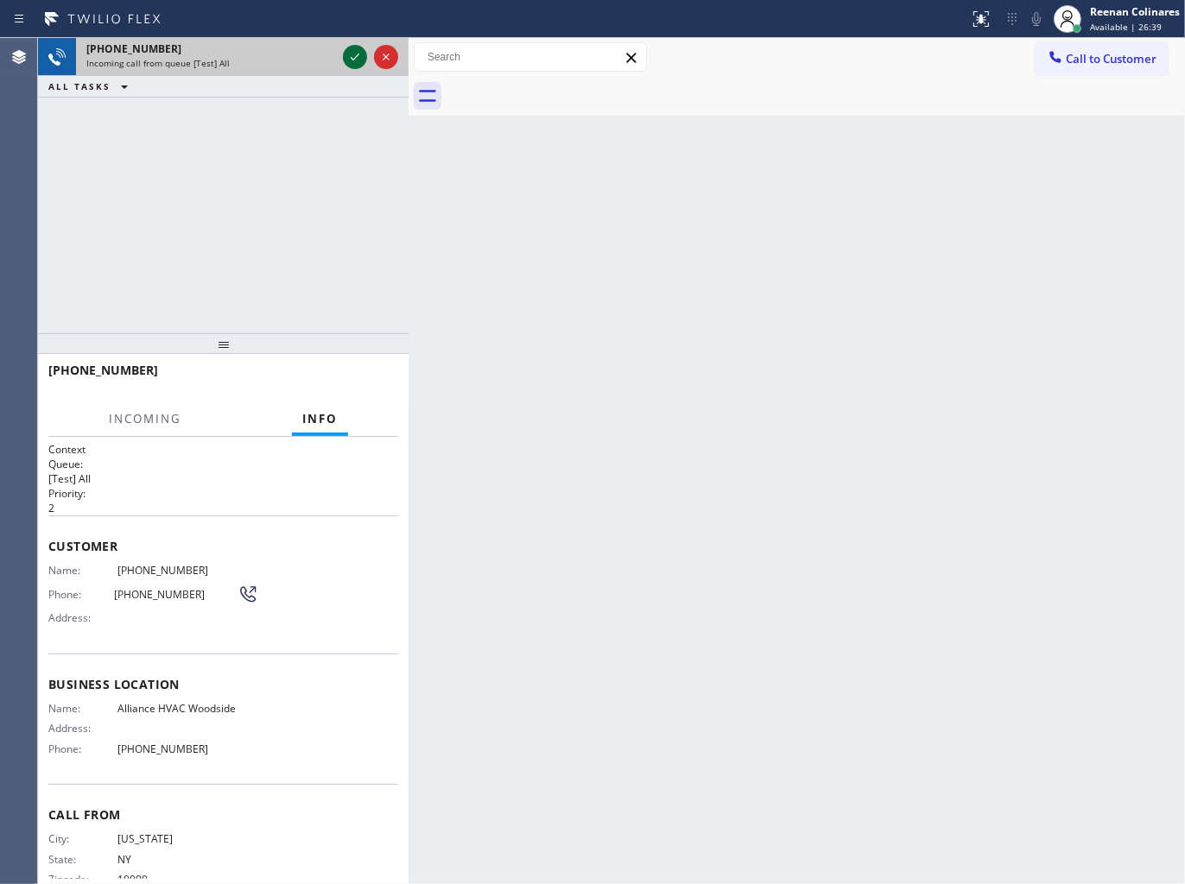
click at [349, 55] on icon at bounding box center [354, 57] width 21 height 21
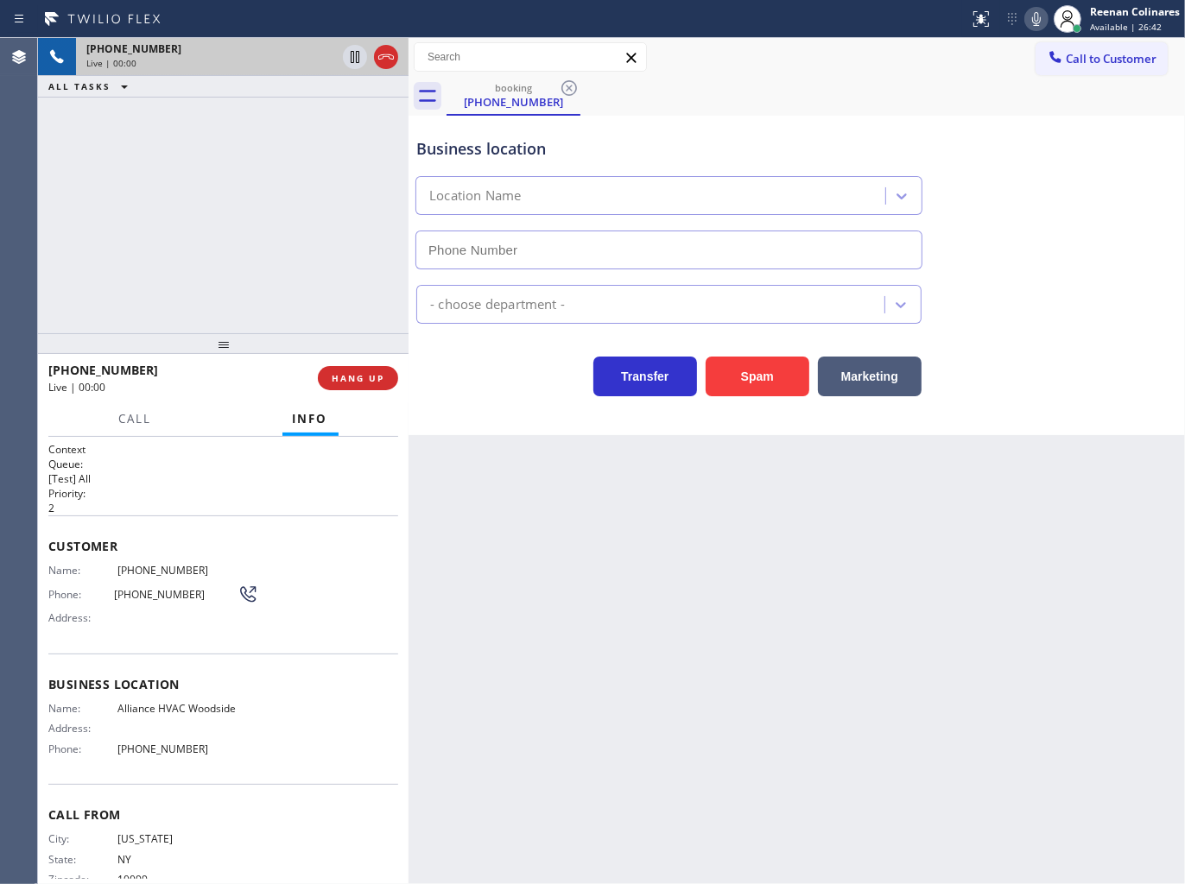
type input "[PHONE_NUMBER]"
click at [1033, 30] on div "Status report No issues detected If you experience an issue, please download th…" at bounding box center [1073, 19] width 223 height 38
click at [1030, 19] on icon at bounding box center [1036, 19] width 21 height 21
click at [1026, 14] on icon at bounding box center [1036, 19] width 21 height 21
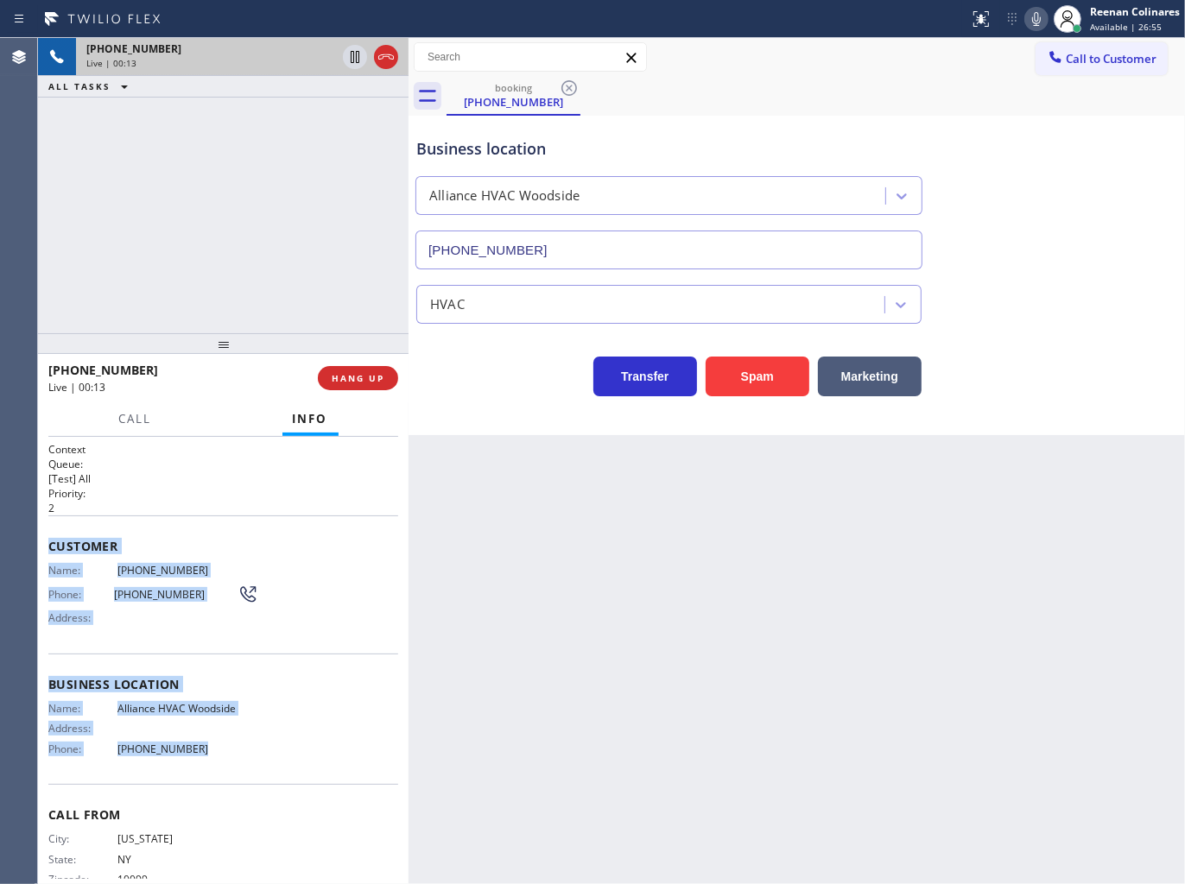
copy div "Customer Name: [PHONE_NUMBER] Phone: [PHONE_NUMBER] Address: Business location …"
drag, startPoint x: 186, startPoint y: 701, endPoint x: 781, endPoint y: 762, distance: 598.0
click at [277, 753] on div "Context Queue: [Test] All Priority: 2 Customer Name: [PHONE_NUMBER] Phone: [PHO…" at bounding box center [223, 661] width 370 height 448
click at [1030, 15] on icon at bounding box center [1036, 19] width 21 height 21
drag, startPoint x: 157, startPoint y: 409, endPoint x: 130, endPoint y: 411, distance: 26.8
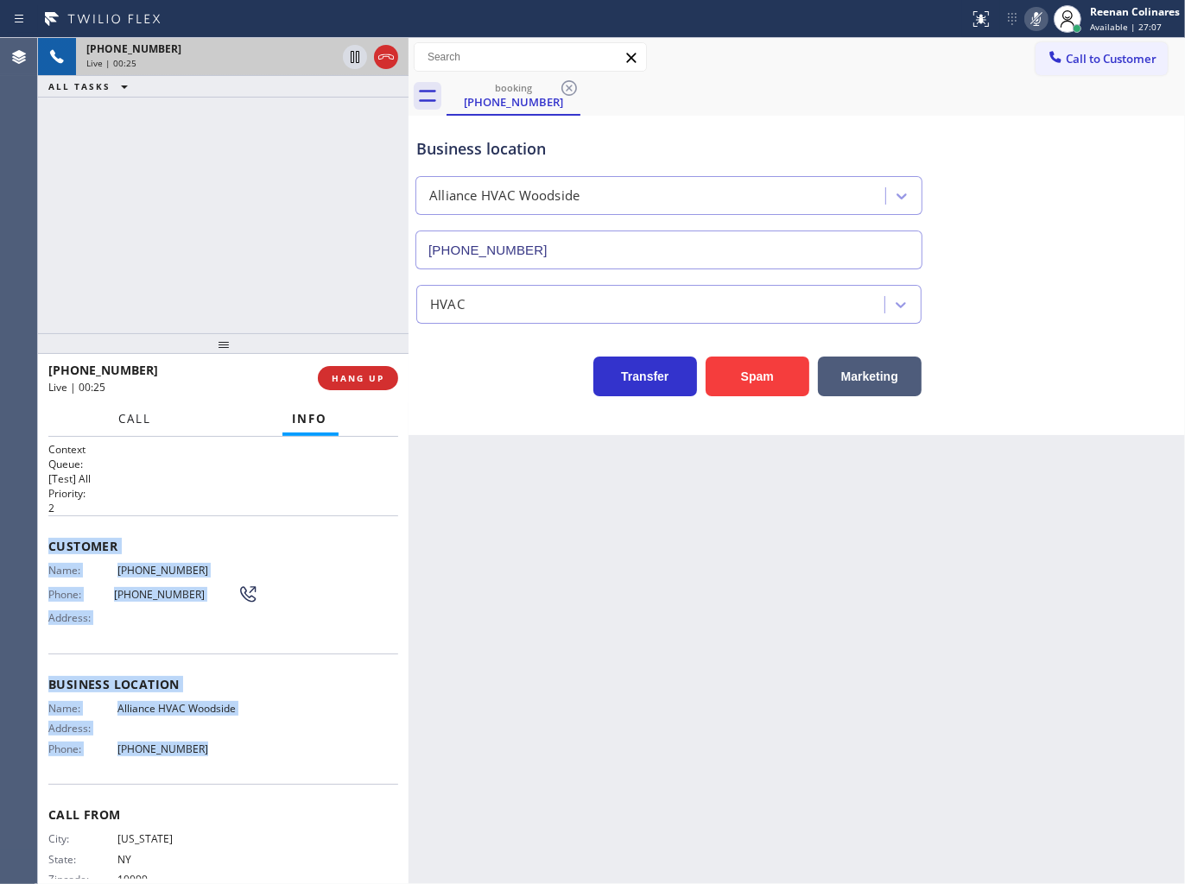
click at [152, 411] on button "Call" at bounding box center [136, 419] width 54 height 34
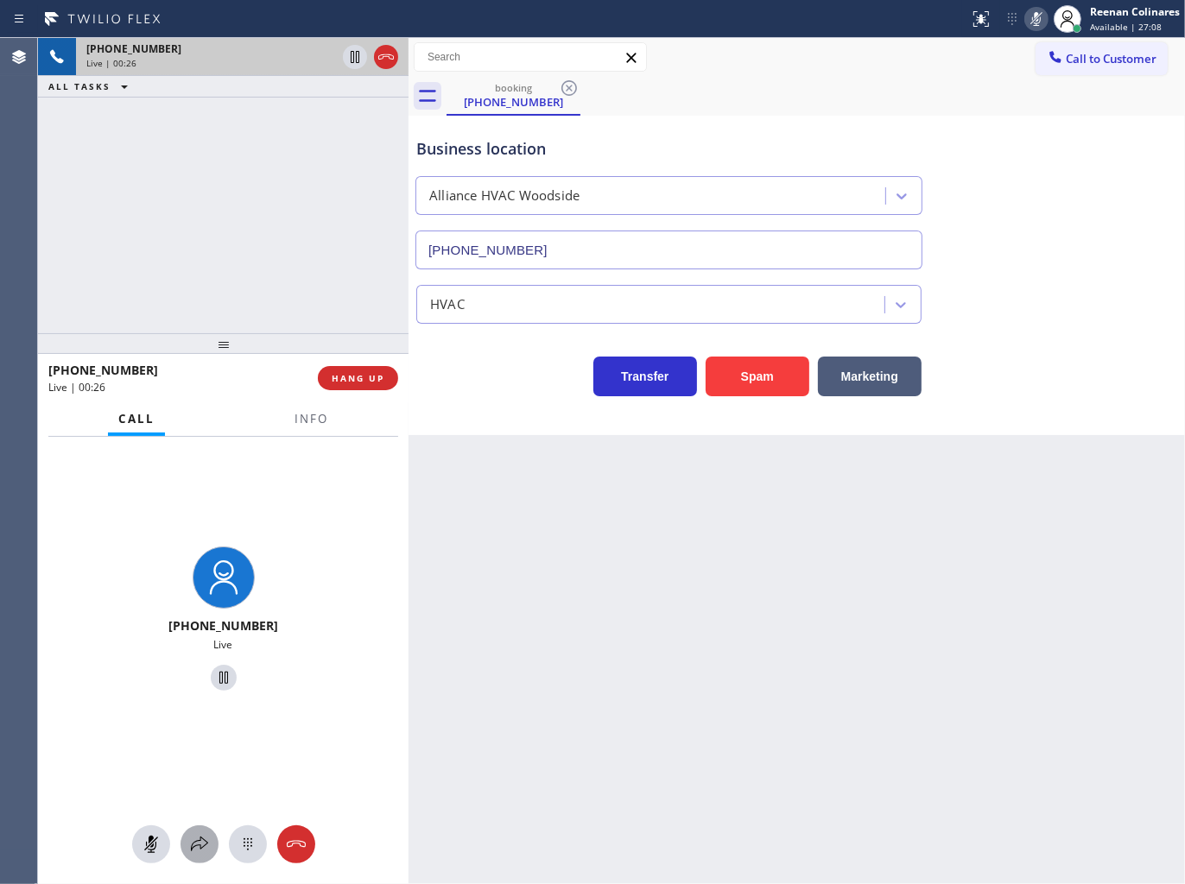
click at [203, 853] on icon at bounding box center [199, 844] width 21 height 21
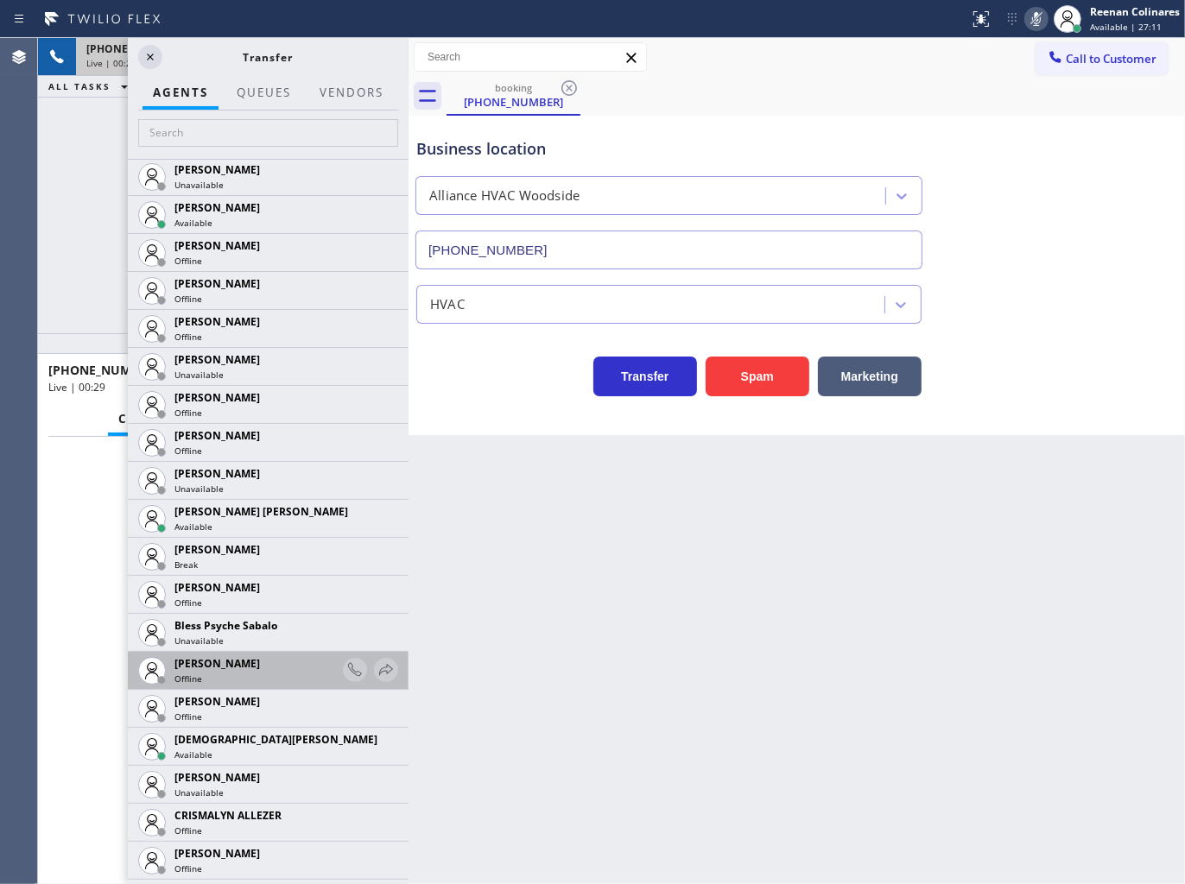
scroll to position [383, 0]
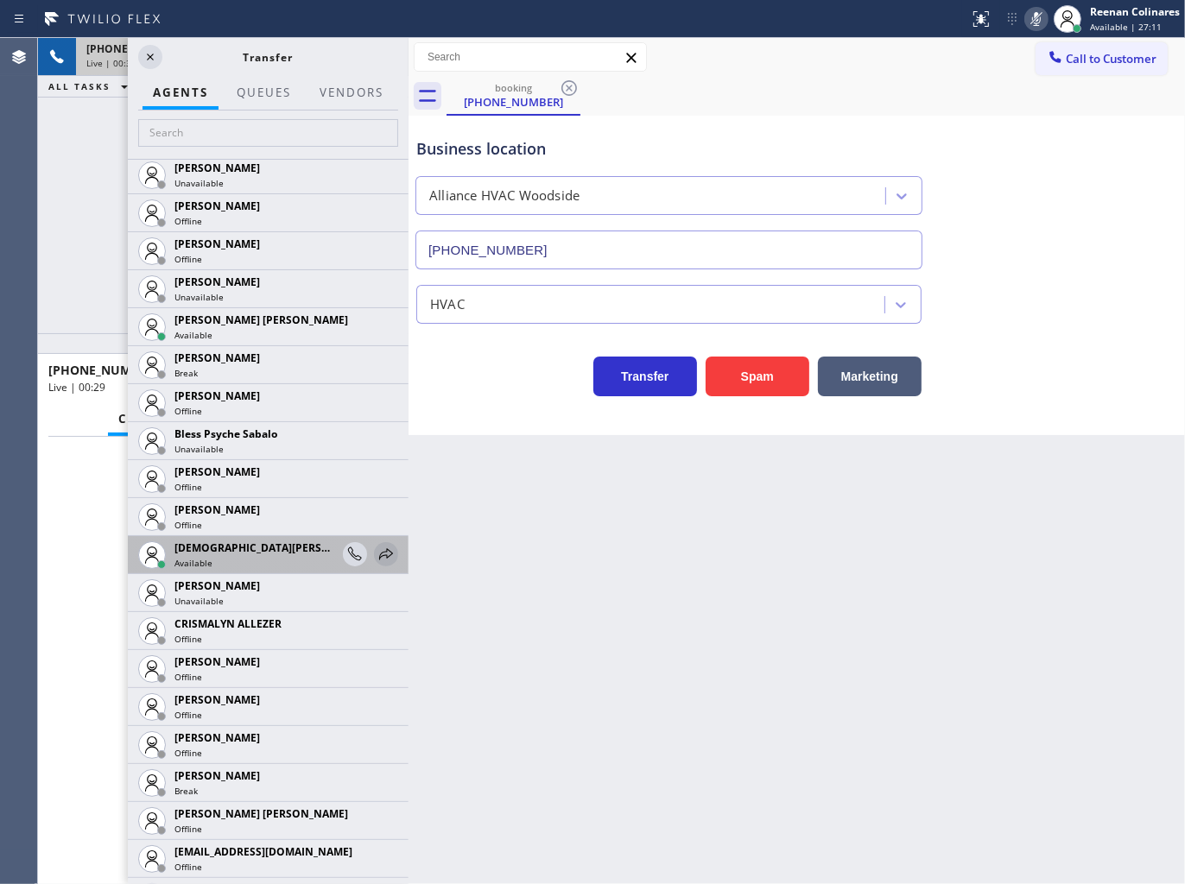
click at [376, 545] on icon at bounding box center [386, 554] width 21 height 21
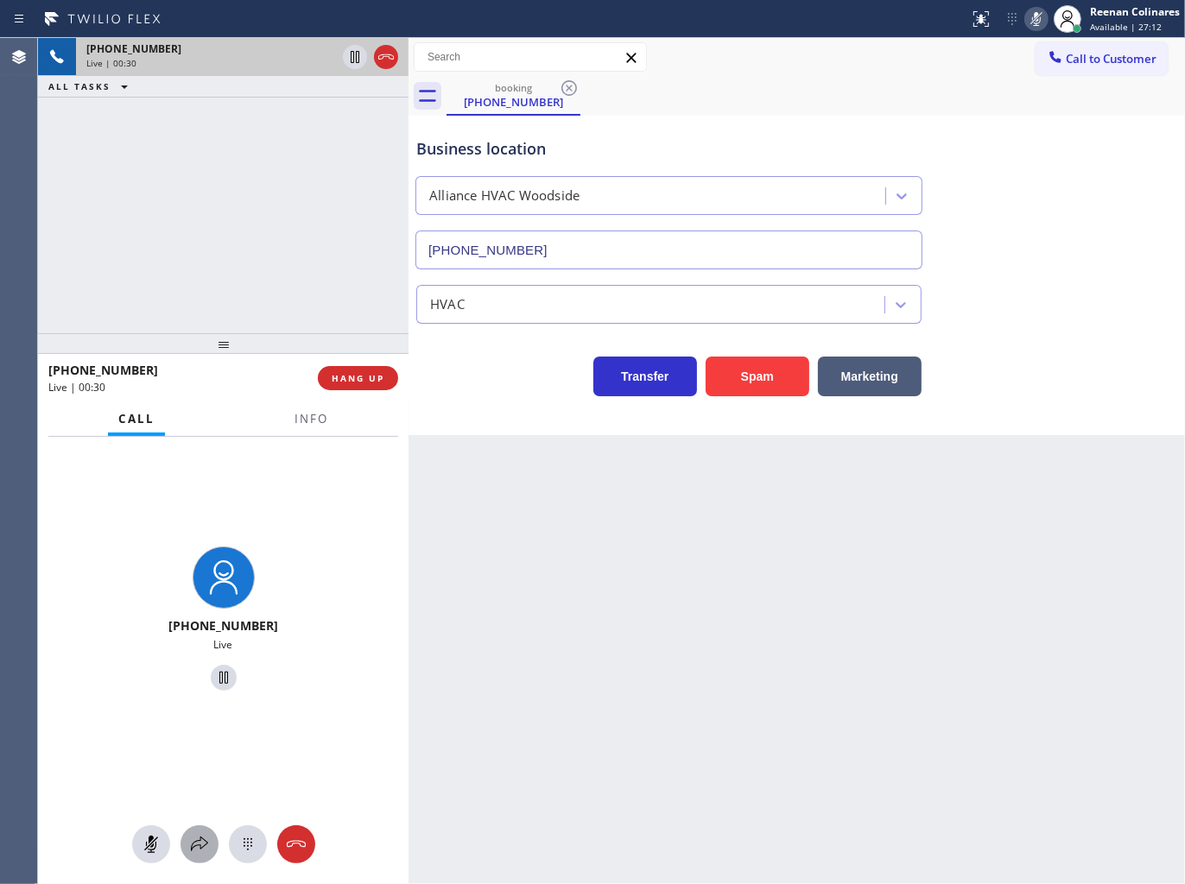
click at [193, 857] on button at bounding box center [199, 844] width 38 height 38
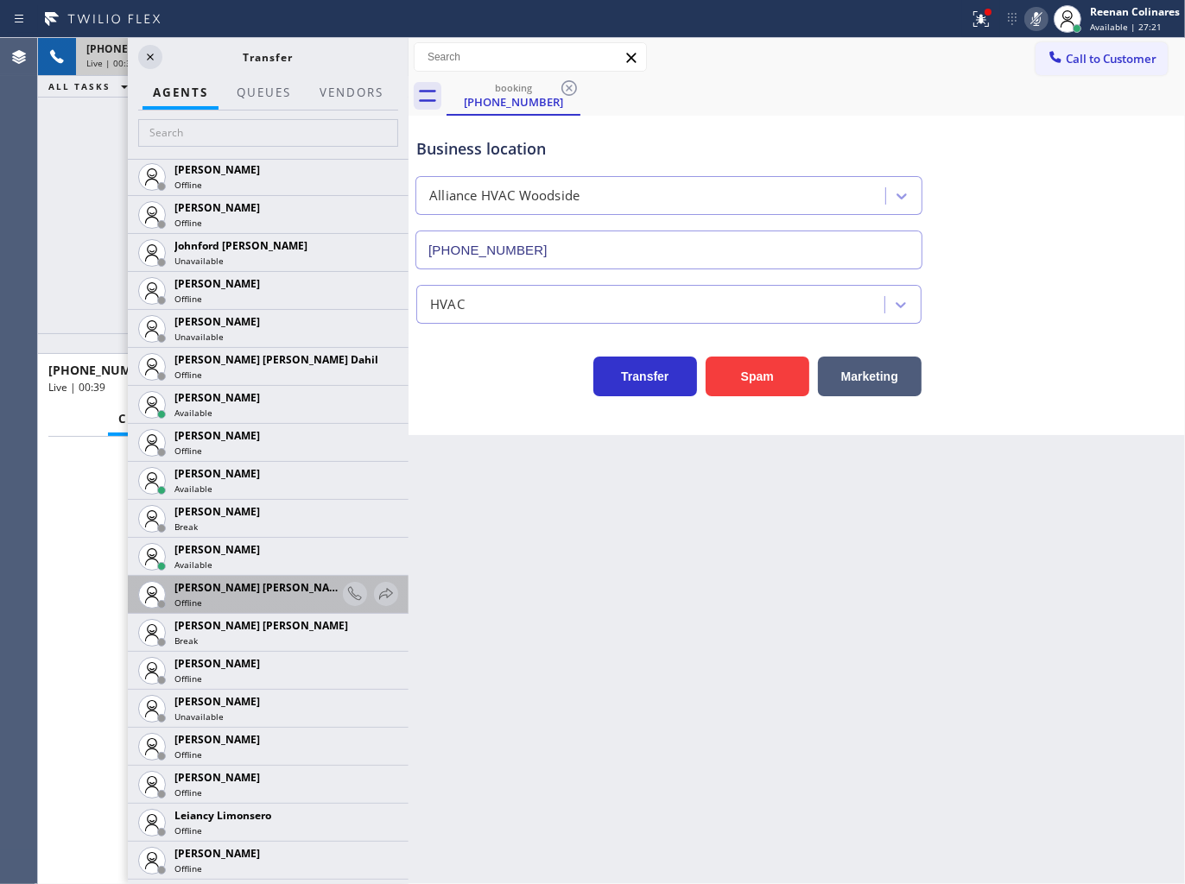
scroll to position [2302, 0]
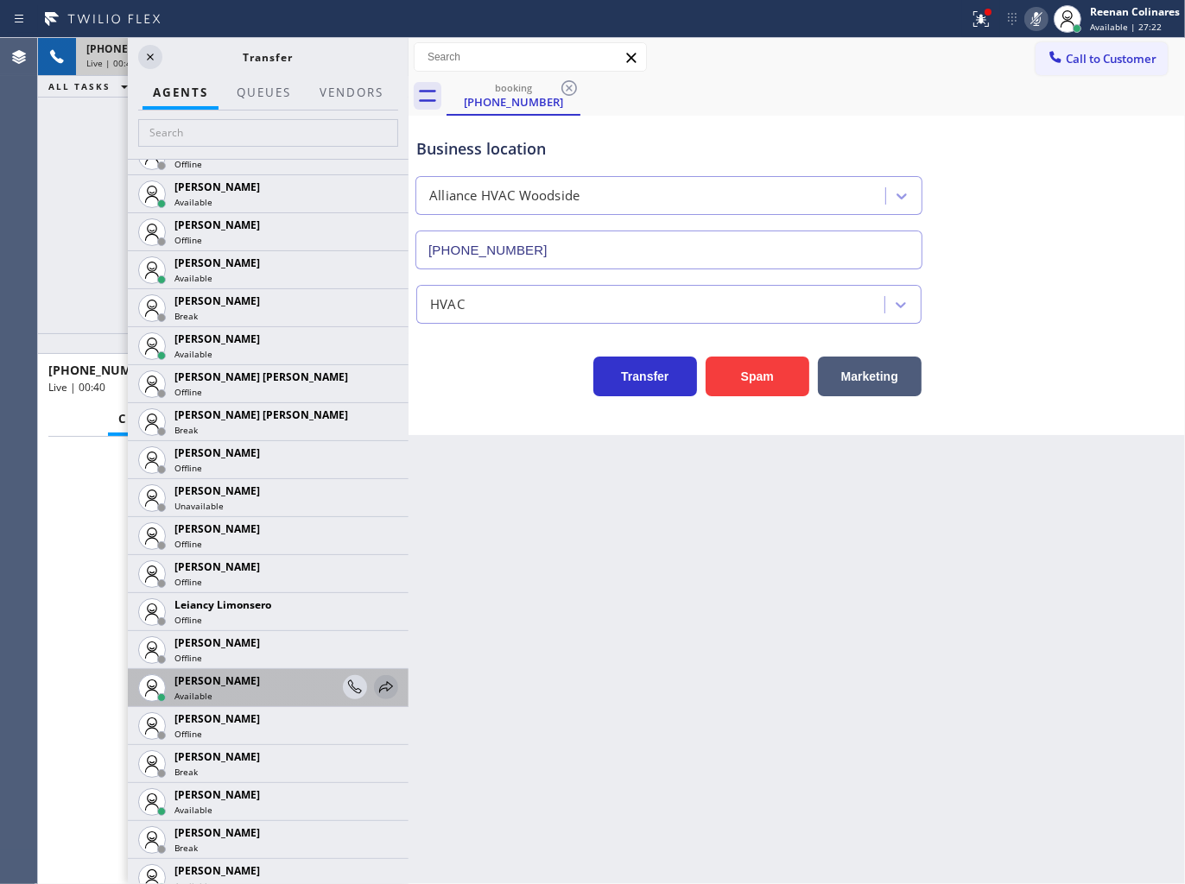
click at [376, 688] on icon at bounding box center [386, 687] width 21 height 21
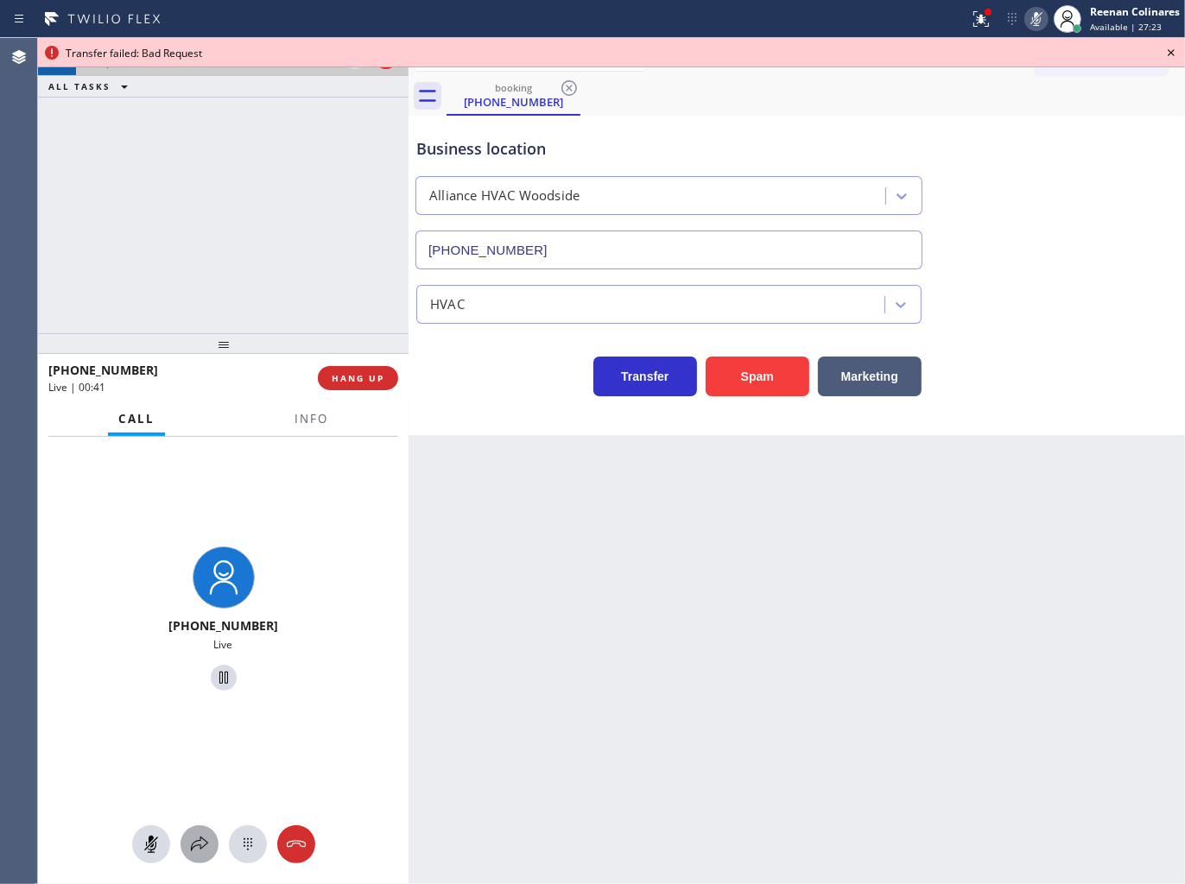
click at [202, 841] on icon at bounding box center [199, 844] width 21 height 21
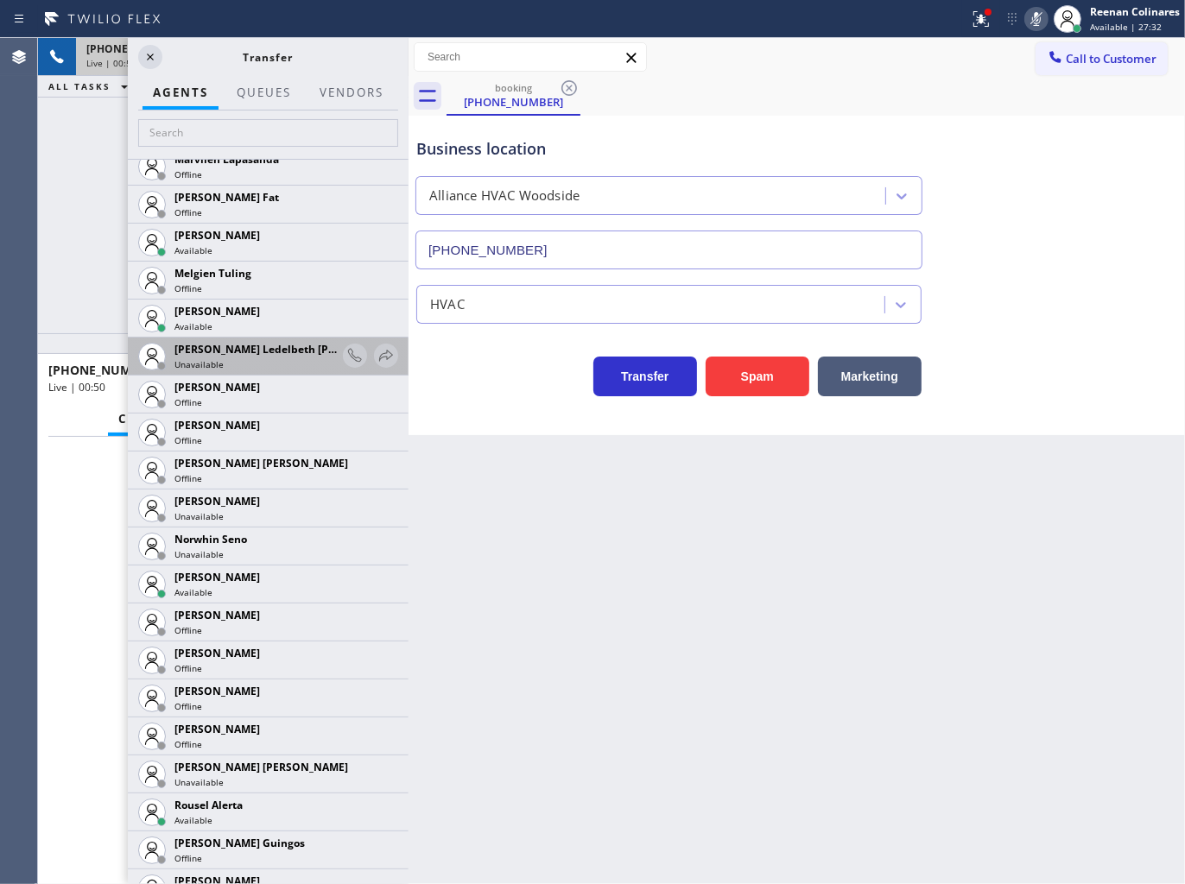
scroll to position [3261, 0]
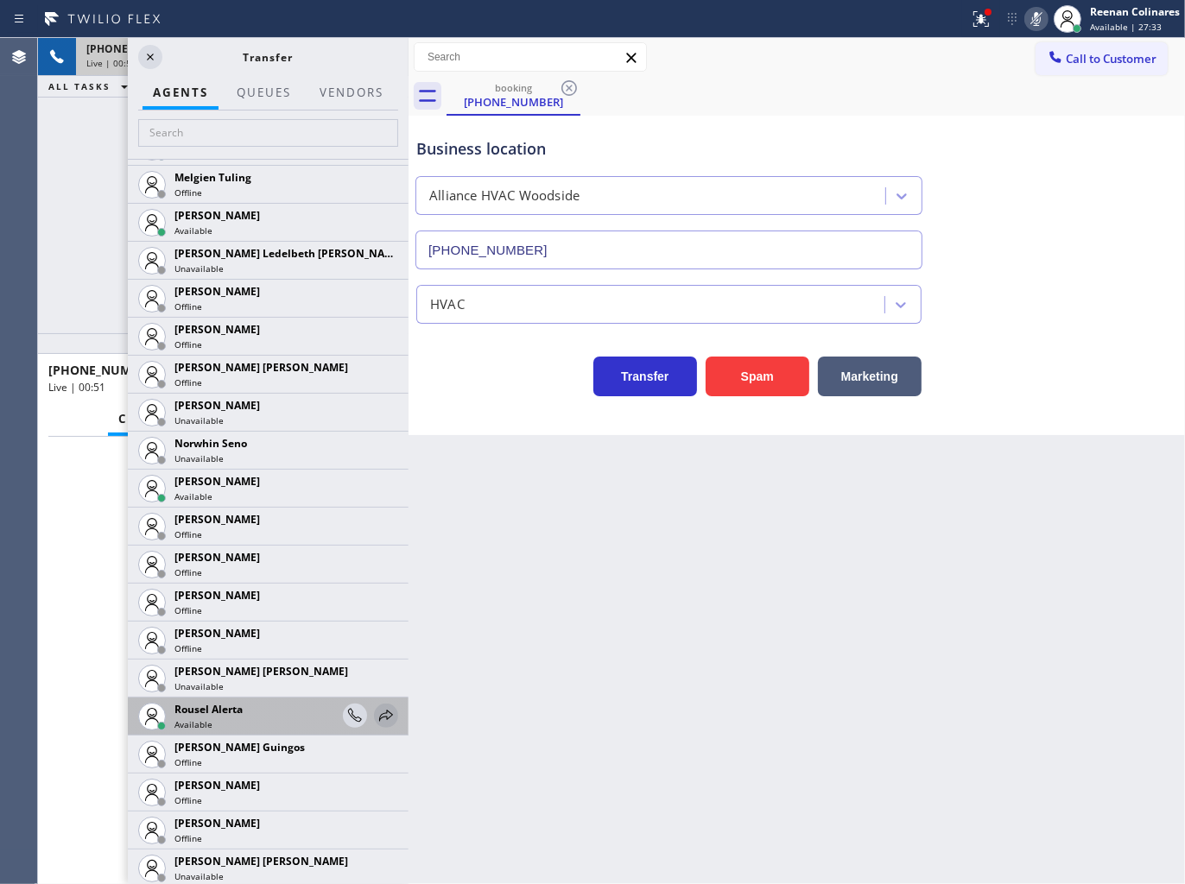
click at [379, 717] on icon at bounding box center [386, 715] width 14 height 11
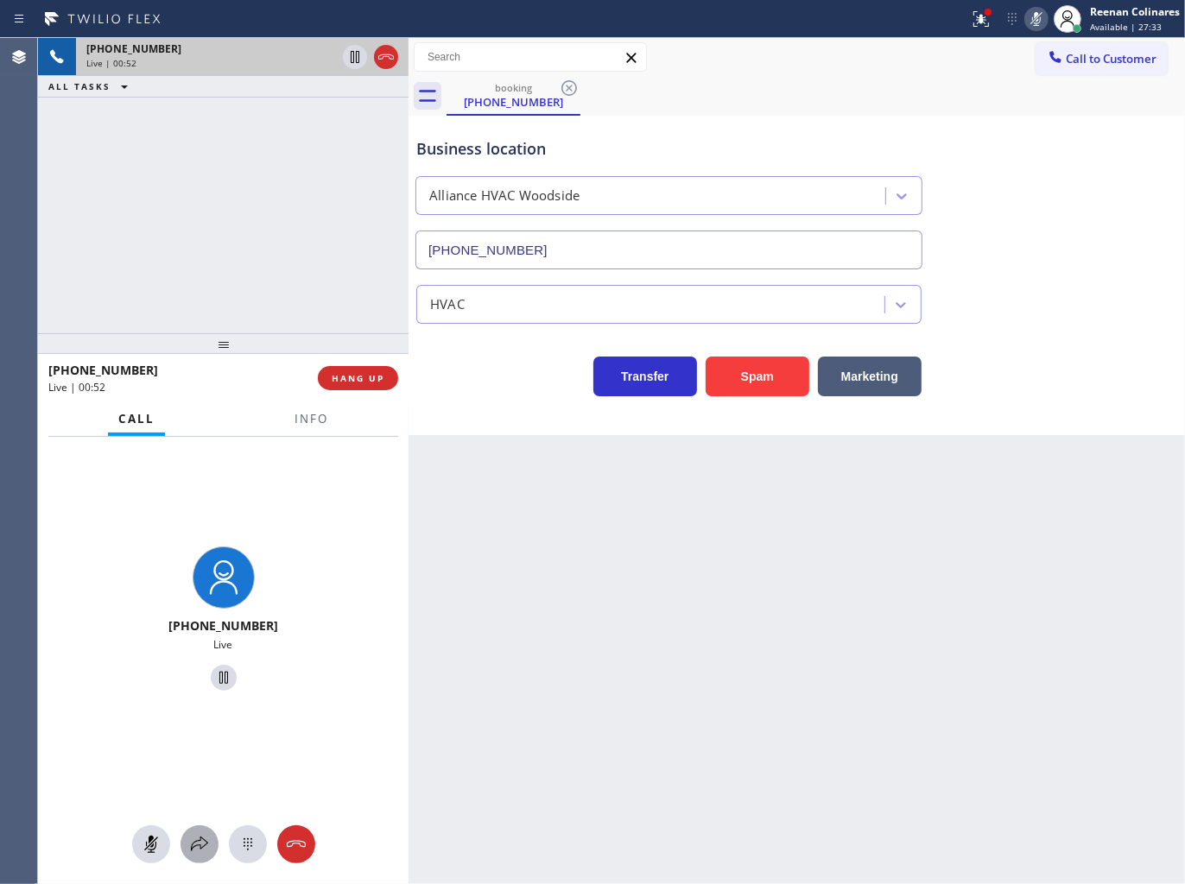
click at [200, 843] on icon at bounding box center [199, 844] width 21 height 21
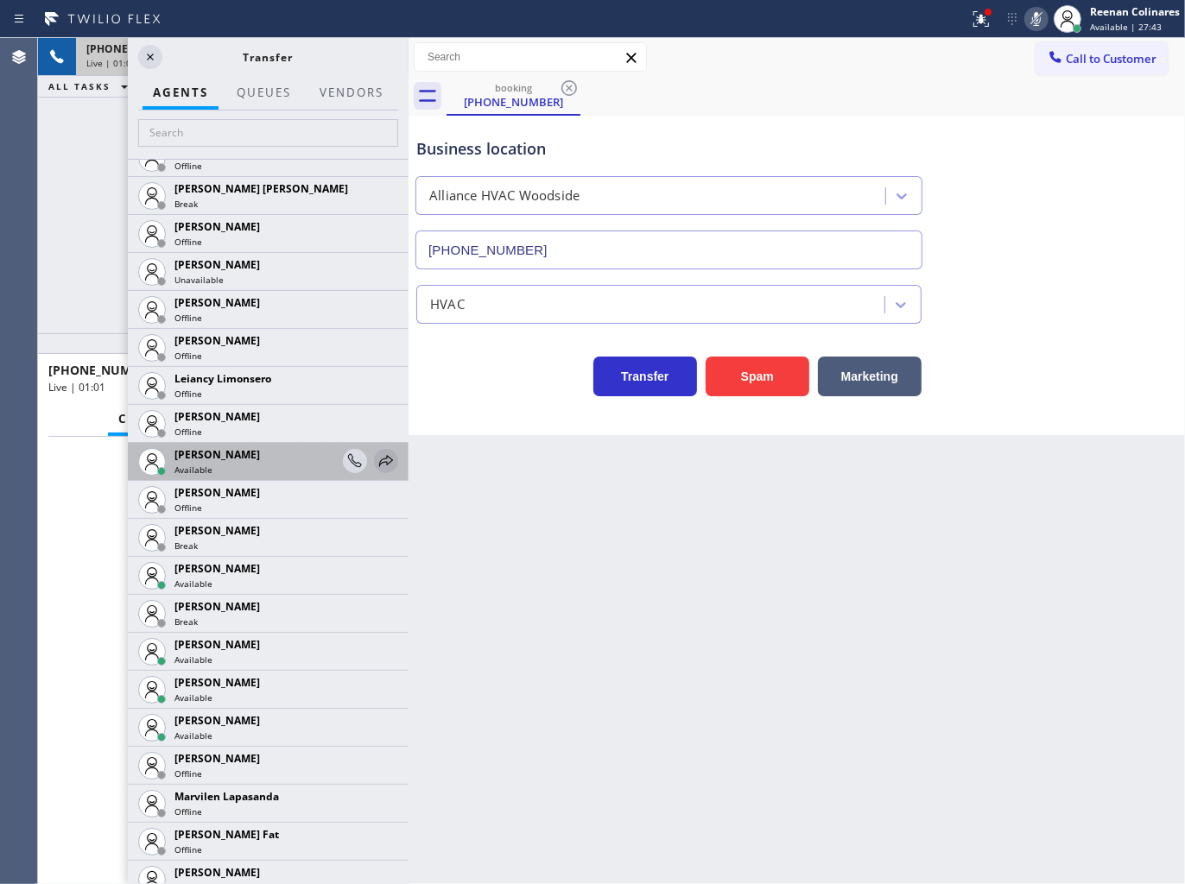
scroll to position [2590, 0]
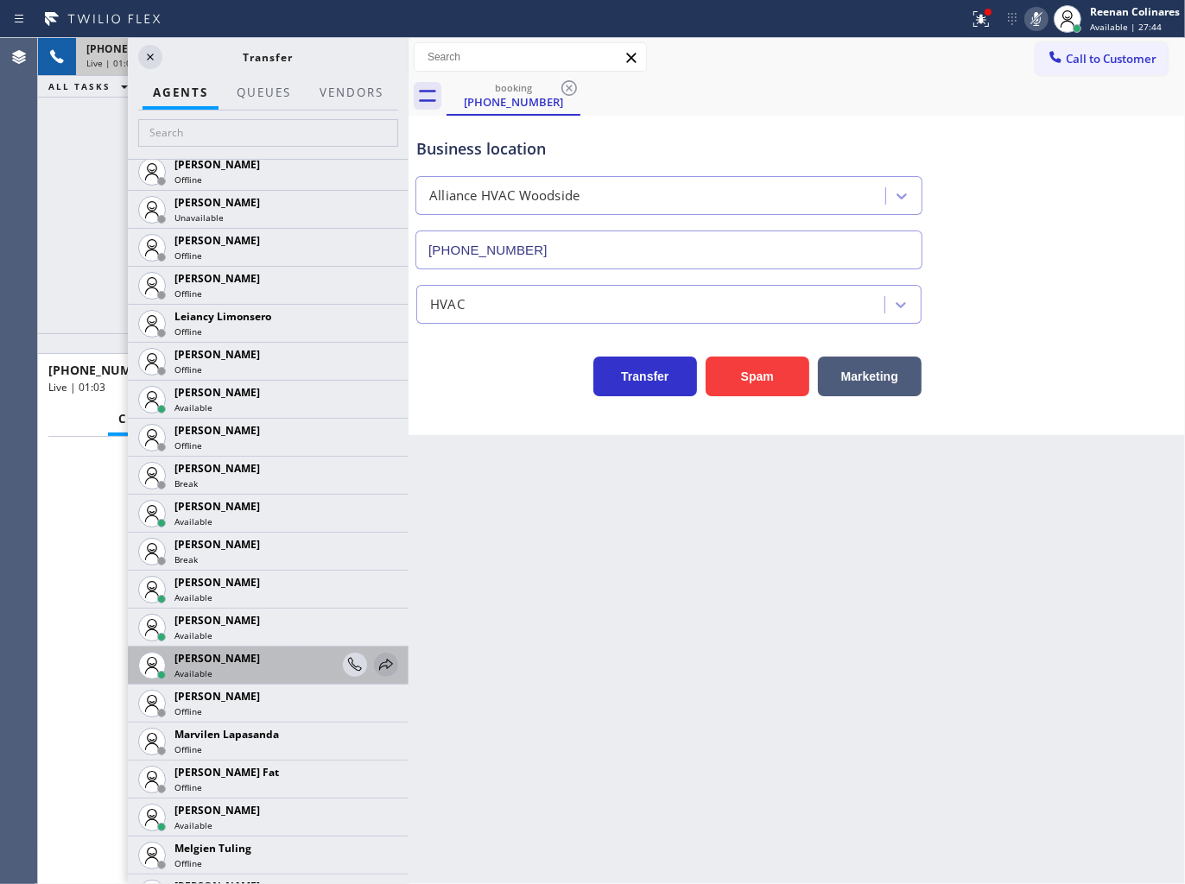
click at [379, 667] on icon at bounding box center [386, 664] width 14 height 11
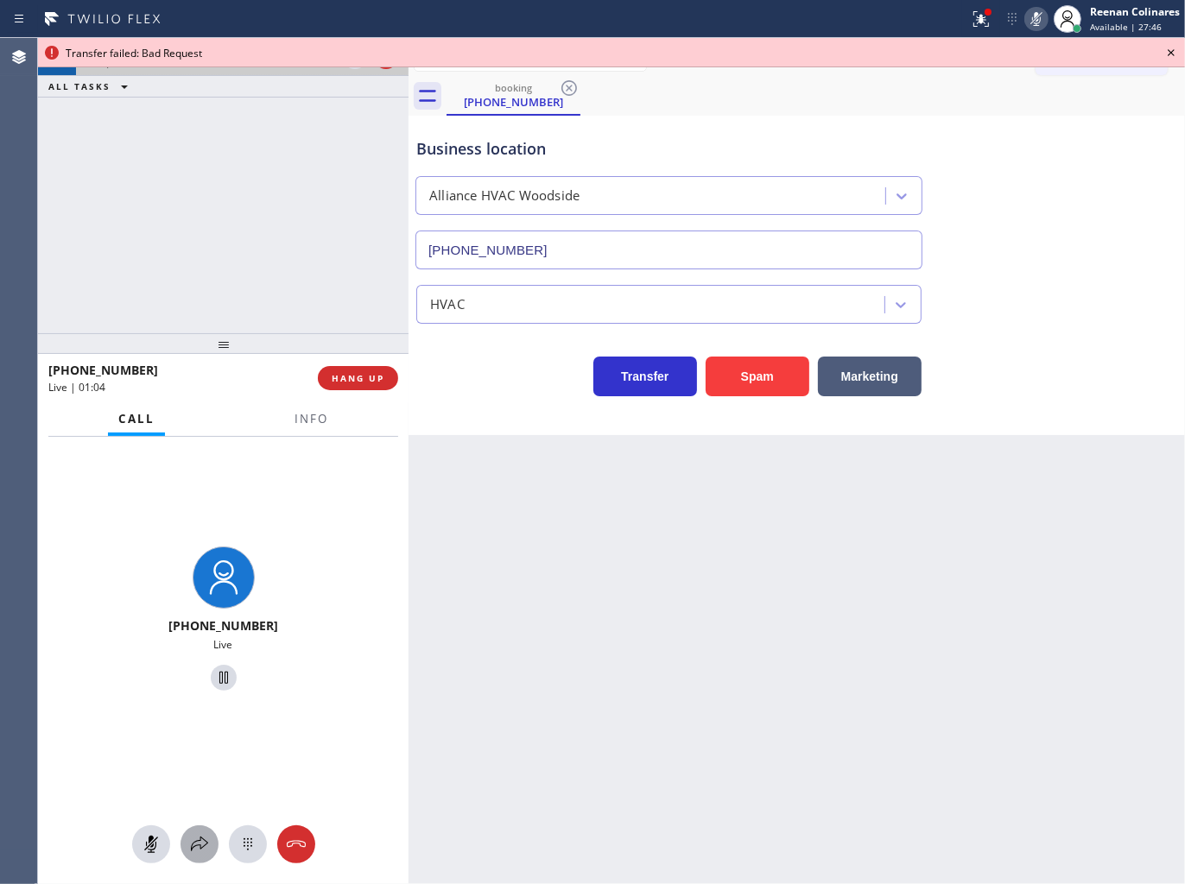
click at [187, 841] on div at bounding box center [199, 844] width 38 height 21
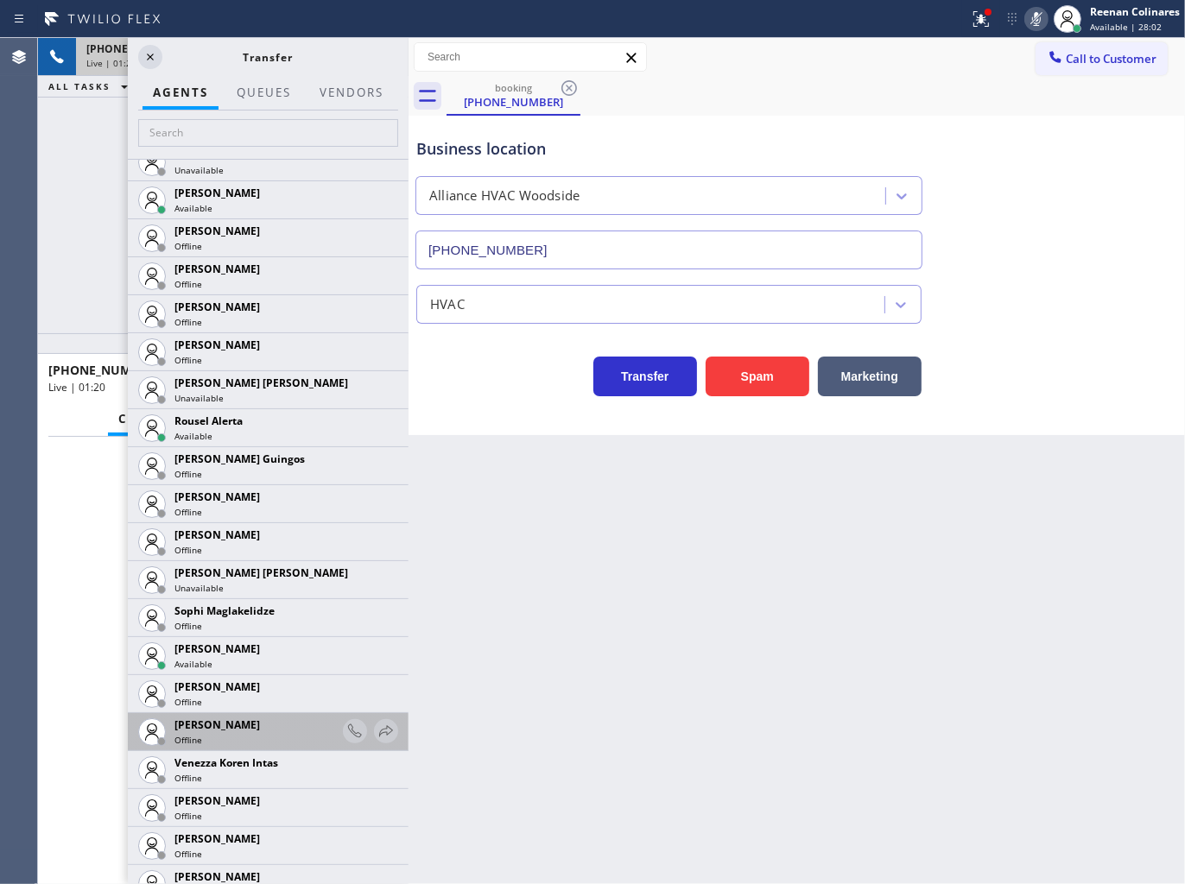
scroll to position [3567, 0]
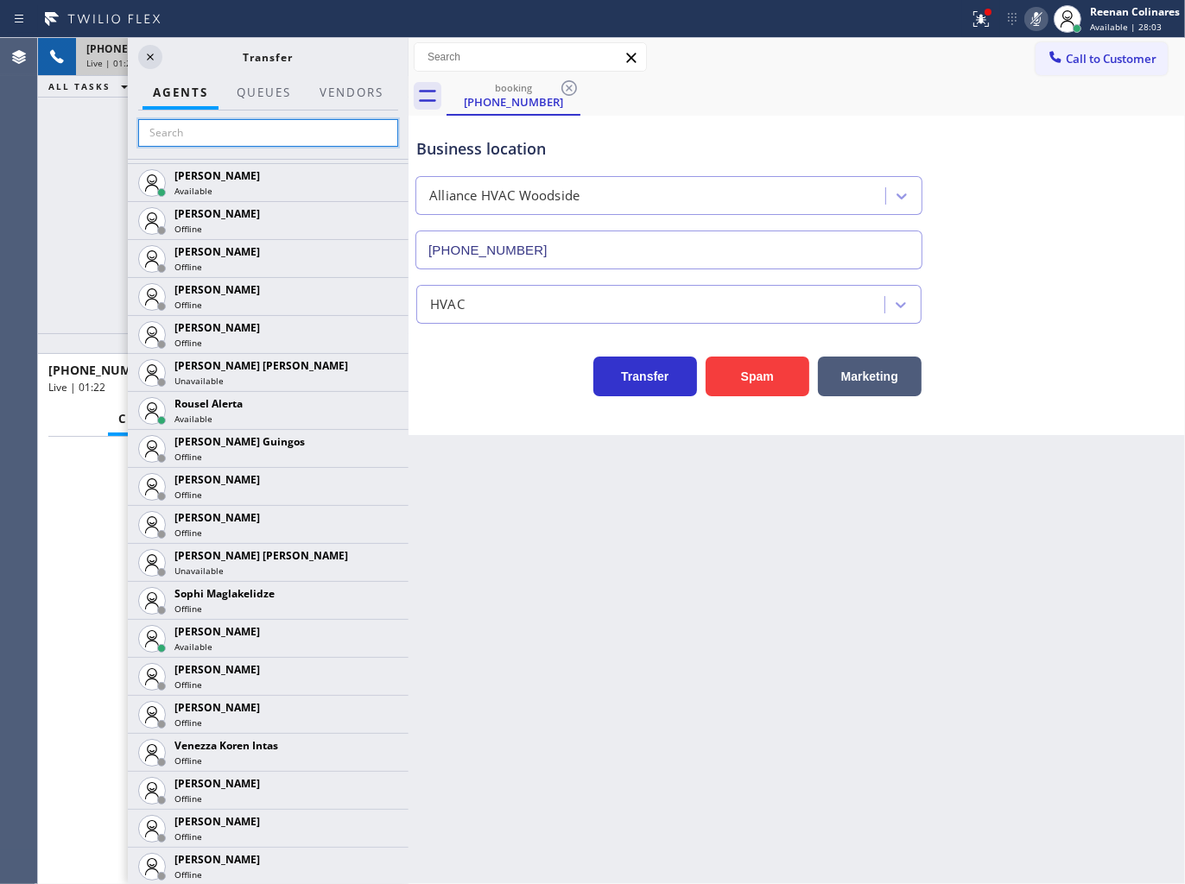
click at [238, 139] on input "text" at bounding box center [268, 133] width 260 height 28
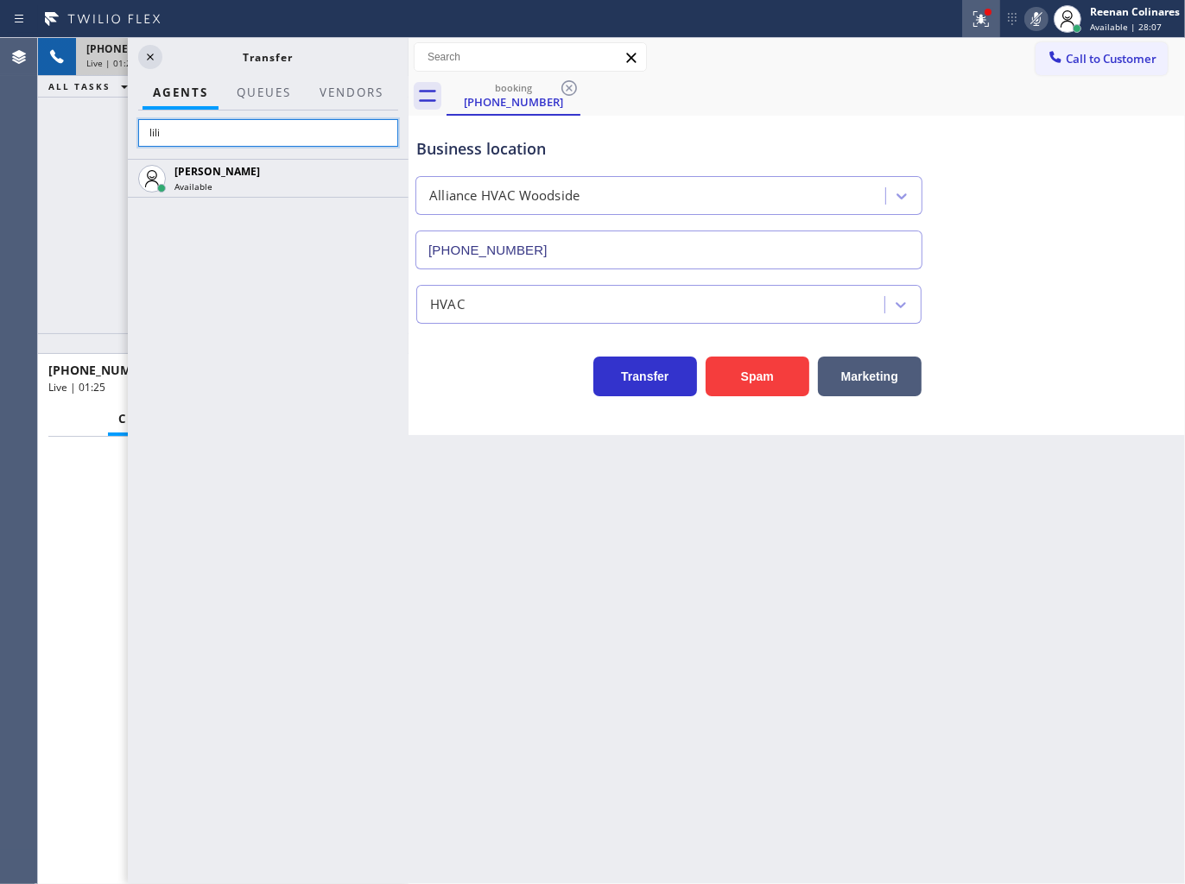
type input "lili"
click at [980, 22] on icon at bounding box center [978, 17] width 10 height 12
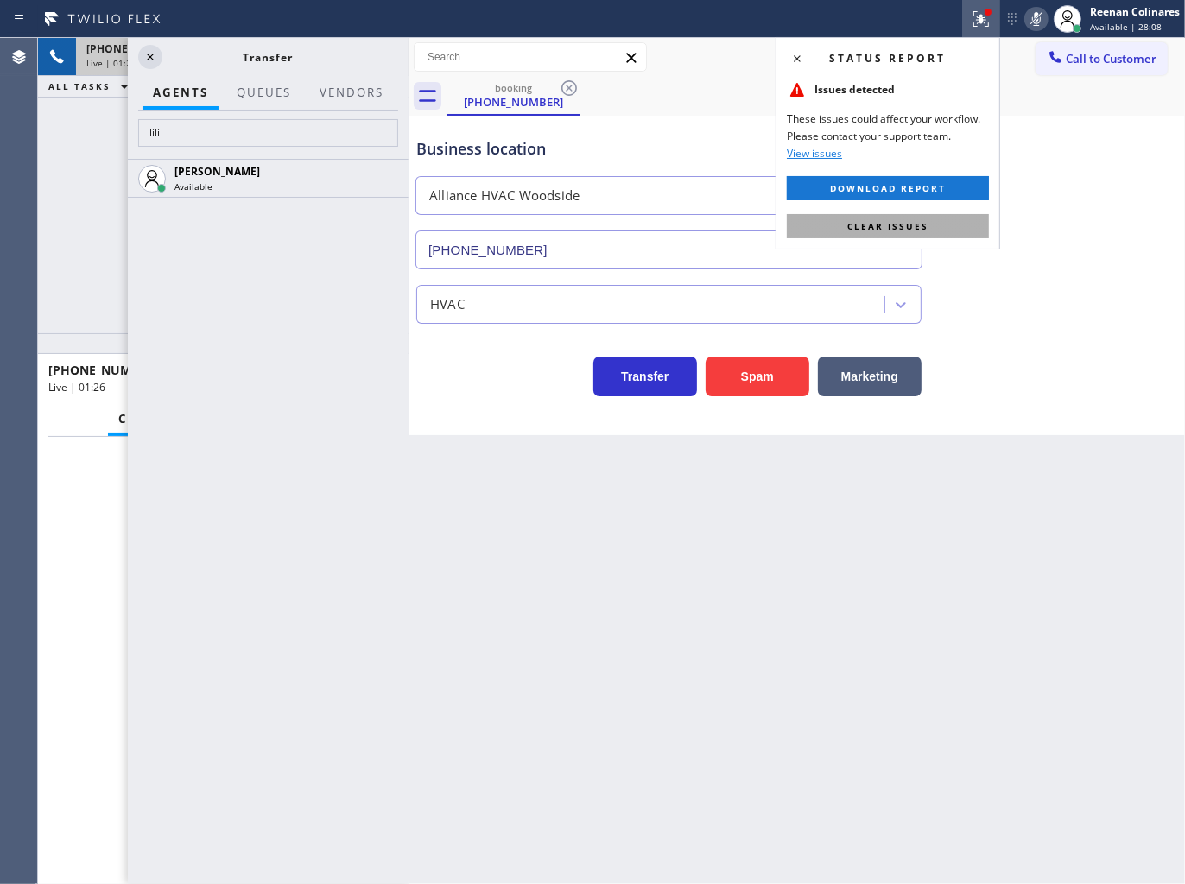
click at [928, 223] on button "Clear issues" at bounding box center [888, 226] width 202 height 24
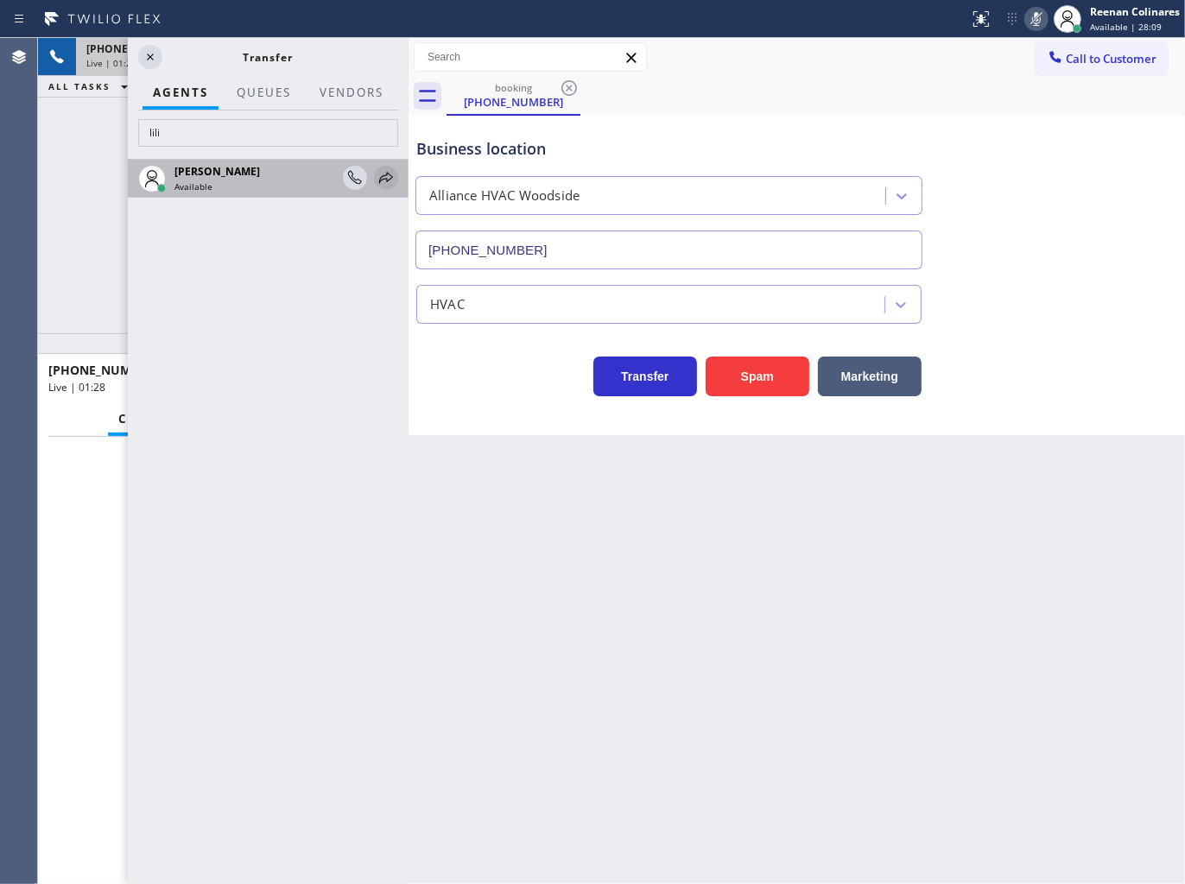
click at [389, 180] on icon at bounding box center [386, 177] width 14 height 11
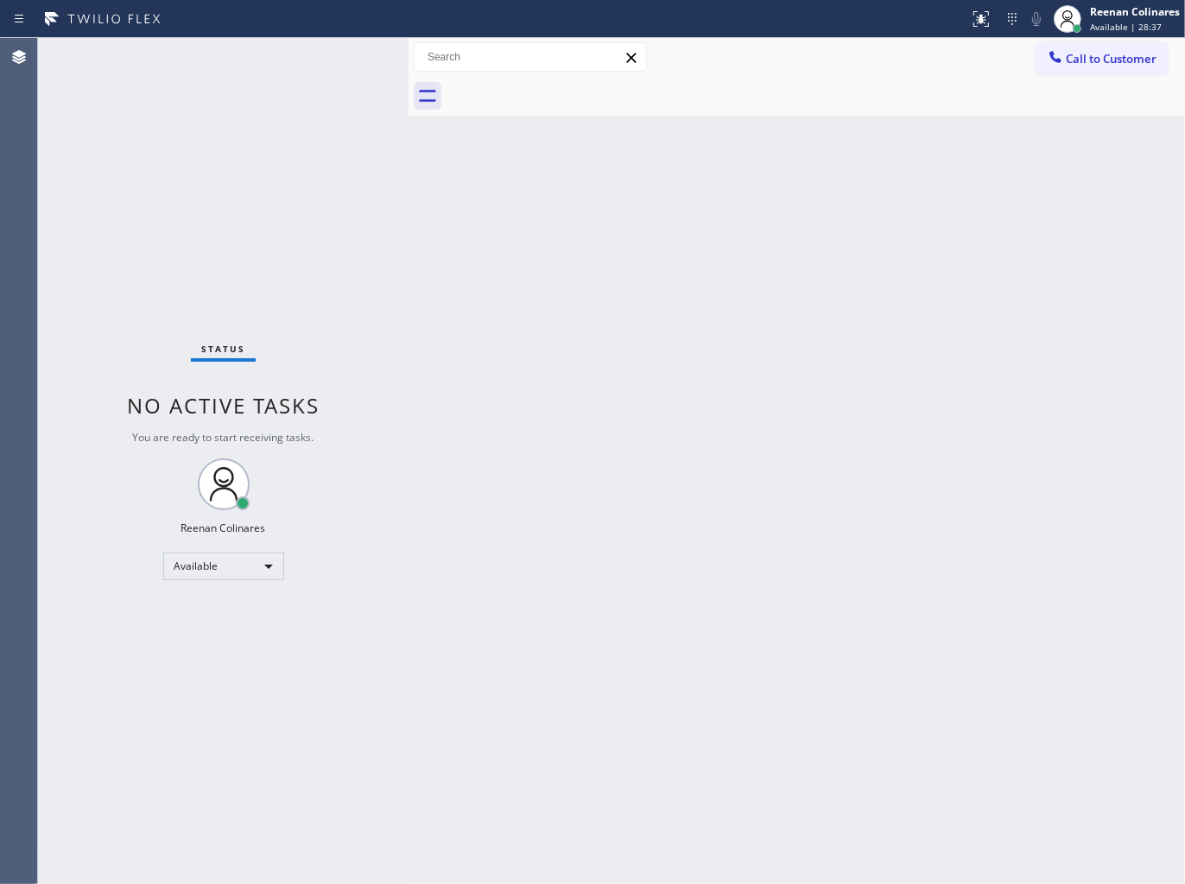
click at [839, 296] on div "Back to Dashboard Change Sender ID Customers Technicians Select a contact Outbo…" at bounding box center [796, 461] width 776 height 846
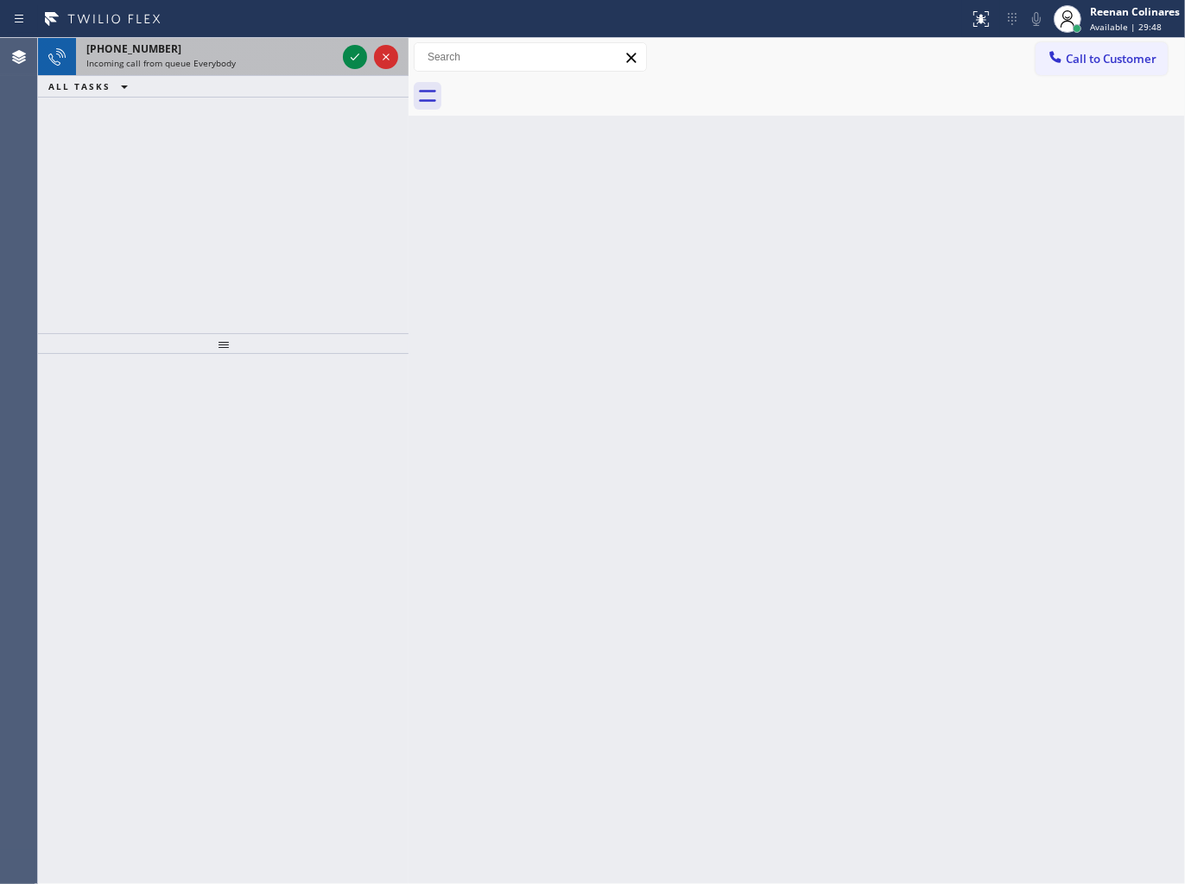
click at [277, 66] on div "Incoming call from queue Everybody" at bounding box center [211, 63] width 250 height 12
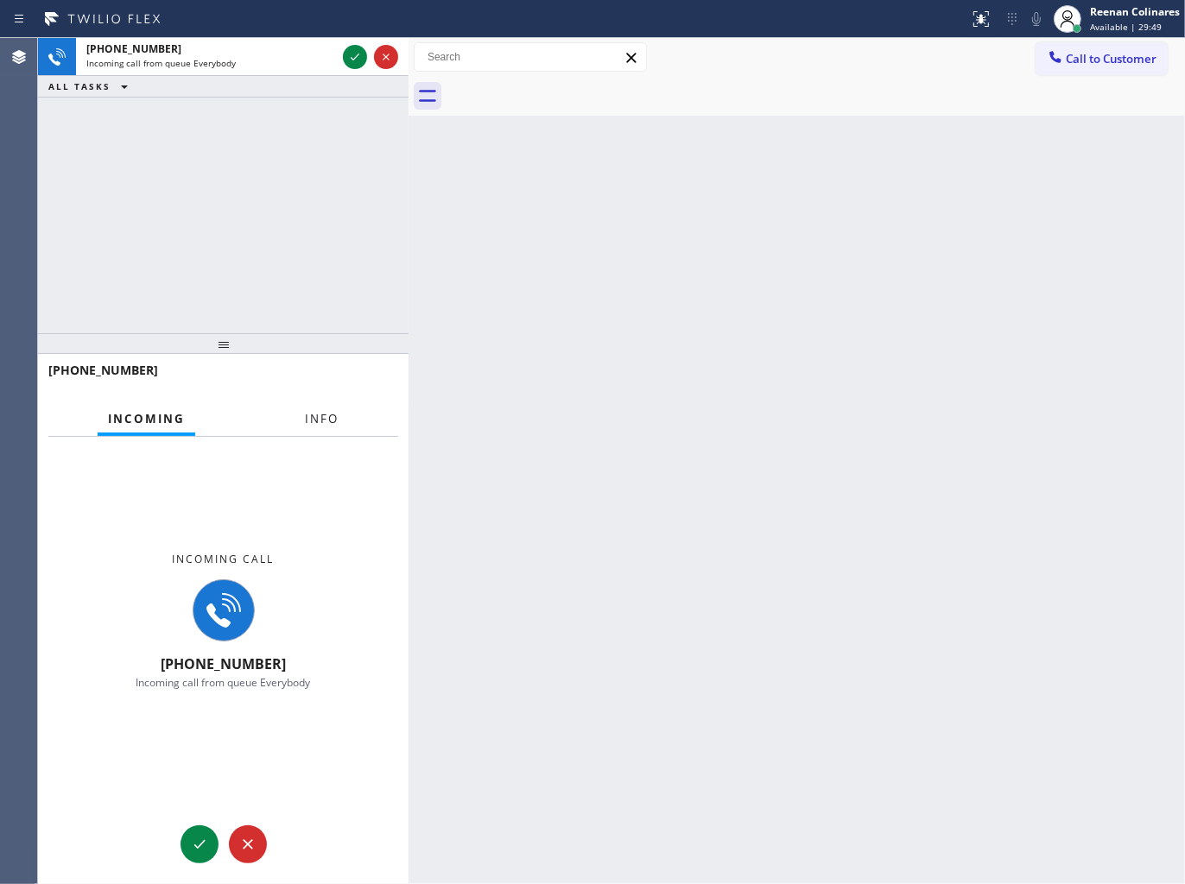
drag, startPoint x: 312, startPoint y: 410, endPoint x: 330, endPoint y: 408, distance: 18.3
click at [313, 411] on span "Info" at bounding box center [322, 419] width 34 height 16
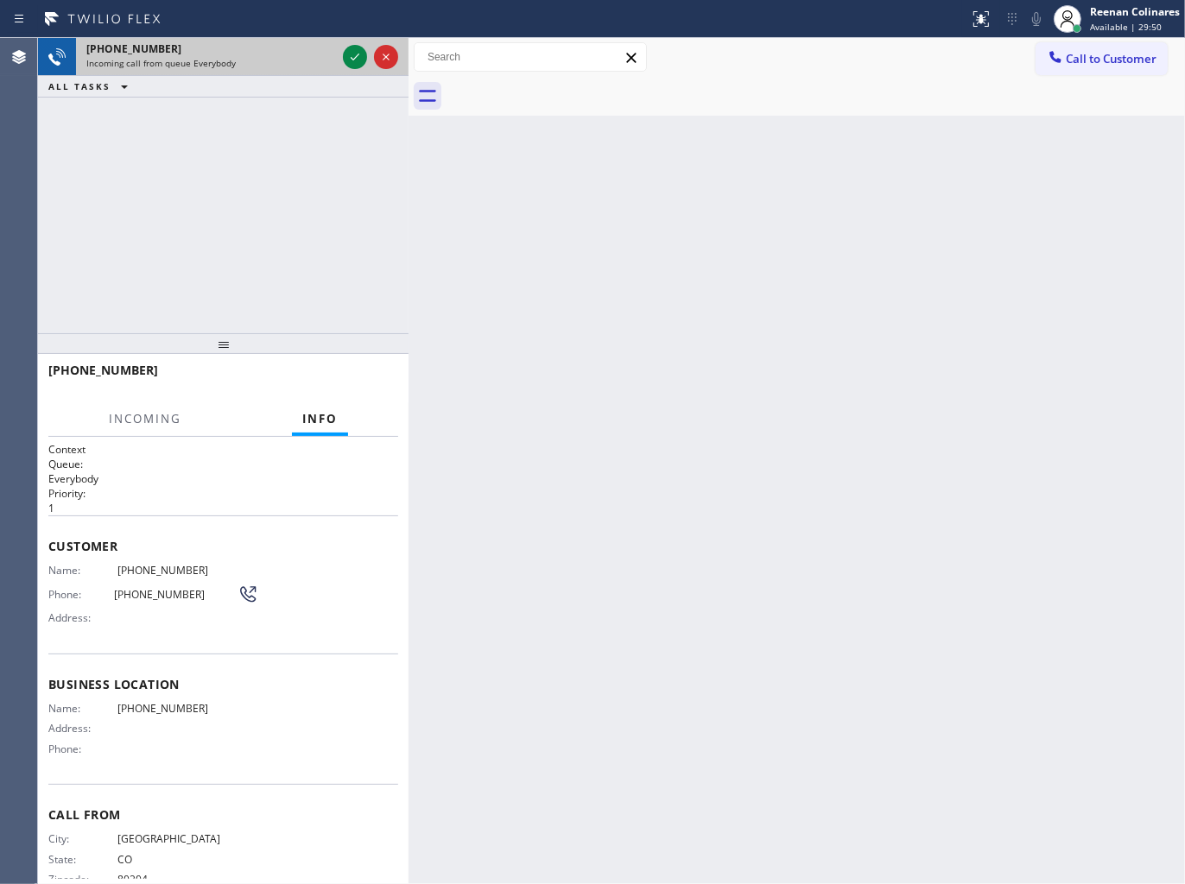
click at [302, 58] on div "Incoming call from queue Everybody" at bounding box center [211, 63] width 250 height 12
click at [305, 54] on div "[PHONE_NUMBER]" at bounding box center [211, 48] width 250 height 15
drag, startPoint x: 318, startPoint y: 50, endPoint x: 335, endPoint y: 50, distance: 17.3
click at [317, 50] on div "[PHONE_NUMBER]" at bounding box center [211, 48] width 250 height 15
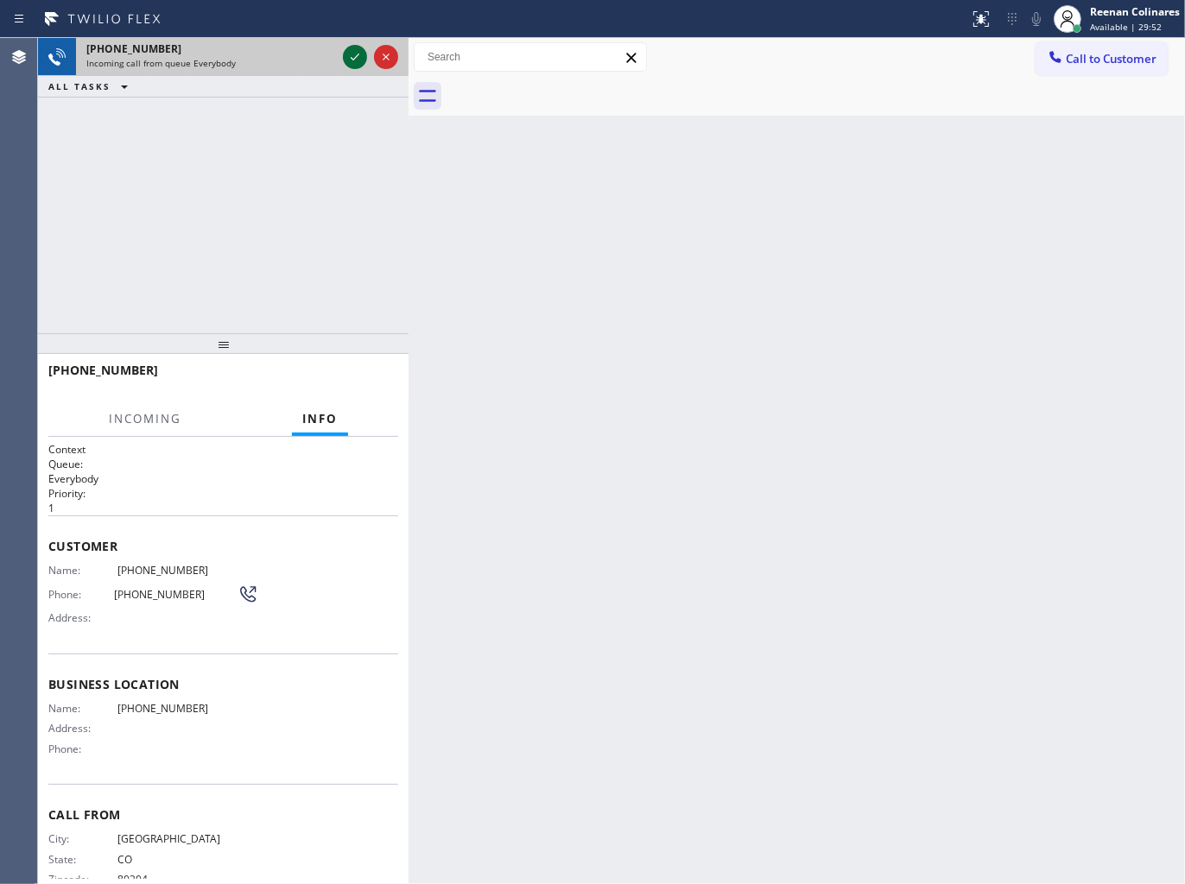
click at [351, 54] on icon at bounding box center [354, 57] width 21 height 21
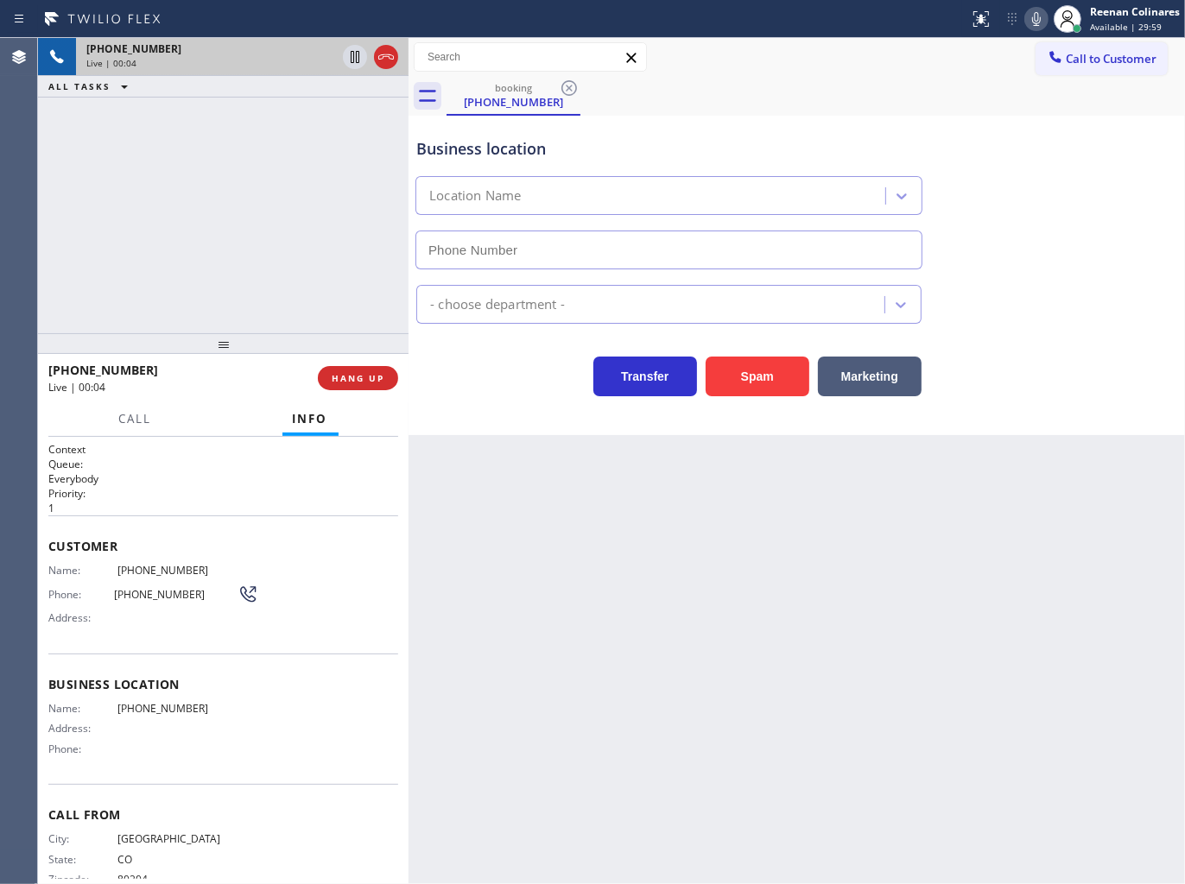
click at [1033, 14] on icon at bounding box center [1036, 19] width 9 height 14
click at [1037, 24] on icon at bounding box center [1036, 19] width 9 height 14
click at [1030, 19] on icon at bounding box center [1036, 19] width 21 height 21
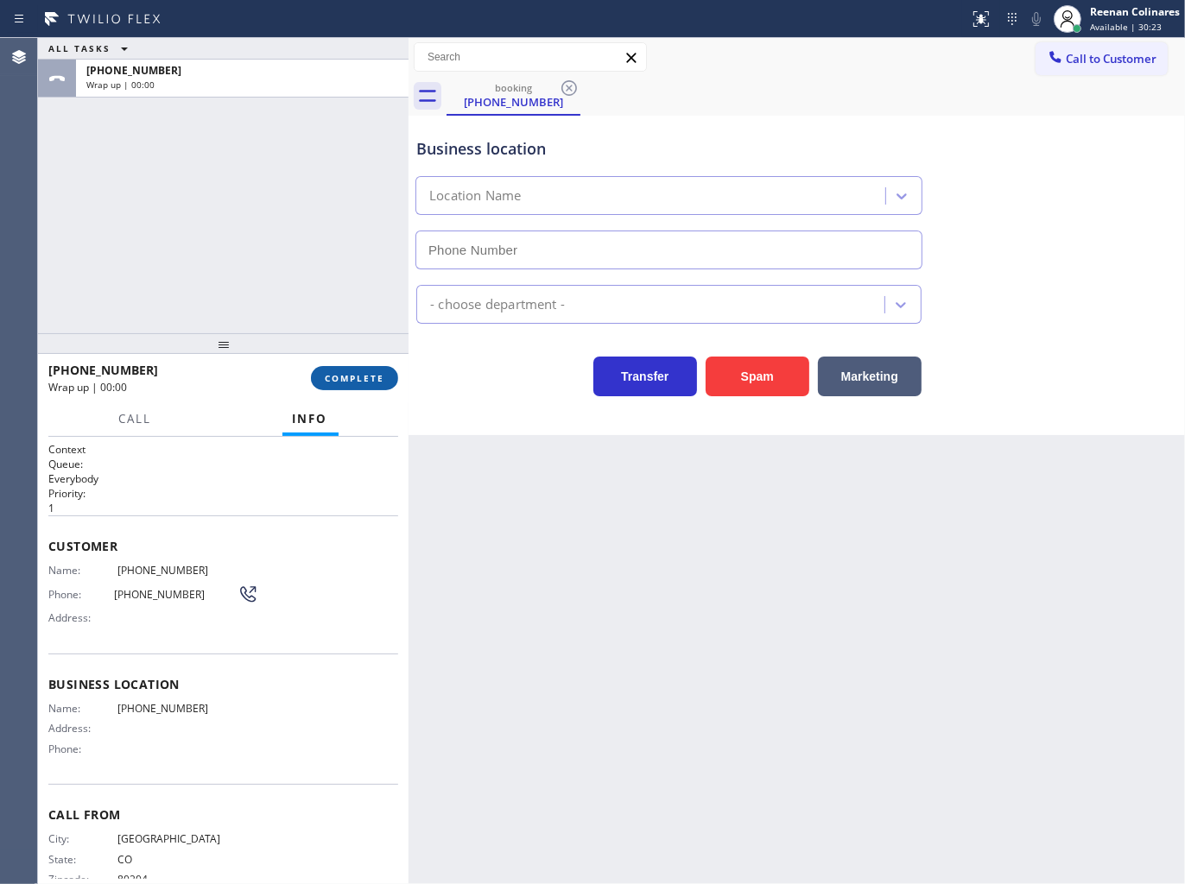
click at [376, 387] on button "COMPLETE" at bounding box center [354, 378] width 87 height 24
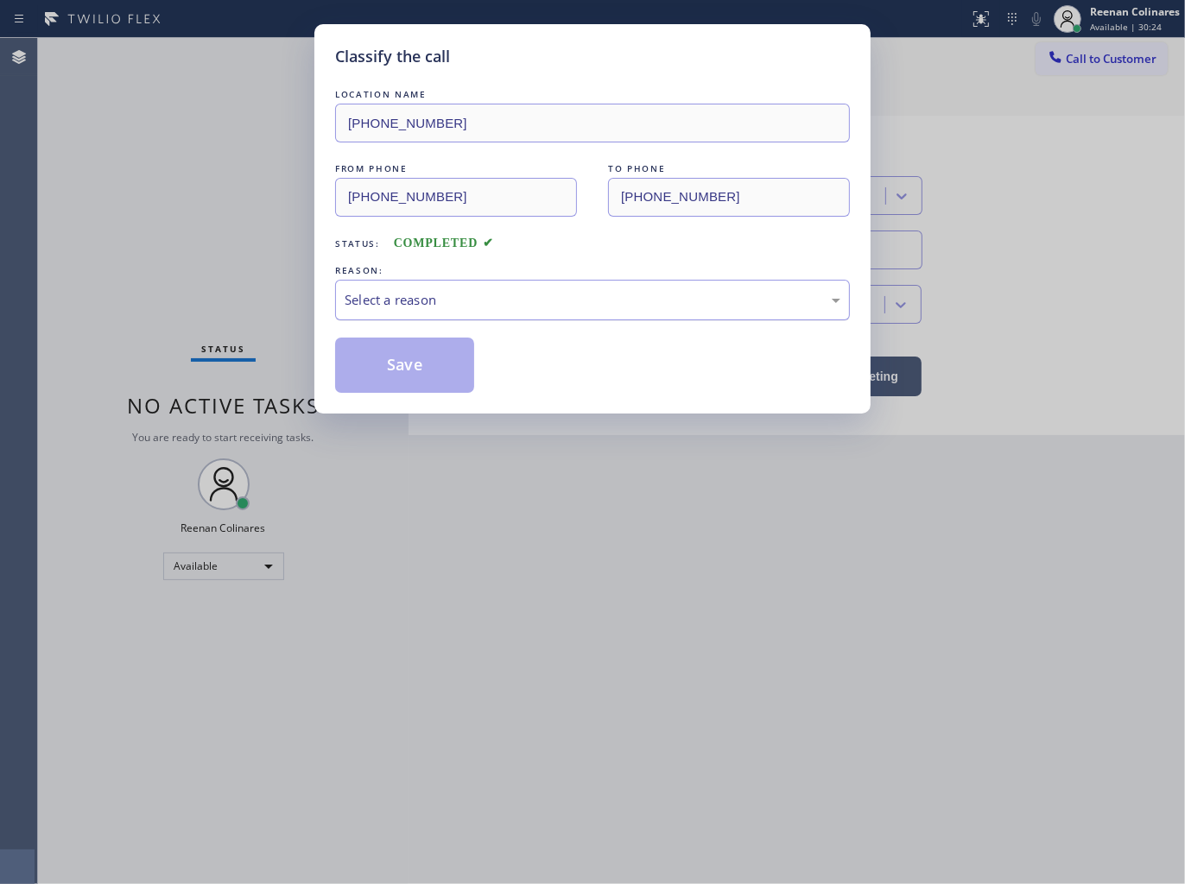
click at [460, 297] on div "Select a reason" at bounding box center [592, 300] width 496 height 20
click at [402, 384] on button "Save" at bounding box center [404, 365] width 139 height 55
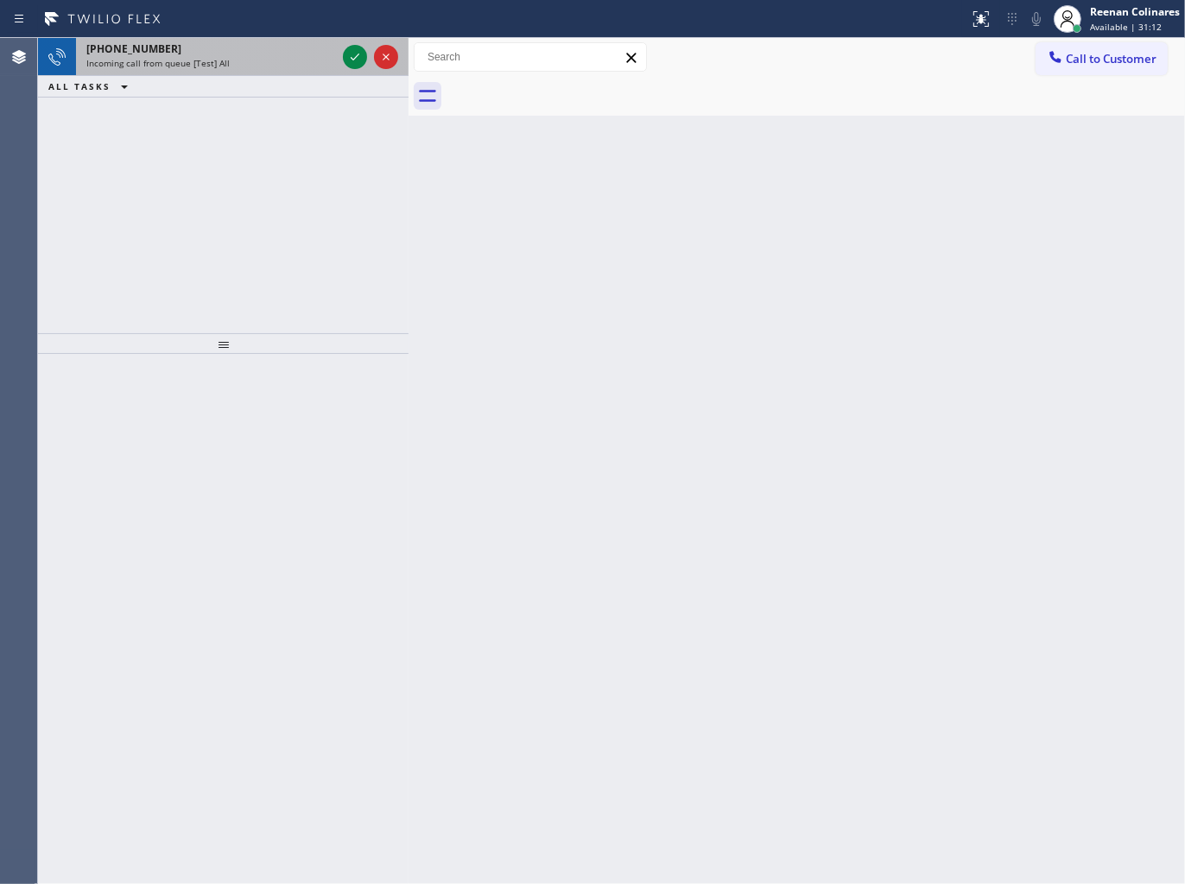
click at [260, 61] on div "Incoming call from queue [Test] All" at bounding box center [211, 63] width 250 height 12
click at [294, 64] on div "Incoming call from queue [Test] All" at bounding box center [211, 63] width 250 height 12
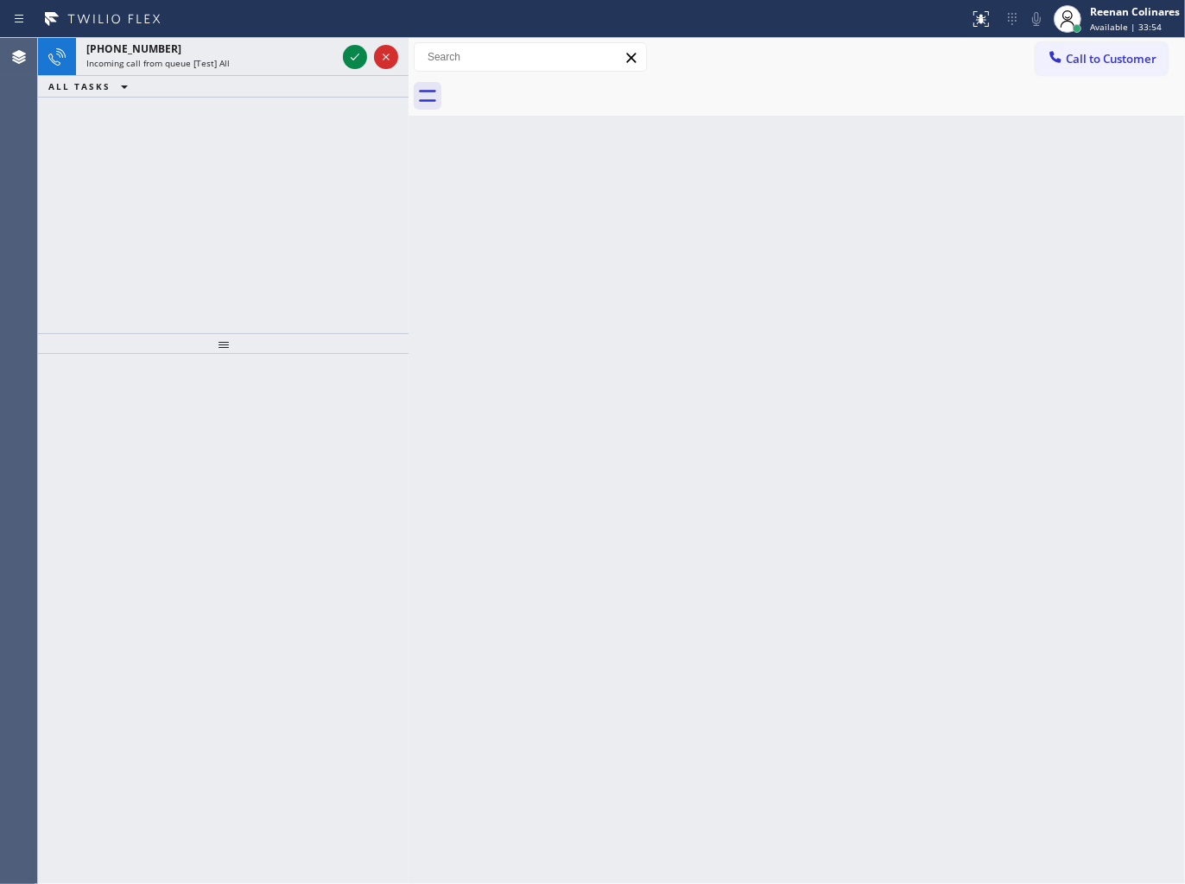
drag, startPoint x: 247, startPoint y: 33, endPoint x: 246, endPoint y: 46, distance: 13.0
click at [247, 36] on div "Status report No issues detected If you experience an issue, please download th…" at bounding box center [592, 19] width 1185 height 38
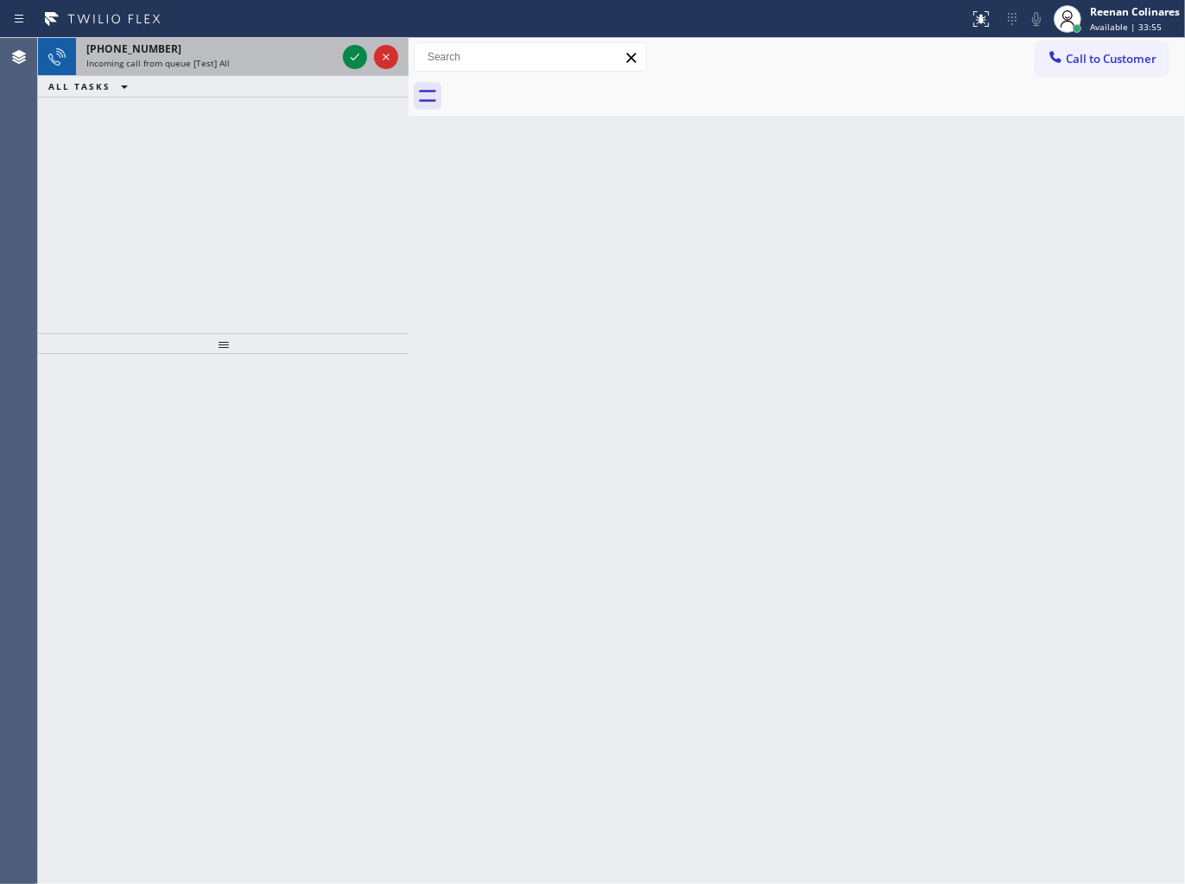
click at [246, 47] on div "[PHONE_NUMBER]" at bounding box center [211, 48] width 250 height 15
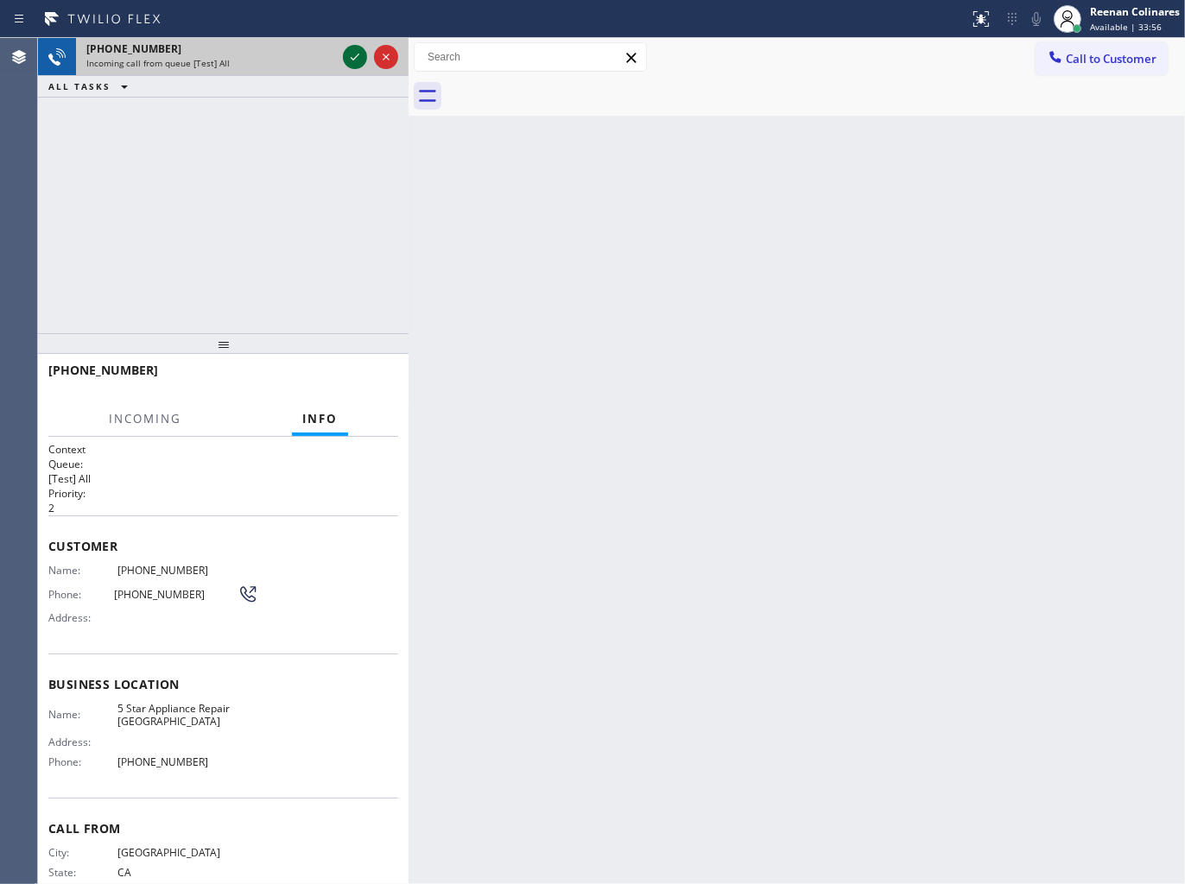
click at [351, 54] on icon at bounding box center [354, 57] width 21 height 21
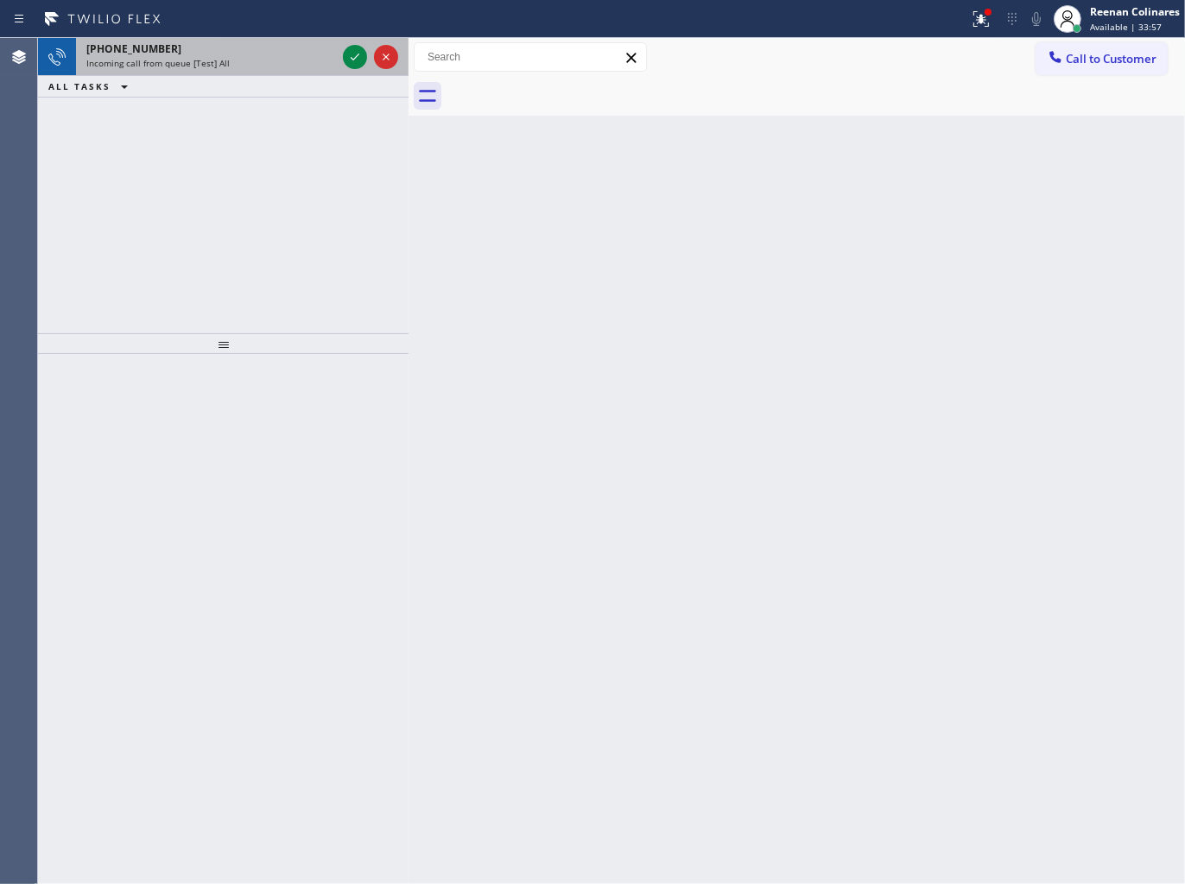
drag, startPoint x: 247, startPoint y: 70, endPoint x: 305, endPoint y: 61, distance: 58.5
click at [248, 70] on div "[PHONE_NUMBER] Incoming call from queue [Test] All" at bounding box center [207, 57] width 263 height 38
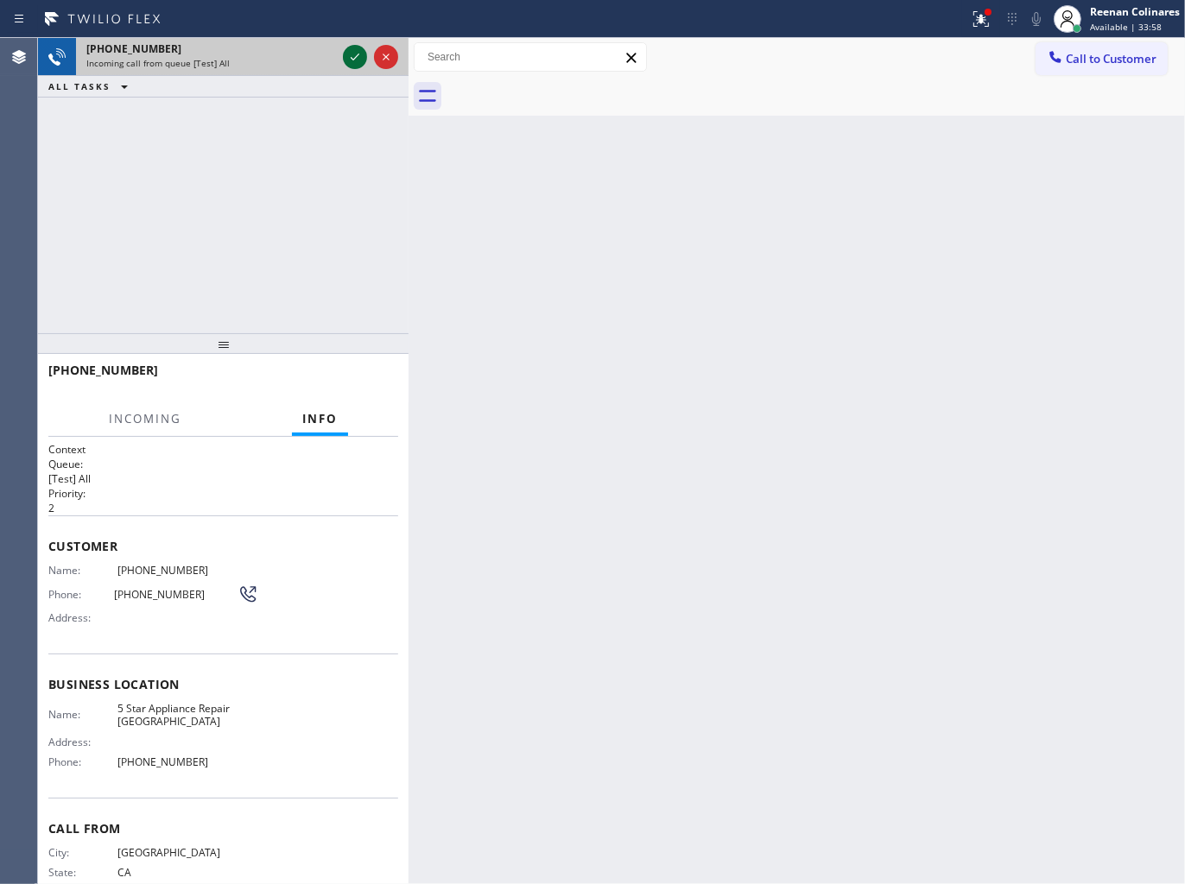
click at [355, 48] on icon at bounding box center [354, 57] width 21 height 21
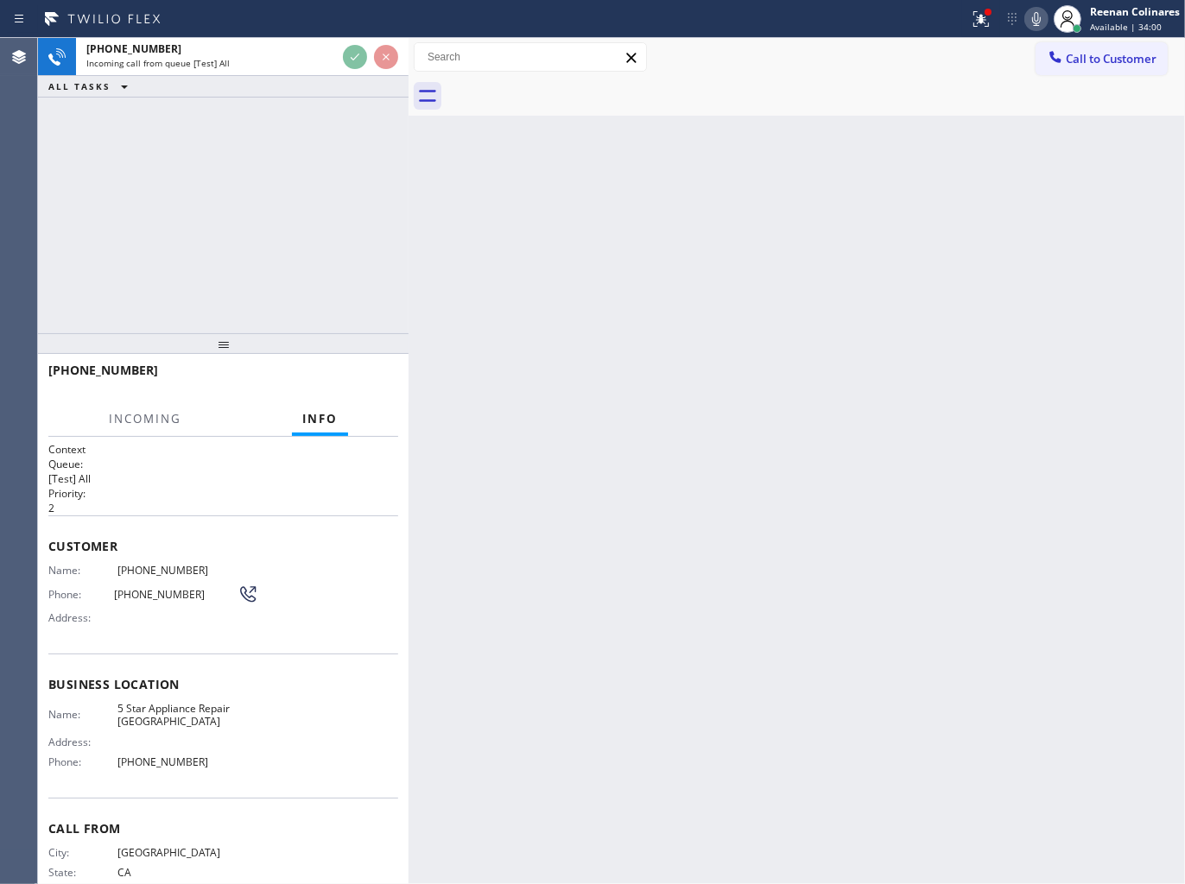
drag, startPoint x: 970, startPoint y: 30, endPoint x: 946, endPoint y: 123, distance: 95.5
click at [973, 28] on button at bounding box center [981, 19] width 38 height 38
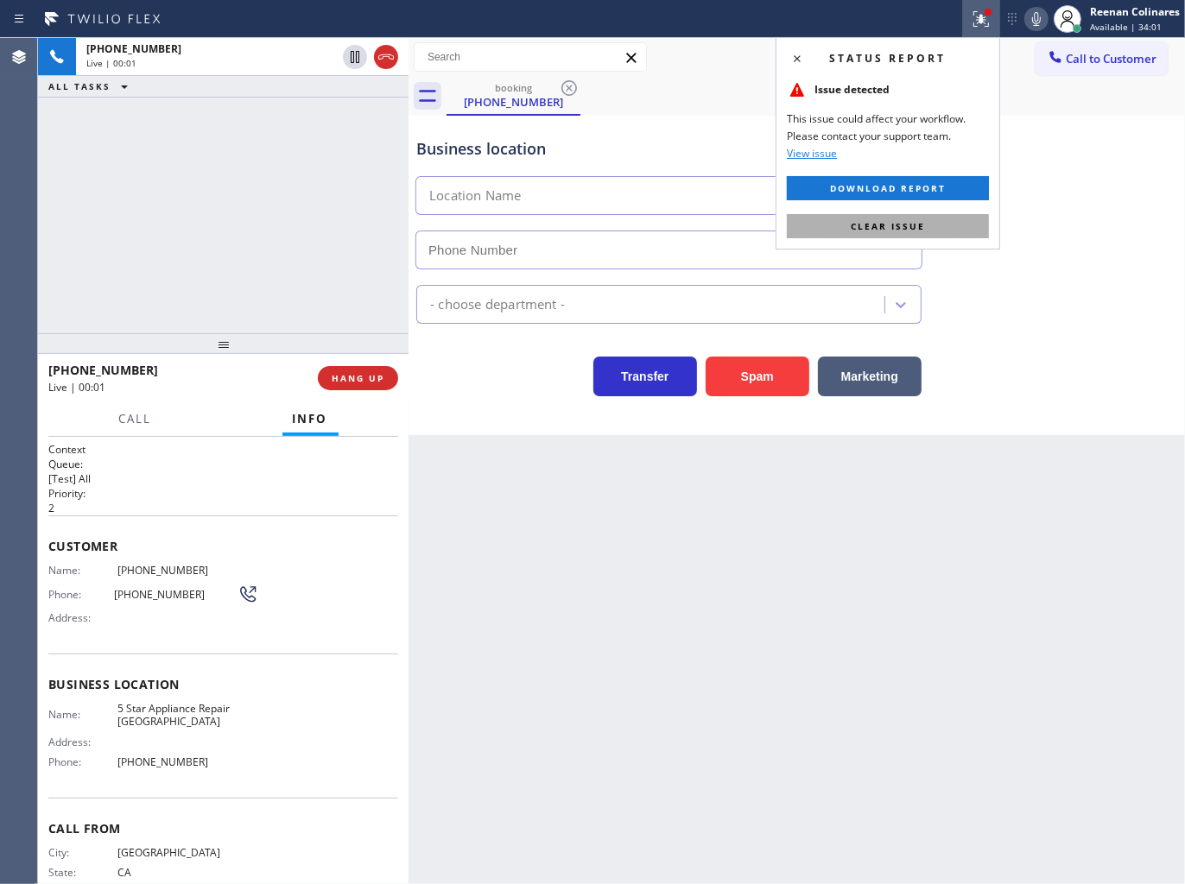
type input "[PHONE_NUMBER]"
click at [913, 220] on span "Clear issue" at bounding box center [887, 226] width 74 height 12
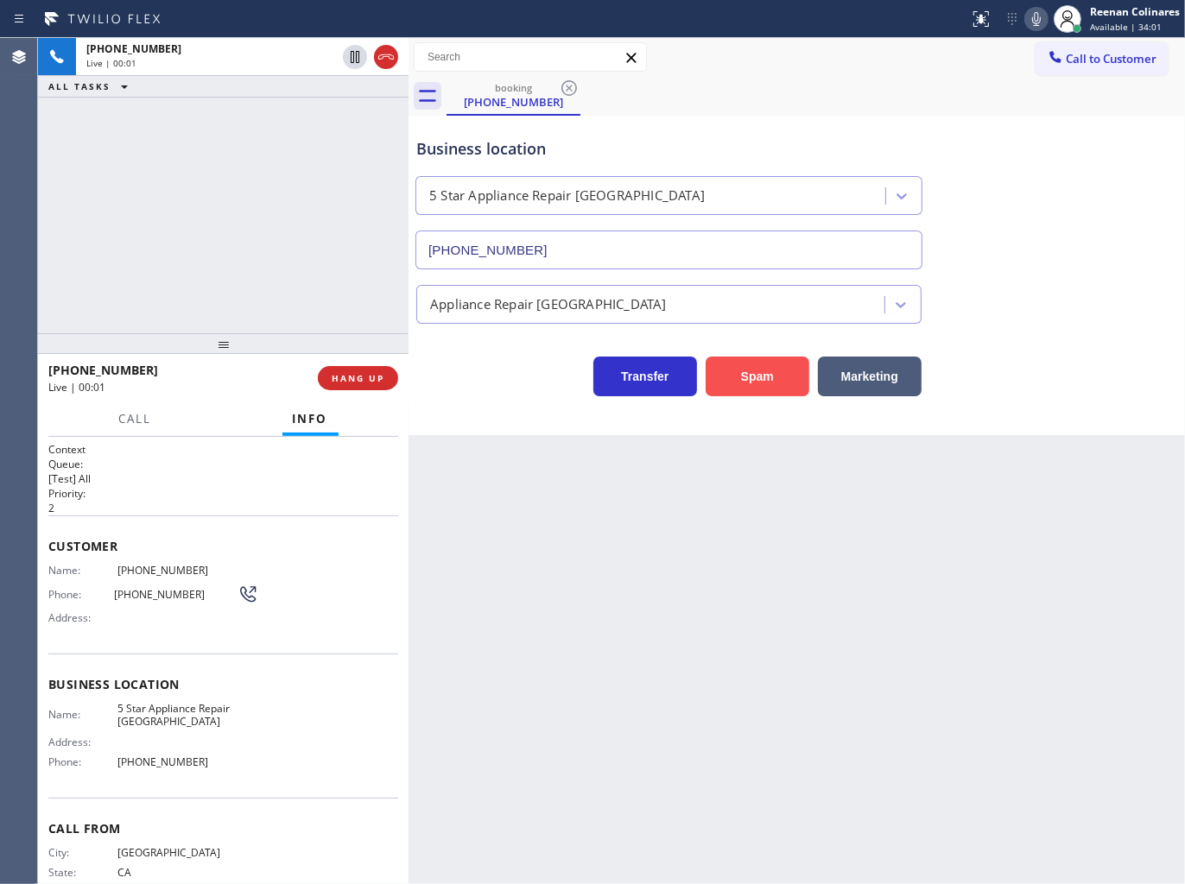
drag, startPoint x: 777, startPoint y: 385, endPoint x: 797, endPoint y: 364, distance: 28.7
click at [777, 386] on button "Spam" at bounding box center [757, 377] width 104 height 40
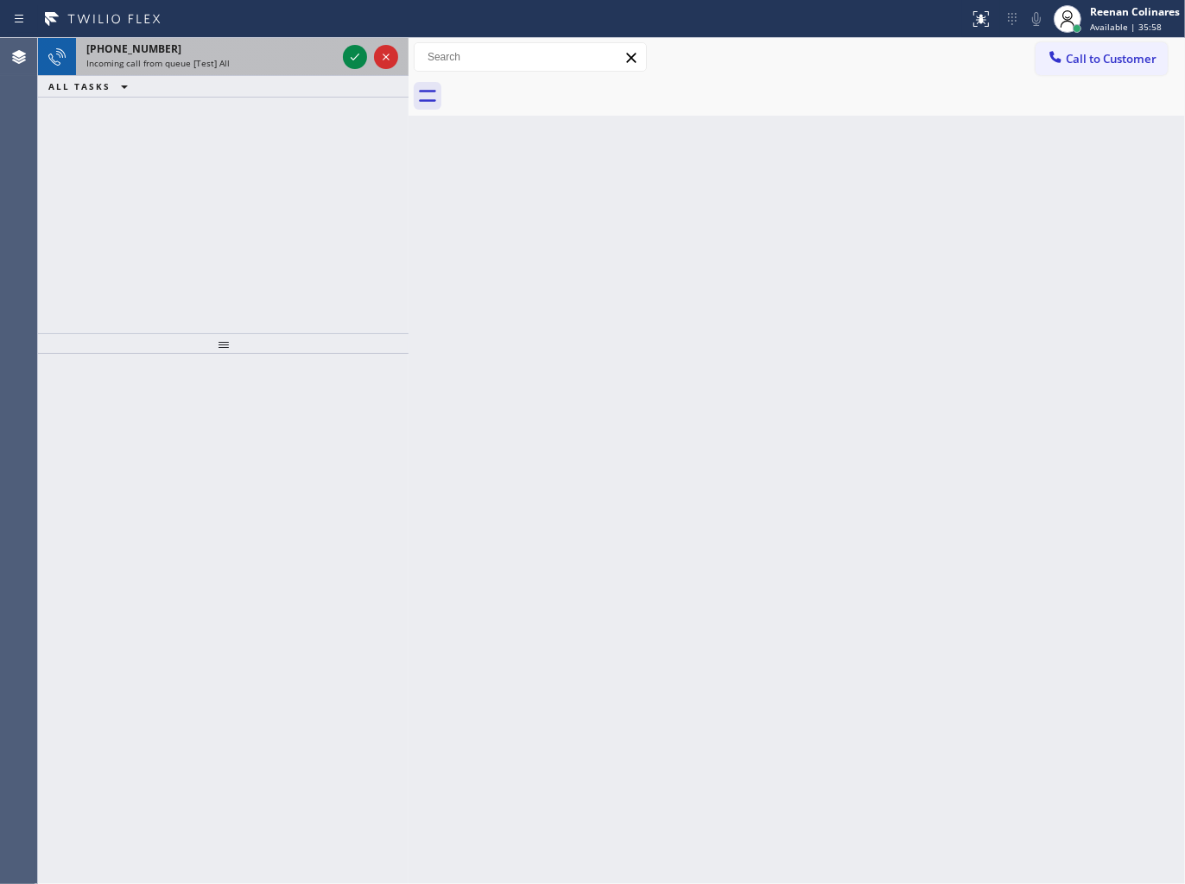
drag, startPoint x: 280, startPoint y: 52, endPoint x: 291, endPoint y: 43, distance: 14.2
click at [281, 52] on div "[PHONE_NUMBER]" at bounding box center [211, 48] width 250 height 15
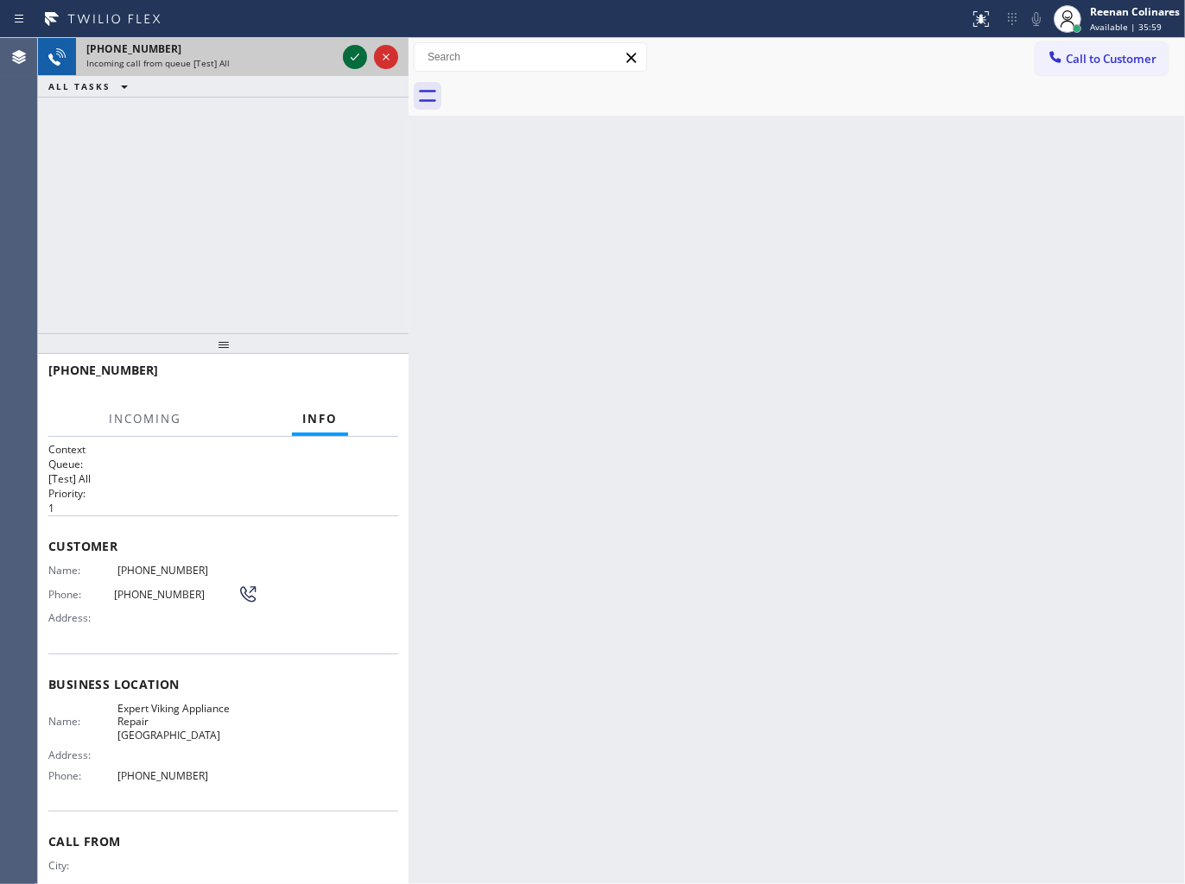
click at [357, 58] on icon at bounding box center [354, 57] width 21 height 21
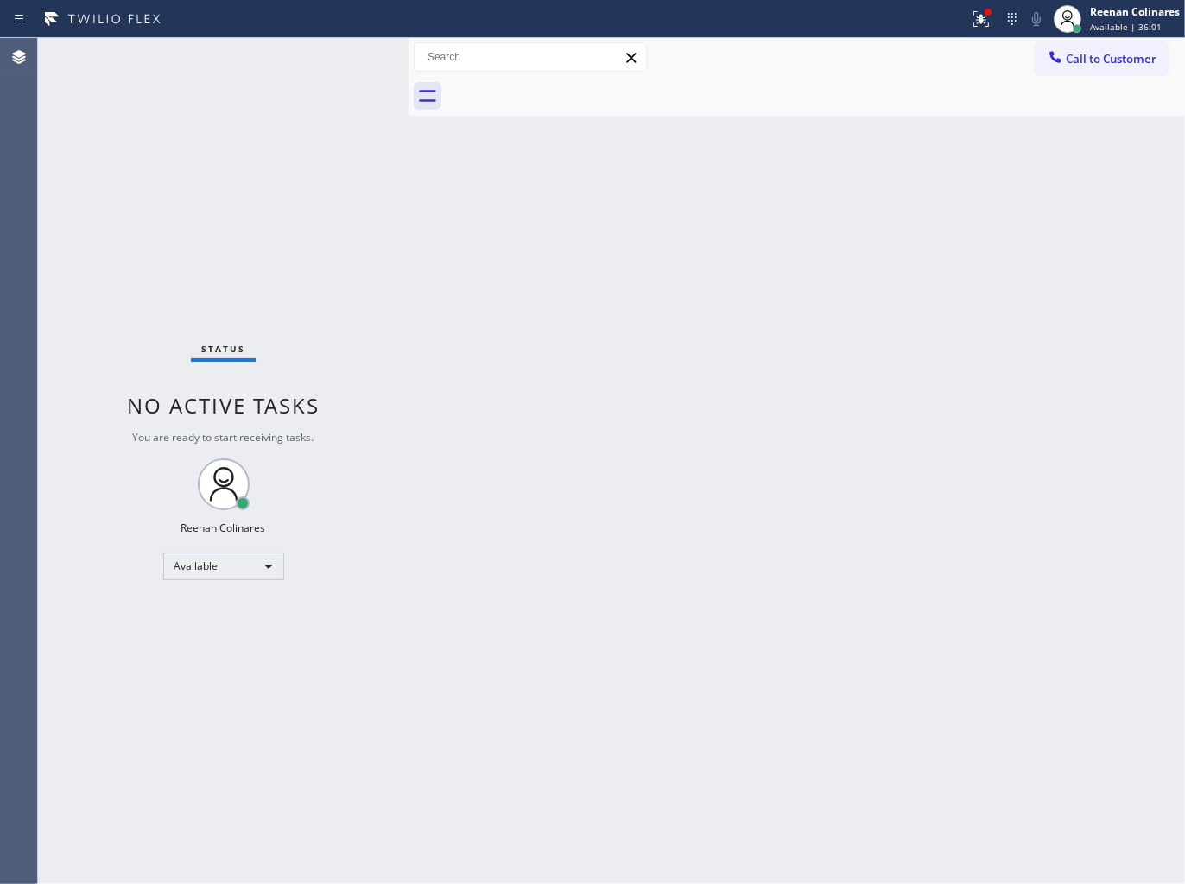
click at [287, 85] on div "Status No active tasks You are ready to start receiving tasks. Reenan Colinares…" at bounding box center [223, 461] width 370 height 846
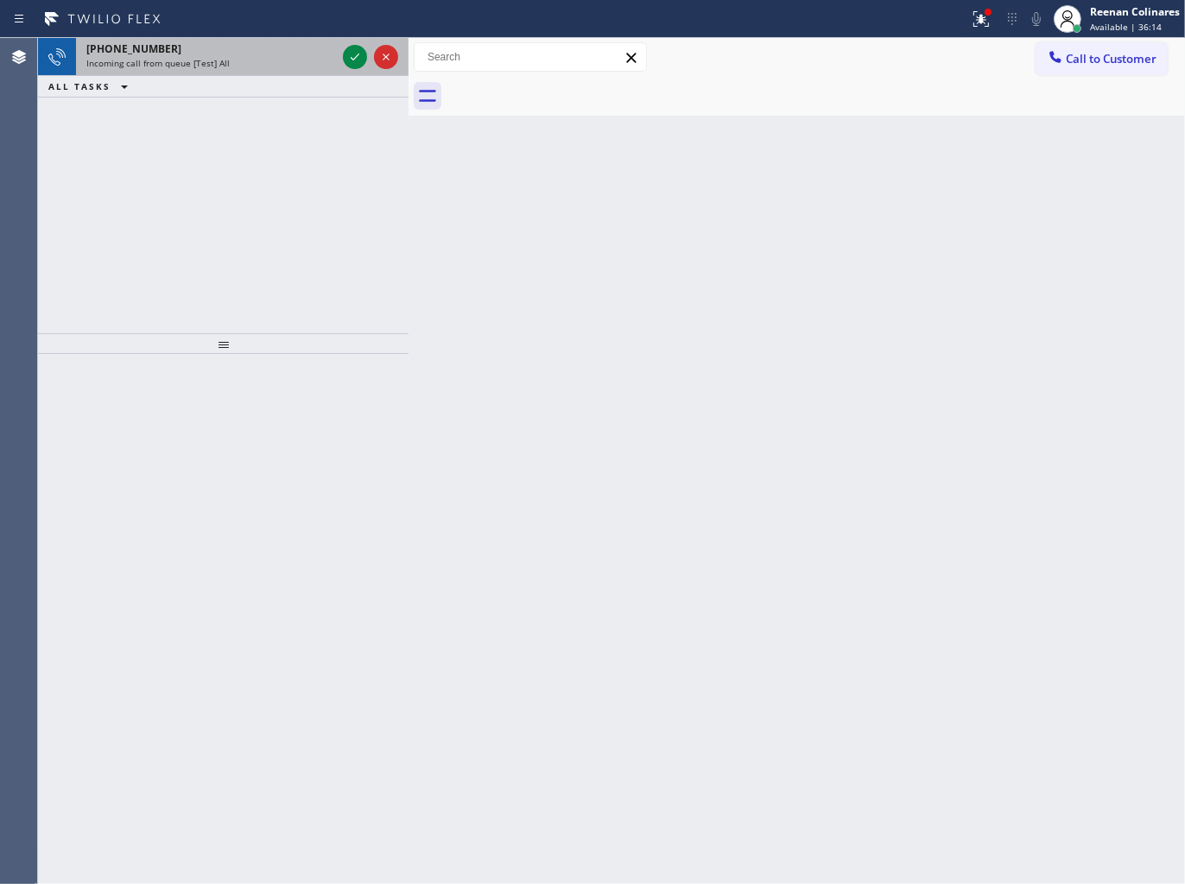
click at [263, 73] on div "[PHONE_NUMBER] Incoming call from queue [Test] All" at bounding box center [207, 57] width 263 height 38
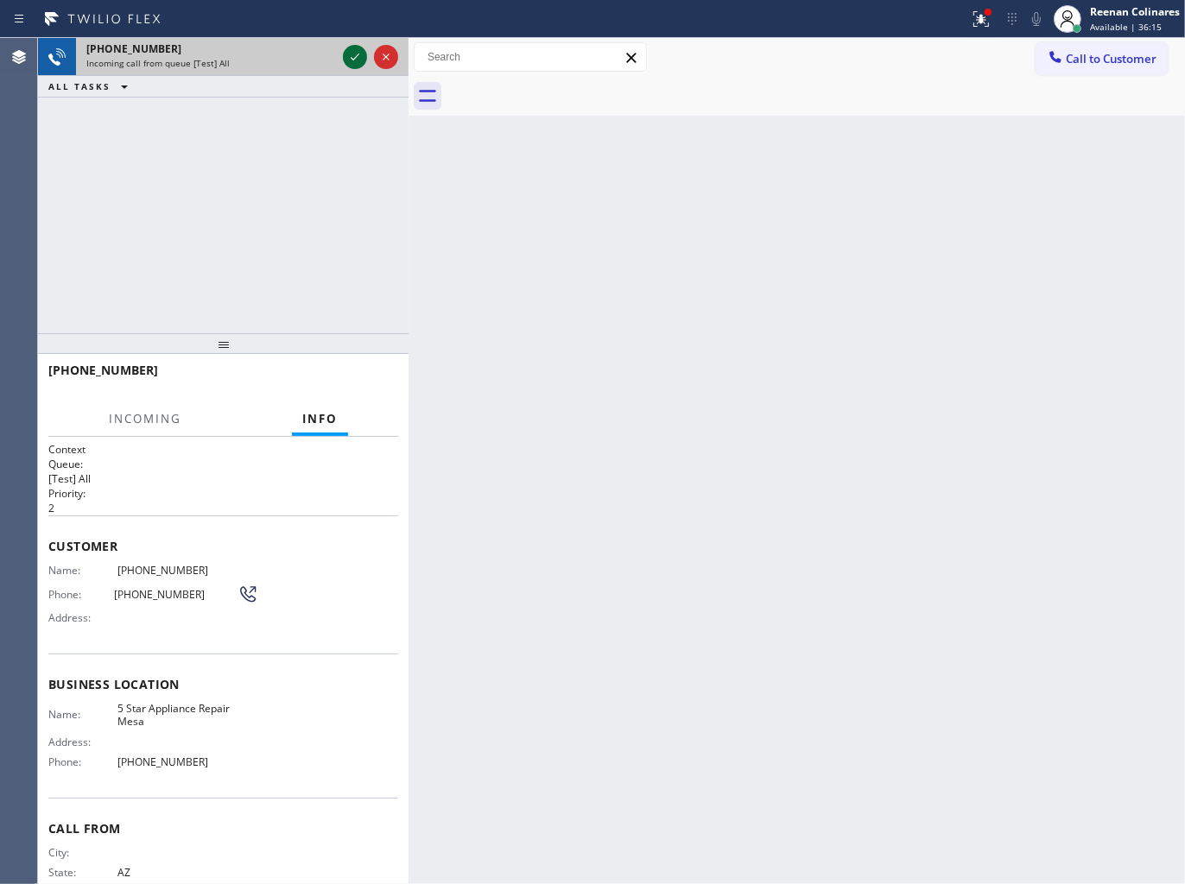
click at [345, 66] on icon at bounding box center [354, 57] width 21 height 21
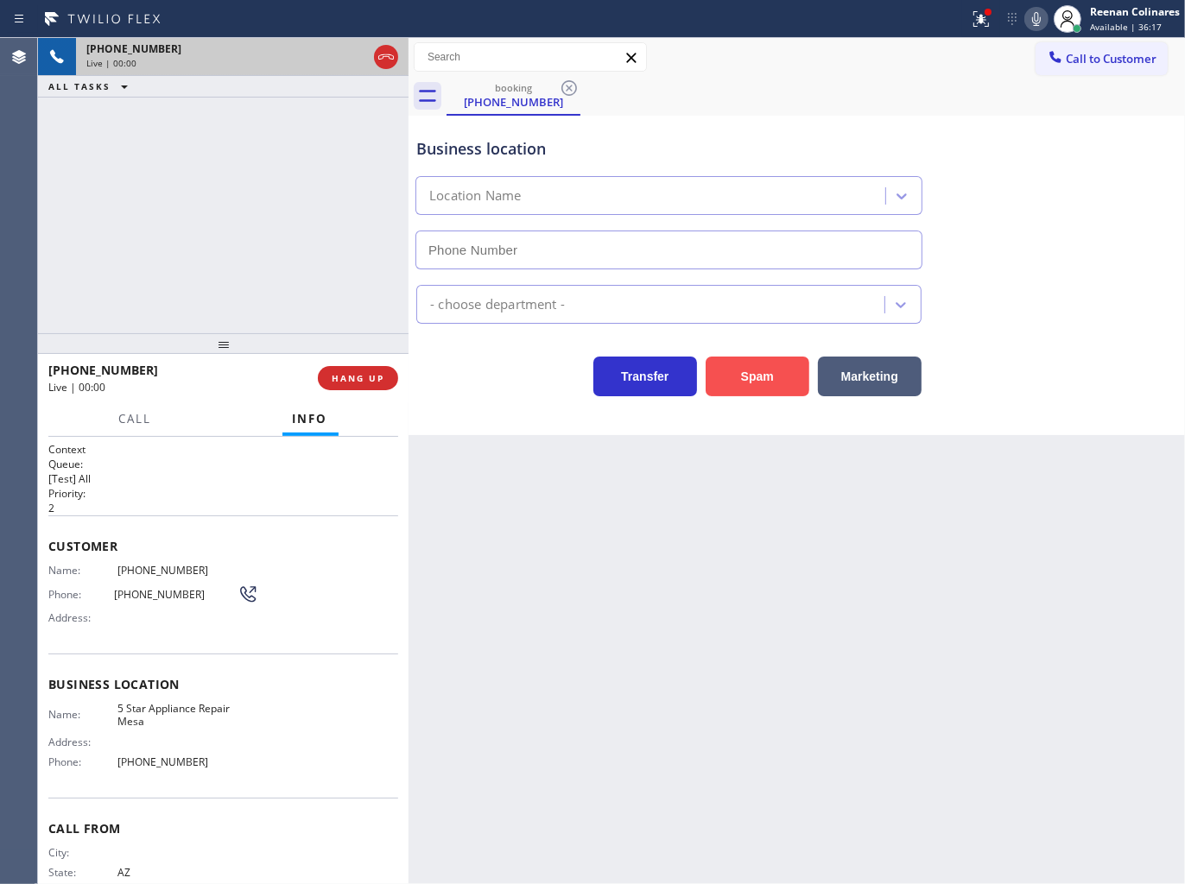
type input "[PHONE_NUMBER]"
click at [751, 359] on button "Spam" at bounding box center [757, 377] width 104 height 40
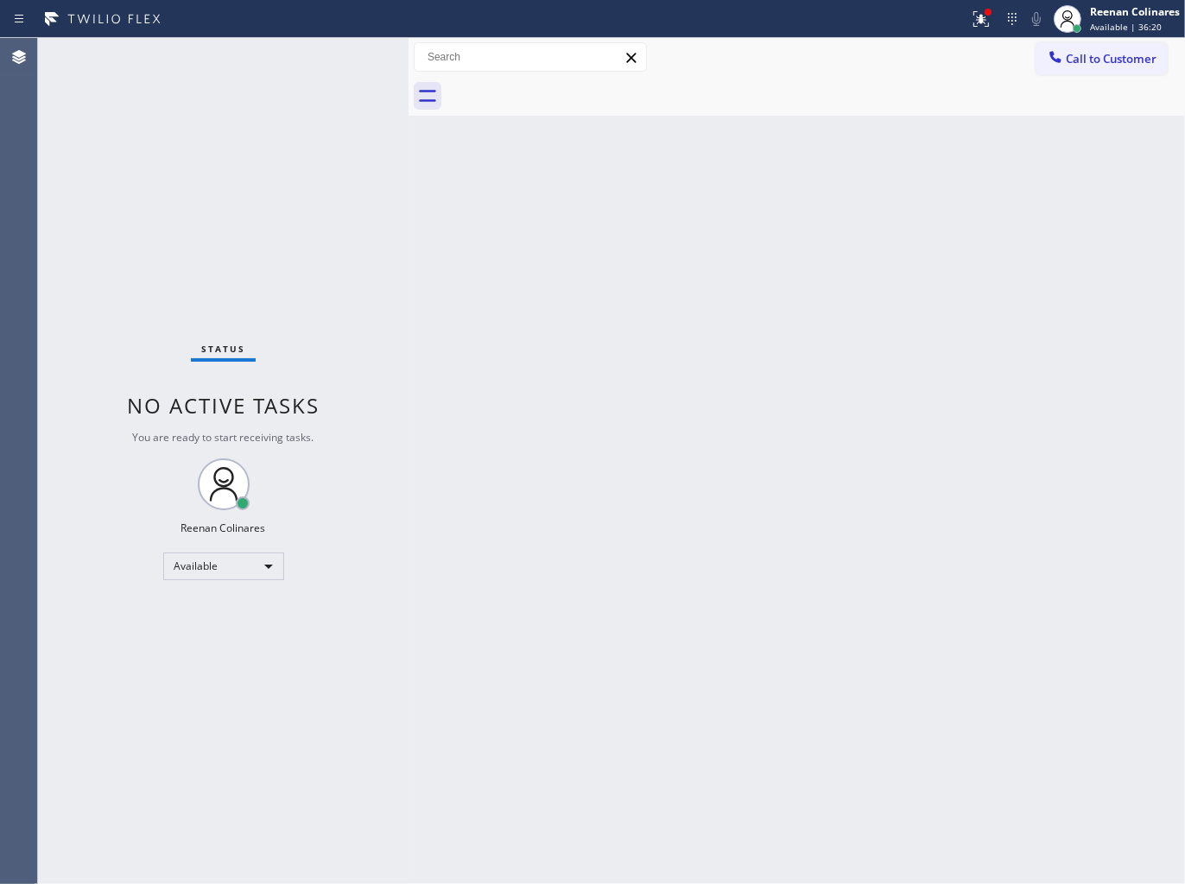
drag, startPoint x: 973, startPoint y: 10, endPoint x: 976, endPoint y: 39, distance: 28.6
click at [973, 10] on icon at bounding box center [980, 19] width 21 height 21
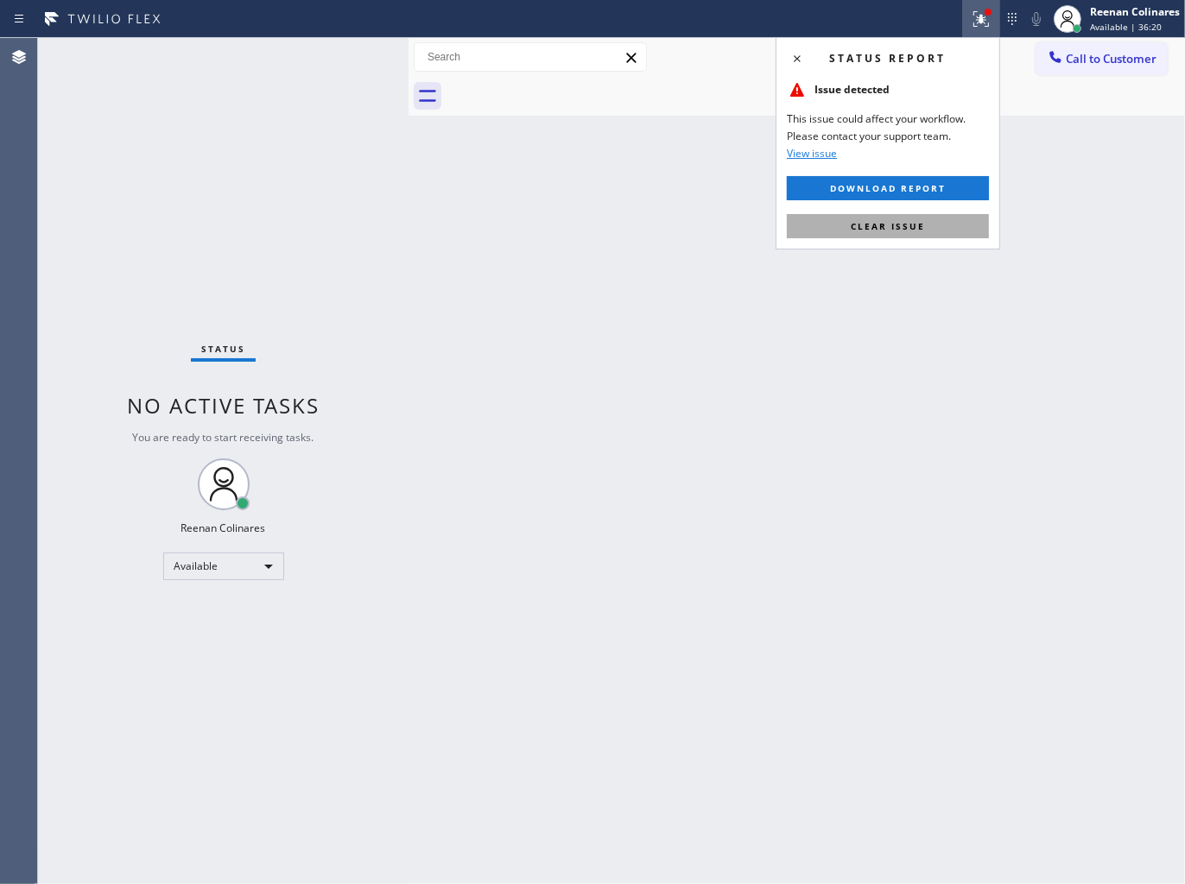
click at [945, 235] on button "Clear issue" at bounding box center [888, 226] width 202 height 24
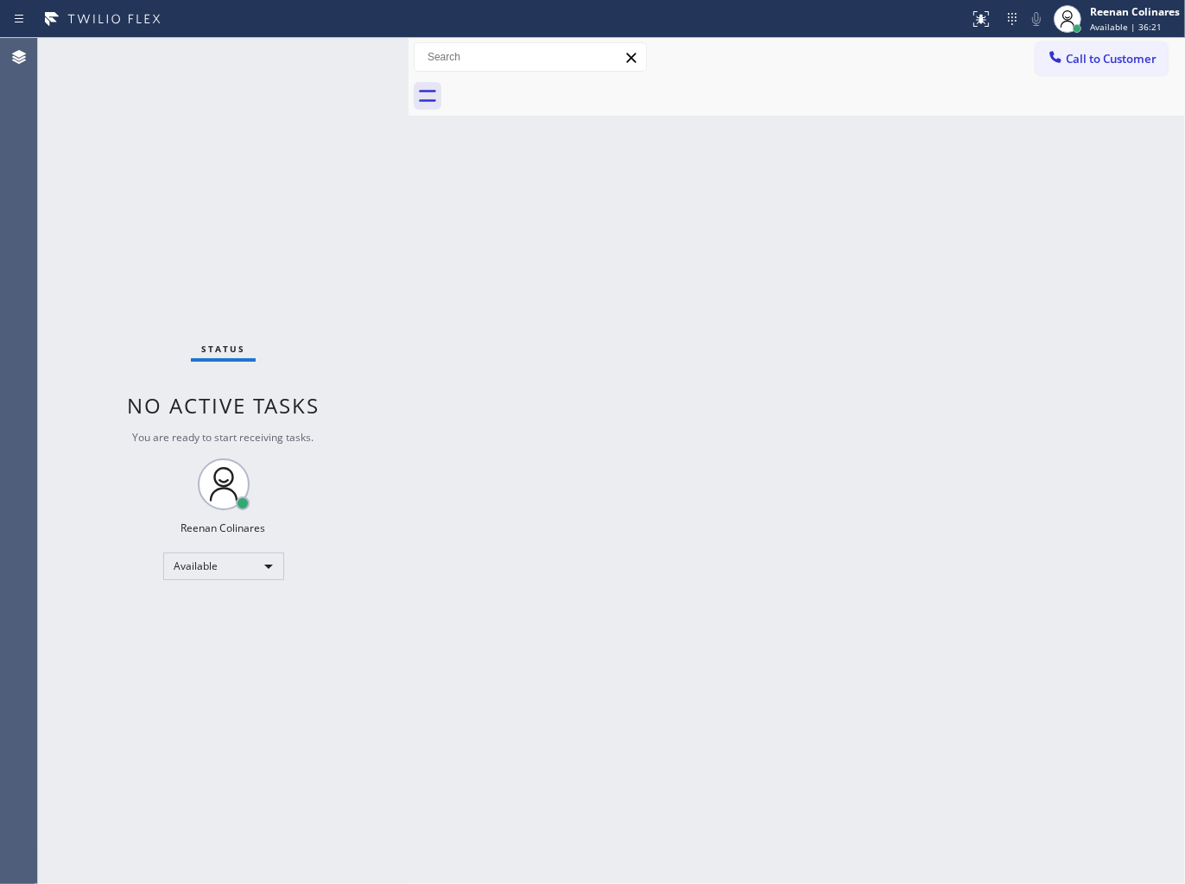
click at [659, 295] on div "Back to Dashboard Change Sender ID Customers Technicians Select a contact Outbo…" at bounding box center [796, 461] width 776 height 846
click at [570, 264] on div "Back to Dashboard Change Sender ID Customers Technicians Select a contact Outbo…" at bounding box center [796, 461] width 776 height 846
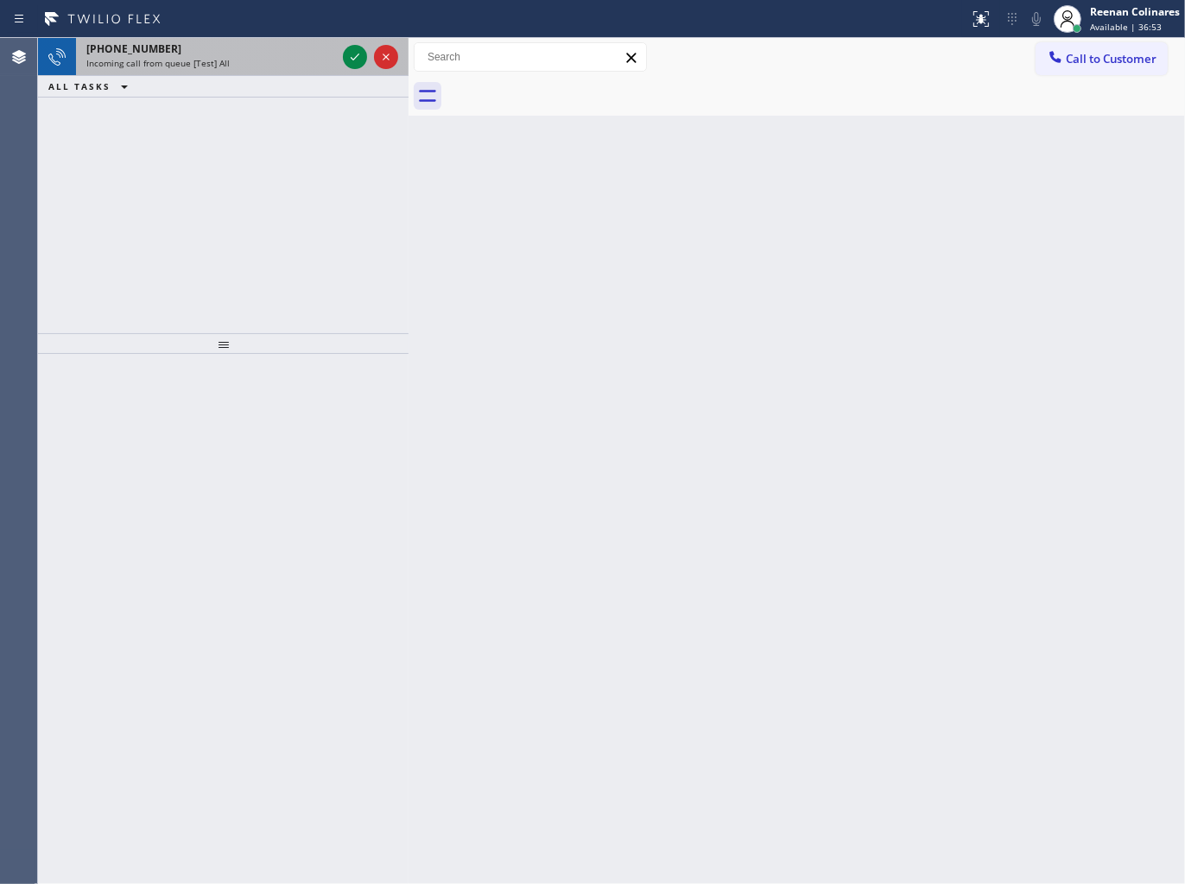
click at [242, 63] on div "Incoming call from queue [Test] All" at bounding box center [211, 63] width 250 height 12
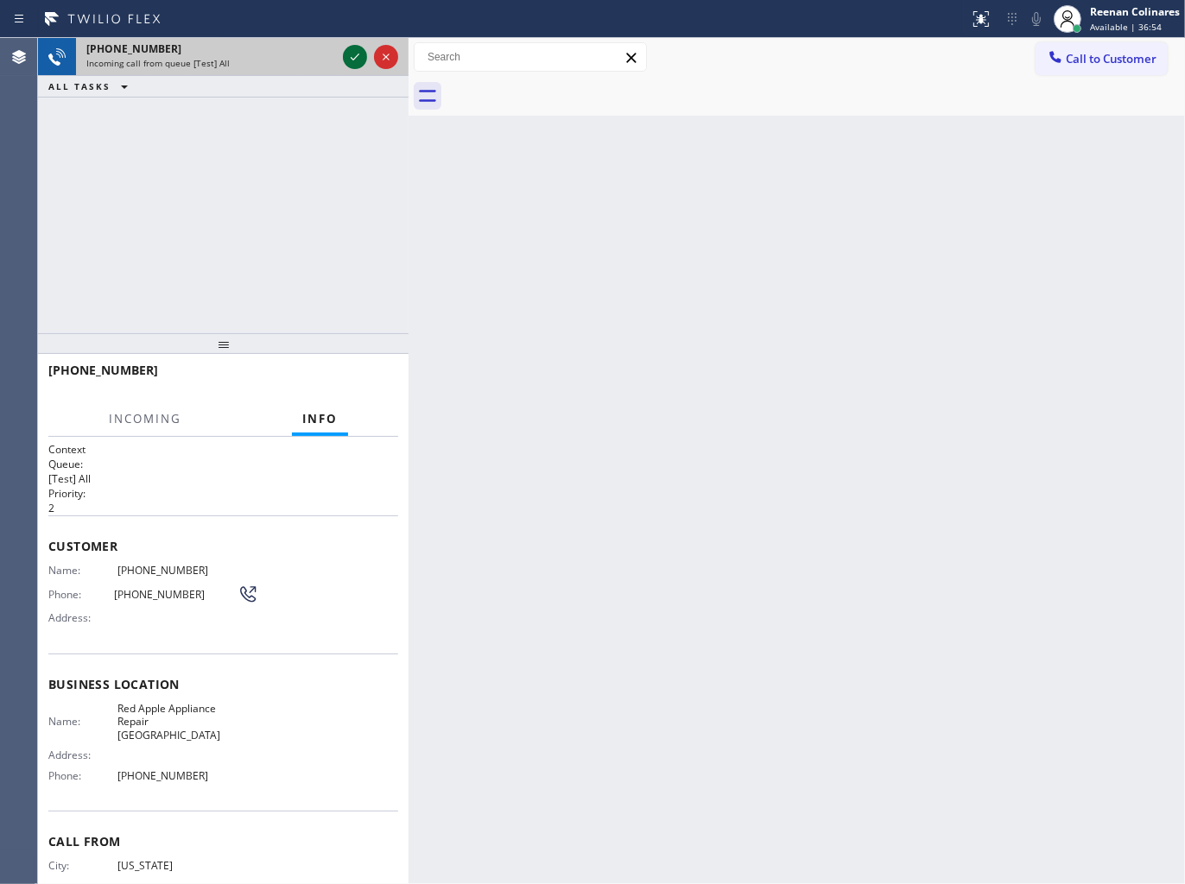
click at [351, 54] on icon at bounding box center [354, 57] width 21 height 21
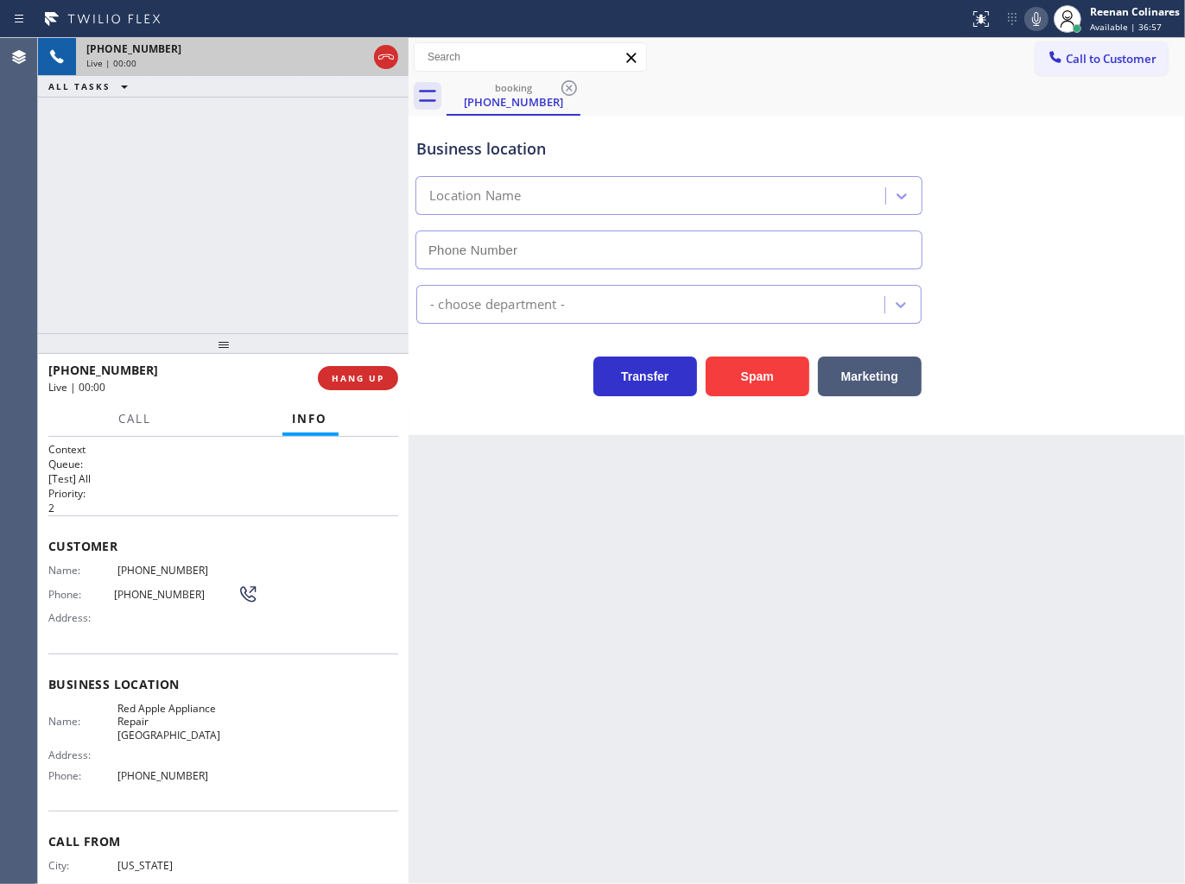
type input "[PHONE_NUMBER]"
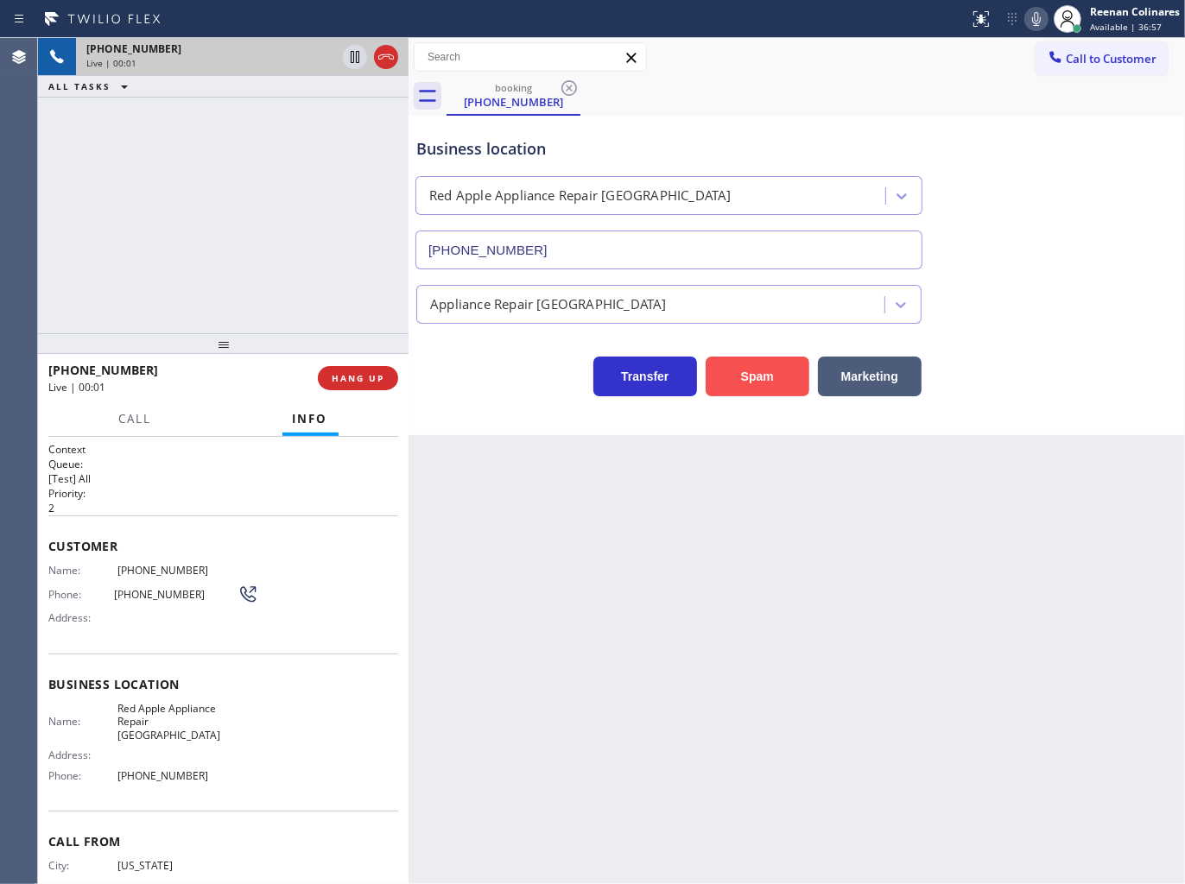
click at [756, 385] on button "Spam" at bounding box center [757, 377] width 104 height 40
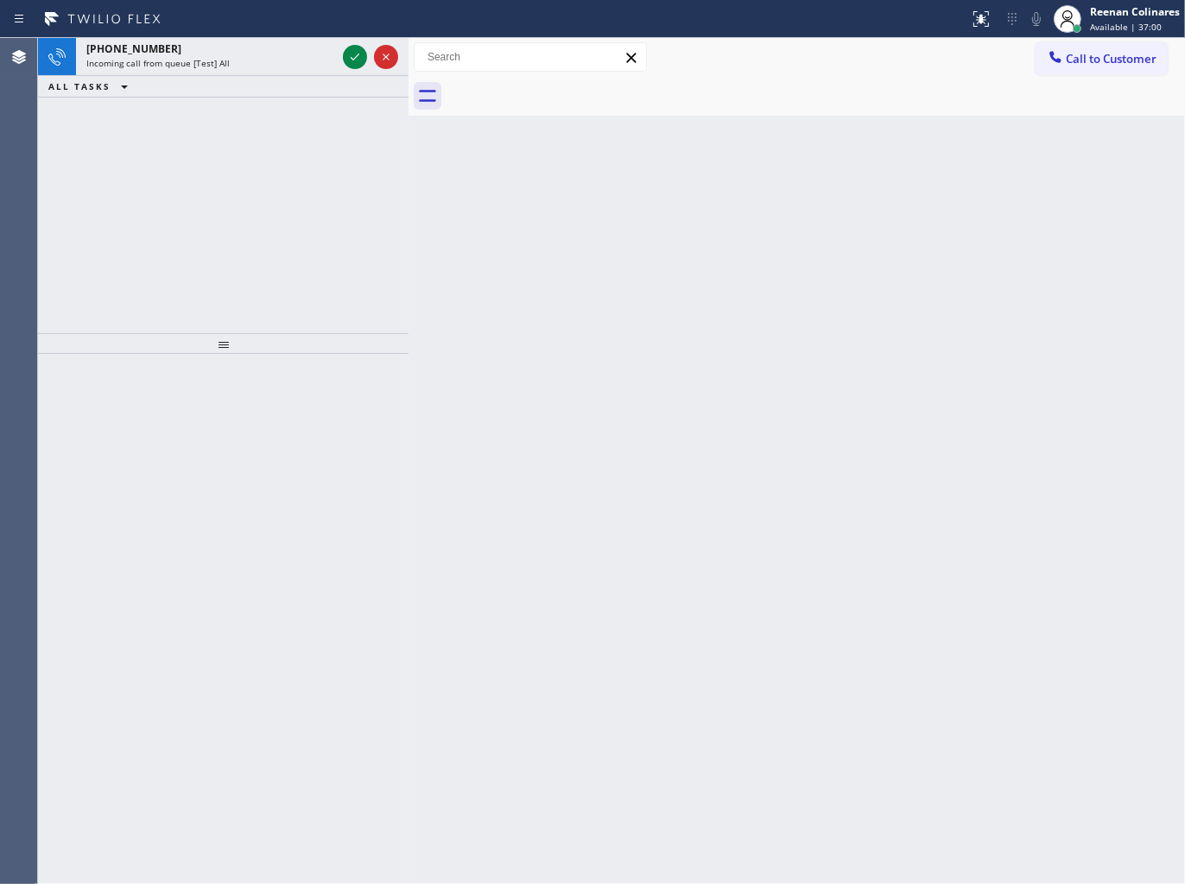
drag, startPoint x: 882, startPoint y: 209, endPoint x: 654, endPoint y: 132, distance: 241.3
click at [856, 199] on div "Back to Dashboard Change Sender ID Customers Technicians Select a contact Outbo…" at bounding box center [796, 461] width 776 height 846
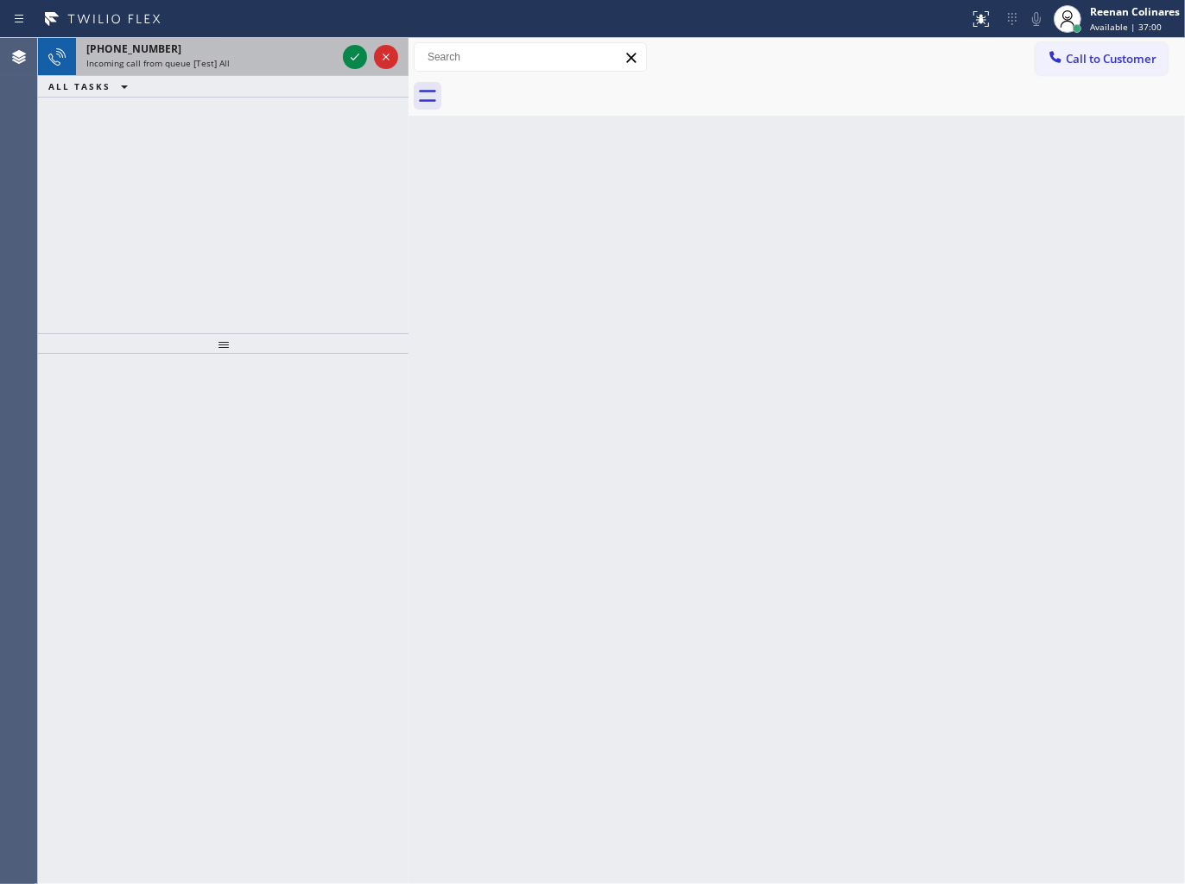
drag, startPoint x: 279, startPoint y: 41, endPoint x: 269, endPoint y: 57, distance: 19.4
click at [278, 46] on div "[PHONE_NUMBER] Incoming call from queue [Test] All" at bounding box center [207, 57] width 263 height 38
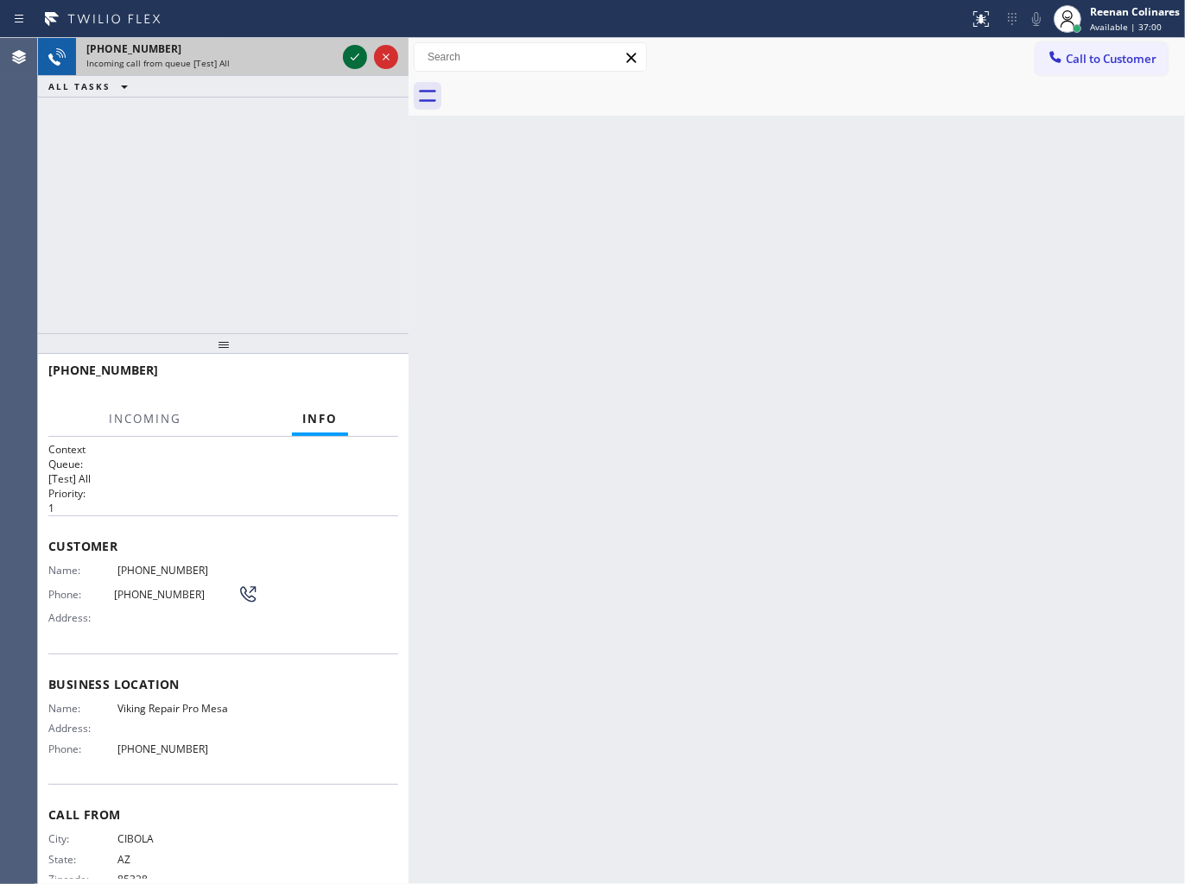
click at [349, 61] on icon at bounding box center [354, 57] width 21 height 21
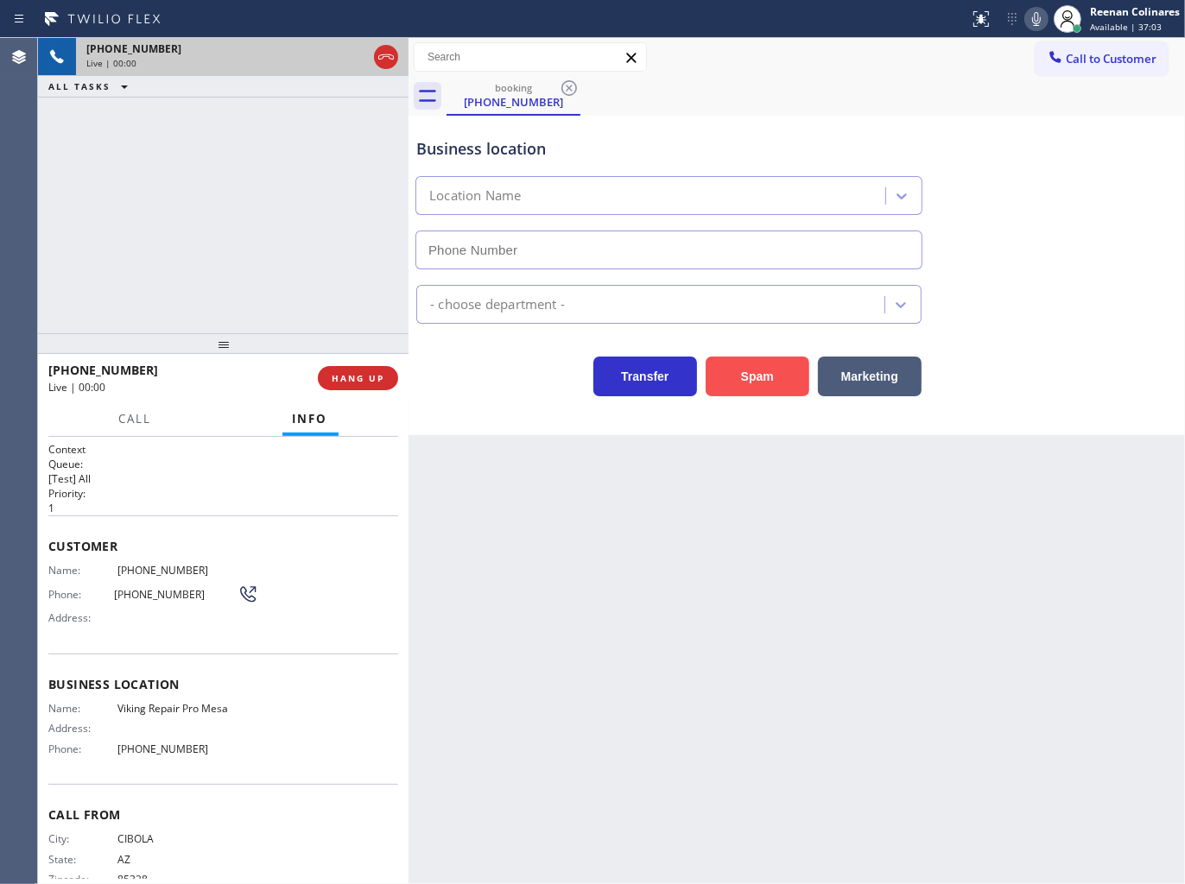
type input "[PHONE_NUMBER]"
click at [755, 357] on button "Spam" at bounding box center [757, 377] width 104 height 40
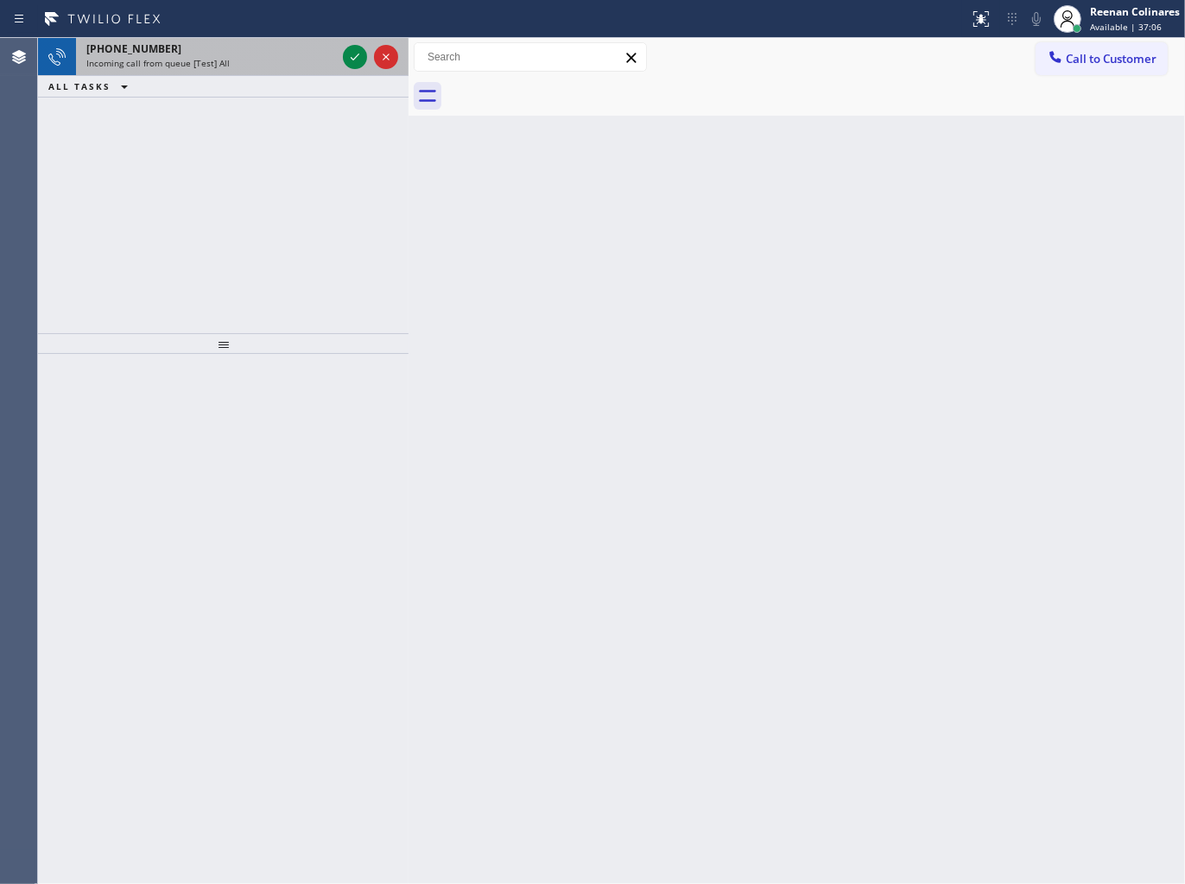
drag, startPoint x: 246, startPoint y: 74, endPoint x: 255, endPoint y: 69, distance: 10.1
click at [246, 74] on div "[PHONE_NUMBER] Incoming call from queue [Test] All" at bounding box center [207, 57] width 263 height 38
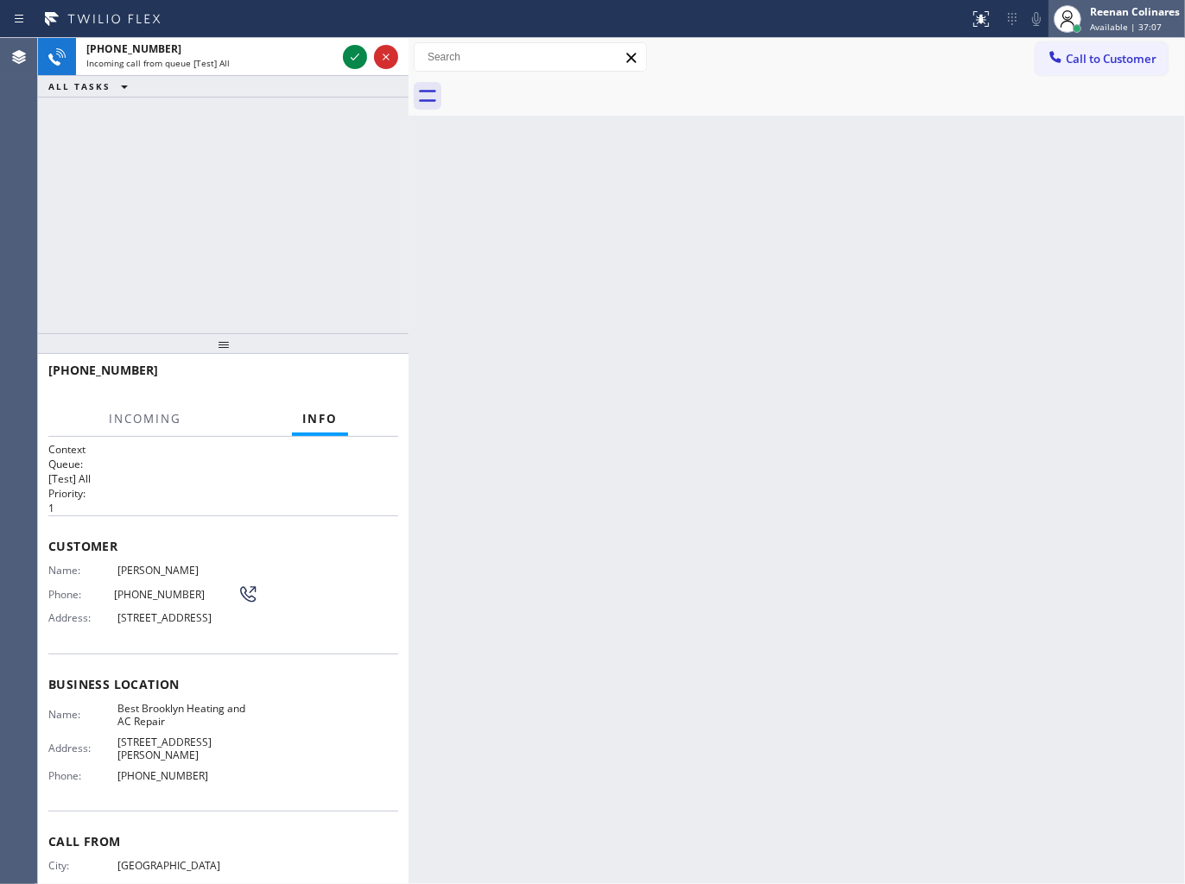
click at [1096, 28] on span "Available | 37:07" at bounding box center [1126, 27] width 72 height 12
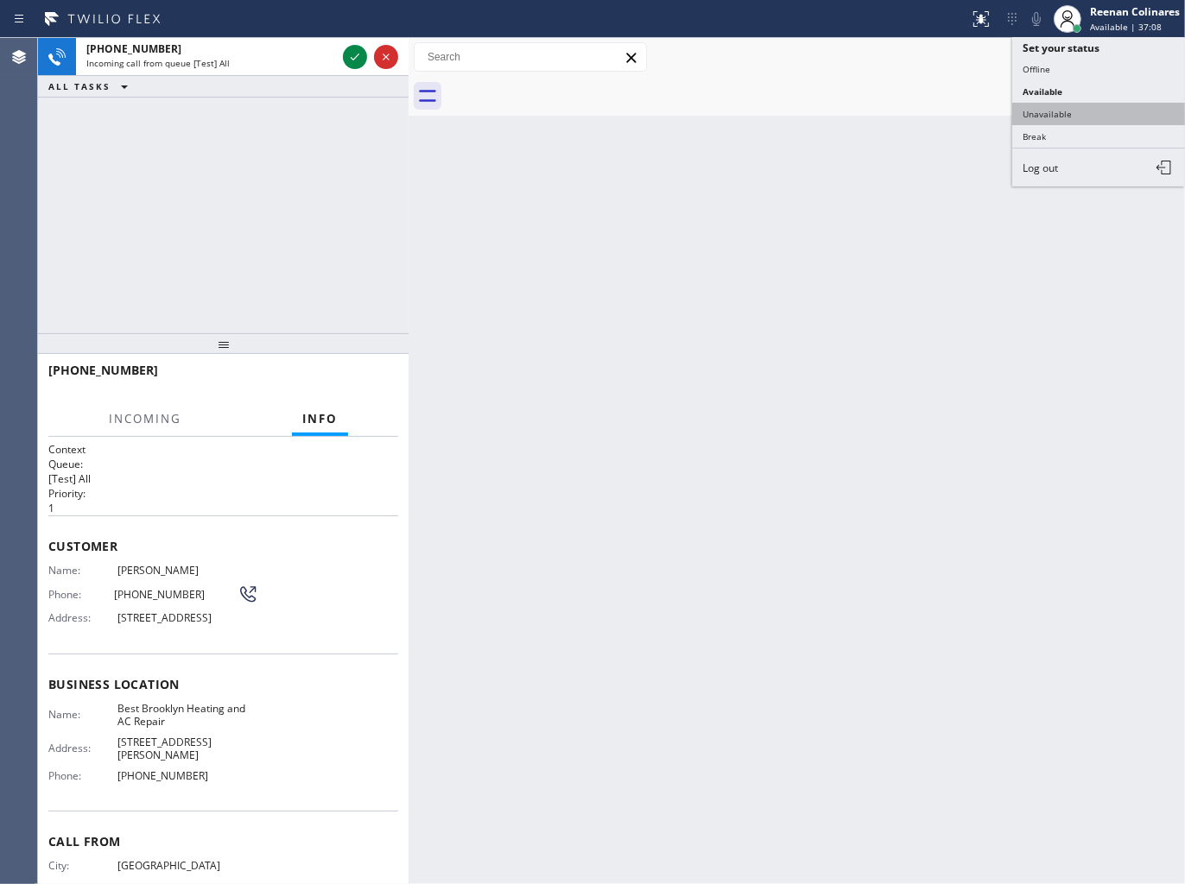
click at [1079, 105] on button "Unavailable" at bounding box center [1098, 114] width 173 height 22
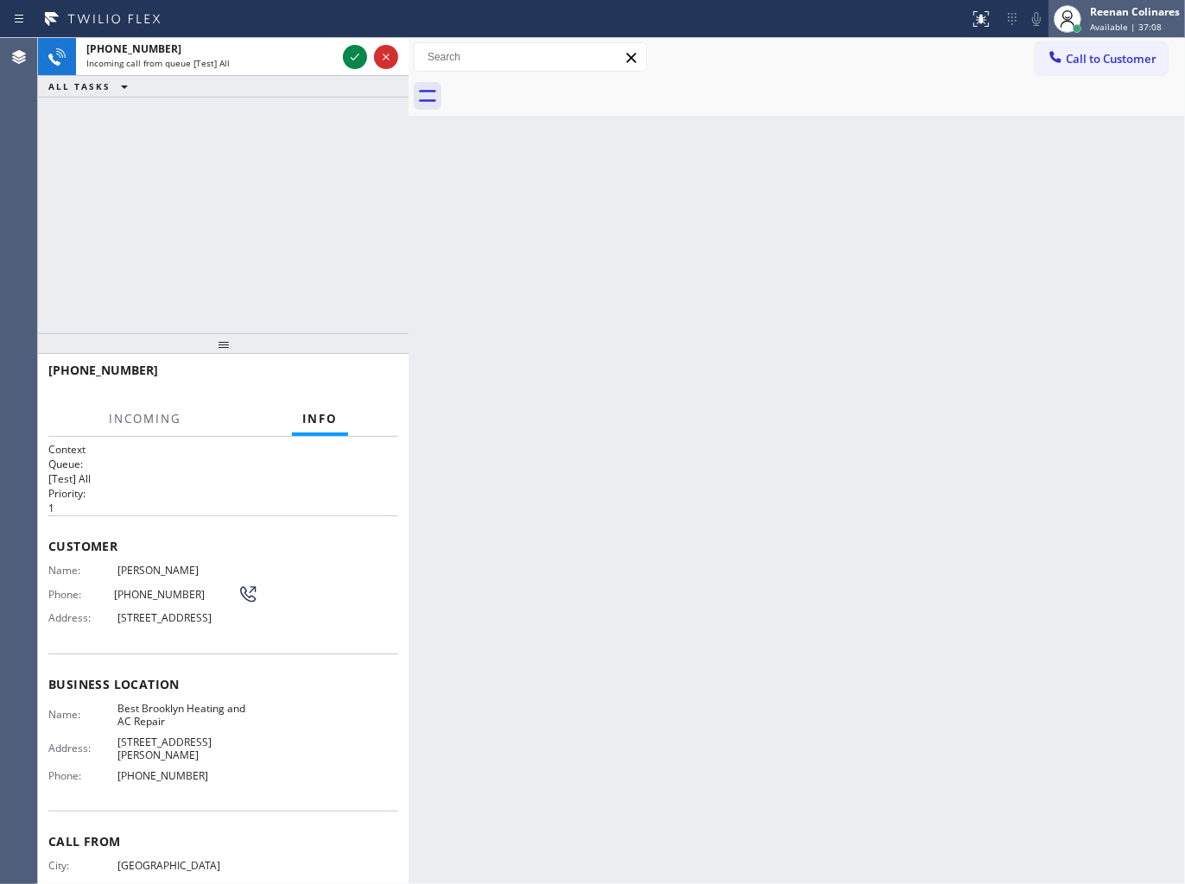
click at [1125, 28] on span "Available | 37:08" at bounding box center [1126, 27] width 72 height 12
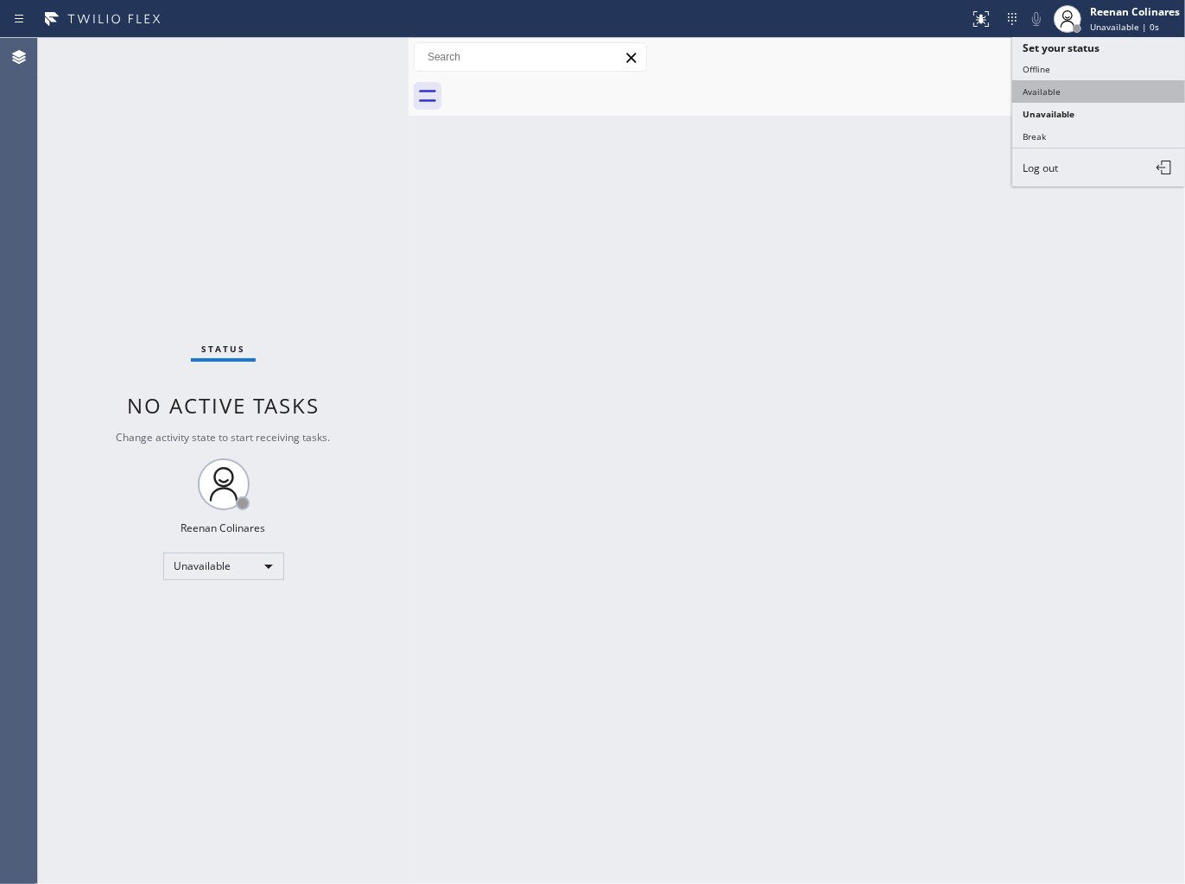
click at [1079, 89] on button "Available" at bounding box center [1098, 91] width 173 height 22
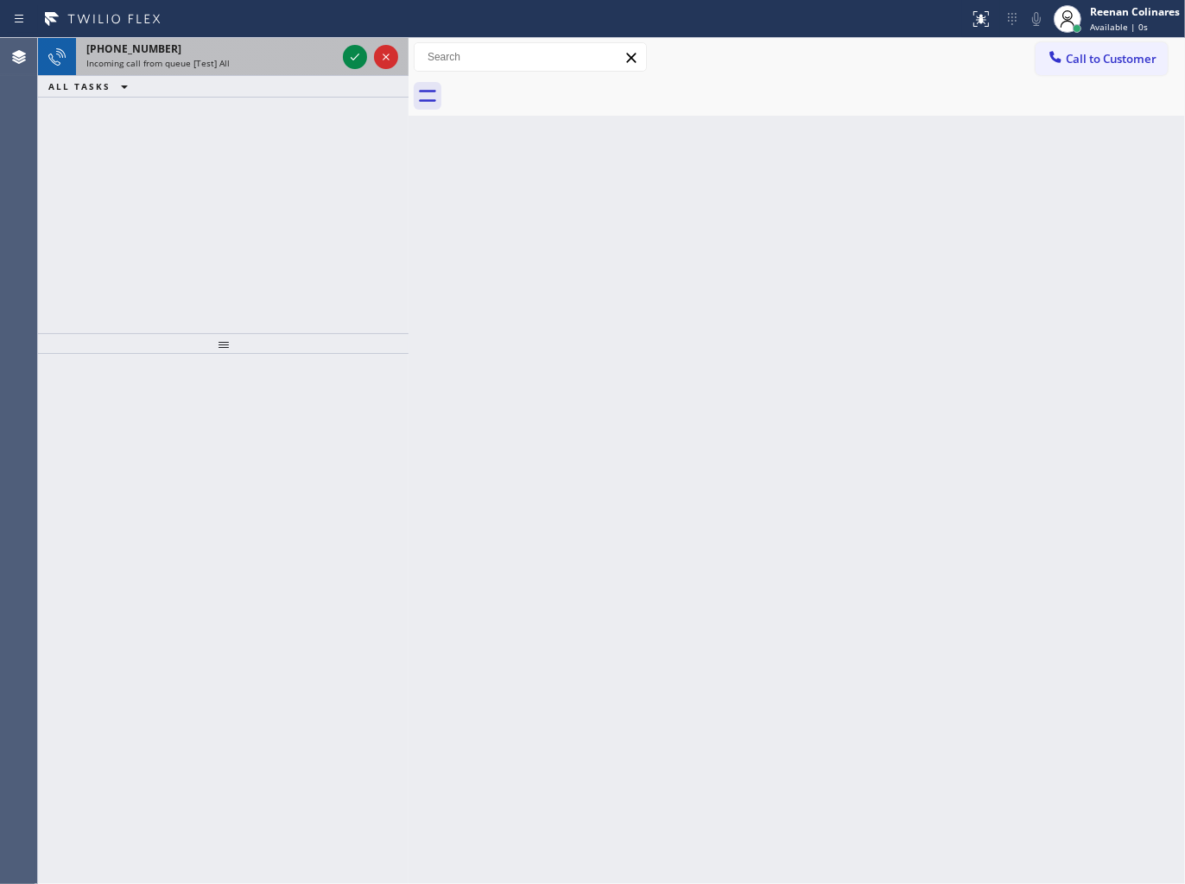
click at [276, 73] on div "[PHONE_NUMBER] Incoming call from queue [Test] All" at bounding box center [207, 57] width 263 height 38
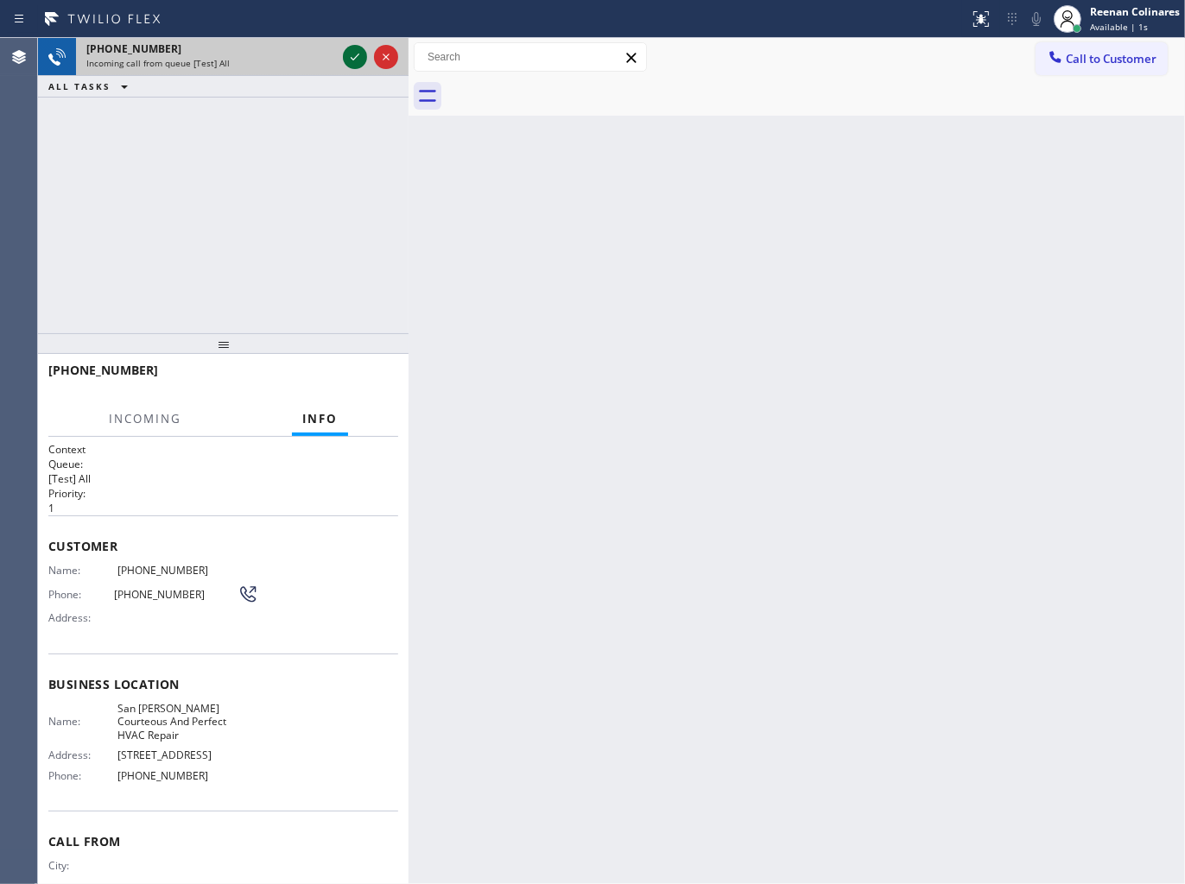
click at [354, 57] on icon at bounding box center [354, 57] width 21 height 21
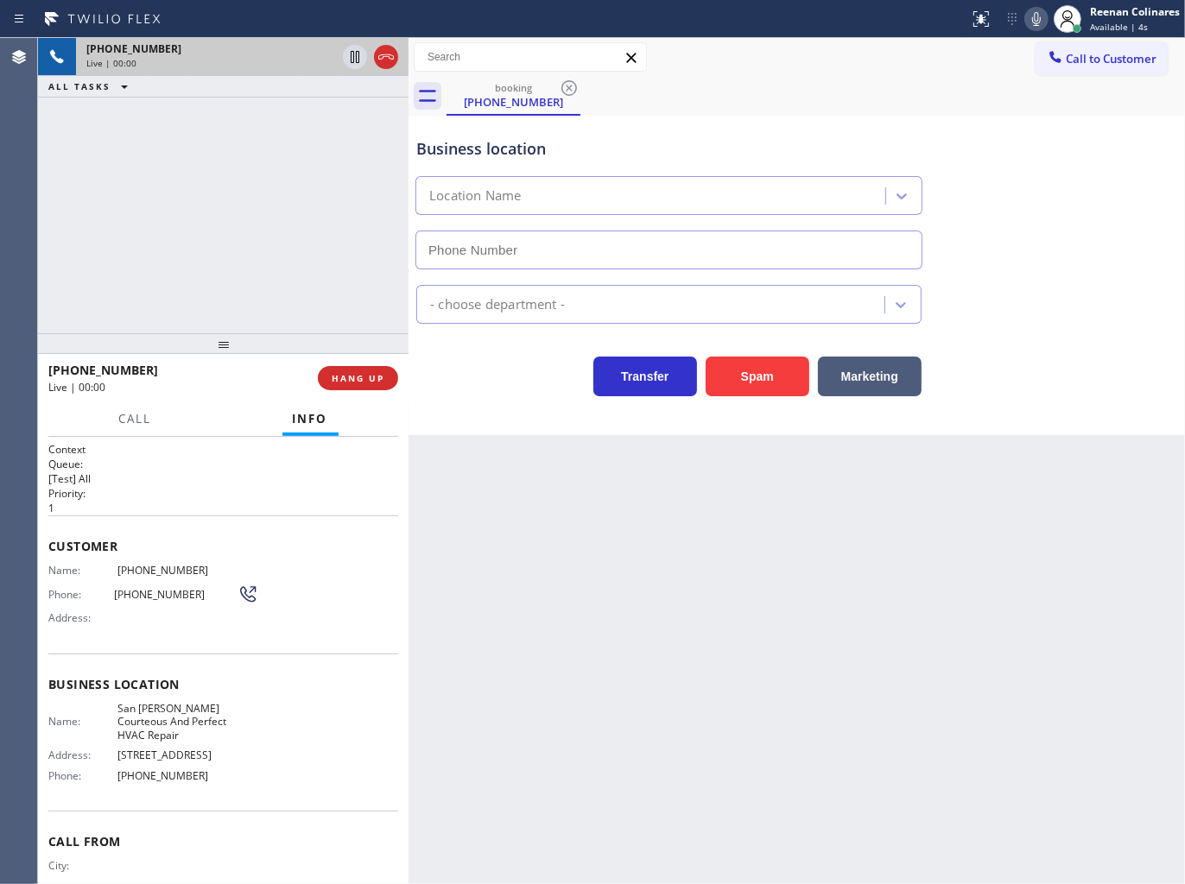
type input "[PHONE_NUMBER]"
click at [358, 382] on span "HANG UP" at bounding box center [358, 378] width 53 height 12
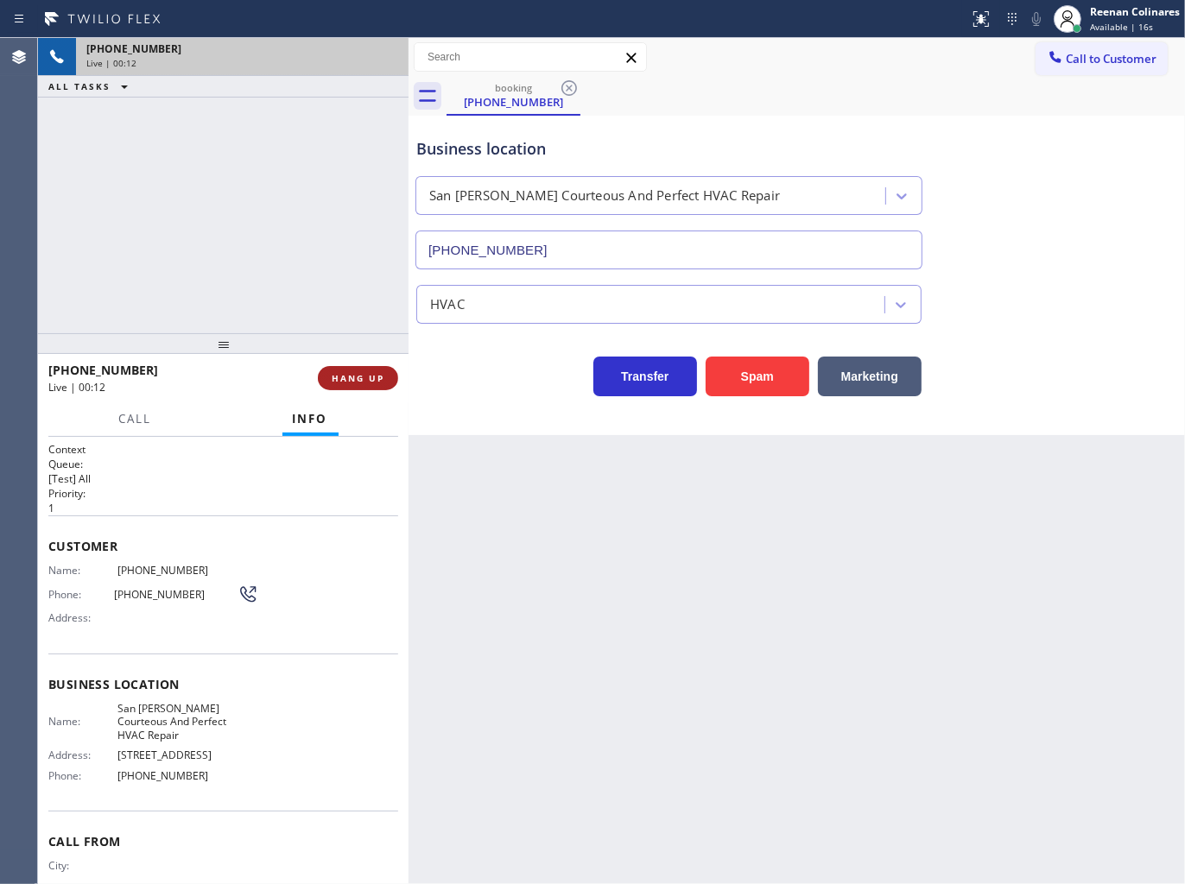
click at [366, 376] on span "HANG UP" at bounding box center [358, 378] width 53 height 12
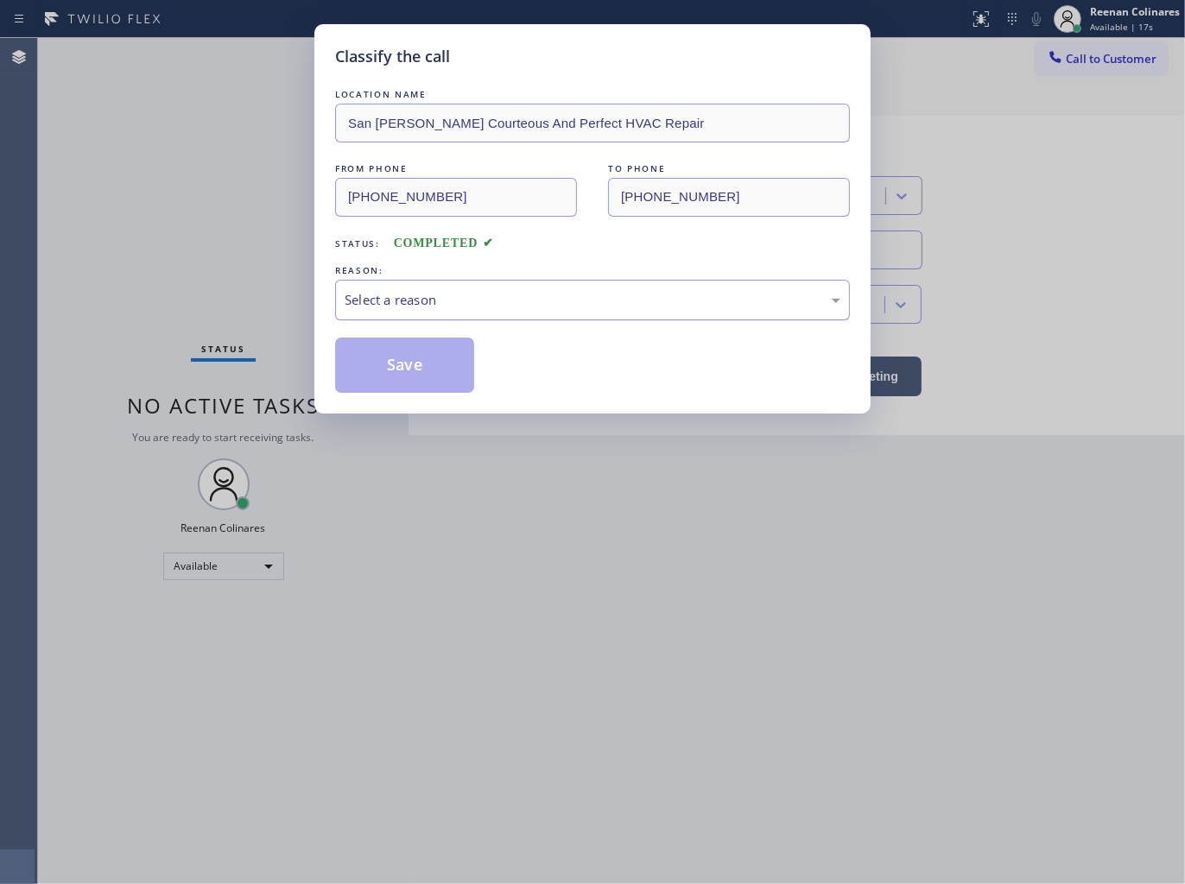
click at [454, 294] on div "Select a reason" at bounding box center [592, 300] width 496 height 20
click at [392, 359] on button "Save" at bounding box center [404, 365] width 139 height 55
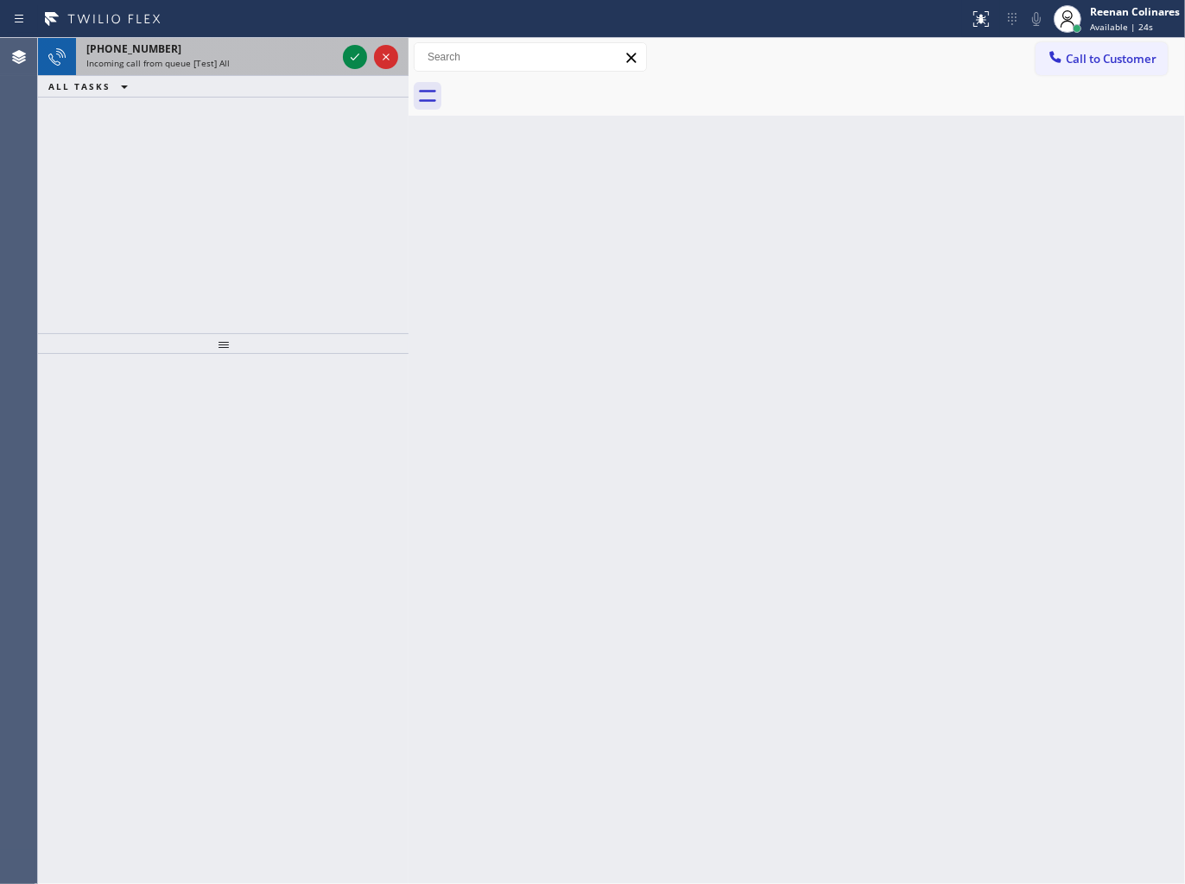
click at [253, 61] on div "Incoming call from queue [Test] All" at bounding box center [211, 63] width 250 height 12
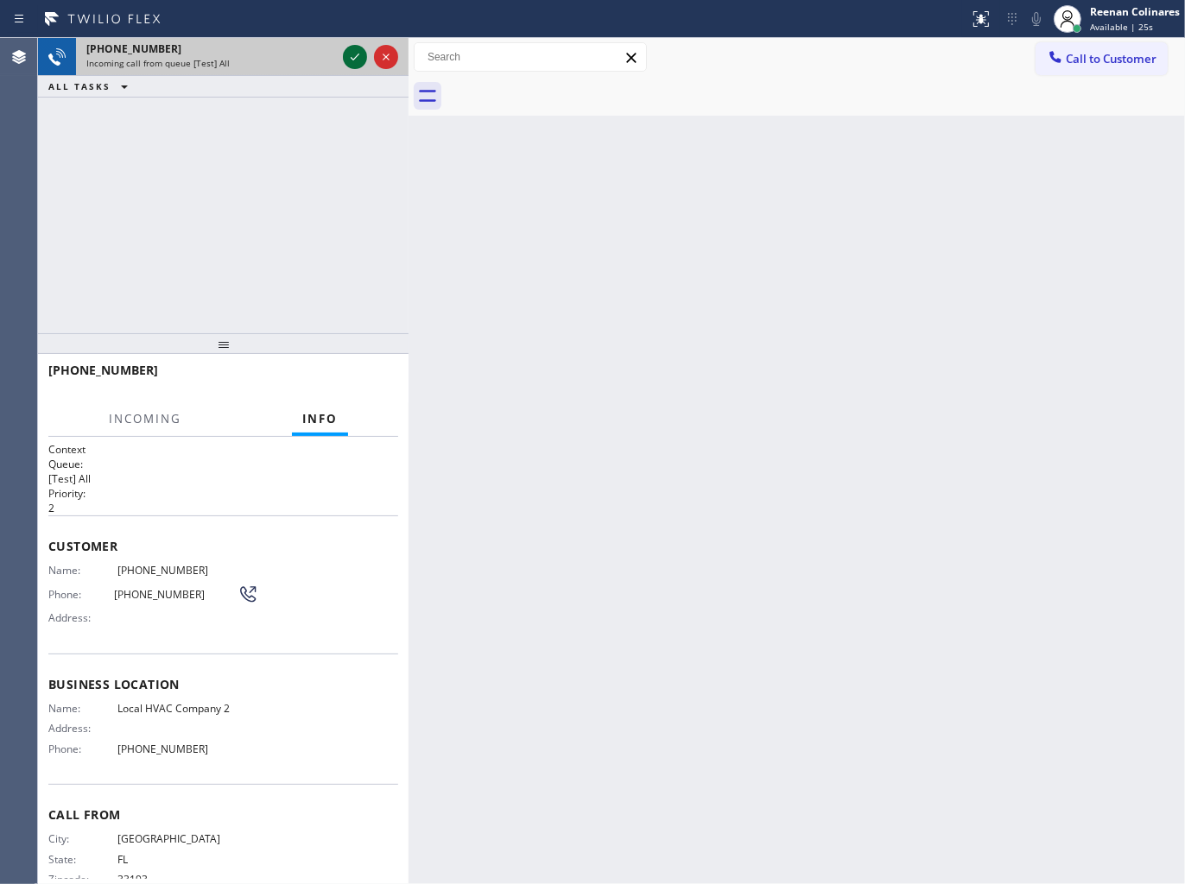
click at [350, 56] on icon at bounding box center [354, 57] width 21 height 21
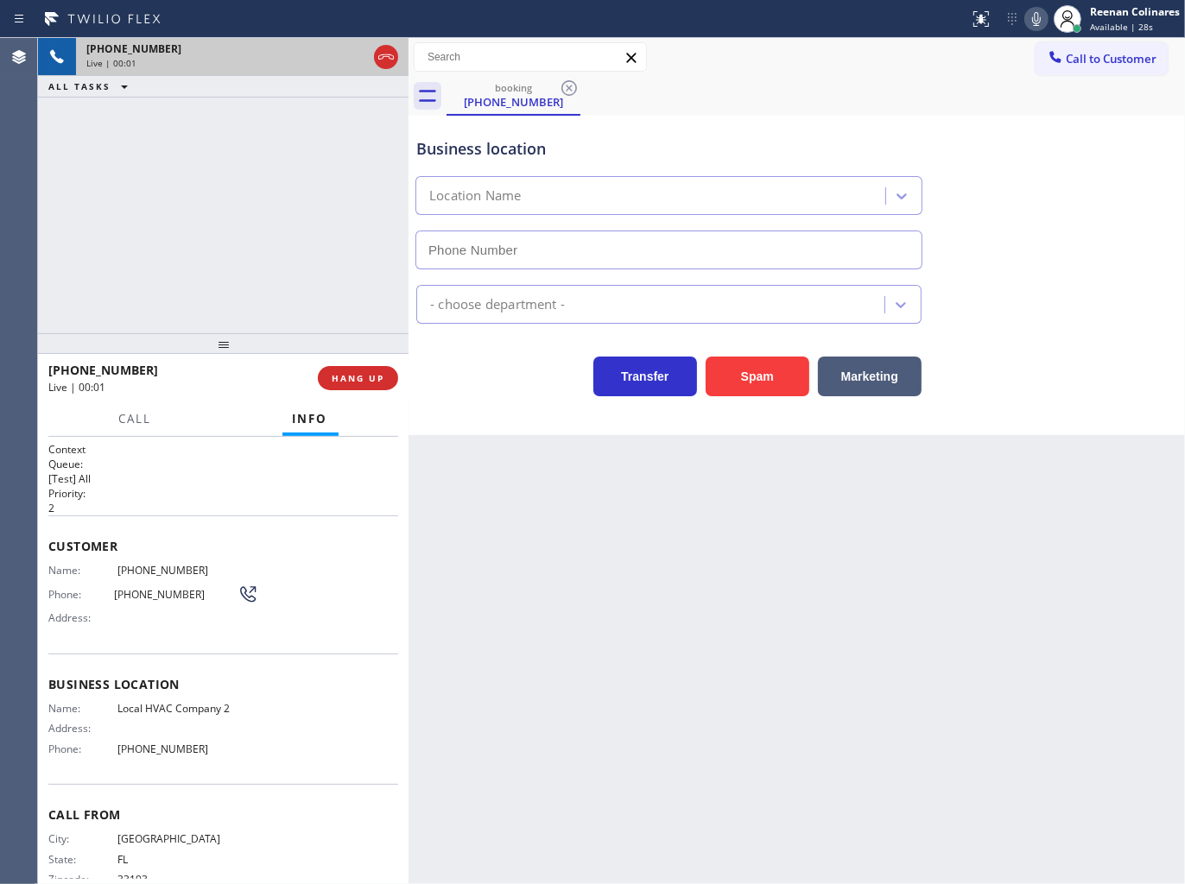
type input "[PHONE_NUMBER]"
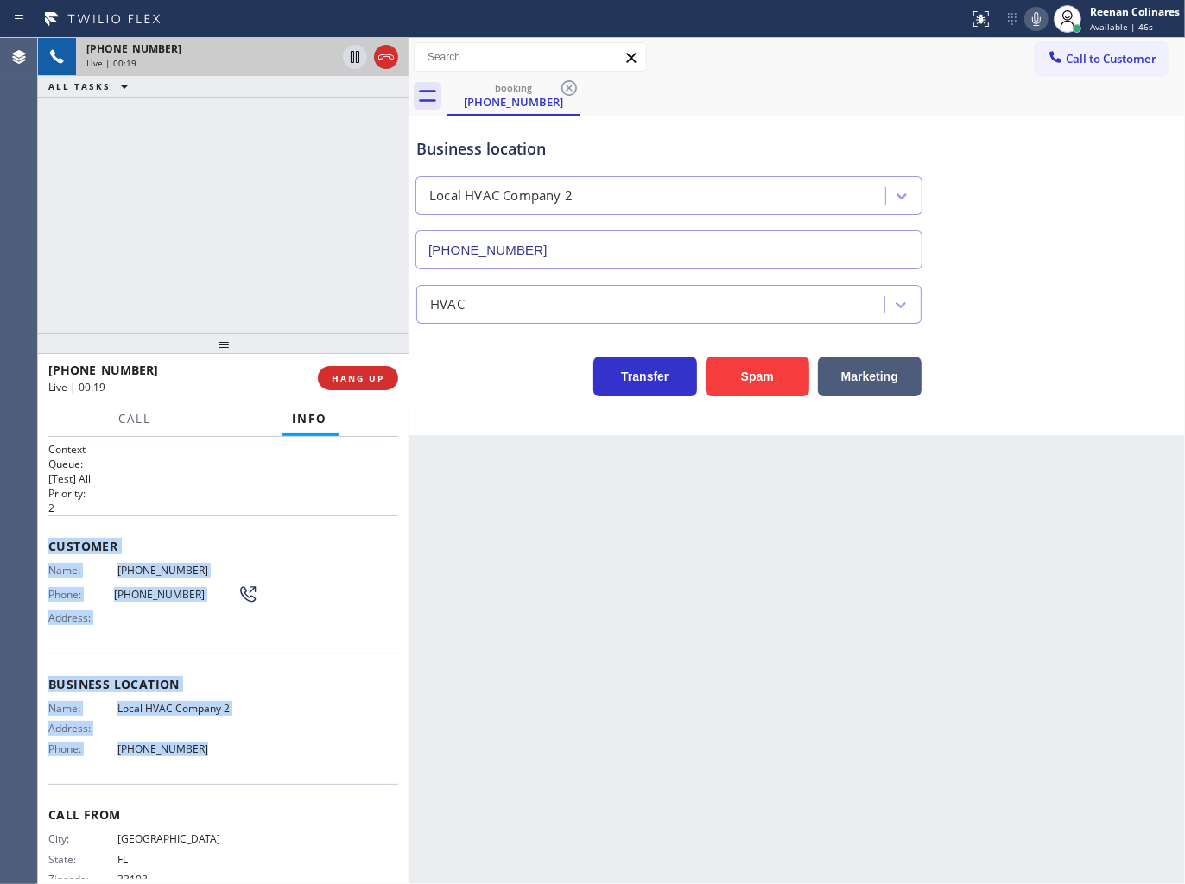
copy div "Customer Name: [PHONE_NUMBER] Phone: [PHONE_NUMBER] Address: Business location …"
drag, startPoint x: 50, startPoint y: 540, endPoint x: 294, endPoint y: 740, distance: 315.9
click at [294, 740] on div "Context Queue: [Test] All Priority: 2 Customer Name: [PHONE_NUMBER] Phone: [PHO…" at bounding box center [223, 678] width 350 height 473
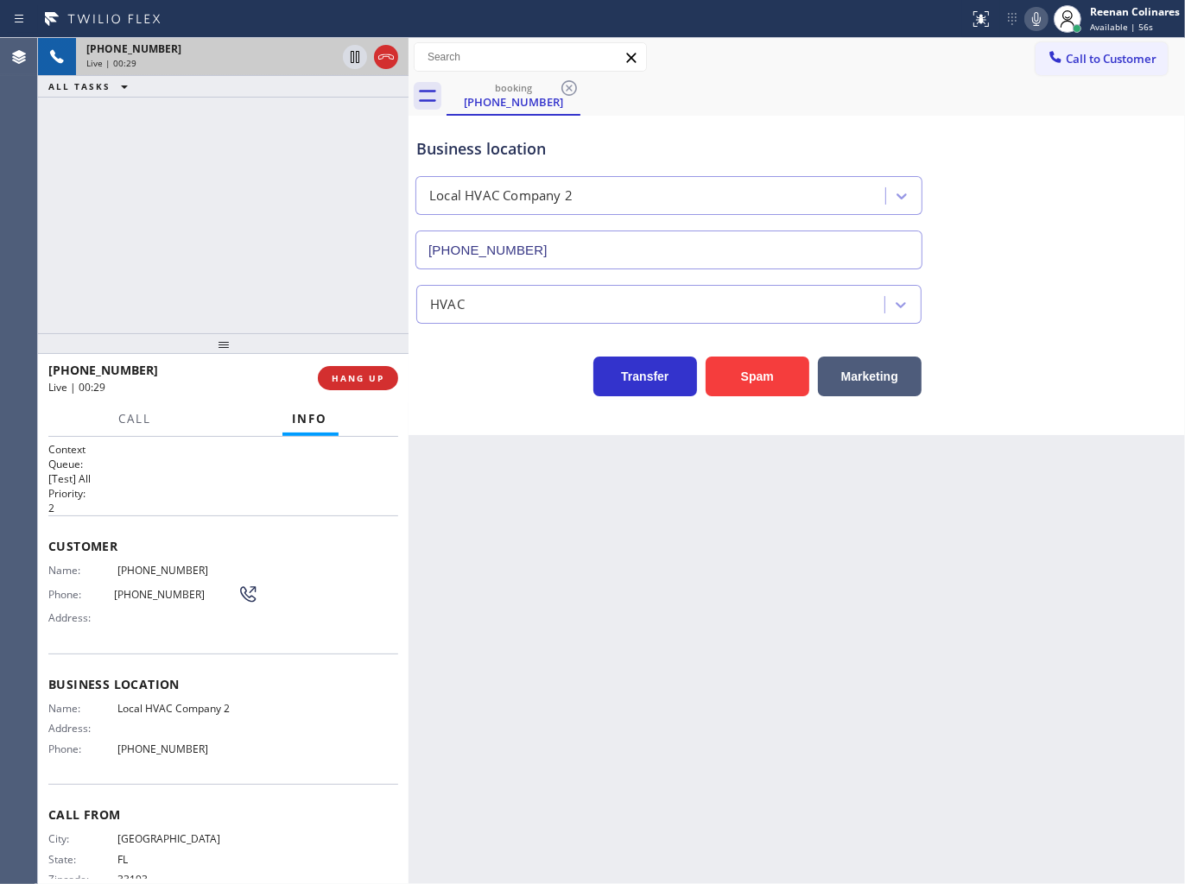
click at [1019, 140] on div "Business location Local HVAC Company [PHONE_NUMBER]" at bounding box center [797, 191] width 768 height 156
click at [1028, 17] on icon at bounding box center [1036, 19] width 21 height 21
click at [1034, 11] on icon at bounding box center [1036, 19] width 21 height 21
click at [894, 376] on button "Marketing" at bounding box center [870, 377] width 104 height 40
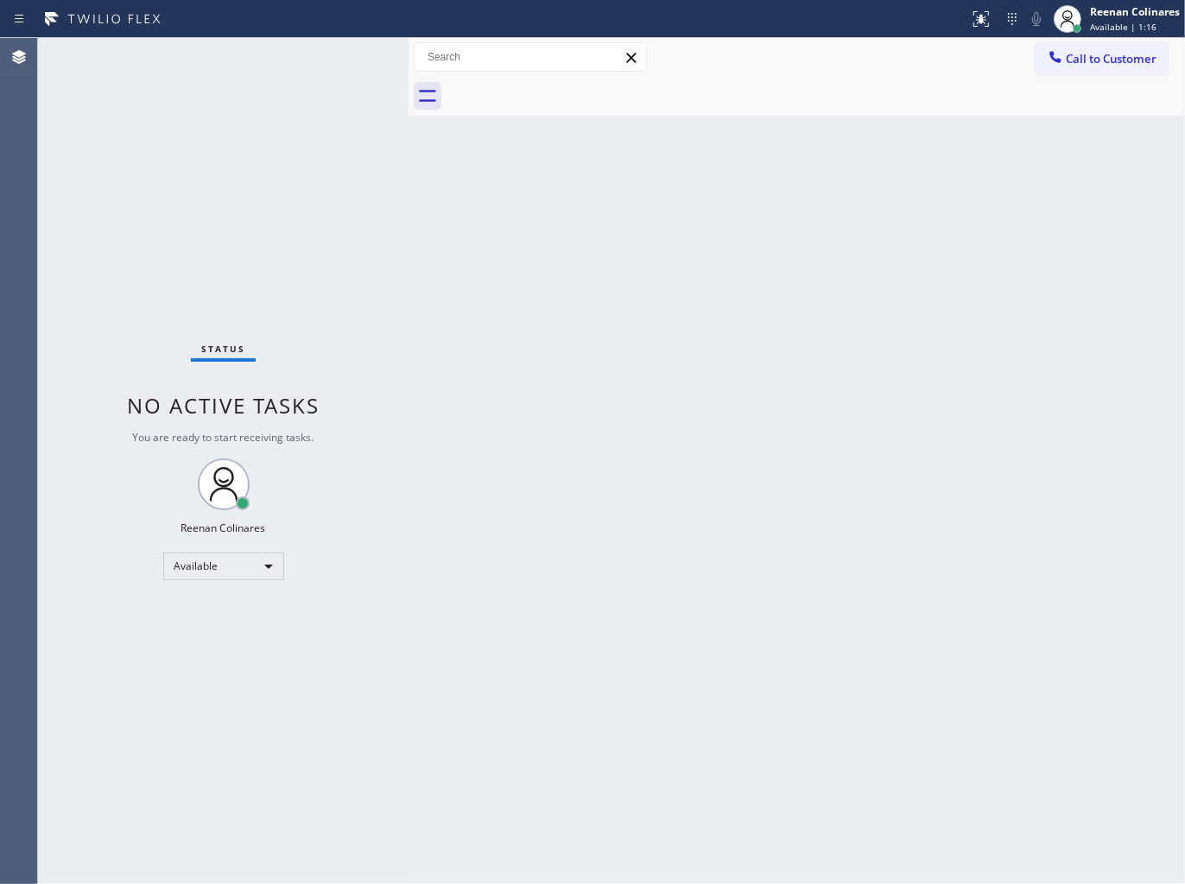
click at [619, 173] on div "Back to Dashboard Change Sender ID Customers Technicians Select a contact Outbo…" at bounding box center [796, 461] width 776 height 846
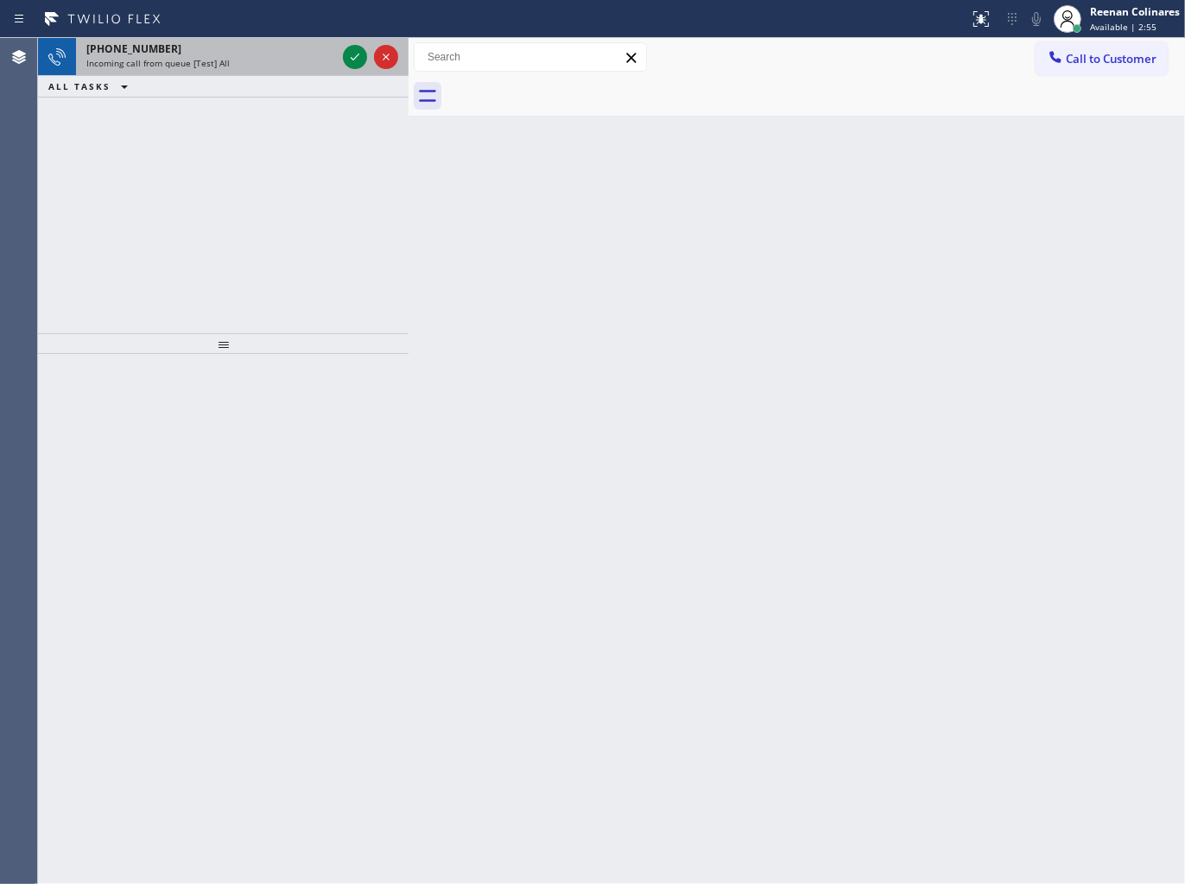
click at [252, 63] on div "Incoming call from queue [Test] All" at bounding box center [211, 63] width 250 height 12
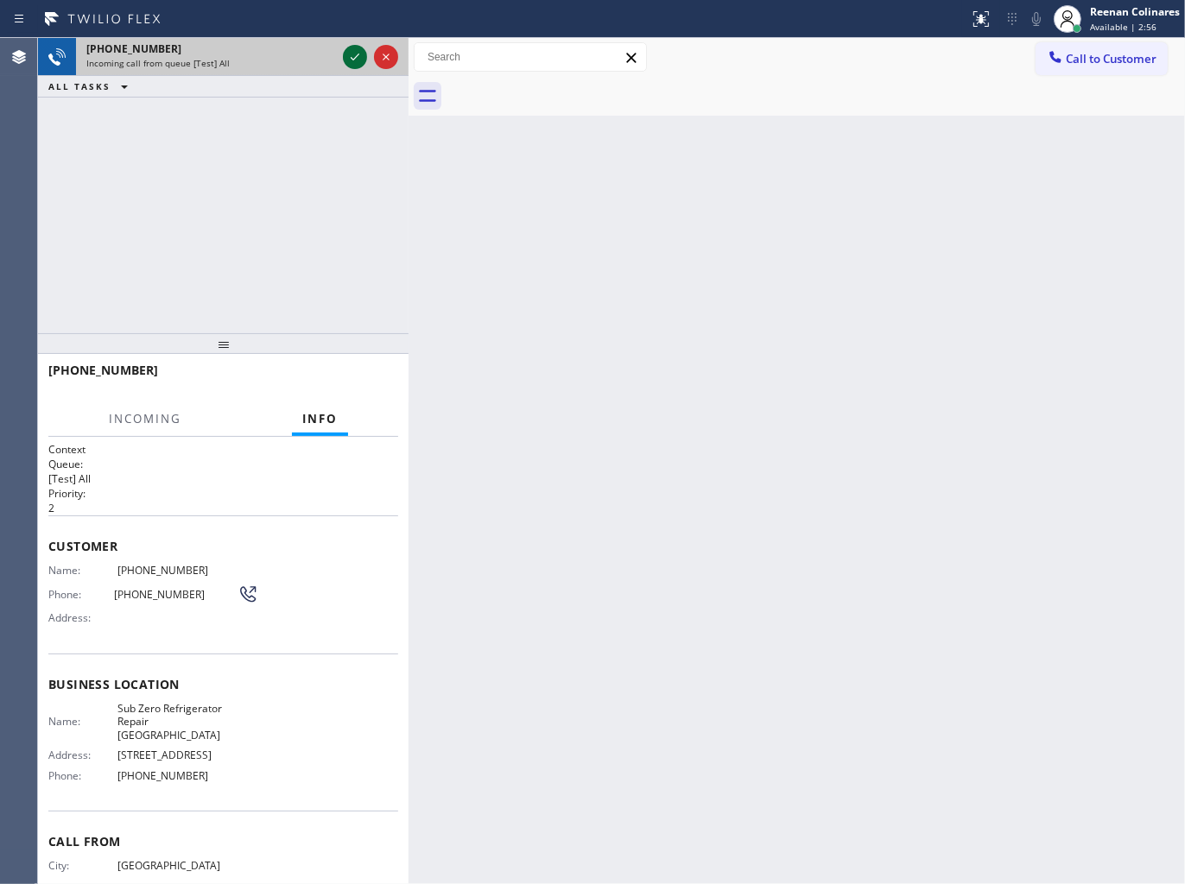
click at [348, 53] on icon at bounding box center [354, 57] width 21 height 21
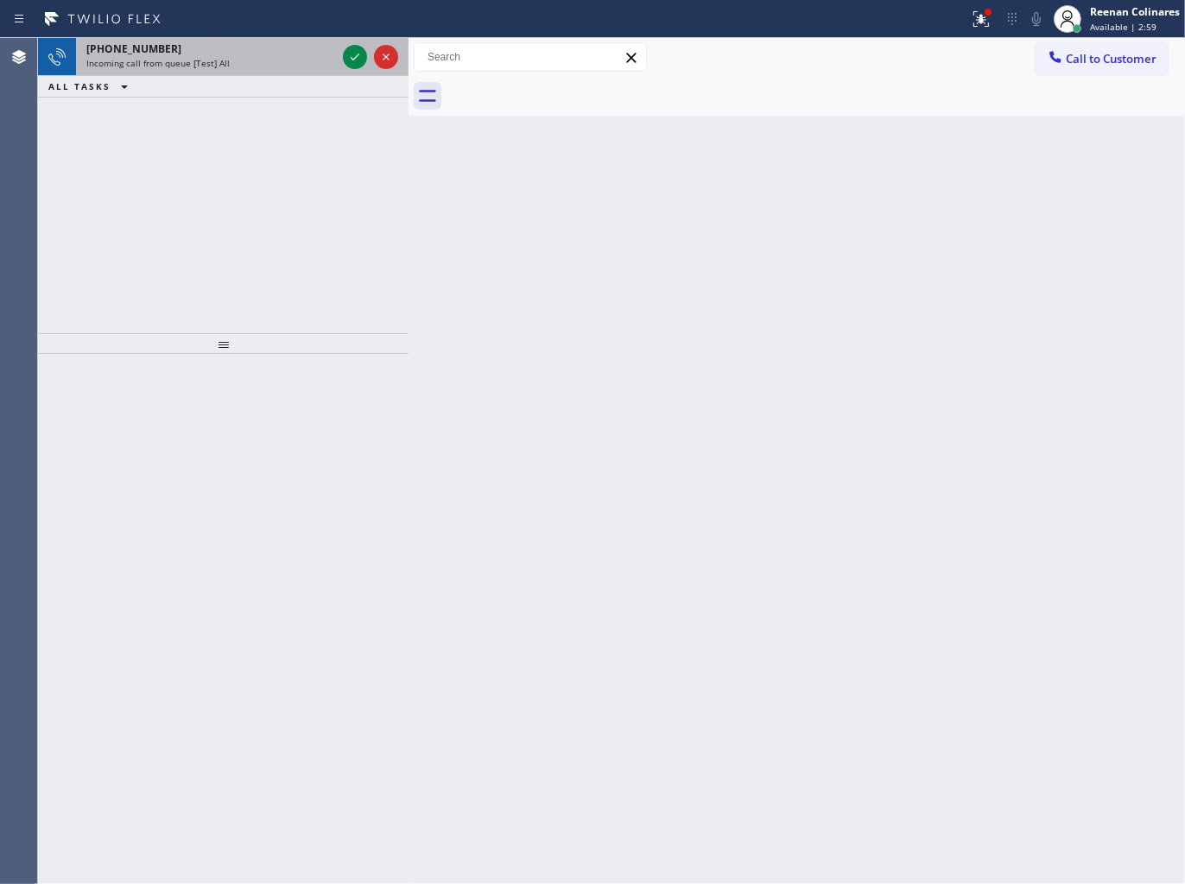
click at [296, 62] on div "Incoming call from queue [Test] All" at bounding box center [211, 63] width 250 height 12
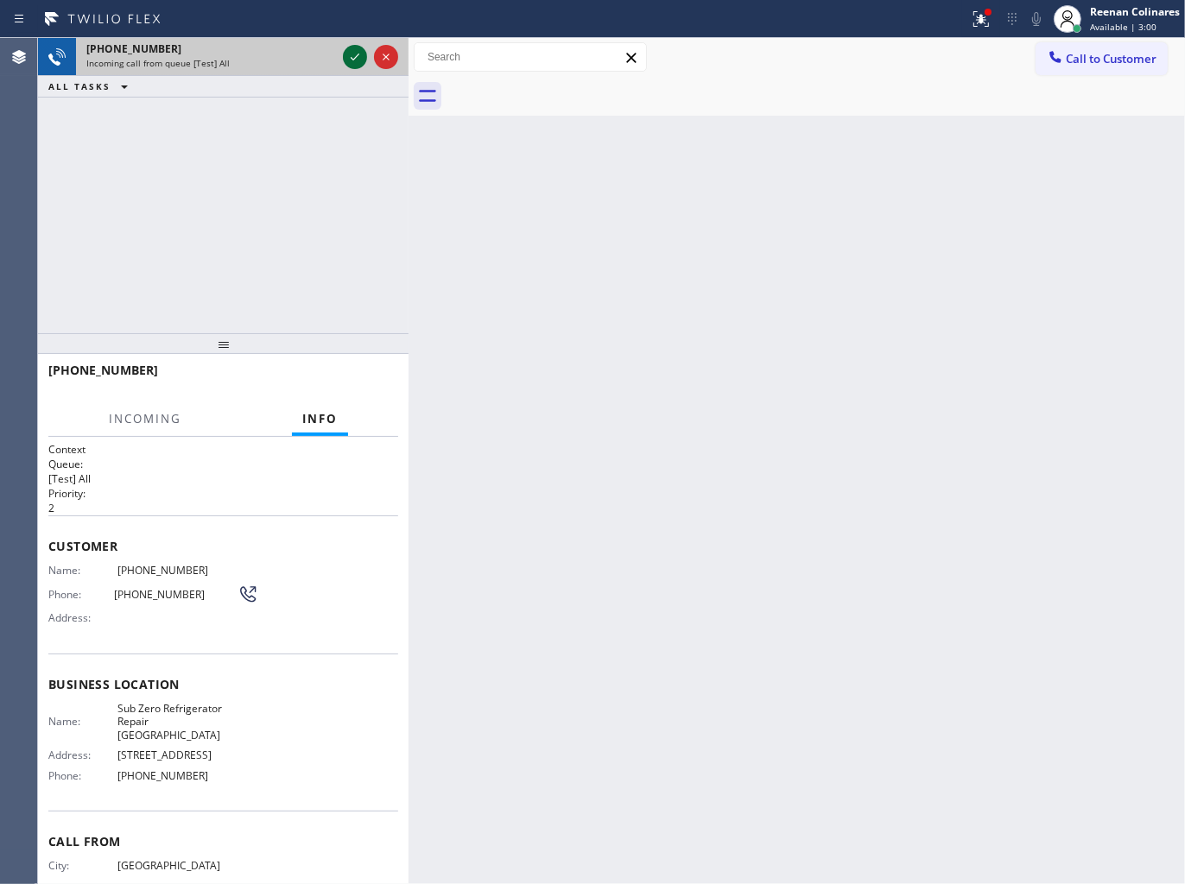
click at [351, 53] on icon at bounding box center [354, 57] width 21 height 21
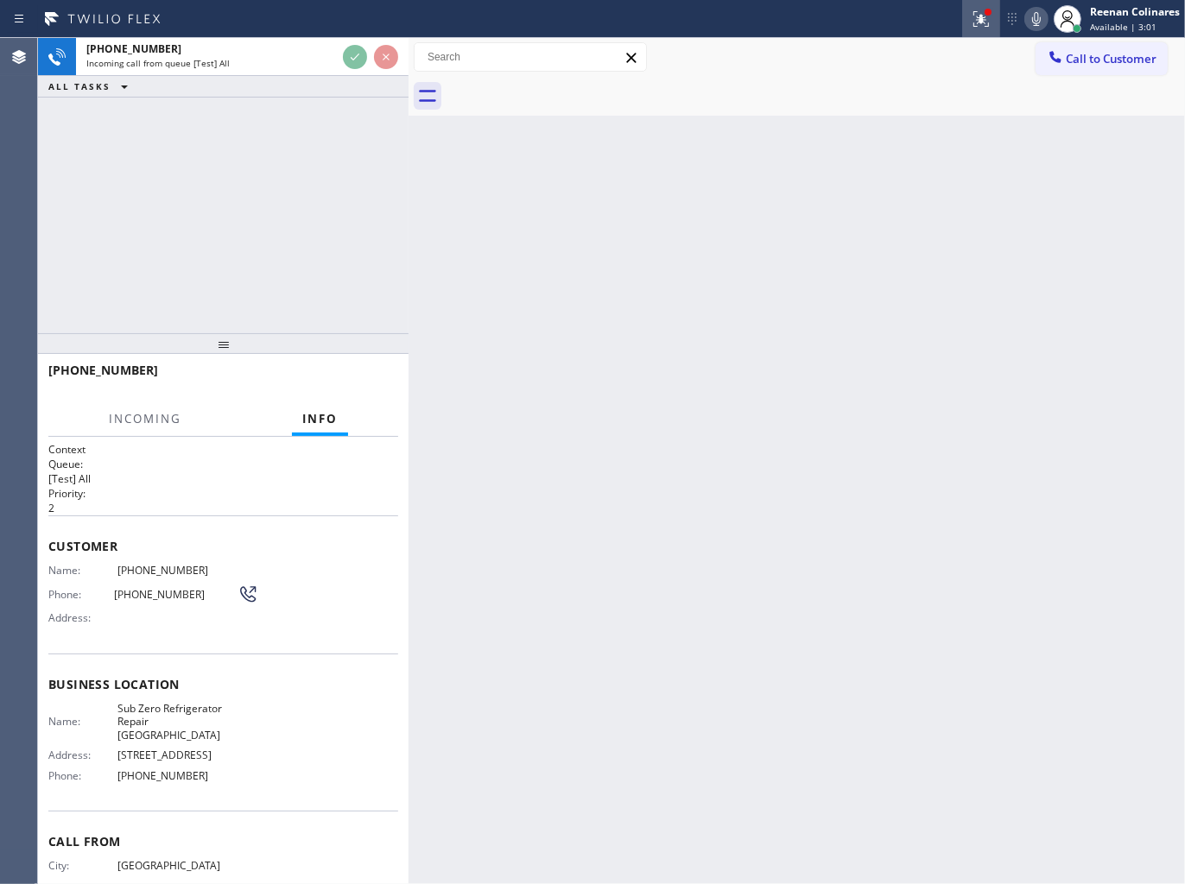
click at [982, 29] on button at bounding box center [981, 19] width 38 height 38
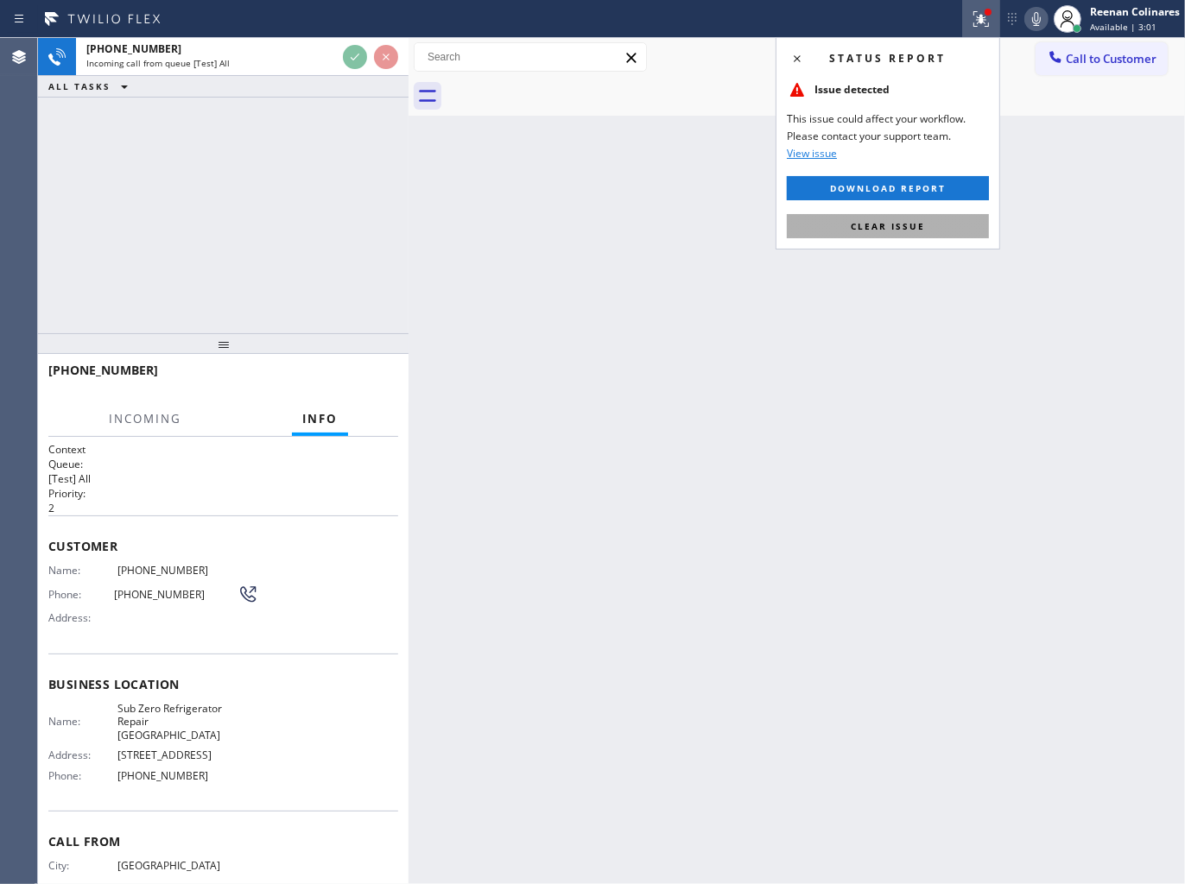
click at [904, 224] on span "Clear issue" at bounding box center [887, 226] width 74 height 12
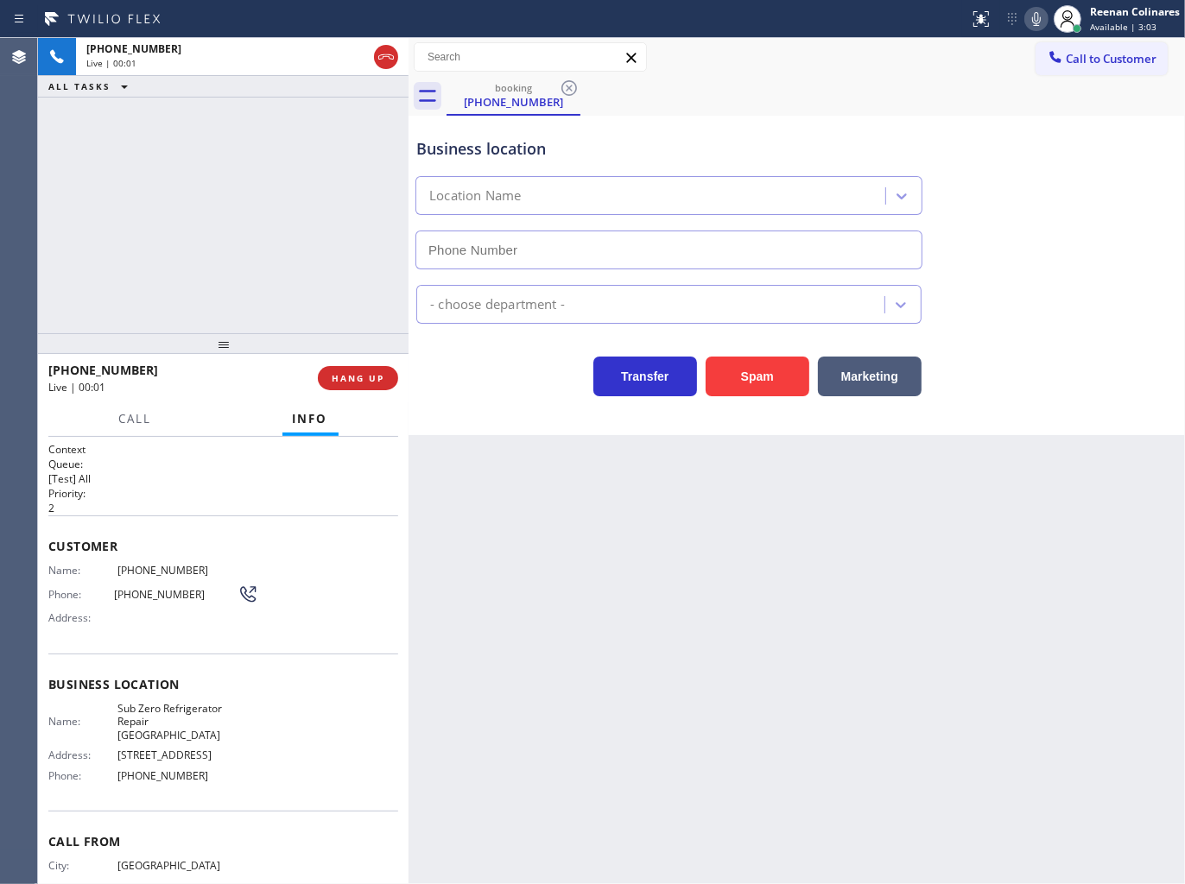
type input "[PHONE_NUMBER]"
click at [983, 117] on div "Business location Sub Zero Refrigerator Repair [GEOGRAPHIC_DATA] [PHONE_NUMBER]" at bounding box center [797, 191] width 768 height 156
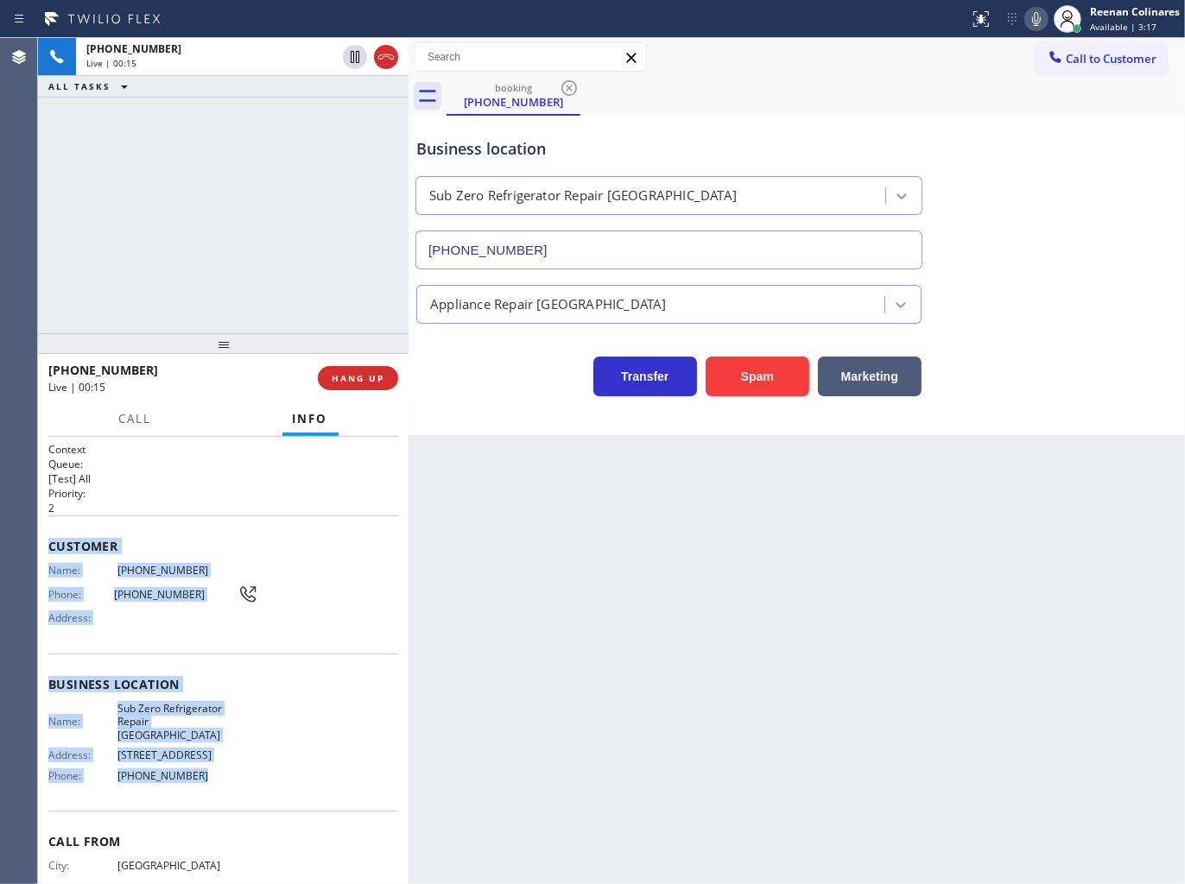
drag, startPoint x: 47, startPoint y: 536, endPoint x: 271, endPoint y: 769, distance: 323.0
click at [271, 769] on div "Context Queue: [Test] All Priority: 2 Customer Name: [PHONE_NUMBER] Phone: [PHO…" at bounding box center [223, 692] width 350 height 500
copy div "Customer Name: [PHONE_NUMBER] Phone: [PHONE_NUMBER] Address: Business location …"
drag, startPoint x: 1033, startPoint y: 18, endPoint x: 1022, endPoint y: 29, distance: 15.9
click at [1034, 17] on icon at bounding box center [1036, 19] width 21 height 21
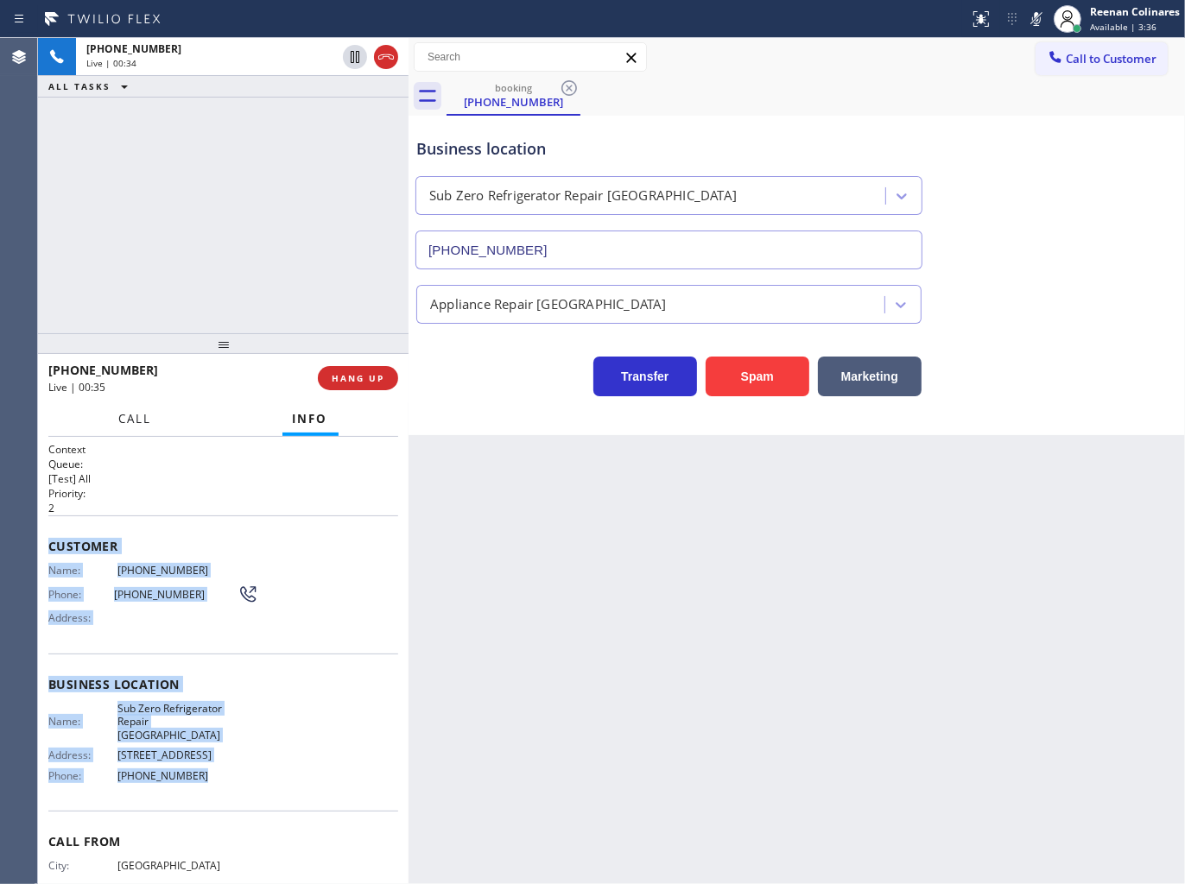
click at [136, 421] on span "Call" at bounding box center [135, 419] width 33 height 16
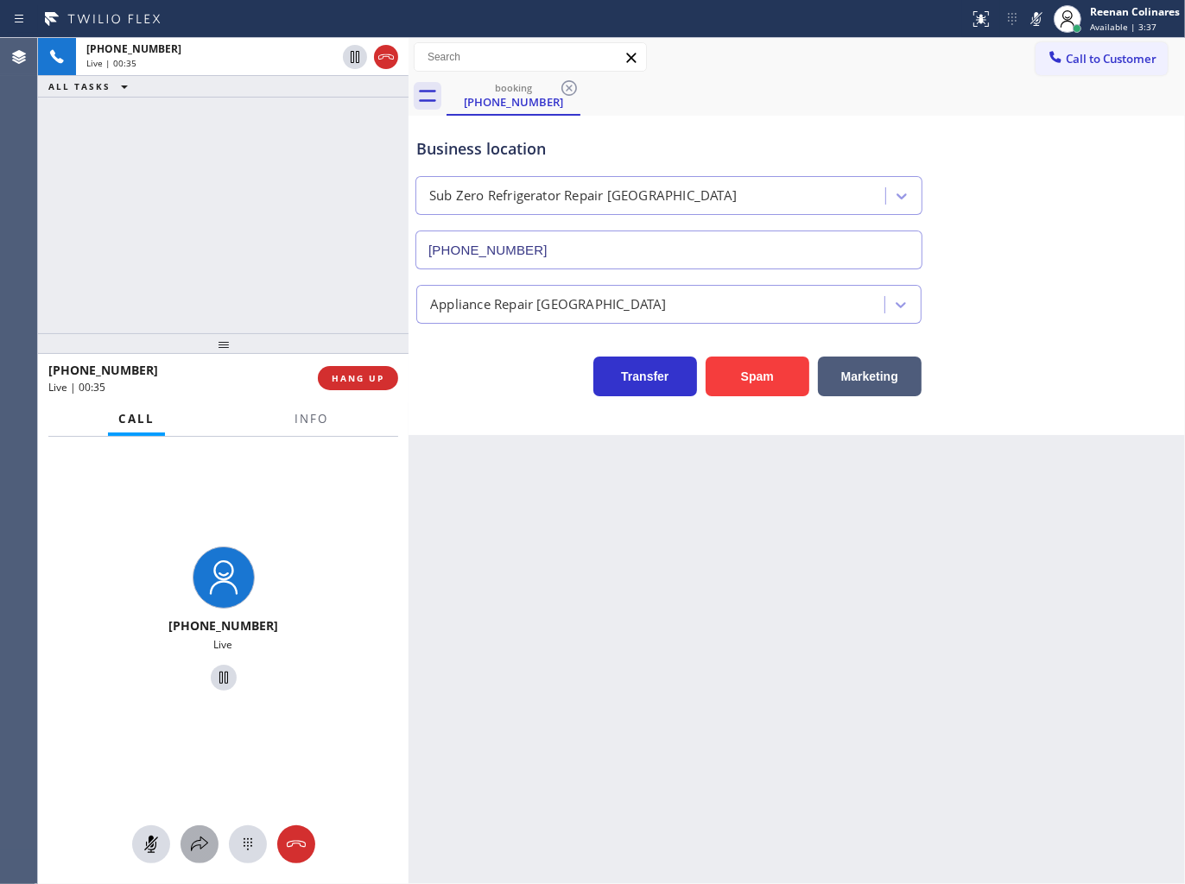
click at [193, 843] on icon at bounding box center [199, 844] width 21 height 21
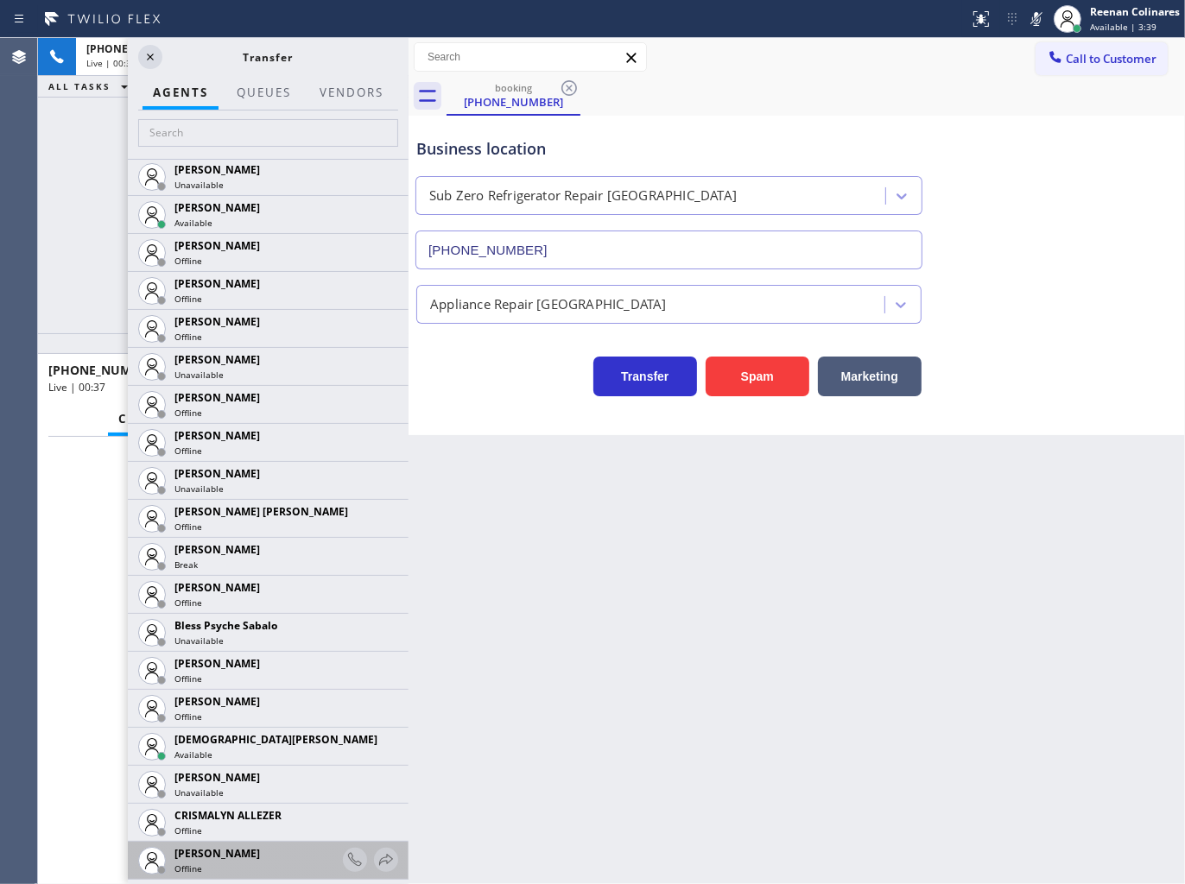
scroll to position [575, 0]
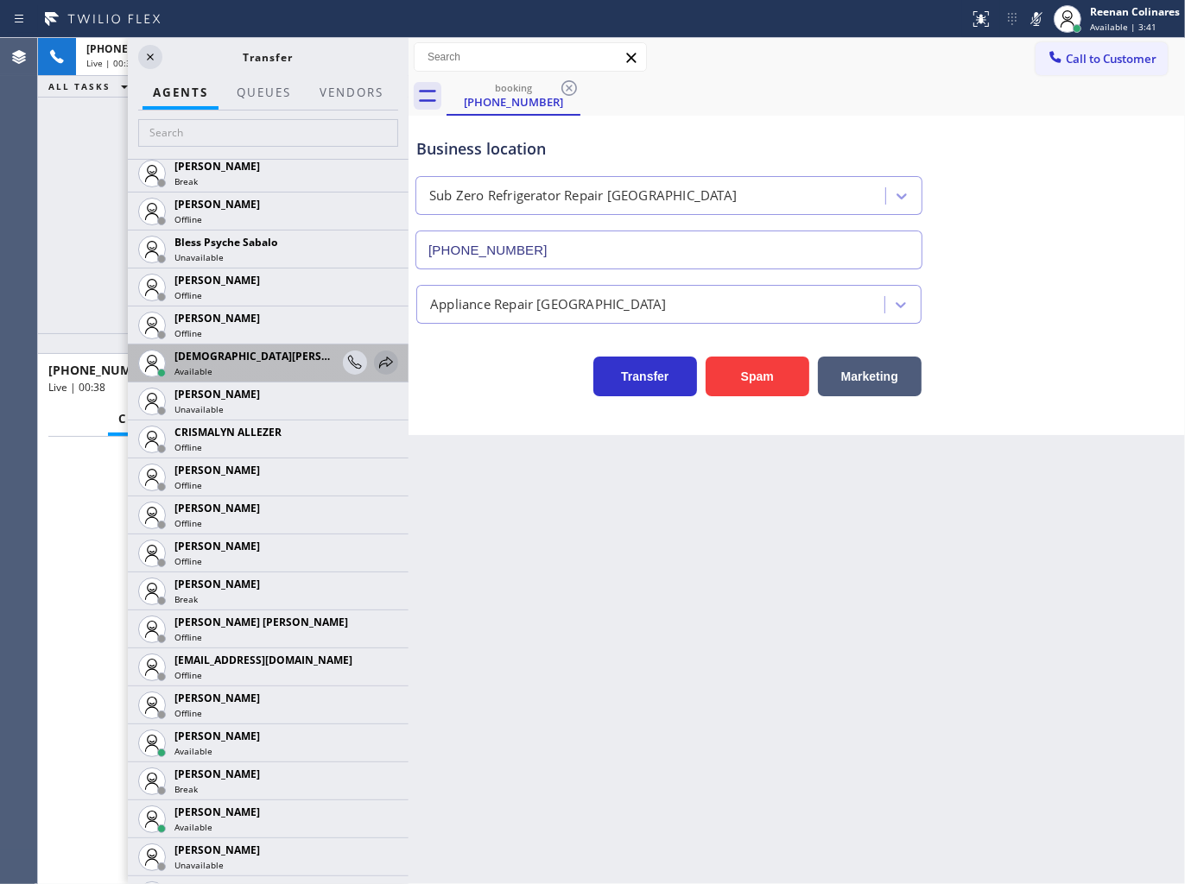
click at [379, 363] on icon at bounding box center [386, 362] width 14 height 11
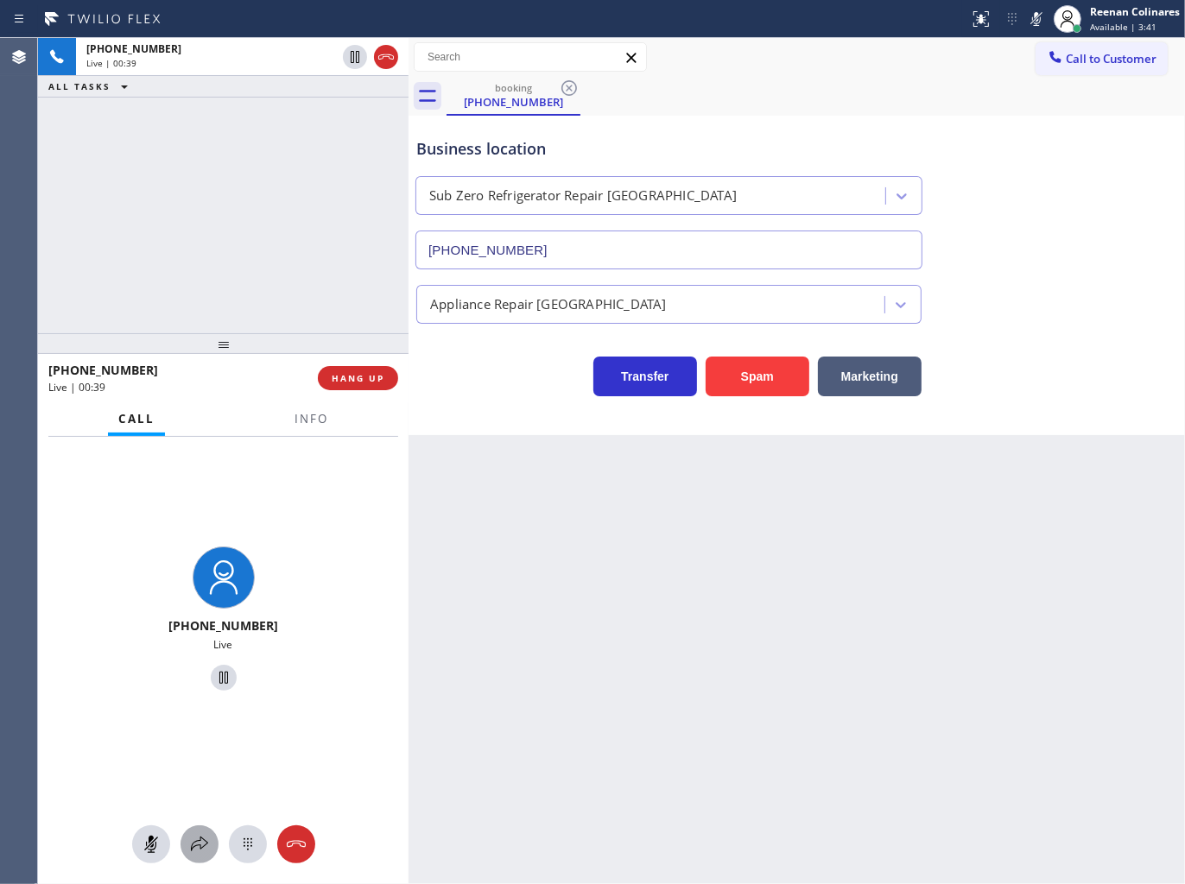
click at [193, 846] on icon at bounding box center [199, 844] width 21 height 21
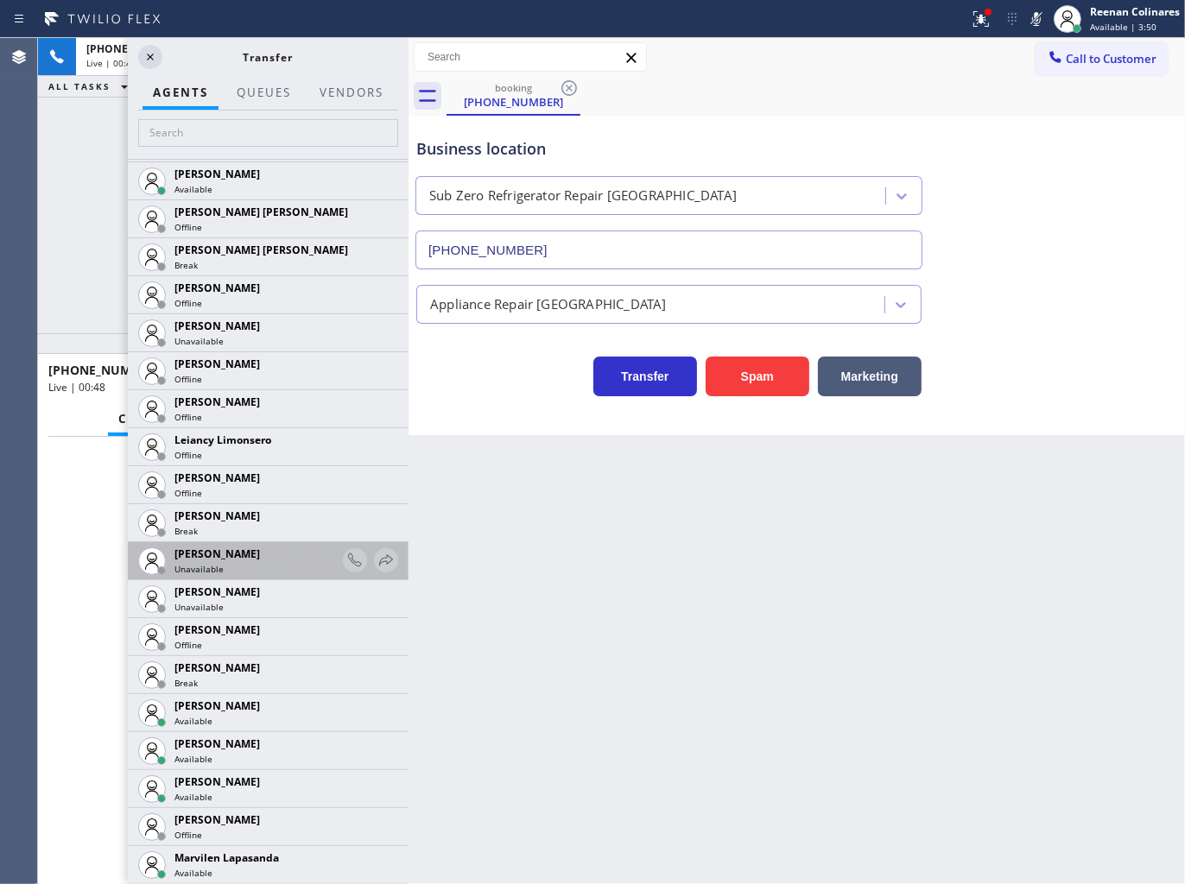
scroll to position [2686, 0]
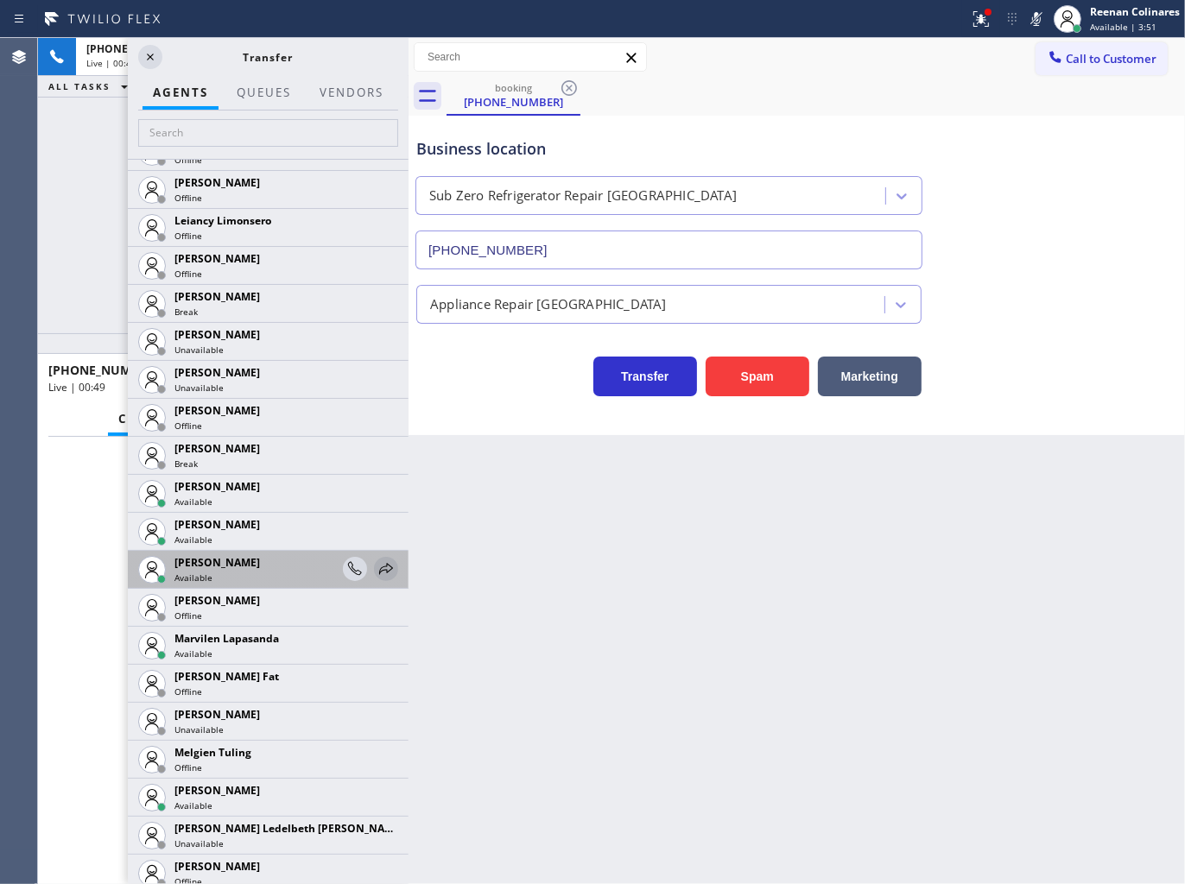
click at [376, 563] on icon at bounding box center [386, 569] width 21 height 21
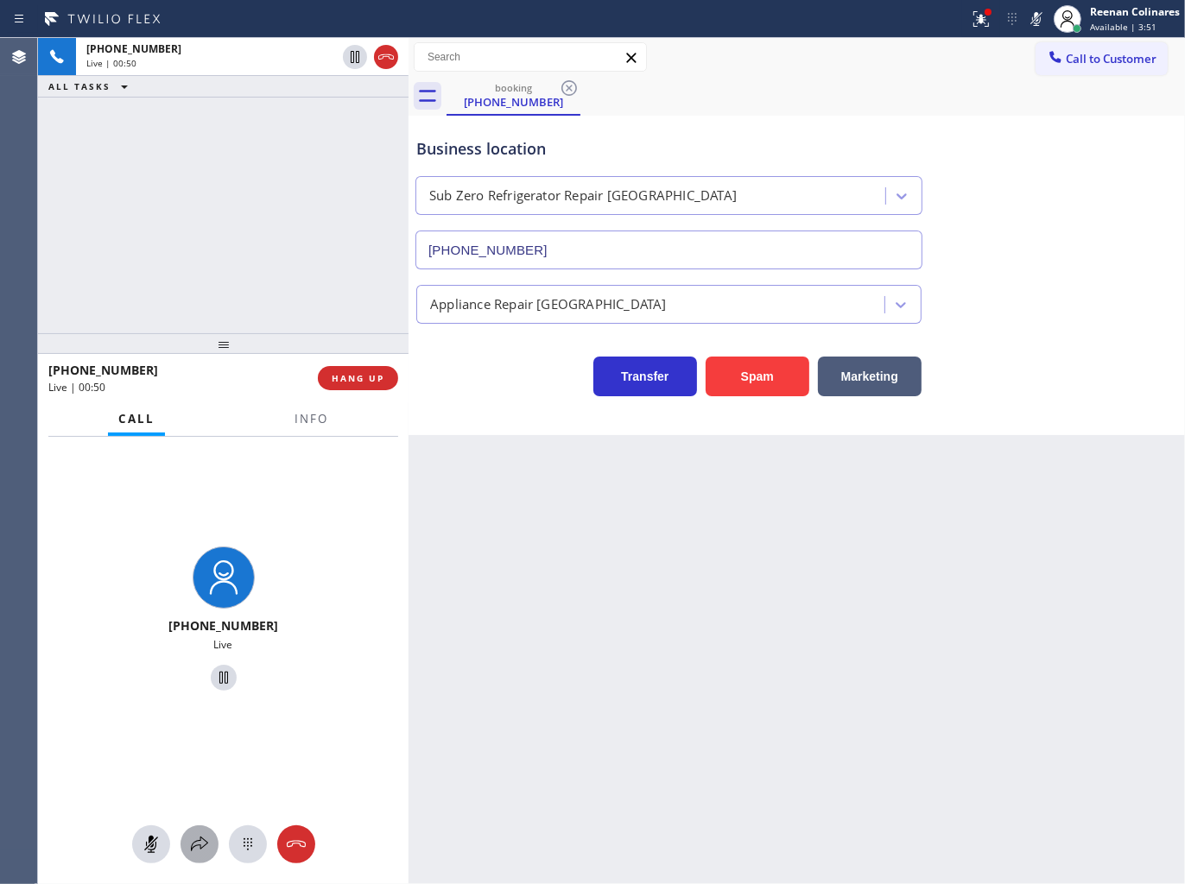
click at [202, 843] on icon at bounding box center [199, 844] width 21 height 21
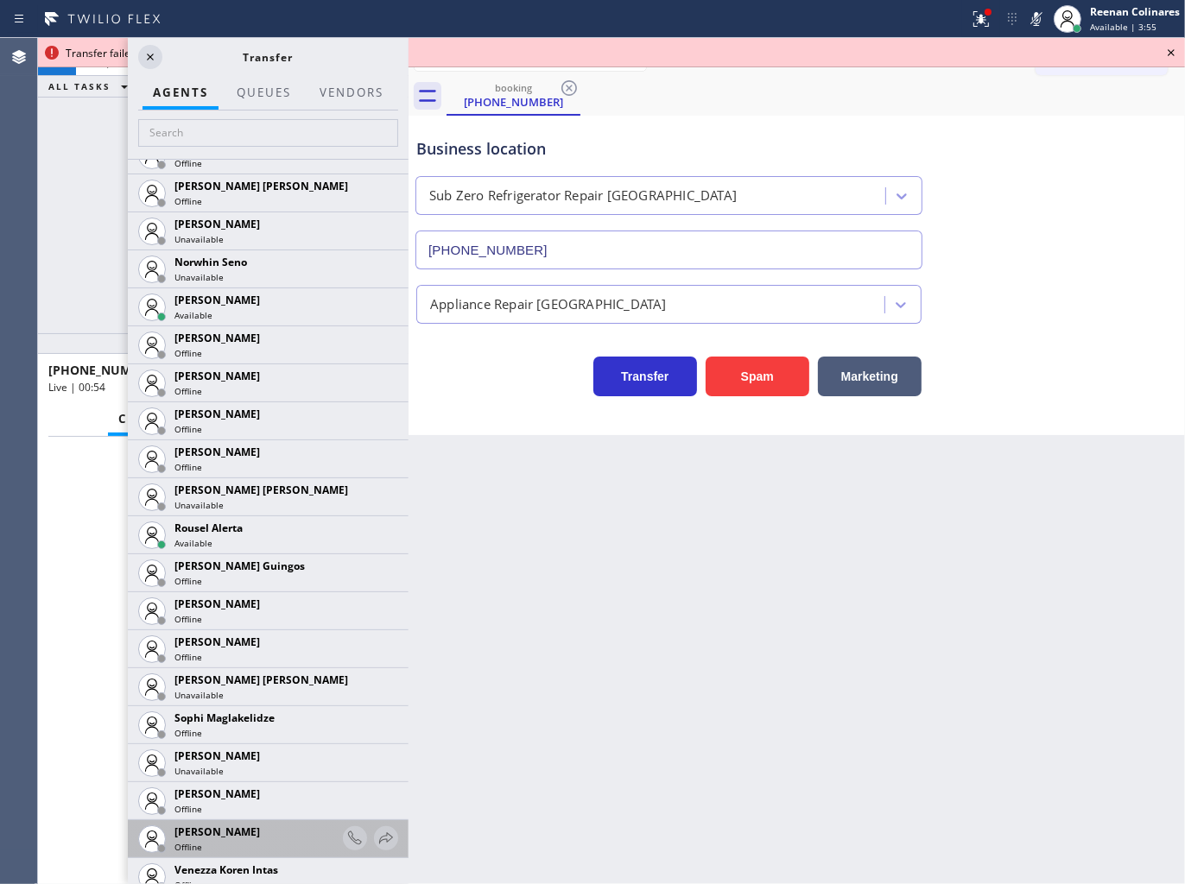
scroll to position [3549, 0]
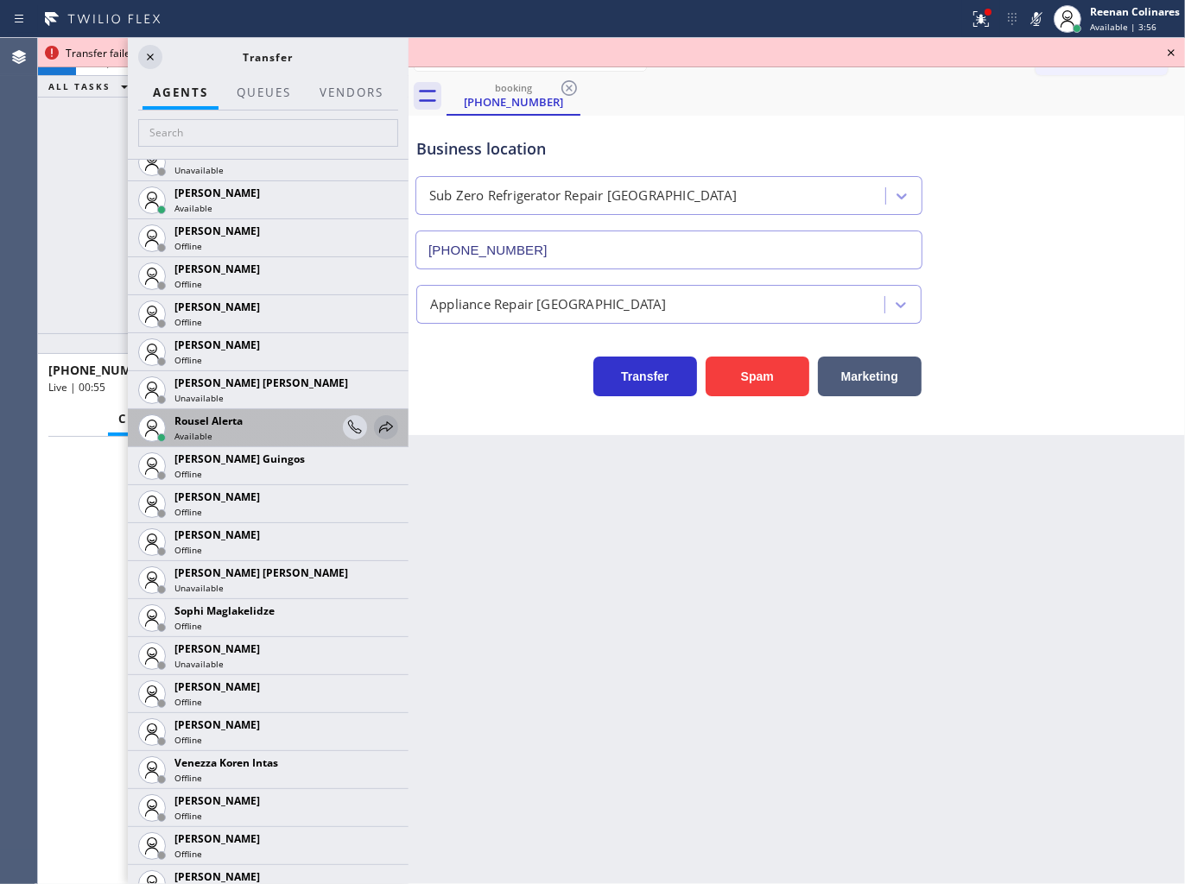
click at [379, 427] on icon at bounding box center [386, 426] width 14 height 11
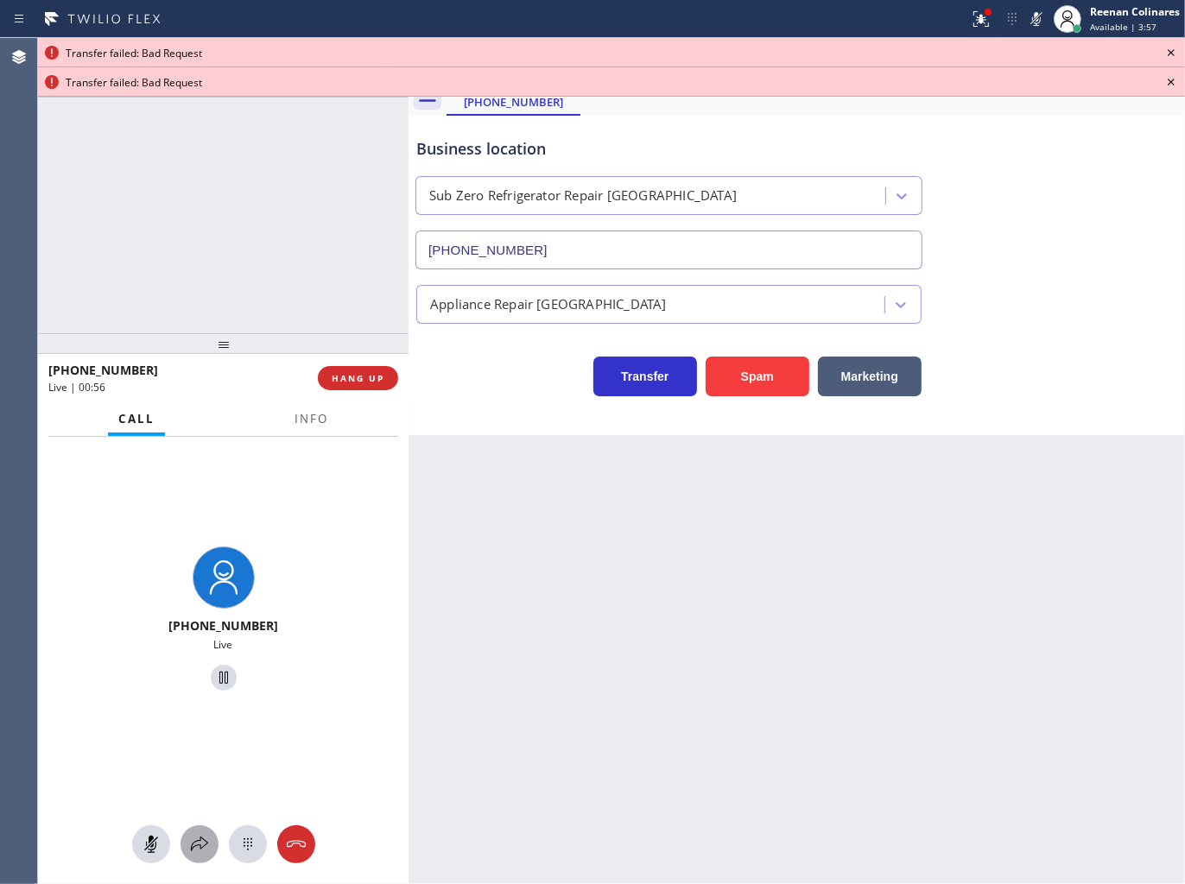
click at [204, 844] on icon at bounding box center [199, 844] width 21 height 21
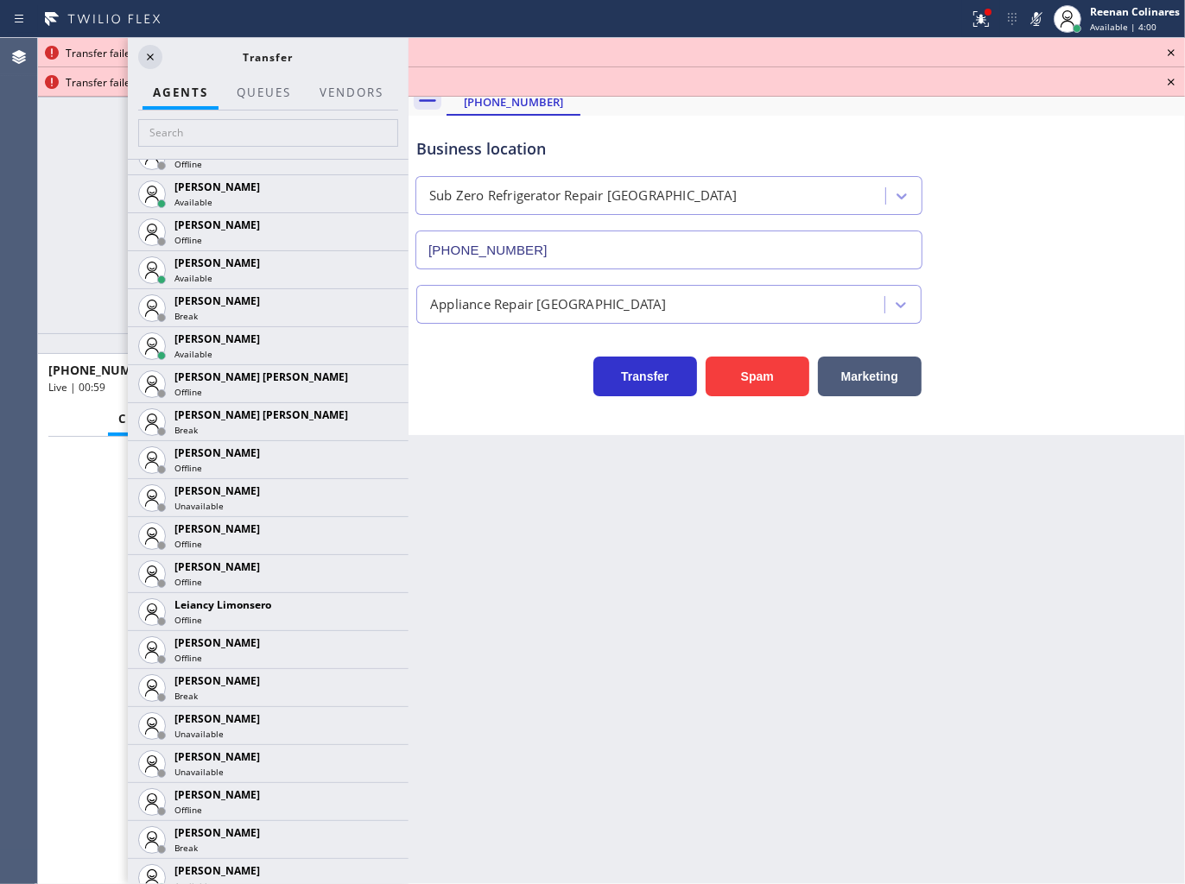
scroll to position [2782, 0]
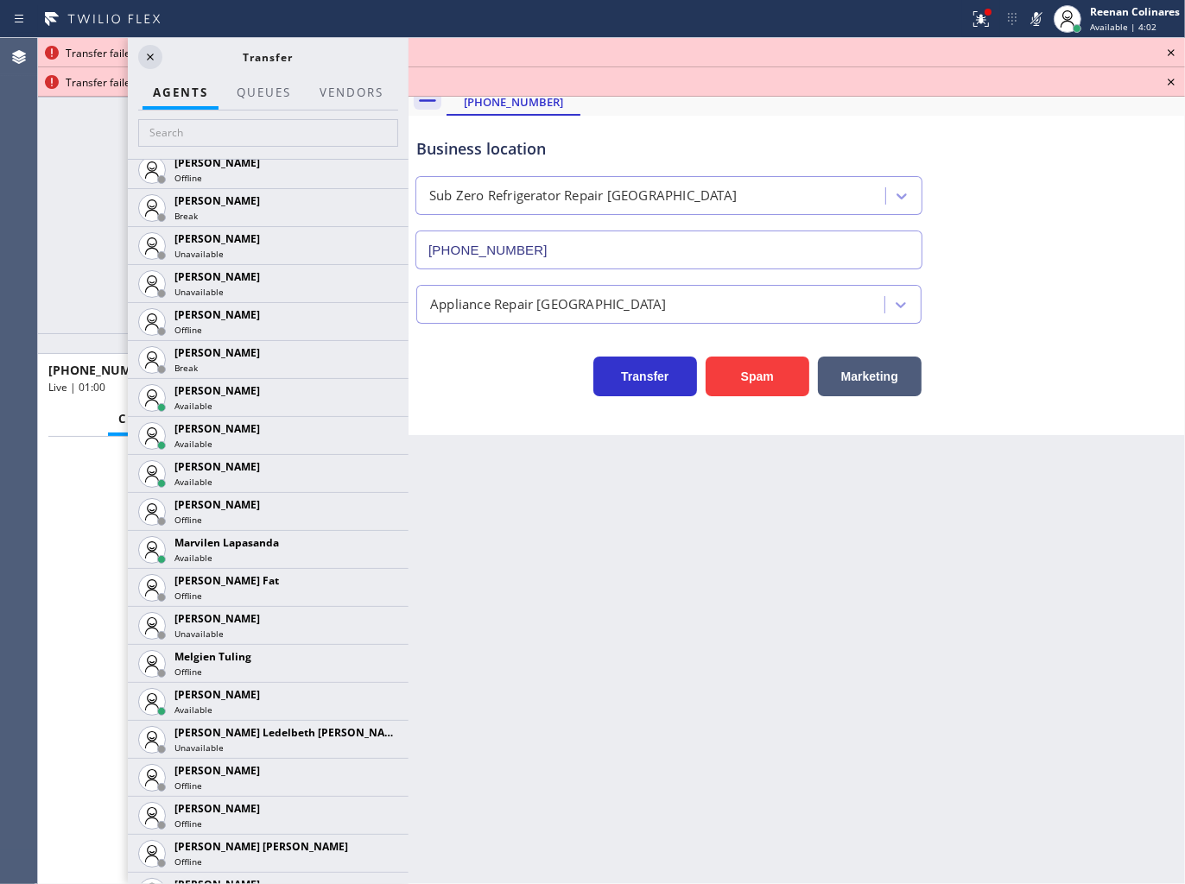
click at [0, 0] on icon at bounding box center [0, 0] width 0 height 0
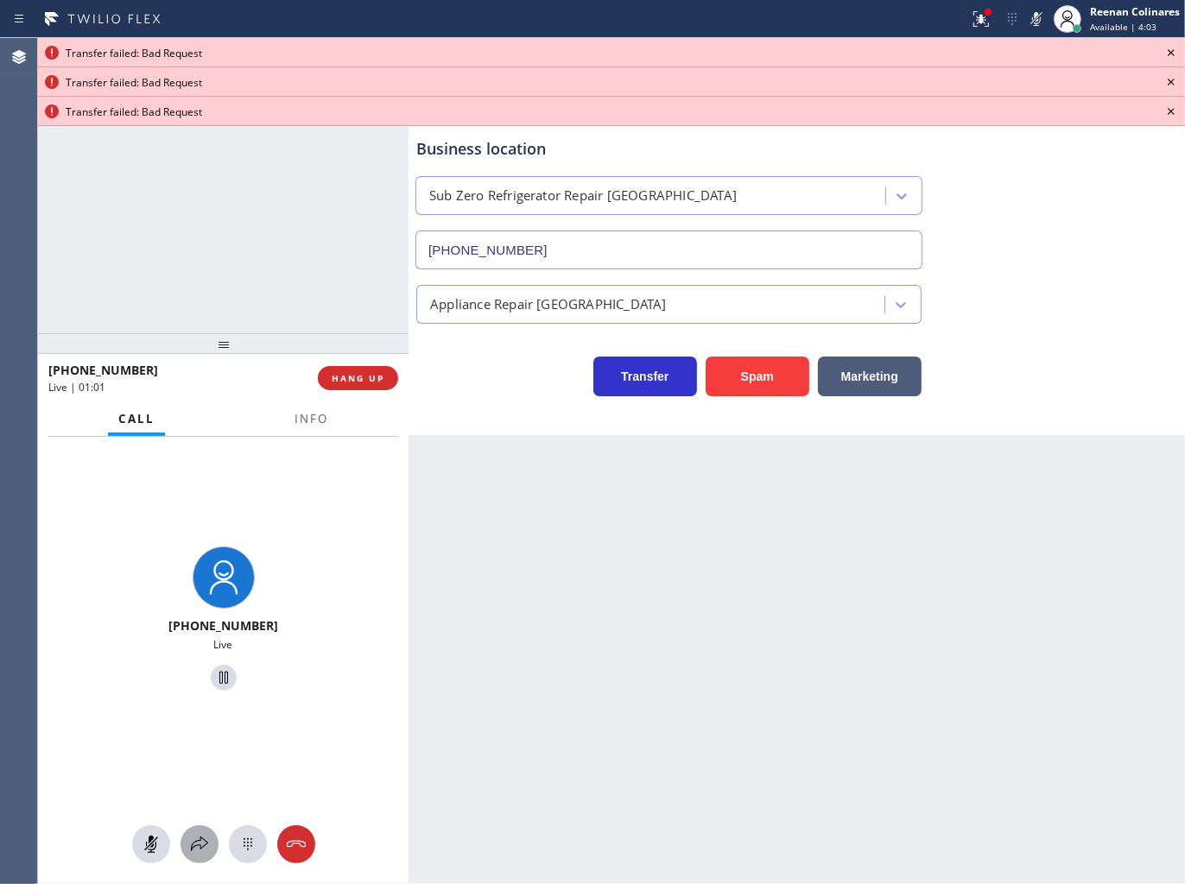
click at [199, 840] on icon at bounding box center [199, 844] width 21 height 21
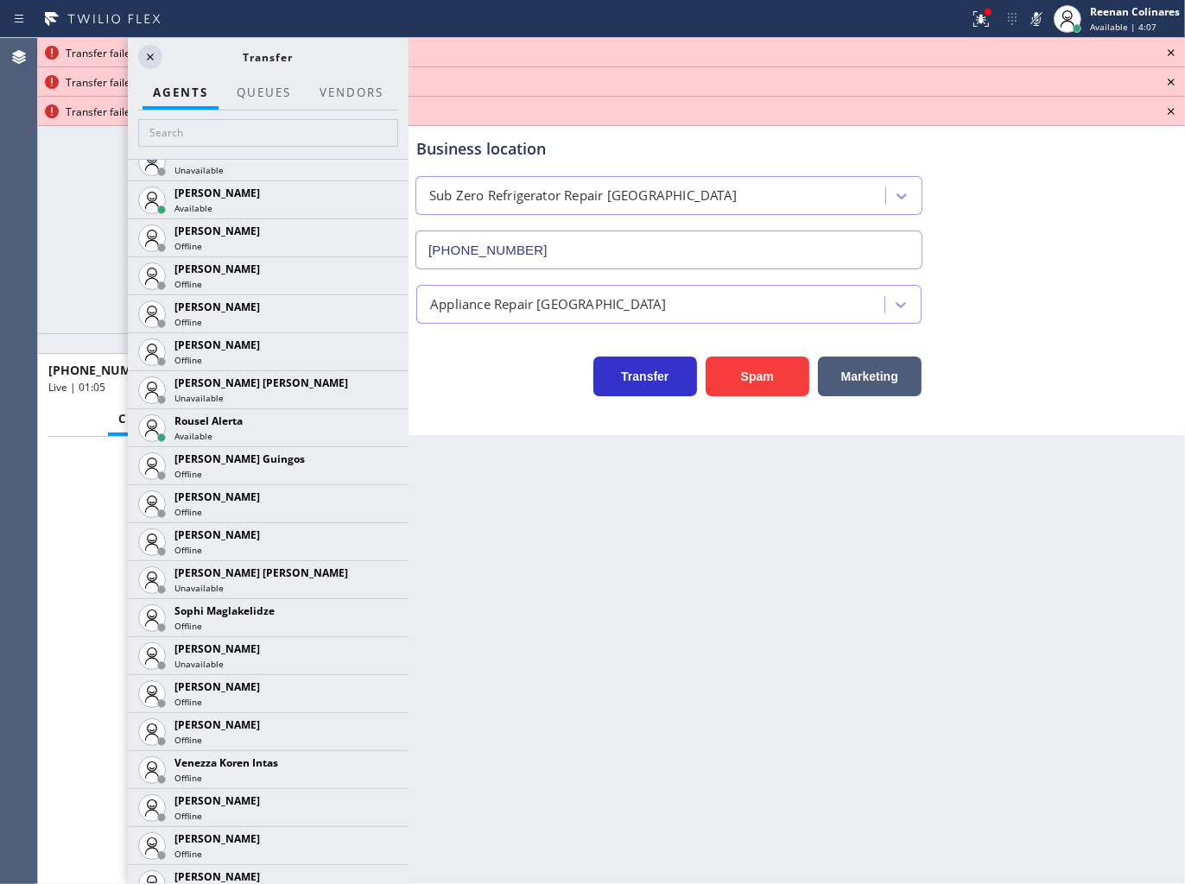
scroll to position [3567, 0]
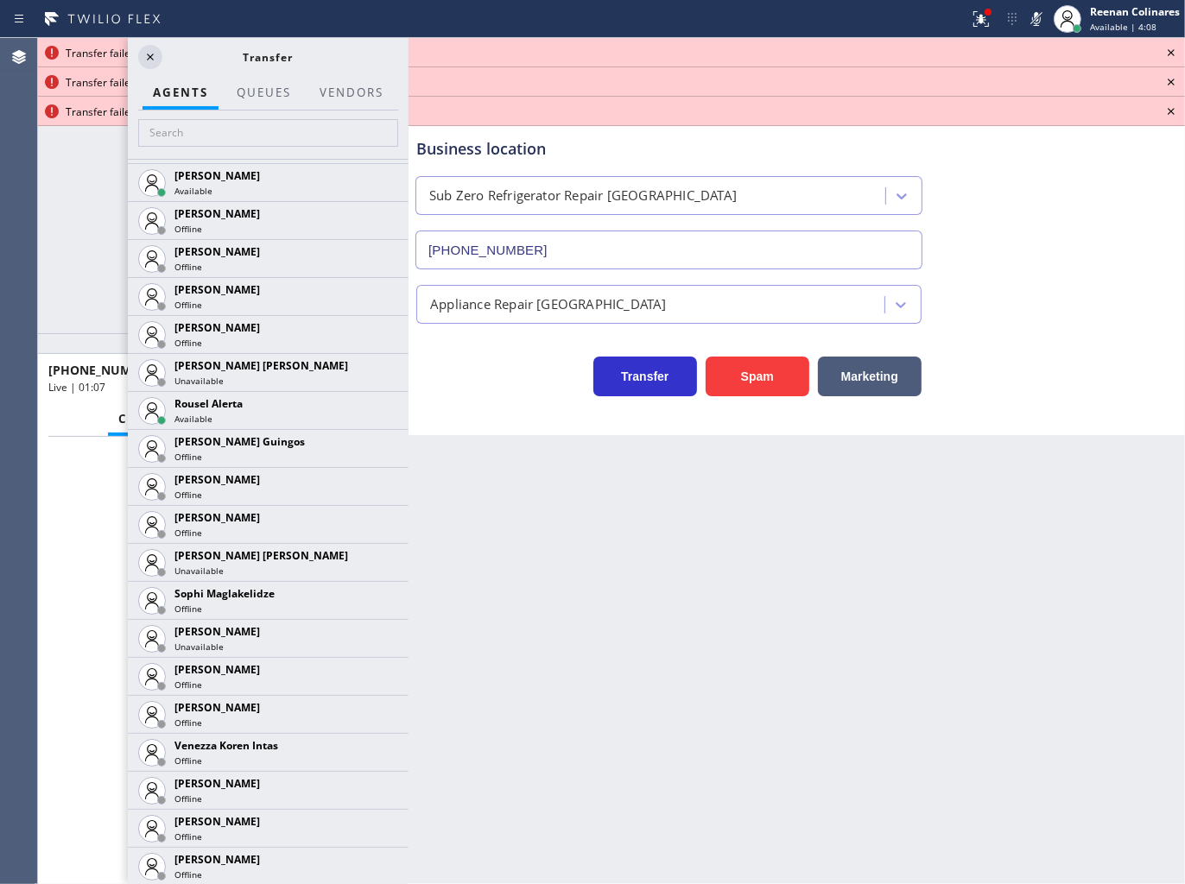
click at [85, 282] on div "[PHONE_NUMBER] Live | 01:06 ALL TASKS ALL TASKS ACTIVE TASKS TASKS IN WRAP UP" at bounding box center [223, 185] width 370 height 295
click at [980, 22] on icon at bounding box center [978, 17] width 10 height 12
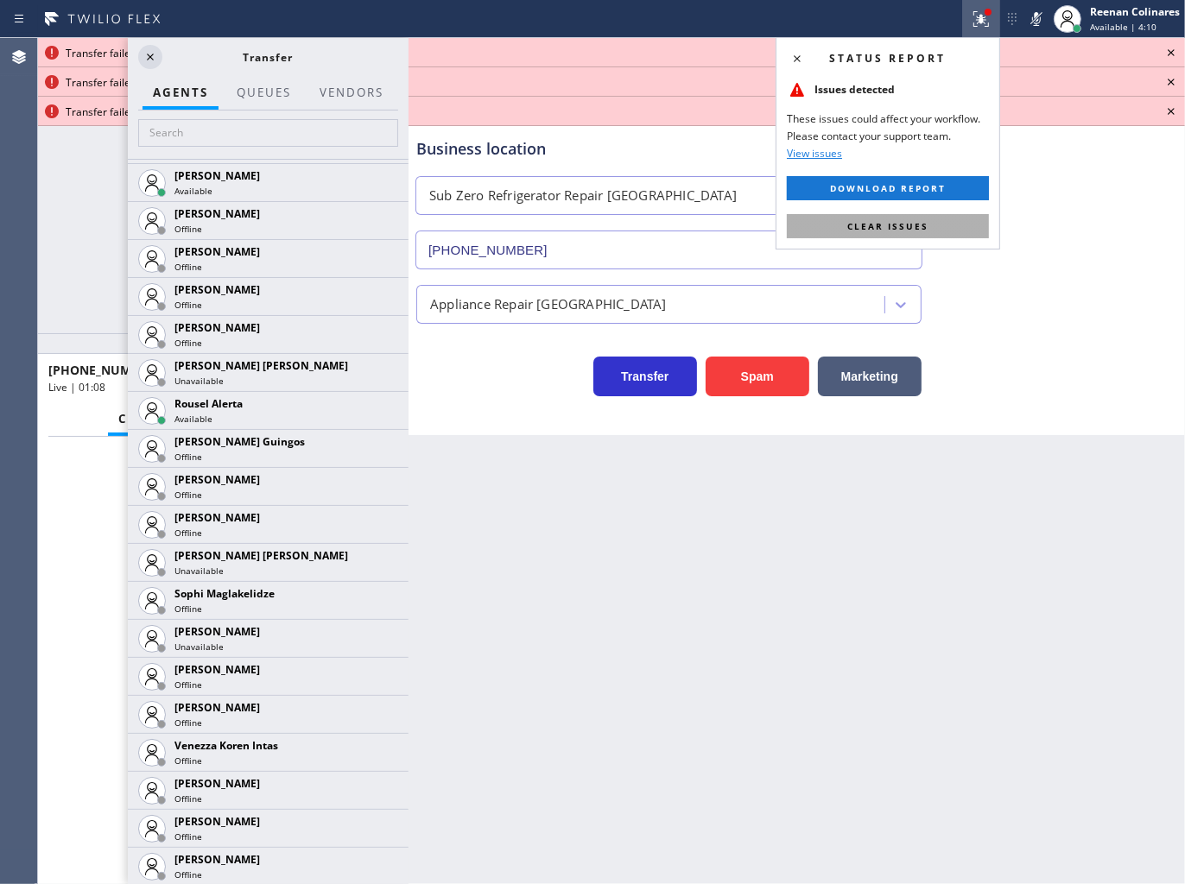
click at [972, 224] on button "Clear issues" at bounding box center [888, 226] width 202 height 24
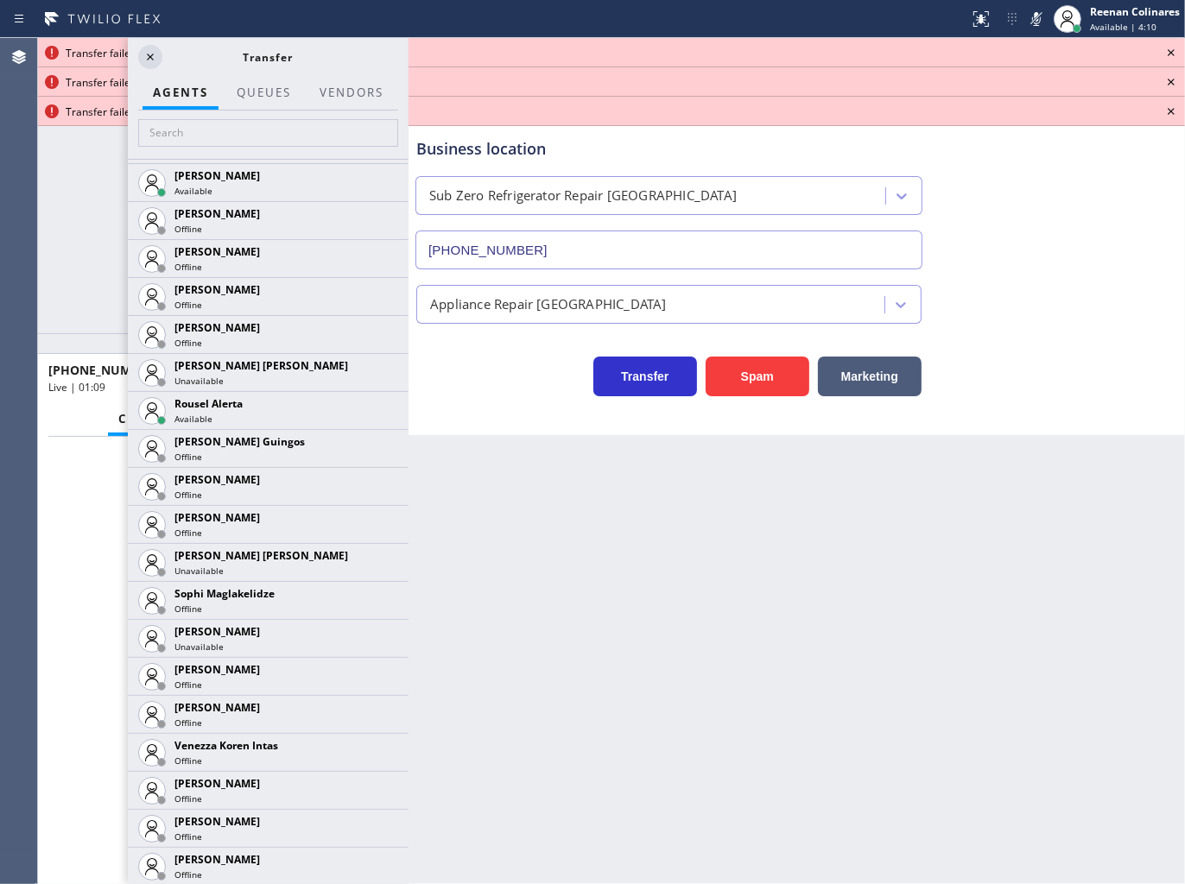
click at [1174, 47] on icon at bounding box center [1170, 52] width 21 height 21
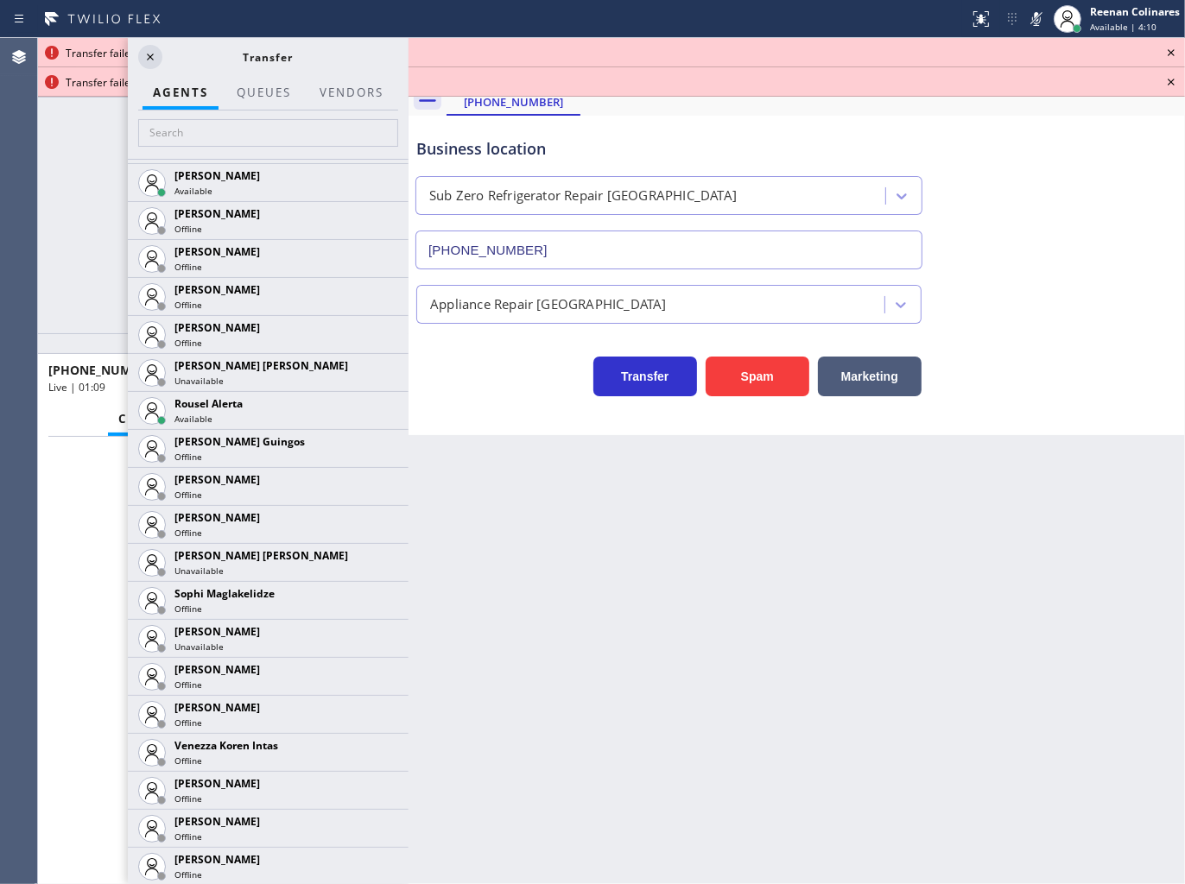
click at [1174, 47] on icon at bounding box center [1170, 52] width 21 height 21
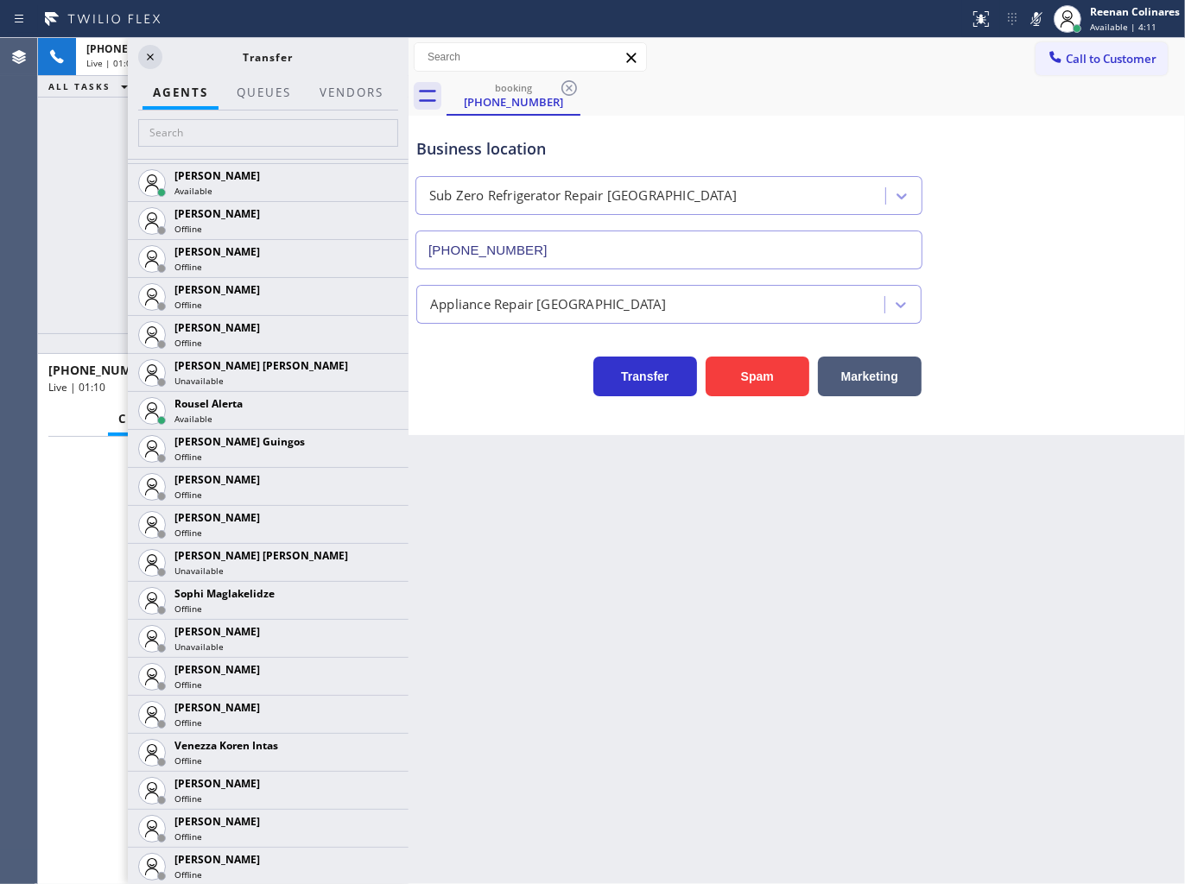
click at [1030, 14] on icon at bounding box center [1036, 19] width 21 height 21
click at [158, 55] on icon at bounding box center [150, 57] width 21 height 21
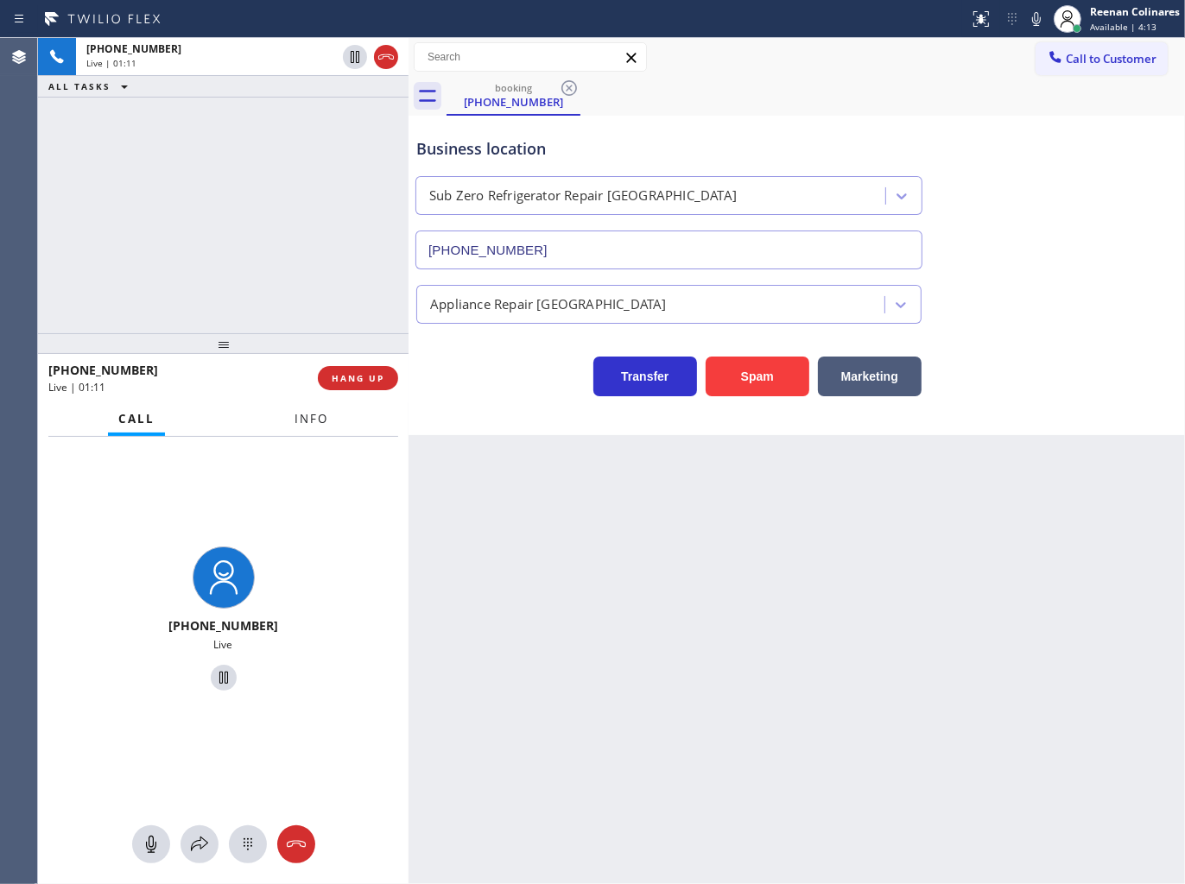
drag, startPoint x: 288, startPoint y: 425, endPoint x: 316, endPoint y: 427, distance: 27.7
click at [289, 426] on button "Info" at bounding box center [311, 419] width 54 height 34
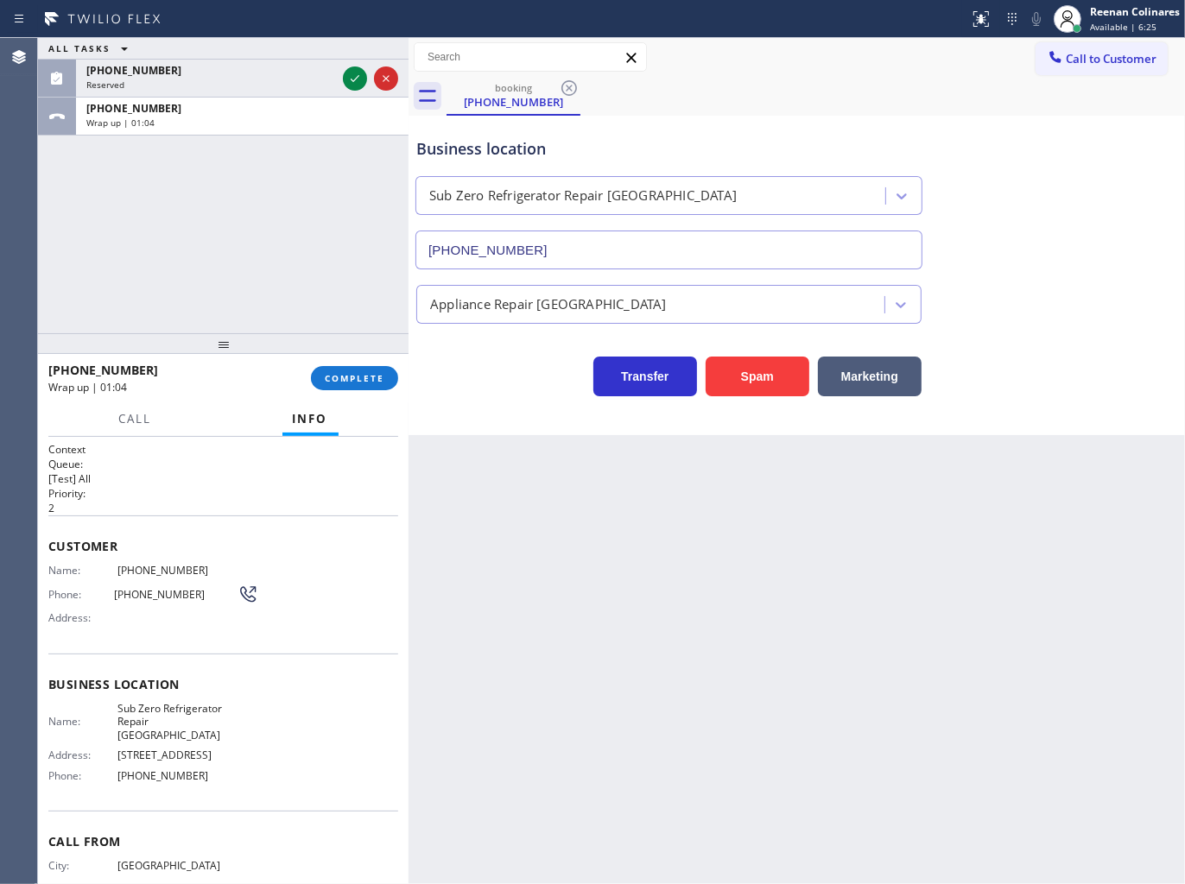
drag, startPoint x: 961, startPoint y: 74, endPoint x: 942, endPoint y: 75, distance: 19.0
click at [960, 74] on div "Call to Customer Outbound call Location Search location Your caller id phone nu…" at bounding box center [796, 57] width 776 height 39
click at [339, 381] on span "COMPLETE" at bounding box center [355, 378] width 60 height 12
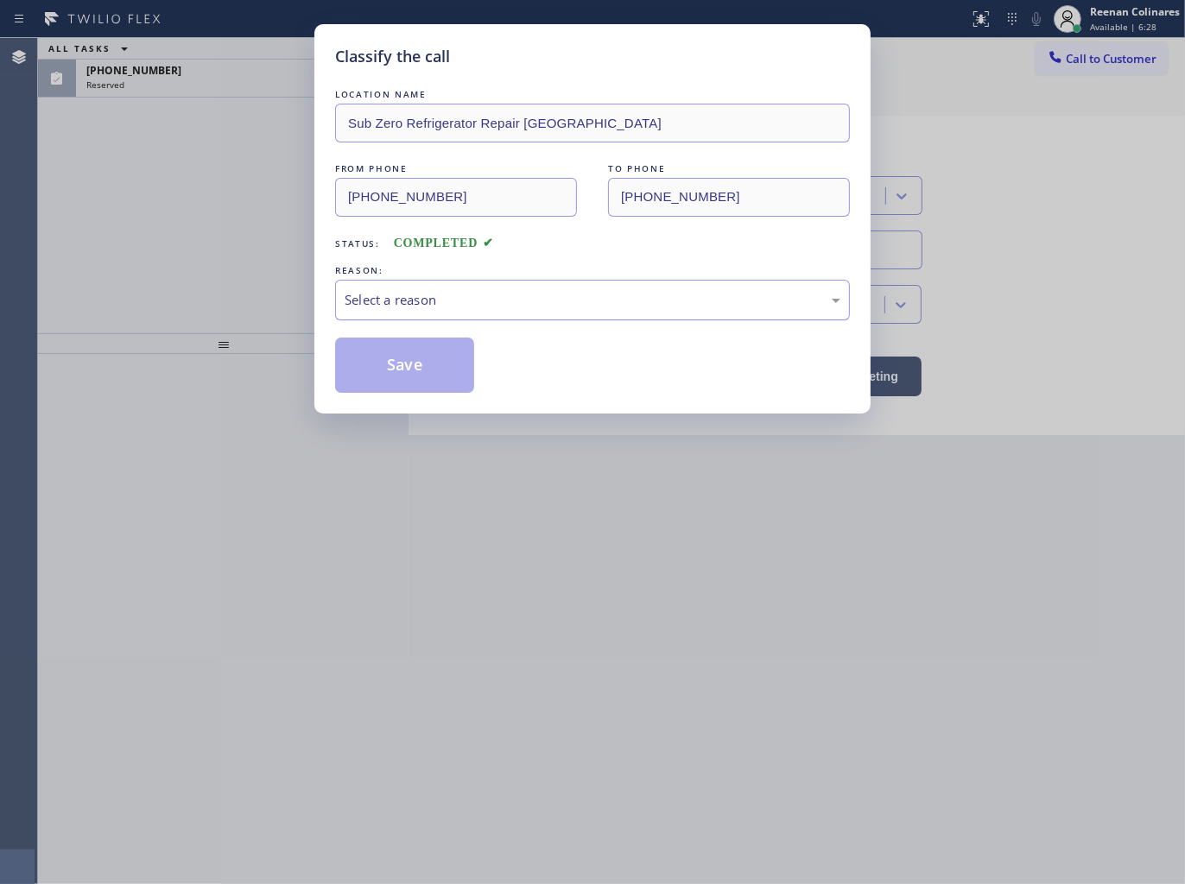
click at [433, 303] on div "Select a reason" at bounding box center [592, 300] width 496 height 20
click at [377, 378] on button "Save" at bounding box center [404, 365] width 139 height 55
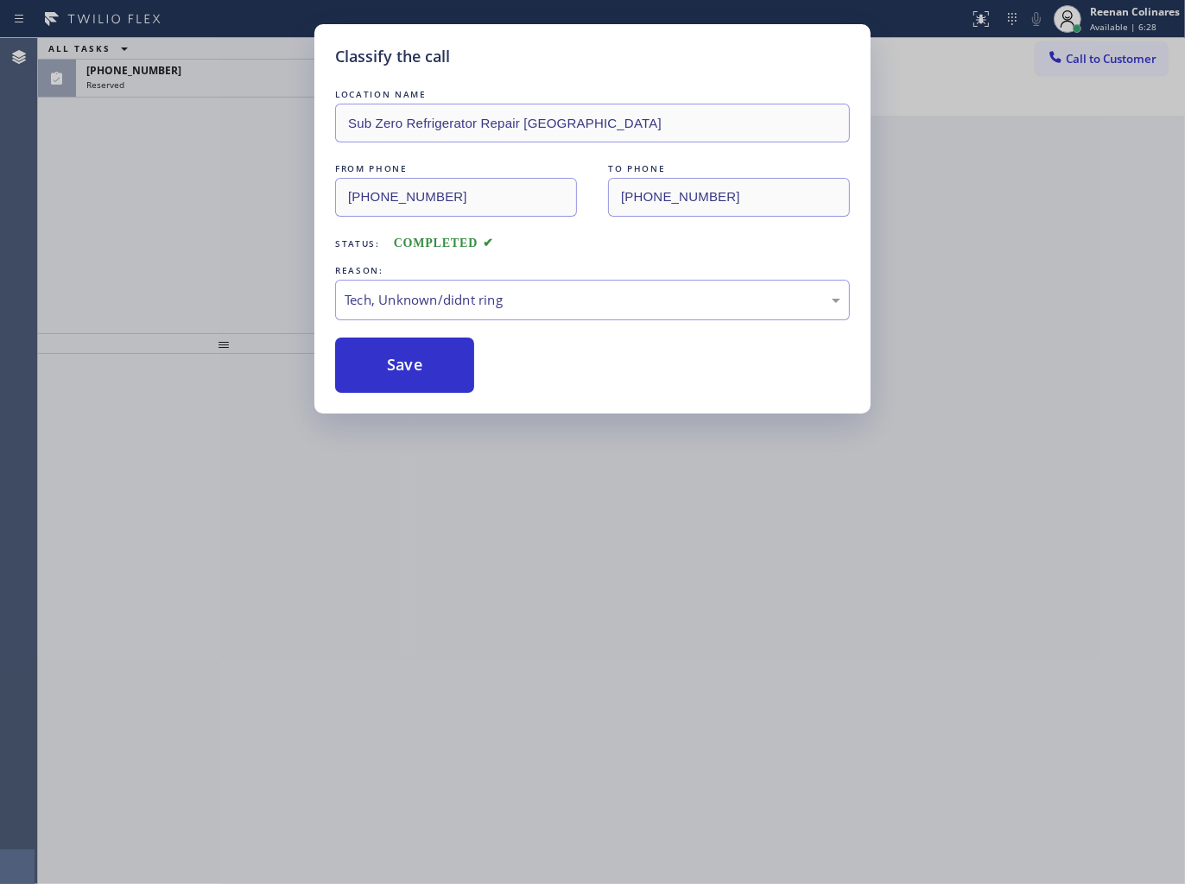
click at [176, 69] on div "Classify the call LOCATION NAME Sub Zero Refrigerator Repair [GEOGRAPHIC_DATA] …" at bounding box center [592, 442] width 1185 height 884
click at [174, 69] on div "Classify the call LOCATION NAME Sub Zero Refrigerator Repair [GEOGRAPHIC_DATA] …" at bounding box center [592, 442] width 1185 height 884
click at [174, 69] on div "Classify the call LOCATION NAME American Alliance FROM PHONE [PHONE_NUMBER] TO …" at bounding box center [611, 461] width 1147 height 846
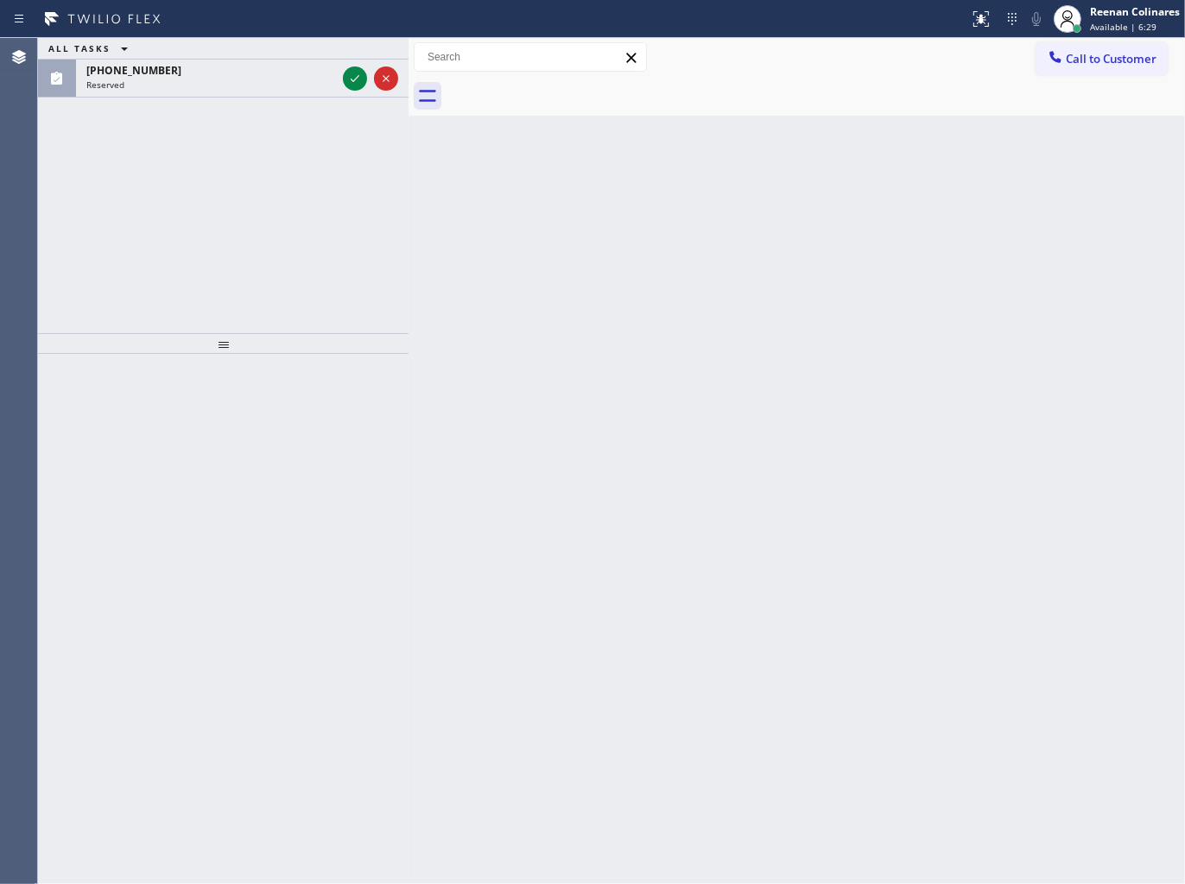
click at [174, 69] on div "[PHONE_NUMBER]" at bounding box center [211, 70] width 250 height 15
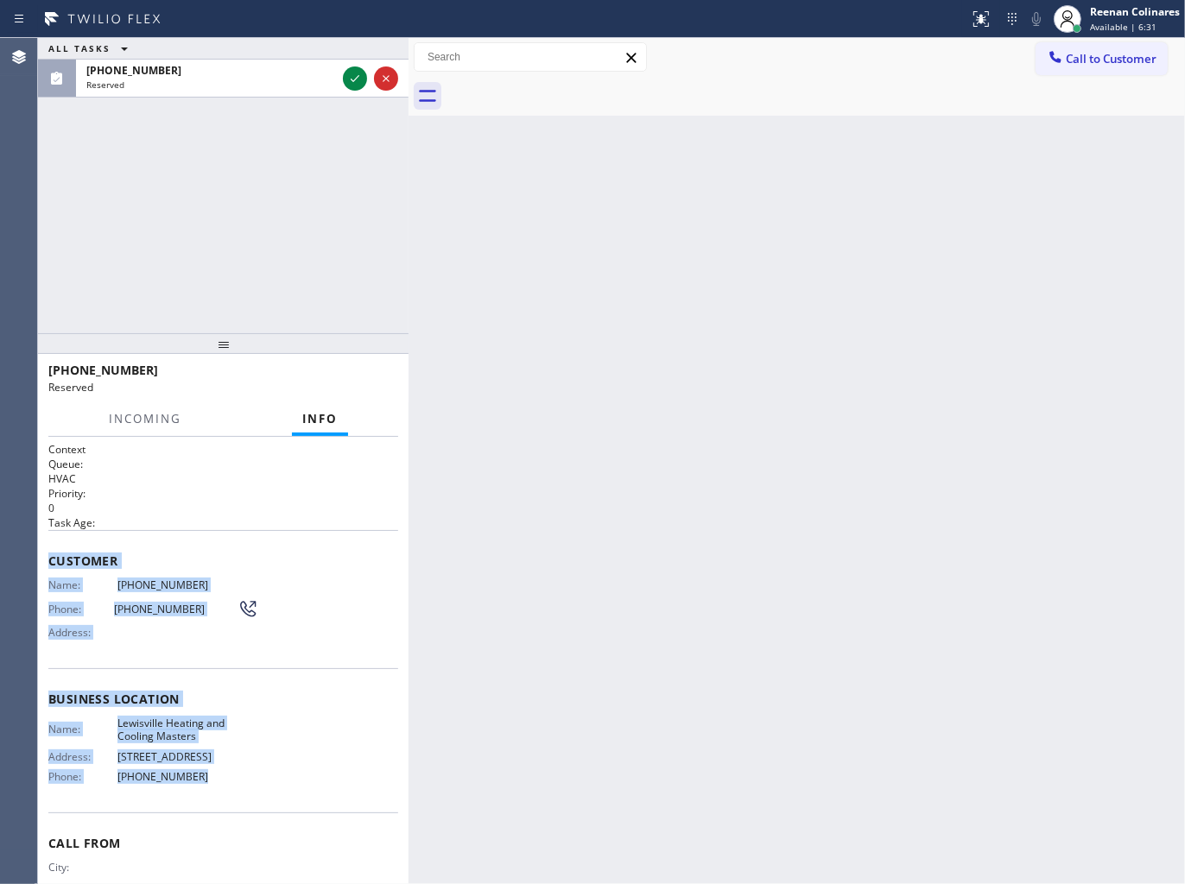
drag, startPoint x: 48, startPoint y: 565, endPoint x: 351, endPoint y: 839, distance: 407.7
click at [269, 812] on div "Context Queue: HVAC Priority: 0 Task Age: Customer Name: [PHONE_NUMBER] Phone: …" at bounding box center [223, 692] width 350 height 501
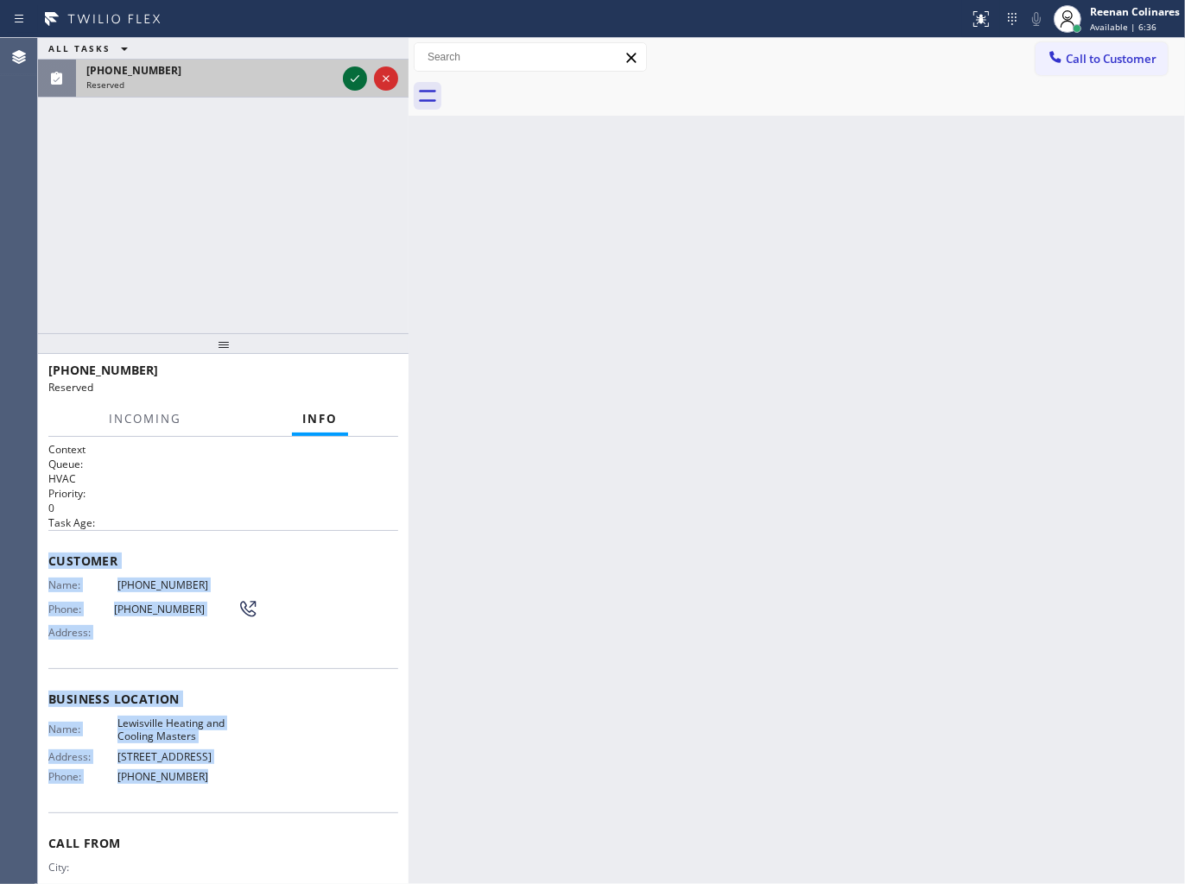
click at [344, 71] on icon at bounding box center [354, 78] width 21 height 21
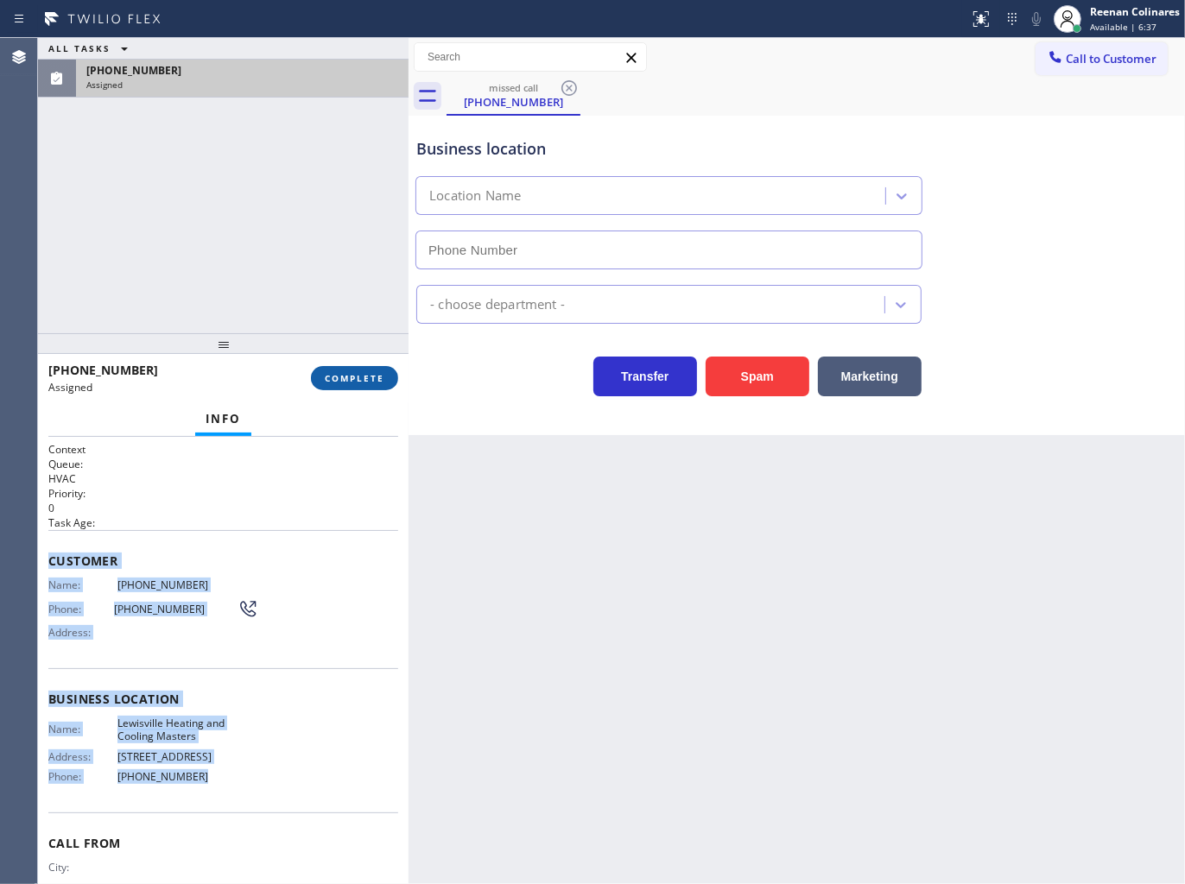
type input "[PHONE_NUMBER]"
click at [369, 381] on span "COMPLETE" at bounding box center [355, 378] width 60 height 12
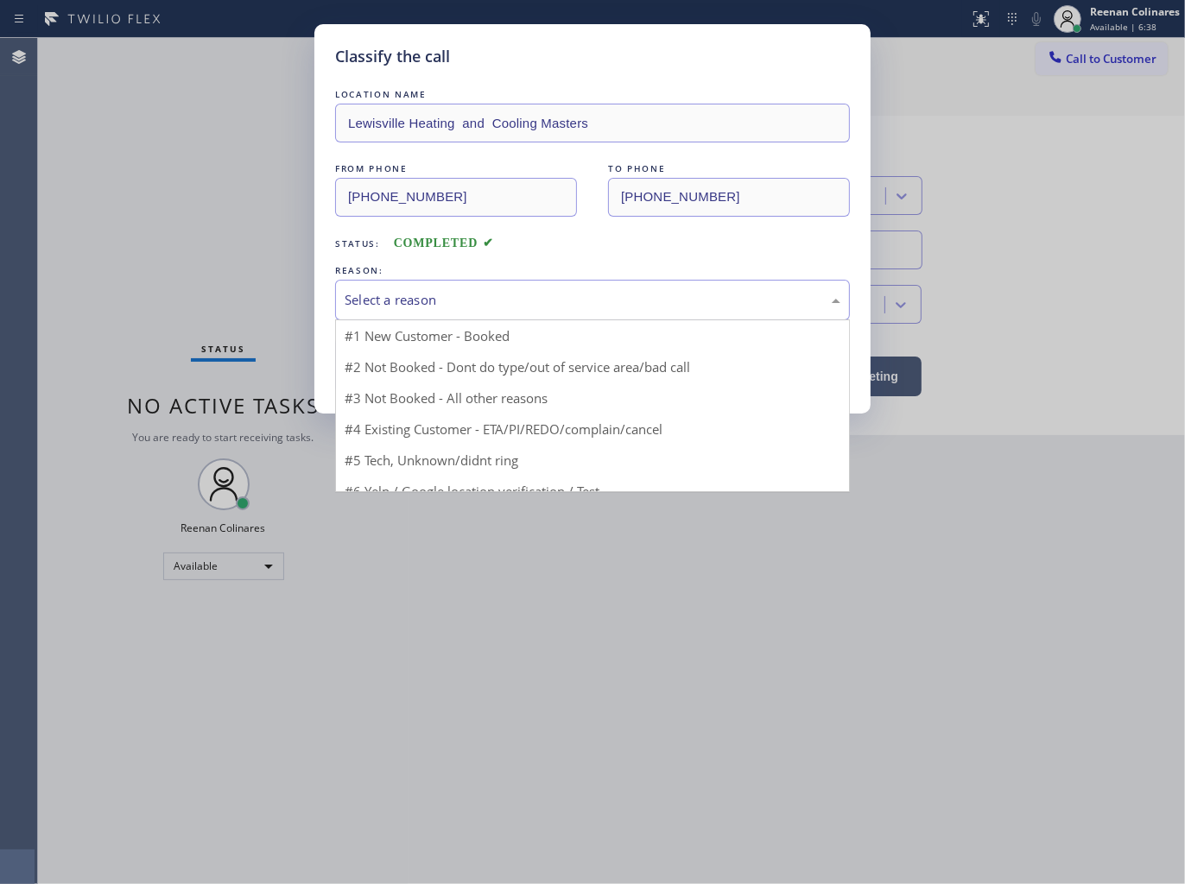
click at [490, 298] on div "Select a reason" at bounding box center [592, 300] width 496 height 20
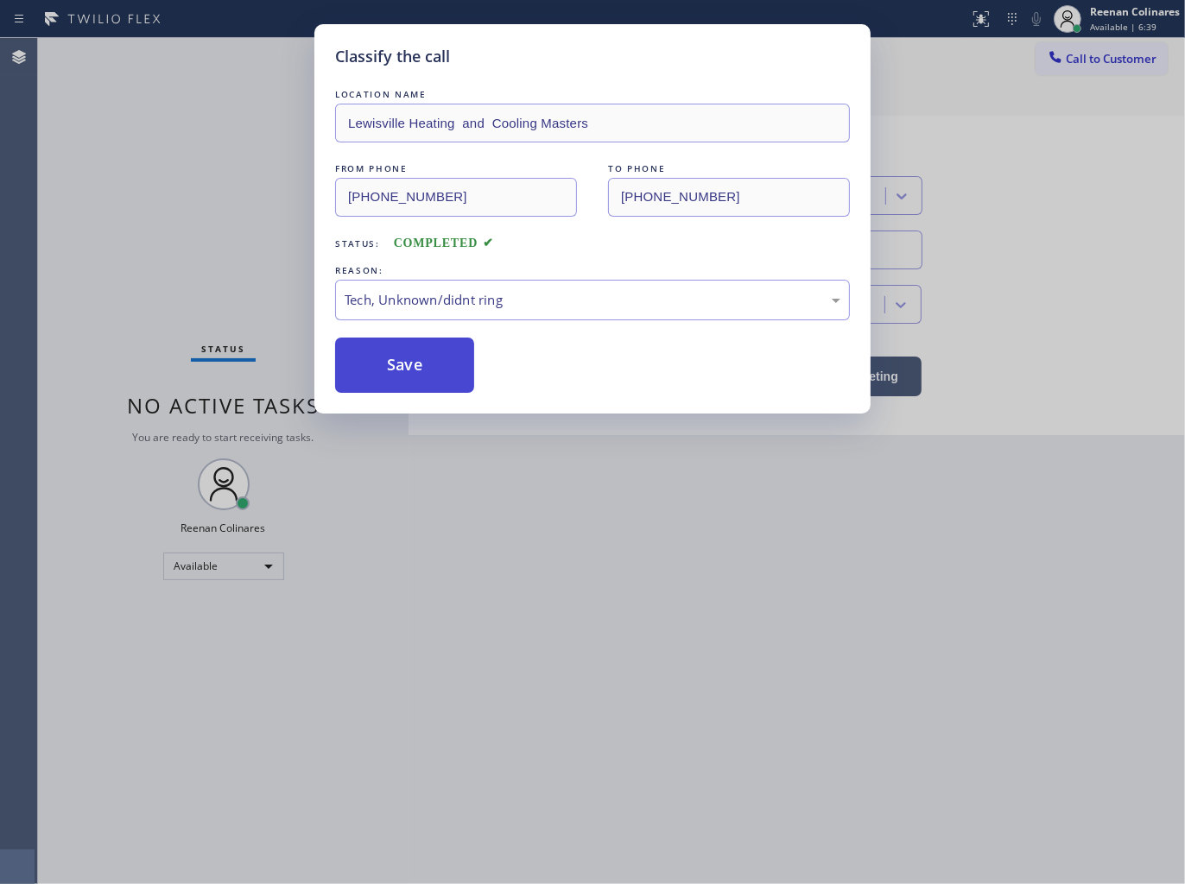
click at [382, 384] on button "Save" at bounding box center [404, 365] width 139 height 55
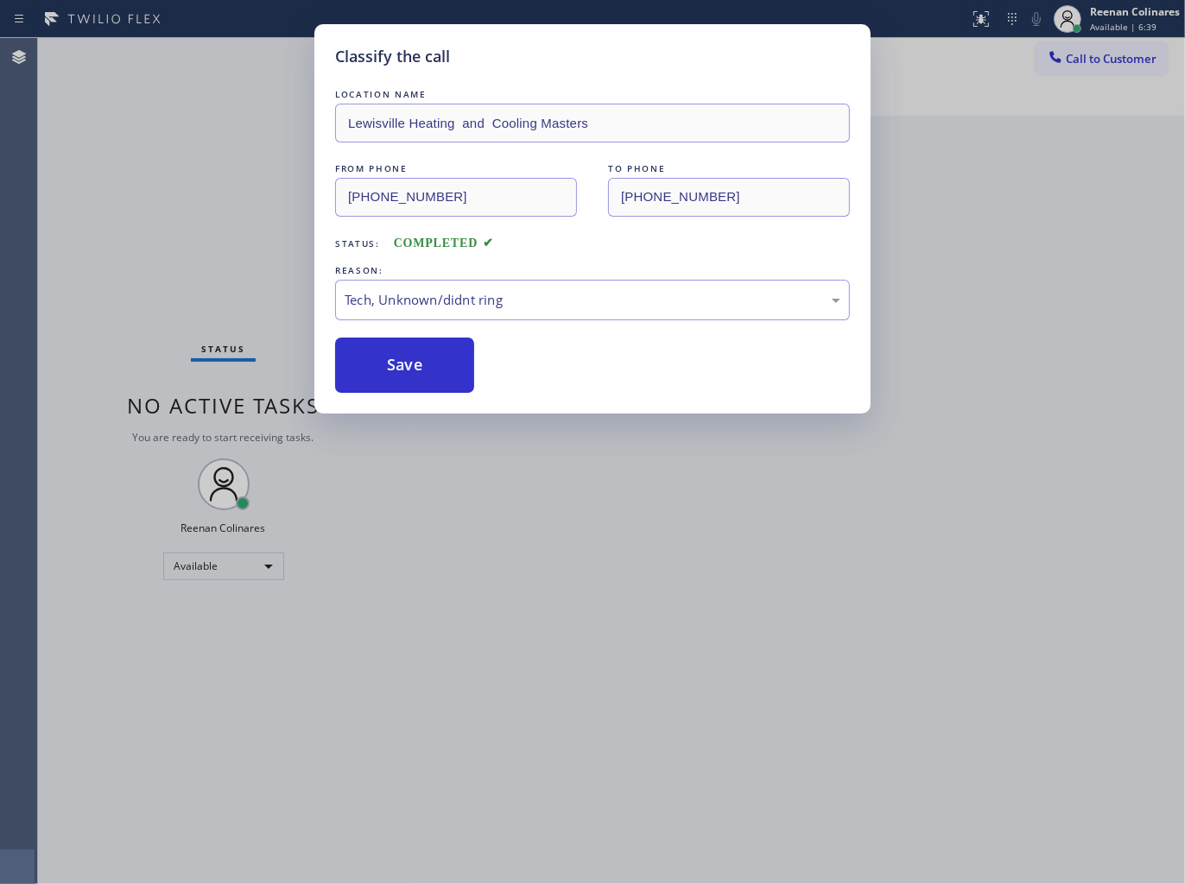
click at [283, 309] on div "Classify the call LOCATION NAME [GEOGRAPHIC_DATA] Heating and Cooling Masters F…" at bounding box center [592, 442] width 1185 height 884
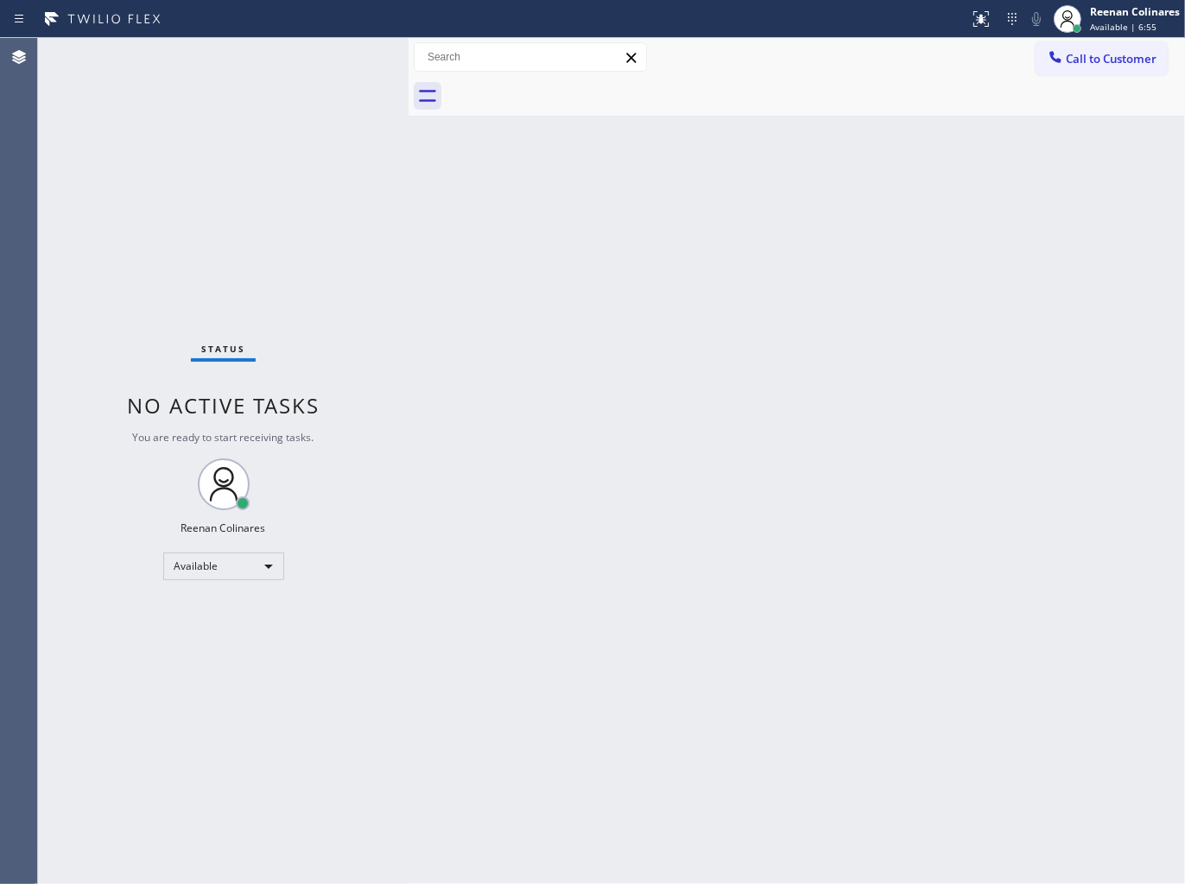
click at [648, 228] on div "Back to Dashboard Change Sender ID Customers Technicians Select a contact Outbo…" at bounding box center [796, 461] width 776 height 846
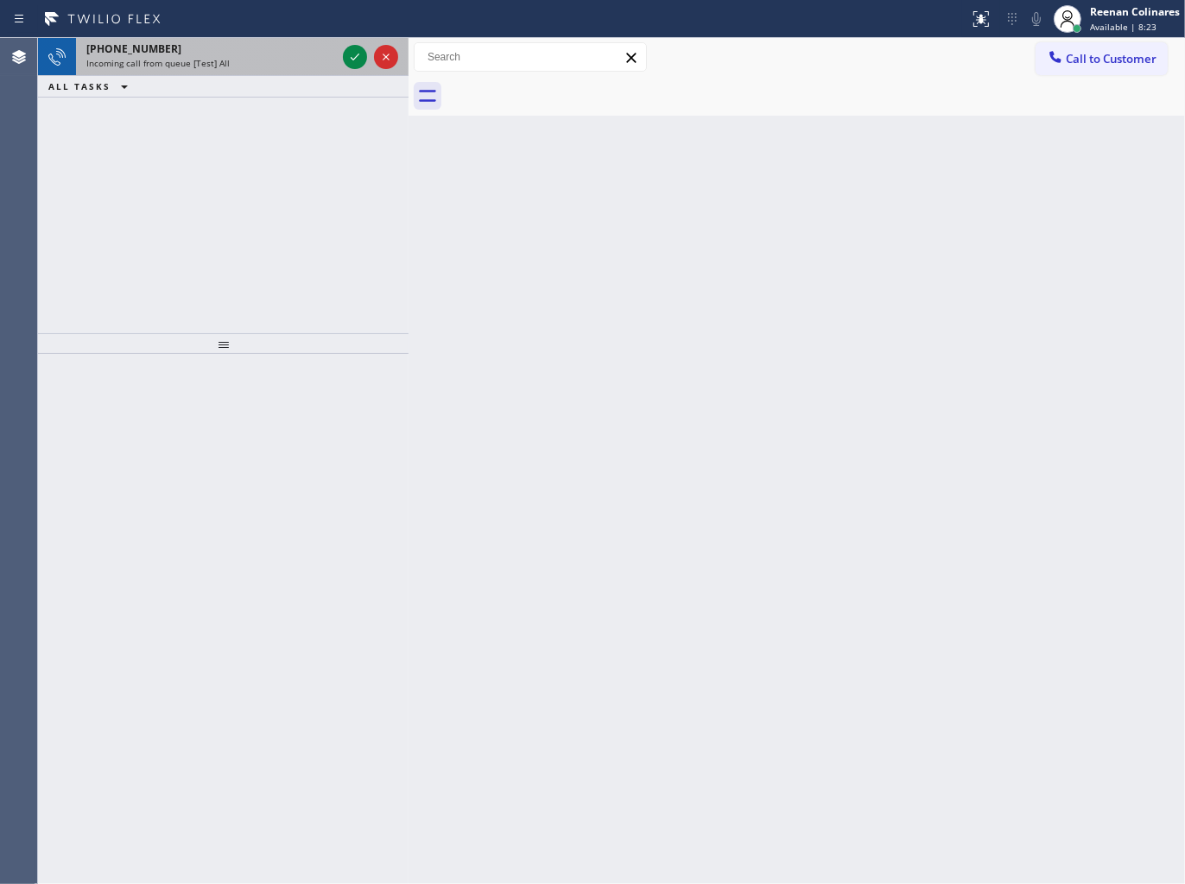
click at [277, 72] on div "[PHONE_NUMBER] Incoming call from queue [Test] All" at bounding box center [207, 57] width 263 height 38
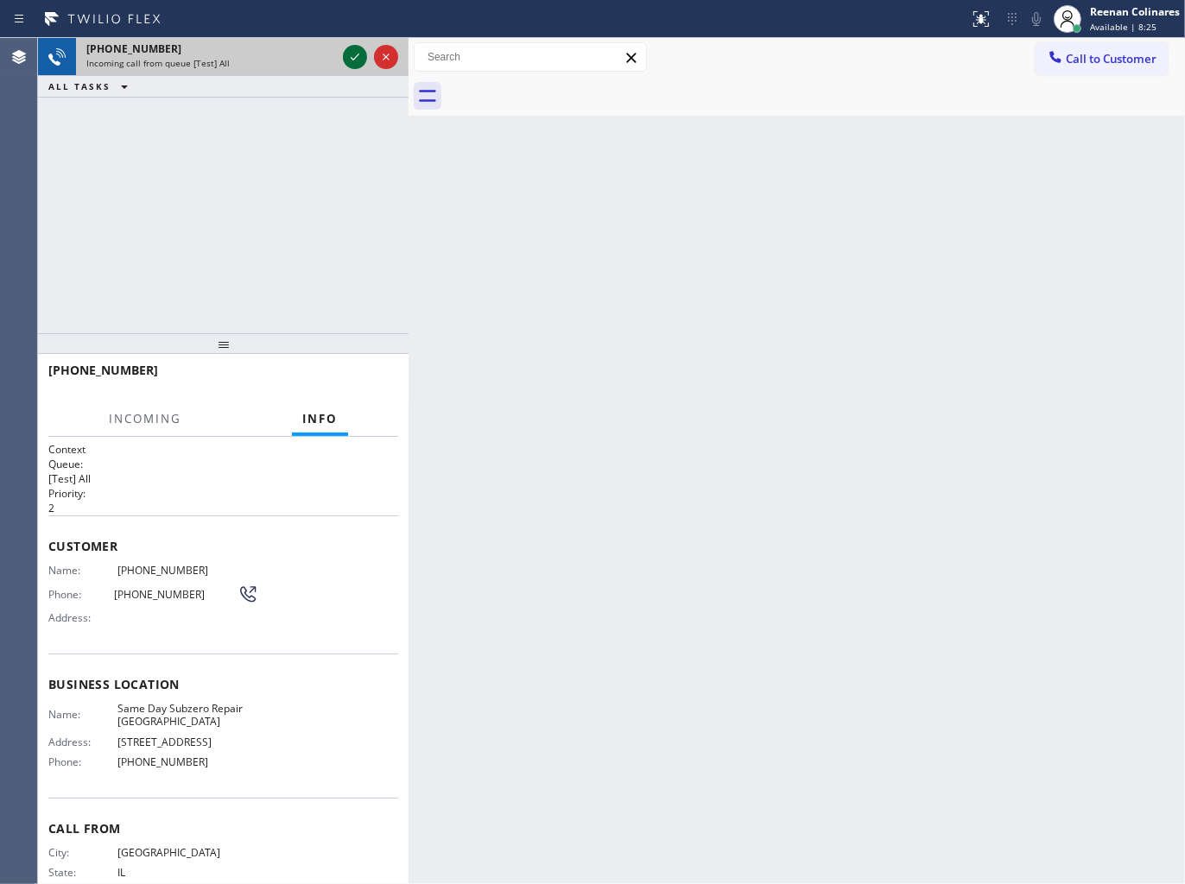
click at [346, 57] on icon at bounding box center [354, 57] width 21 height 21
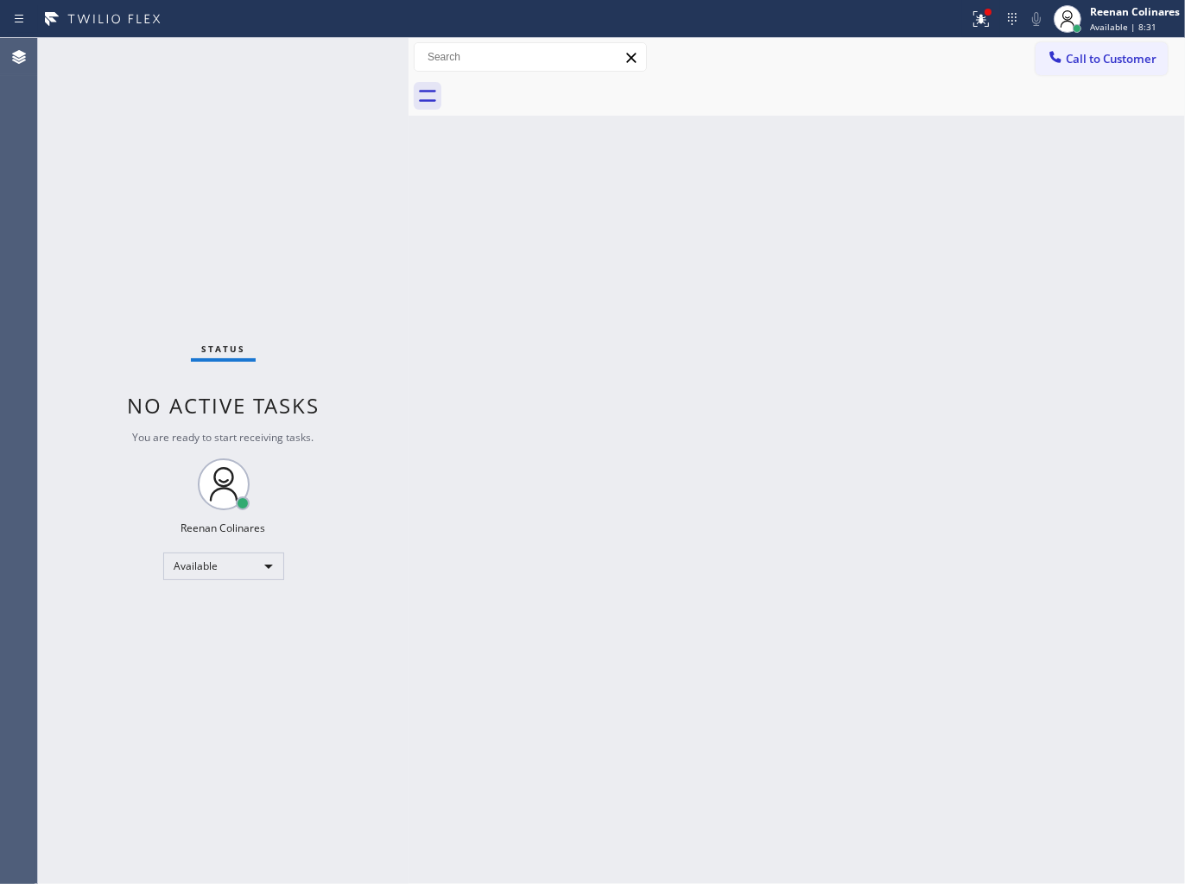
click at [273, 57] on div "Status No active tasks You are ready to start receiving tasks. Reenan Colinares…" at bounding box center [223, 461] width 370 height 846
click at [256, 60] on div "Status No active tasks You are ready to start receiving tasks. Reenan Colinares…" at bounding box center [223, 461] width 370 height 846
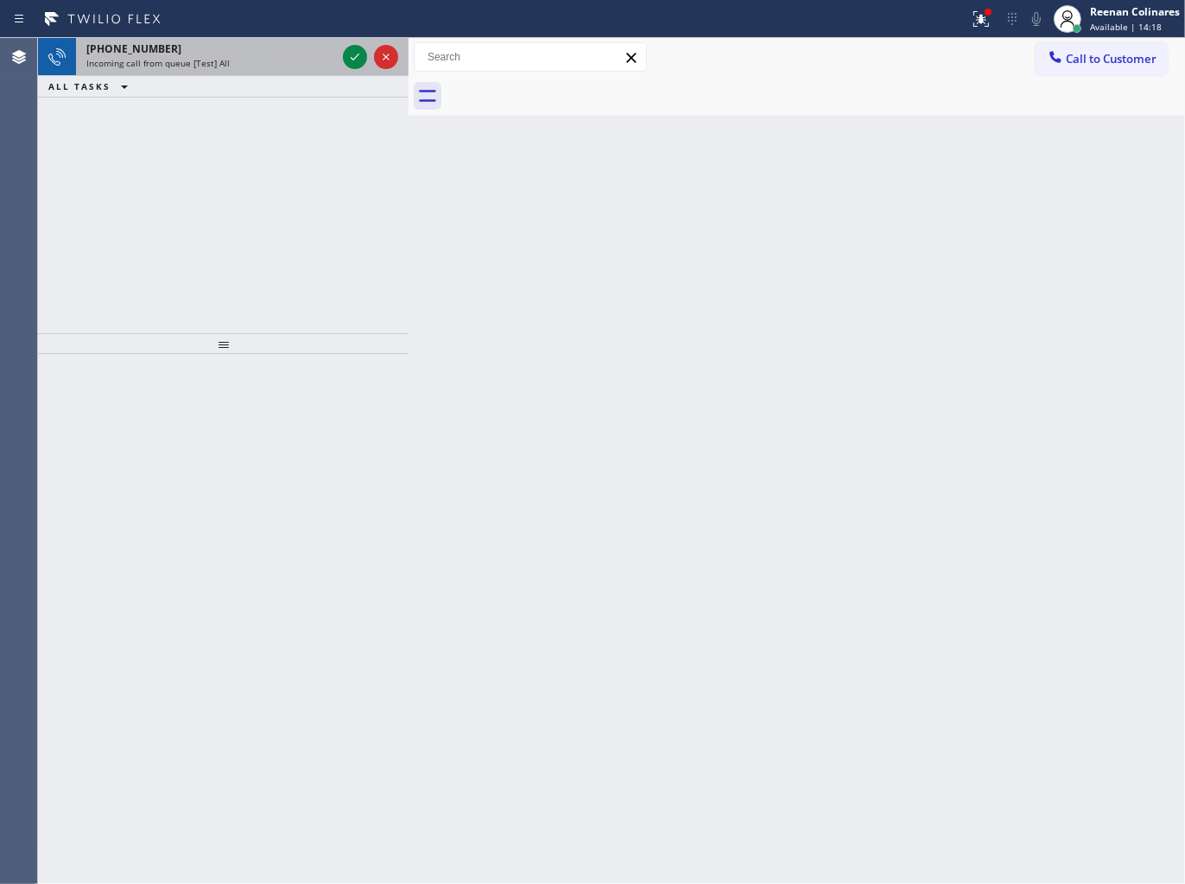
click at [190, 64] on span "Incoming call from queue [Test] All" at bounding box center [157, 63] width 143 height 12
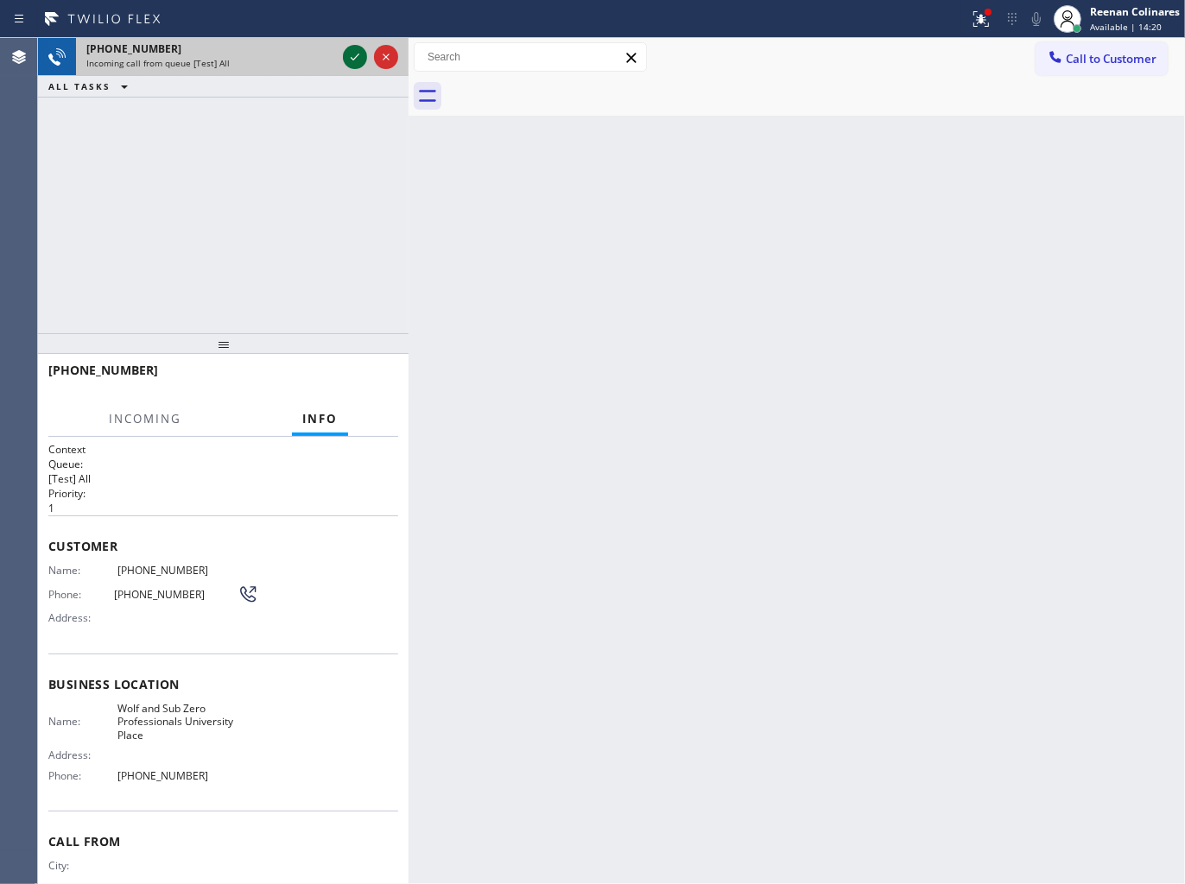
click at [347, 63] on icon at bounding box center [354, 57] width 21 height 21
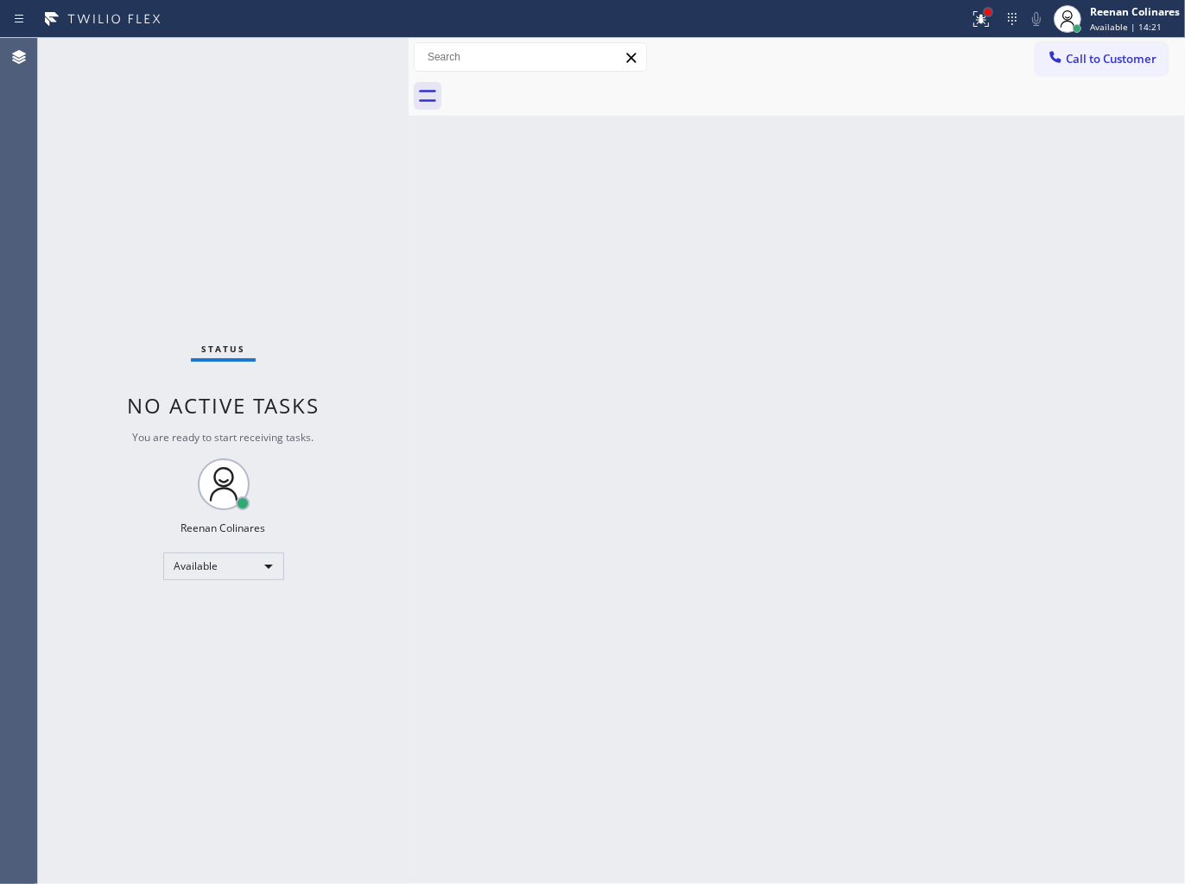
click at [985, 13] on div at bounding box center [987, 12] width 7 height 7
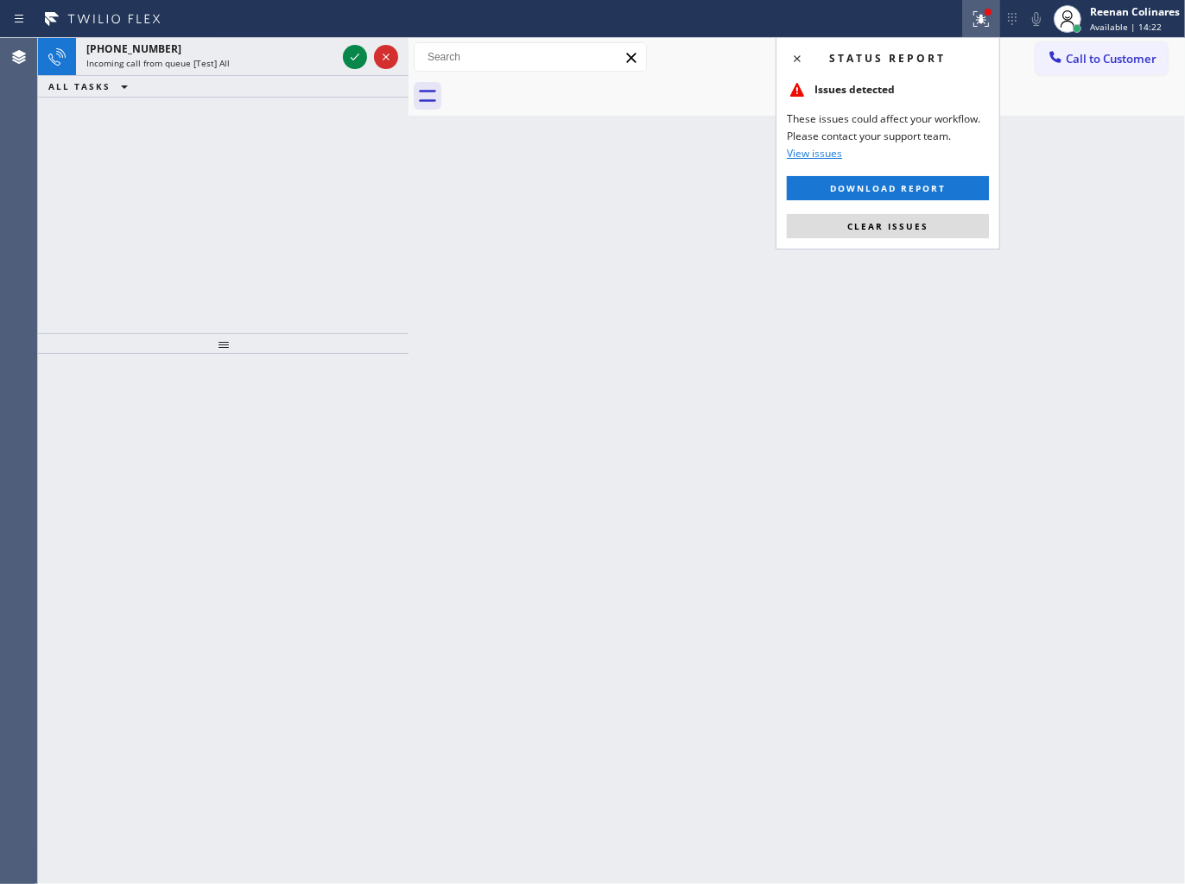
click at [841, 222] on button "Clear issues" at bounding box center [888, 226] width 202 height 24
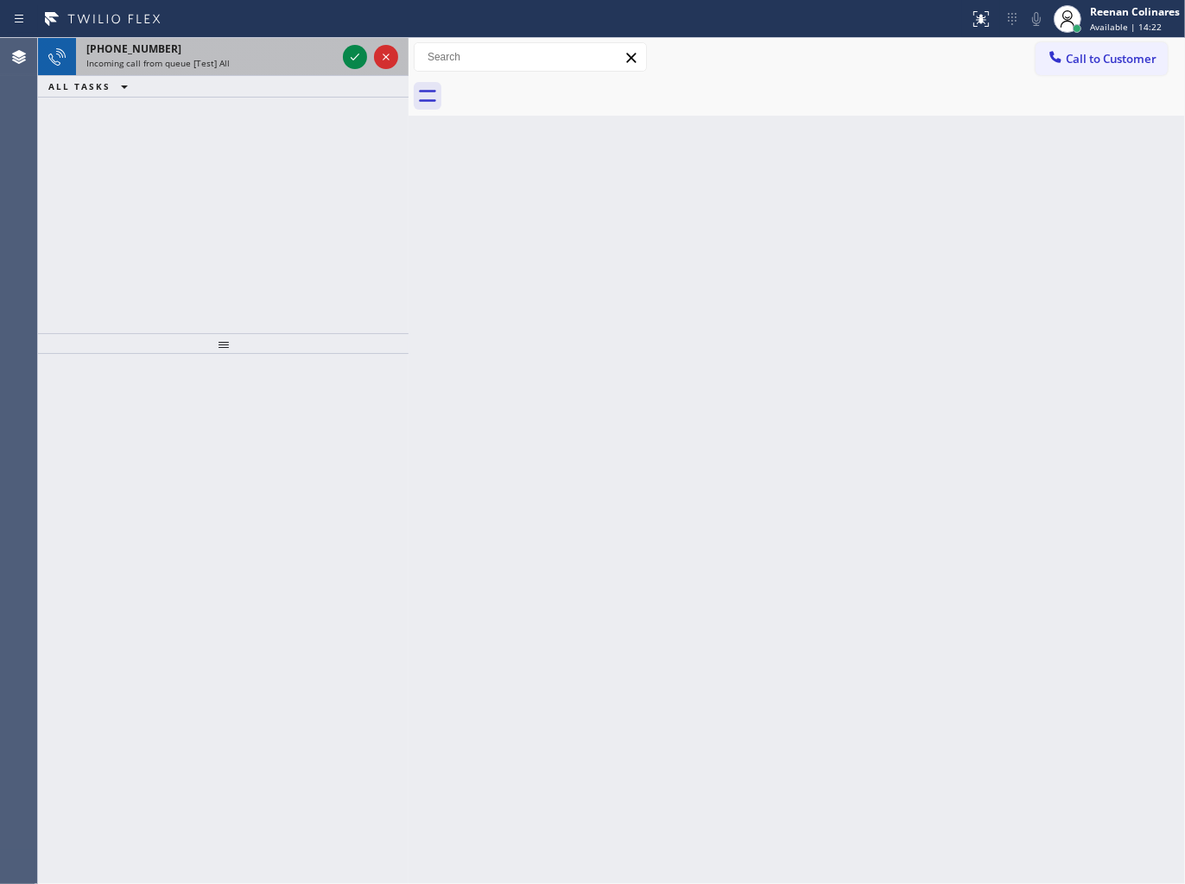
click at [306, 50] on div "[PHONE_NUMBER]" at bounding box center [211, 48] width 250 height 15
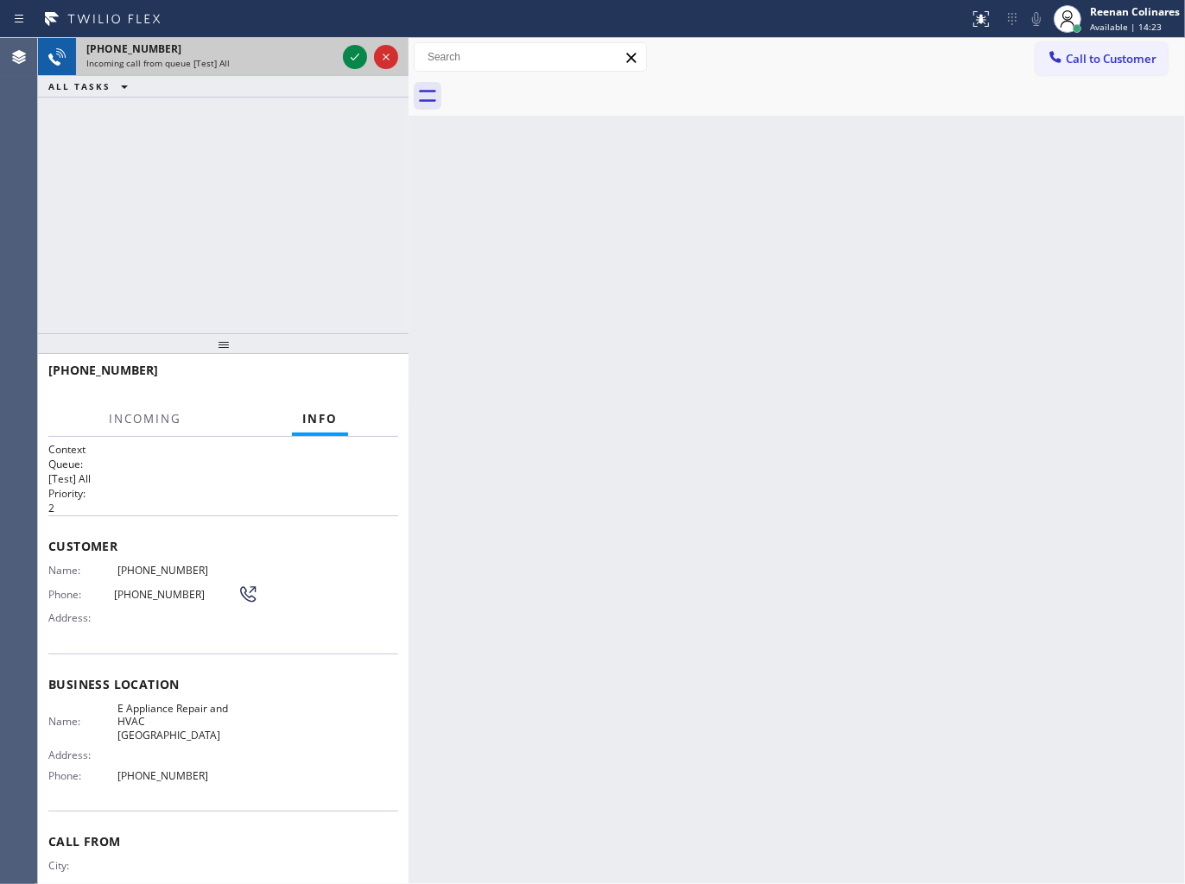
click at [340, 47] on div at bounding box center [370, 57] width 62 height 38
click at [350, 57] on icon at bounding box center [354, 57] width 21 height 21
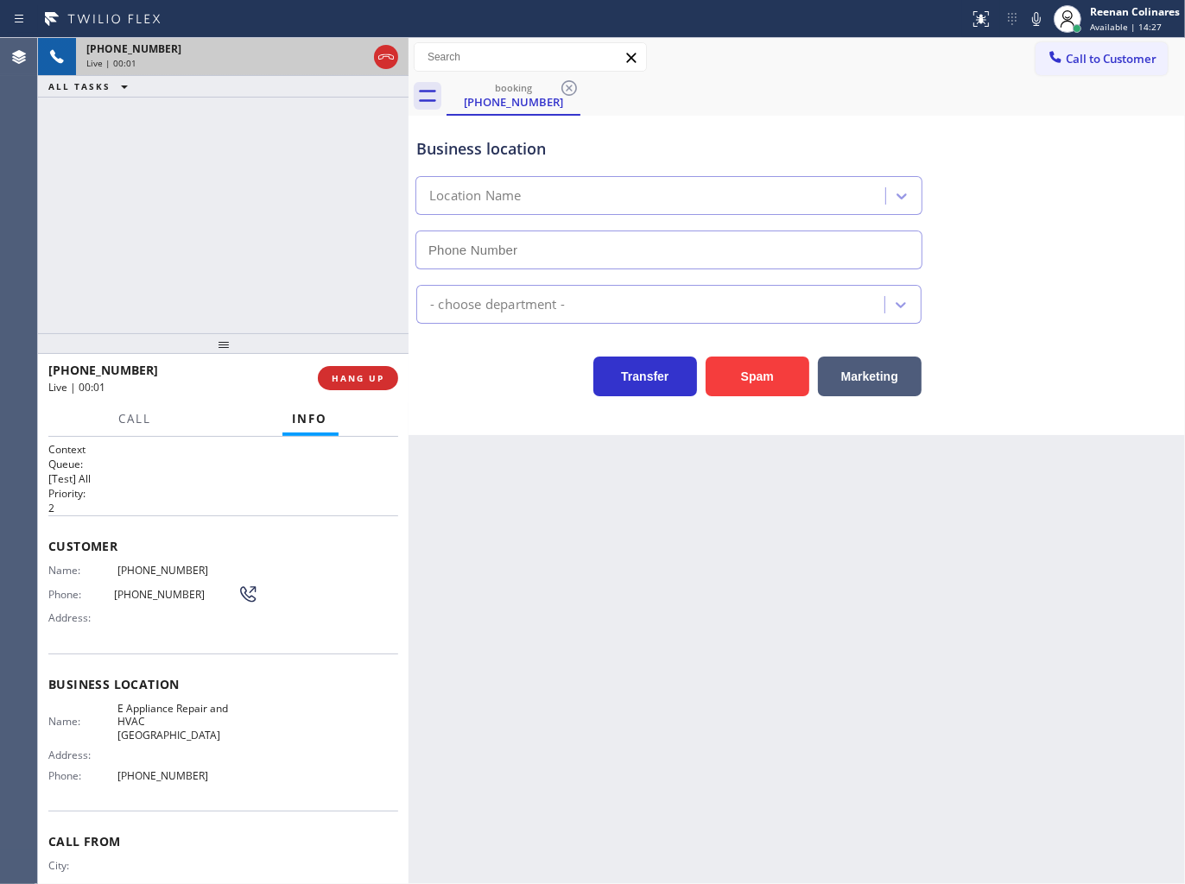
type input "[PHONE_NUMBER]"
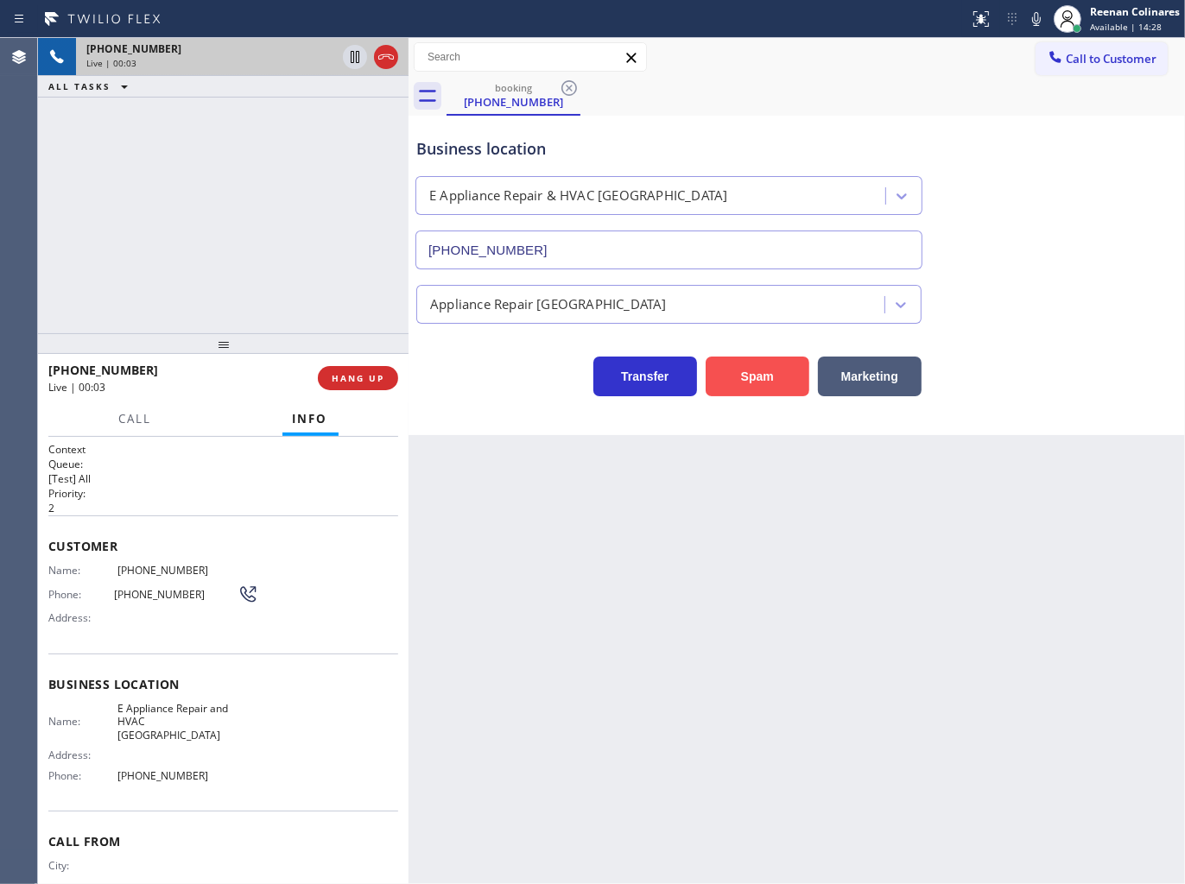
click at [780, 383] on button "Spam" at bounding box center [757, 377] width 104 height 40
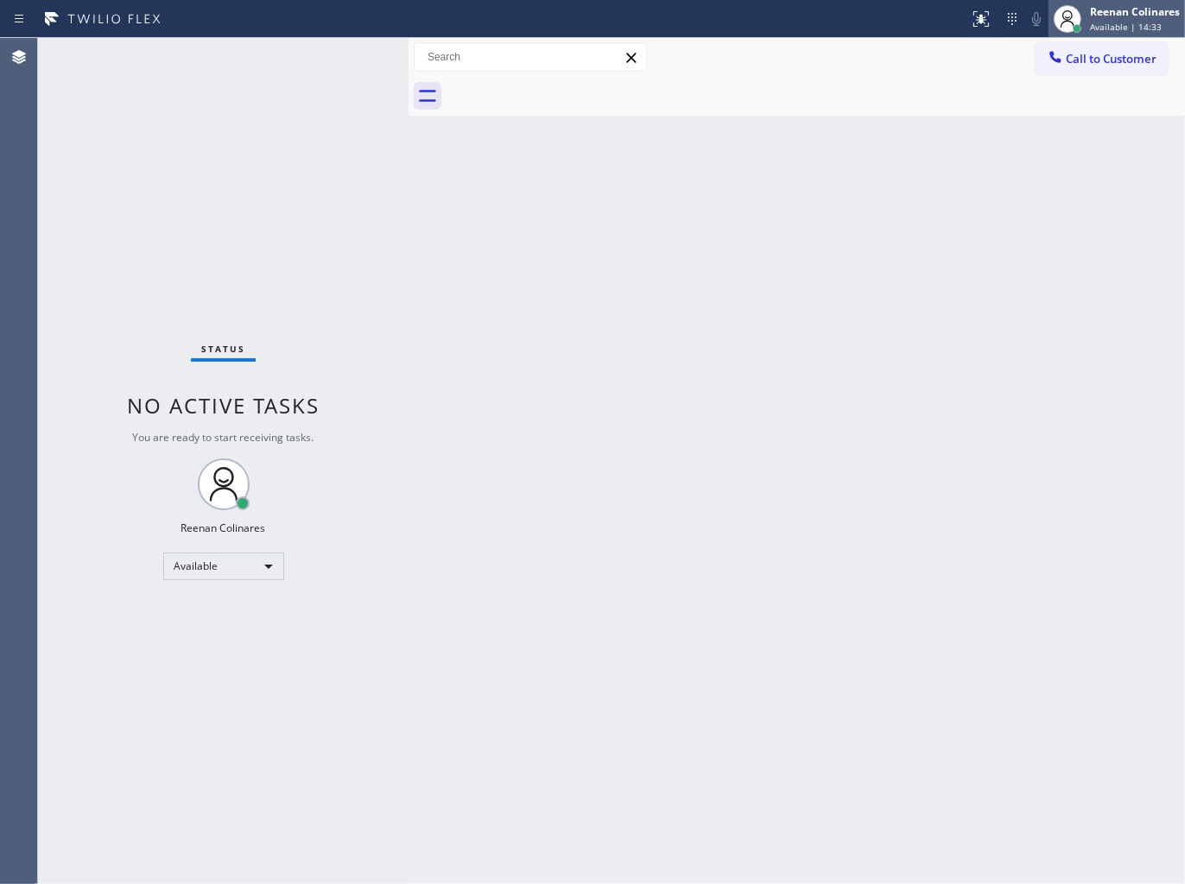
click at [1103, 13] on div "Reenan Colinares" at bounding box center [1135, 11] width 90 height 15
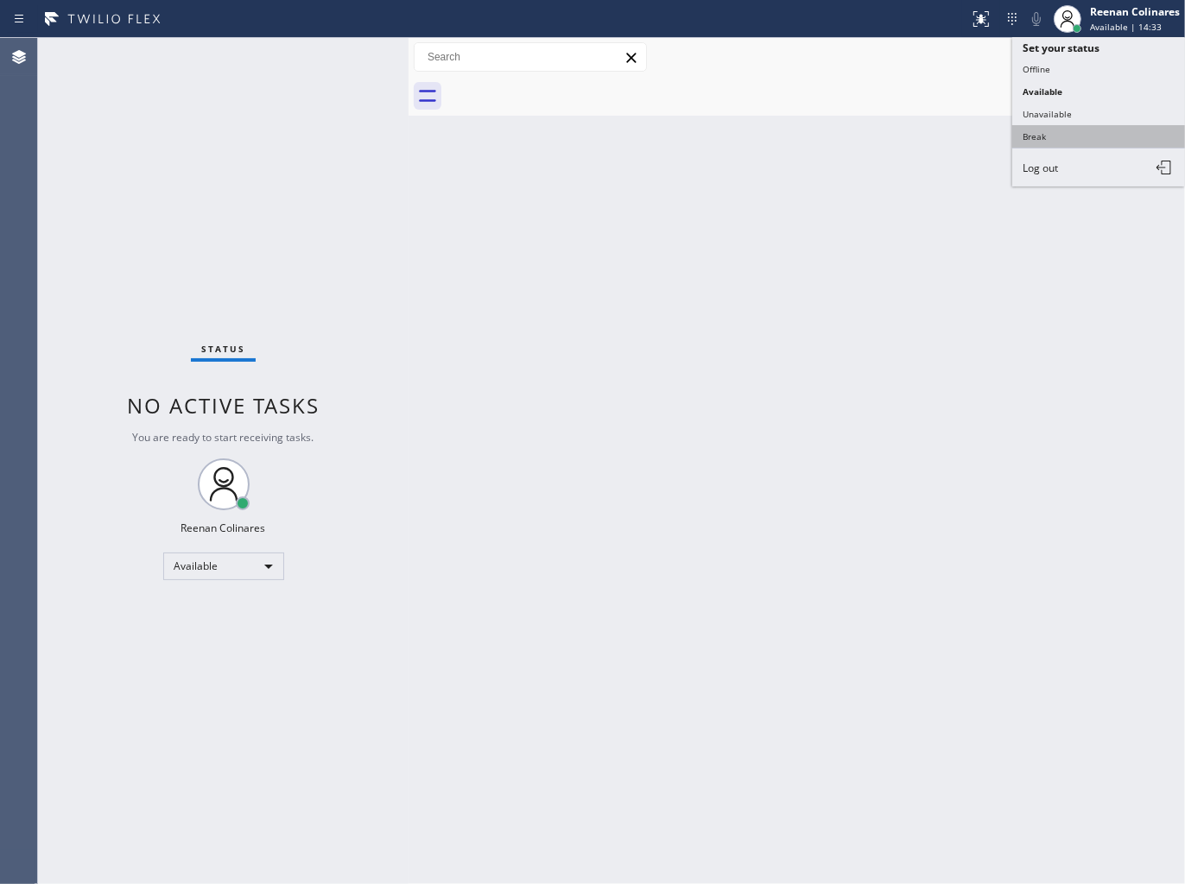
click at [1041, 143] on button "Break" at bounding box center [1098, 136] width 173 height 22
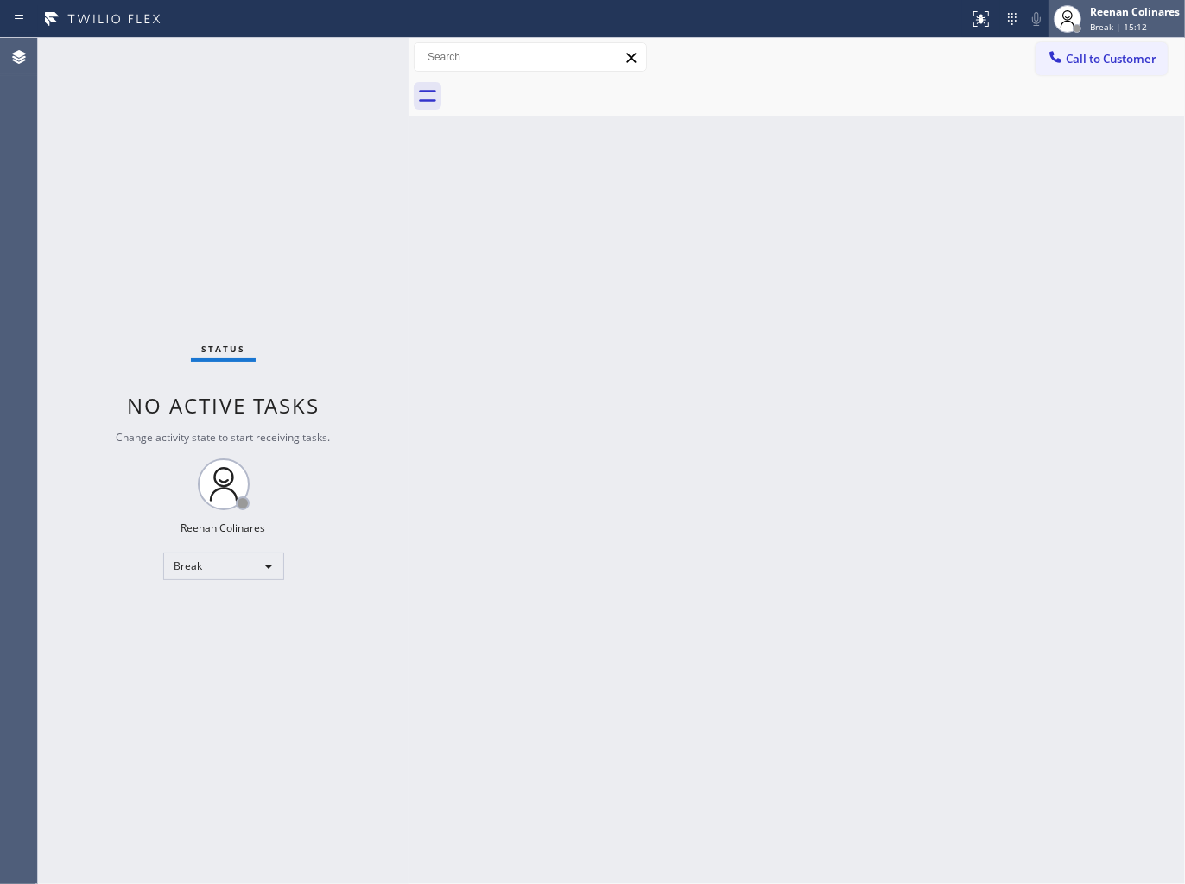
click at [1136, 22] on span "Break | 15:12" at bounding box center [1118, 27] width 57 height 12
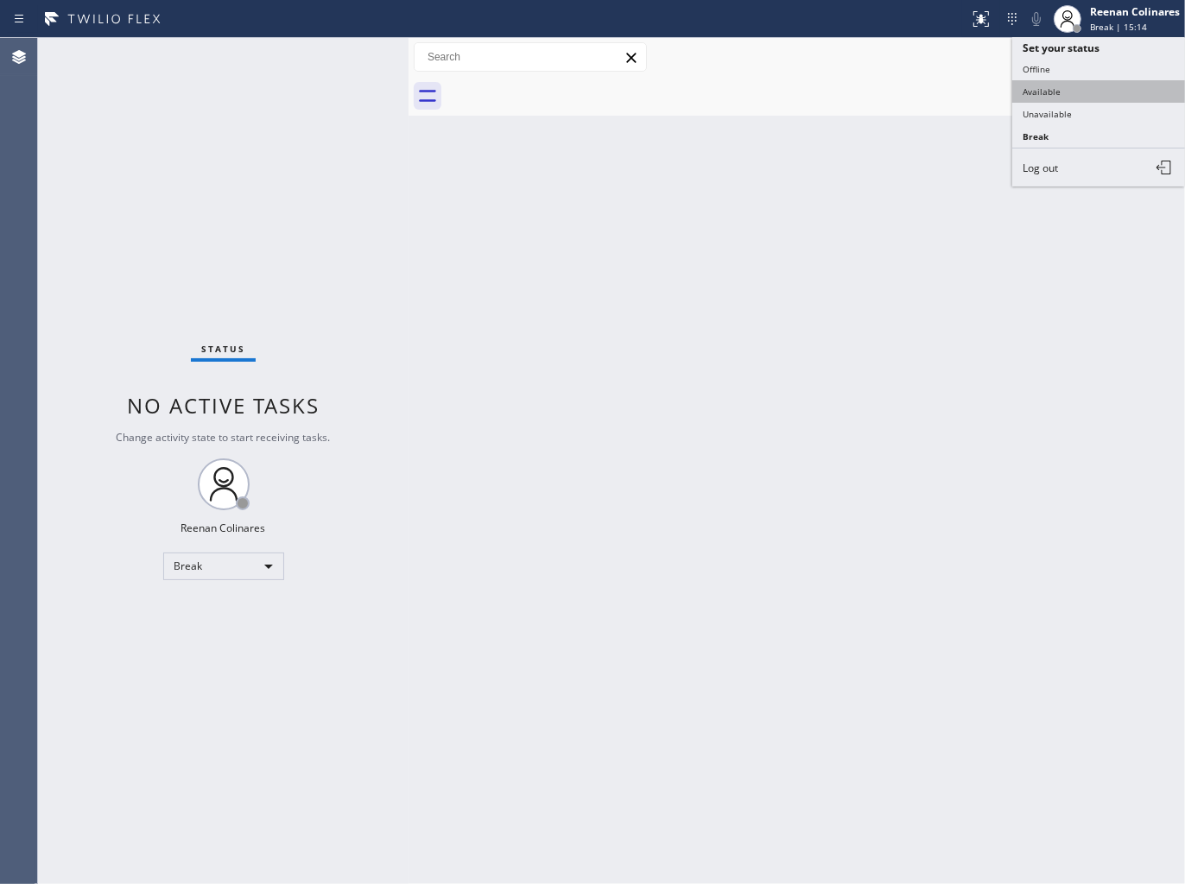
click at [1043, 86] on button "Available" at bounding box center [1098, 91] width 173 height 22
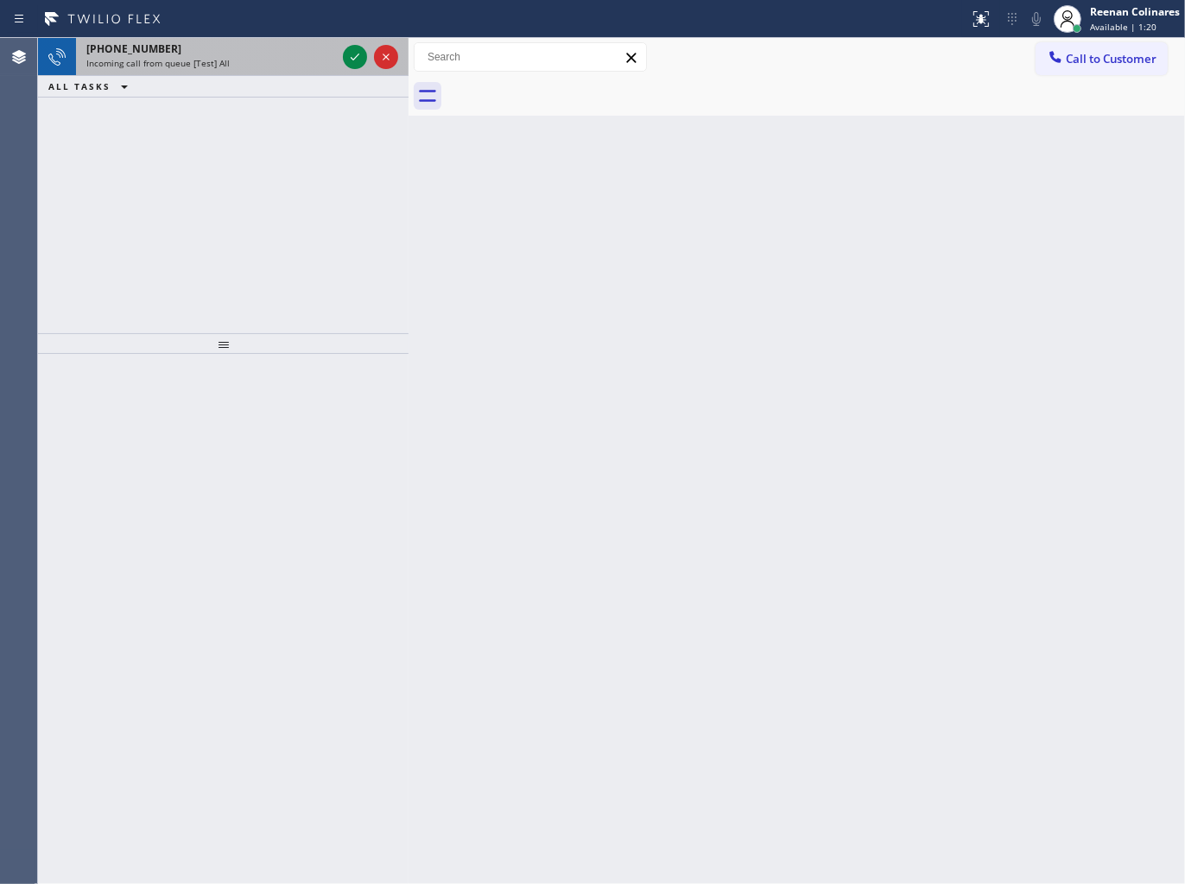
click at [269, 55] on div "[PHONE_NUMBER]" at bounding box center [211, 48] width 250 height 15
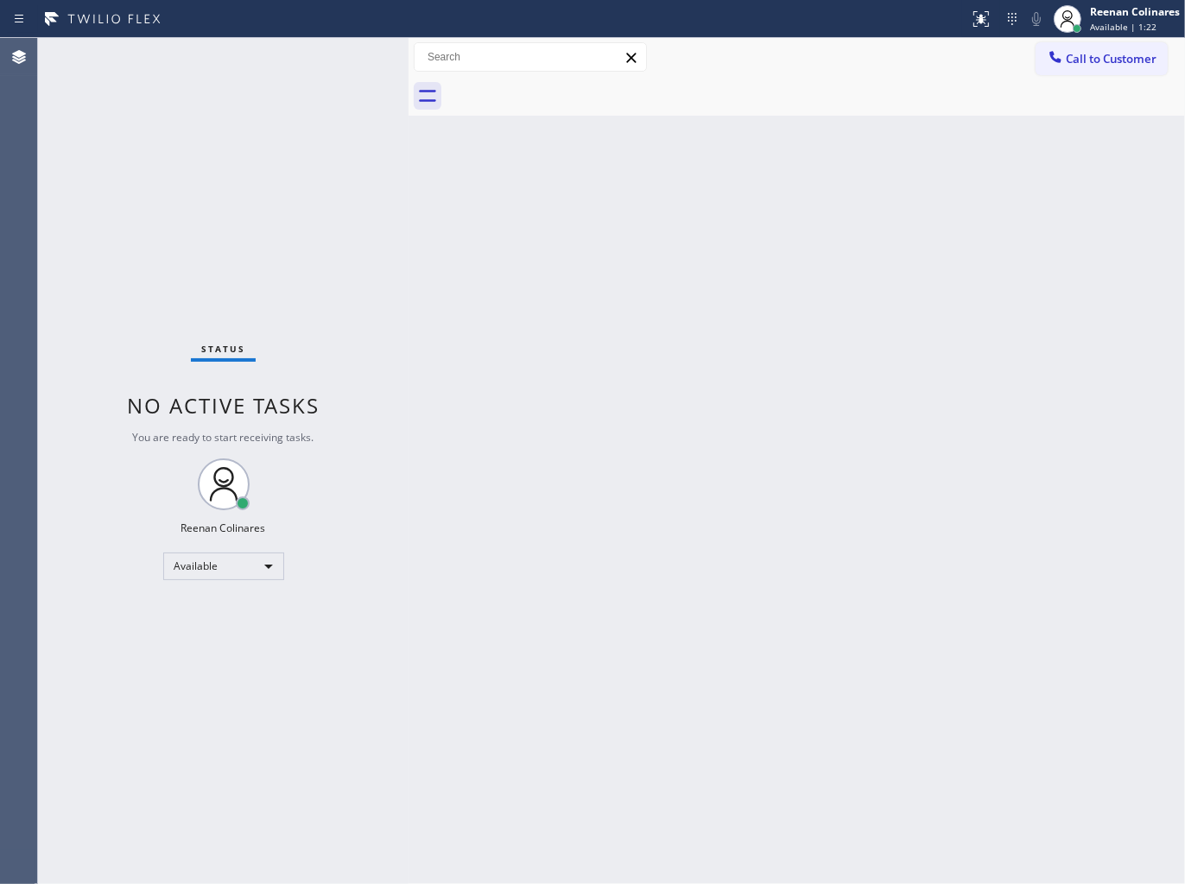
click at [347, 57] on div "Status No active tasks You are ready to start receiving tasks. Reenan Colinares…" at bounding box center [223, 461] width 370 height 846
click at [294, 55] on div "Status No active tasks You are ready to start receiving tasks. Reenan Colinares…" at bounding box center [223, 461] width 370 height 846
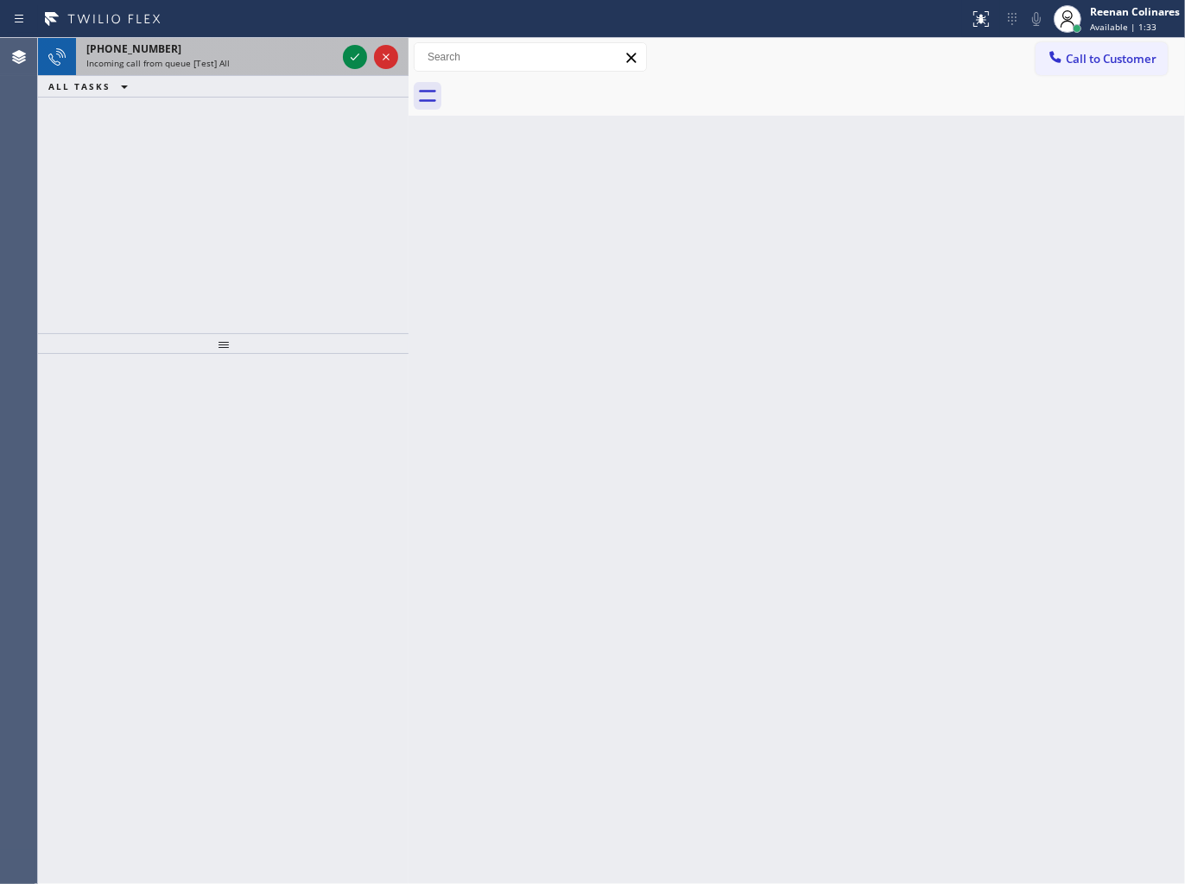
click at [214, 54] on div "[PHONE_NUMBER]" at bounding box center [211, 48] width 250 height 15
click at [275, 69] on div "Incoming call from queue [Test] All" at bounding box center [211, 63] width 250 height 12
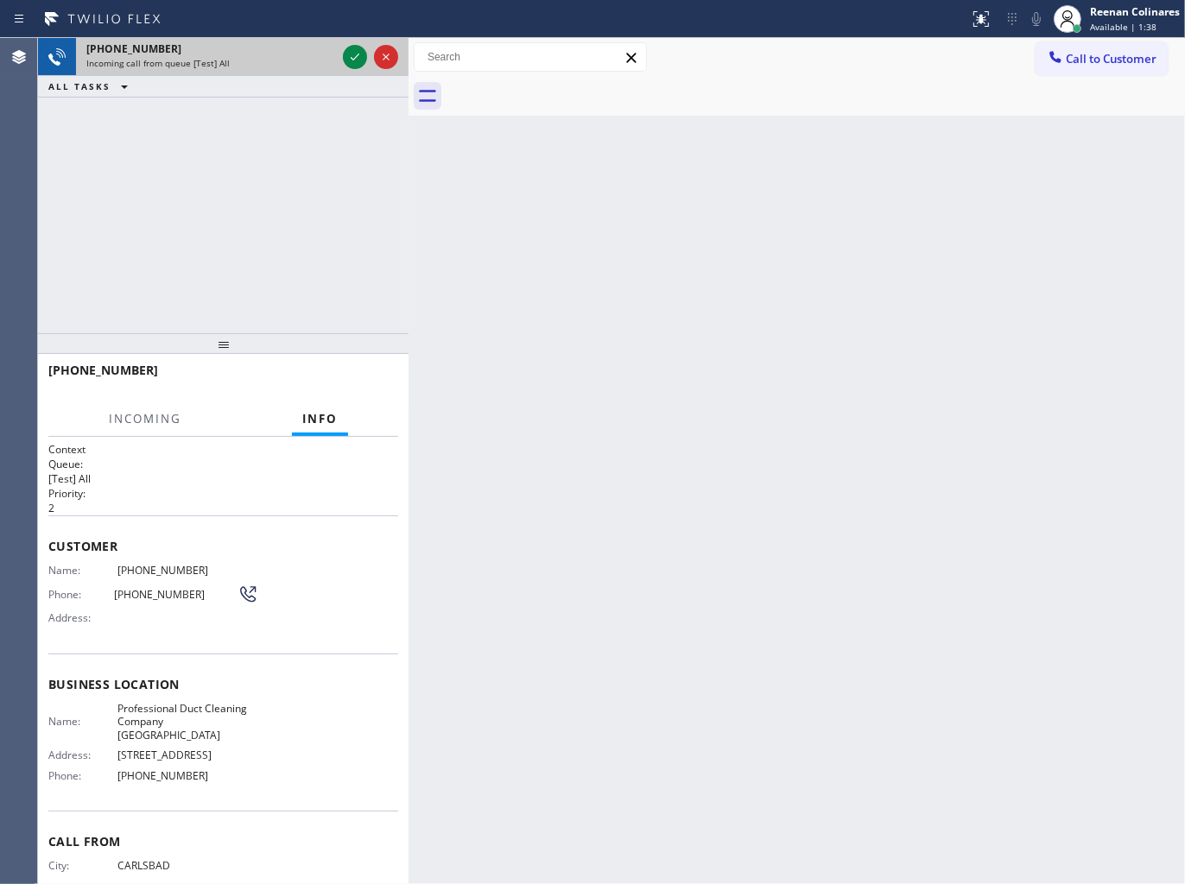
click at [318, 58] on div "Incoming call from queue [Test] All" at bounding box center [211, 63] width 250 height 12
click at [351, 58] on icon at bounding box center [355, 57] width 9 height 7
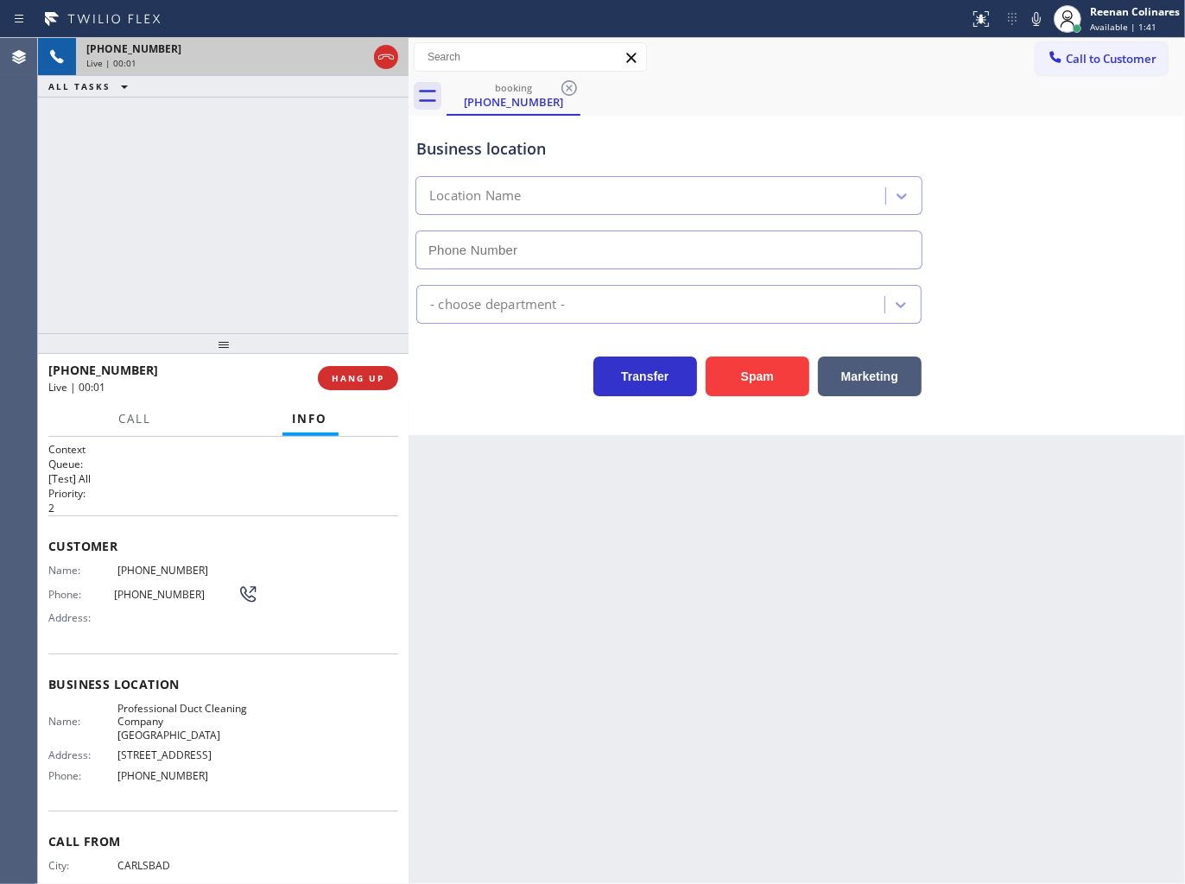
type input "[PHONE_NUMBER]"
click at [1036, 20] on icon at bounding box center [1036, 19] width 21 height 21
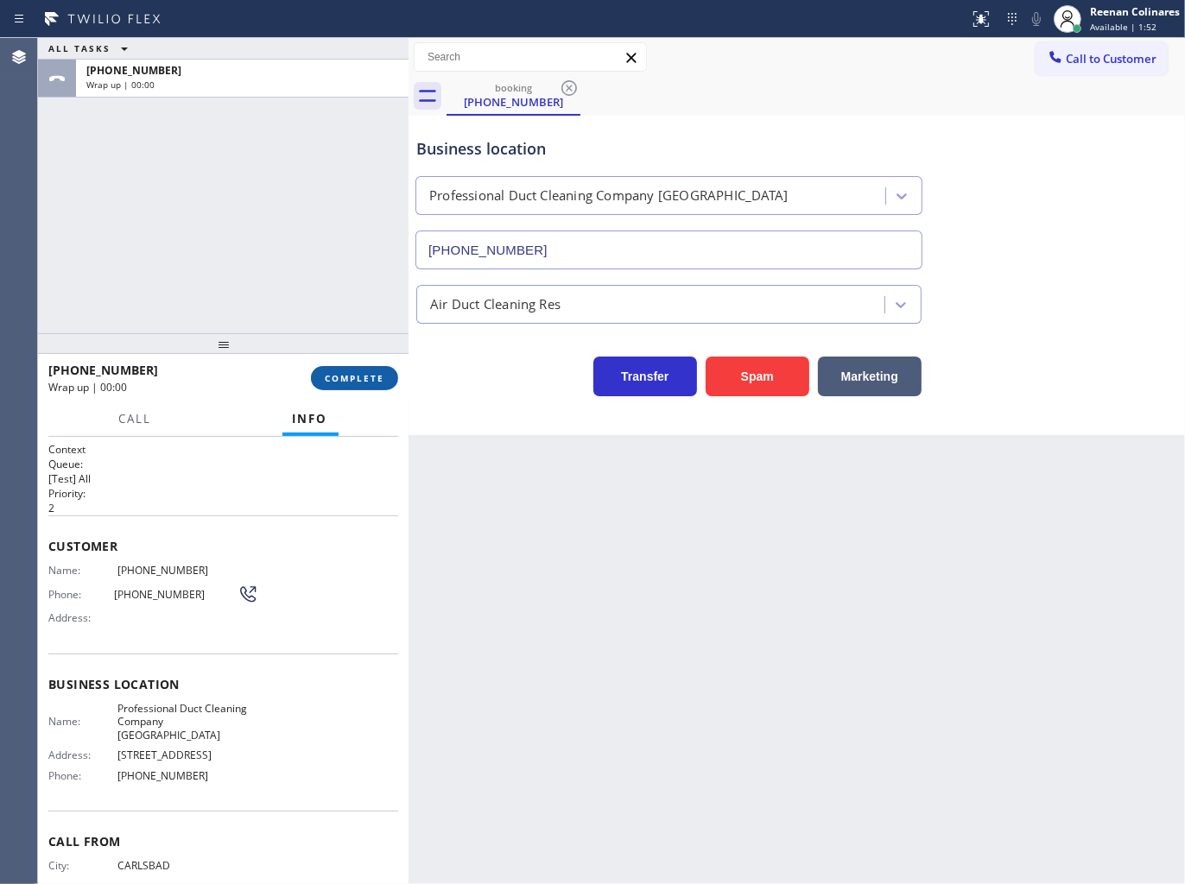
click at [373, 381] on span "COMPLETE" at bounding box center [355, 378] width 60 height 12
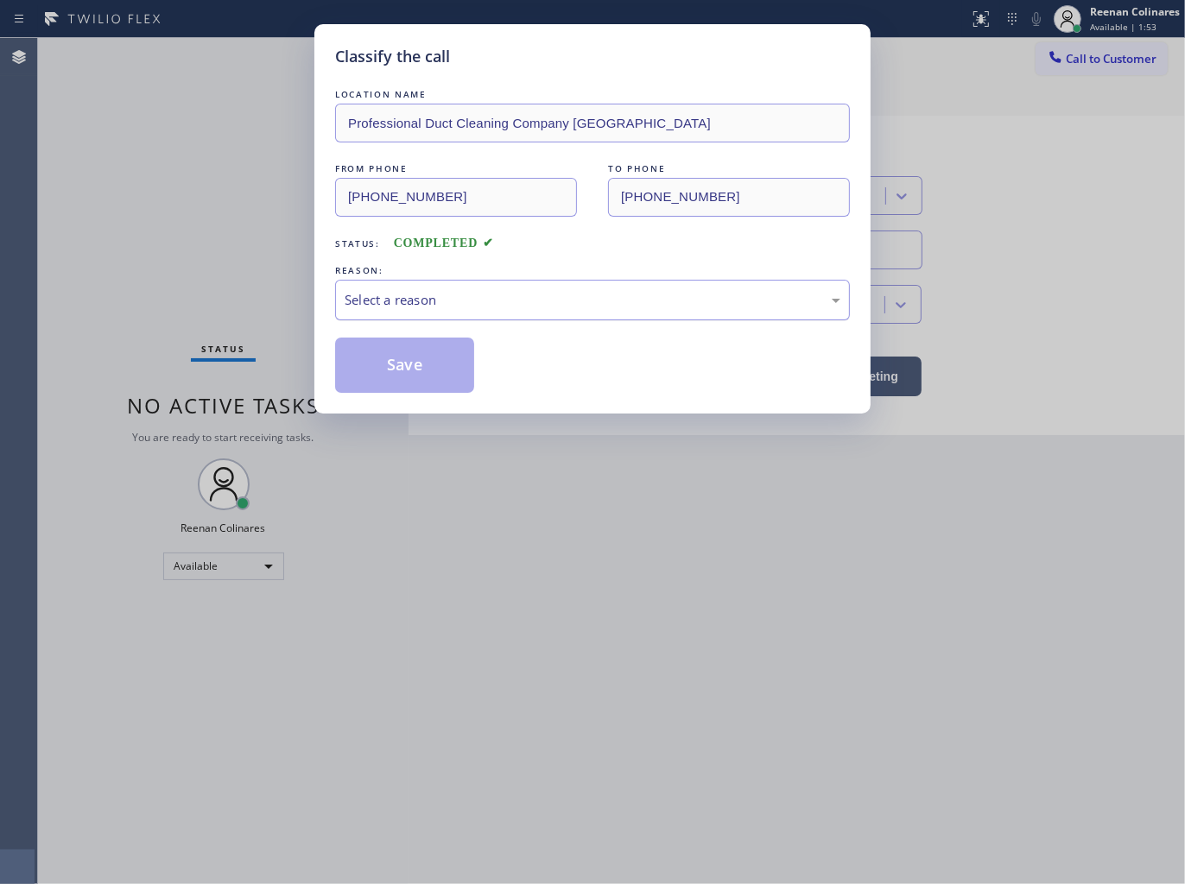
drag, startPoint x: 436, startPoint y: 294, endPoint x: 429, endPoint y: 307, distance: 15.4
click at [436, 296] on div "Select a reason" at bounding box center [592, 300] width 496 height 20
click at [401, 371] on button "Save" at bounding box center [404, 365] width 139 height 55
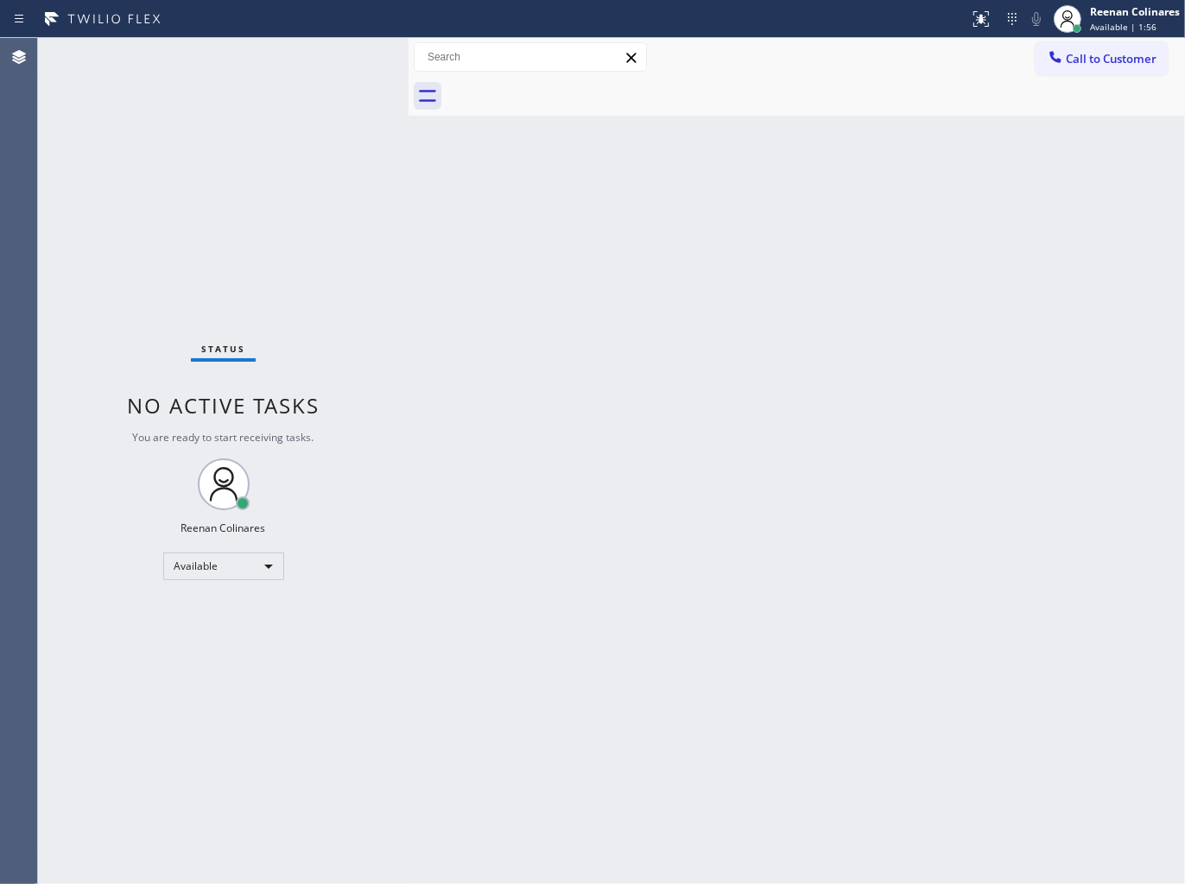
click at [843, 416] on div "Back to Dashboard Change Sender ID Customers Technicians Select a contact Outbo…" at bounding box center [796, 461] width 776 height 846
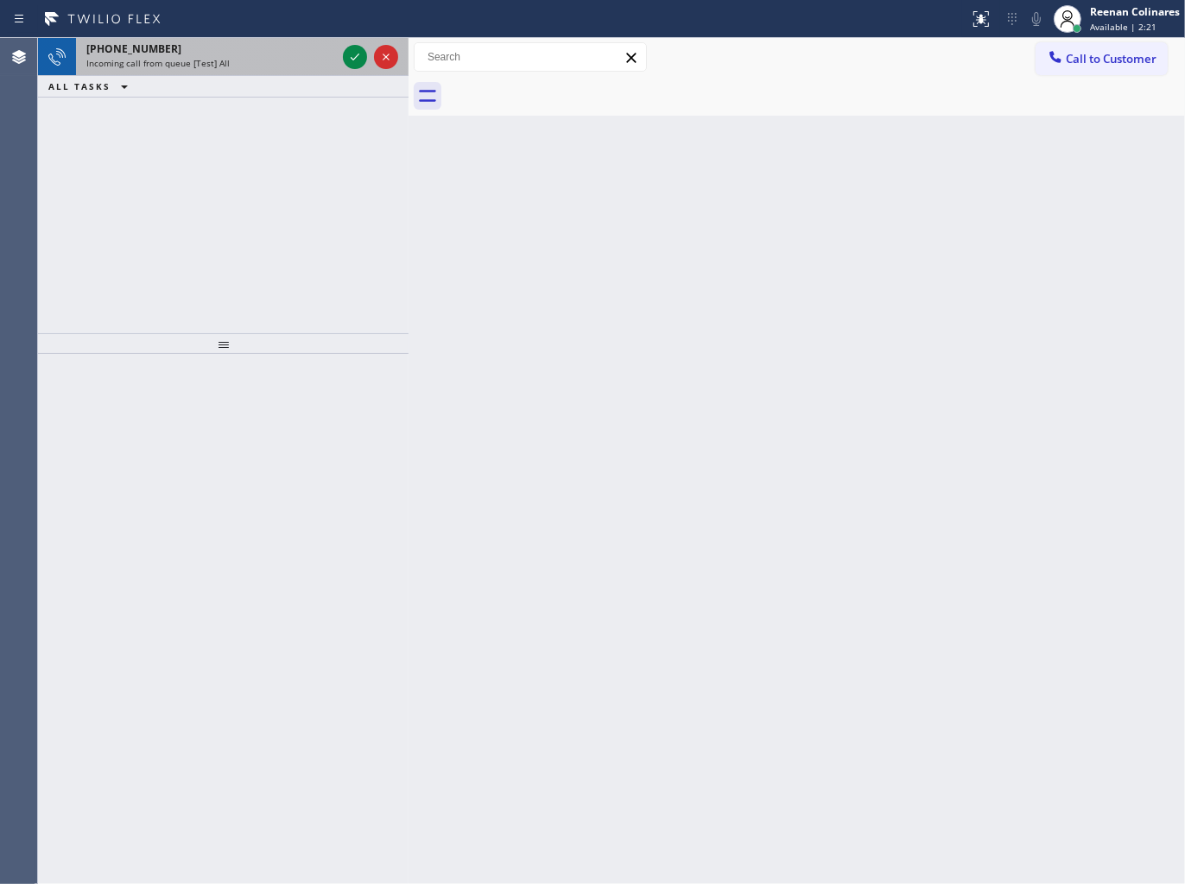
click at [257, 61] on div "Incoming call from queue [Test] All" at bounding box center [211, 63] width 250 height 12
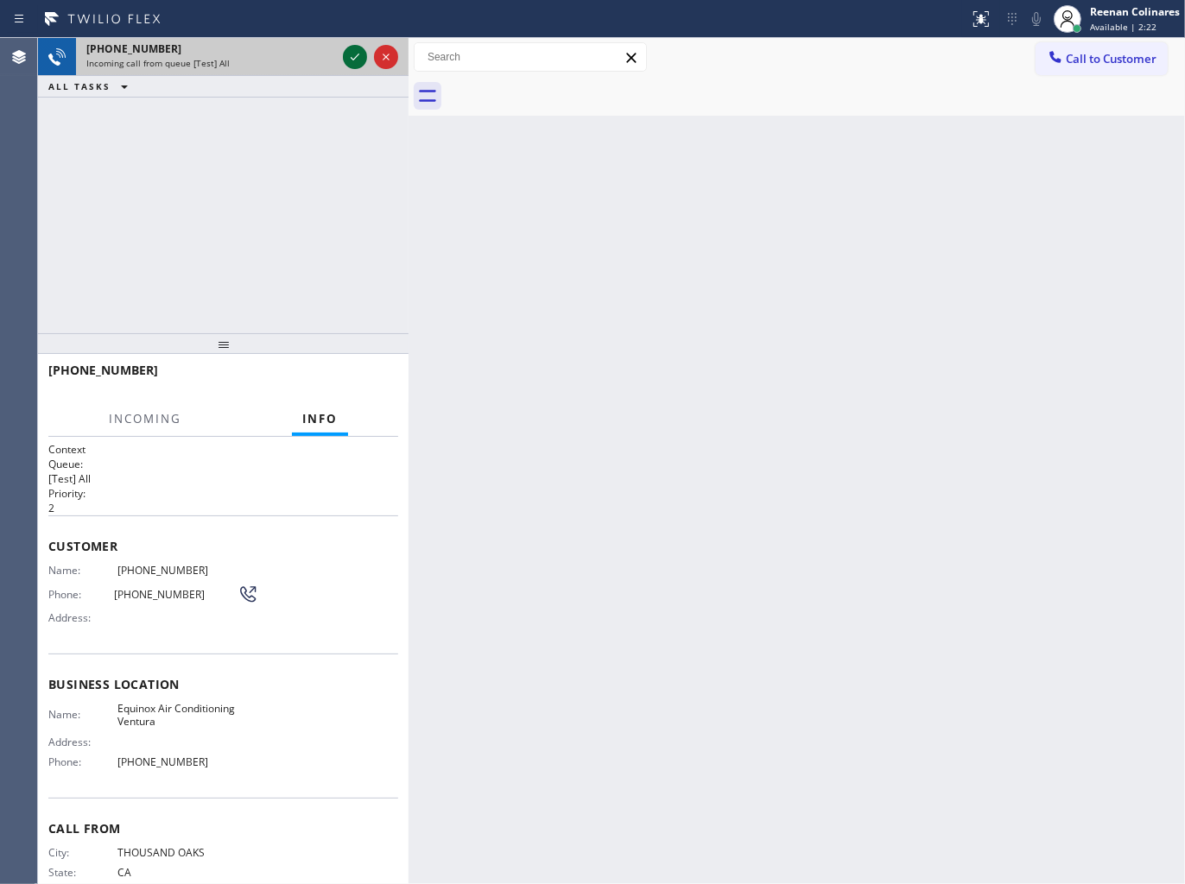
click at [347, 55] on icon at bounding box center [354, 57] width 21 height 21
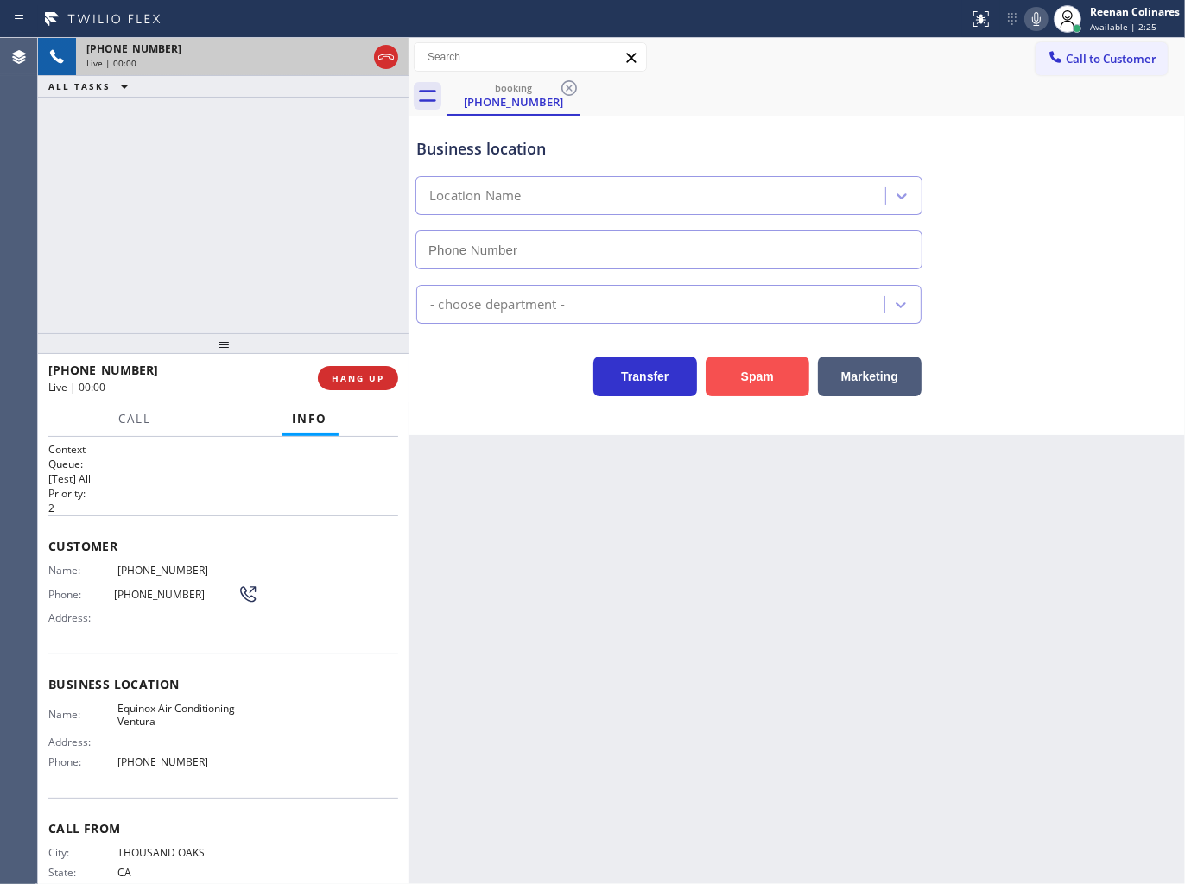
type input "[PHONE_NUMBER]"
drag, startPoint x: 754, startPoint y: 376, endPoint x: 1179, endPoint y: 81, distance: 518.0
click at [756, 376] on button "Spam" at bounding box center [757, 377] width 104 height 40
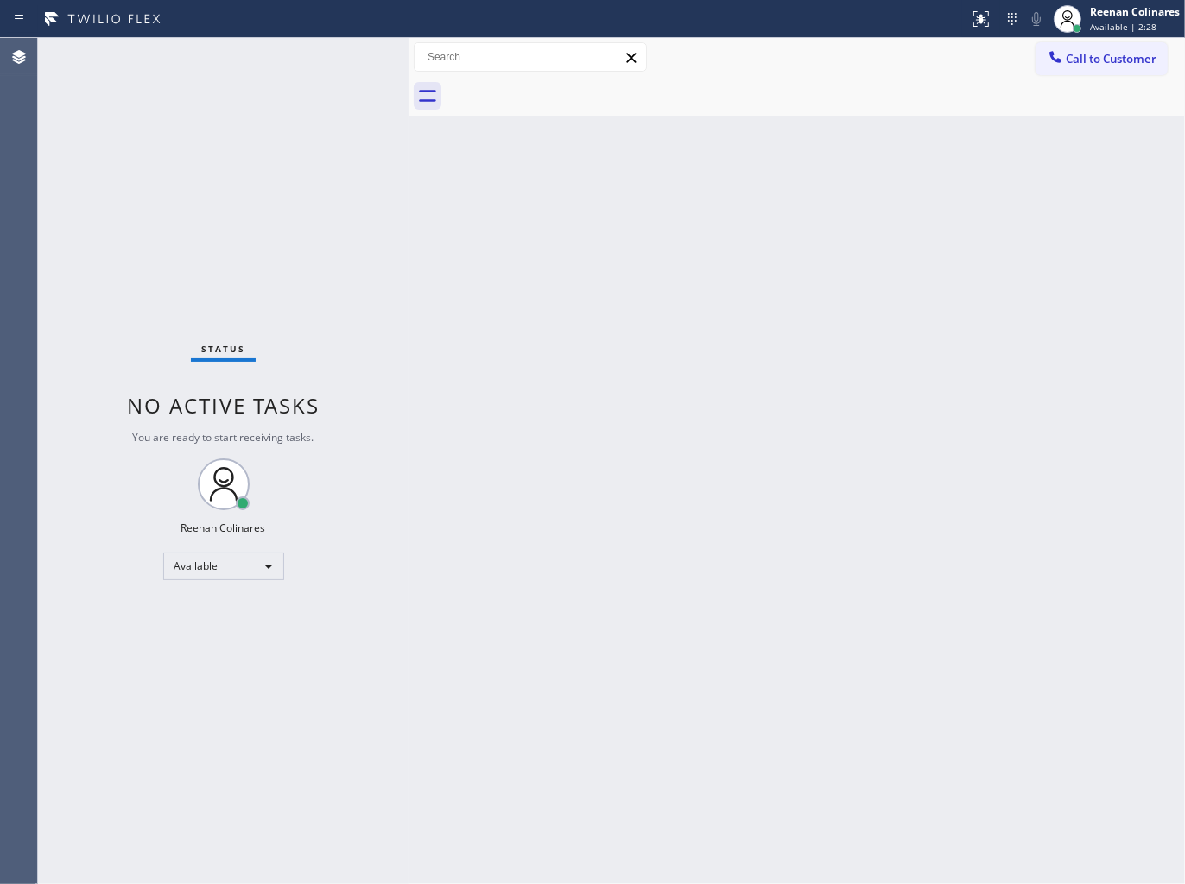
click at [711, 294] on div "Back to Dashboard Change Sender ID Customers Technicians Select a contact Outbo…" at bounding box center [796, 461] width 776 height 846
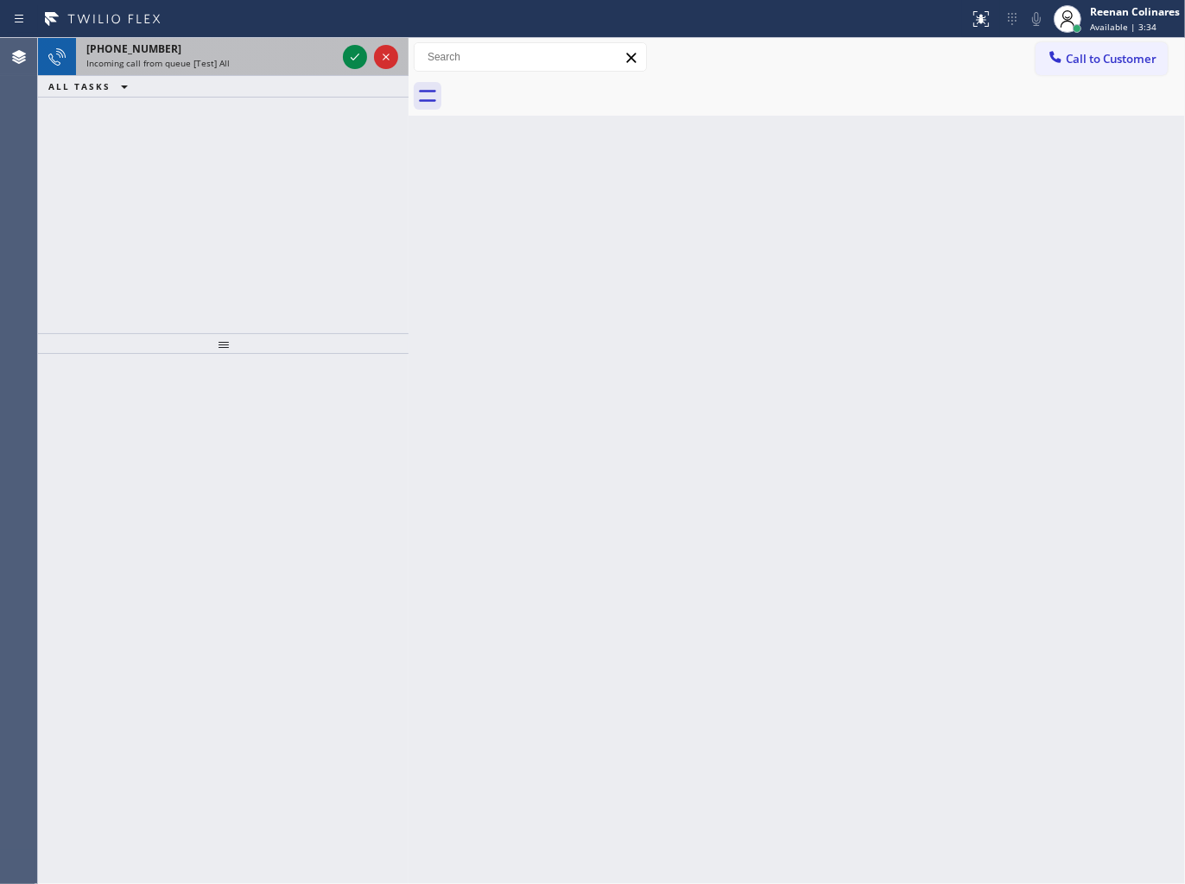
click at [294, 58] on div "Incoming call from queue [Test] All" at bounding box center [211, 63] width 250 height 12
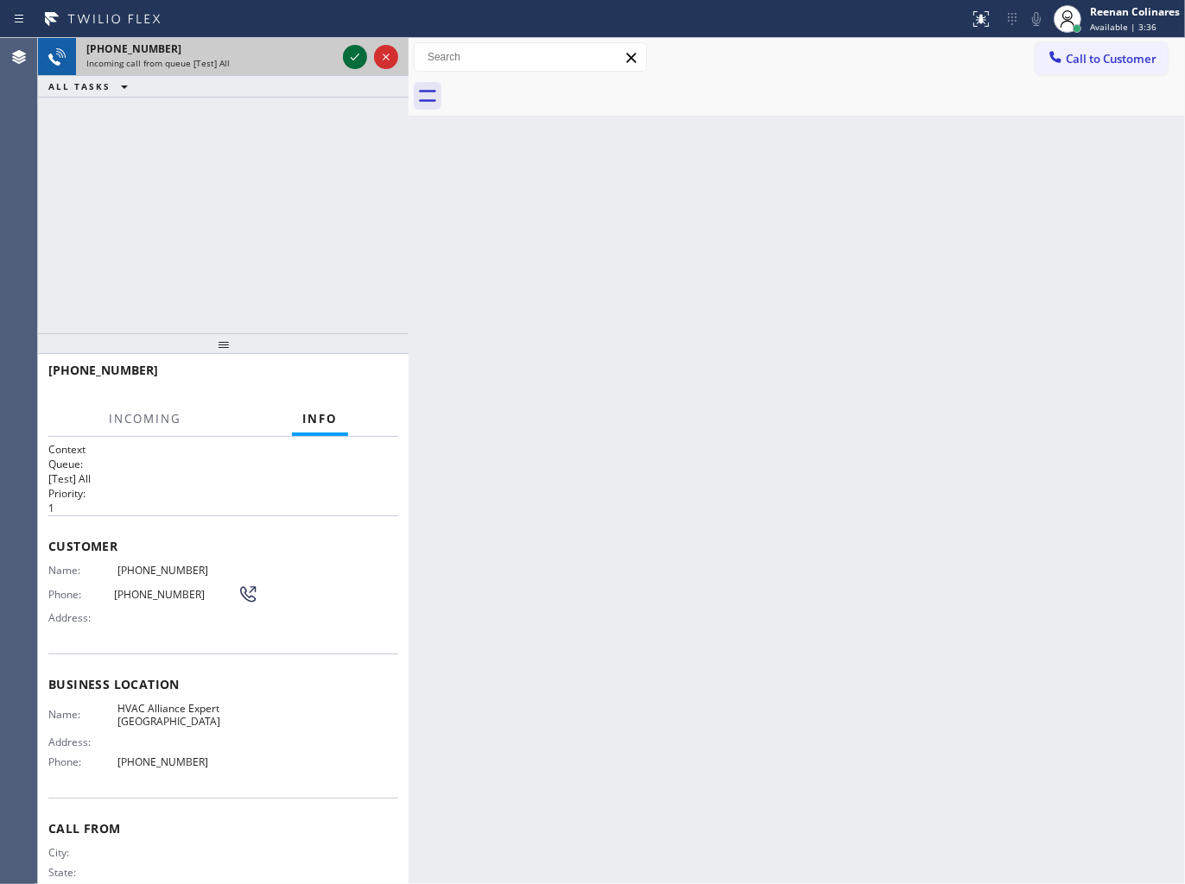
click at [357, 57] on icon at bounding box center [354, 57] width 21 height 21
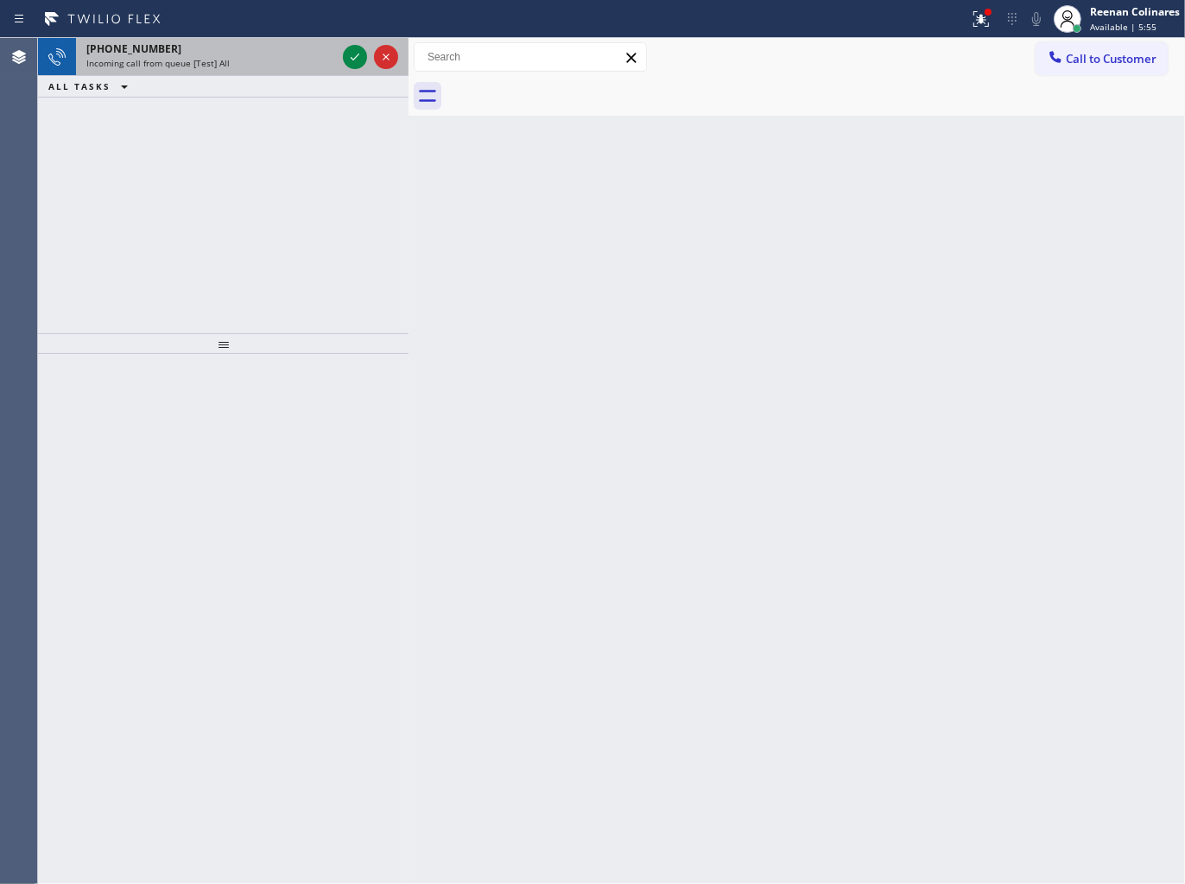
click at [276, 52] on div "[PHONE_NUMBER]" at bounding box center [211, 48] width 250 height 15
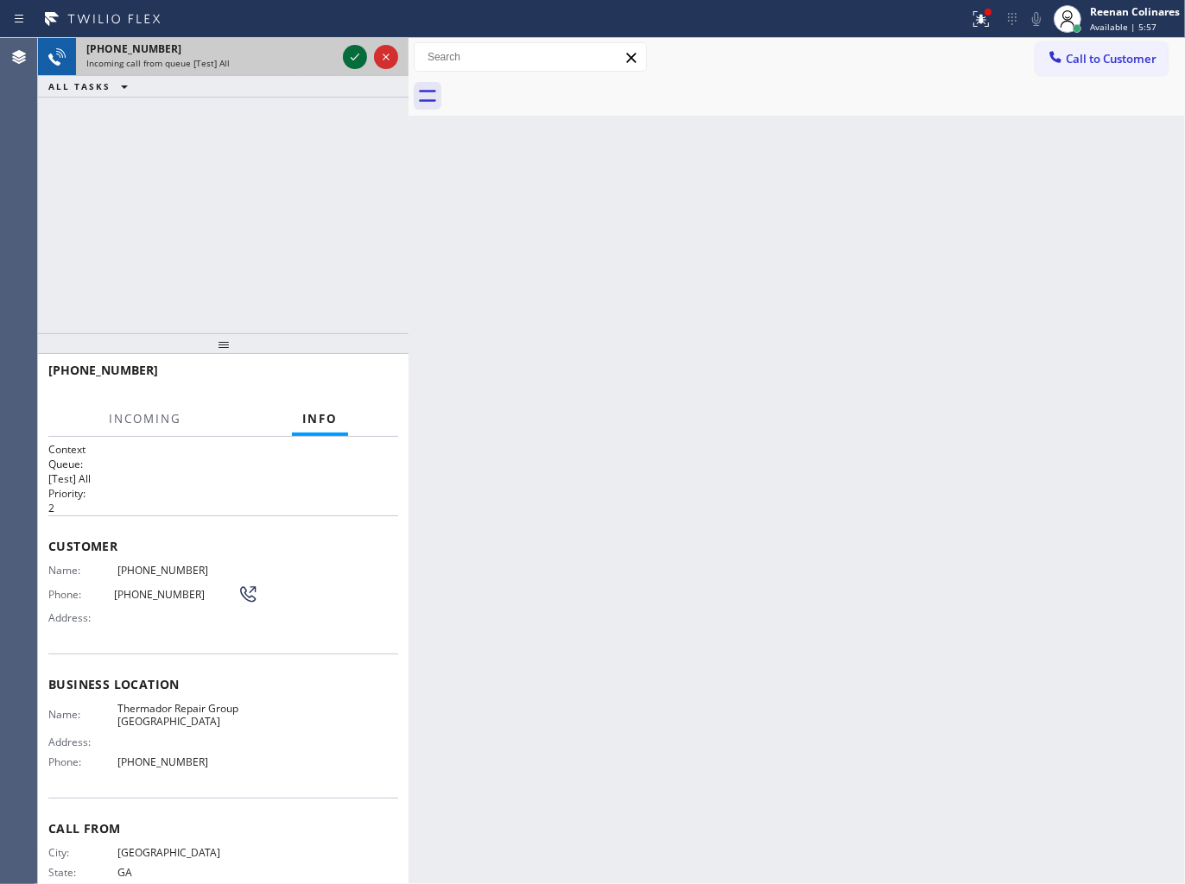
click at [351, 54] on icon at bounding box center [354, 57] width 21 height 21
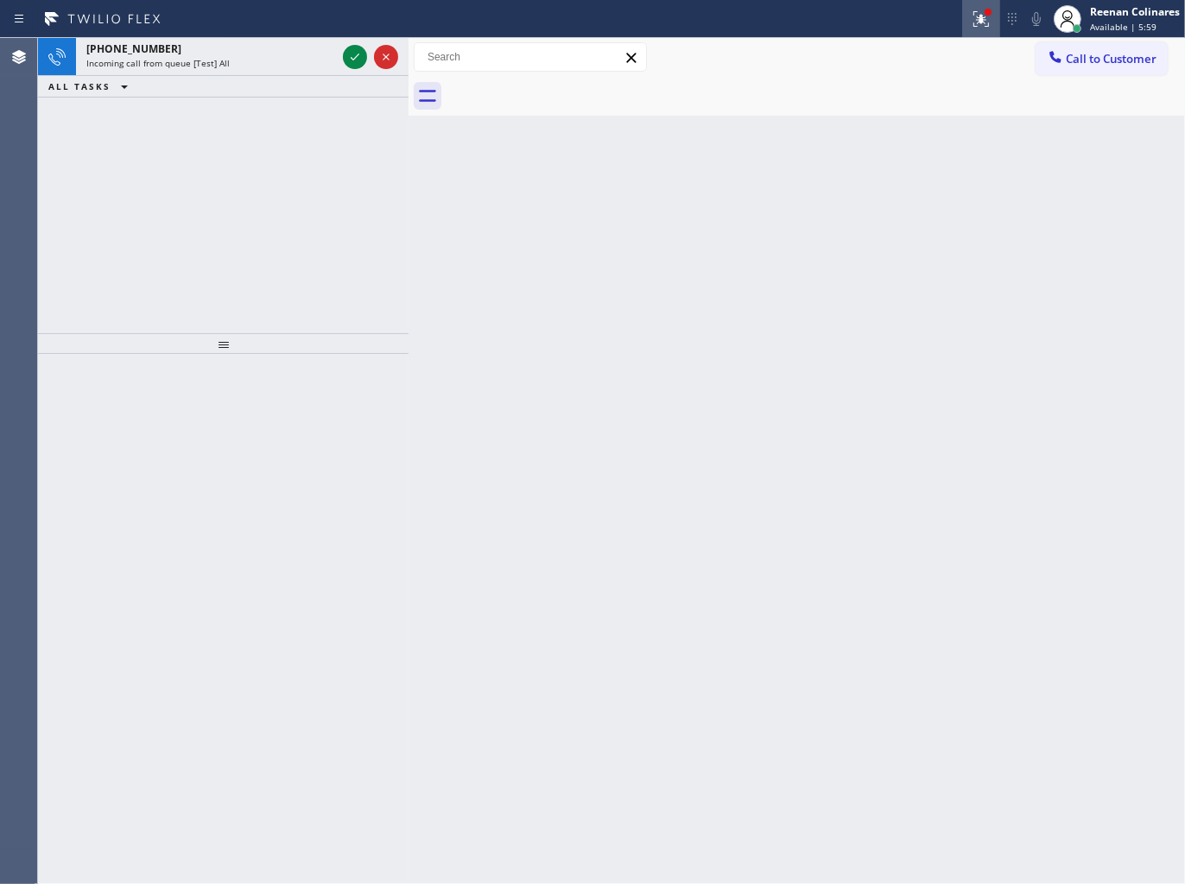
click at [982, 21] on icon at bounding box center [981, 19] width 16 height 16
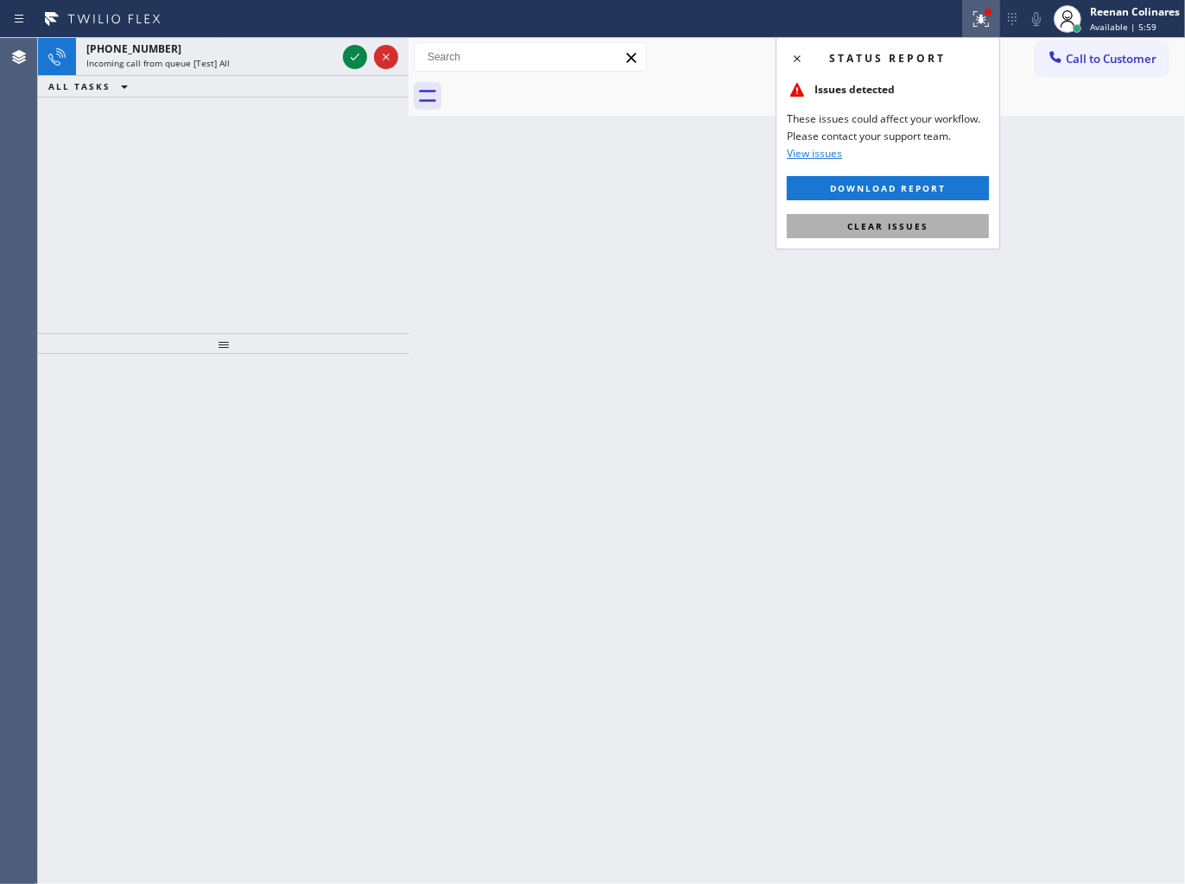
click at [924, 227] on span "Clear issues" at bounding box center [887, 226] width 81 height 12
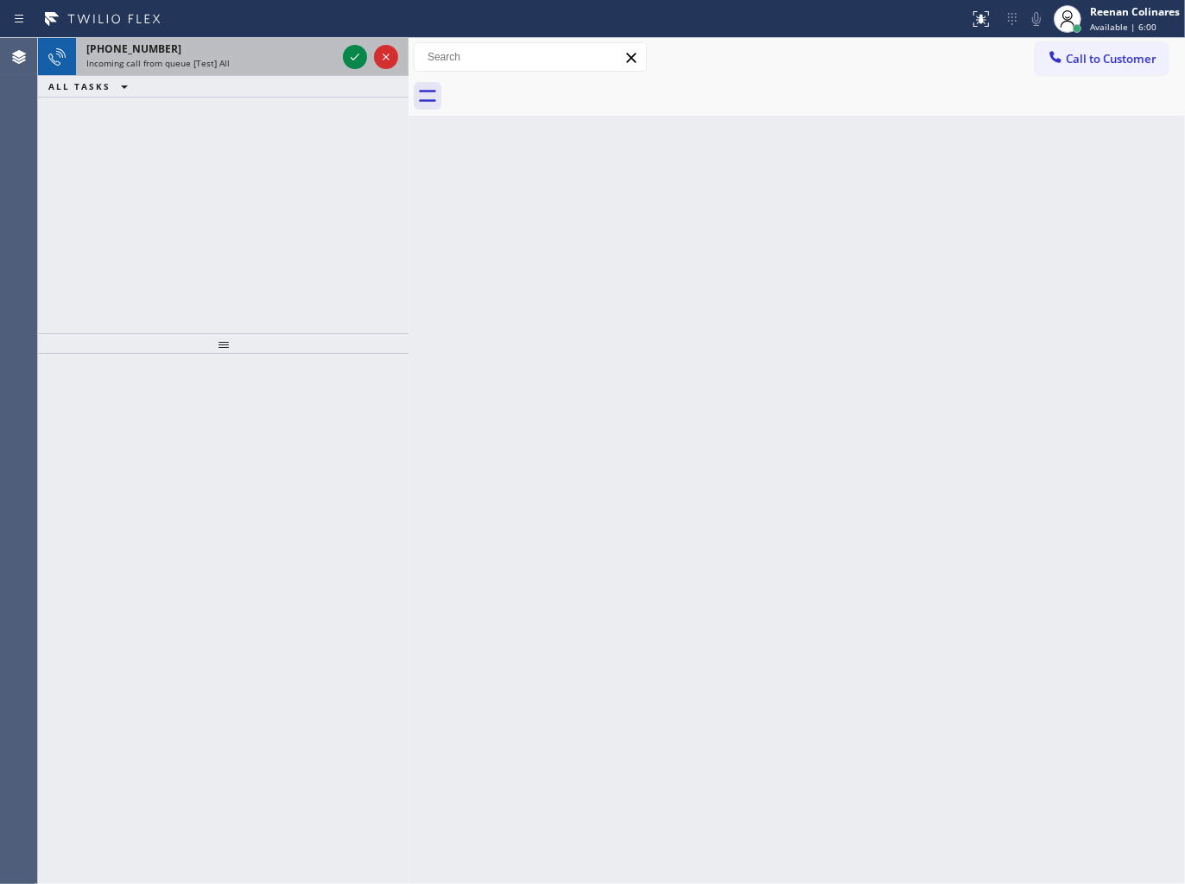
click at [321, 73] on div "[PHONE_NUMBER] Incoming call from queue [Test] All" at bounding box center [207, 57] width 263 height 38
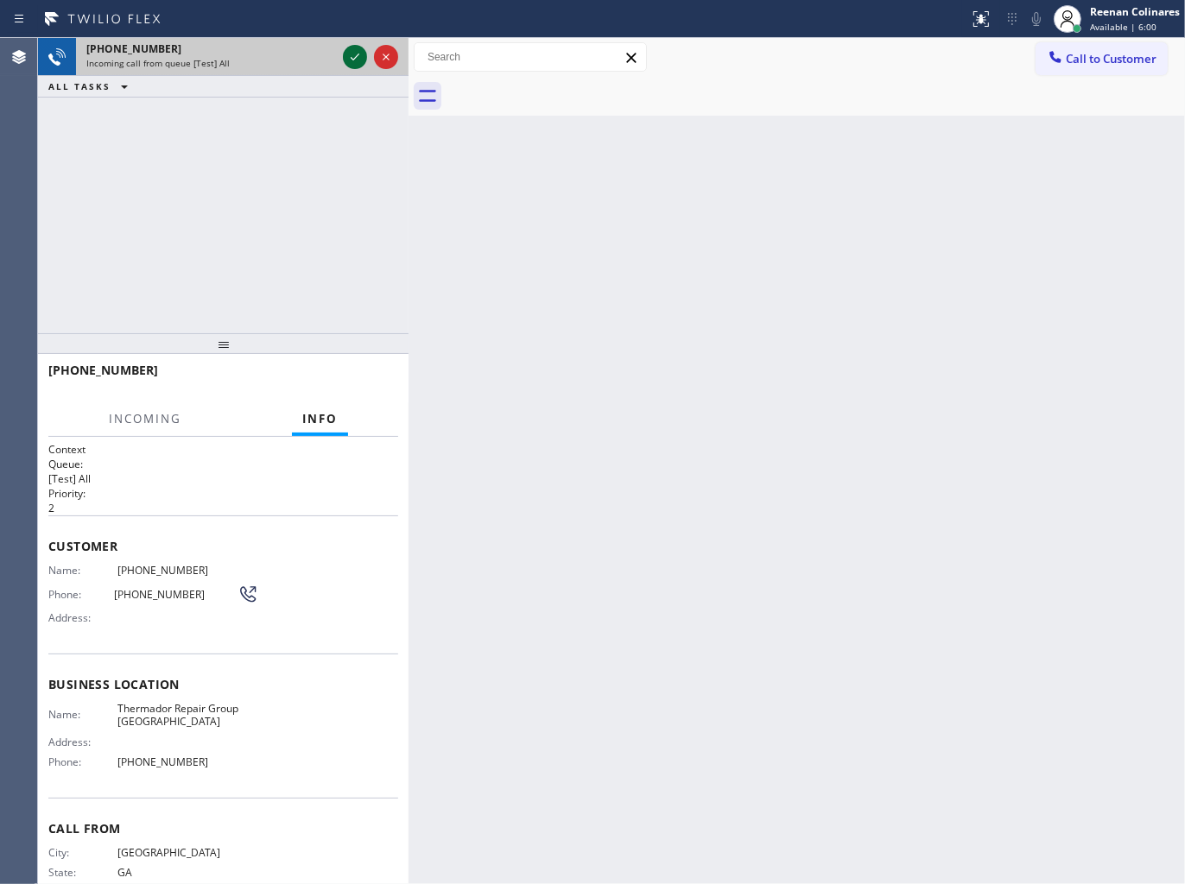
click at [357, 47] on icon at bounding box center [354, 57] width 21 height 21
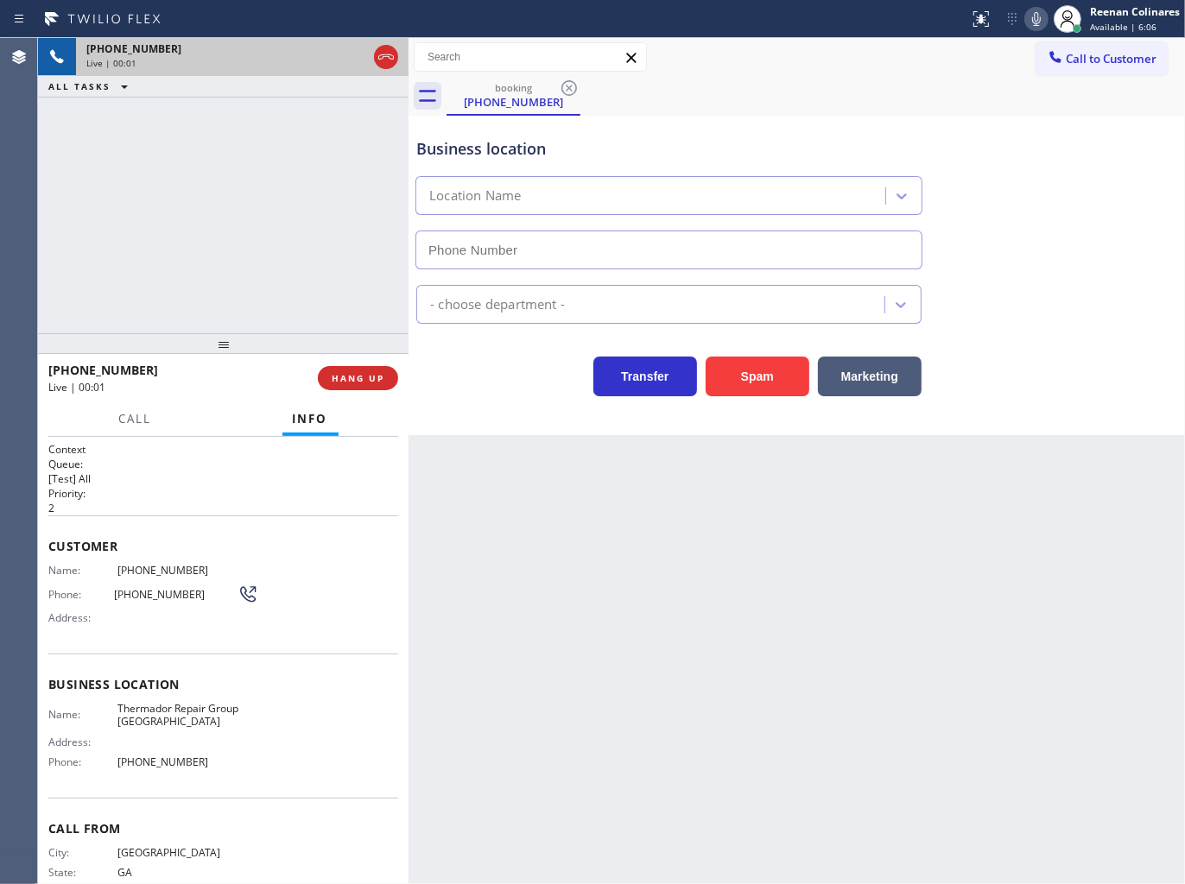
type input "[PHONE_NUMBER]"
click at [1033, 17] on icon at bounding box center [1036, 19] width 21 height 21
click at [1031, 14] on icon at bounding box center [1036, 19] width 21 height 21
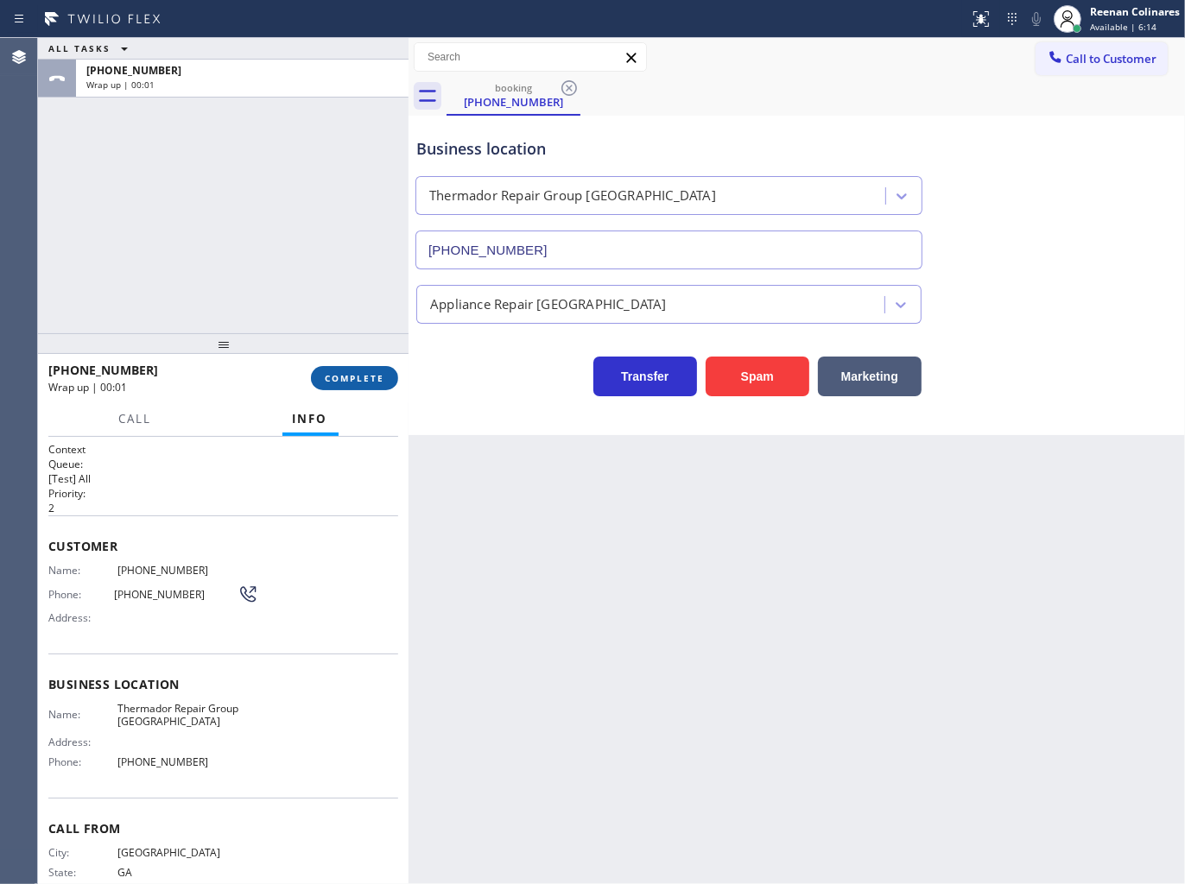
click at [341, 386] on button "COMPLETE" at bounding box center [354, 378] width 87 height 24
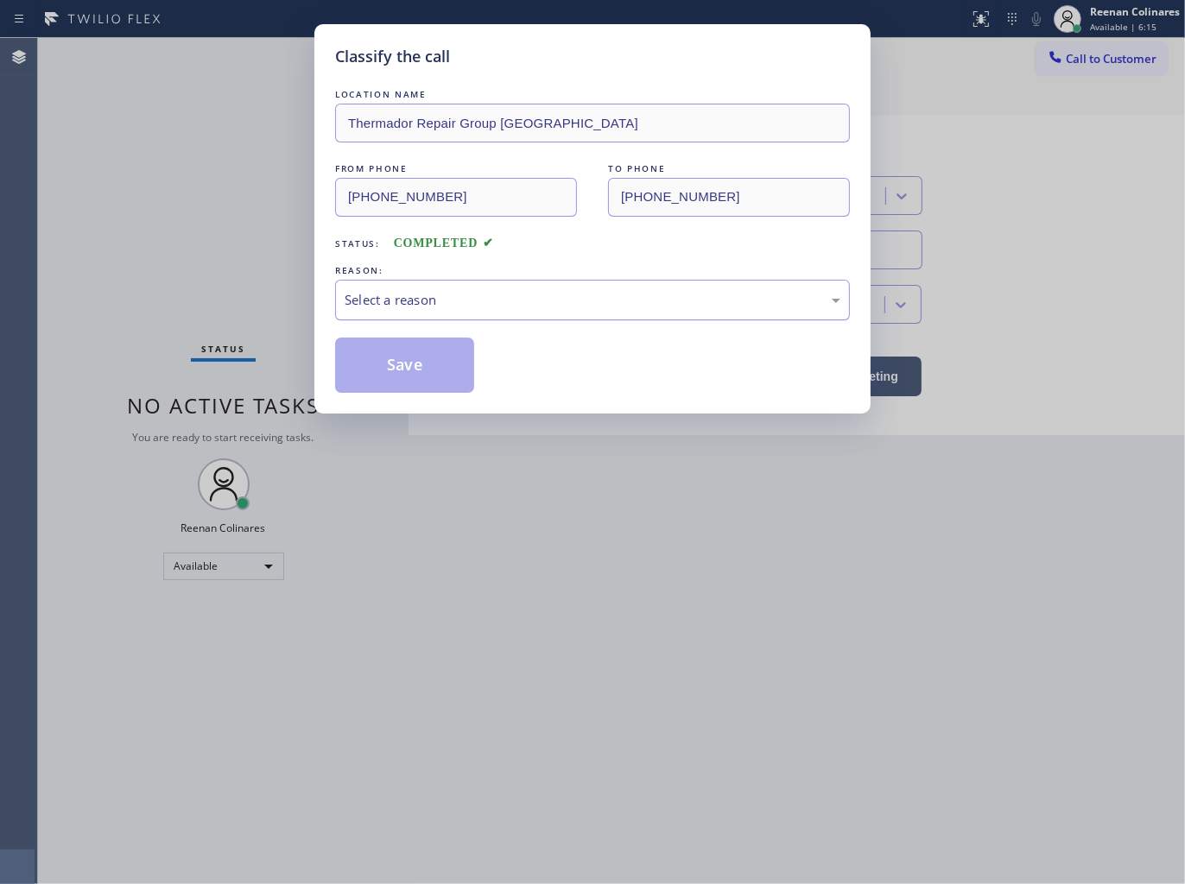
click at [450, 296] on div "Select a reason" at bounding box center [592, 300] width 496 height 20
click at [391, 374] on button "Save" at bounding box center [404, 365] width 139 height 55
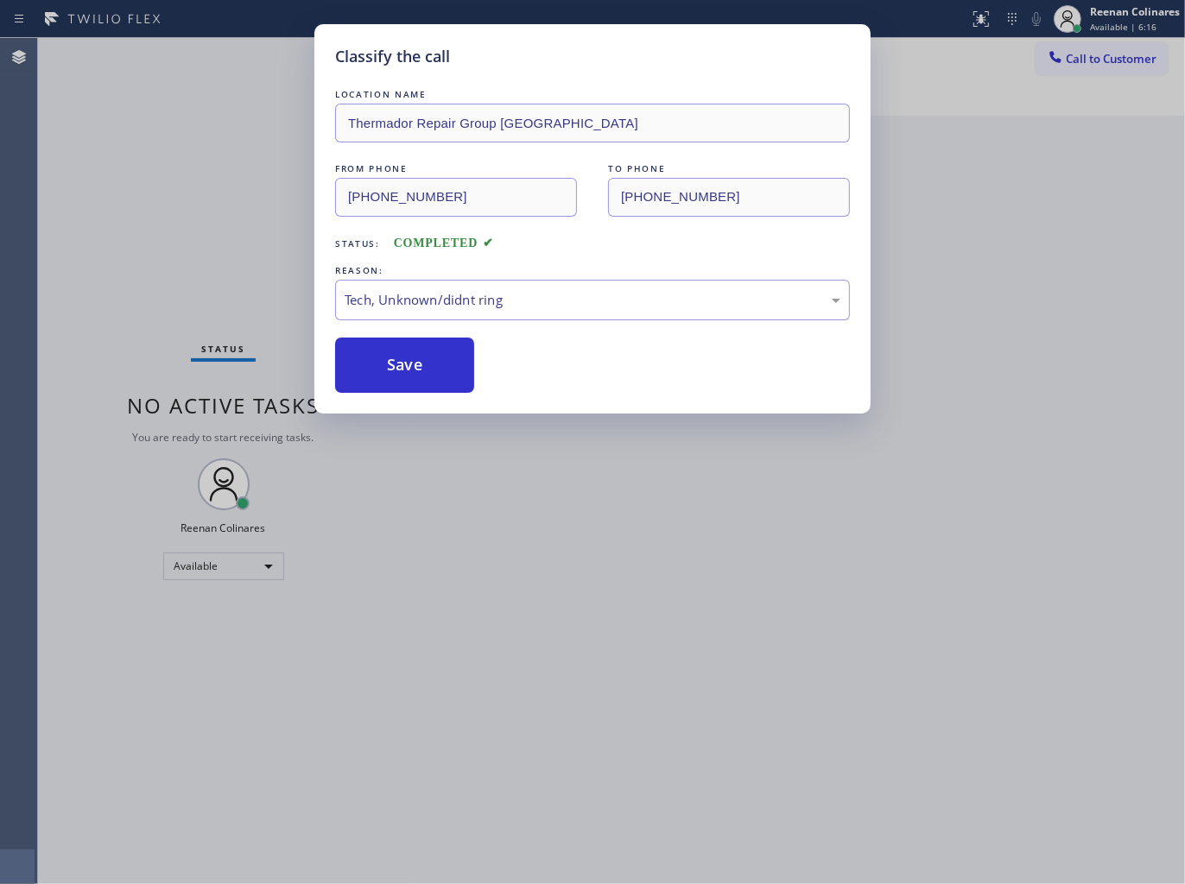
drag, startPoint x: 142, startPoint y: 219, endPoint x: 1178, endPoint y: 47, distance: 1051.0
click at [162, 213] on div "Classify the call LOCATION NAME Thermador Repair Group [GEOGRAPHIC_DATA] FROM P…" at bounding box center [592, 442] width 1185 height 884
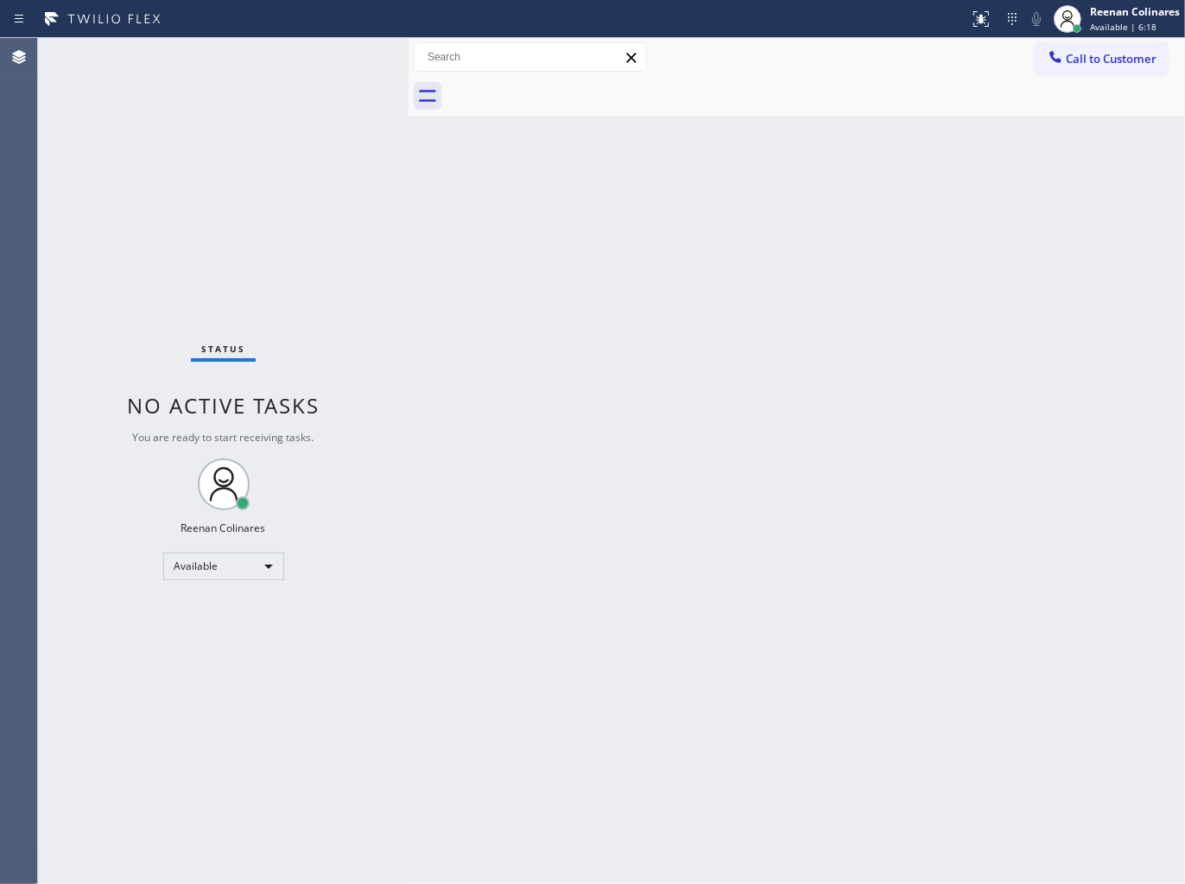
click at [749, 277] on div "Back to Dashboard Change Sender ID Customers Technicians Select a contact Outbo…" at bounding box center [796, 461] width 776 height 846
drag, startPoint x: 666, startPoint y: 480, endPoint x: 660, endPoint y: 471, distance: 10.5
click at [661, 476] on div "Back to Dashboard Change Sender ID Customers Technicians Select a contact Outbo…" at bounding box center [796, 461] width 776 height 846
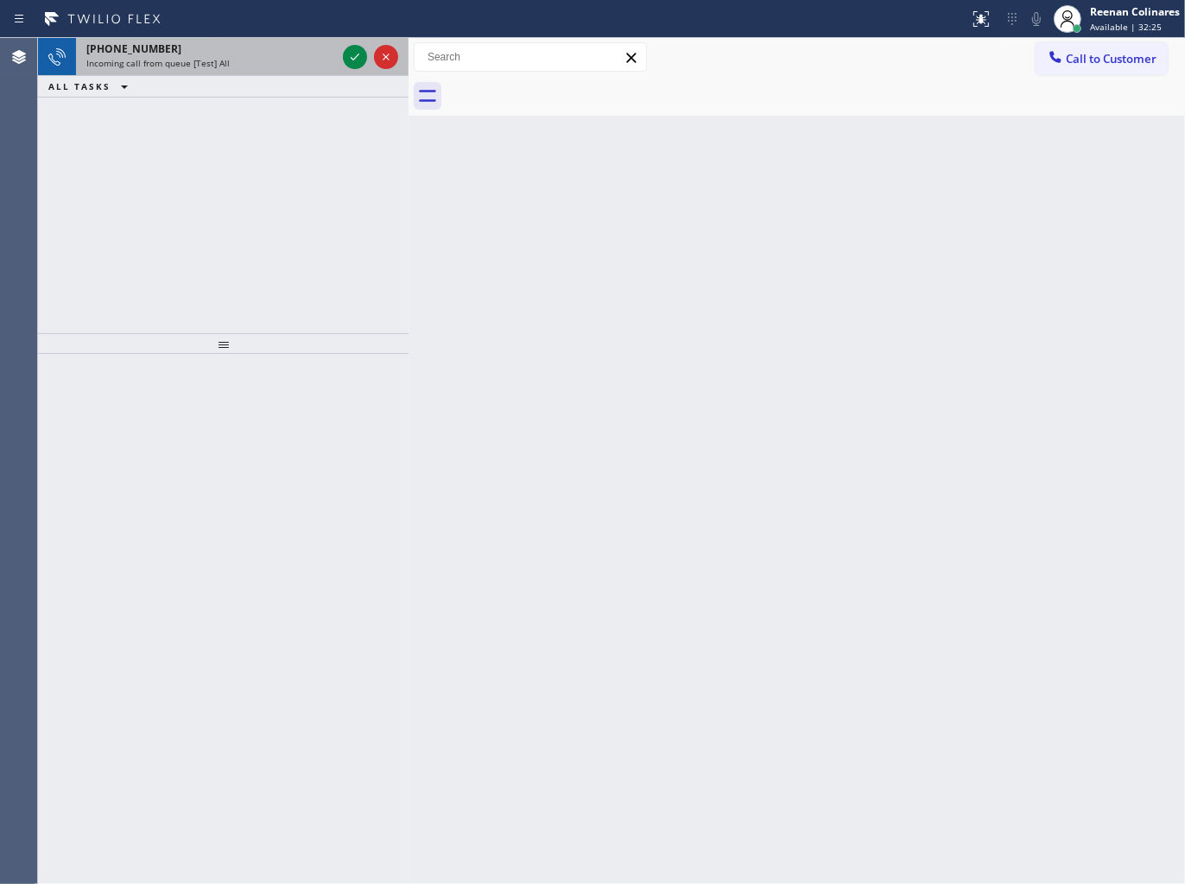
click at [238, 61] on div "Incoming call from queue [Test] All" at bounding box center [211, 63] width 250 height 12
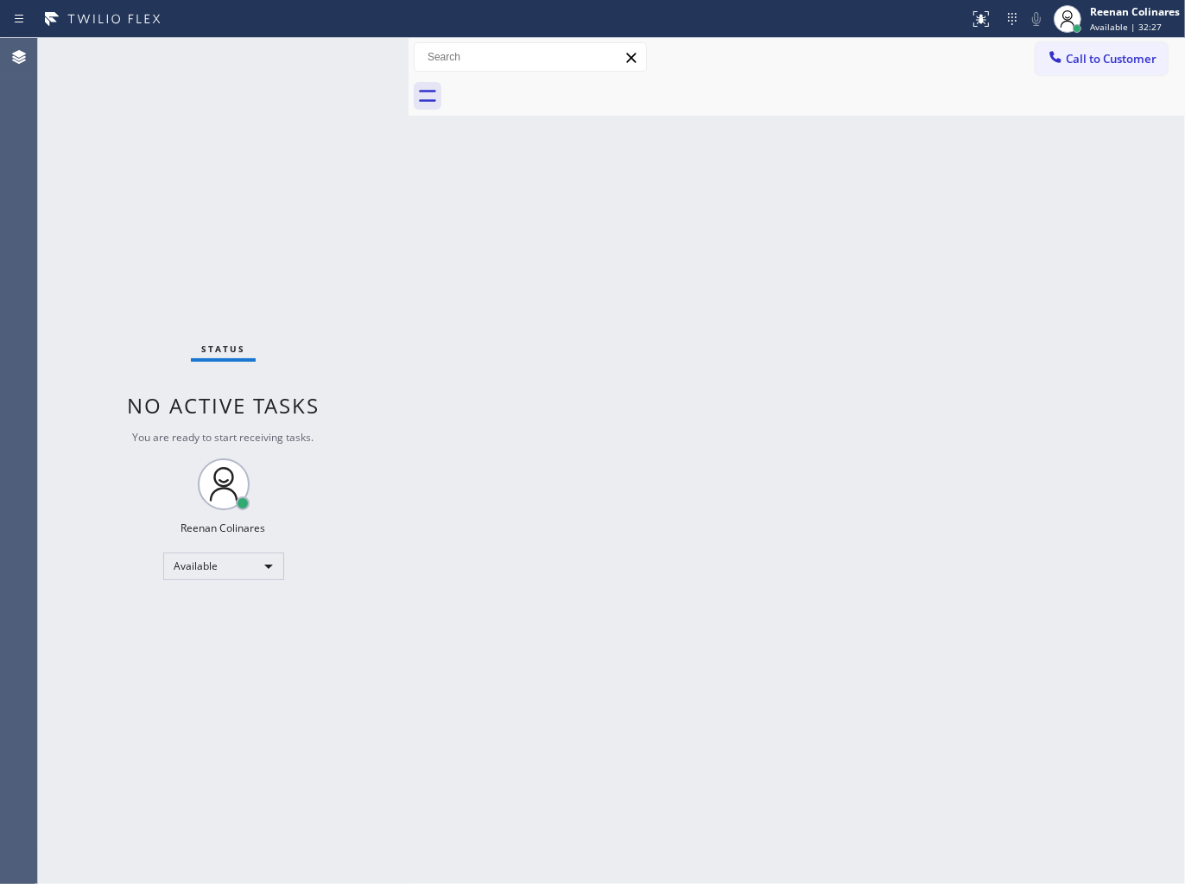
click at [346, 54] on div "Status No active tasks You are ready to start receiving tasks. Reenan Colinares…" at bounding box center [223, 461] width 370 height 846
click at [261, 92] on div "Status No active tasks You are ready to start receiving tasks. Reenan Colinares…" at bounding box center [223, 461] width 370 height 846
click at [253, 64] on div "Status No active tasks You are ready to start receiving tasks. Reenan Colinares…" at bounding box center [223, 461] width 370 height 846
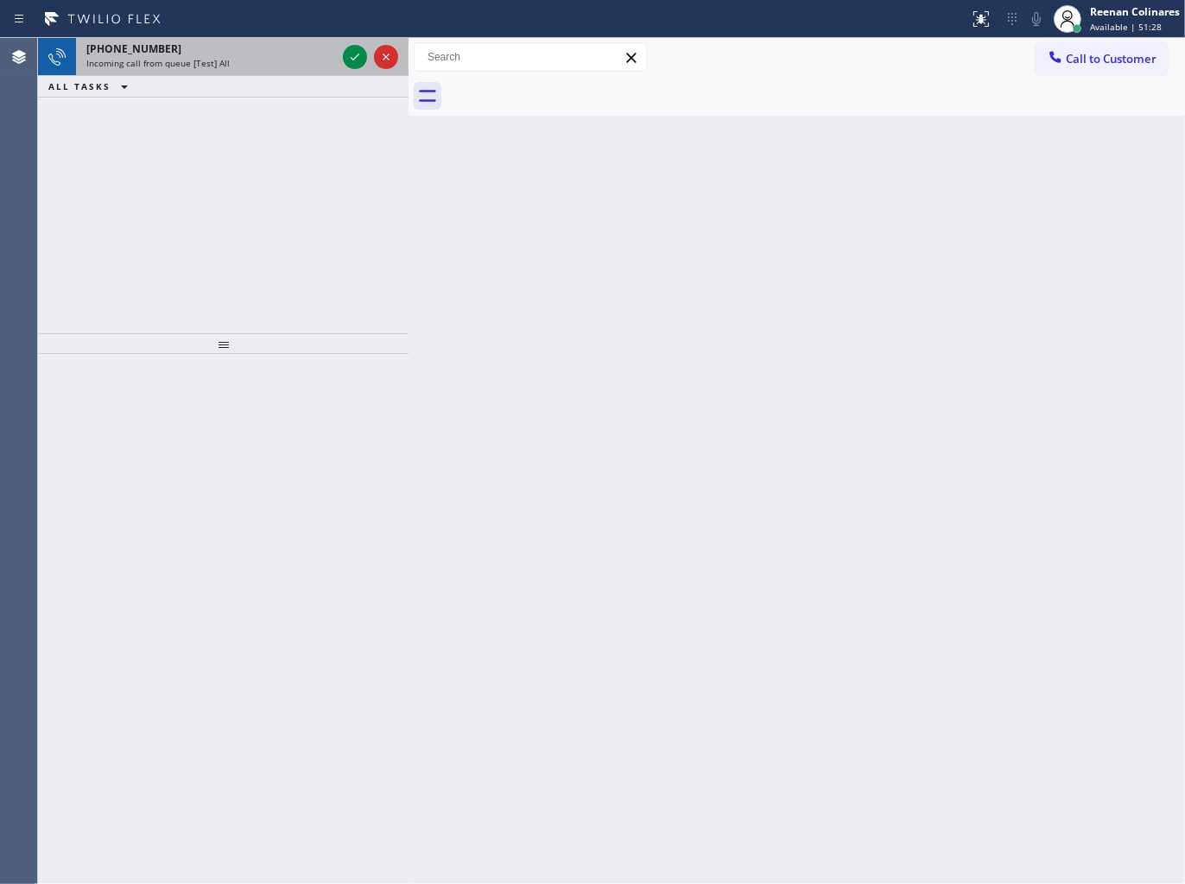
click at [194, 50] on div "[PHONE_NUMBER]" at bounding box center [211, 48] width 250 height 15
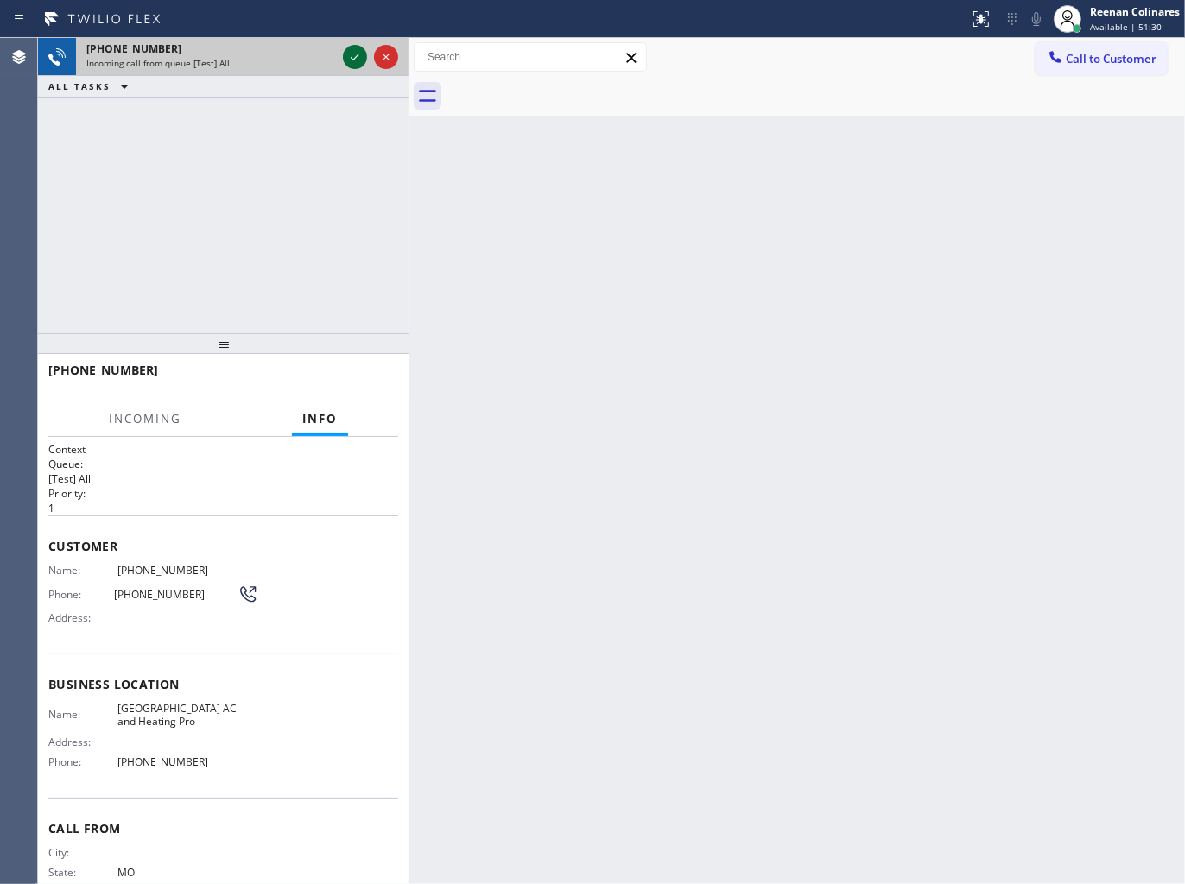
click at [347, 56] on icon at bounding box center [354, 57] width 21 height 21
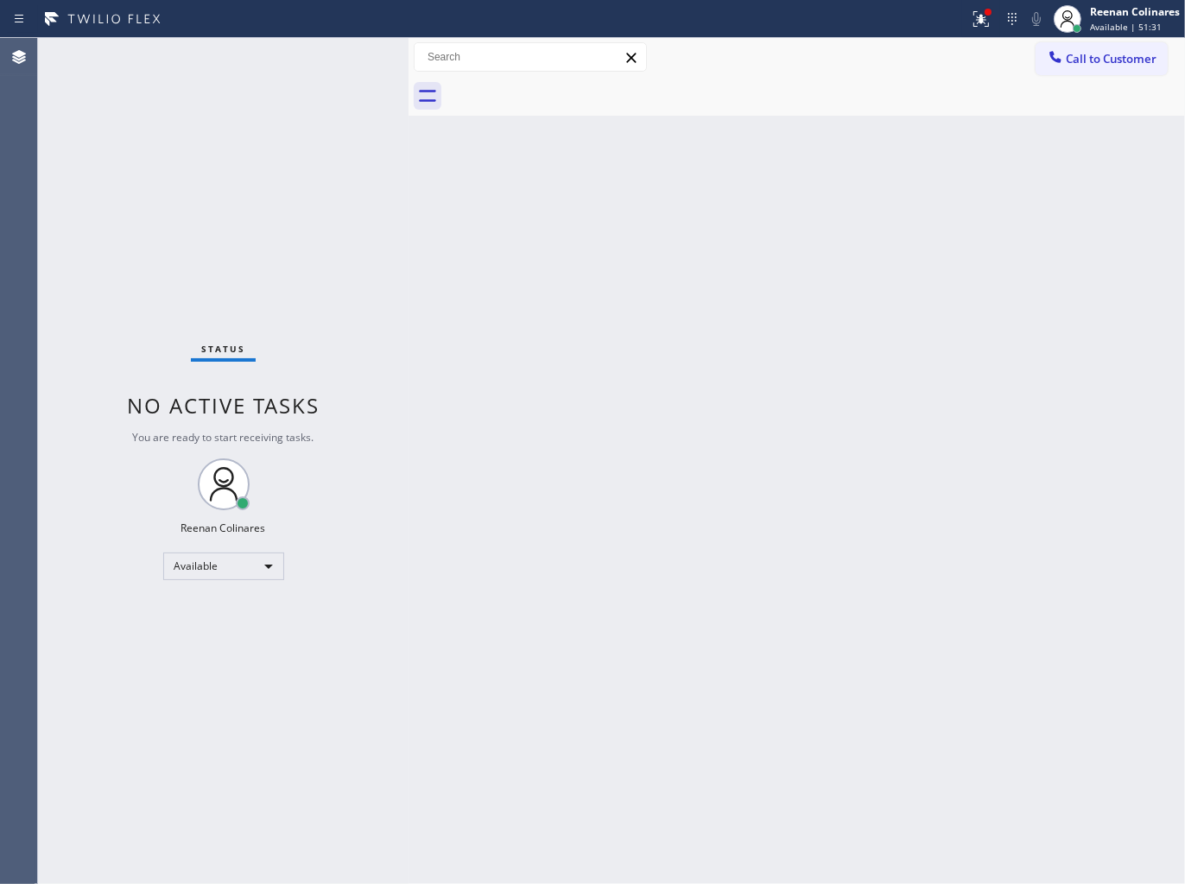
click at [434, 226] on div "Back to Dashboard Change Sender ID Customers Technicians Select a contact Outbo…" at bounding box center [796, 461] width 776 height 846
click at [984, 11] on div at bounding box center [987, 12] width 7 height 7
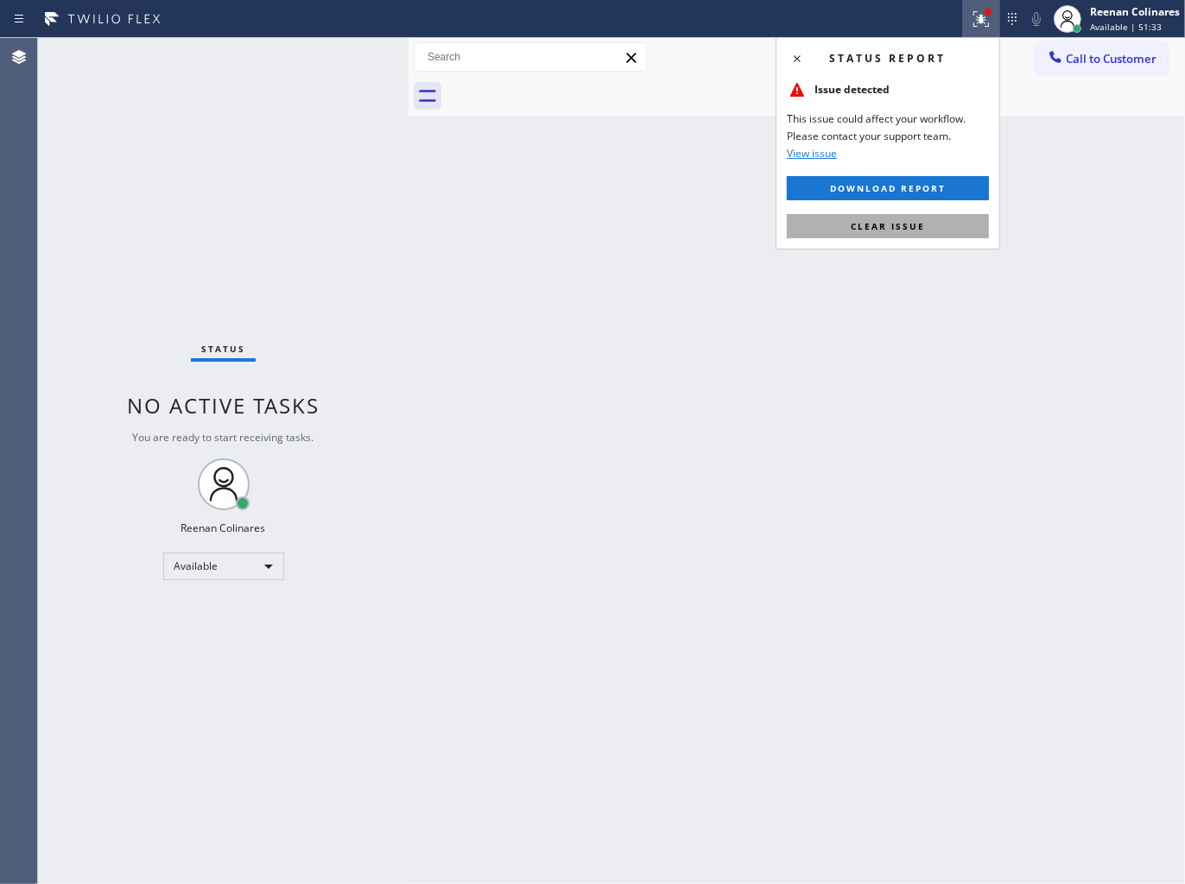
click at [875, 230] on span "Clear issue" at bounding box center [887, 226] width 74 height 12
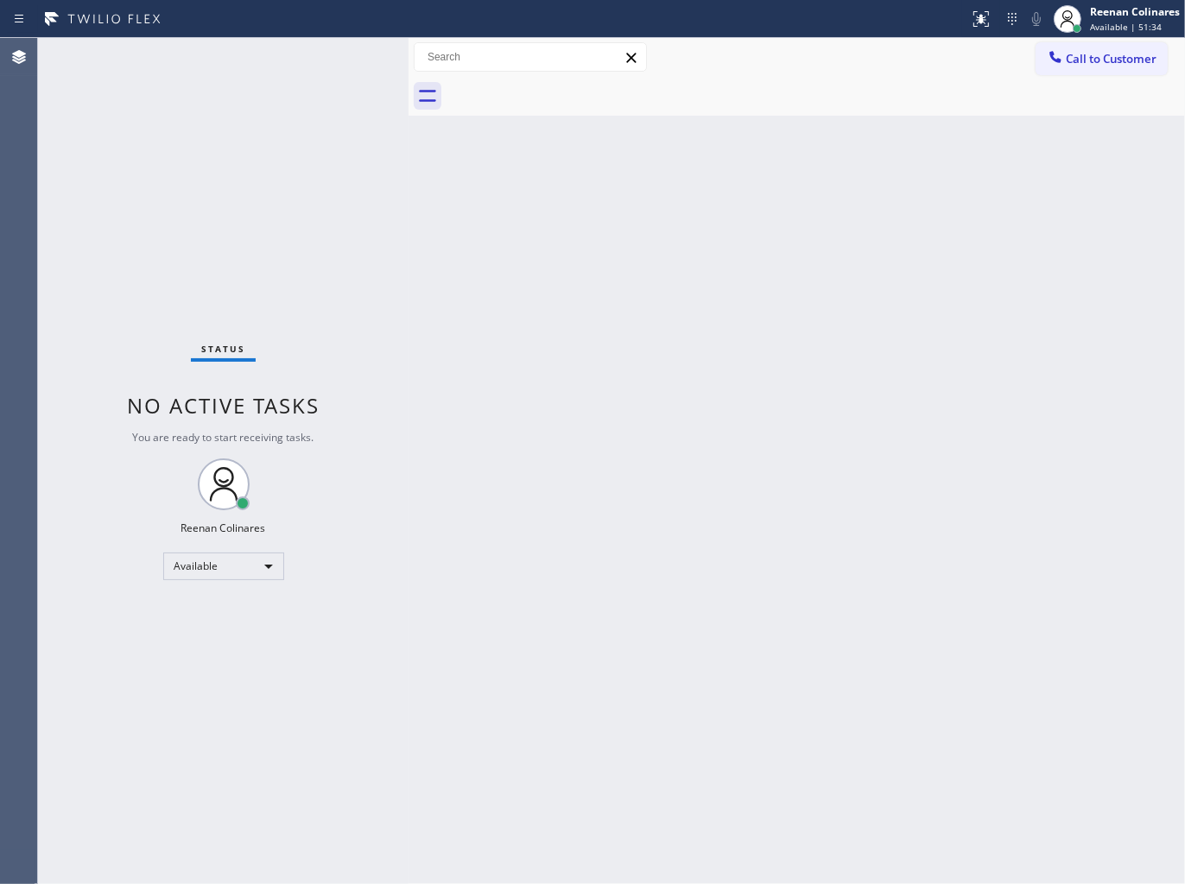
click at [510, 245] on div "Back to Dashboard Change Sender ID Customers Technicians Select a contact Outbo…" at bounding box center [796, 461] width 776 height 846
click at [762, 145] on div "Back to Dashboard Change Sender ID Customers Technicians Select a contact Outbo…" at bounding box center [796, 461] width 776 height 846
click at [979, 207] on div "Back to Dashboard Change Sender ID Customers Technicians Select a contact Outbo…" at bounding box center [796, 461] width 776 height 846
click at [725, 174] on div "Back to Dashboard Change Sender ID Customers Technicians Select a contact Outbo…" at bounding box center [796, 461] width 776 height 846
click at [815, 130] on div "Back to Dashboard Change Sender ID Customers Technicians Select a contact Outbo…" at bounding box center [796, 461] width 776 height 846
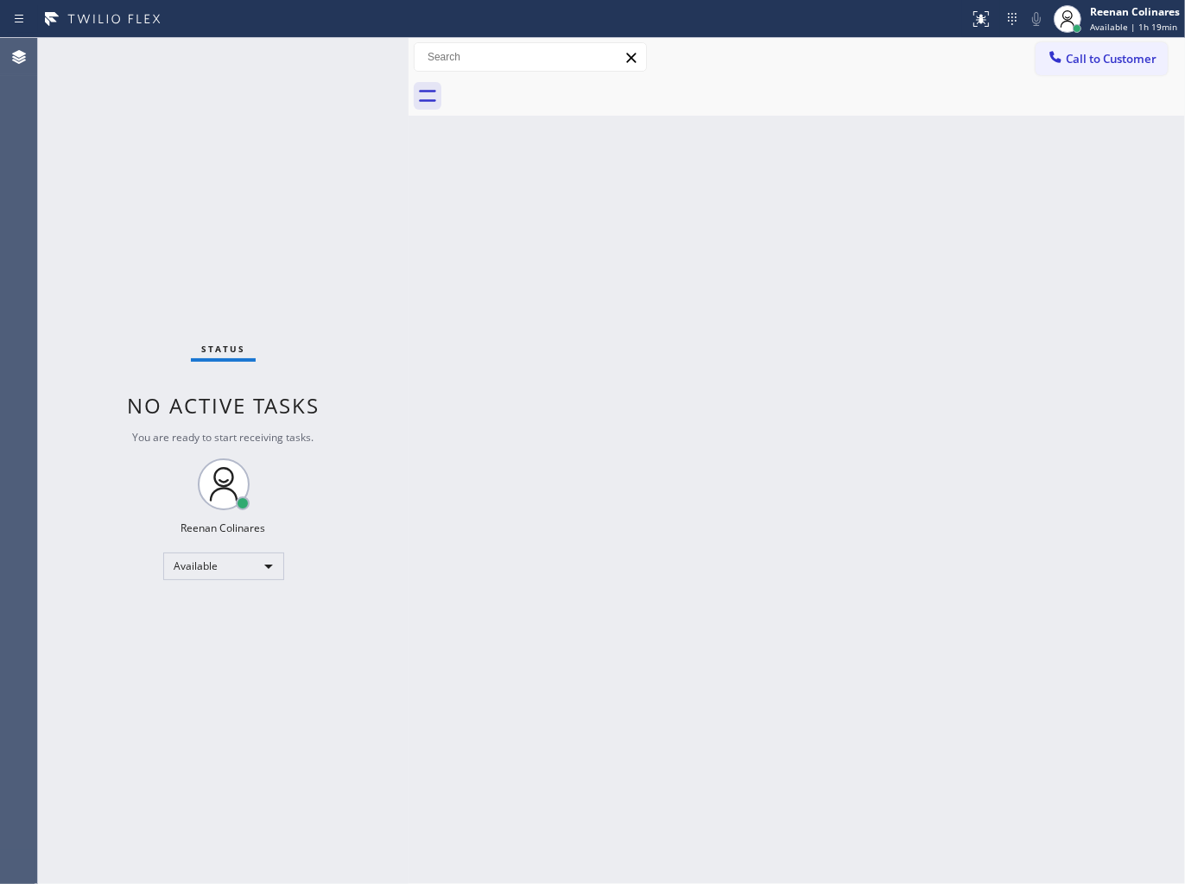
click at [607, 209] on div "Back to Dashboard Change Sender ID Customers Technicians Select a contact Outbo…" at bounding box center [796, 461] width 776 height 846
click at [683, 654] on div "Back to Dashboard Change Sender ID Customers Technicians Select a contact Outbo…" at bounding box center [796, 461] width 776 height 846
click at [774, 217] on div "Back to Dashboard Change Sender ID Customers Technicians Select a contact Outbo…" at bounding box center [796, 461] width 776 height 846
click at [333, 235] on div "Status No active tasks You are ready to start receiving tasks. Reenan Colinares…" at bounding box center [223, 461] width 370 height 846
click at [567, 342] on div "Back to Dashboard Change Sender ID Customers Technicians Select a contact Outbo…" at bounding box center [796, 461] width 776 height 846
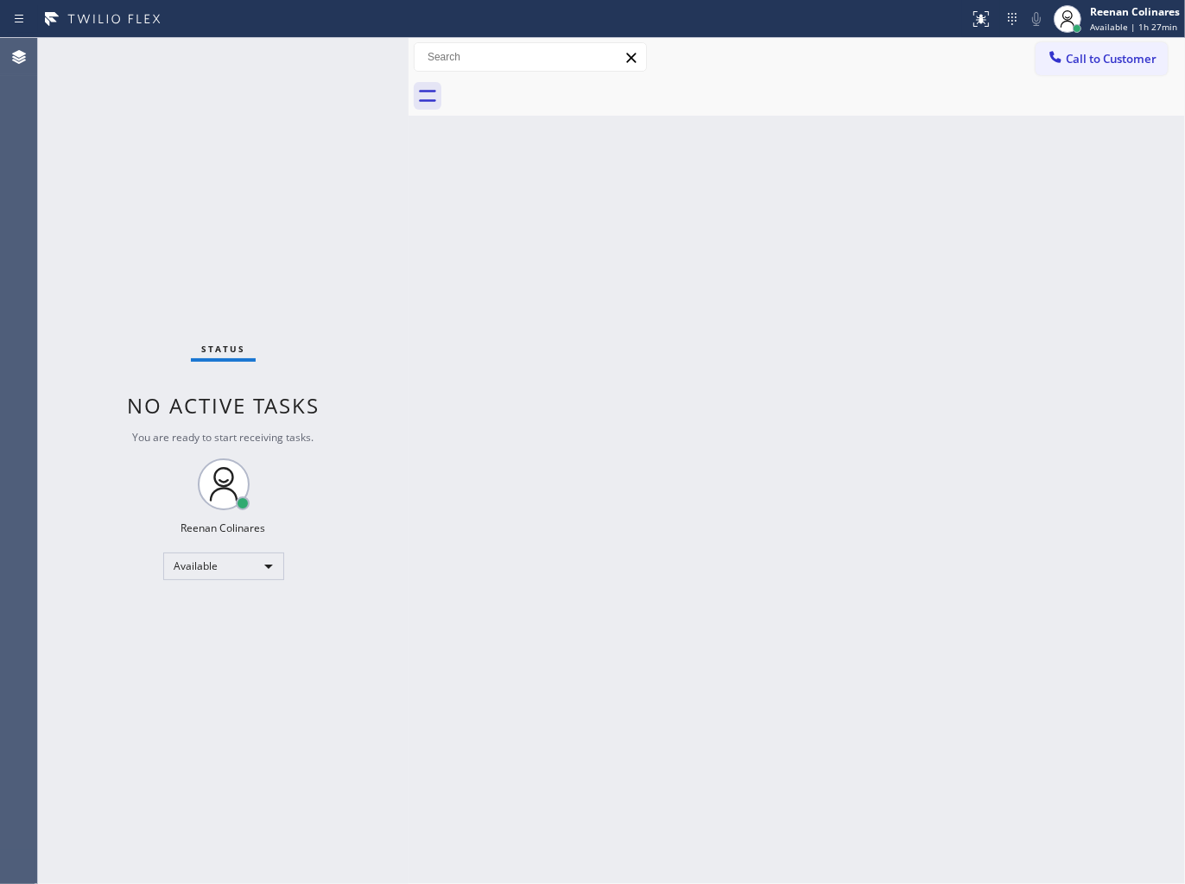
click at [562, 425] on div "Back to Dashboard Change Sender ID Customers Technicians Select a contact Outbo…" at bounding box center [796, 461] width 776 height 846
click at [635, 223] on div "Back to Dashboard Change Sender ID Customers Technicians Select a contact Outbo…" at bounding box center [796, 461] width 776 height 846
click at [506, 516] on div "Back to Dashboard Change Sender ID Customers Technicians Select a contact Outbo…" at bounding box center [796, 461] width 776 height 846
click at [1084, 23] on div at bounding box center [1067, 19] width 38 height 38
click at [1046, 73] on button "Offline" at bounding box center [1098, 69] width 173 height 22
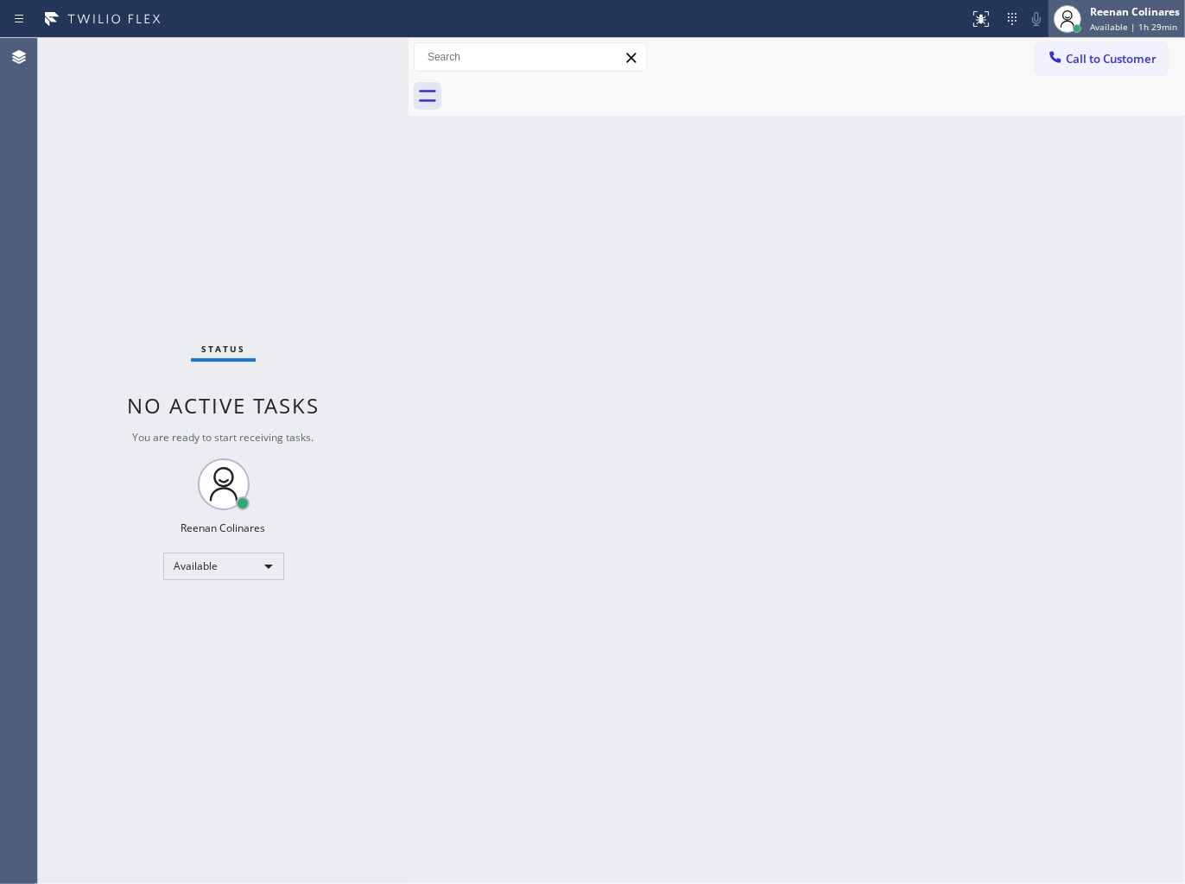
click at [1103, 22] on span "Available | 1h 29min" at bounding box center [1133, 27] width 87 height 12
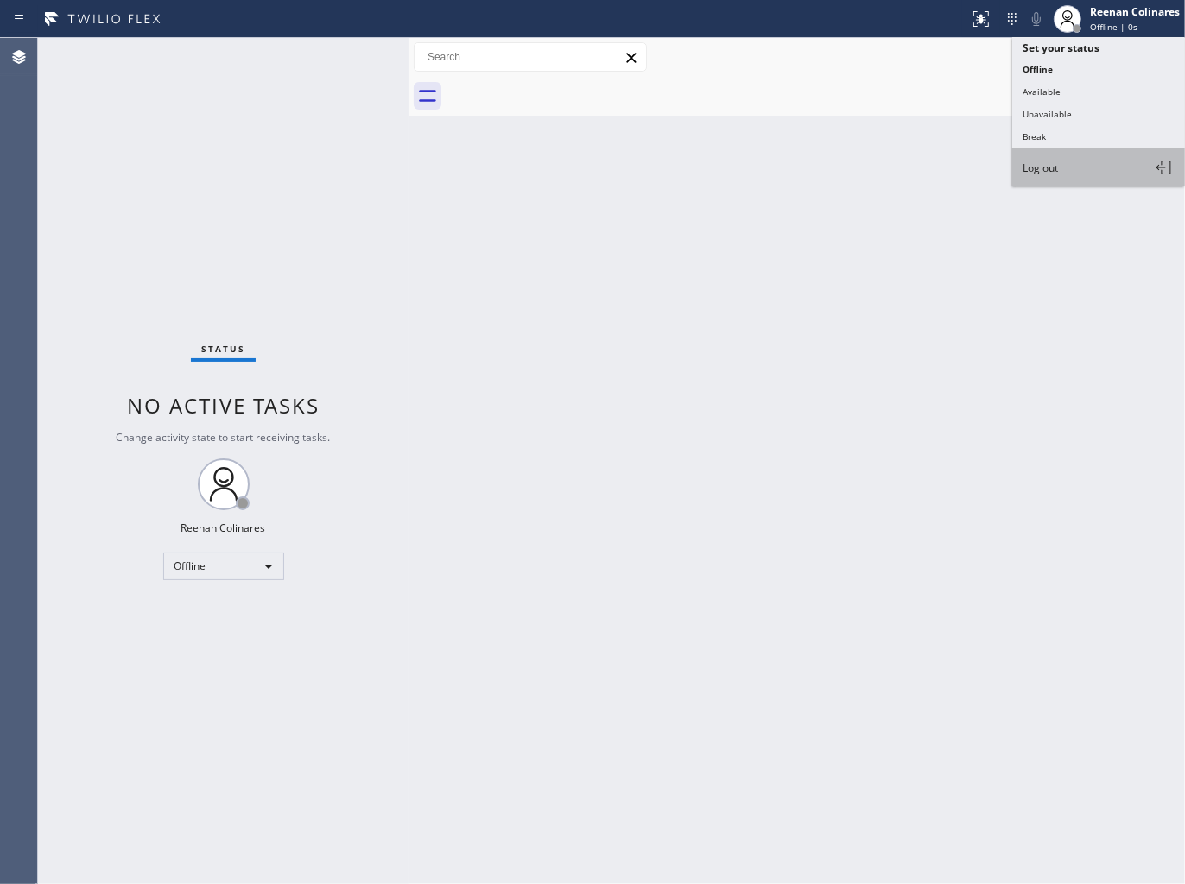
click at [1034, 170] on span "Log out" at bounding box center [1039, 168] width 35 height 15
